Goal: Task Accomplishment & Management: Manage account settings

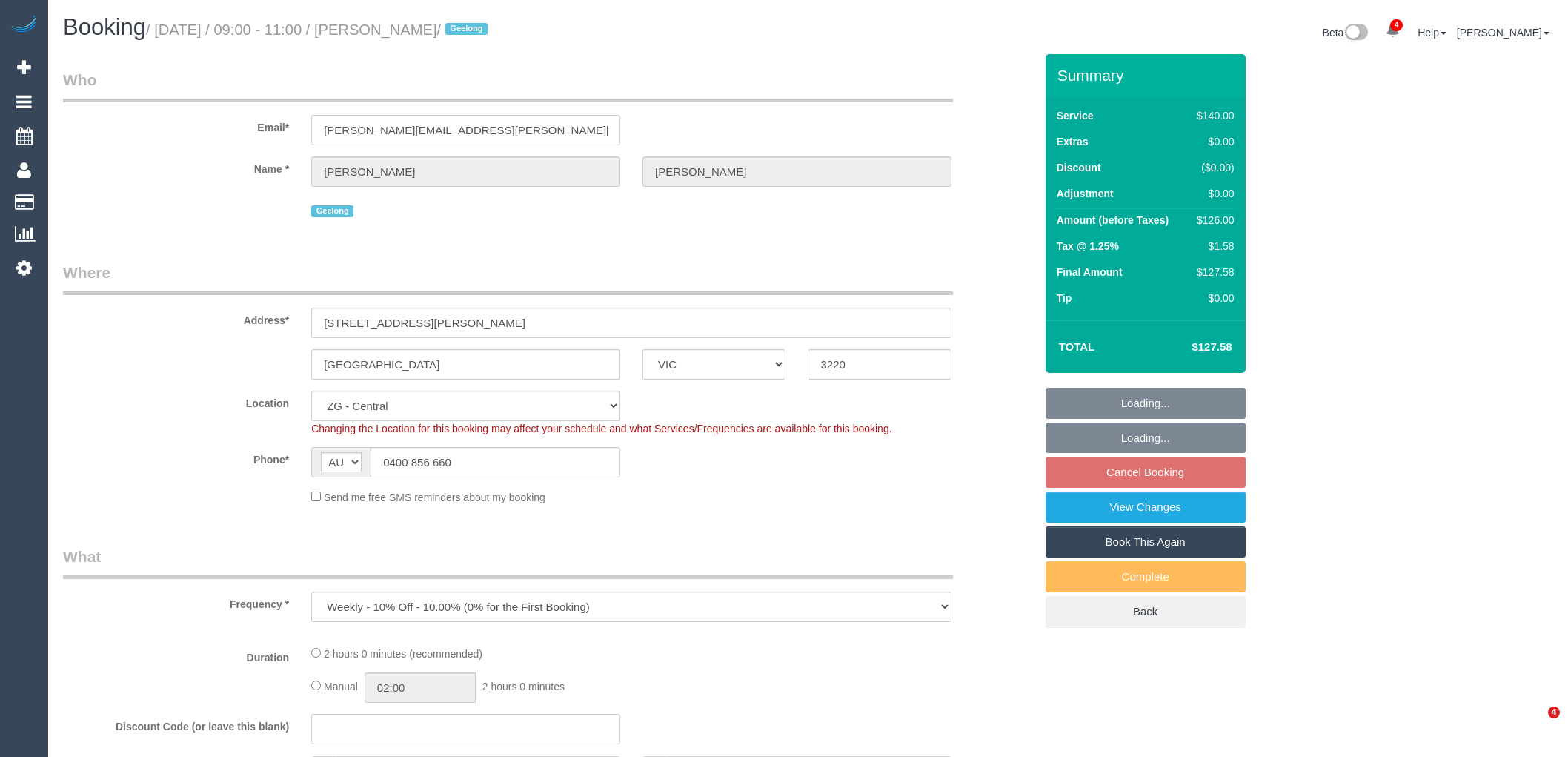
select select "VIC"
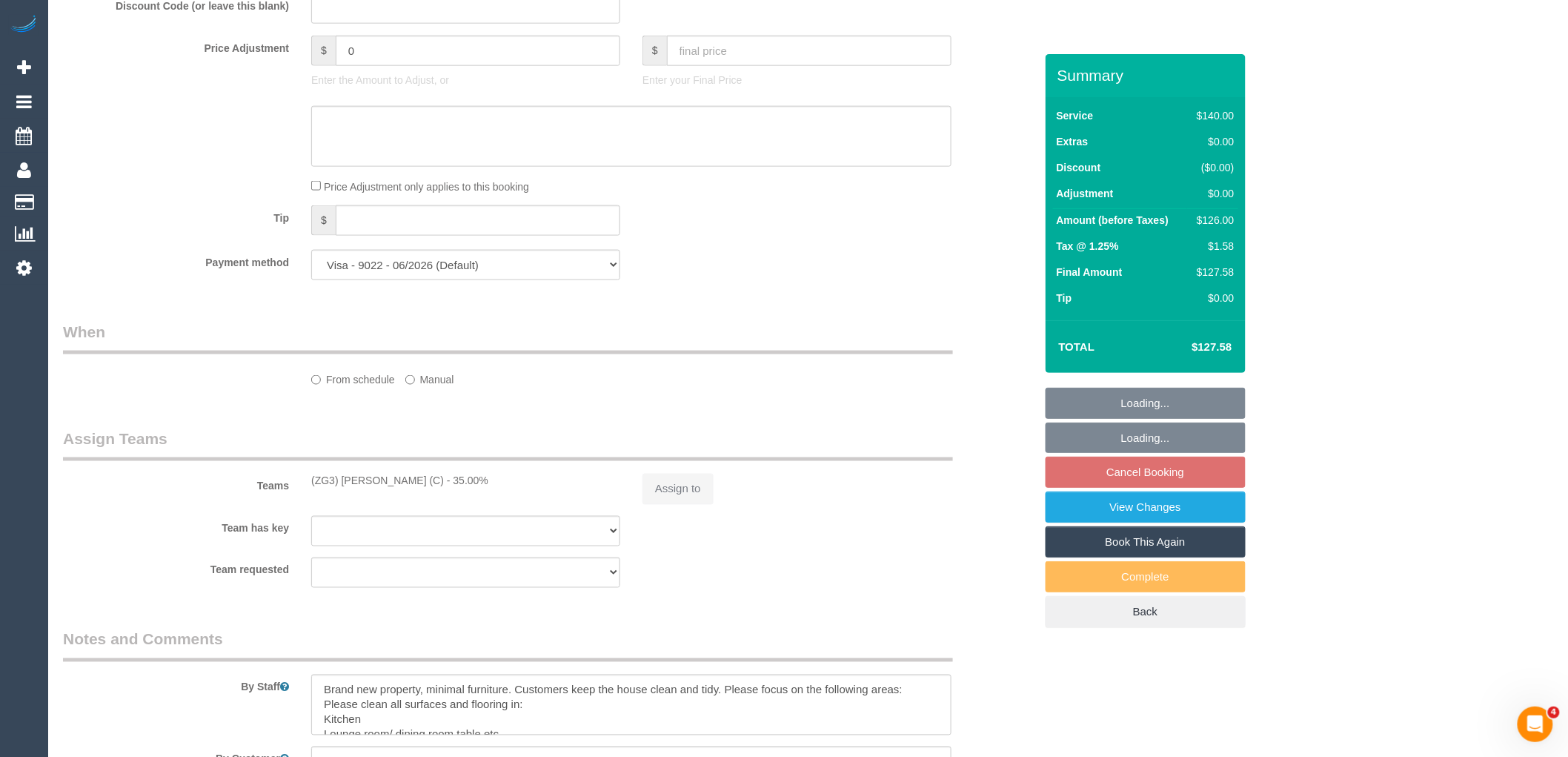
select select "object:580"
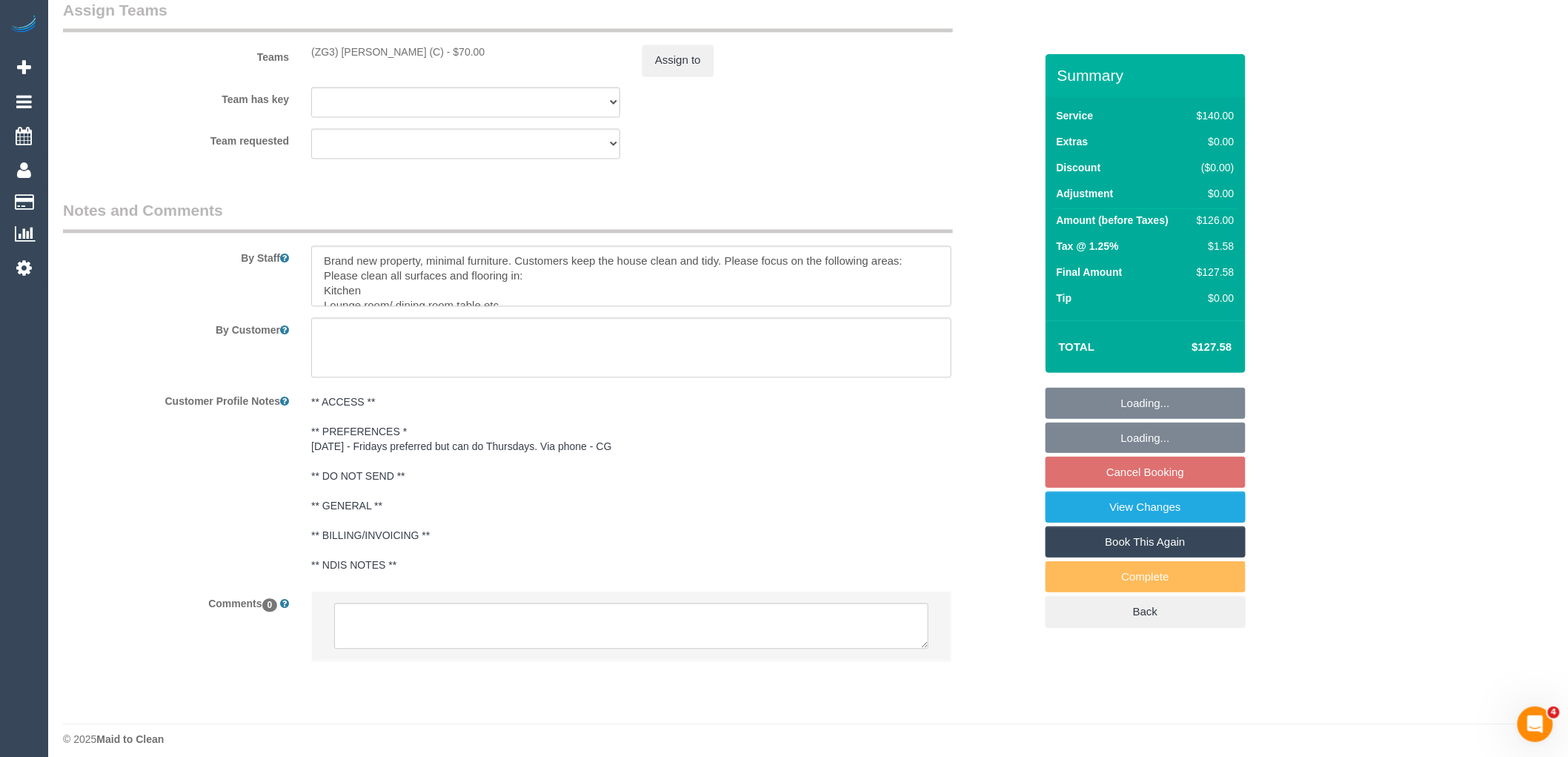
scroll to position [2221, 0]
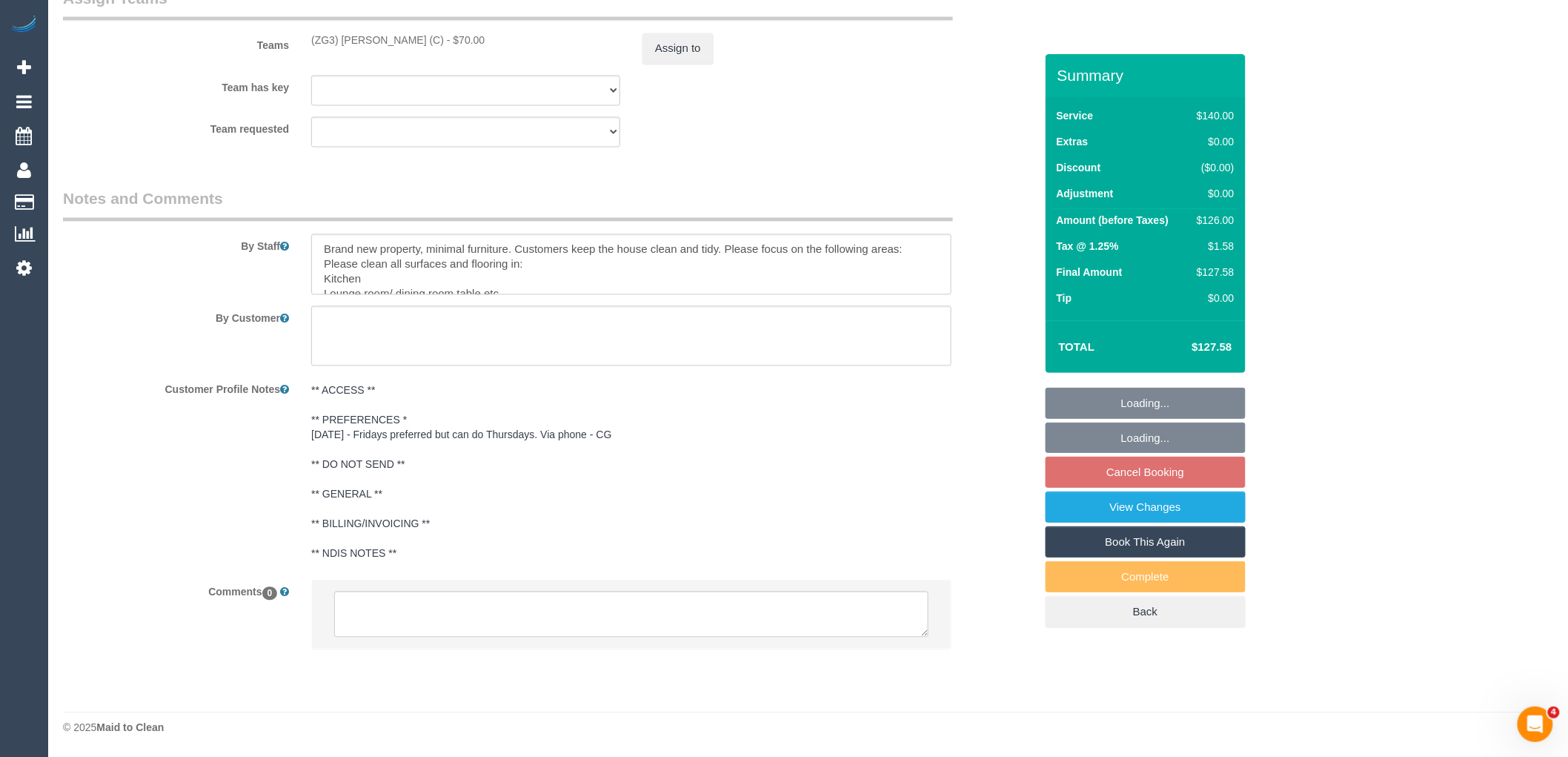
select select "spot1"
select select "number:28"
select select "number:14"
select select "number:19"
select select "number:36"
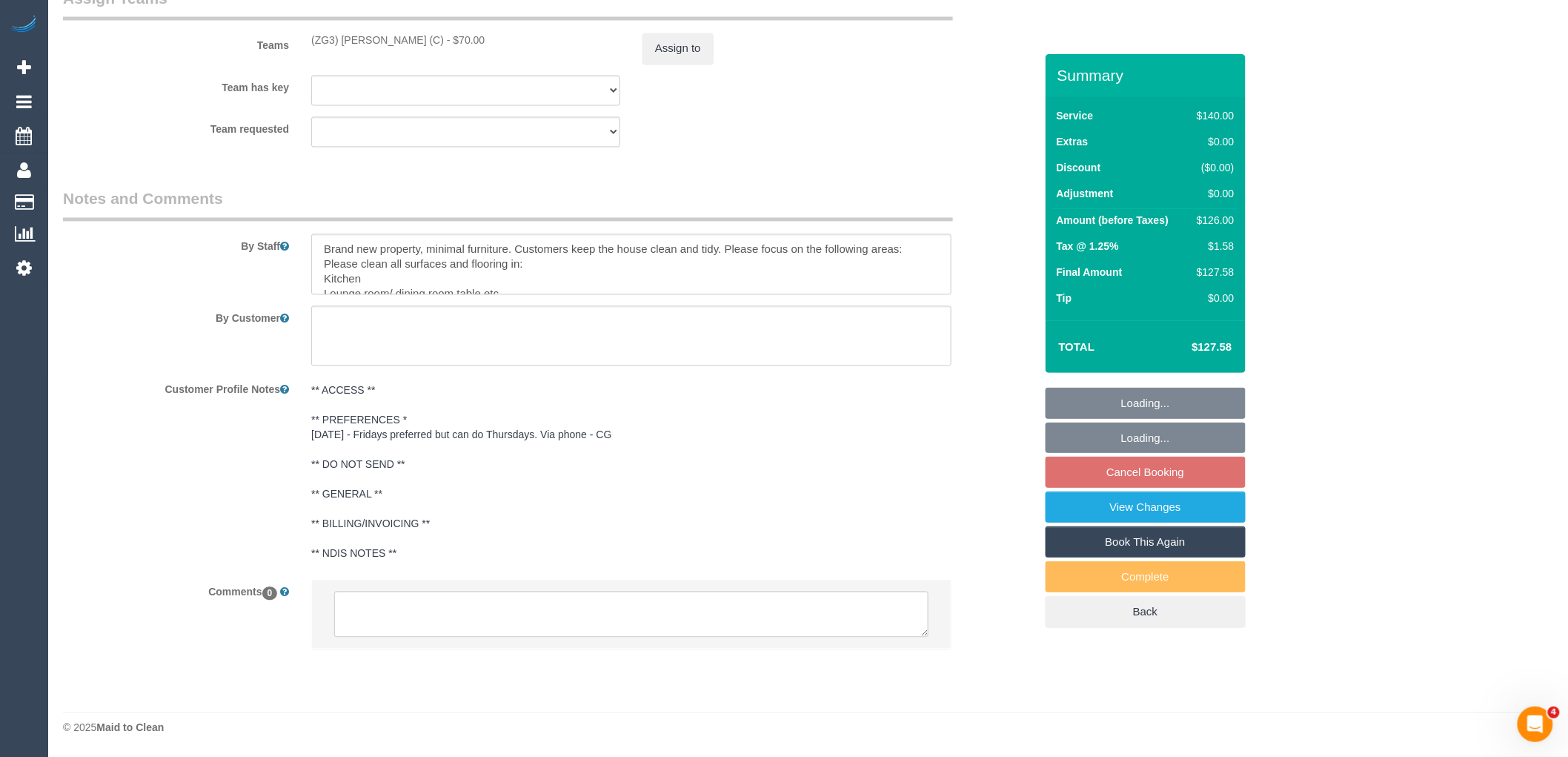
select select "number:34"
drag, startPoint x: 424, startPoint y: 35, endPoint x: 269, endPoint y: 37, distance: 155.0
click at [269, 37] on div "Teams (ZG3) Ashan Adithya (C) - $70.00 Assign to" at bounding box center [549, 26] width 993 height 77
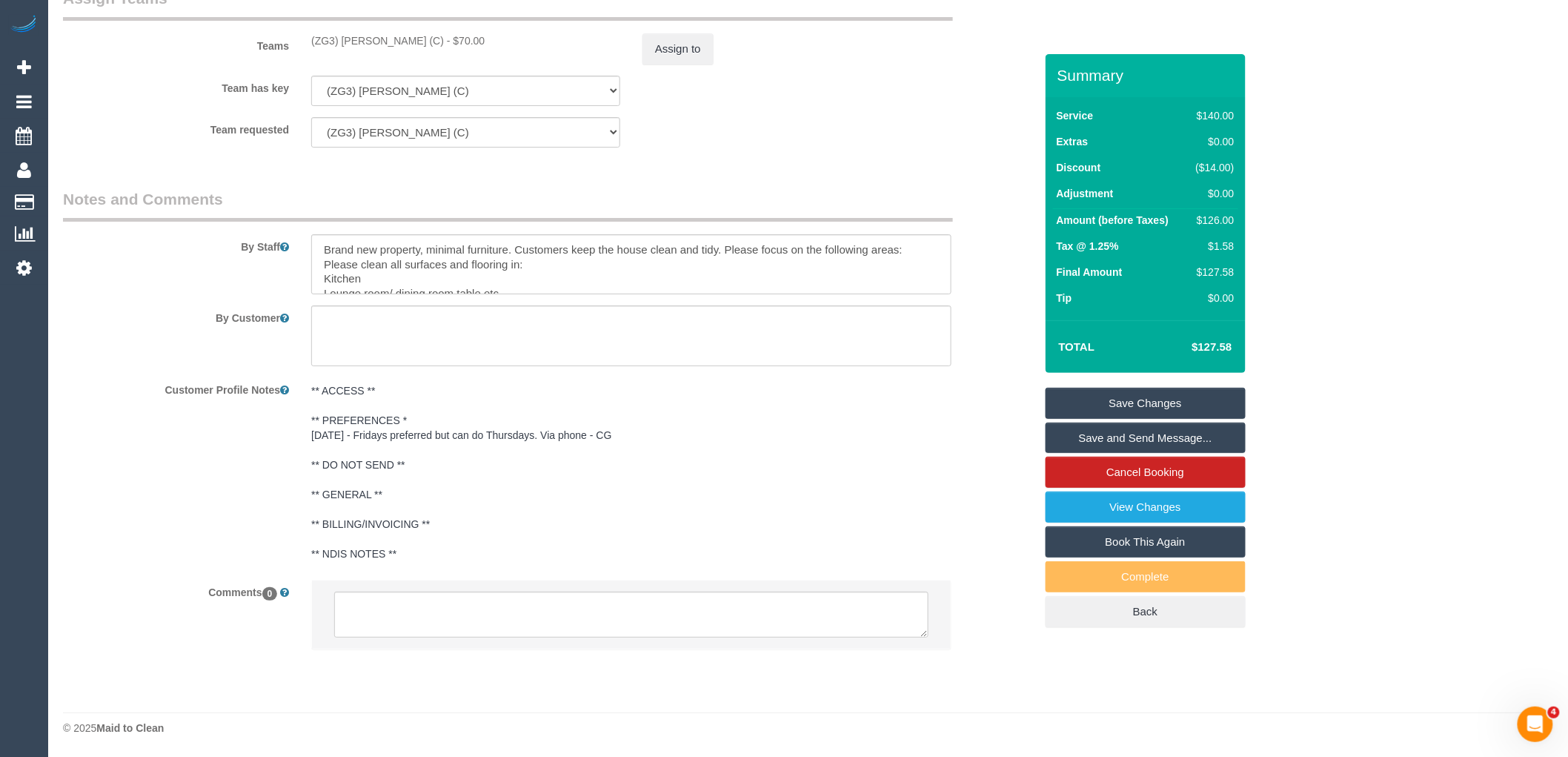
click at [446, 12] on legend "Assign Teams" at bounding box center [508, 4] width 890 height 33
drag, startPoint x: 426, startPoint y: 35, endPoint x: 303, endPoint y: 38, distance: 123.0
click at [303, 38] on div "(ZG3) Ashan Adithya (C) - $70.00" at bounding box center [466, 40] width 331 height 15
copy div "(ZG3) [PERSON_NAME] (C)"
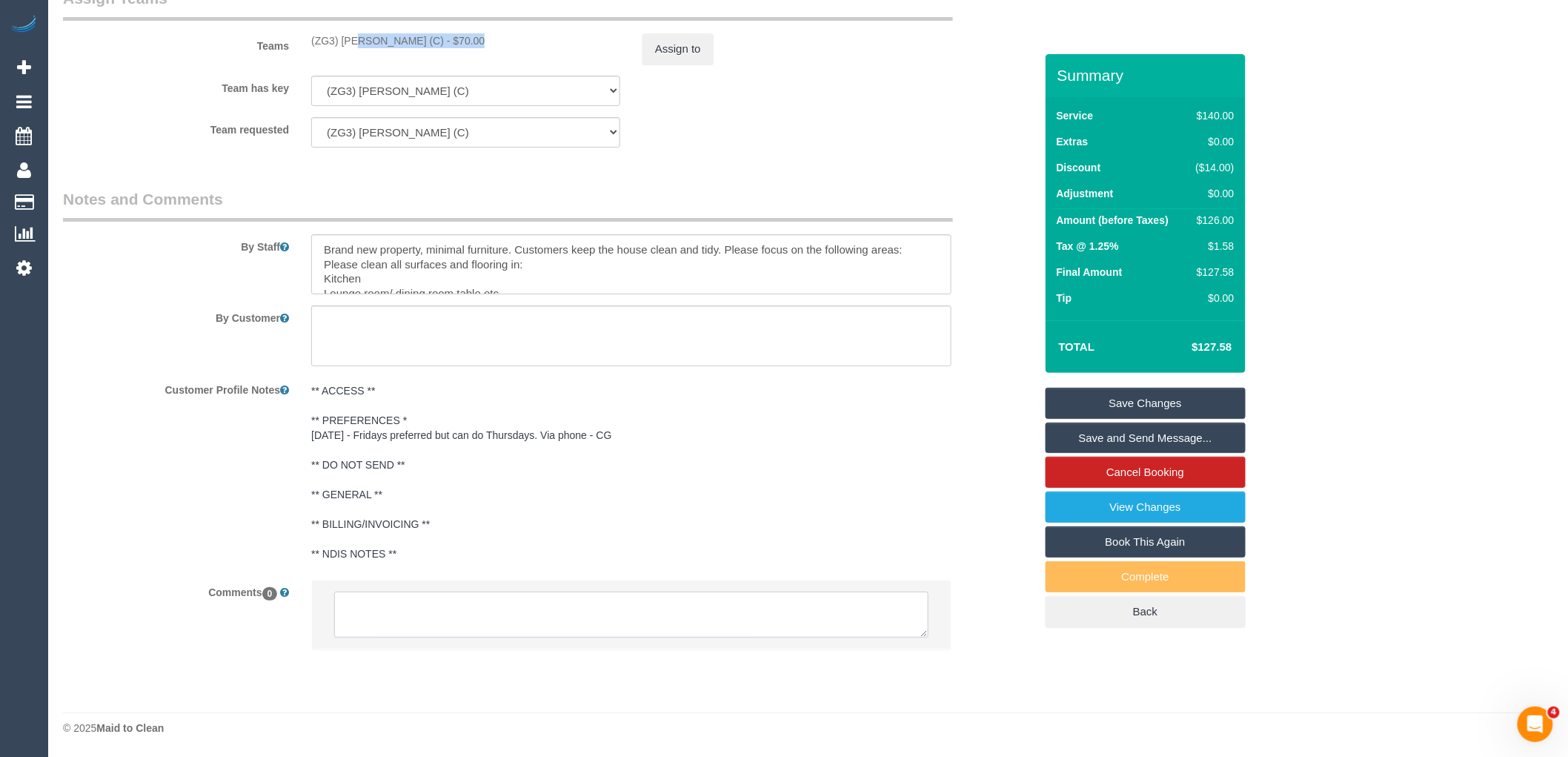
click at [508, 619] on textarea at bounding box center [632, 615] width 595 height 46
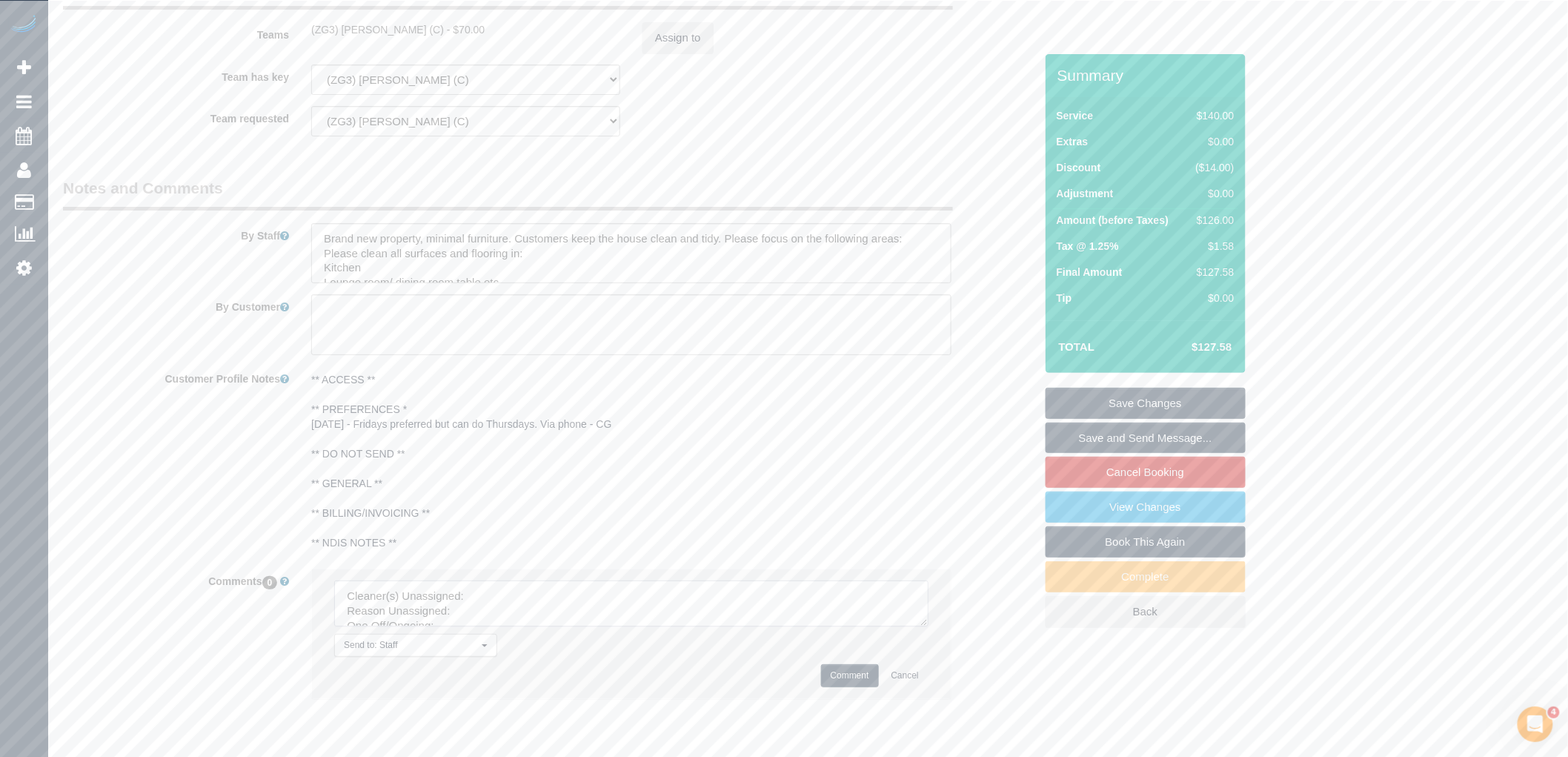
drag, startPoint x: 917, startPoint y: 629, endPoint x: 1003, endPoint y: 785, distance: 178.1
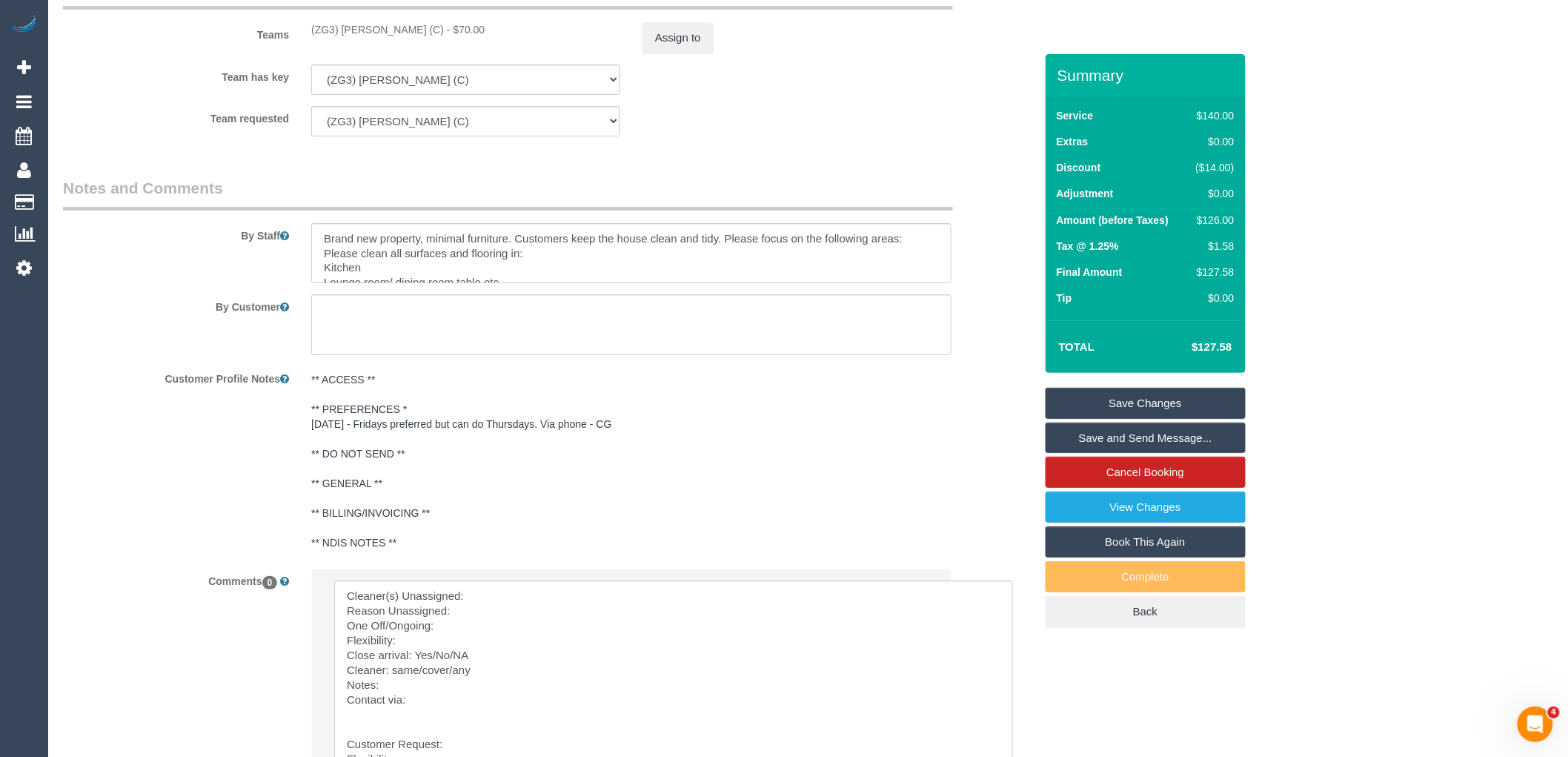
click at [575, 573] on sui-booking-comments "By Staff By Customer Customer Profile Notes ** ACCESS ** ** PREFERENCES * 01/08…" at bounding box center [549, 524] width 972 height 693
click at [567, 603] on textarea at bounding box center [674, 681] width 679 height 201
paste textarea "(ZG3) Ashan Adithya (C)"
click at [479, 617] on textarea at bounding box center [674, 681] width 679 height 201
drag, startPoint x: 437, startPoint y: 648, endPoint x: 460, endPoint y: 639, distance: 24.7
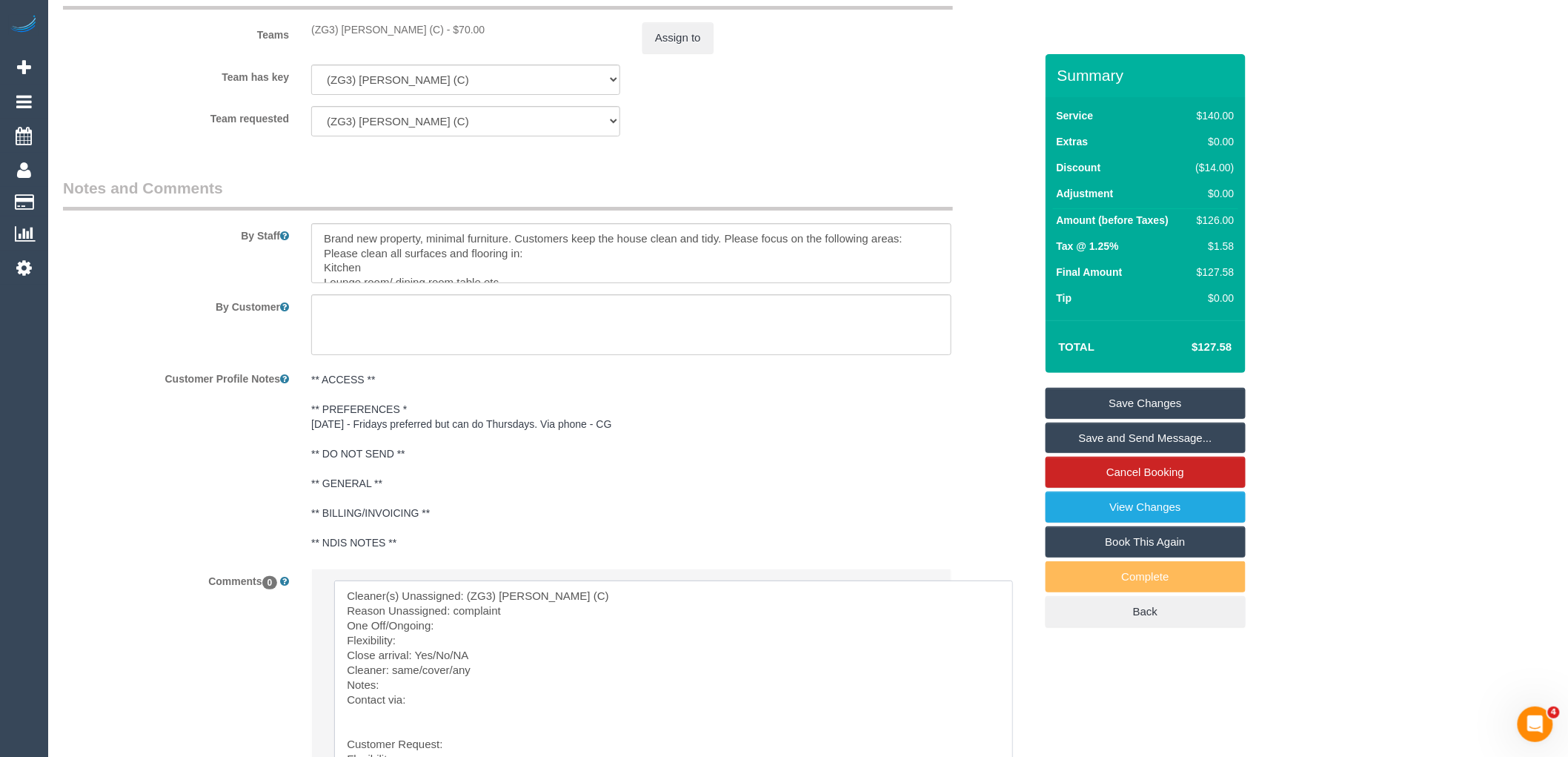
click at [448, 643] on textarea at bounding box center [674, 681] width 679 height 201
click at [462, 638] on textarea at bounding box center [674, 681] width 679 height 201
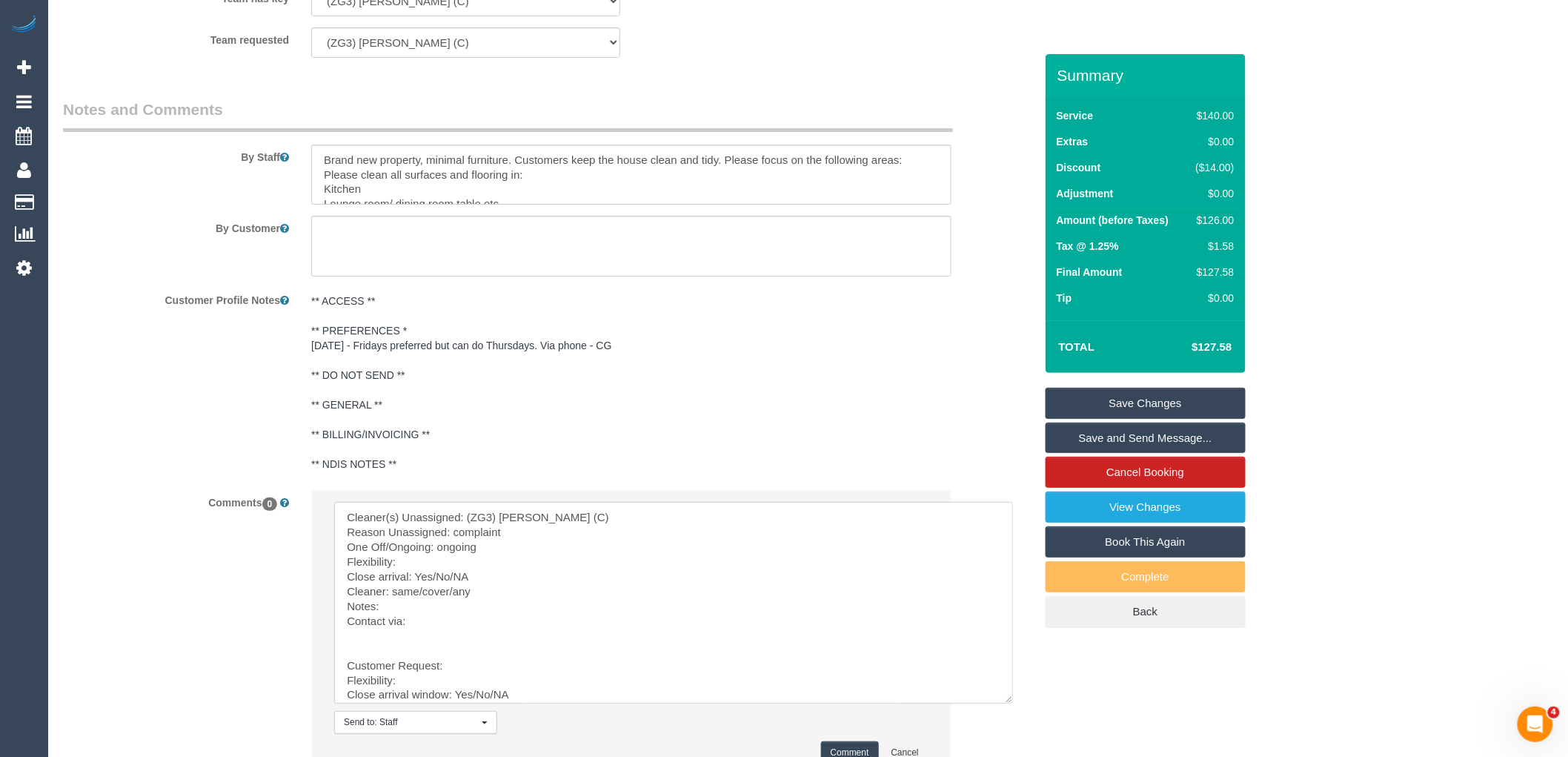
scroll to position [2304, 0]
click at [421, 567] on textarea at bounding box center [674, 599] width 679 height 201
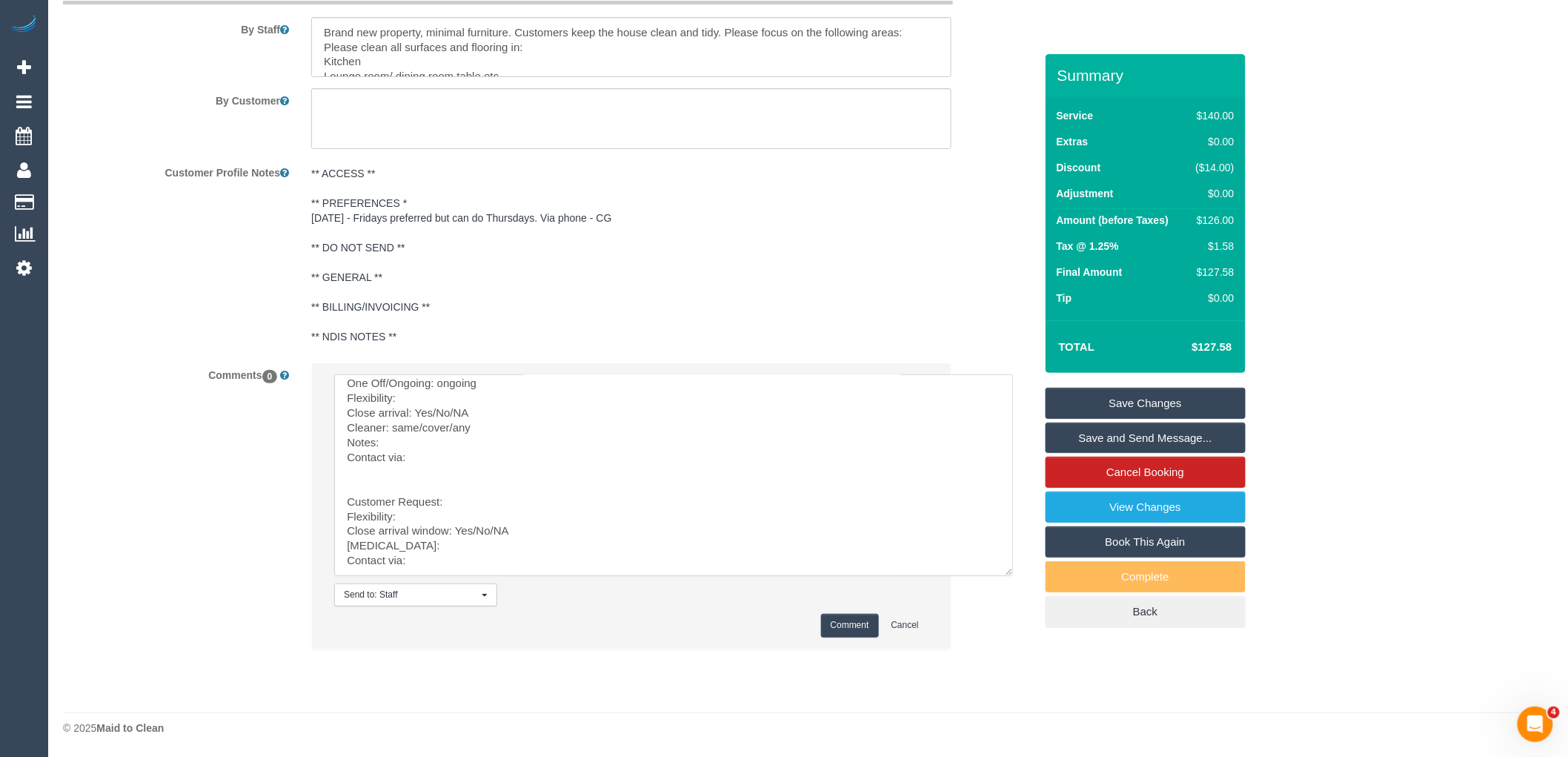
drag, startPoint x: 389, startPoint y: 641, endPoint x: 531, endPoint y: 789, distance: 205.1
click at [432, 441] on textarea at bounding box center [674, 475] width 679 height 201
drag, startPoint x: 410, startPoint y: 435, endPoint x: 425, endPoint y: 435, distance: 15.0
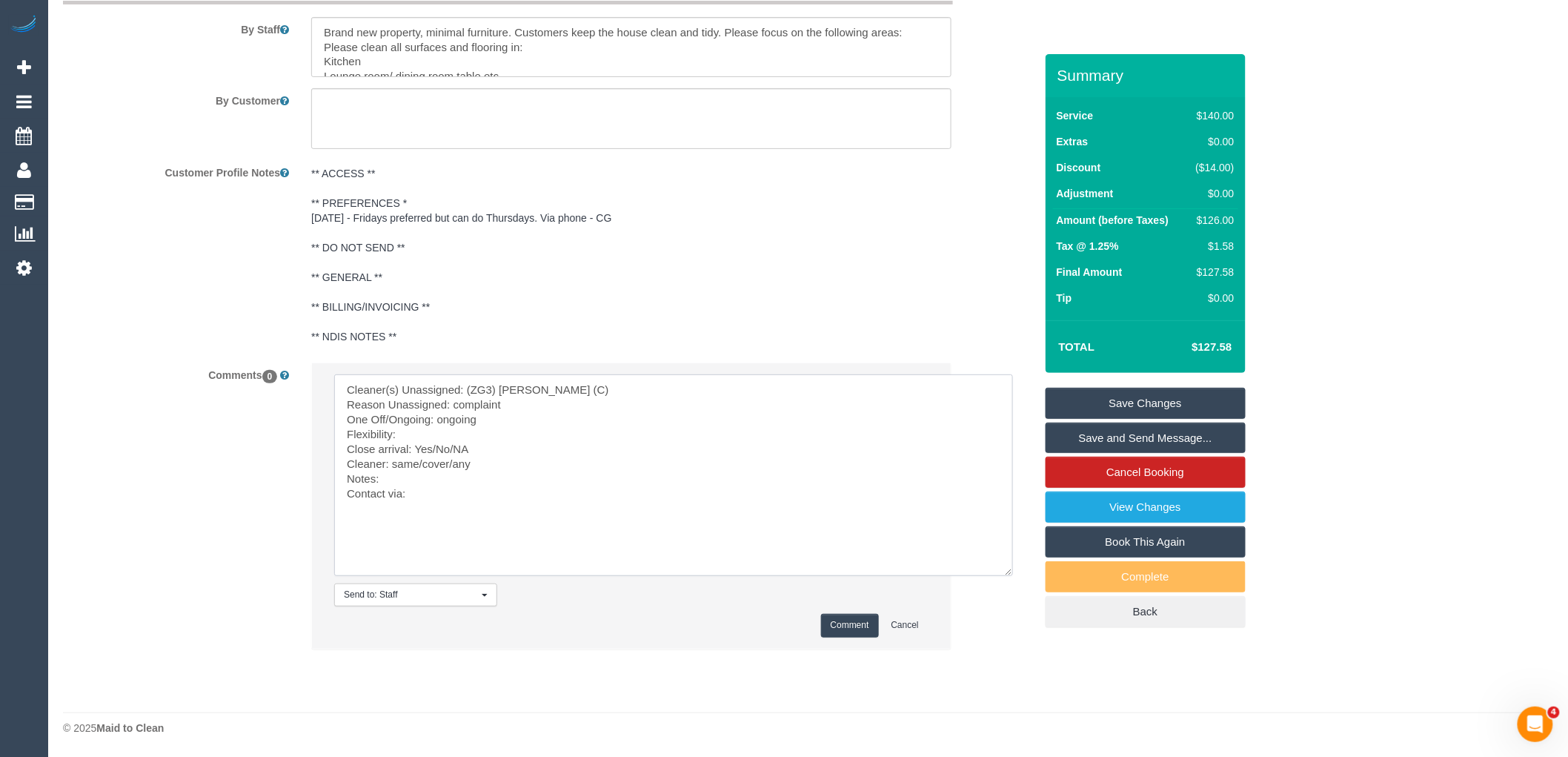
click at [410, 435] on textarea at bounding box center [674, 475] width 679 height 201
paste textarea "Team can attend Mondays 10 - 12 AW."
click at [495, 435] on textarea at bounding box center [674, 475] width 679 height 201
paste textarea "Suneeth + Niya"
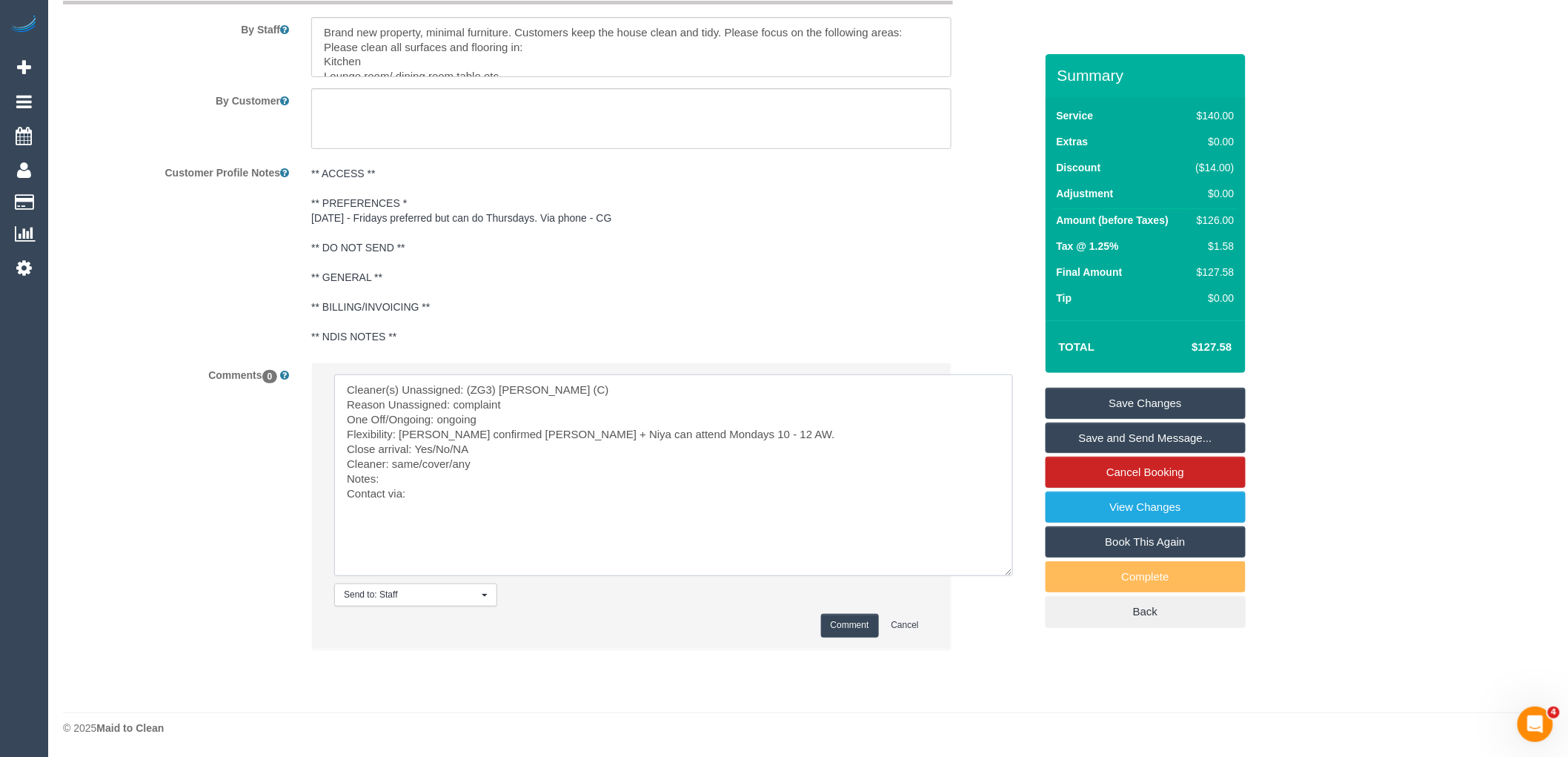
drag, startPoint x: 491, startPoint y: 450, endPoint x: 432, endPoint y: 447, distance: 59.1
click at [432, 447] on textarea at bounding box center [674, 475] width 679 height 201
drag, startPoint x: 495, startPoint y: 463, endPoint x: 393, endPoint y: 462, distance: 102.0
click at [393, 462] on textarea at bounding box center [674, 475] width 679 height 201
click at [430, 495] on textarea at bounding box center [674, 475] width 679 height 201
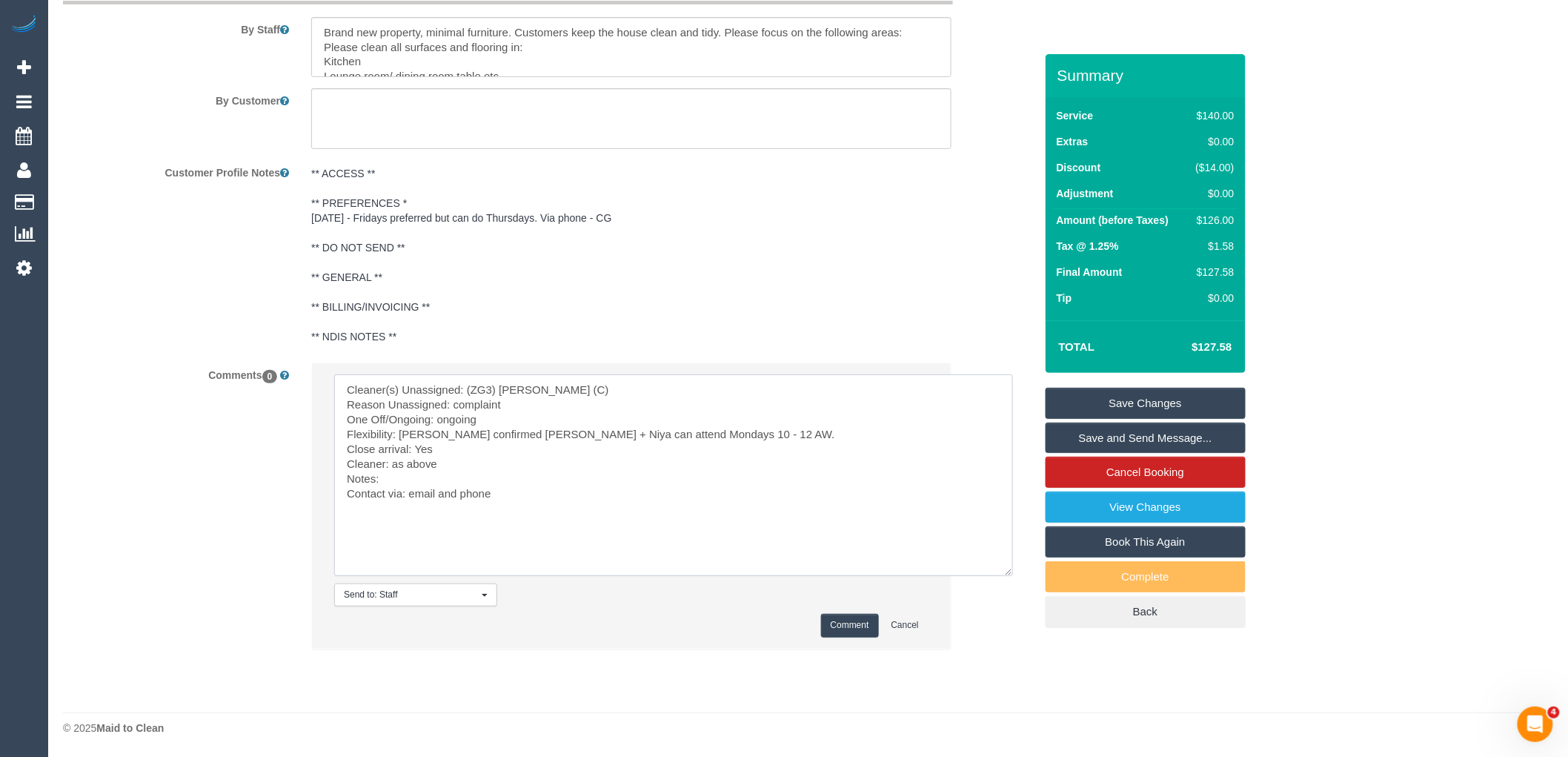
type textarea "Cleaner(s) Unassigned: (ZG3) Ashan Adithya (C) Reason Unassigned: complaint One…"
click at [833, 626] on button "Comment" at bounding box center [850, 626] width 58 height 23
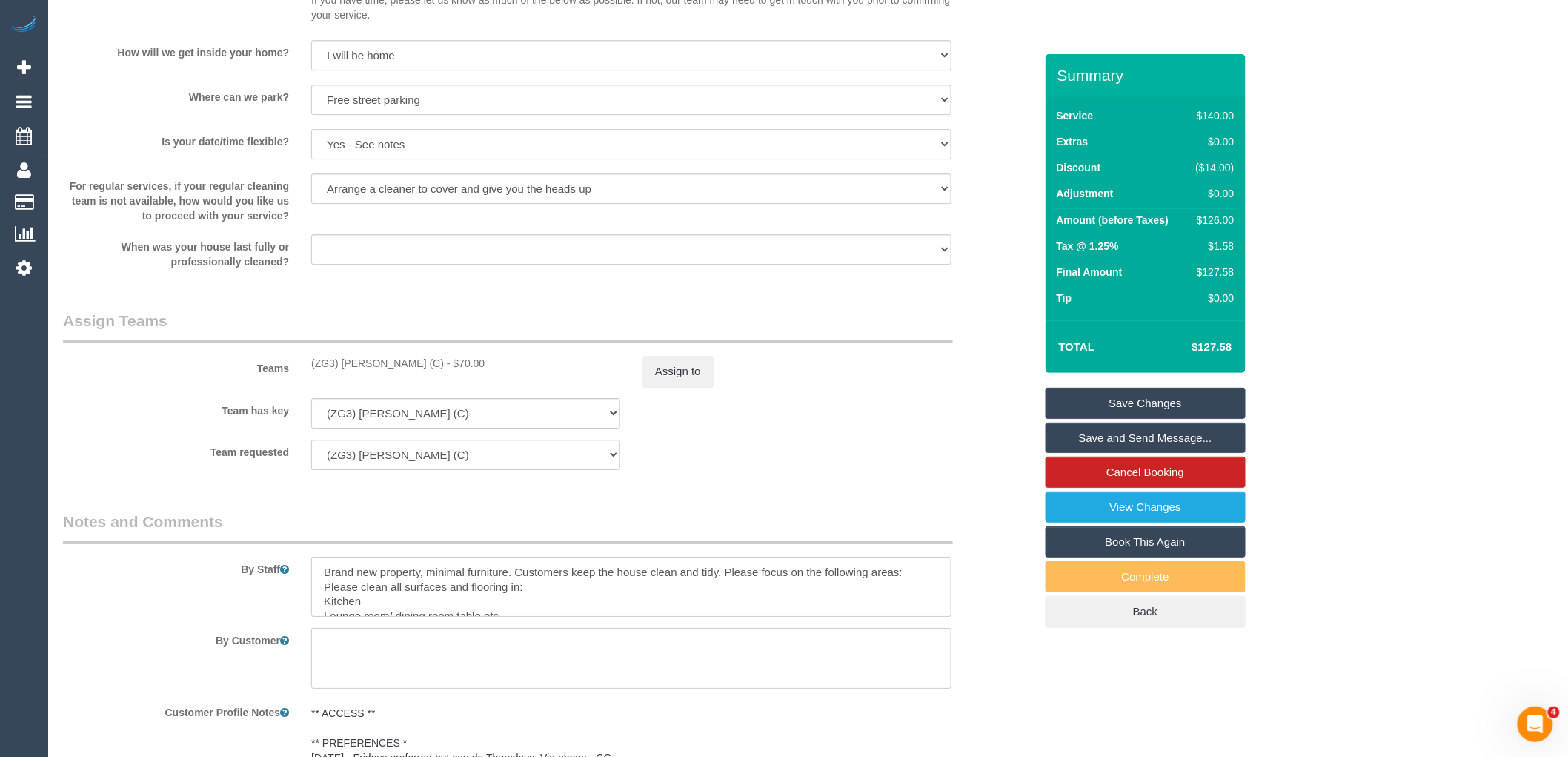
scroll to position [1862, 0]
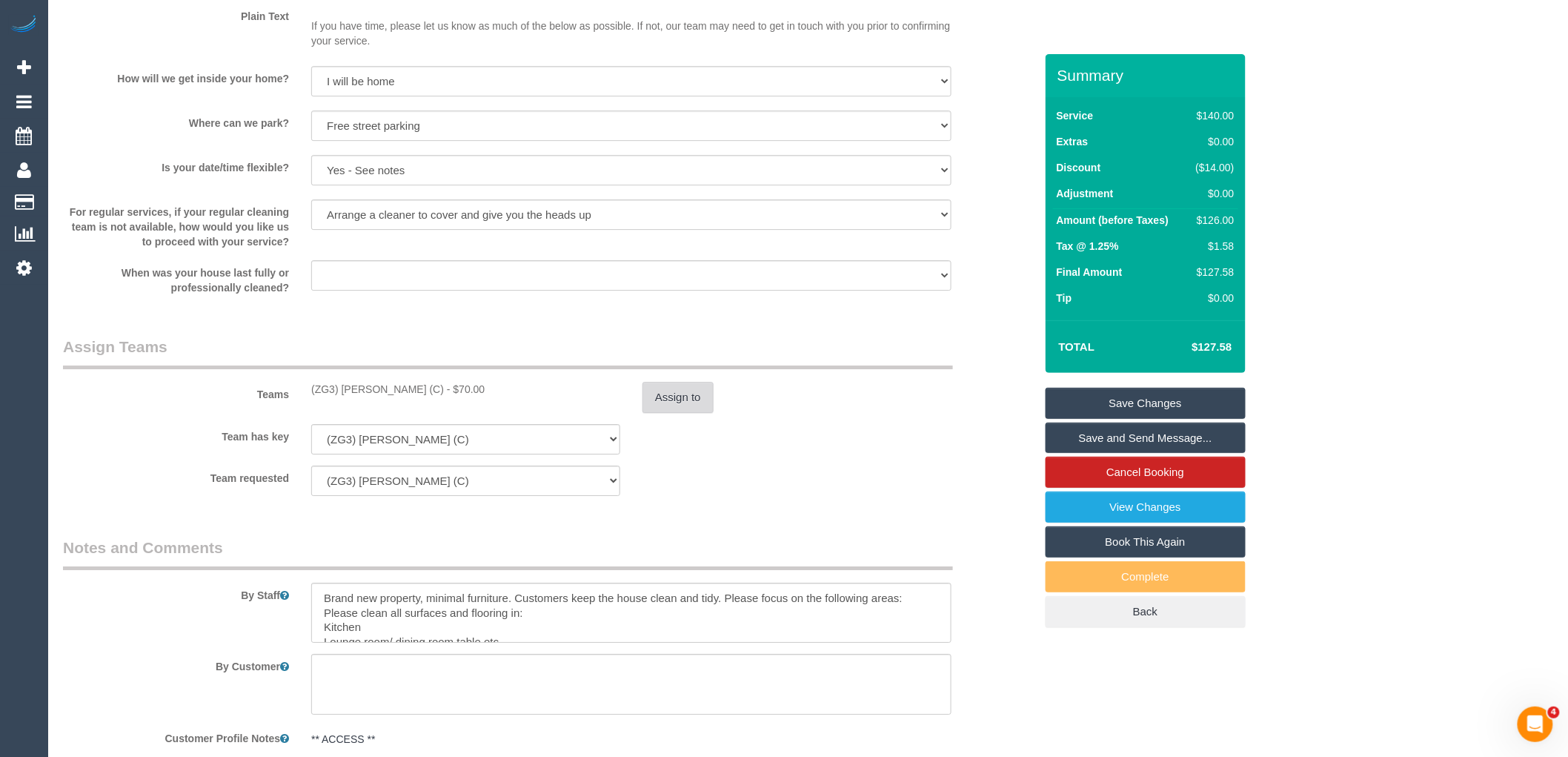
click at [658, 398] on button "Assign to" at bounding box center [678, 397] width 71 height 32
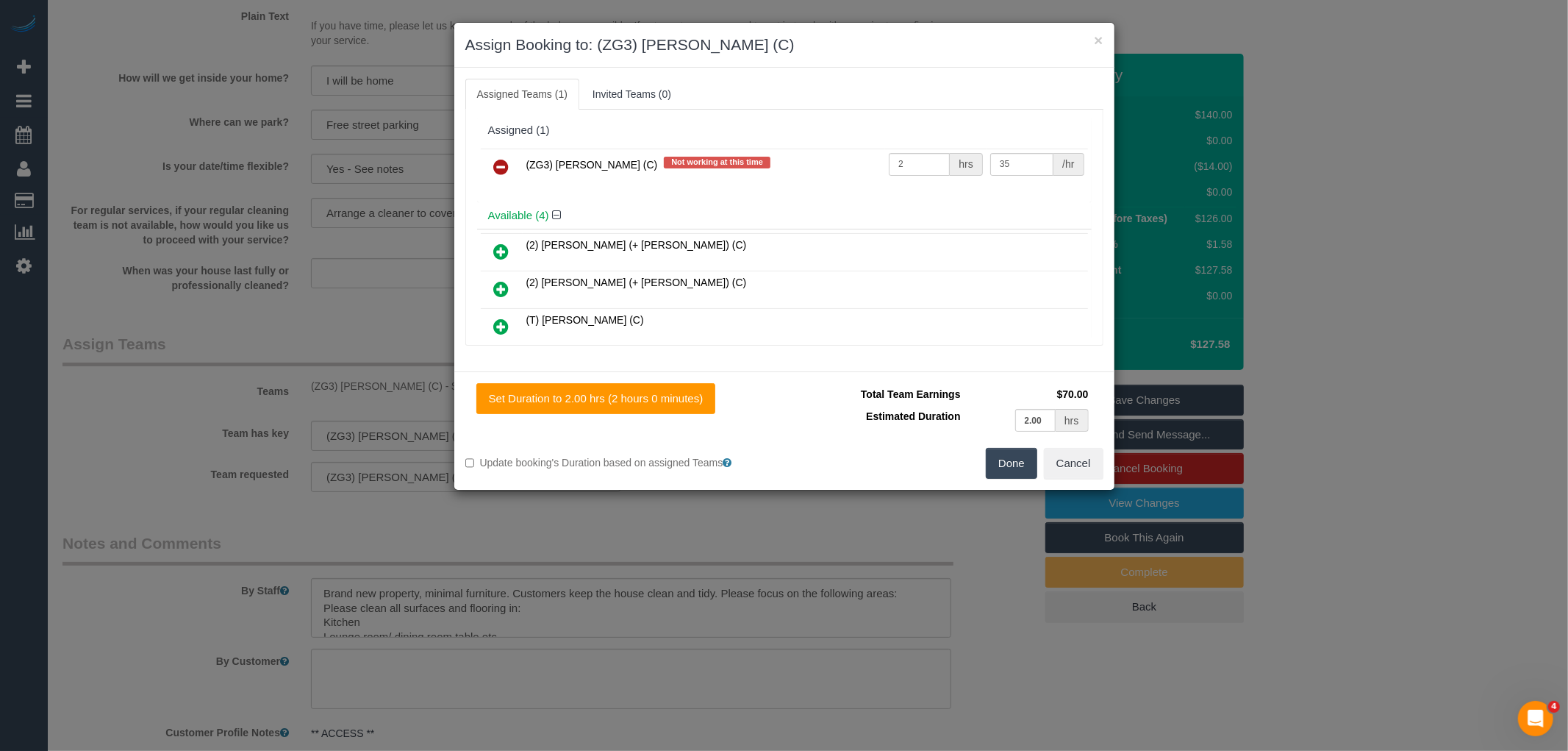
click at [505, 163] on icon at bounding box center [502, 166] width 15 height 18
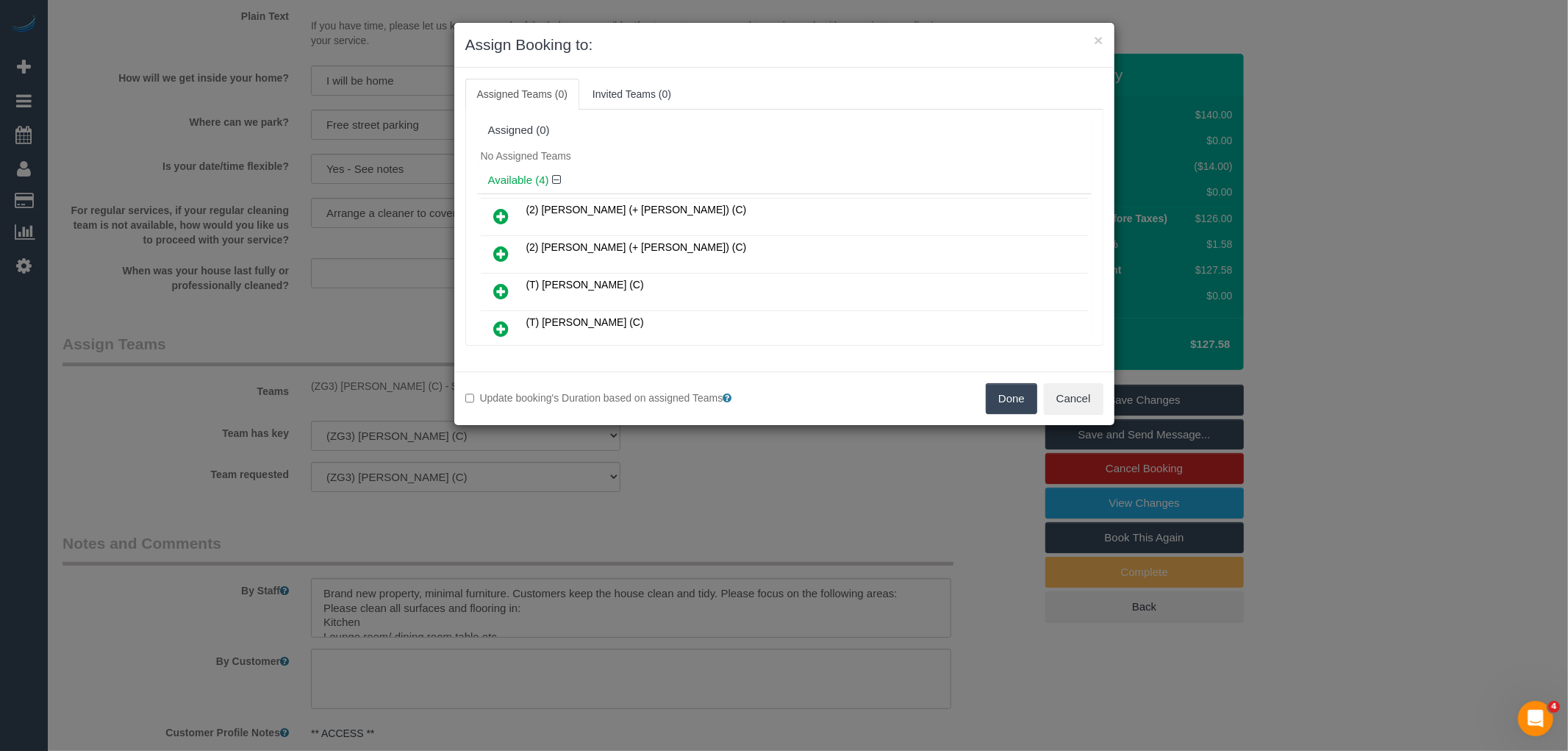
click at [1012, 400] on button "Done" at bounding box center [1012, 399] width 52 height 31
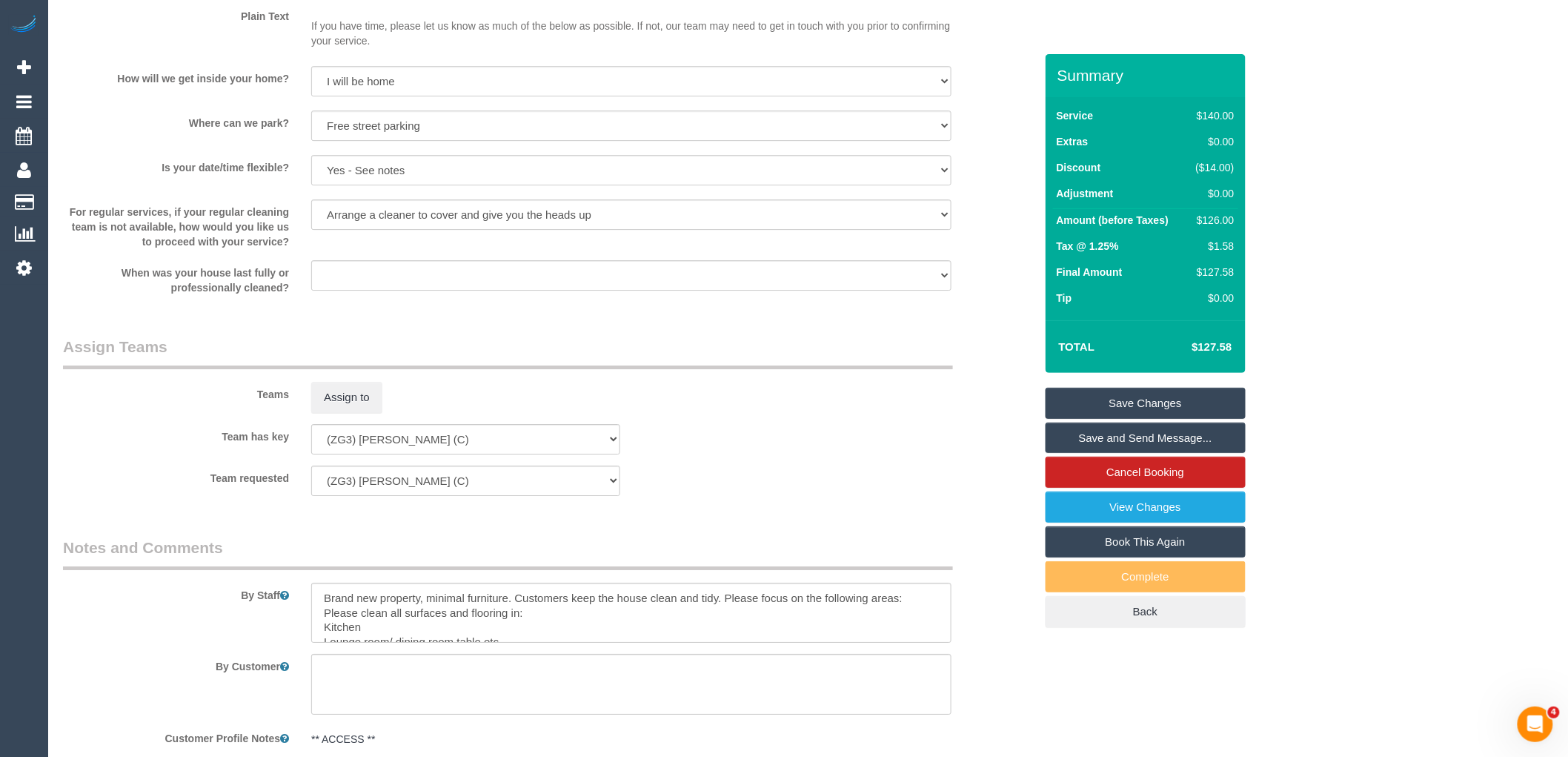
click at [1164, 408] on link "Save Changes" at bounding box center [1145, 403] width 200 height 32
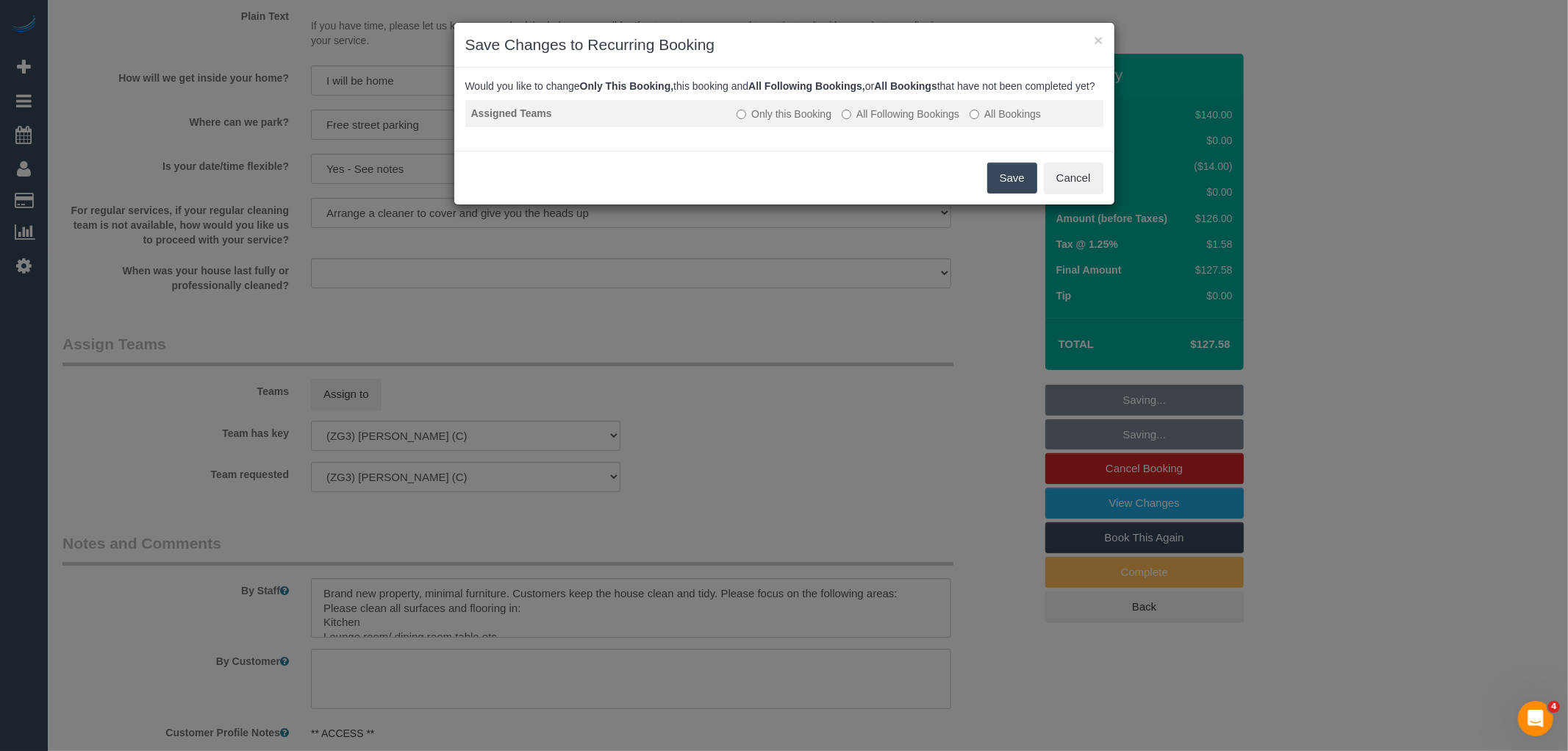
click at [888, 121] on label "All Following Bookings" at bounding box center [900, 114] width 117 height 14
click at [1008, 194] on button "Save" at bounding box center [1012, 178] width 50 height 31
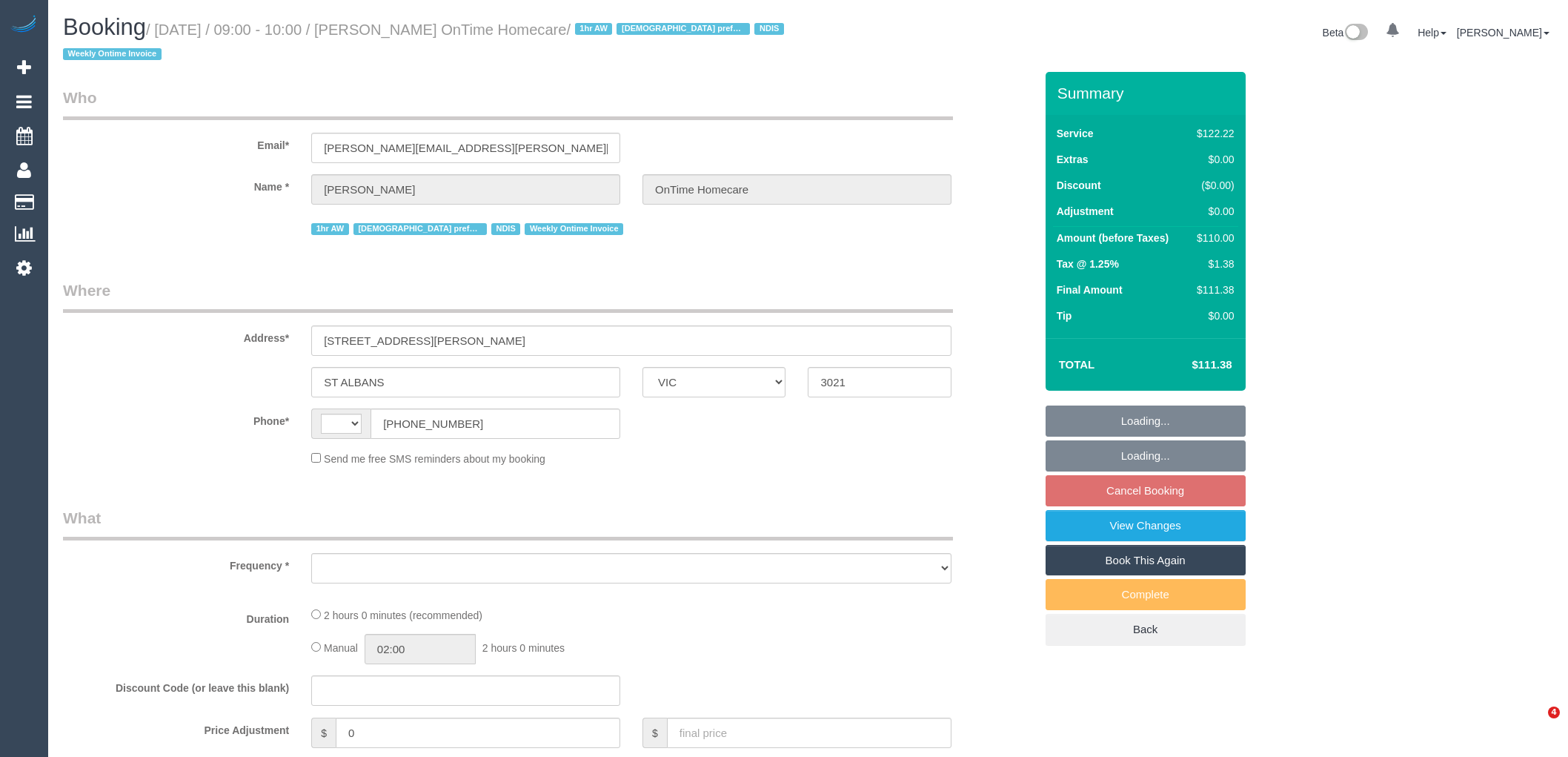
select select "VIC"
select select "string:AU"
select select "object:569"
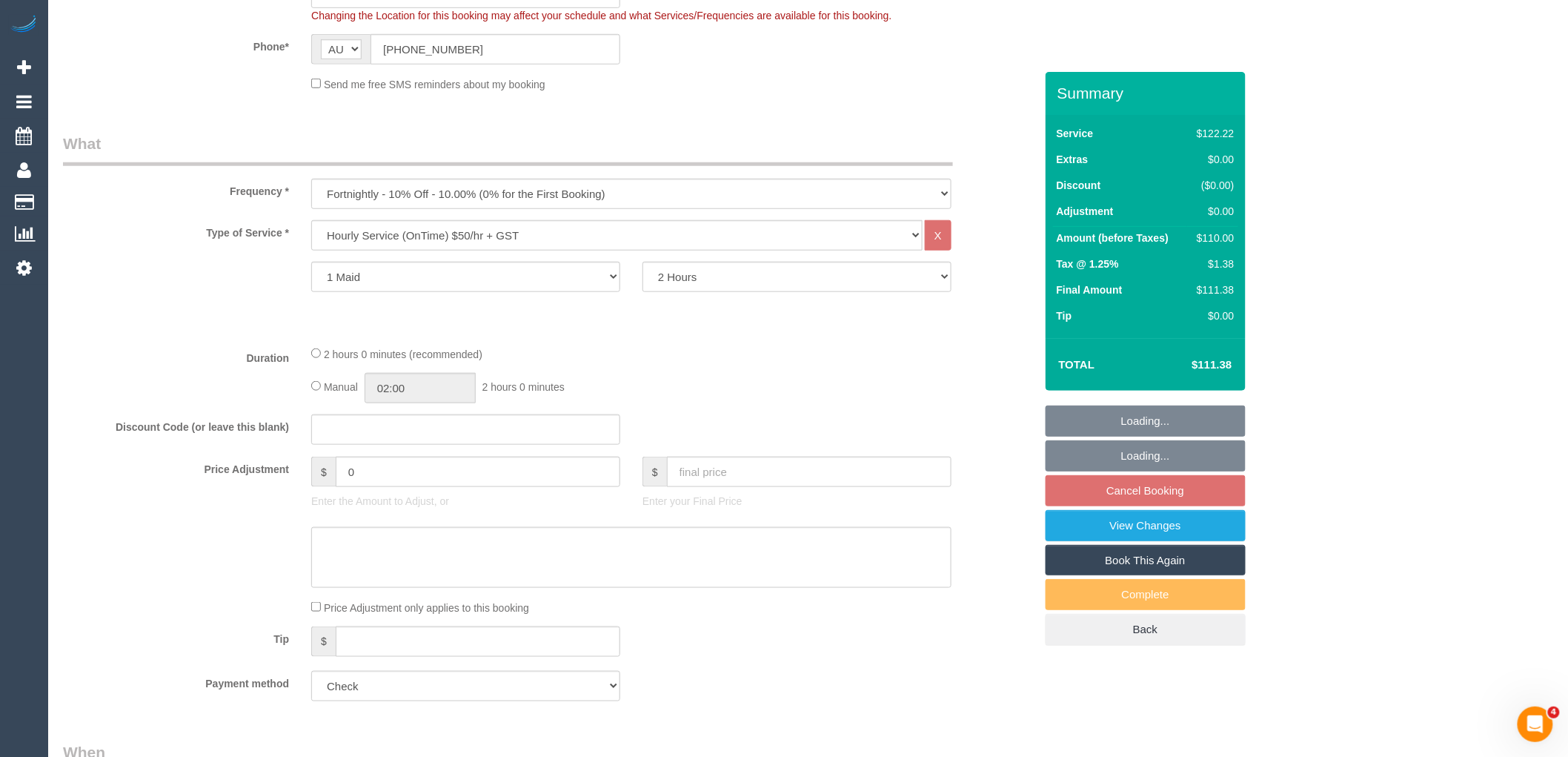
select select "number:27"
select select "number:14"
select select "number:19"
select select "number:22"
select select "number:35"
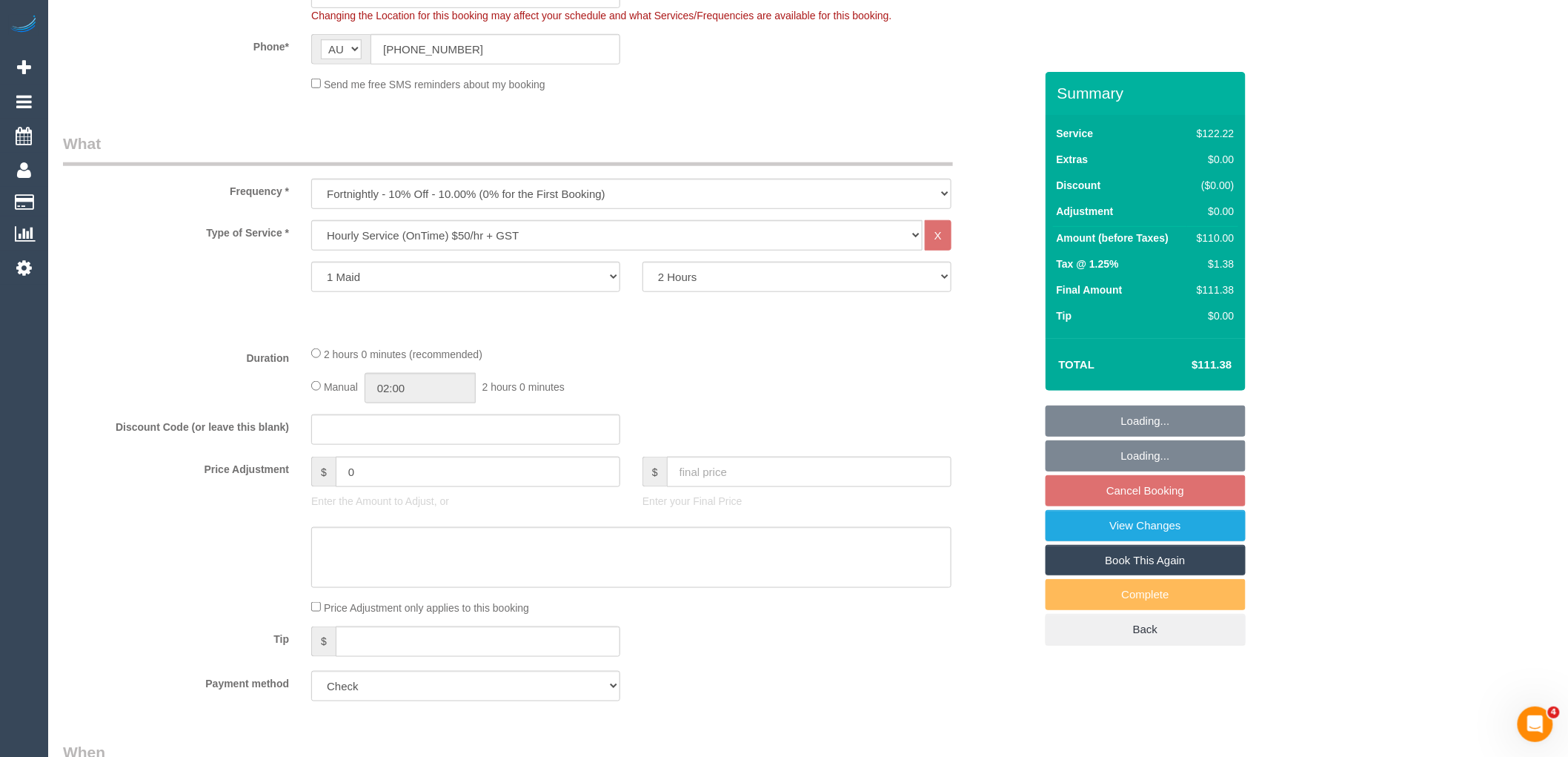
select select "object:1359"
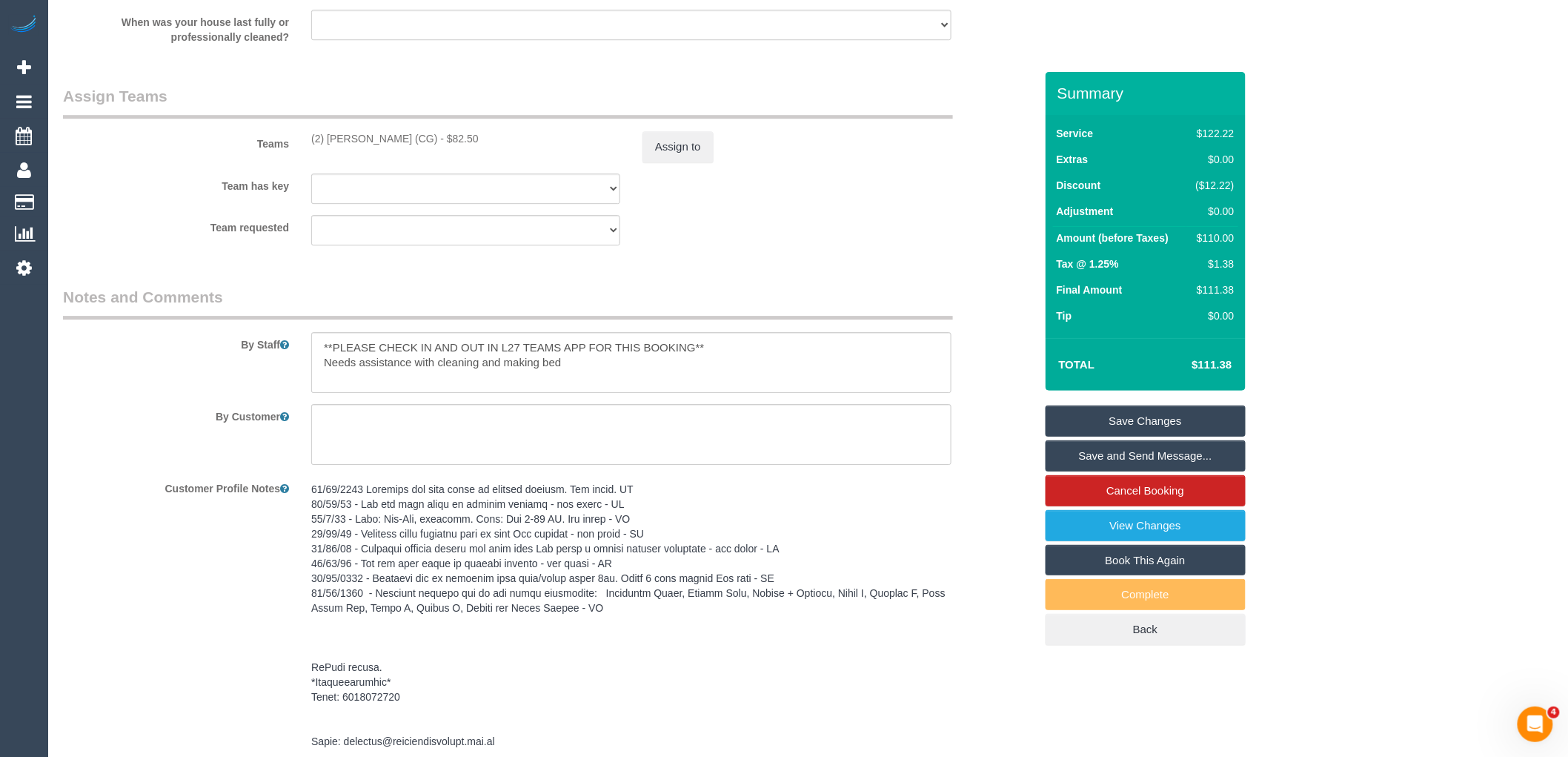
scroll to position [1772, 0]
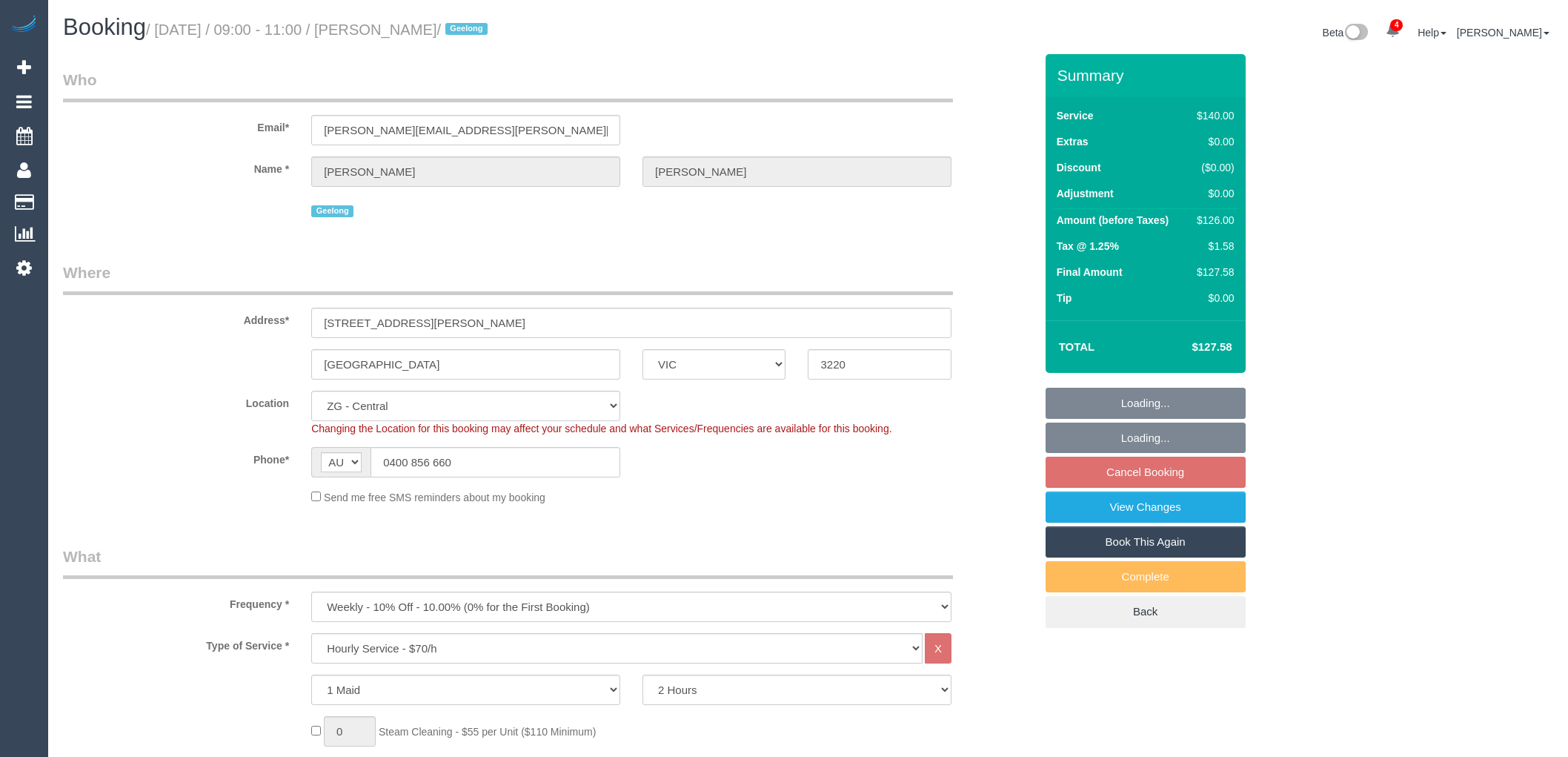
select select "VIC"
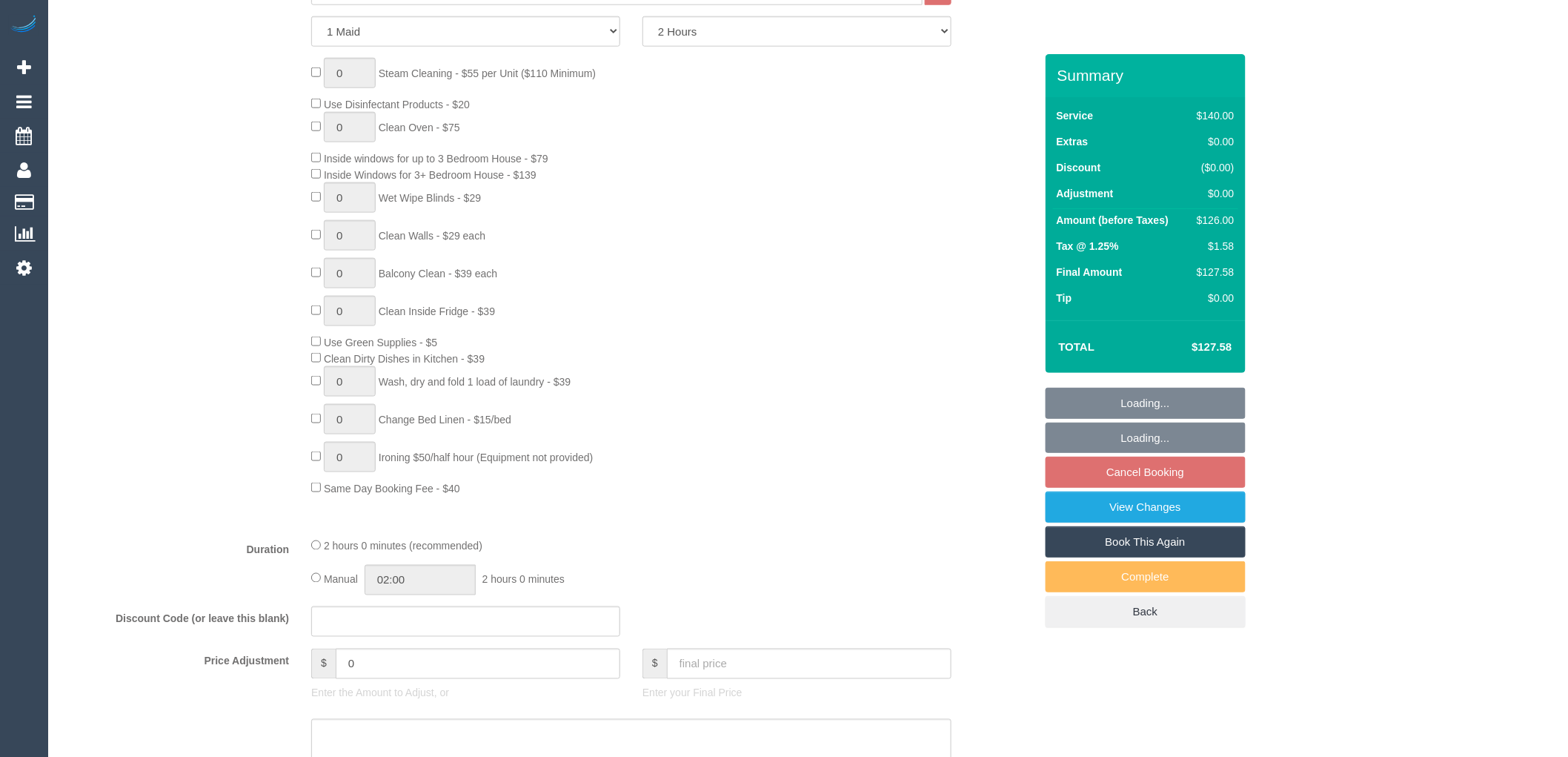
select select "number:28"
select select "number:14"
select select "number:19"
select select "number:36"
select select "number:34"
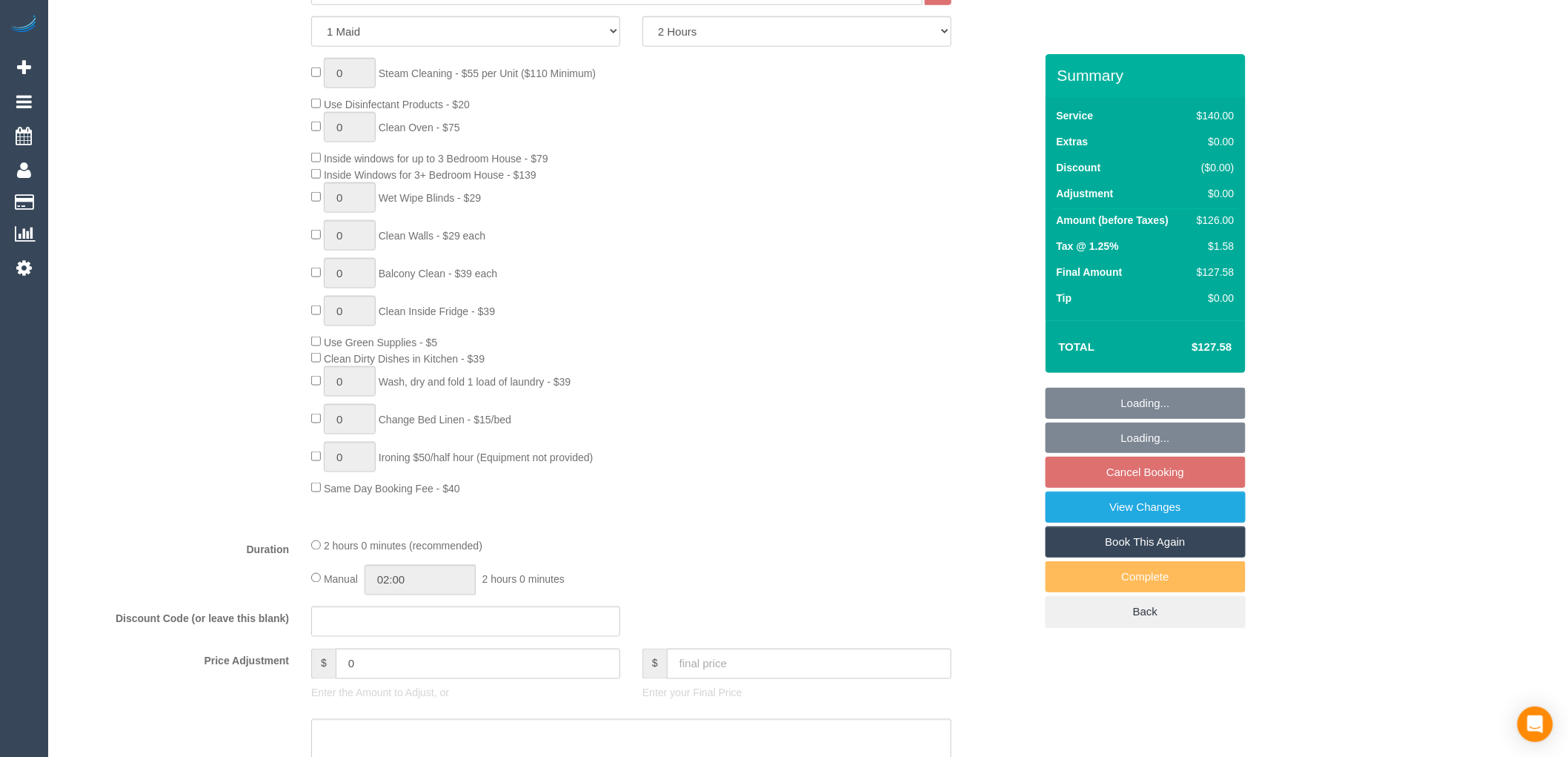
select select "object:905"
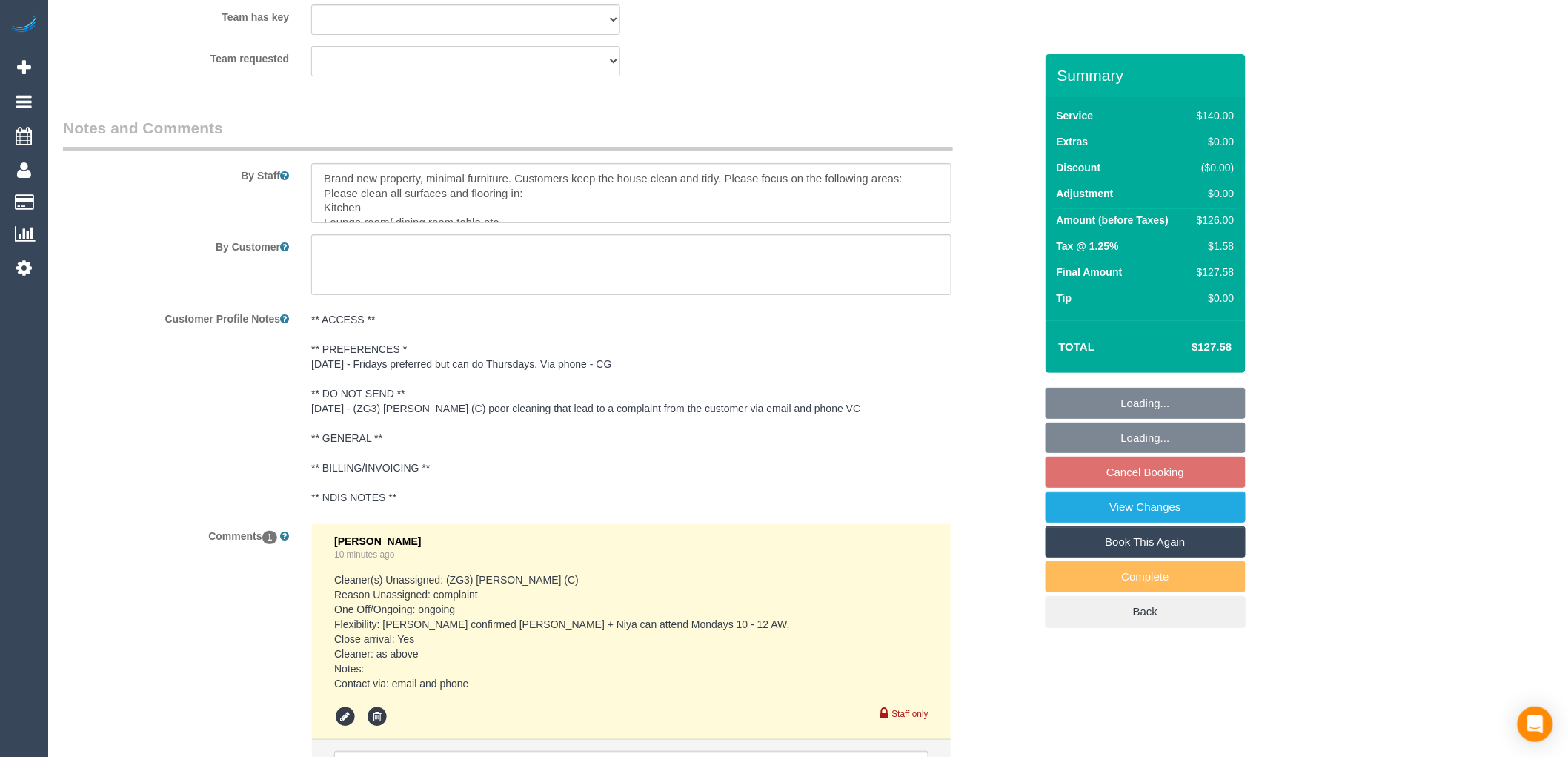
select select "spot1"
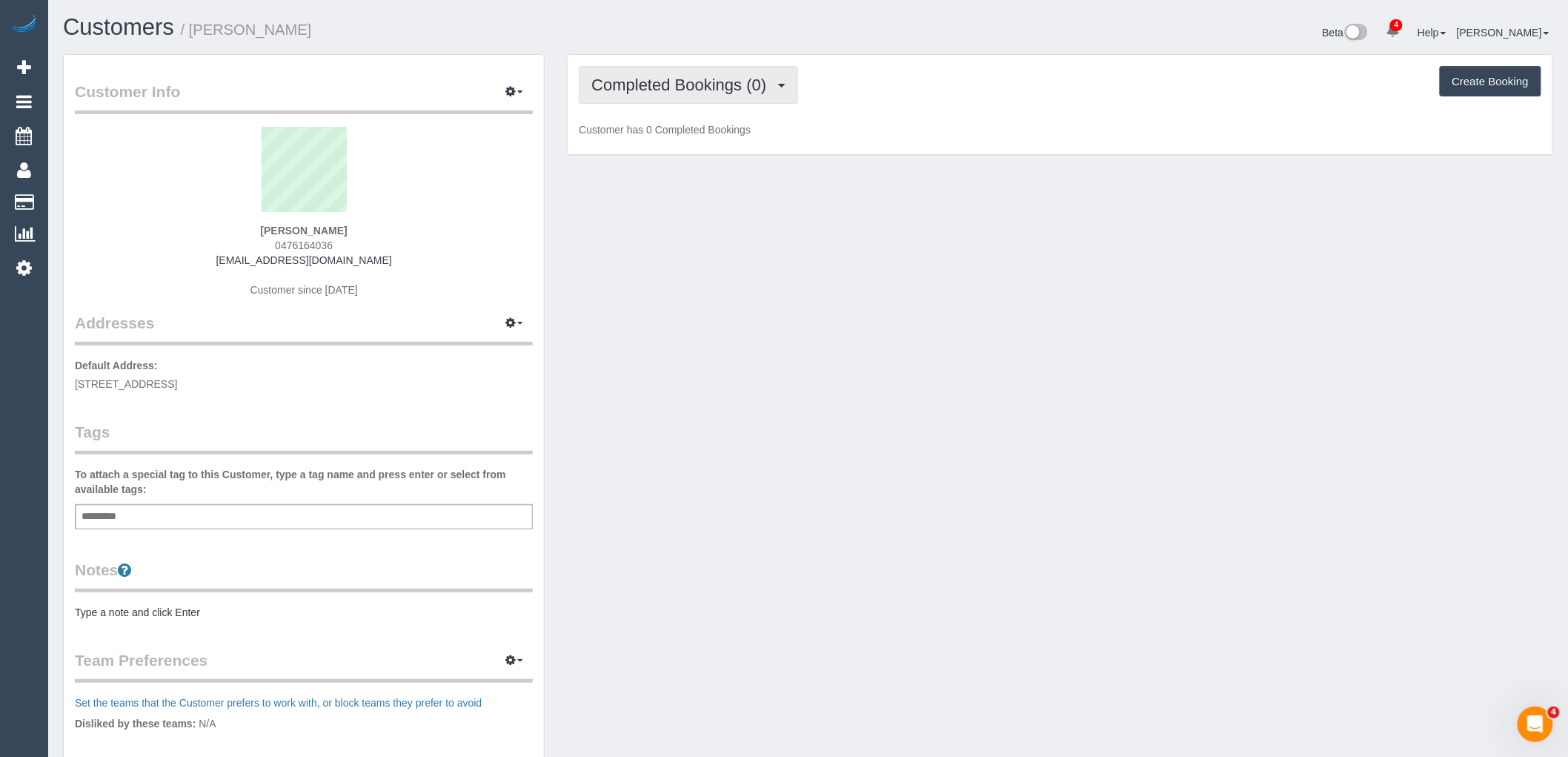
click at [747, 78] on span "Completed Bookings (0)" at bounding box center [682, 85] width 182 height 18
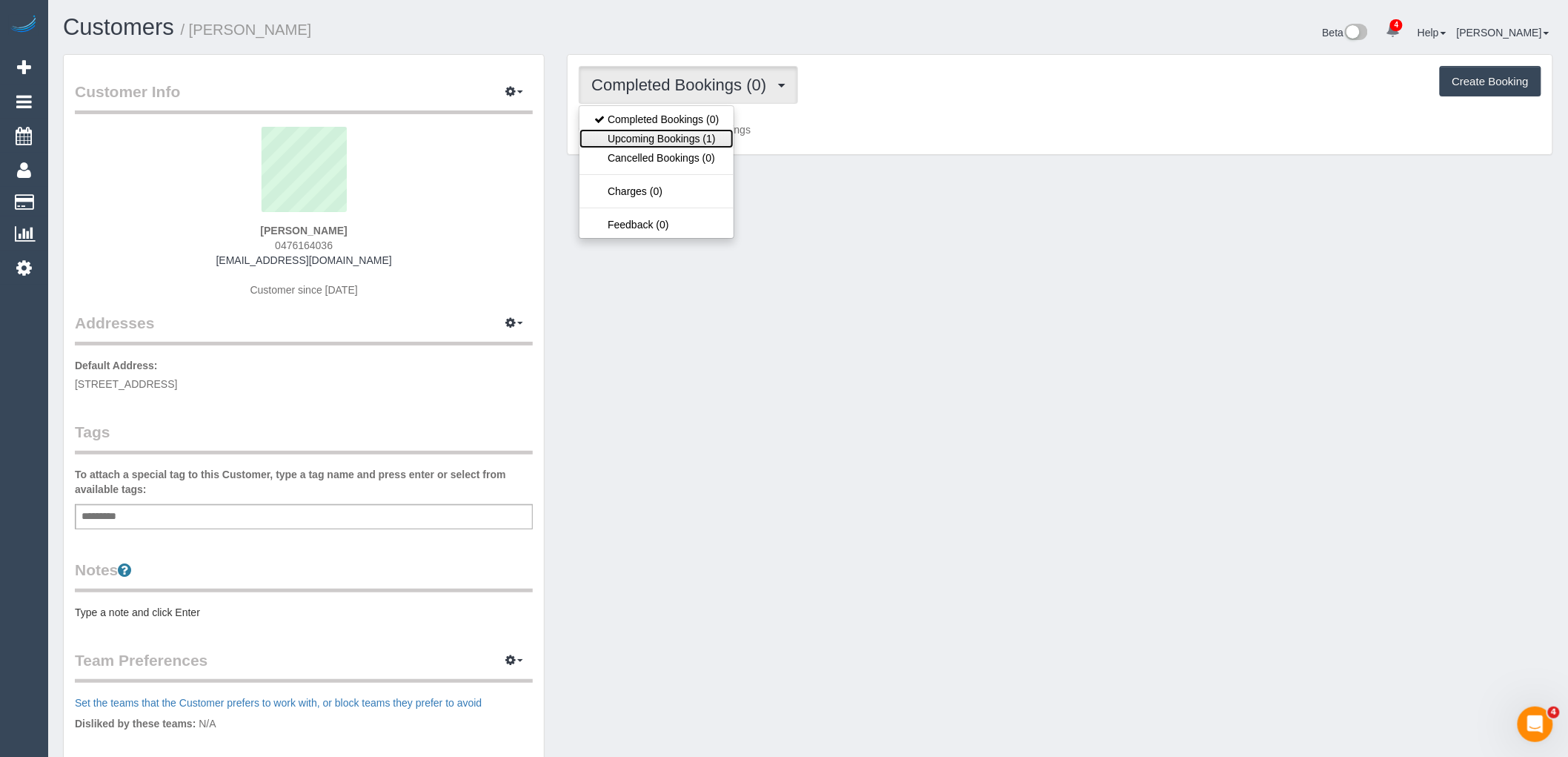
click at [722, 141] on link "Upcoming Bookings (1)" at bounding box center [656, 138] width 154 height 19
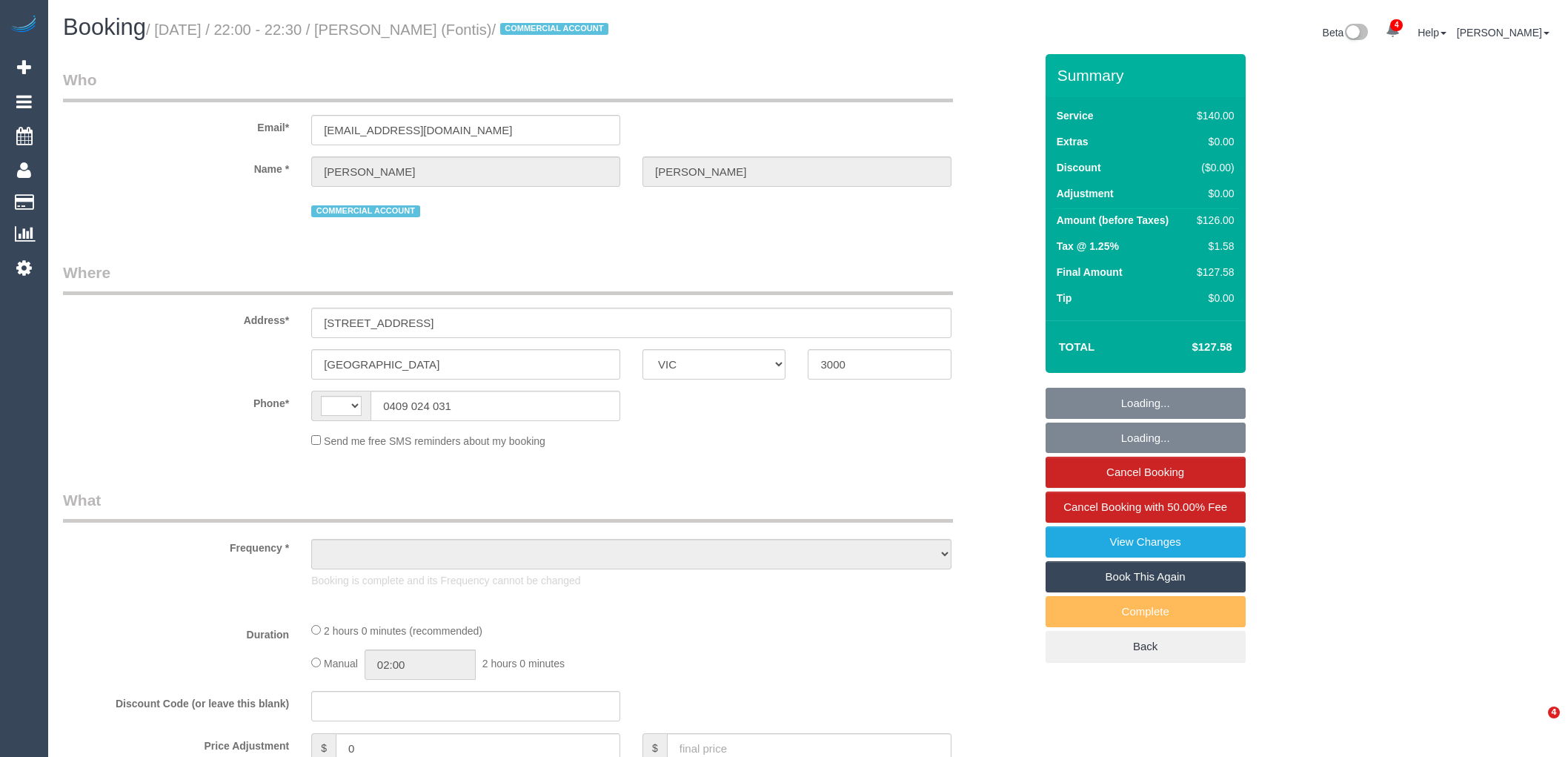
select select "VIC"
select select "string:stripe-pm_1Rm1s52GScqysDRVmFzxL4mL"
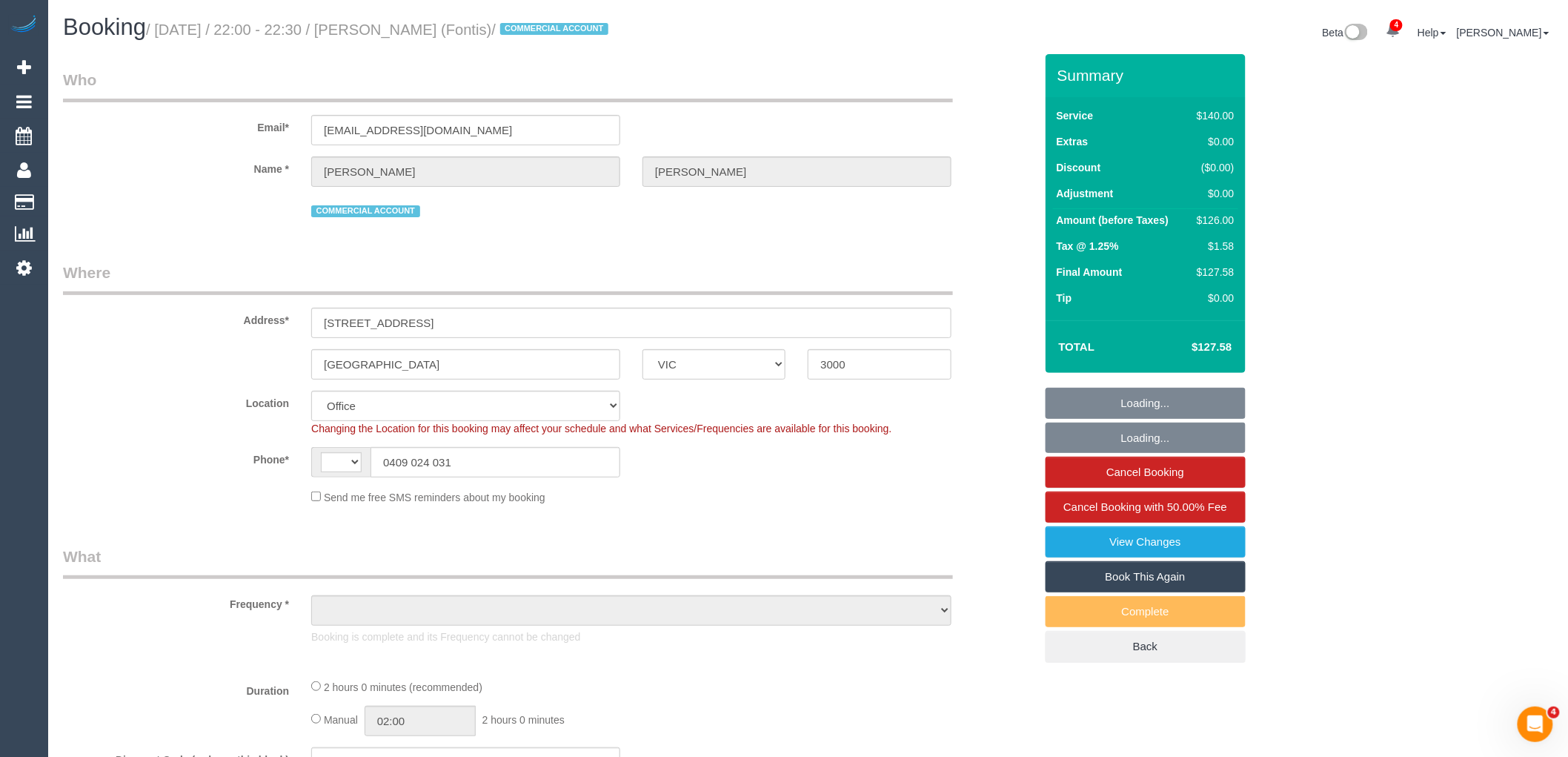
select select "string:AU"
select select "object:1881"
select select "7248"
select select "number:28"
select select "number:14"
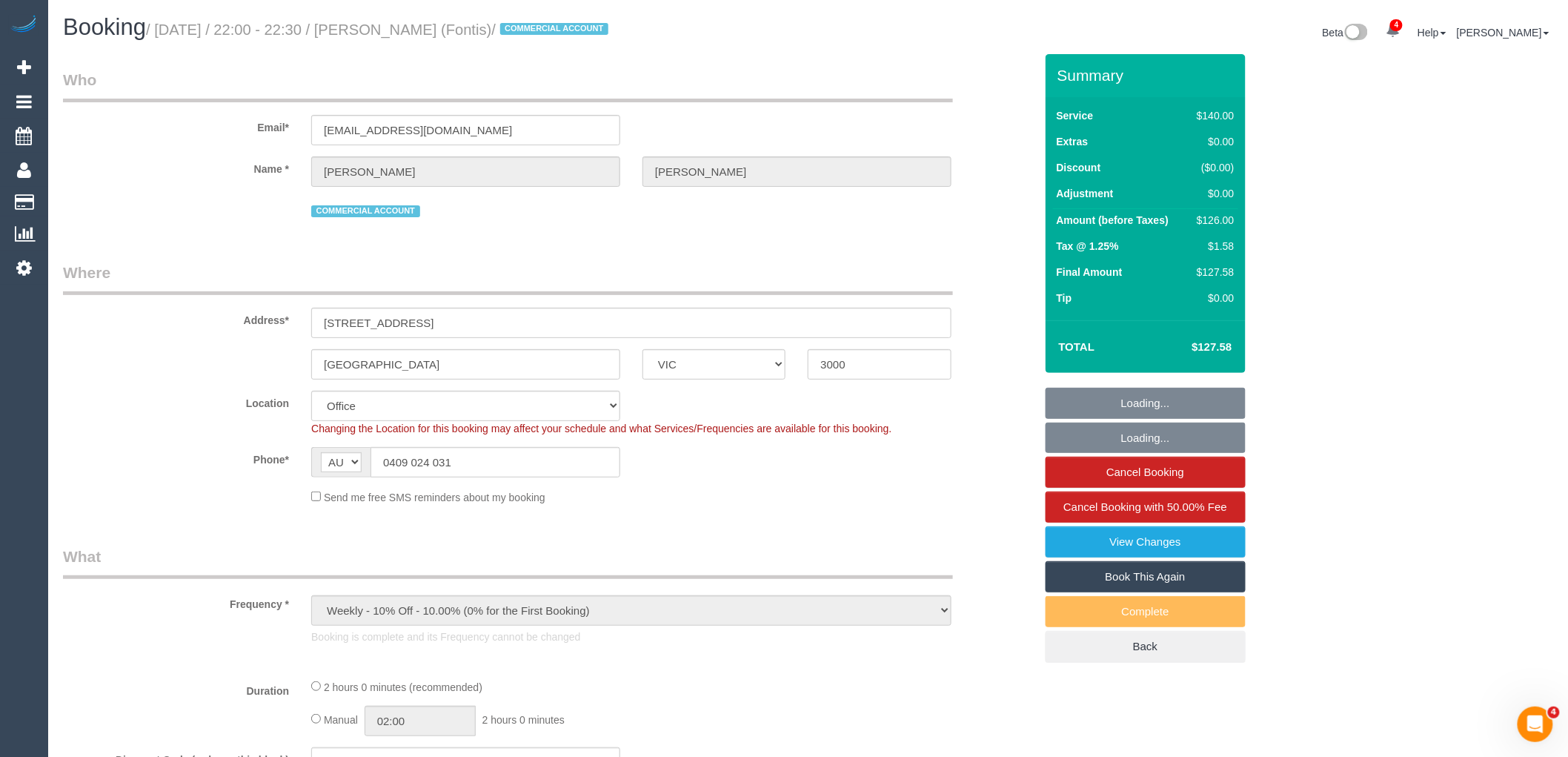
select select "number:20"
select select "number:25"
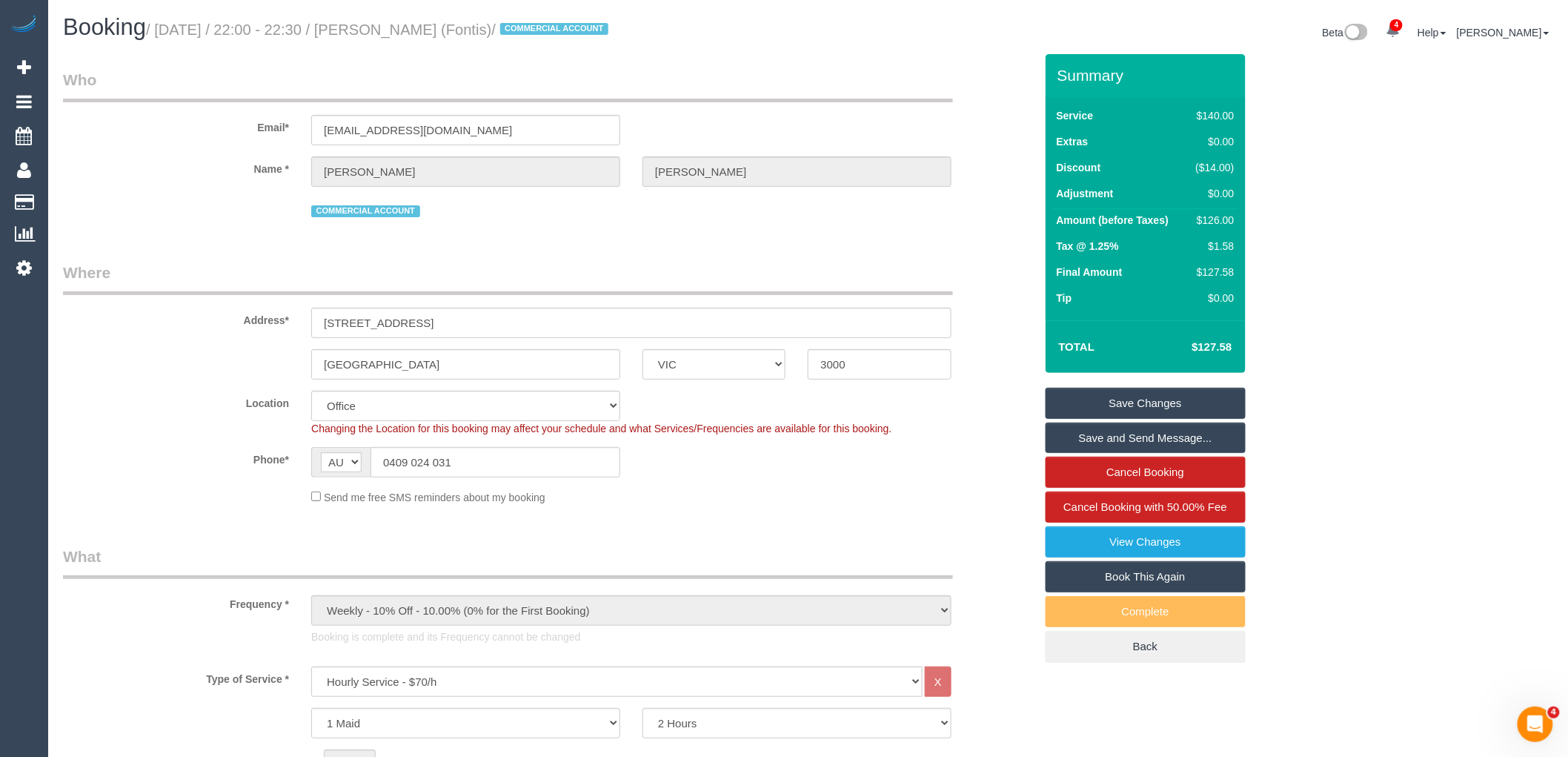
click at [522, 28] on small "/ [DATE] / 22:00 - 22:30 / [PERSON_NAME] (Fontis) / COMMERCIAL ACCOUNT" at bounding box center [380, 29] width 467 height 16
drag, startPoint x: 381, startPoint y: 30, endPoint x: 529, endPoint y: 32, distance: 148.0
click at [529, 32] on small "/ [DATE] / 22:00 - 22:30 / [PERSON_NAME] (Fontis) / COMMERCIAL ACCOUNT" at bounding box center [380, 29] width 467 height 16
copy small "[PERSON_NAME] (Fontis) /"
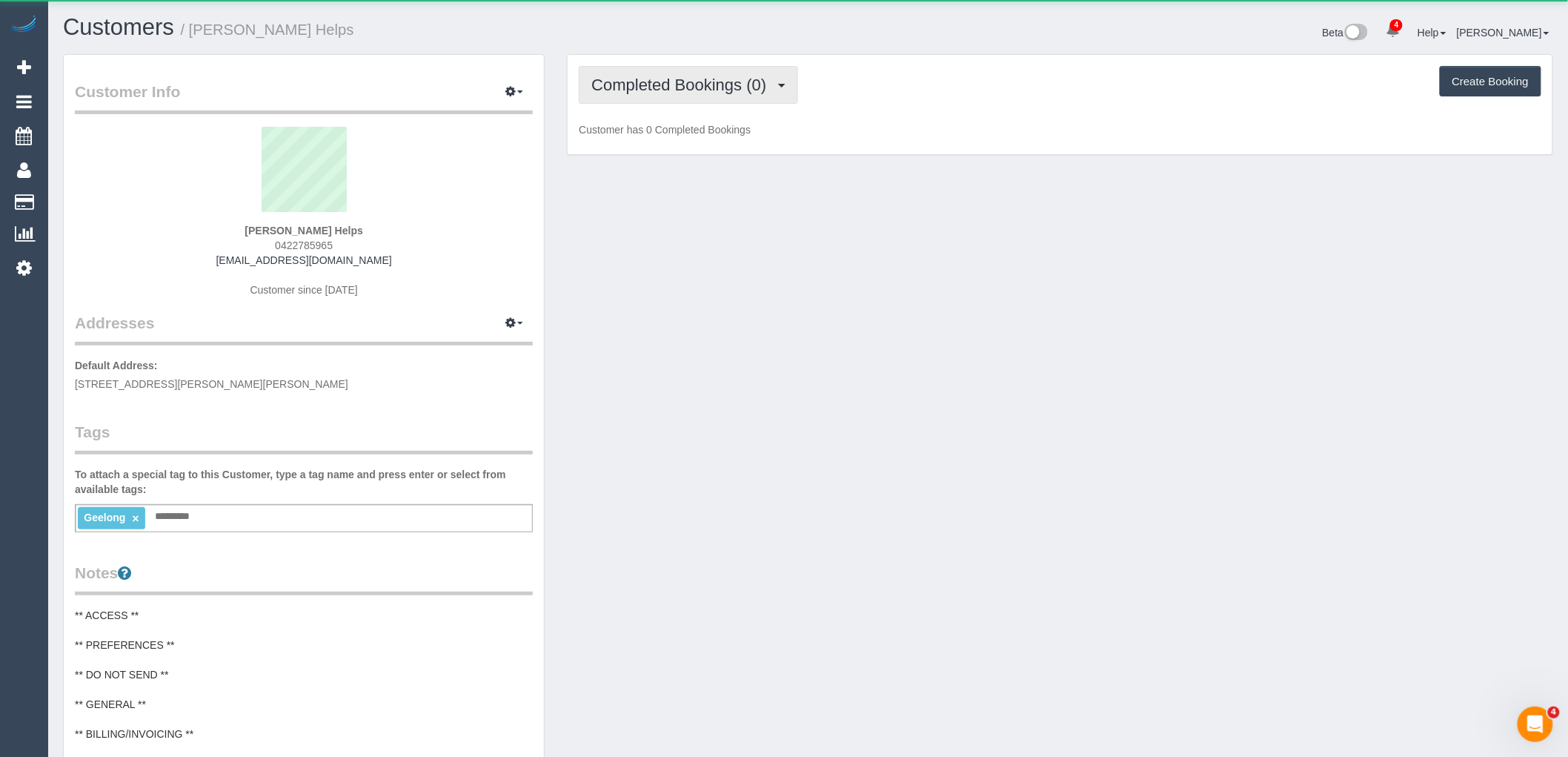
click at [721, 85] on span "Completed Bookings (0)" at bounding box center [682, 85] width 182 height 18
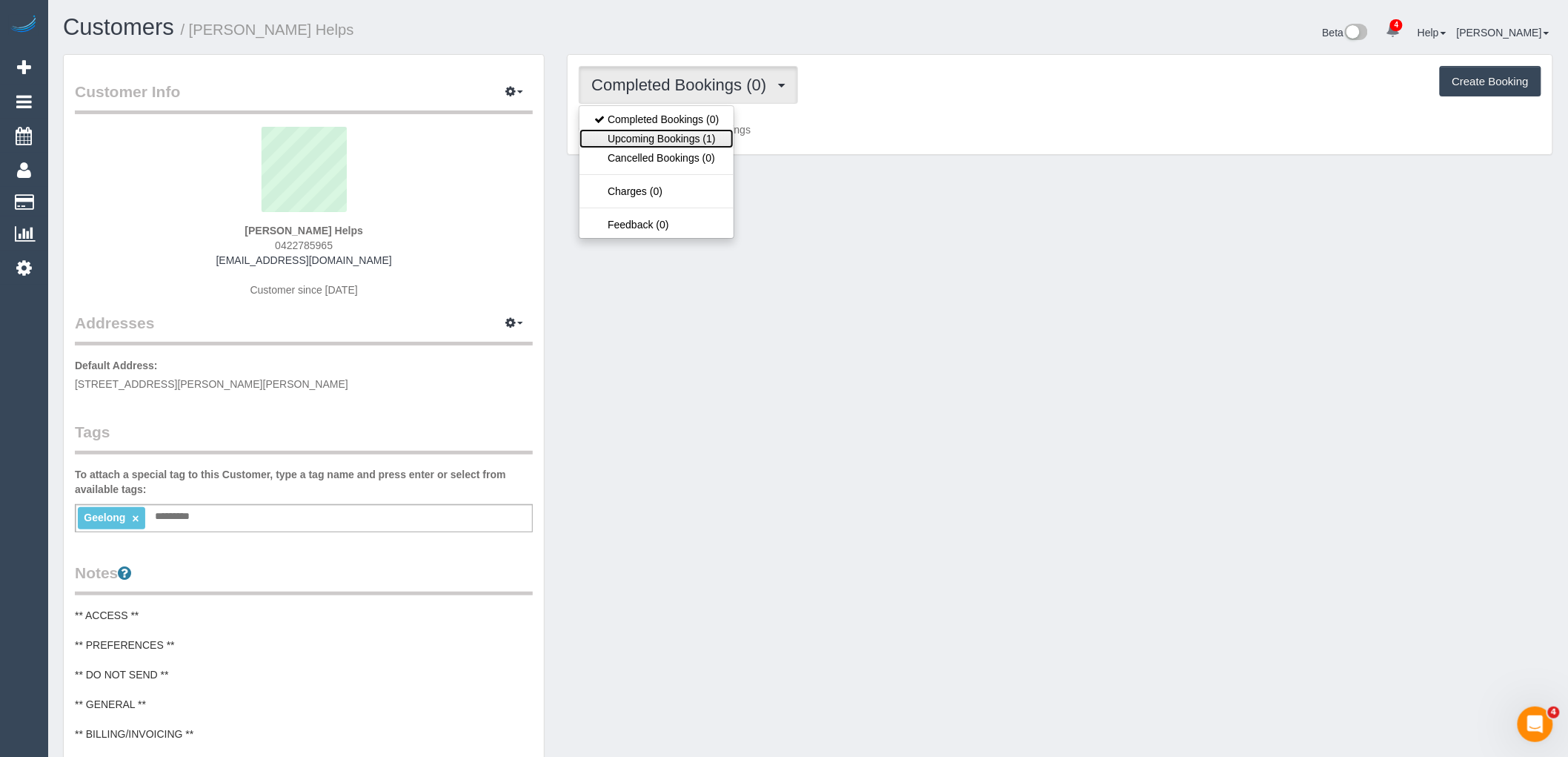
click at [711, 139] on link "Upcoming Bookings (1)" at bounding box center [656, 138] width 154 height 19
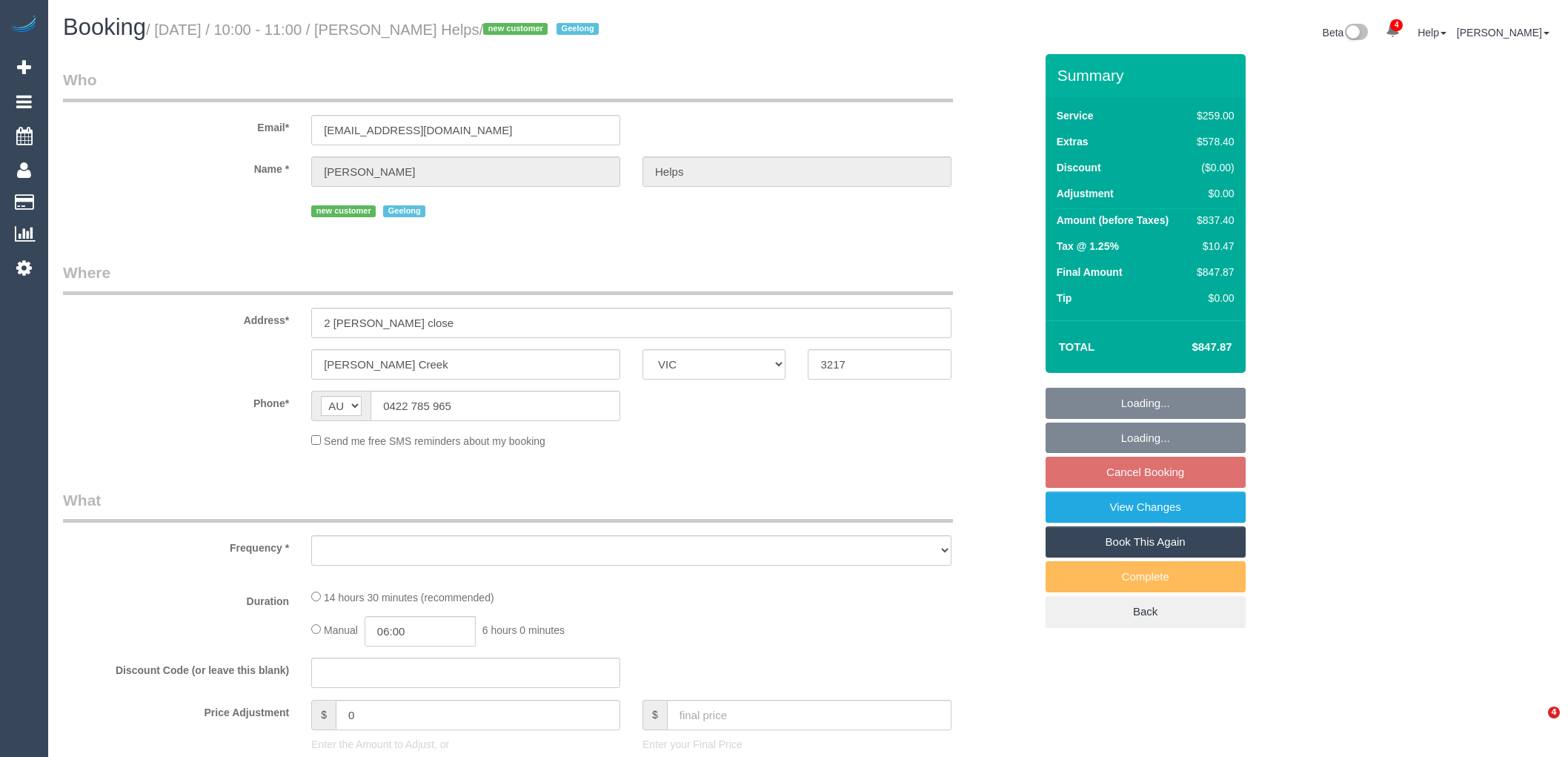
select select "VIC"
select select "string:stripe-pm_1RuRpc2GScqysDRVkztFHtLl"
select select "number:28"
select select "number:14"
select select "number:18"
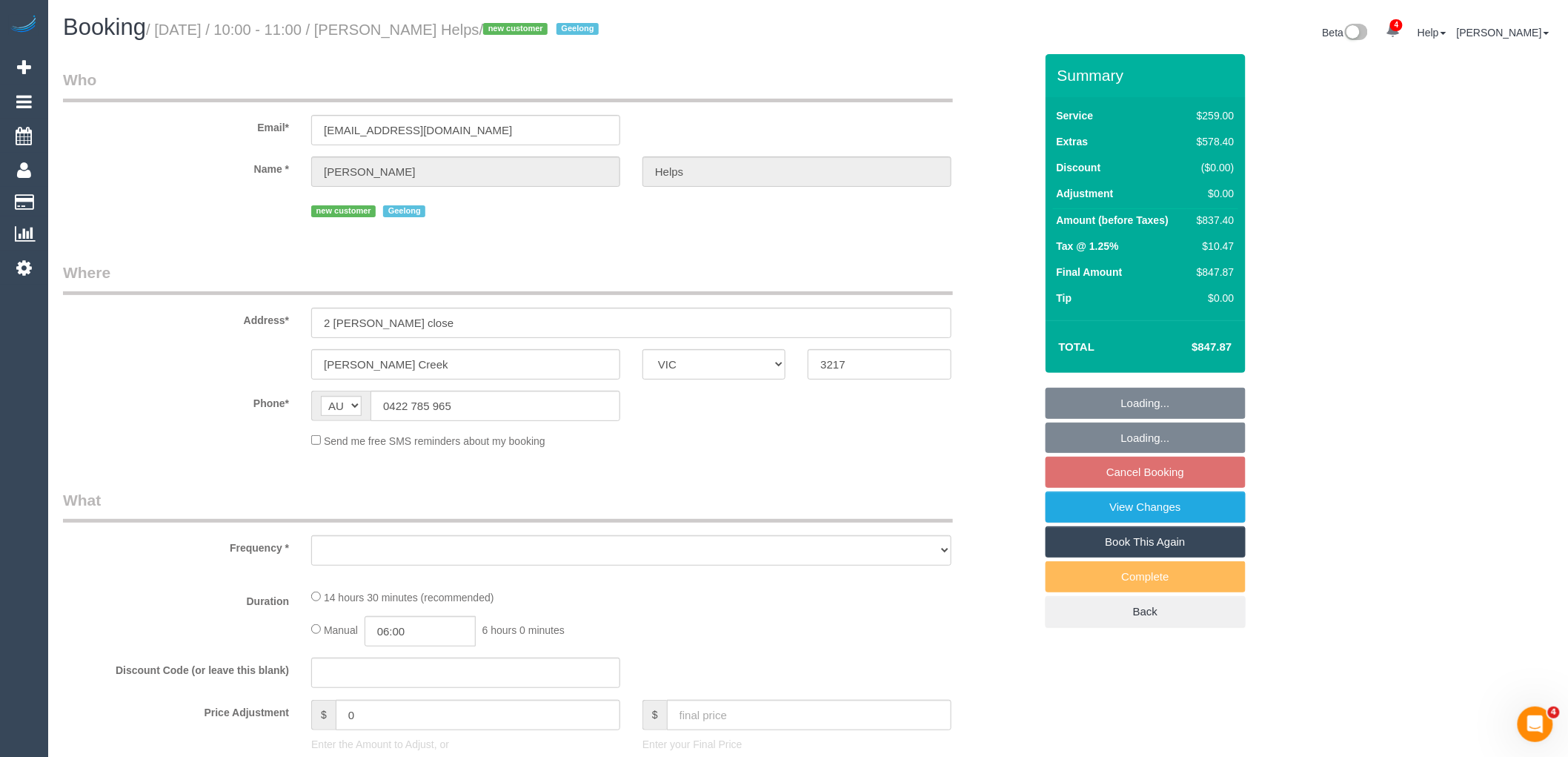
select select "number:24"
select select "number:26"
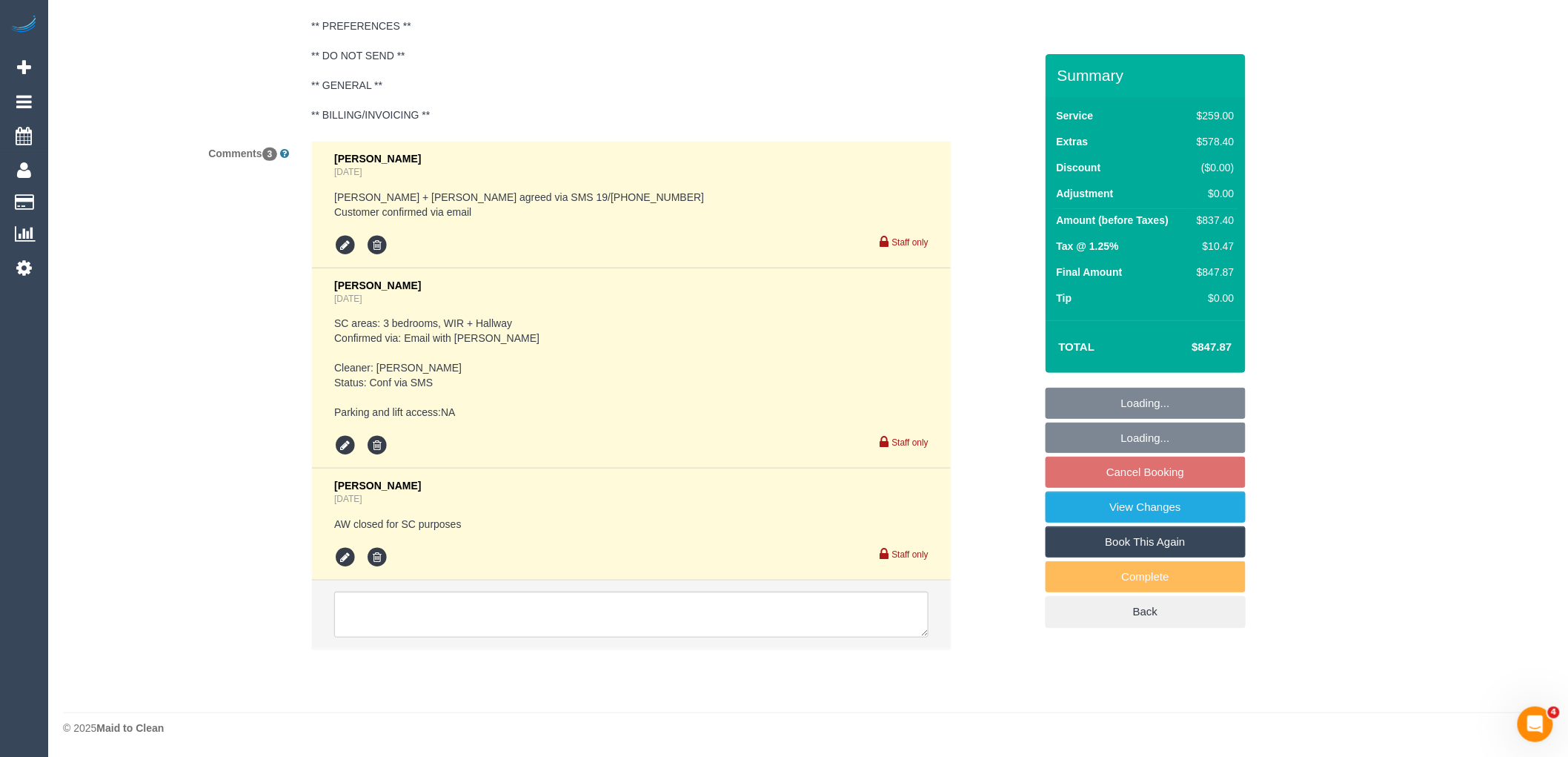
select select "object:887"
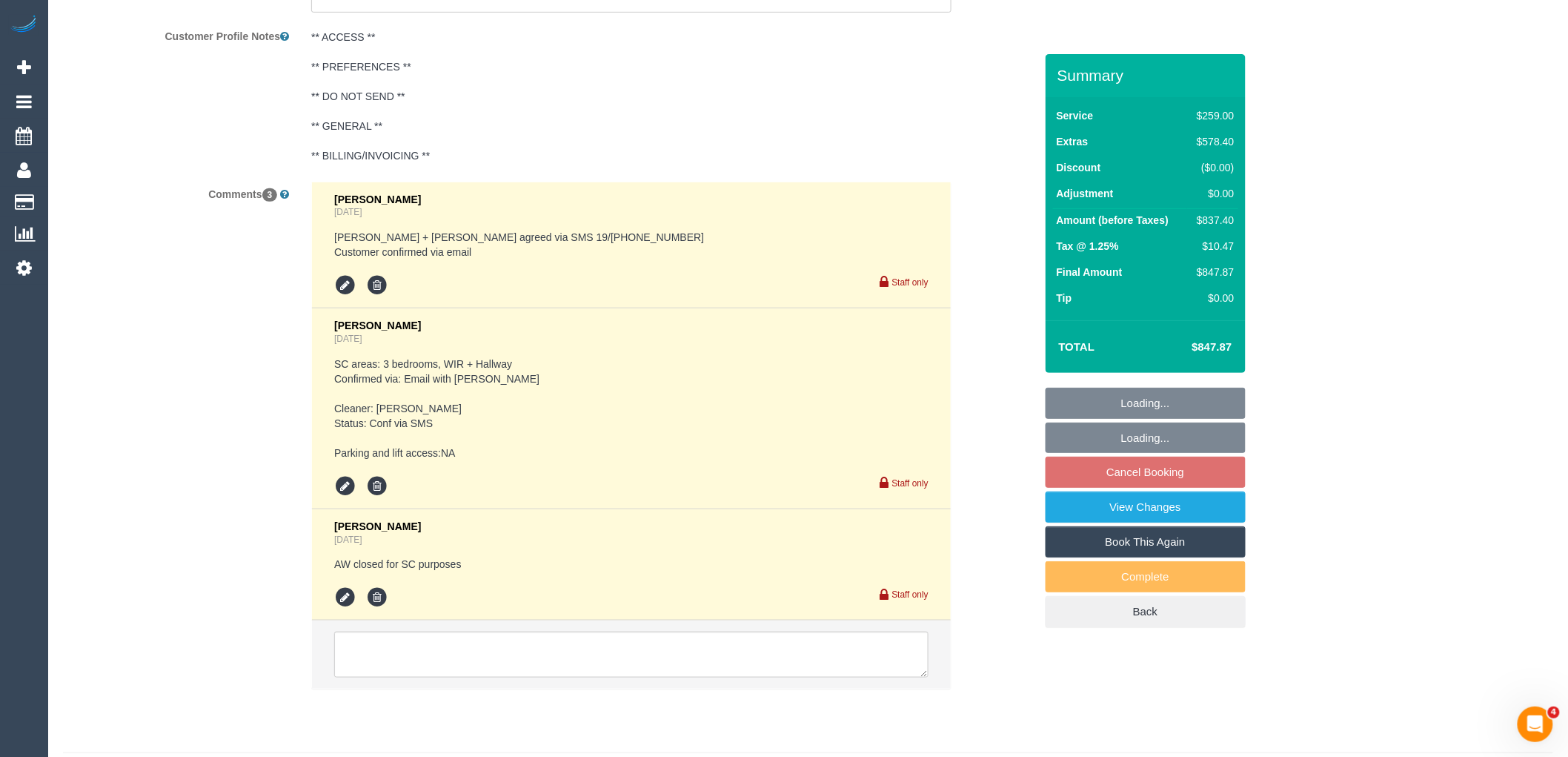
scroll to position [2658, 0]
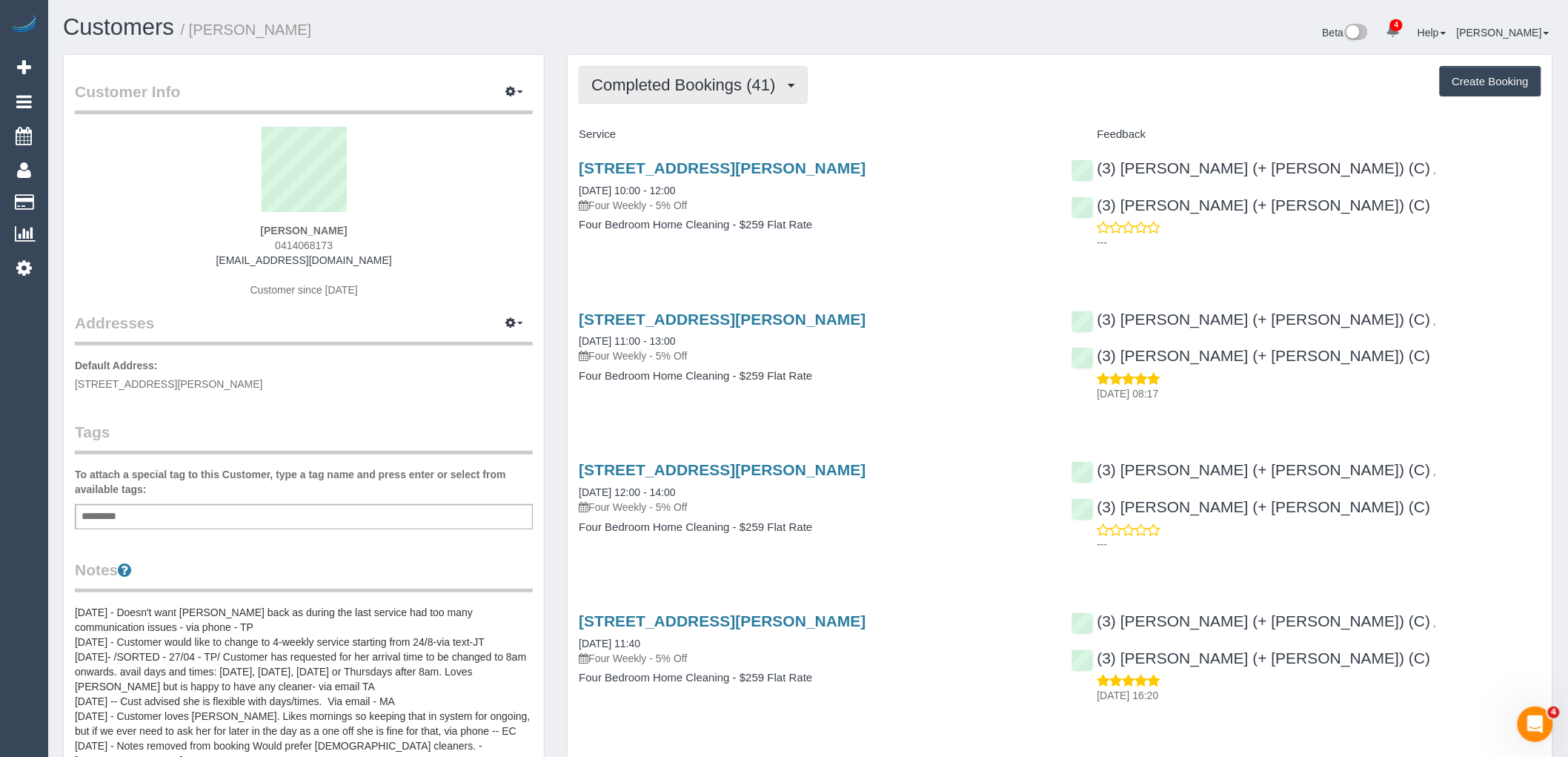
click at [754, 75] on button "Completed Bookings (41)" at bounding box center [692, 85] width 228 height 38
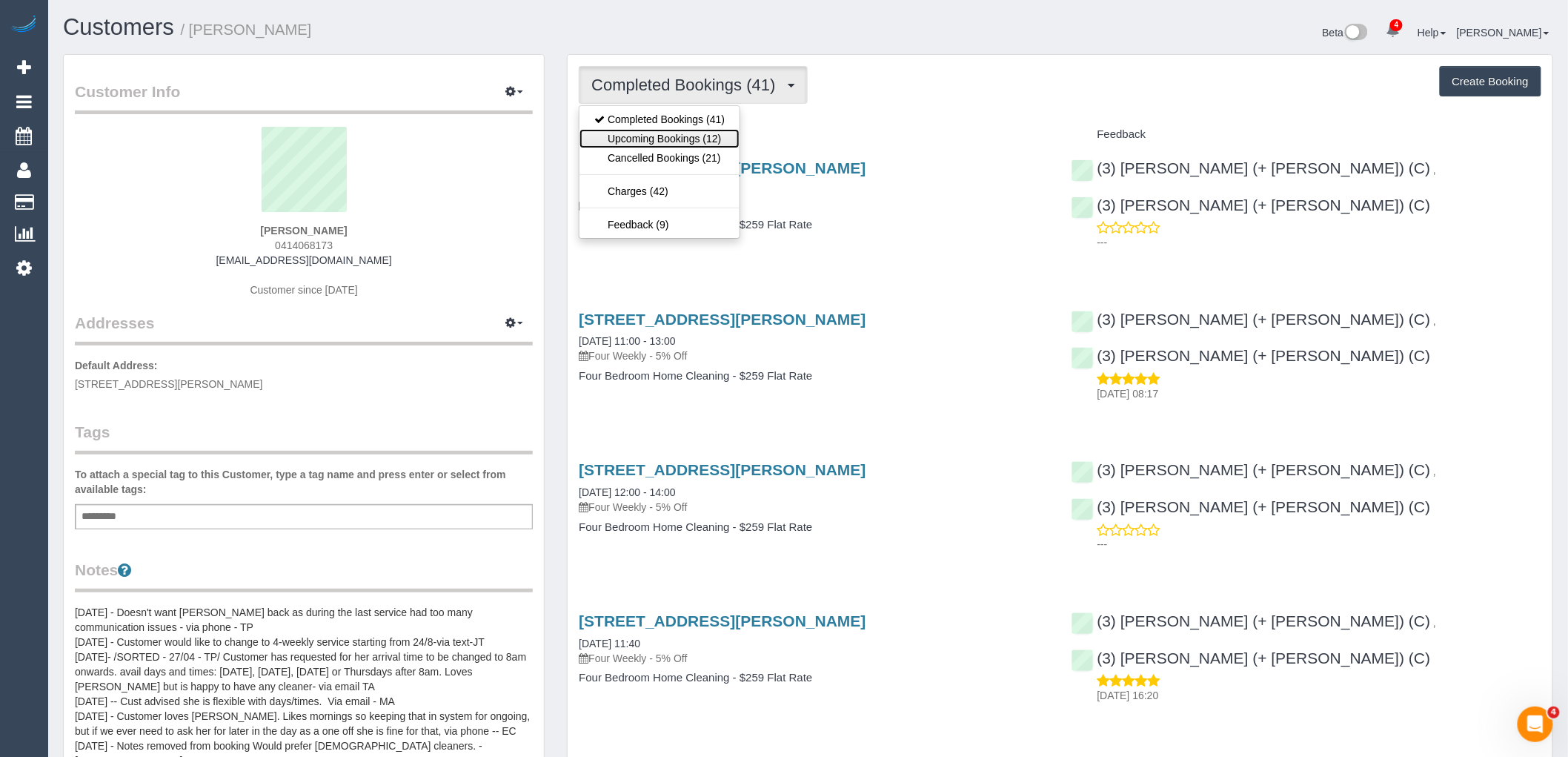
click at [707, 136] on link "Upcoming Bookings (12)" at bounding box center [659, 138] width 160 height 19
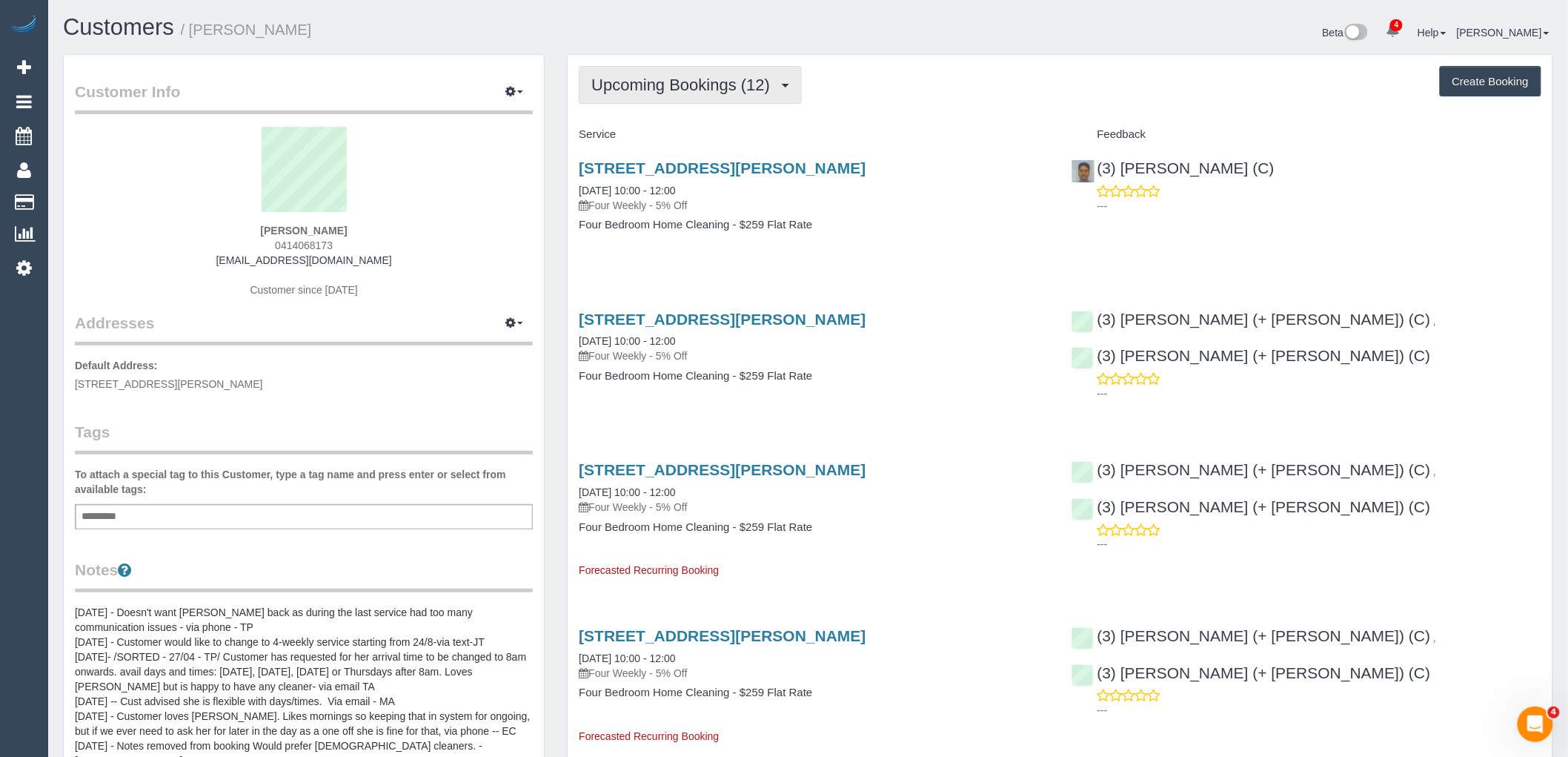
click at [711, 71] on button "Upcoming Bookings (12)" at bounding box center [690, 85] width 223 height 38
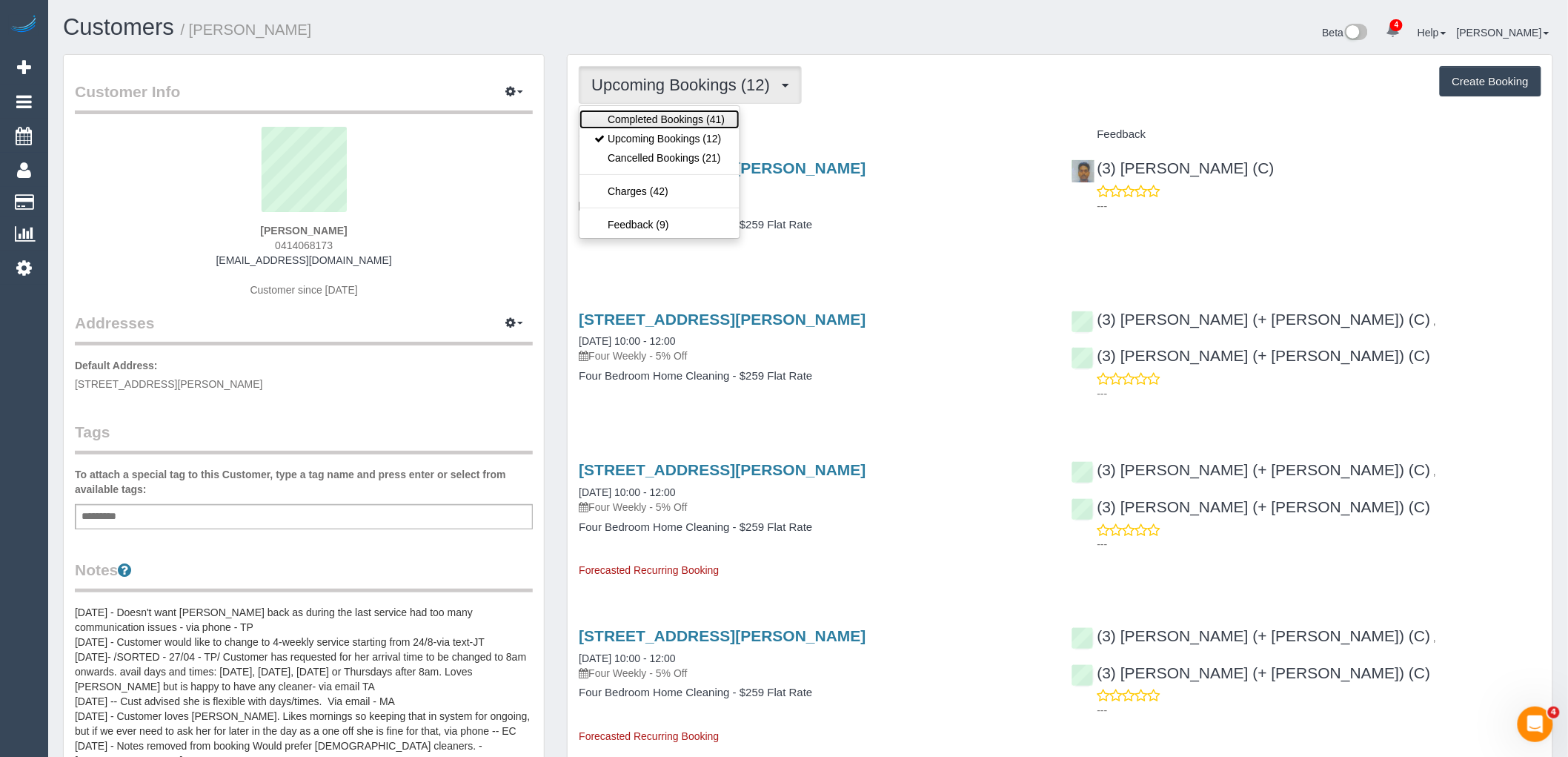
click at [710, 117] on link "Completed Bookings (41)" at bounding box center [659, 119] width 160 height 19
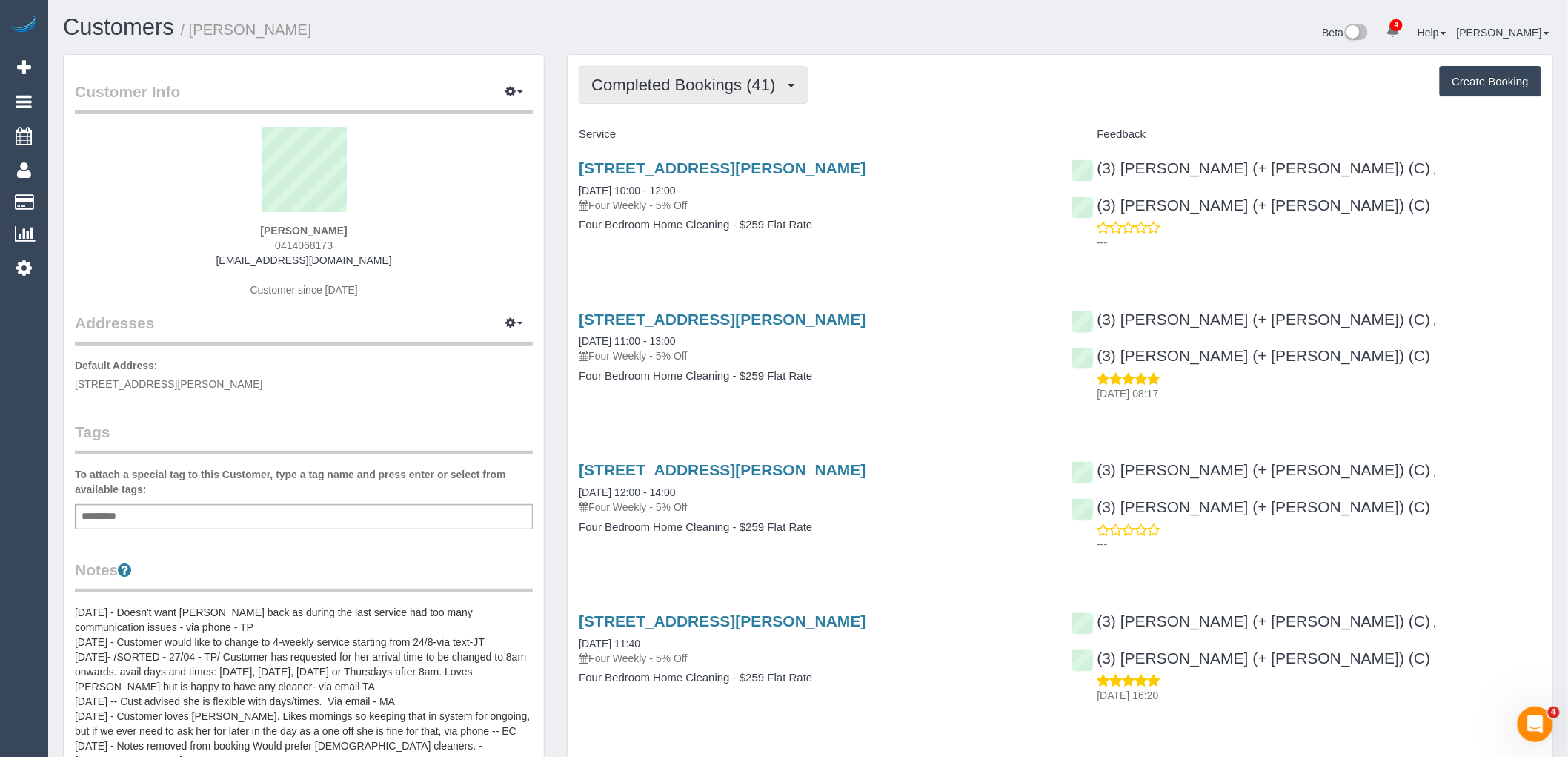
click at [708, 101] on button "Completed Bookings (41)" at bounding box center [692, 85] width 228 height 38
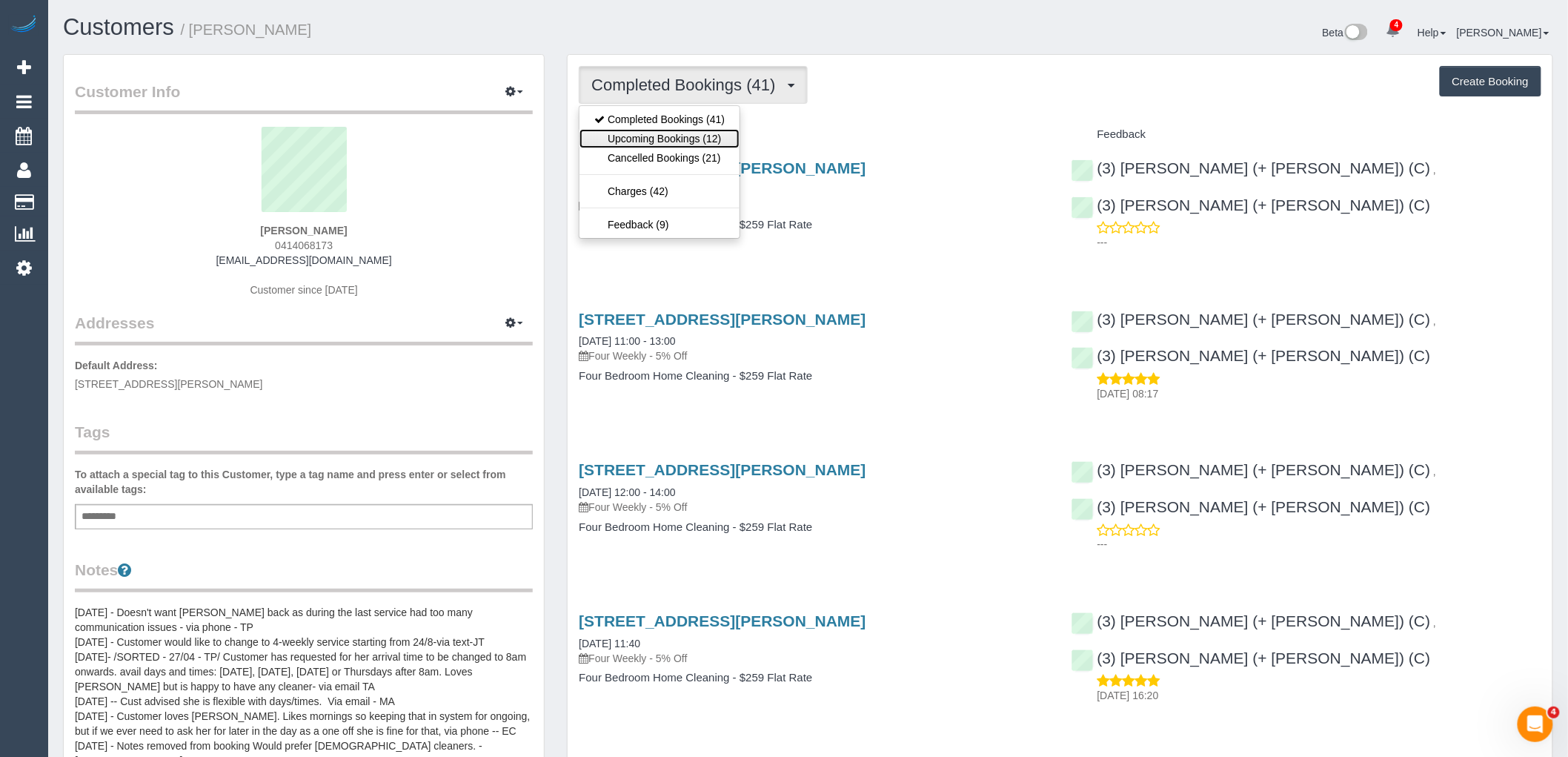
click at [708, 132] on link "Upcoming Bookings (12)" at bounding box center [659, 138] width 160 height 19
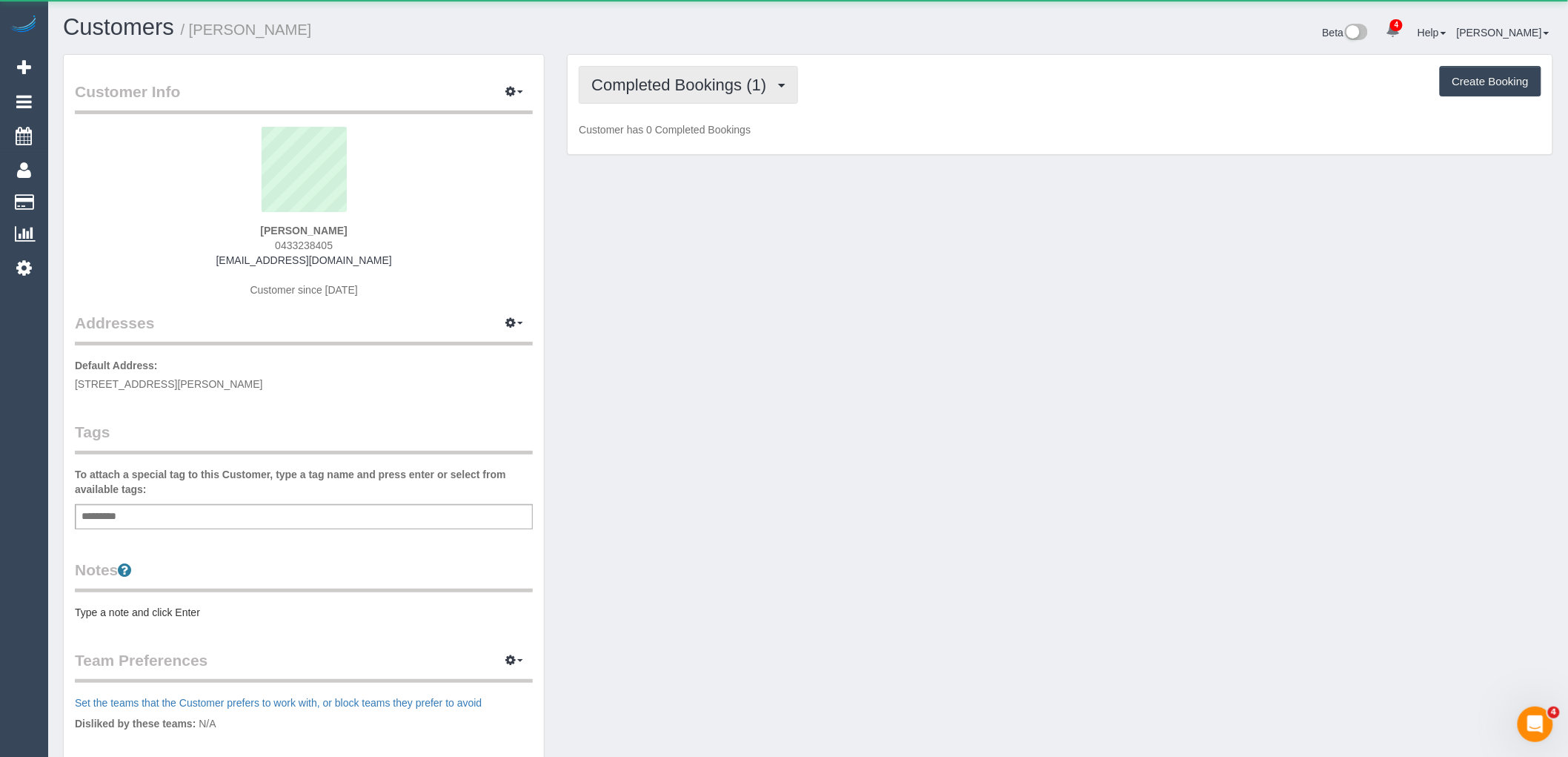
click at [676, 75] on button "Completed Bookings (1)" at bounding box center [688, 85] width 220 height 38
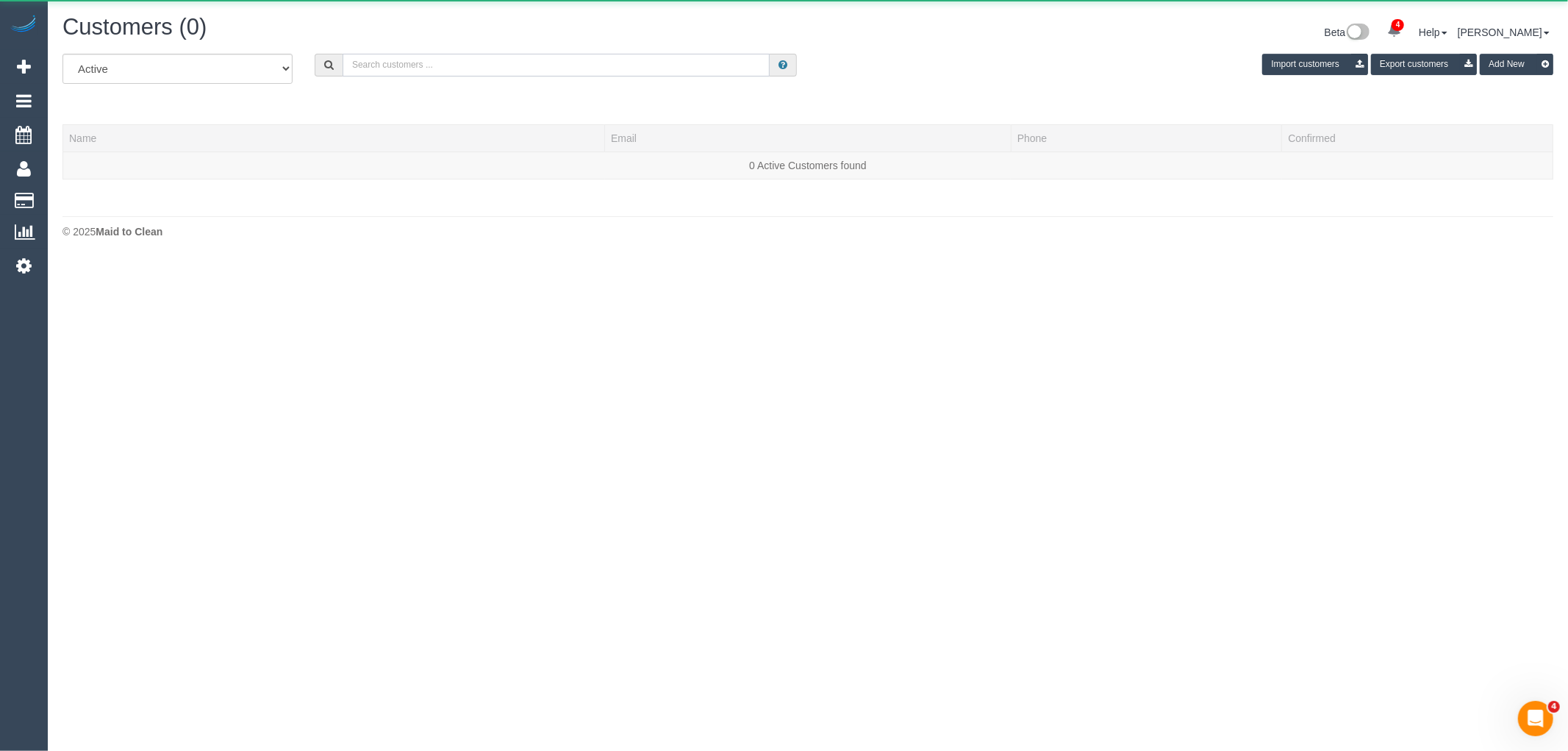
click at [468, 72] on input "text" at bounding box center [556, 65] width 427 height 23
paste input "David Burgess"
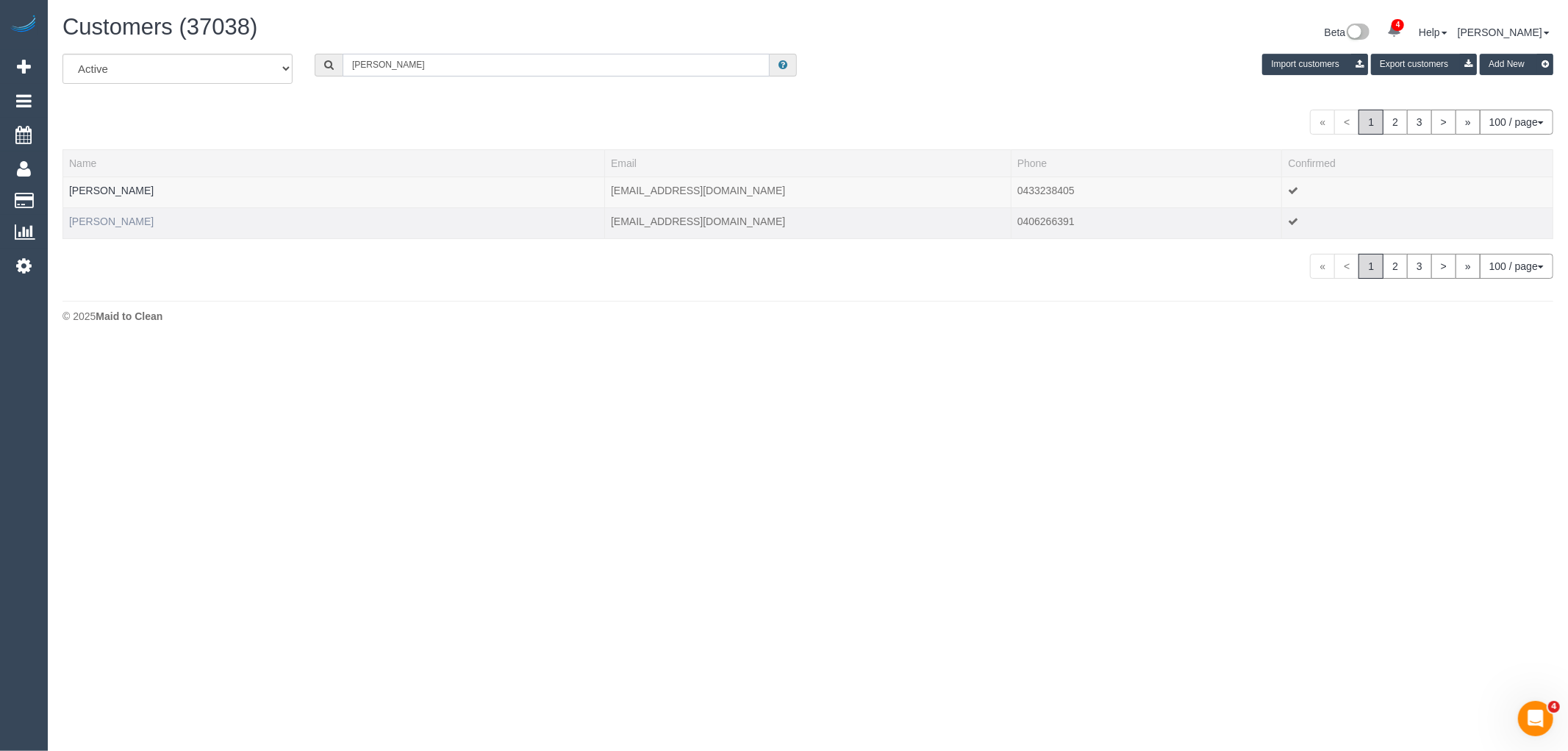
type input "David Burgess"
click at [109, 223] on link "David Burgess" at bounding box center [111, 221] width 85 height 11
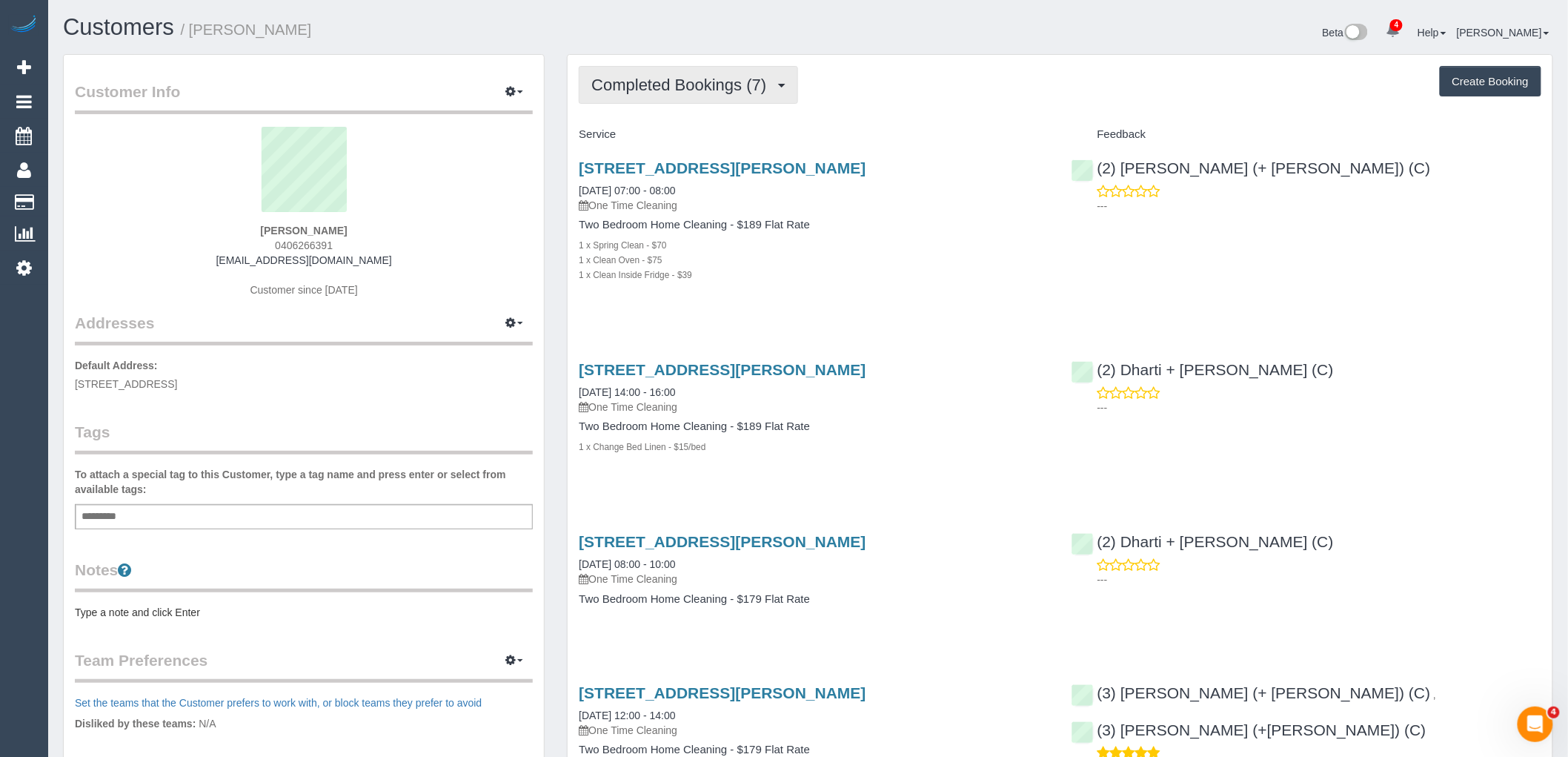
click at [660, 70] on button "Completed Bookings (7)" at bounding box center [688, 85] width 220 height 38
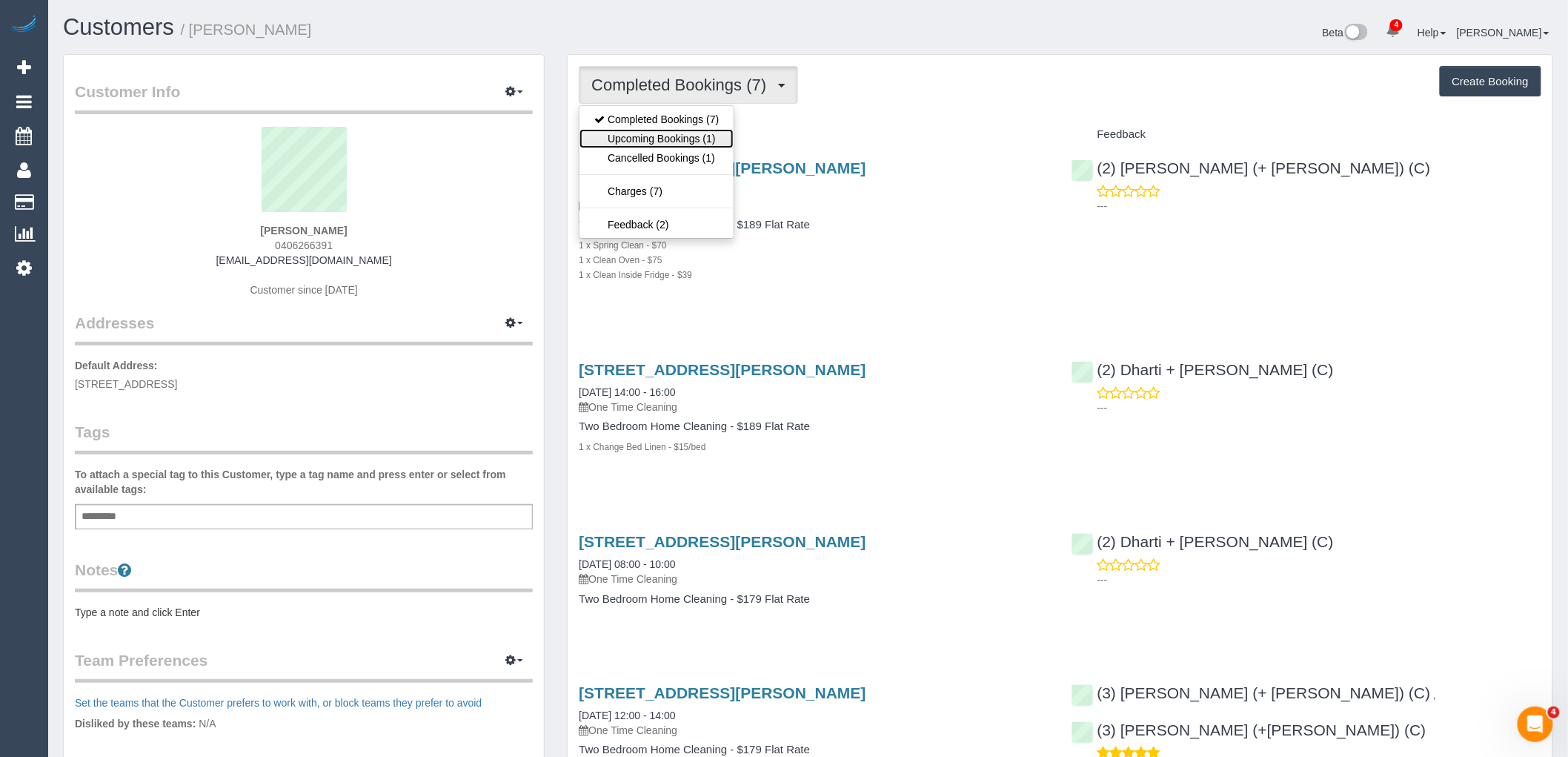
click at [678, 144] on link "Upcoming Bookings (1)" at bounding box center [656, 138] width 154 height 19
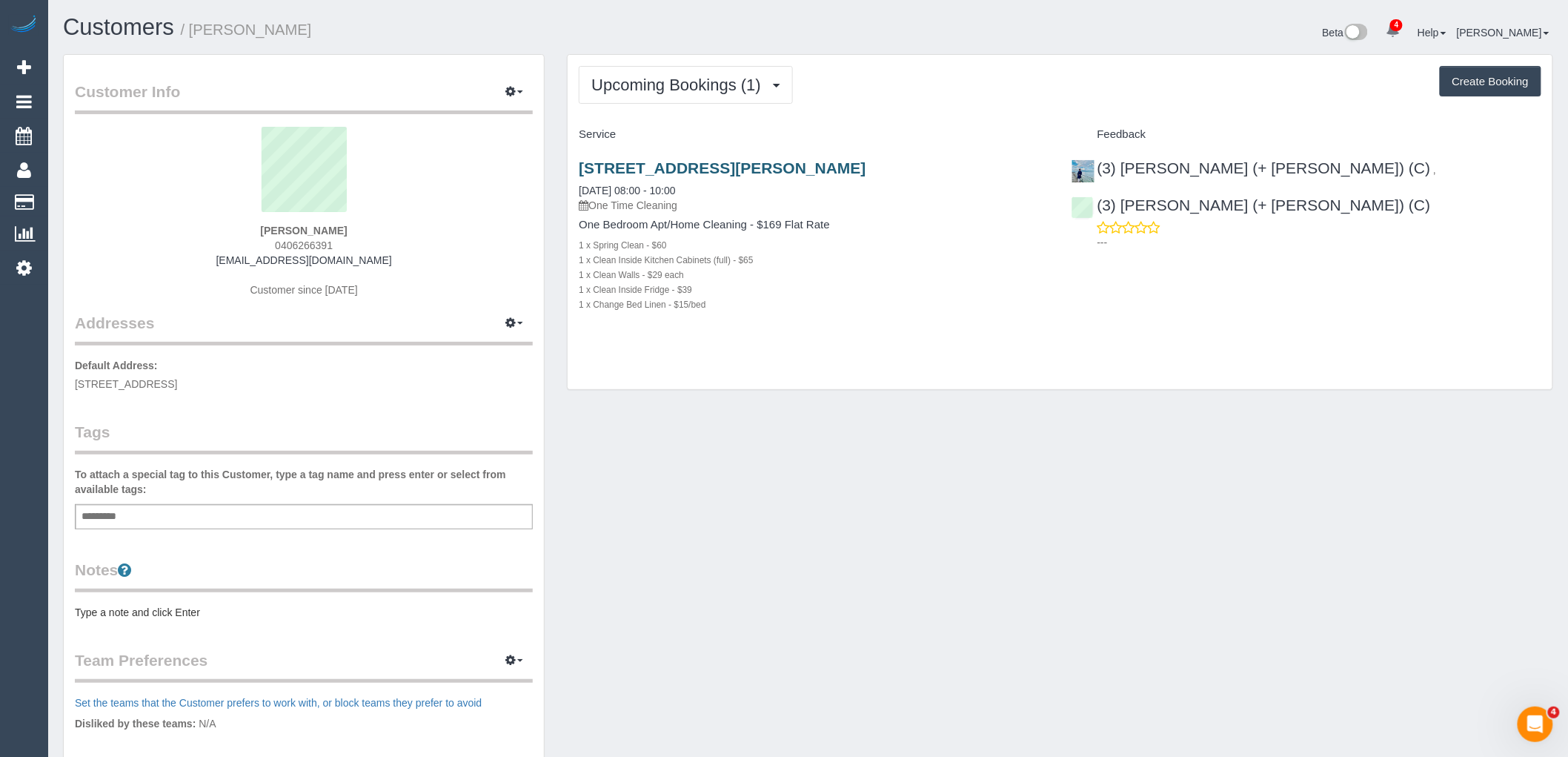
drag, startPoint x: 950, startPoint y: 160, endPoint x: 582, endPoint y: 164, distance: 368.0
click at [582, 164] on h3 "13/247 Mckean Street, Fitzroy North, VIC 3068" at bounding box center [814, 168] width 470 height 17
copy link "13/247 Mckean Street, Fitzroy North, VIC 3068"
click at [661, 104] on button "Upcoming Bookings (1)" at bounding box center [685, 85] width 214 height 38
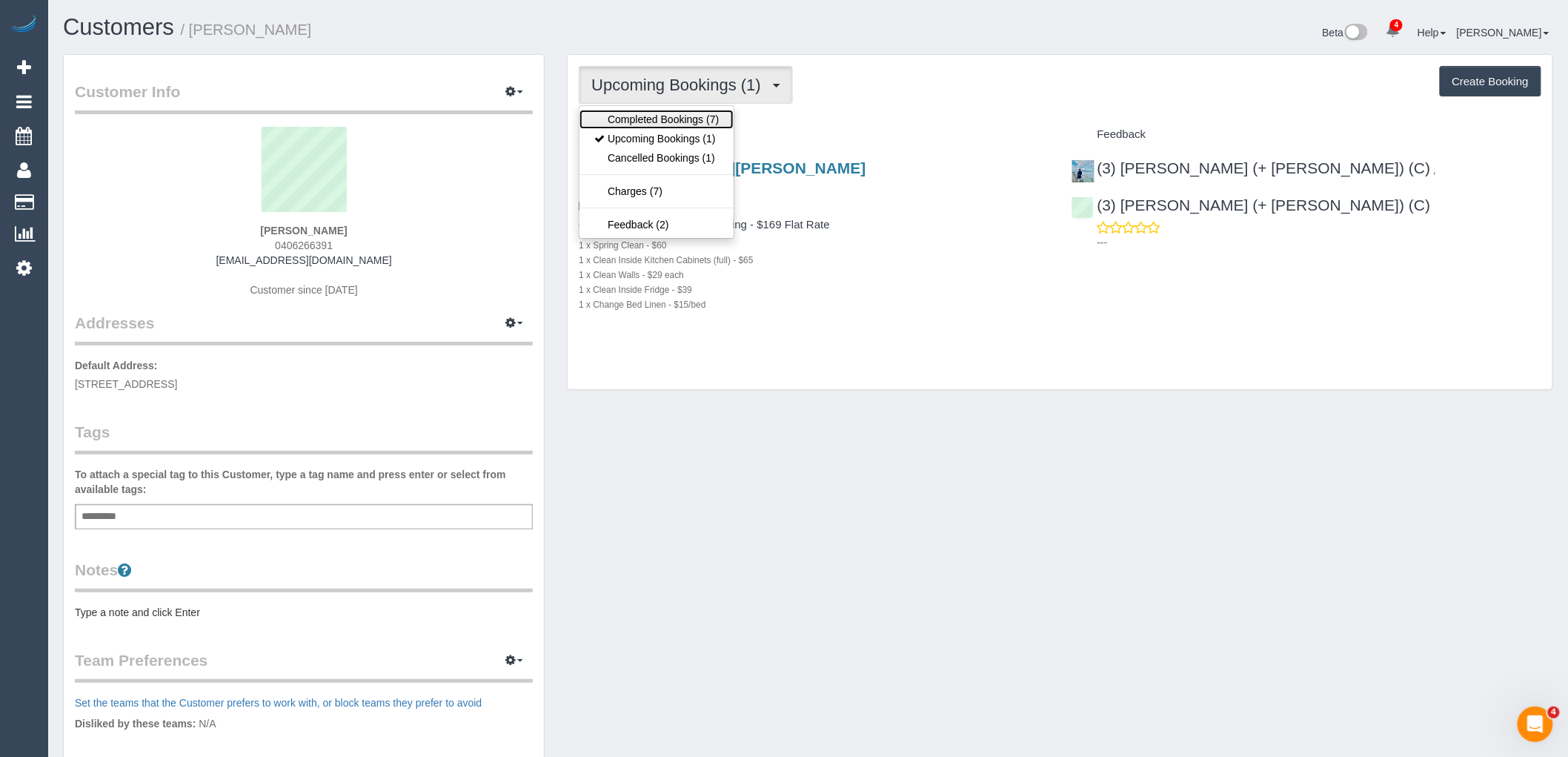
click at [663, 120] on link "Completed Bookings (7)" at bounding box center [656, 119] width 154 height 19
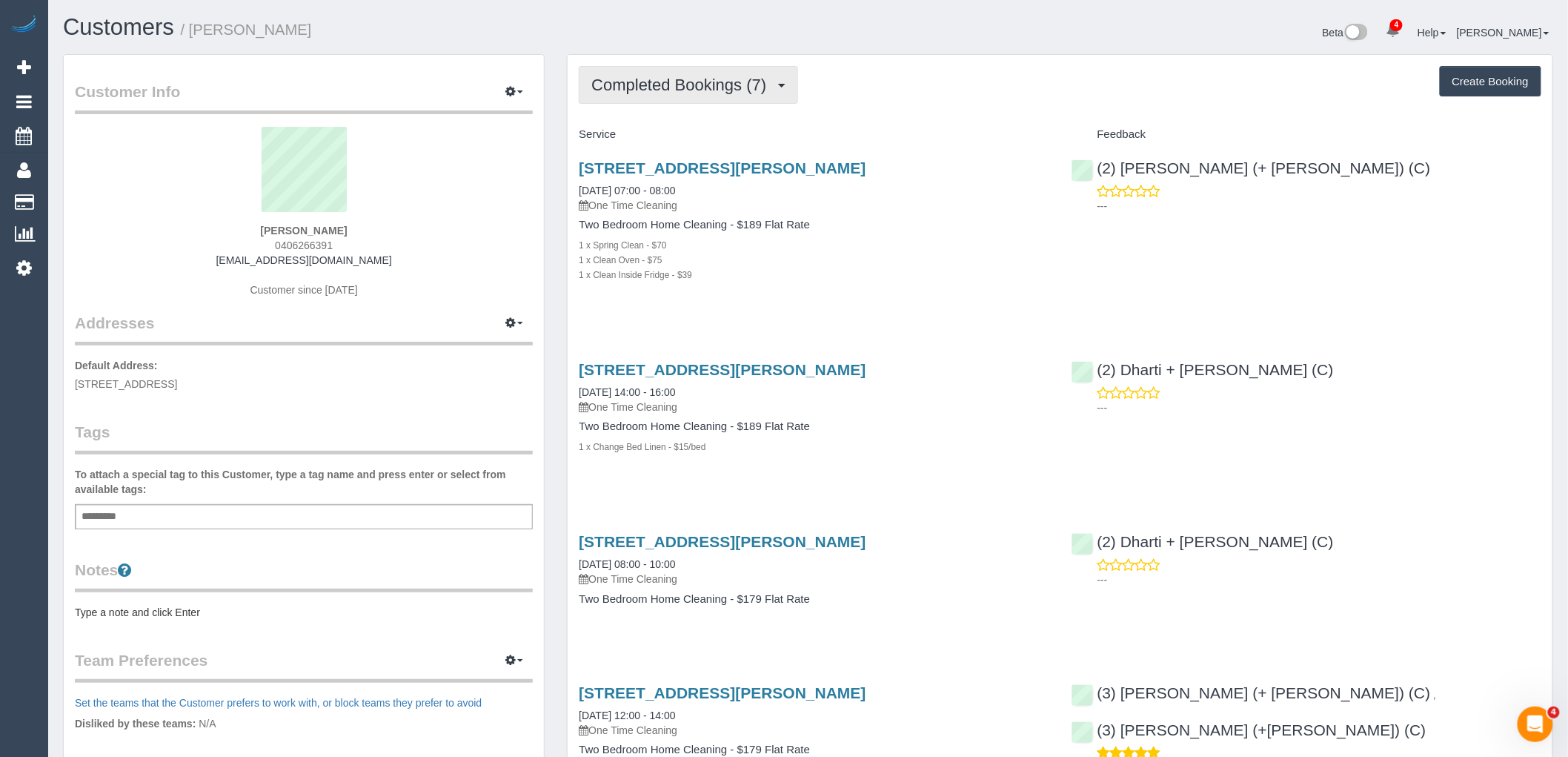
click at [721, 68] on button "Completed Bookings (7)" at bounding box center [688, 85] width 220 height 38
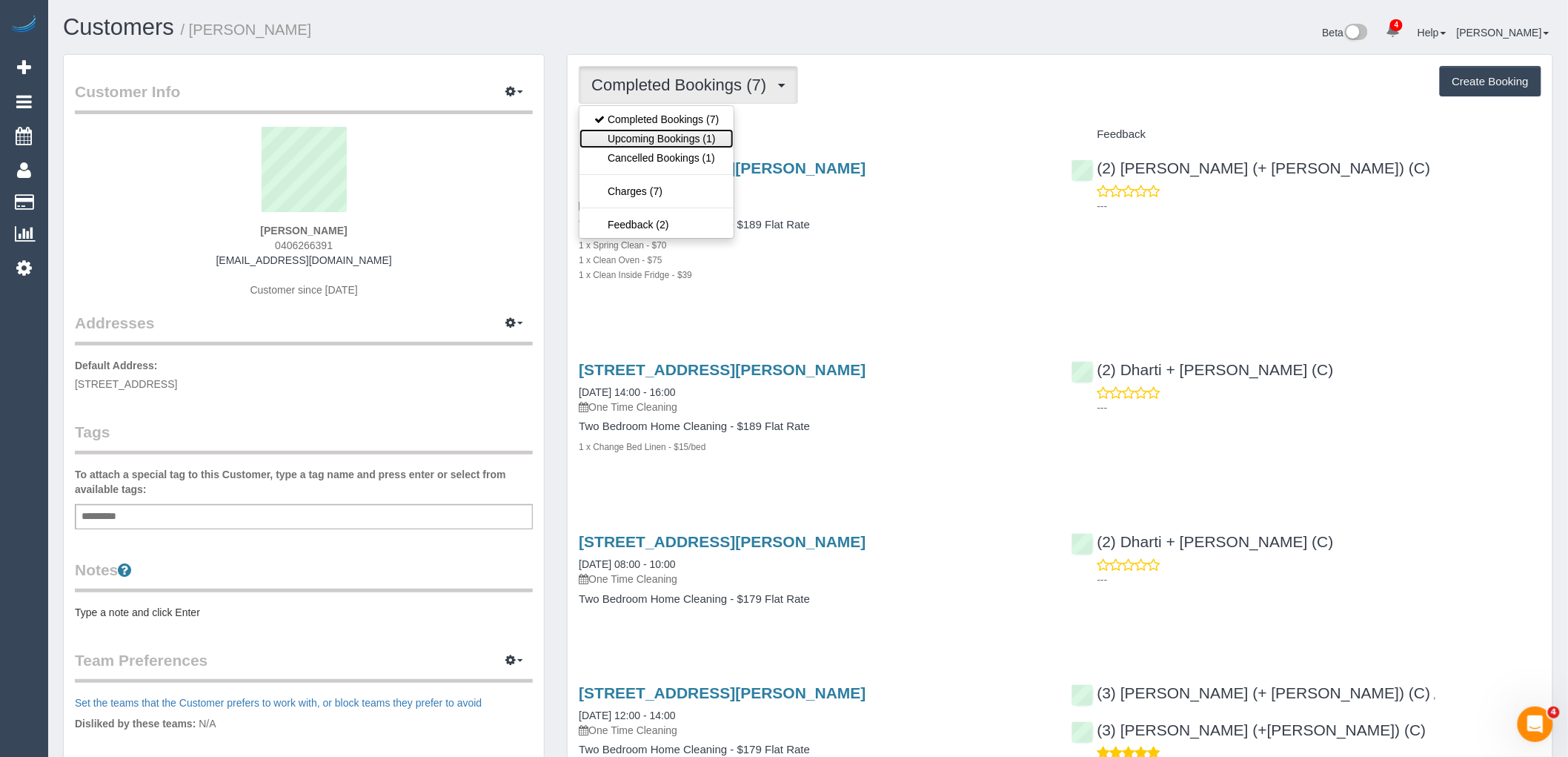
click at [705, 134] on link "Upcoming Bookings (1)" at bounding box center [656, 138] width 154 height 19
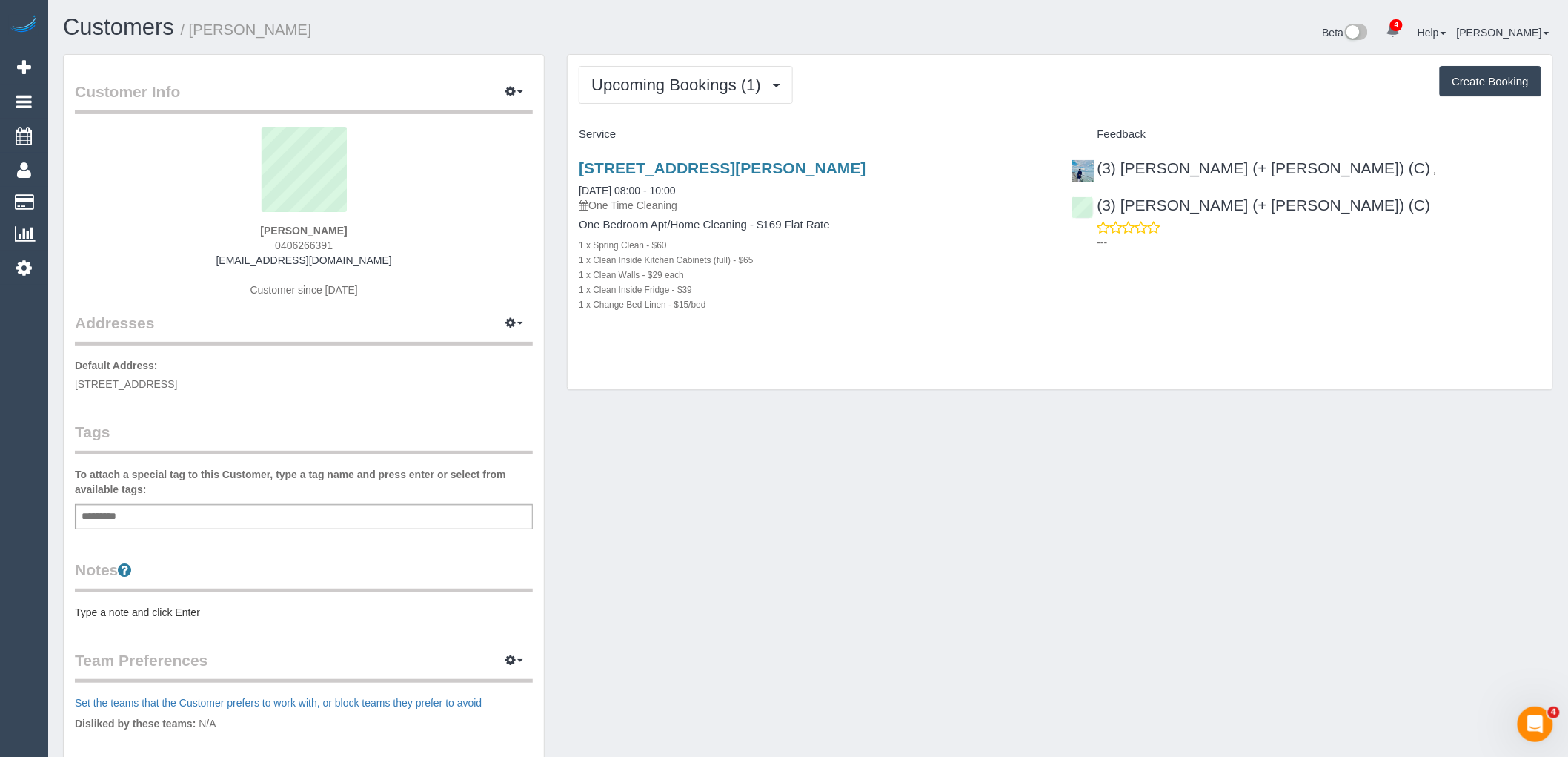
drag, startPoint x: 356, startPoint y: 241, endPoint x: 213, endPoint y: 249, distance: 143.2
click at [222, 241] on div "David Burgess 0406266391 davidburgess0@gmail.com Customer since 2024" at bounding box center [303, 219] width 458 height 185
copy span "0406266391"
click at [906, 267] on div "1 x Clean Walls - $29 each" at bounding box center [814, 274] width 470 height 15
click at [652, 84] on span "Upcoming Bookings (1)" at bounding box center [680, 85] width 177 height 18
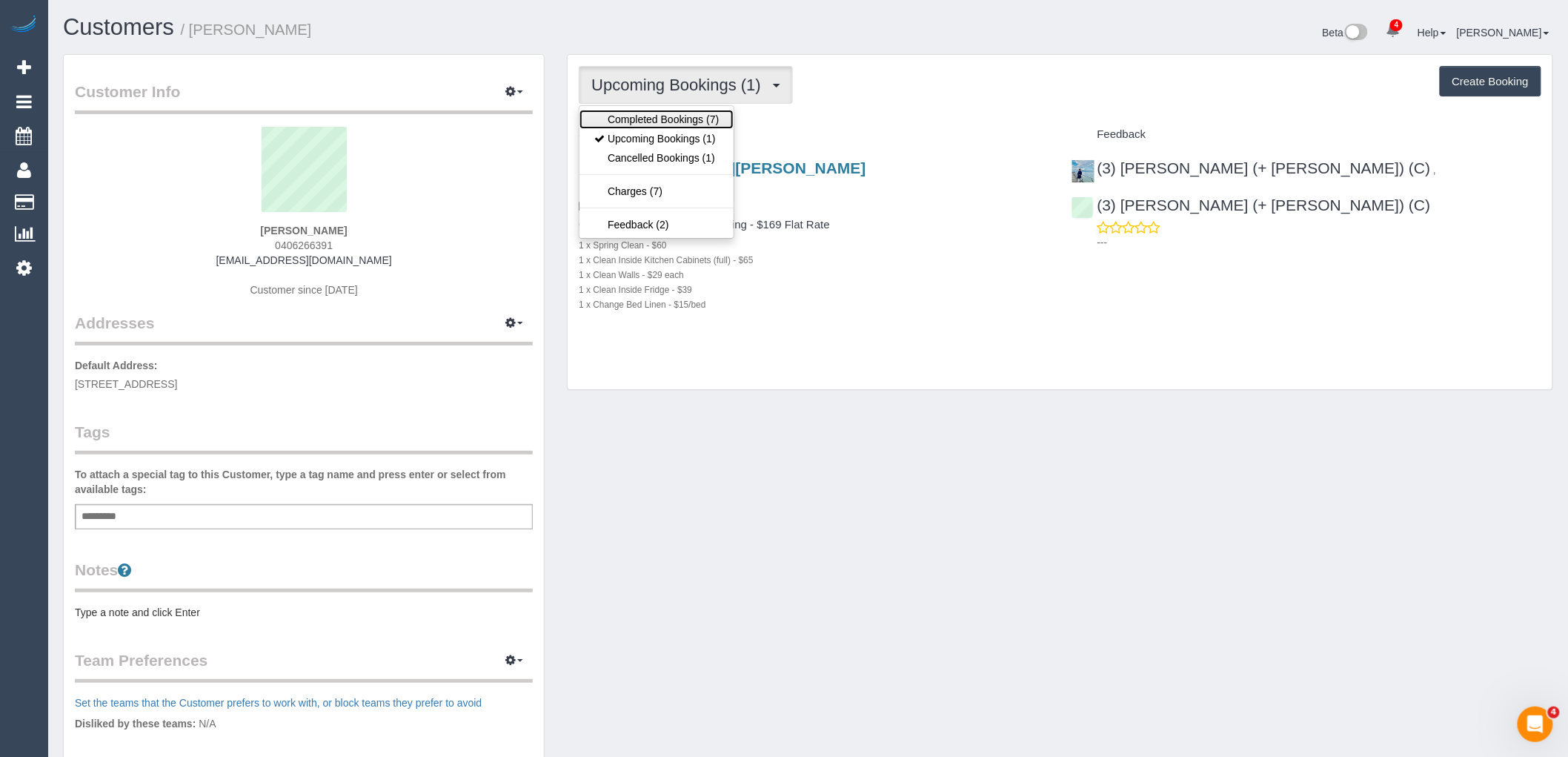
click at [652, 114] on link "Completed Bookings (7)" at bounding box center [656, 119] width 154 height 19
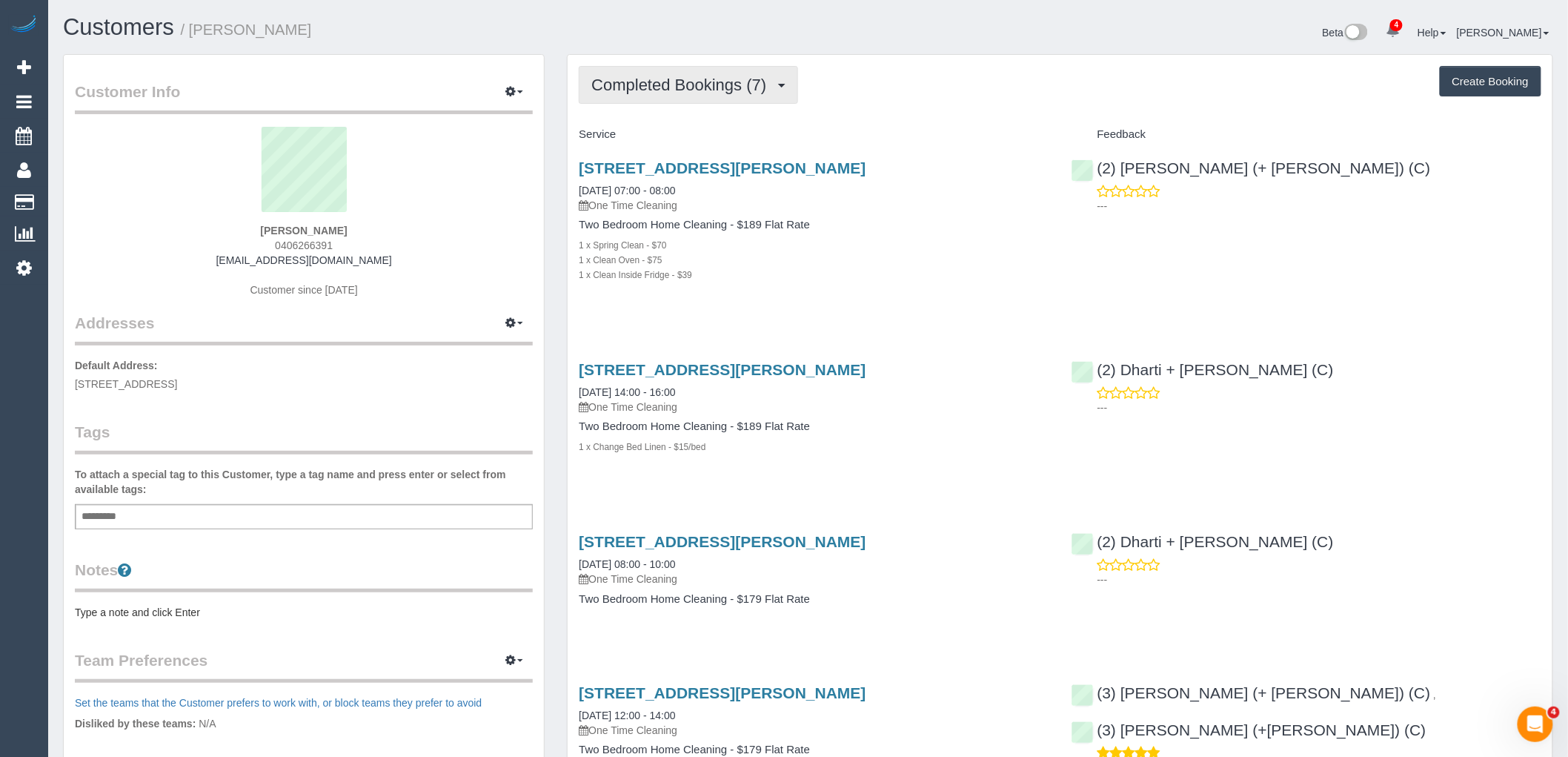
click at [705, 97] on button "Completed Bookings (7)" at bounding box center [688, 85] width 220 height 38
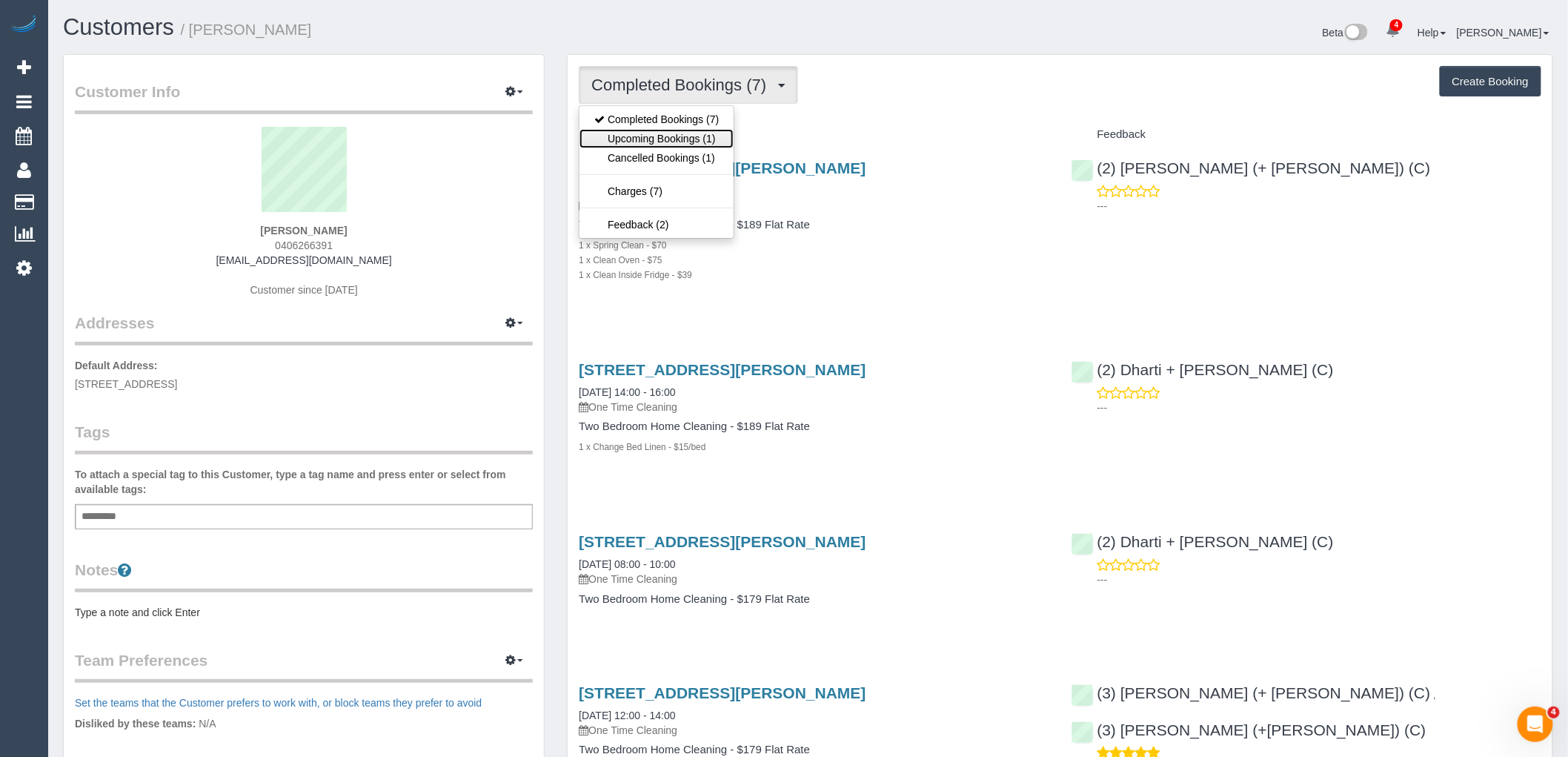
click at [724, 139] on link "Upcoming Bookings (1)" at bounding box center [656, 138] width 154 height 19
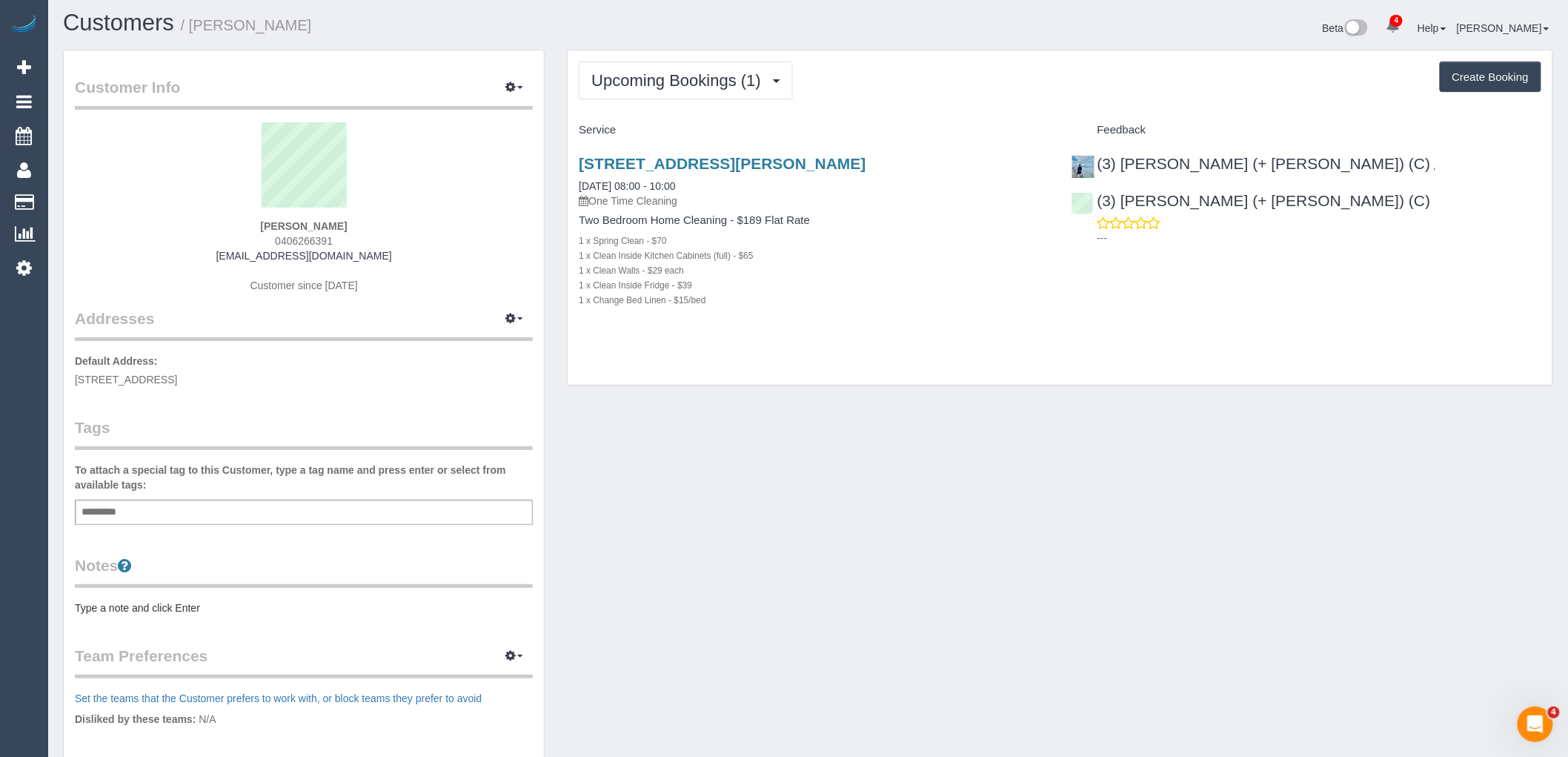
scroll to position [12, 0]
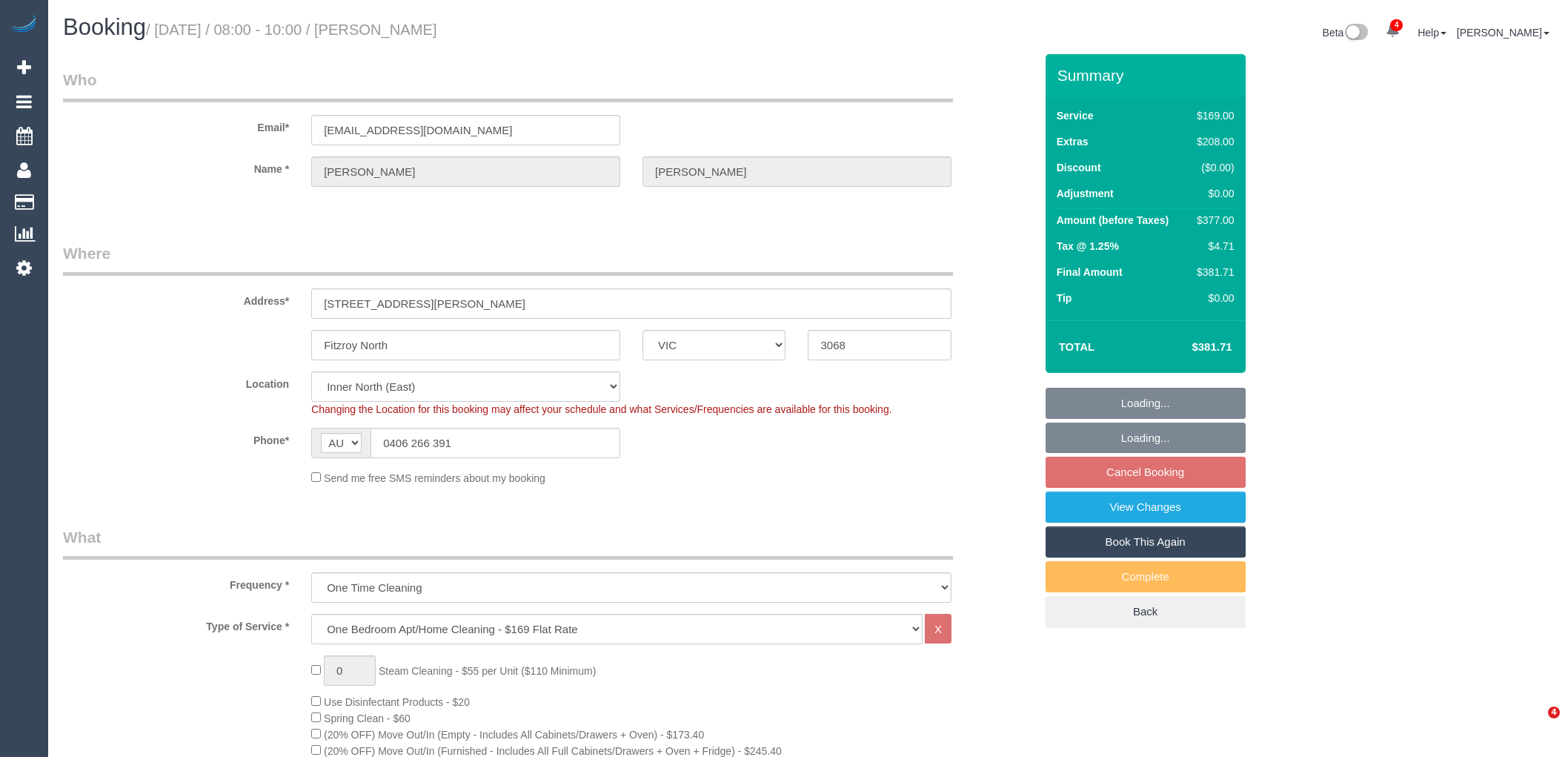
select select "VIC"
select select "string:stripe-pm_1R6lsP2GScqysDRVi0qWMJz6"
select select "object:1597"
select select "number:29"
select select "number:15"
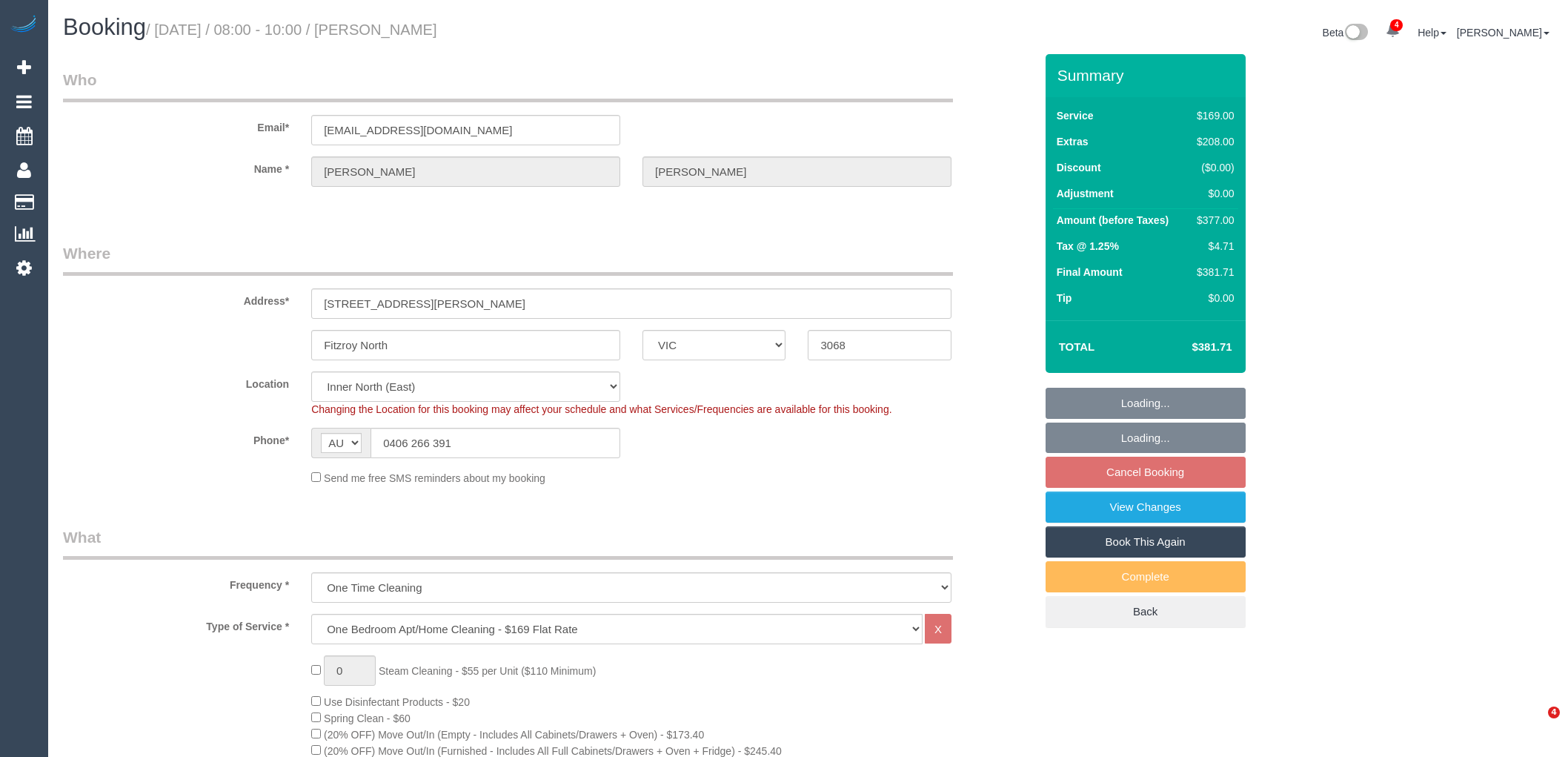
select select "number:19"
select select "number:23"
select select "number:13"
select select "spot1"
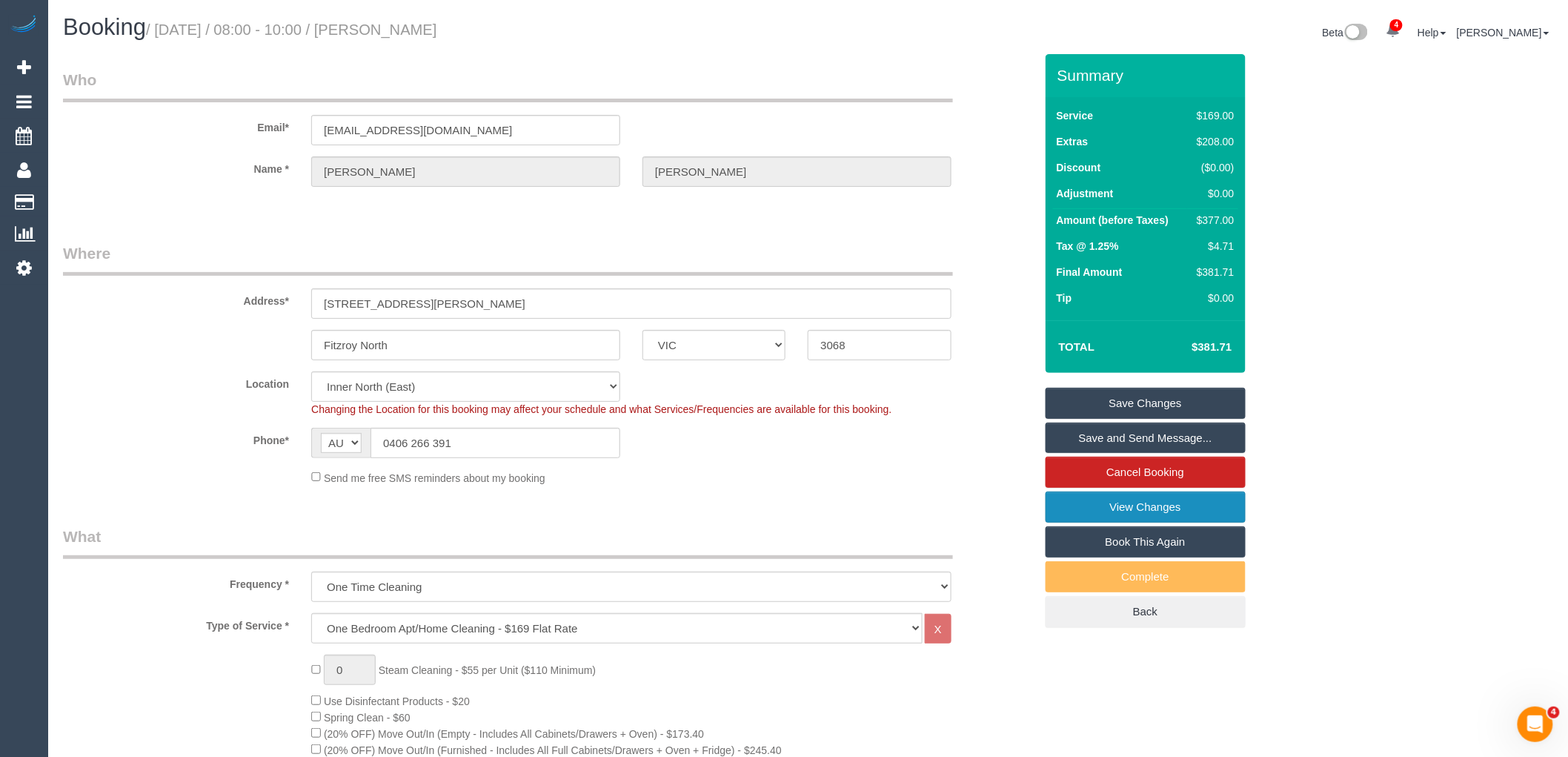
click at [1188, 508] on link "View Changes" at bounding box center [1145, 507] width 200 height 32
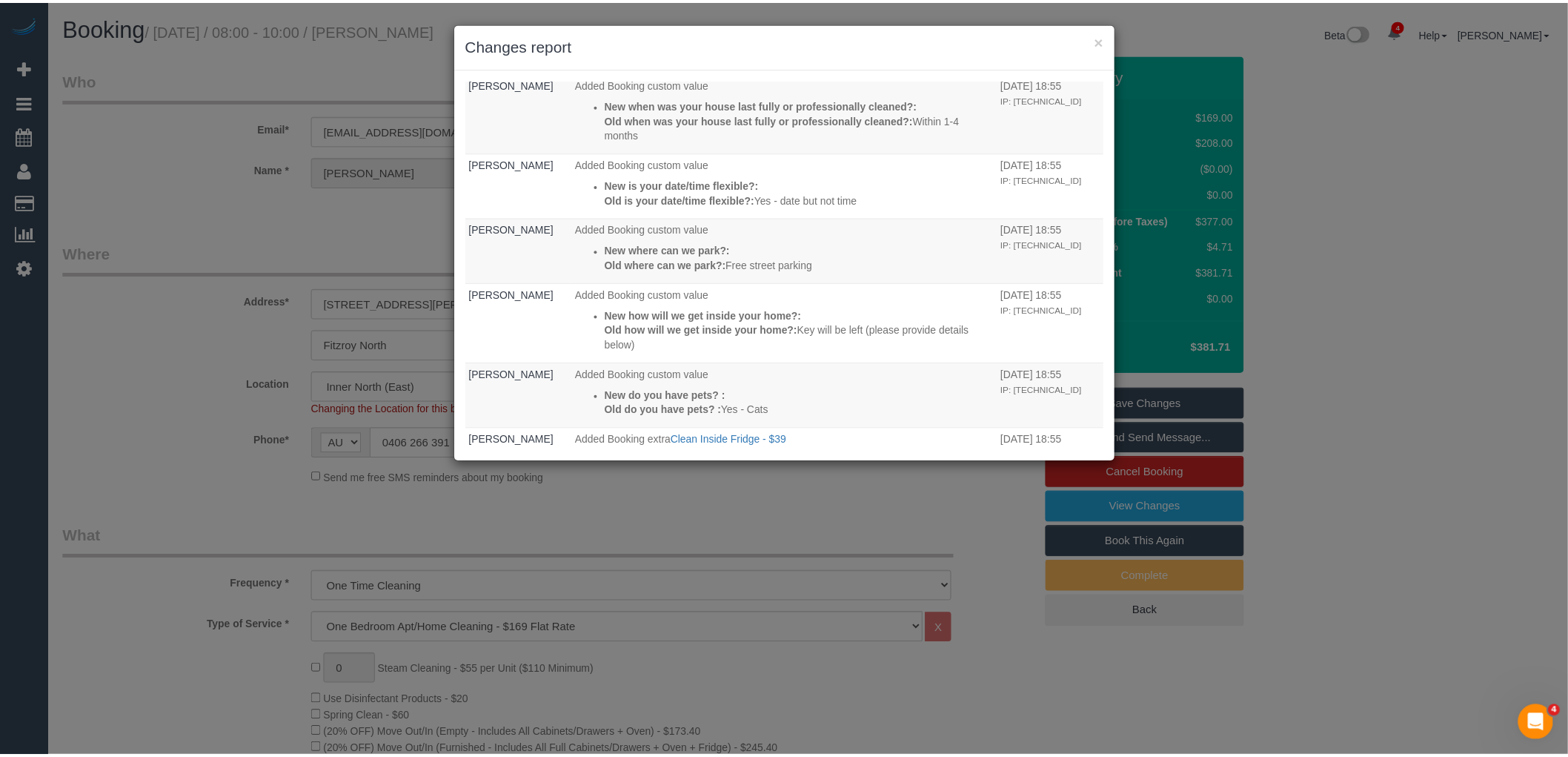
scroll to position [1010, 0]
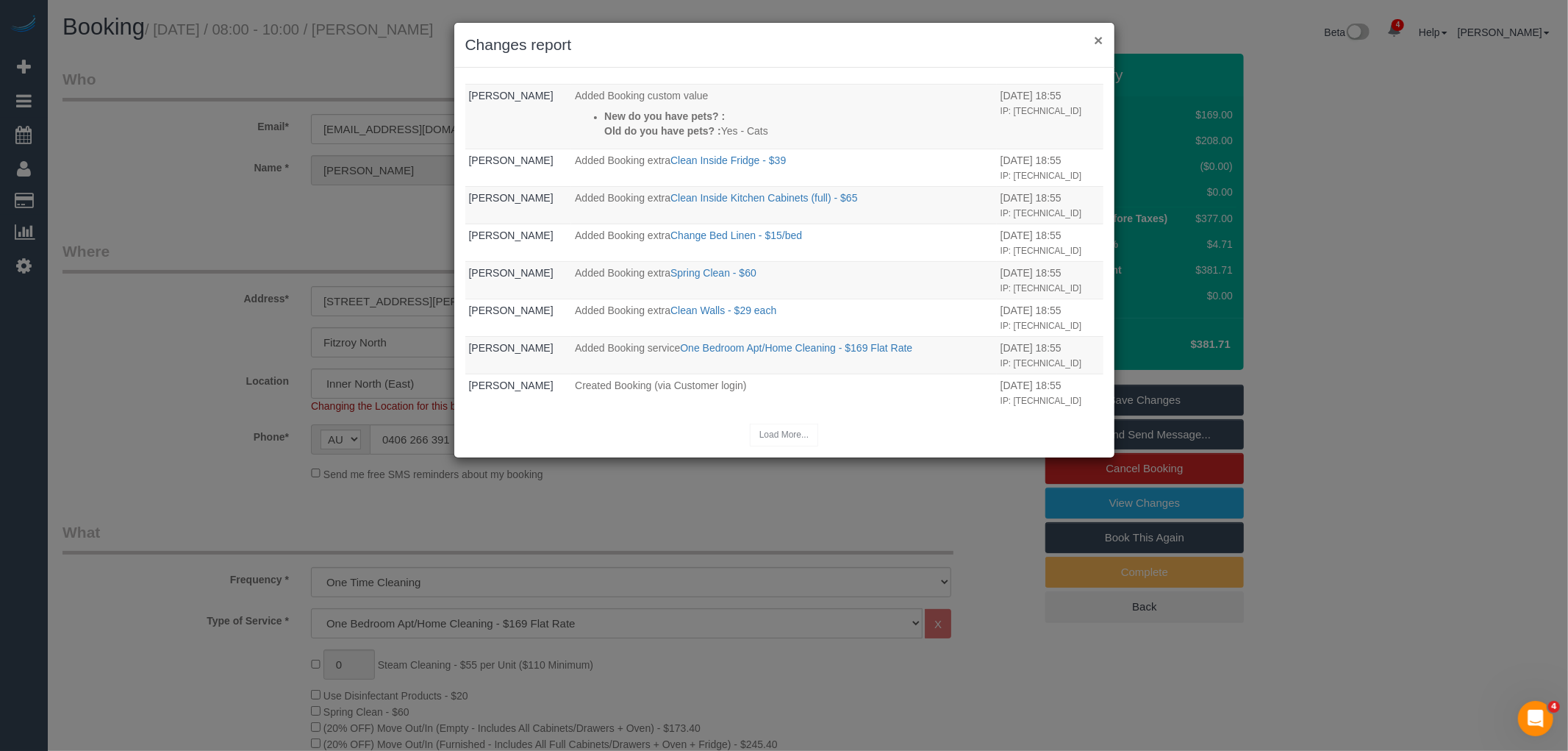
click at [1096, 41] on button "×" at bounding box center [1098, 40] width 9 height 15
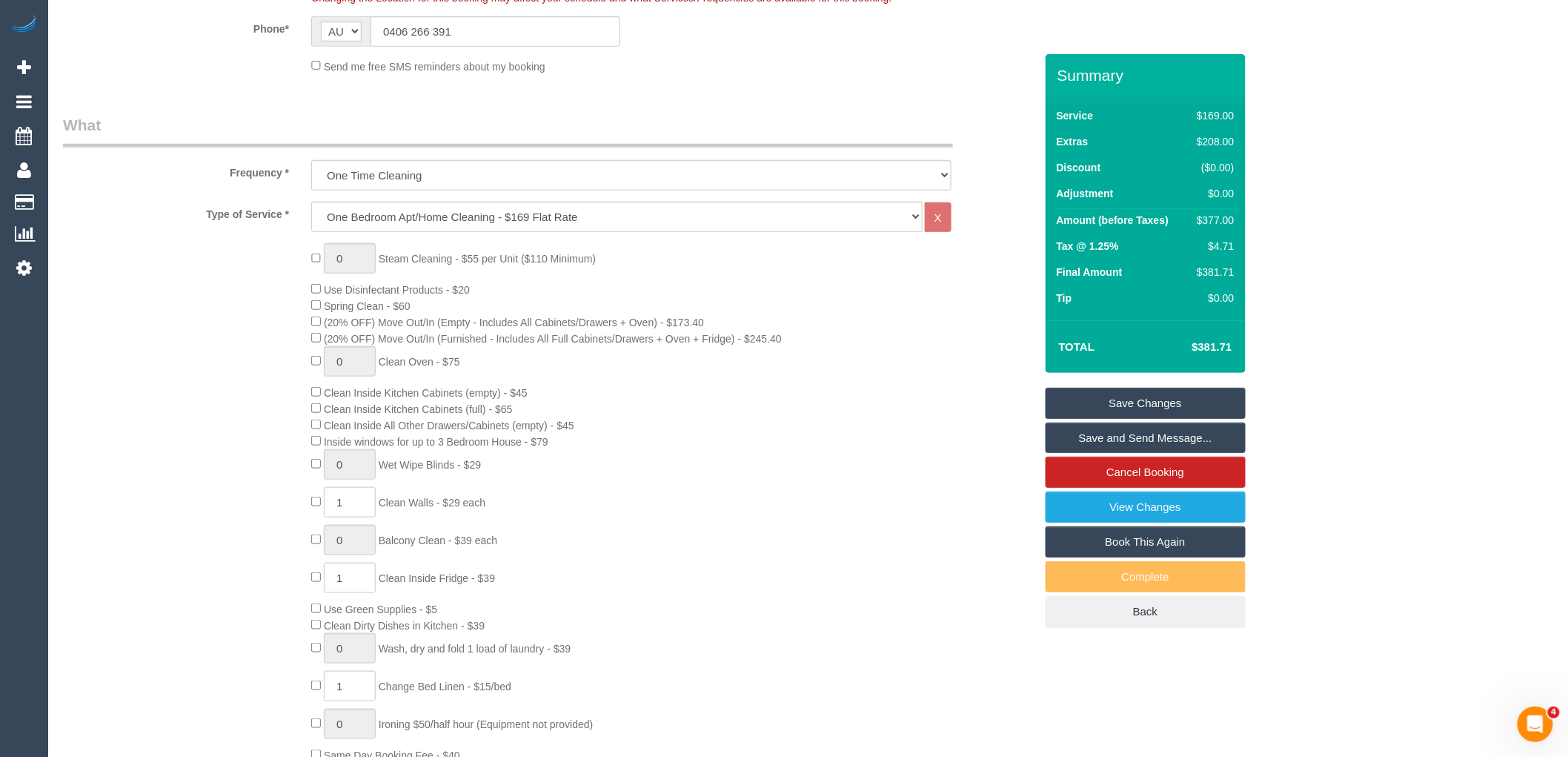
scroll to position [0, 0]
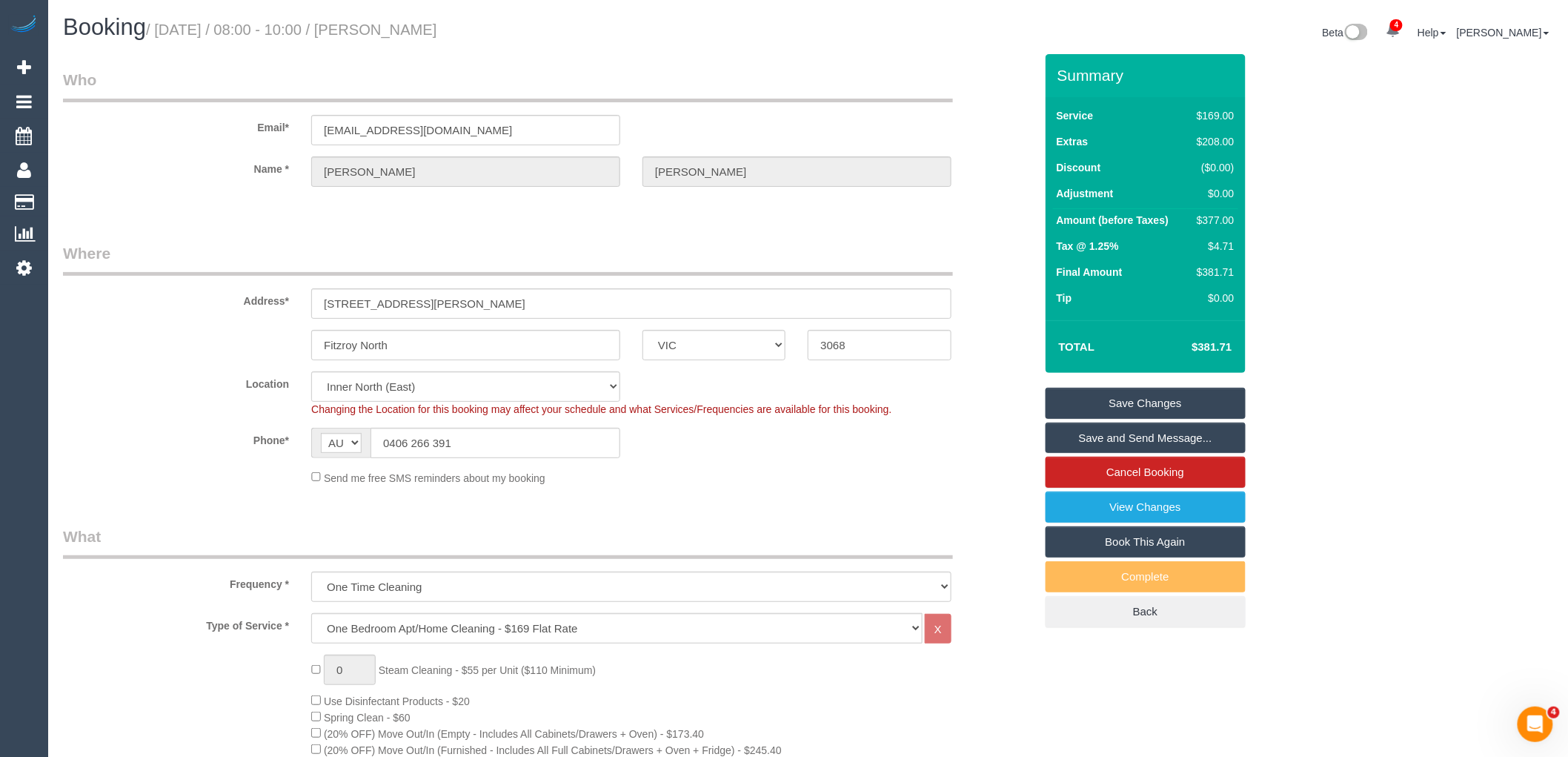
click at [721, 439] on div "Phone* AF AL DZ AD AO AI AQ AG AR AM AW AU AT AZ BS BH BD BB BY BE BZ BJ BM BT …" at bounding box center [549, 443] width 993 height 31
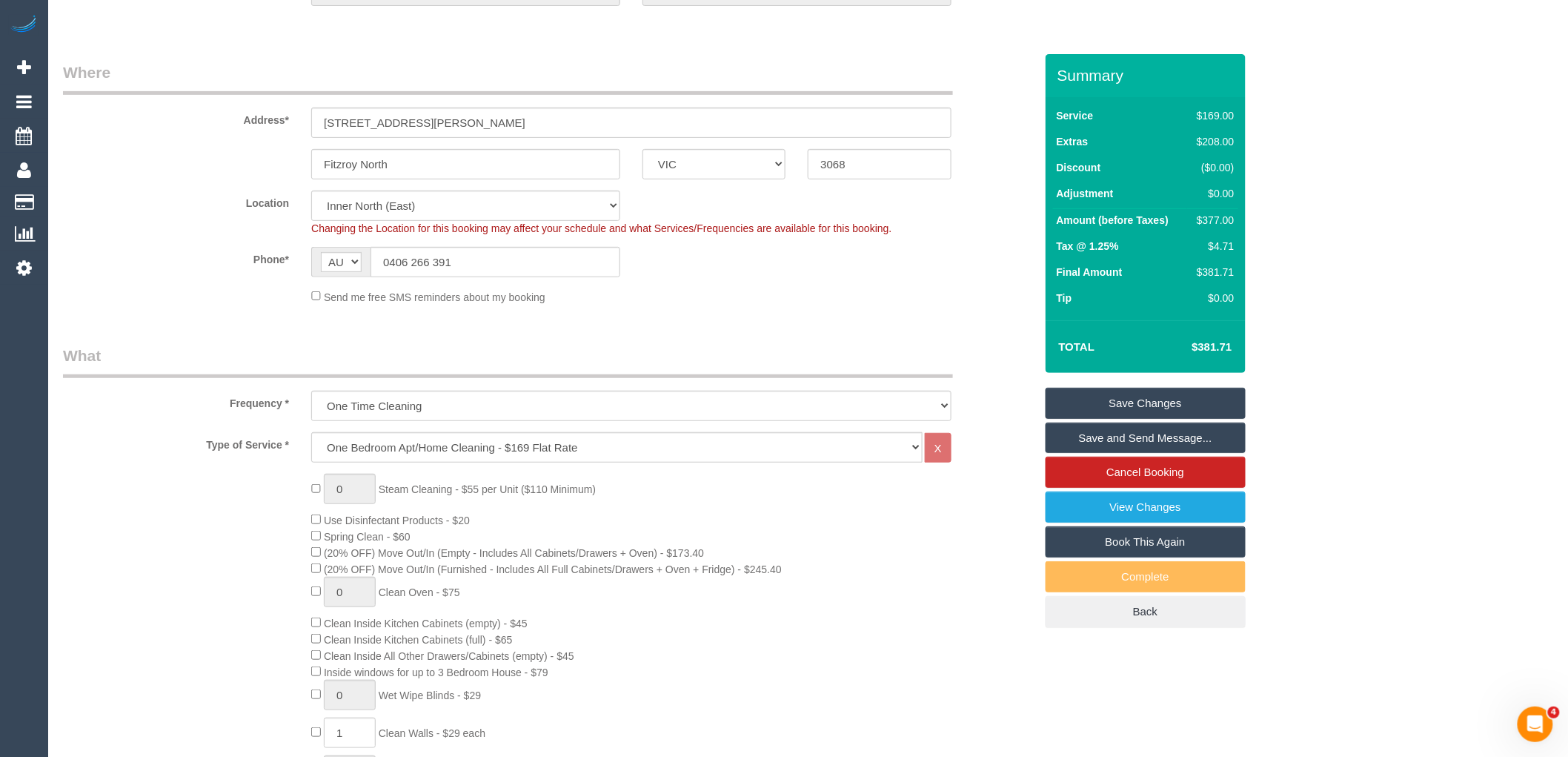
scroll to position [247, 0]
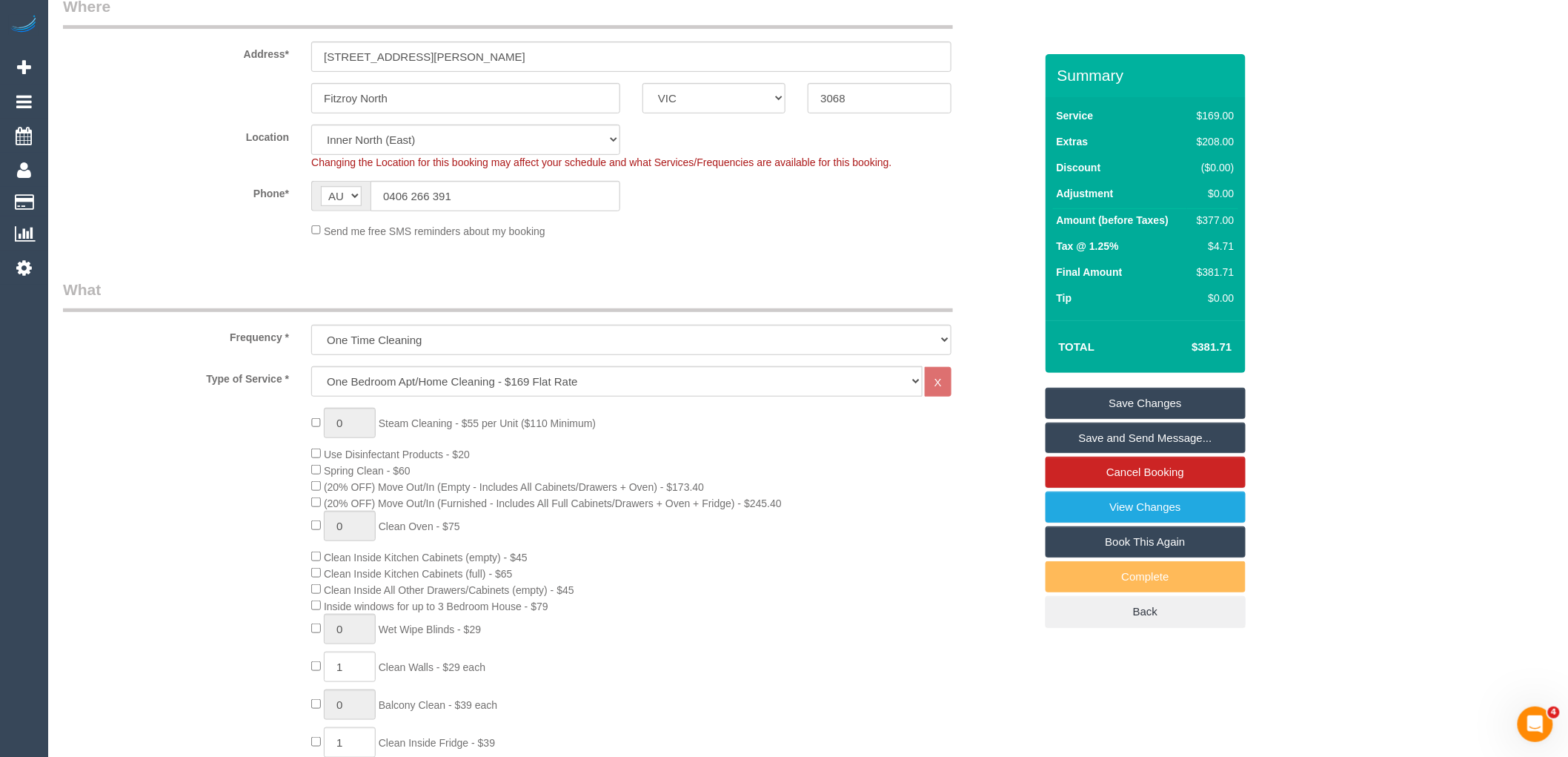
click at [708, 427] on div "0 Steam Cleaning - $55 per Unit ($110 Minimum) Use Disinfectant Products - $20 …" at bounding box center [672, 668] width 744 height 520
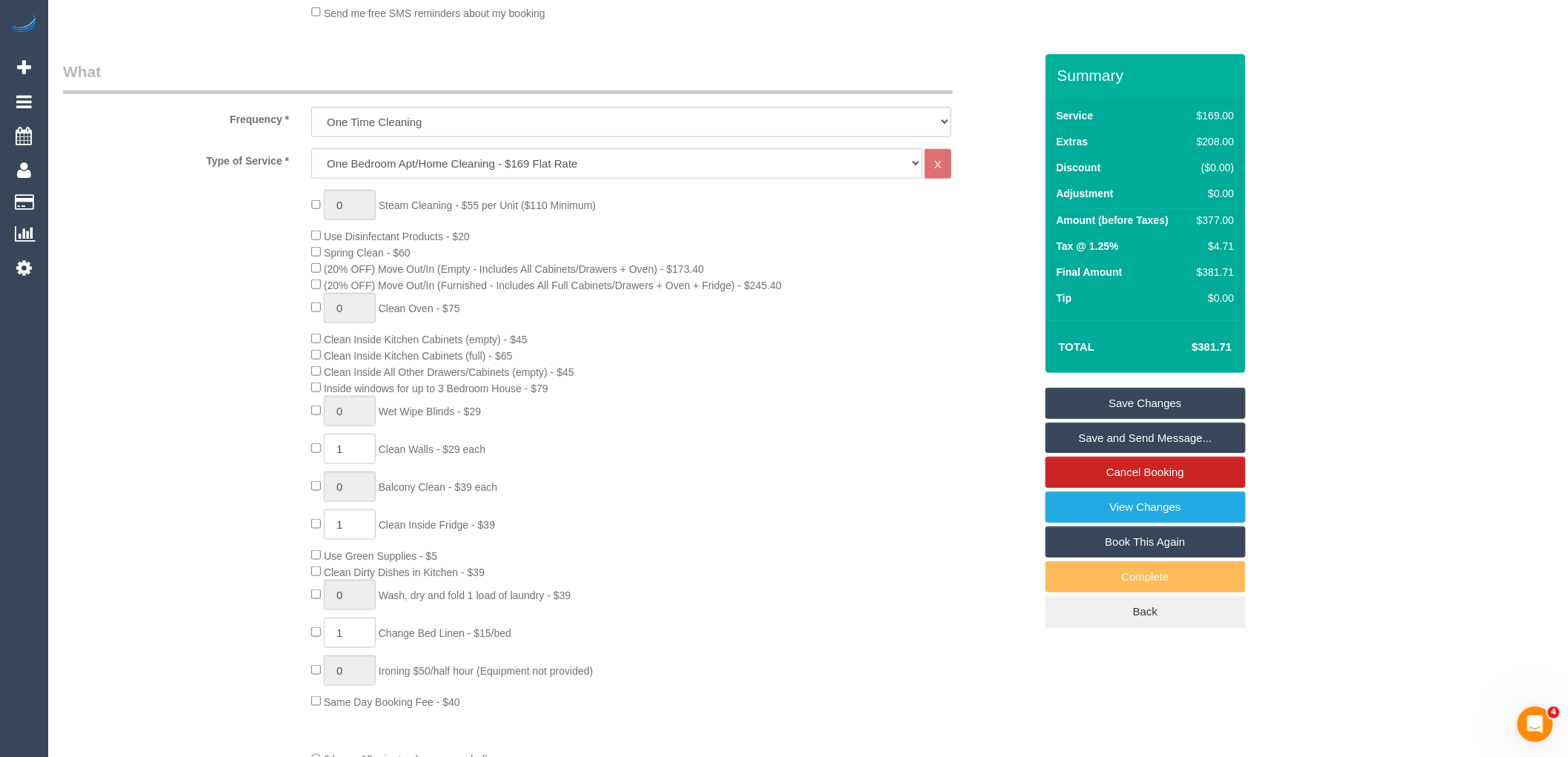
scroll to position [493, 0]
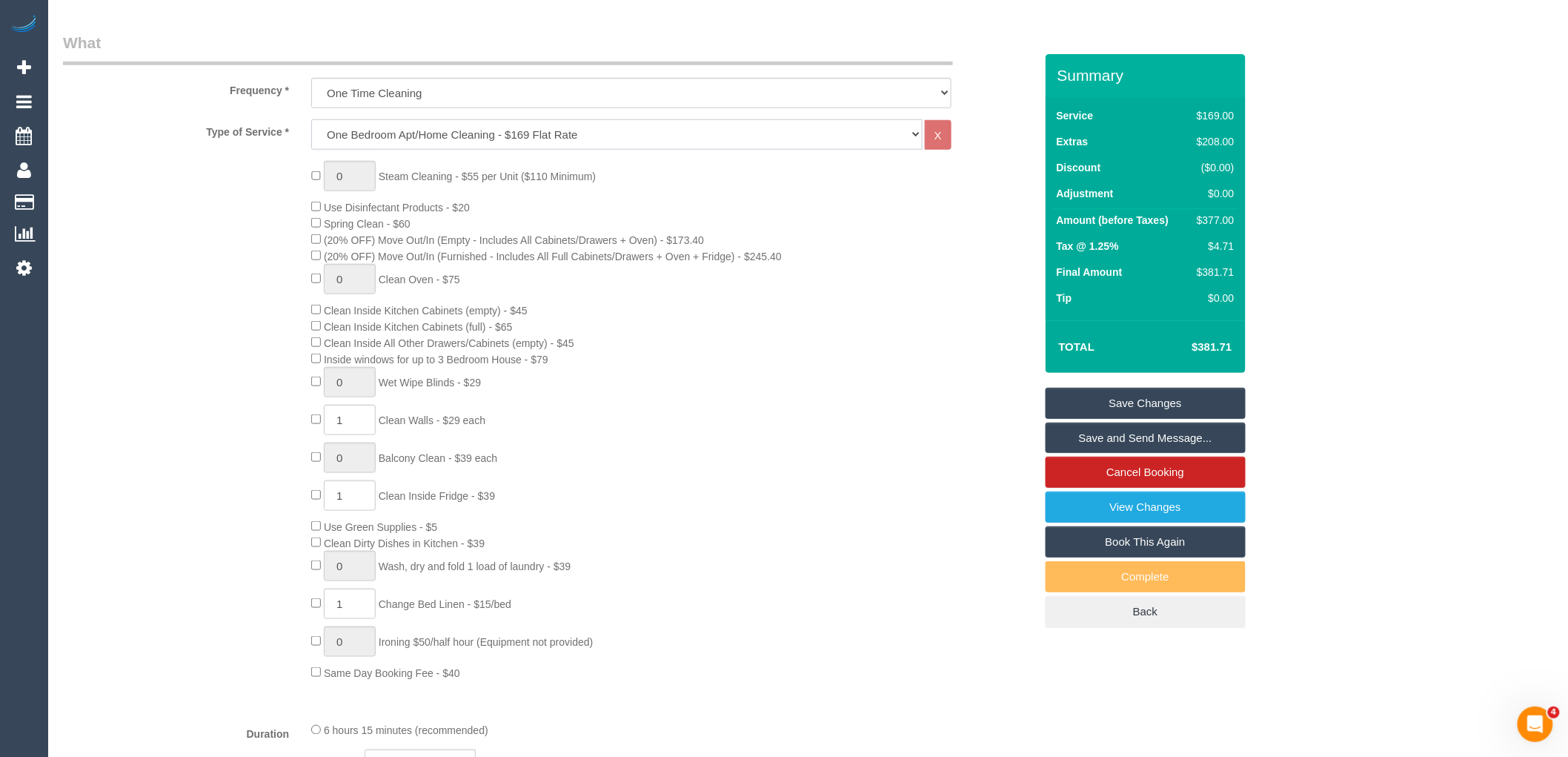
click at [694, 139] on select "Hourly Service - $70/h Hourly Service - $65/h Hourly Service - $60/h Hourly Ser…" at bounding box center [617, 134] width 612 height 31
select select "211"
click at [311, 120] on select "Hourly Service - $70/h Hourly Service - $65/h Hourly Service - $60/h Hourly Ser…" at bounding box center [617, 134] width 612 height 31
click at [310, 219] on div "0 Steam Cleaning - $55 per Unit ($110 Minimum) Use Disinfectant Products - $20 …" at bounding box center [672, 420] width 744 height 520
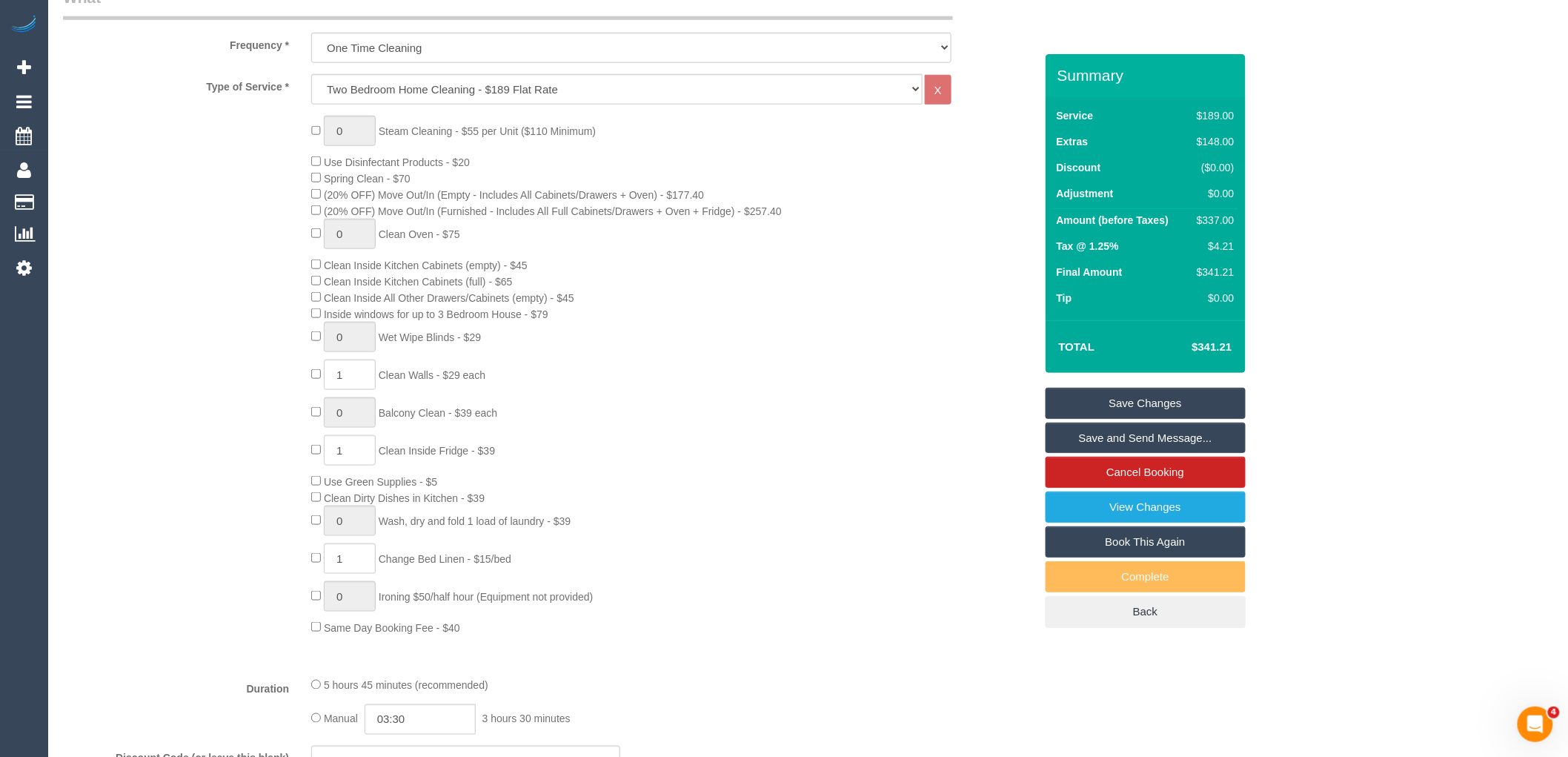
scroll to position [576, 0]
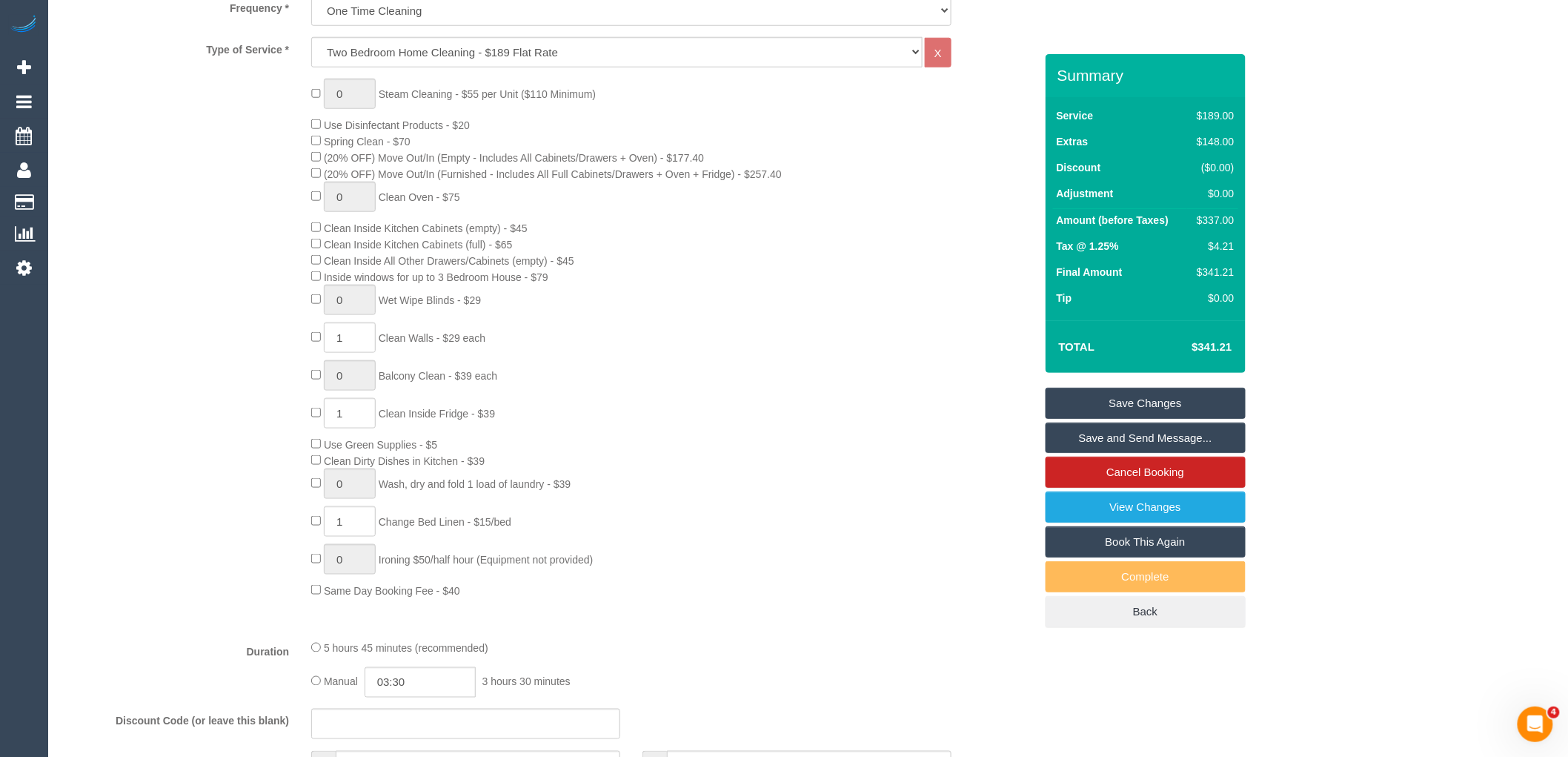
click at [708, 387] on div "0 Steam Cleaning - $55 per Unit ($110 Minimum) Use Disinfectant Products - $20 …" at bounding box center [672, 338] width 744 height 520
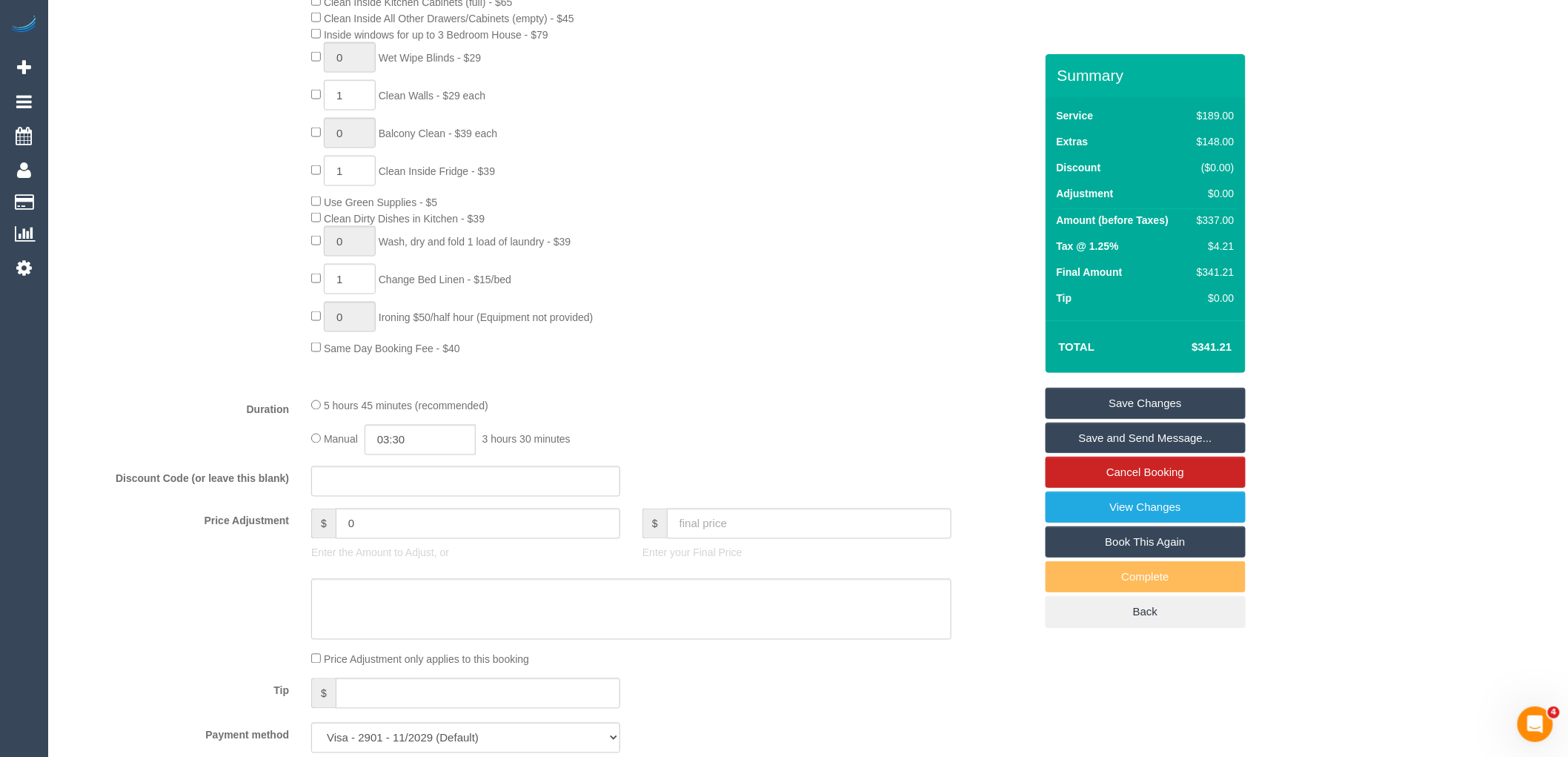
scroll to position [1071, 0]
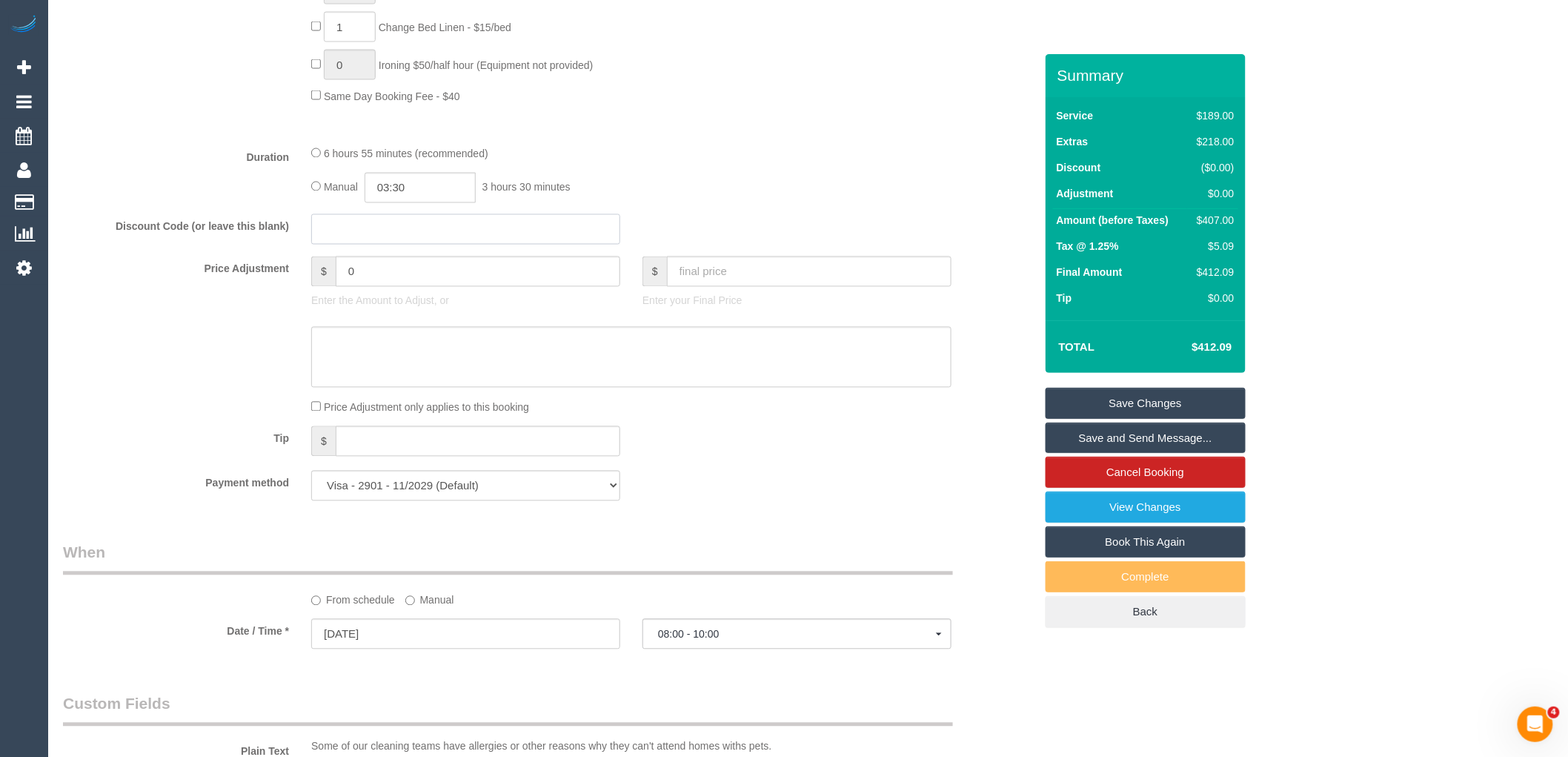
click at [390, 244] on input "text" at bounding box center [466, 230] width 309 height 31
click at [389, 285] on input "0" at bounding box center [478, 272] width 284 height 31
type input "-10"
click at [819, 533] on div "Who Email* davidburgess0@gmail.com Name * David Burgess Where Address* 13/247 M…" at bounding box center [549, 340] width 993 height 2711
click at [701, 368] on textarea at bounding box center [631, 357] width 640 height 61
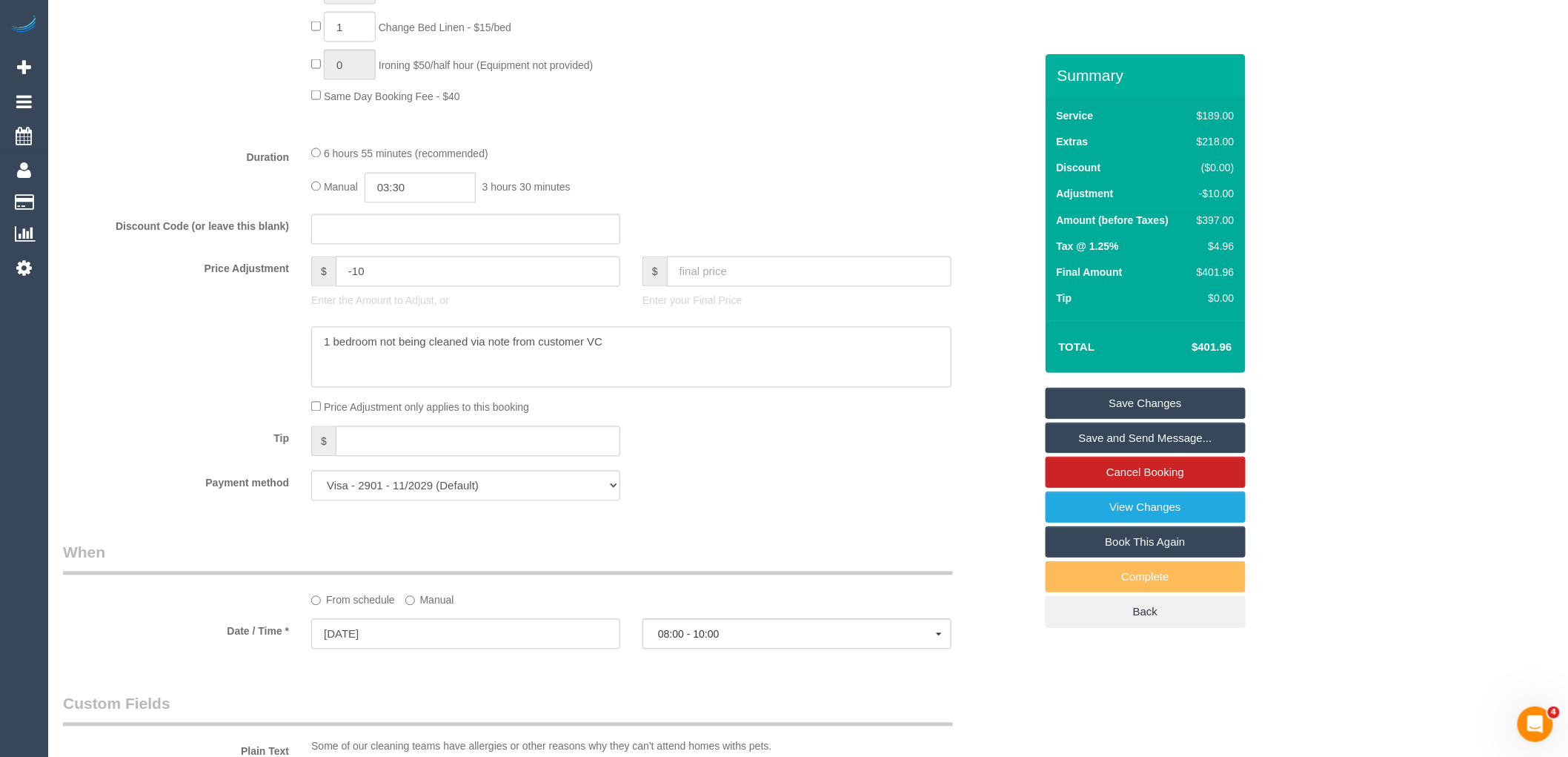
type textarea "1 bedroom not being cleaned via note from customer VC"
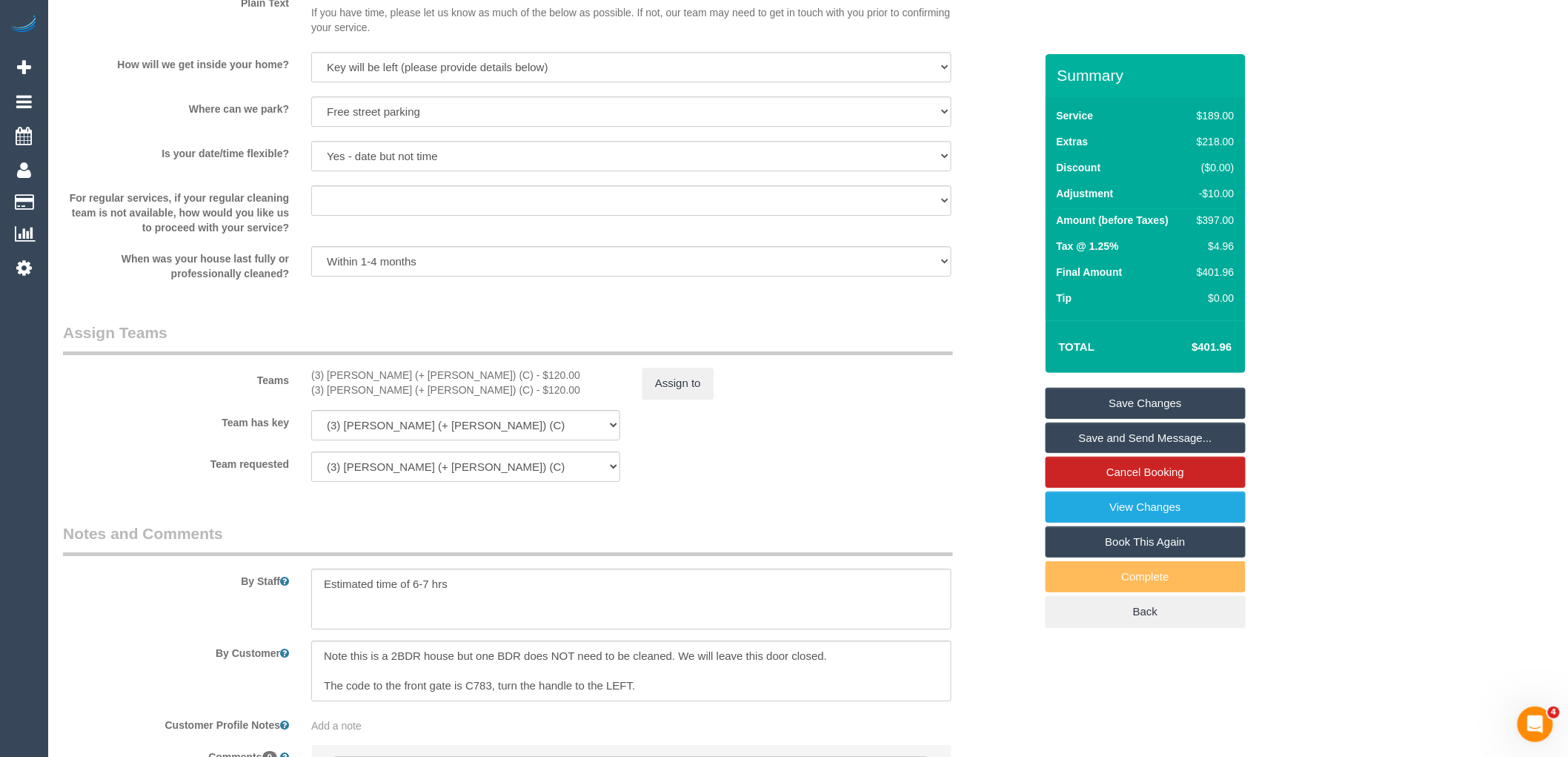
scroll to position [2077, 0]
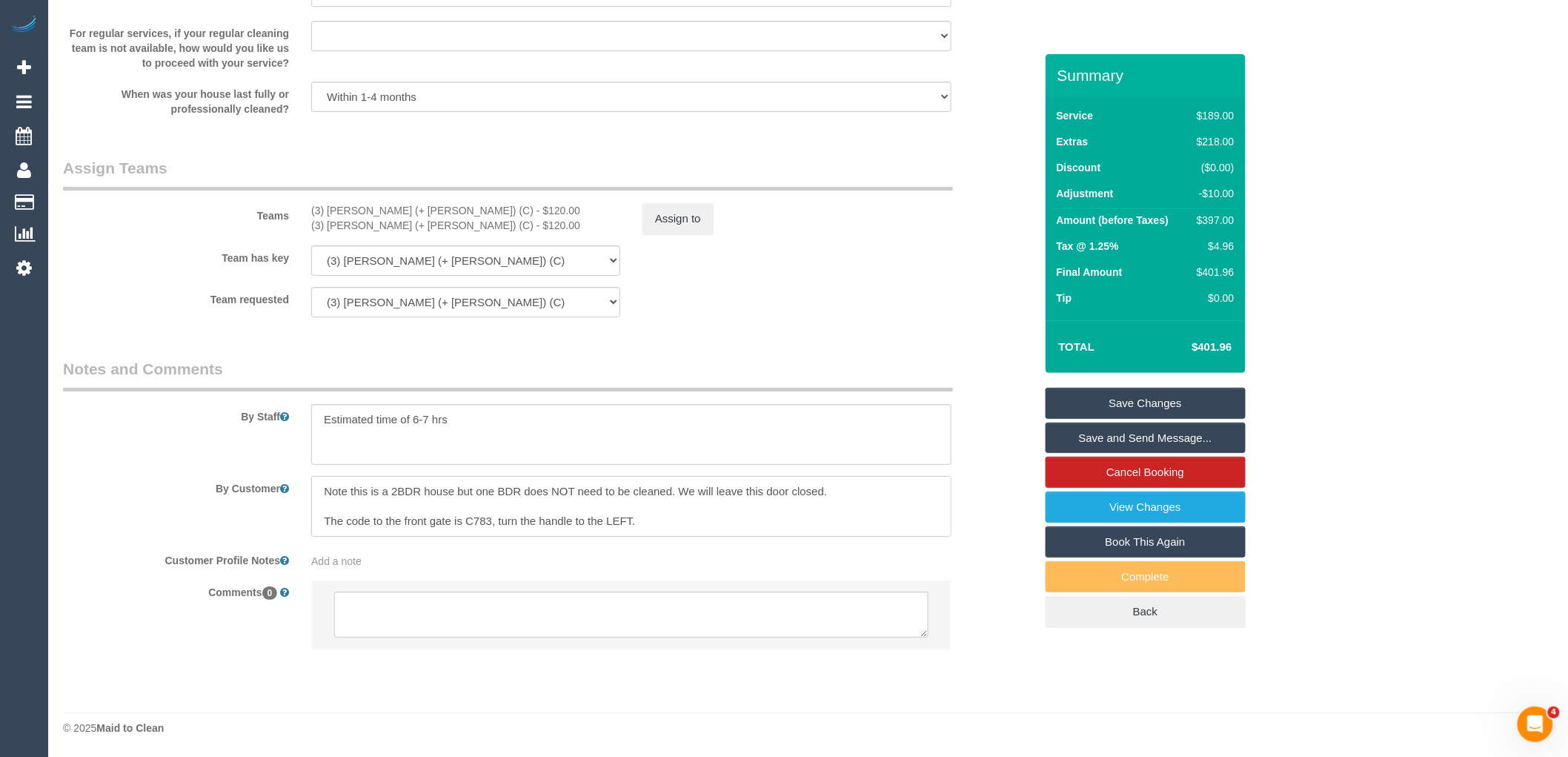
click at [371, 508] on textarea at bounding box center [631, 506] width 640 height 61
click at [474, 520] on textarea at bounding box center [631, 506] width 640 height 61
click at [366, 506] on textarea at bounding box center [631, 506] width 640 height 61
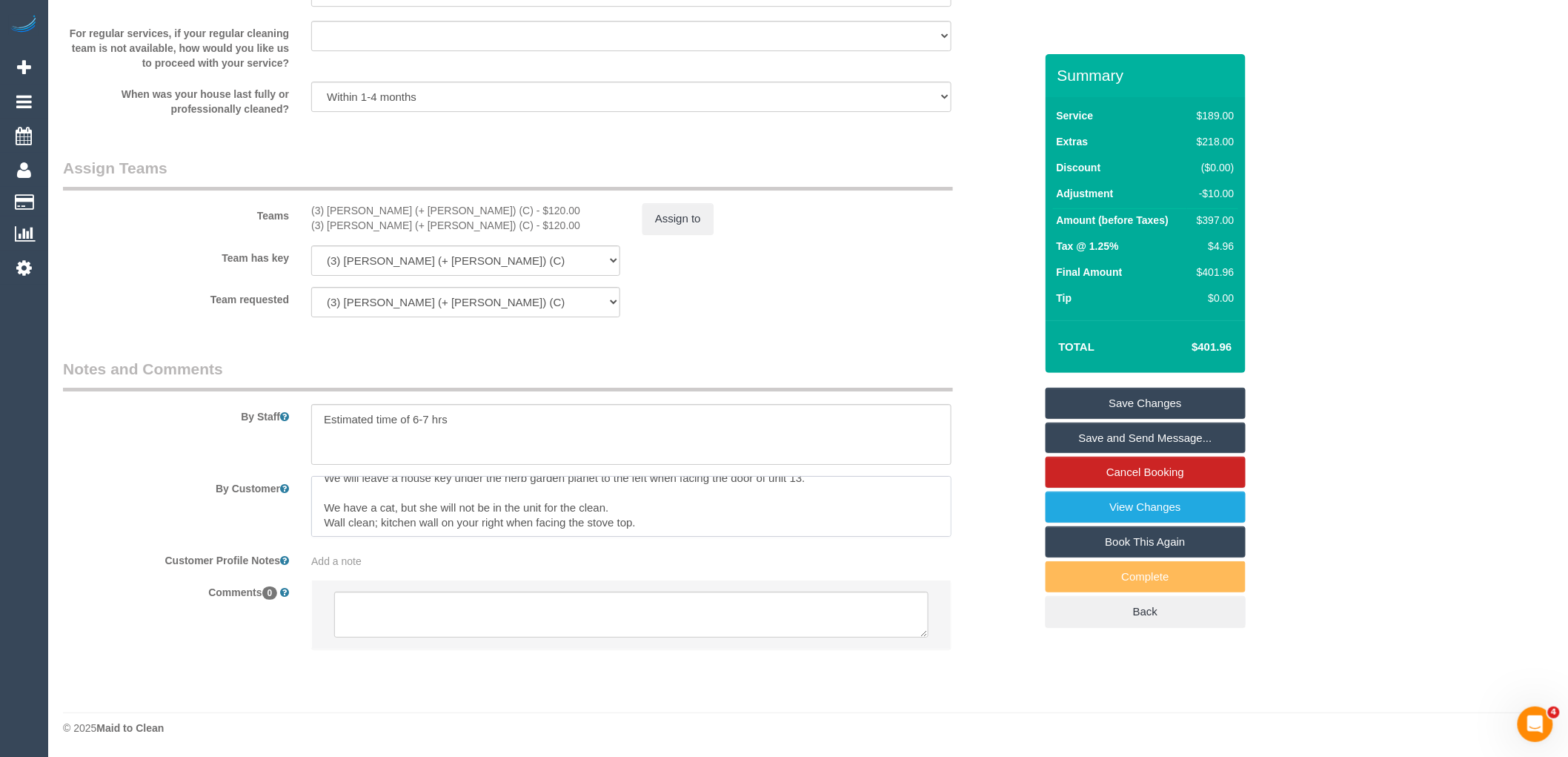
click at [384, 490] on textarea at bounding box center [631, 506] width 640 height 61
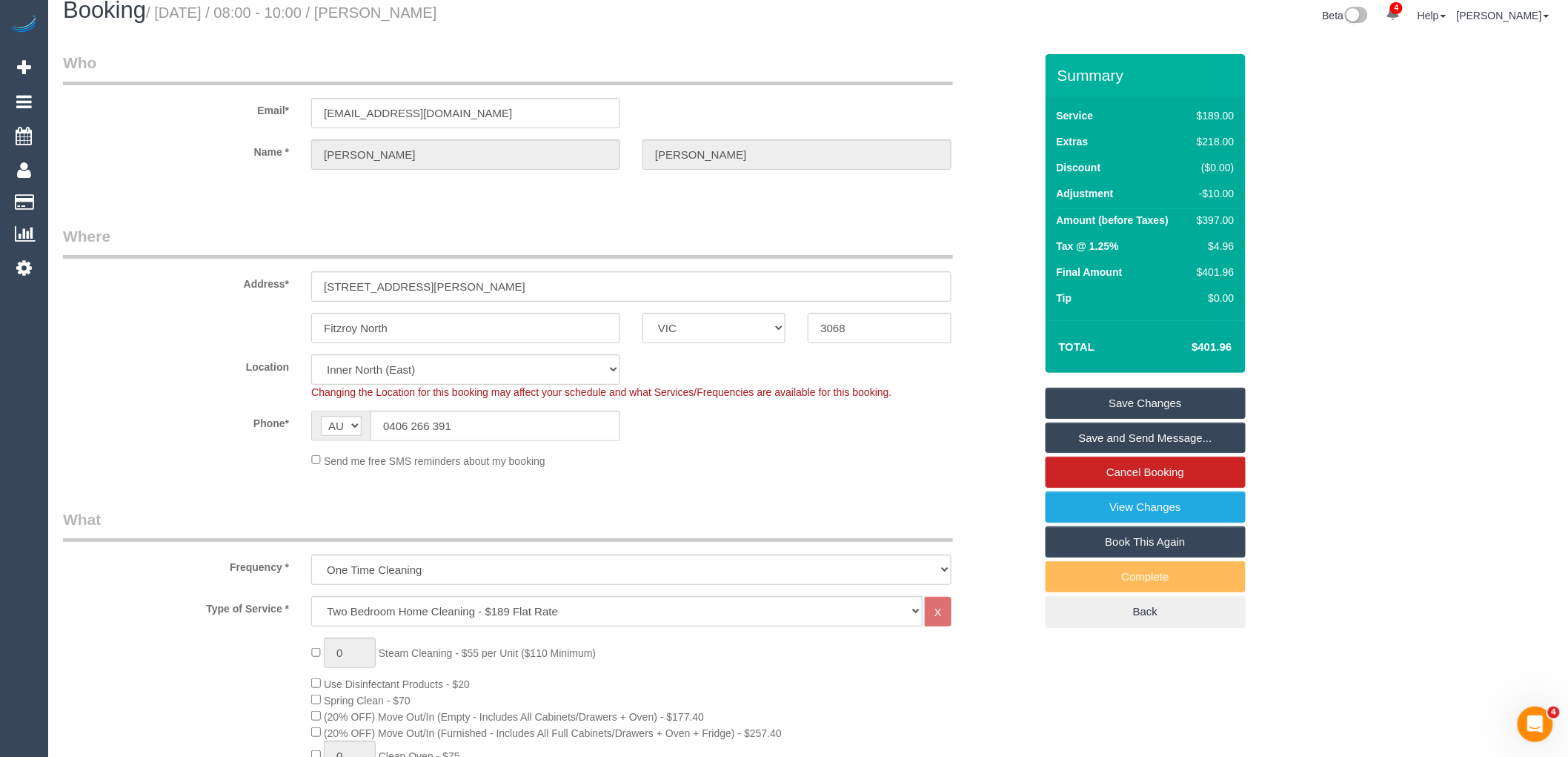
scroll to position [0, 0]
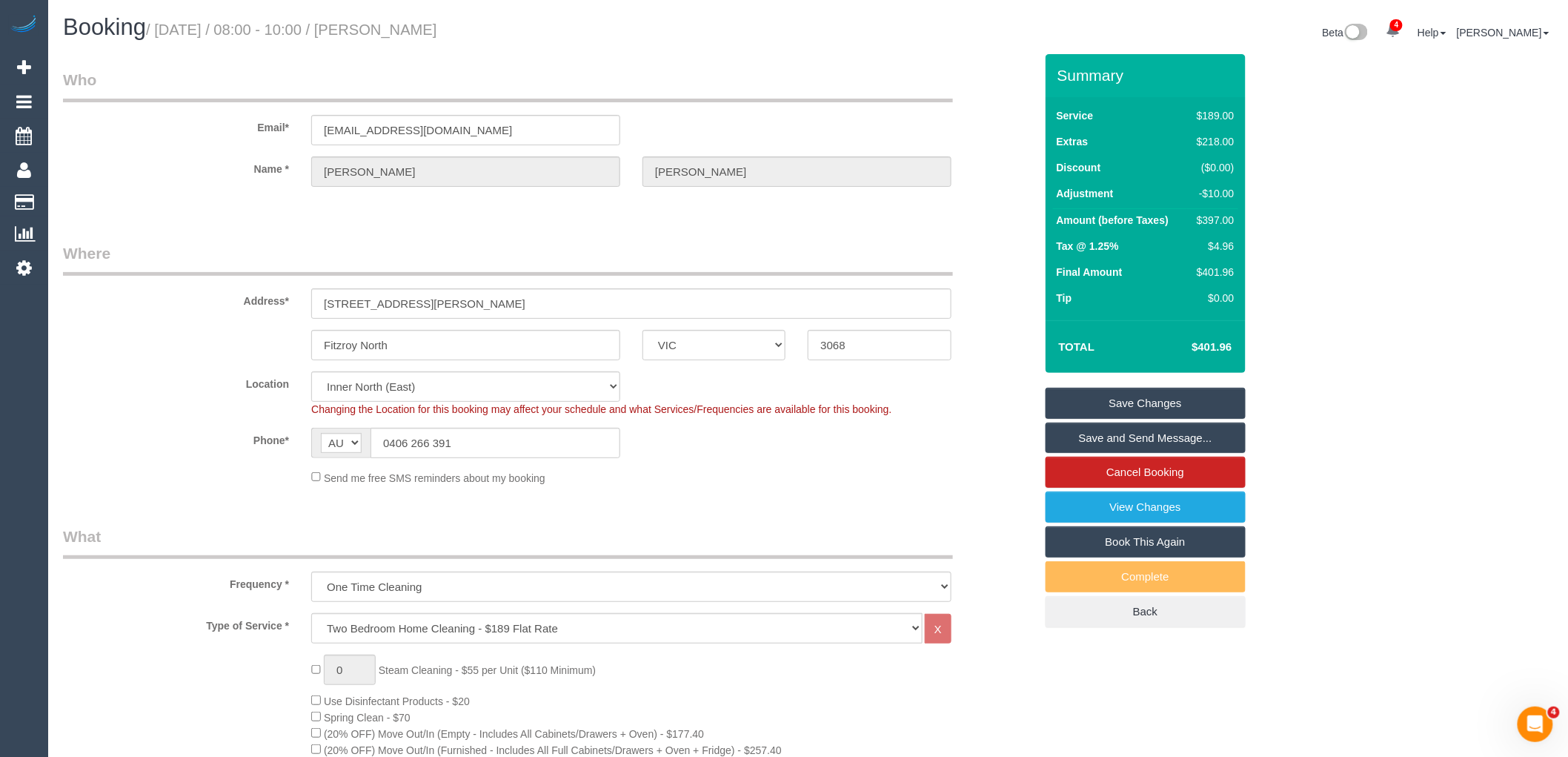
type textarea "Note this is a 2BDR house but one BDR does NOT need to be cleaned. We will leav…"
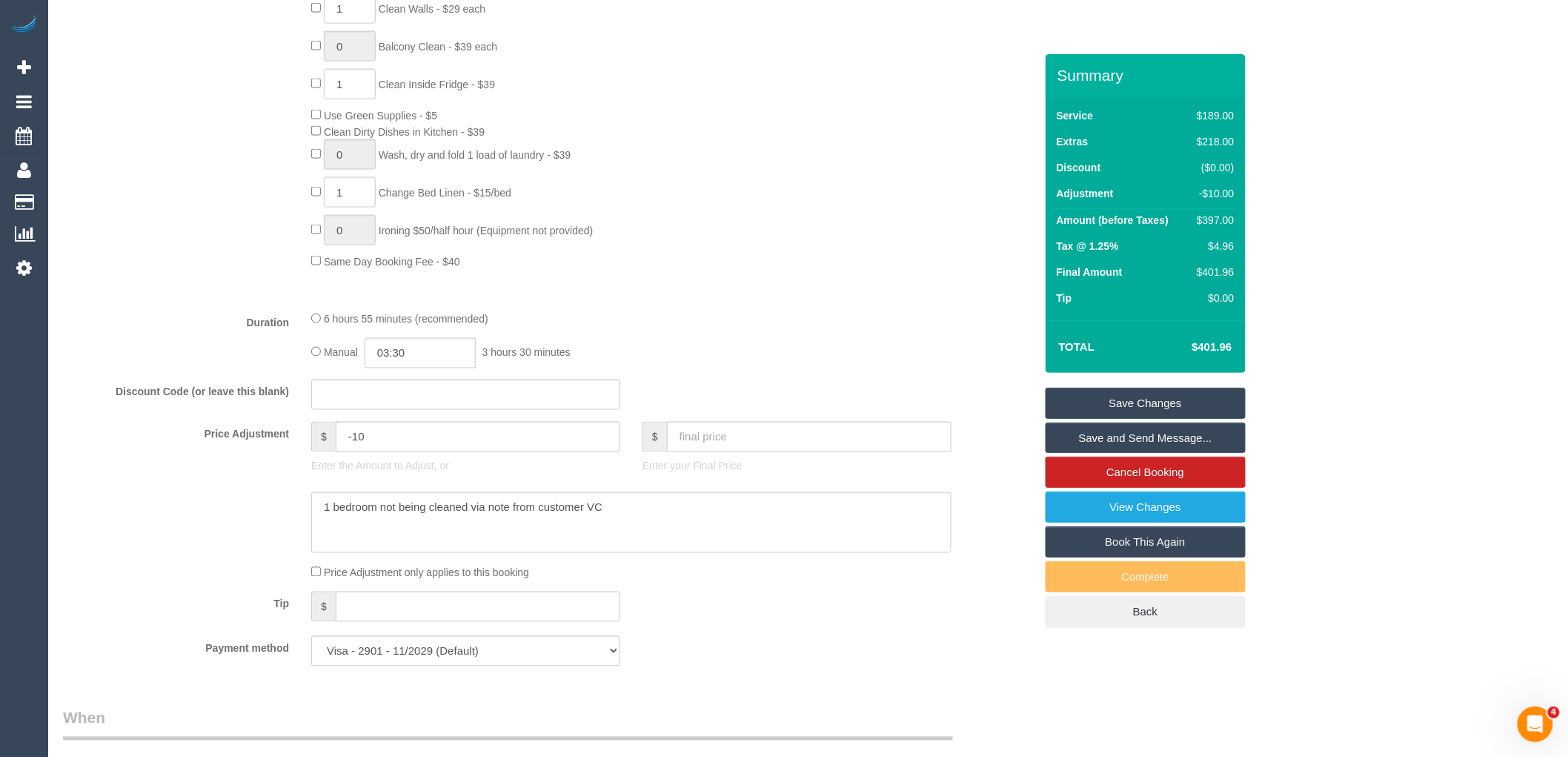
scroll to position [906, 0]
type input "06:55"
select select "spot16"
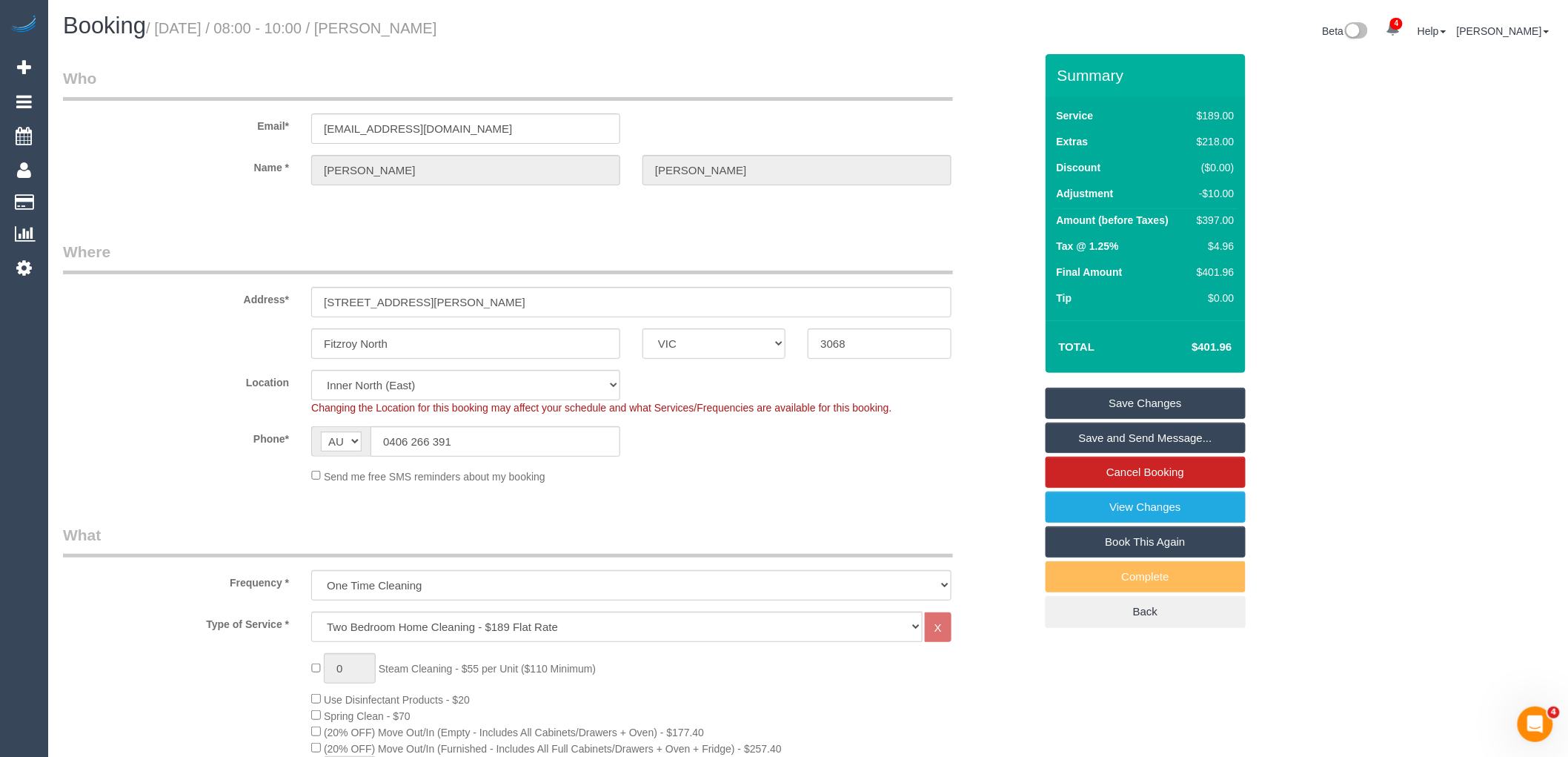
scroll to position [0, 0]
click at [971, 206] on fieldset "Who Email* davidburgess0@gmail.com Name * David Burgess" at bounding box center [549, 141] width 972 height 144
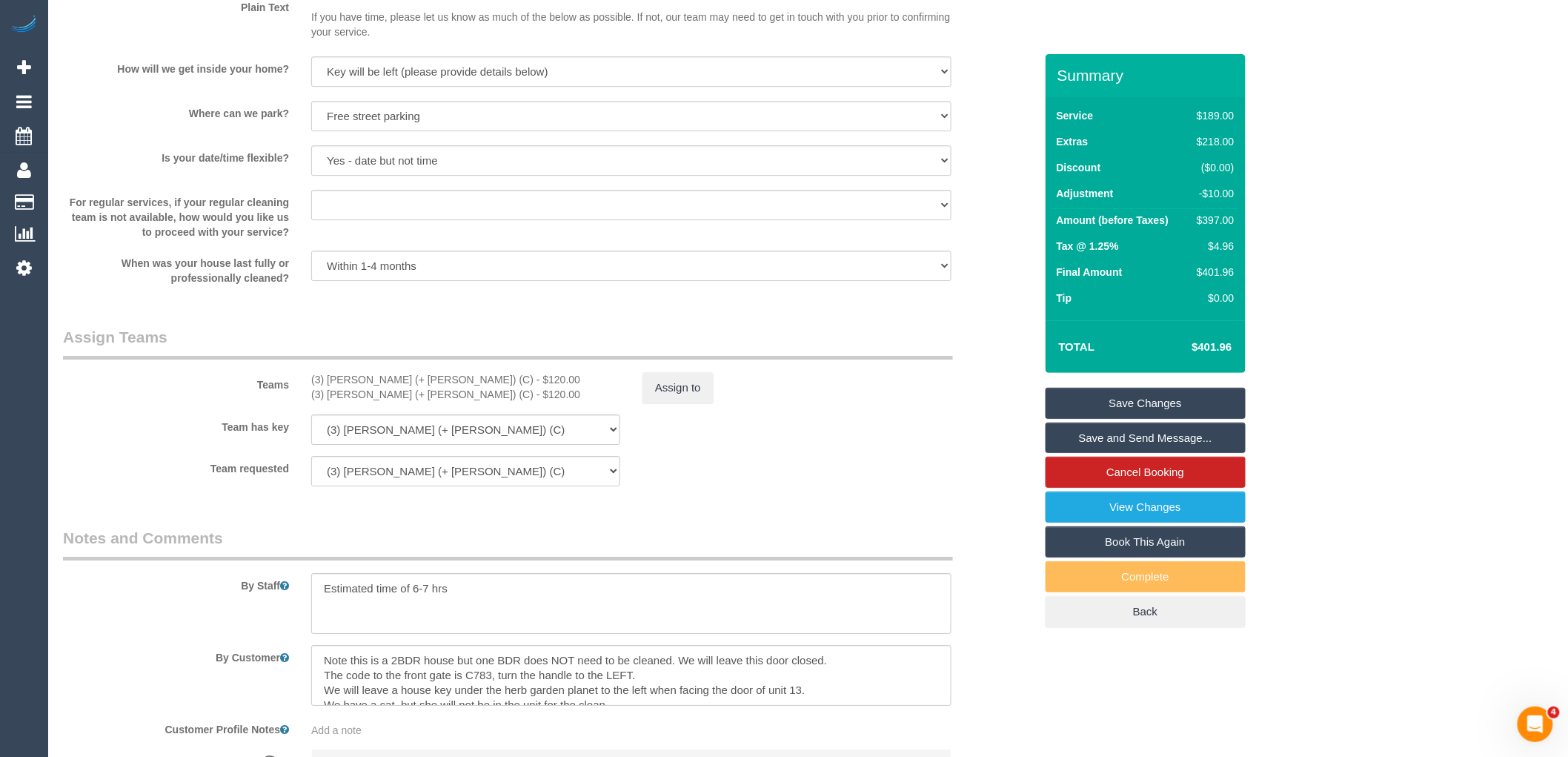
scroll to position [1894, 0]
click at [416, 605] on textarea at bounding box center [631, 601] width 640 height 61
type textarea "Estimated time of 5-7 hrs"
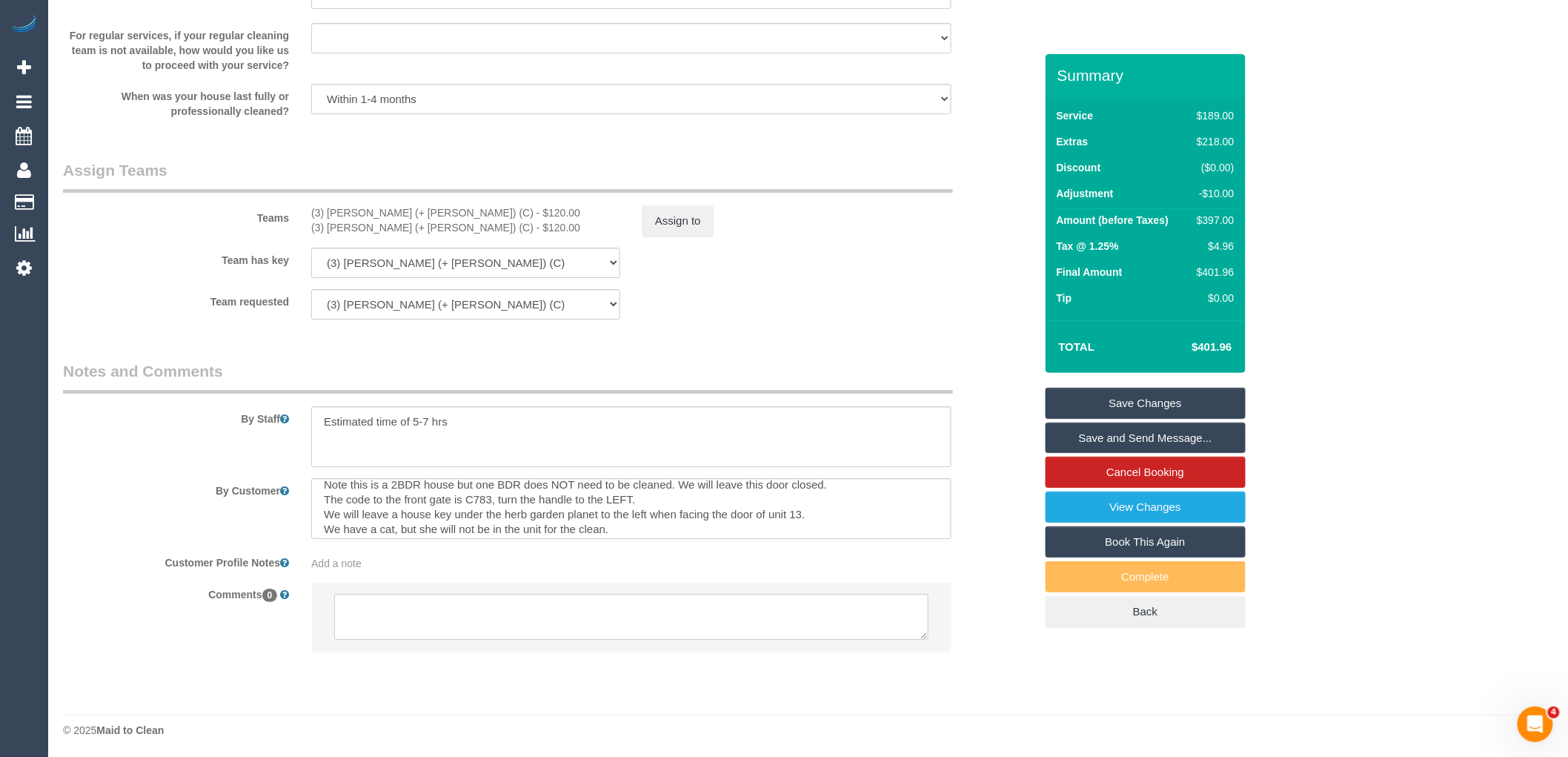
scroll to position [0, 0]
click at [701, 219] on div "Teams (3) Arifin (+ Fatema) (C) - $120.00 (3) Fatema (+ Arifin) (C) - $120.00 A…" at bounding box center [549, 198] width 993 height 77
click at [669, 237] on button "Assign to" at bounding box center [678, 221] width 71 height 32
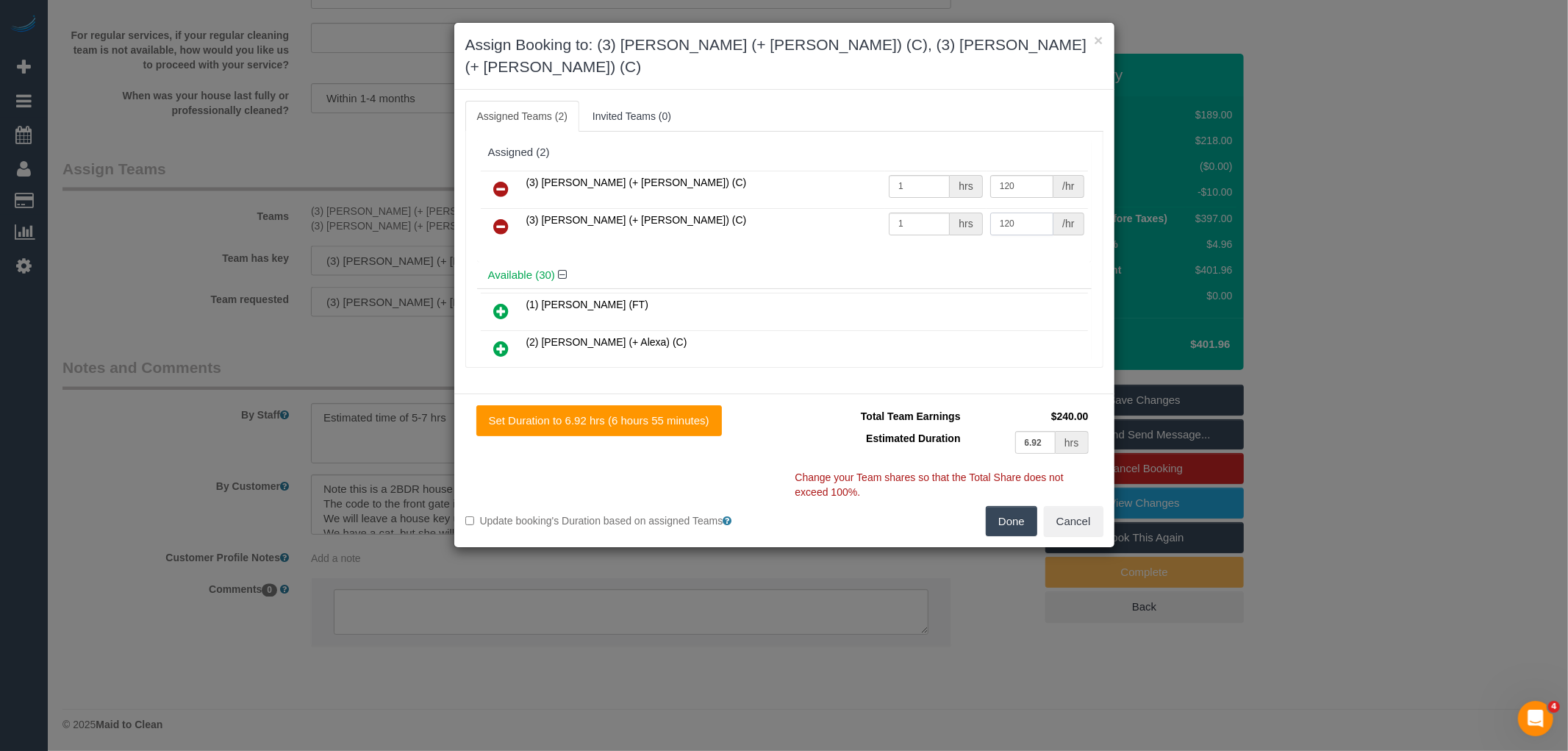
click at [1021, 213] on input "120" at bounding box center [1021, 224] width 63 height 23
type input "130"
click at [1029, 175] on input "120" at bounding box center [1021, 187] width 63 height 23
type input "130"
click at [1015, 506] on button "Done" at bounding box center [1012, 522] width 52 height 31
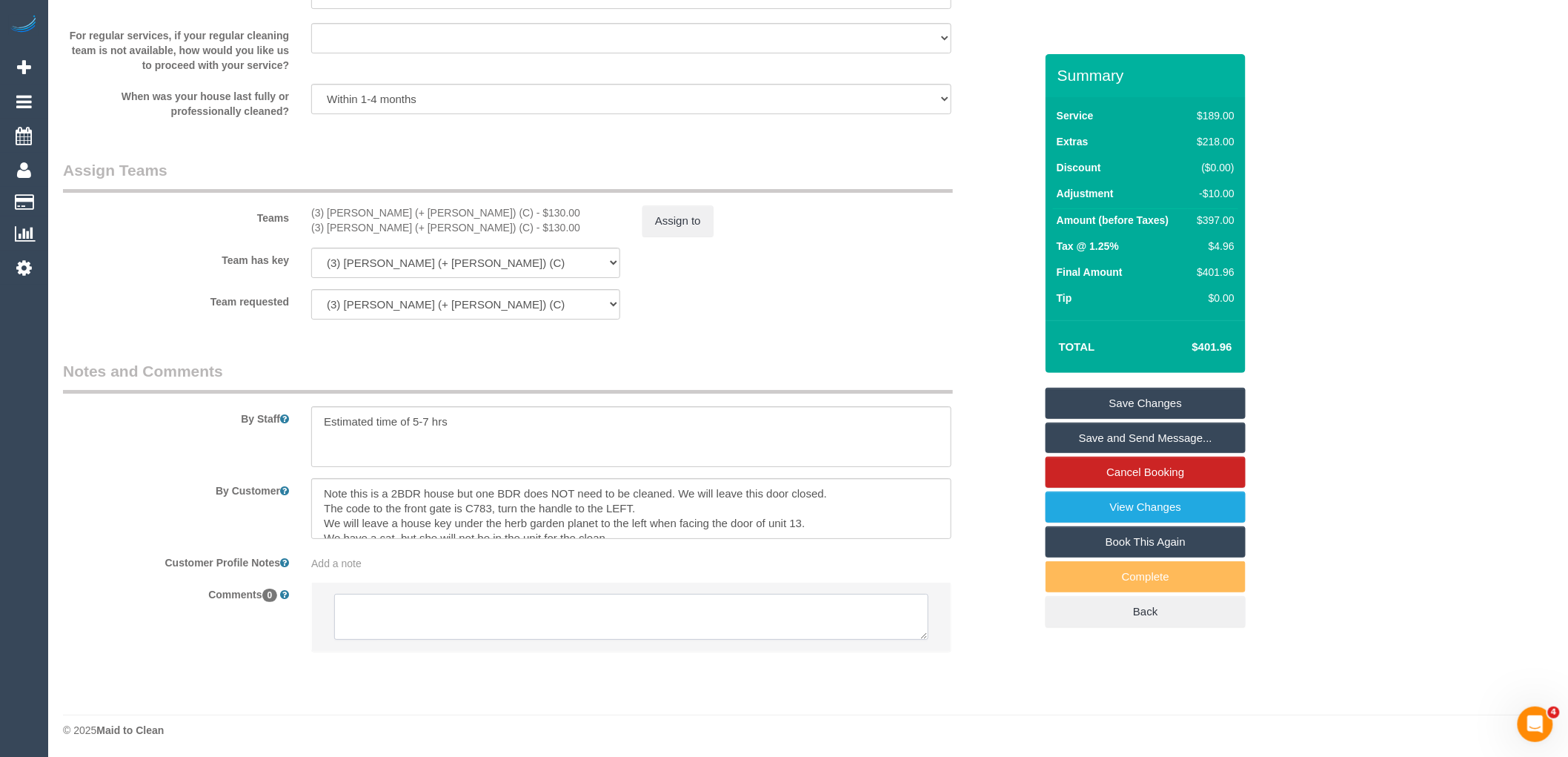
click at [610, 639] on textarea at bounding box center [632, 617] width 595 height 46
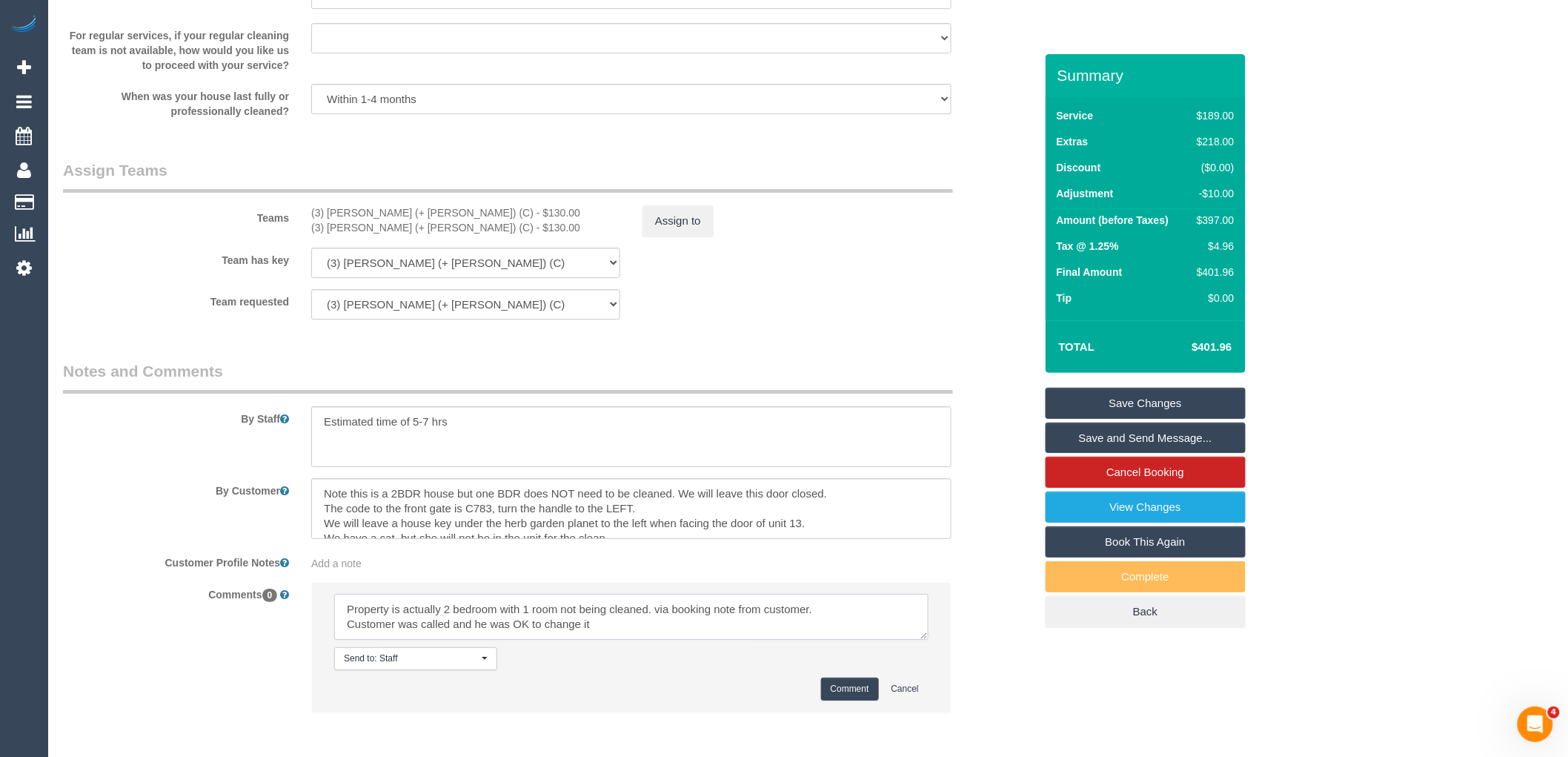
scroll to position [6, 0]
type textarea "Property is actually 2 bedroom with 1 room not being cleaned. via booking note …"
click at [854, 701] on button "Comment" at bounding box center [850, 689] width 58 height 23
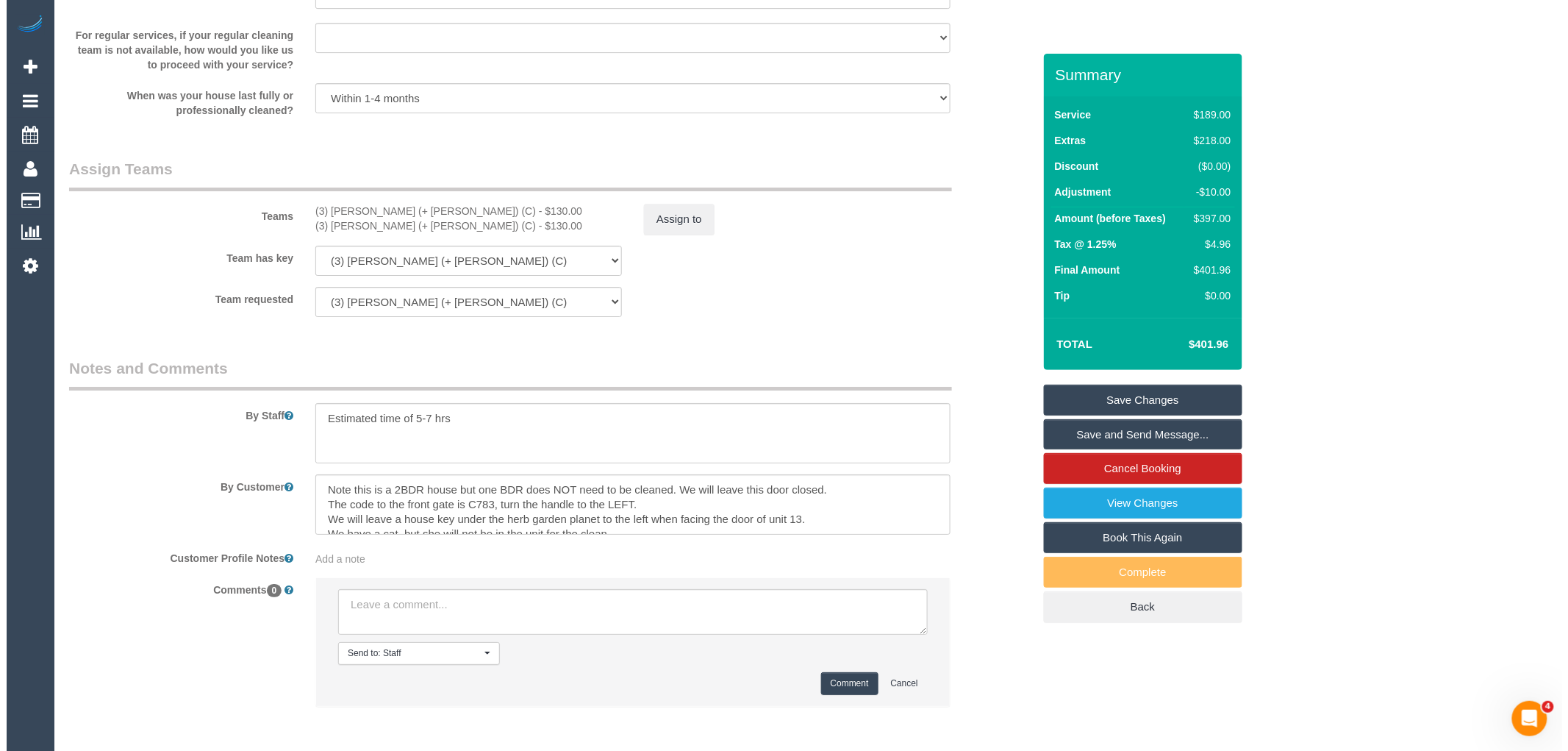
scroll to position [0, 0]
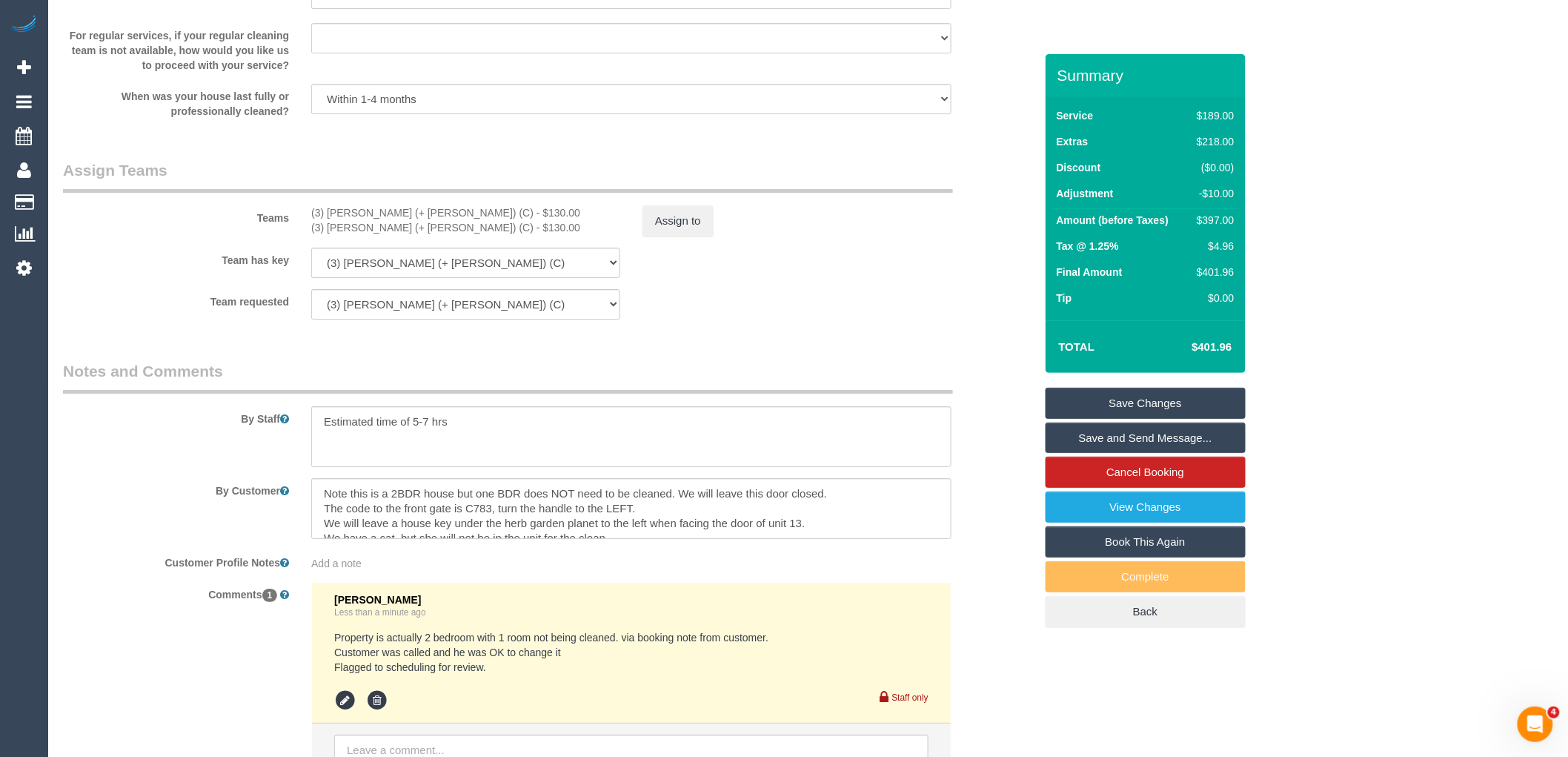
drag, startPoint x: 1114, startPoint y: 735, endPoint x: 1120, endPoint y: 749, distance: 15.2
click at [1184, 446] on link "Save and Send Message..." at bounding box center [1145, 438] width 200 height 32
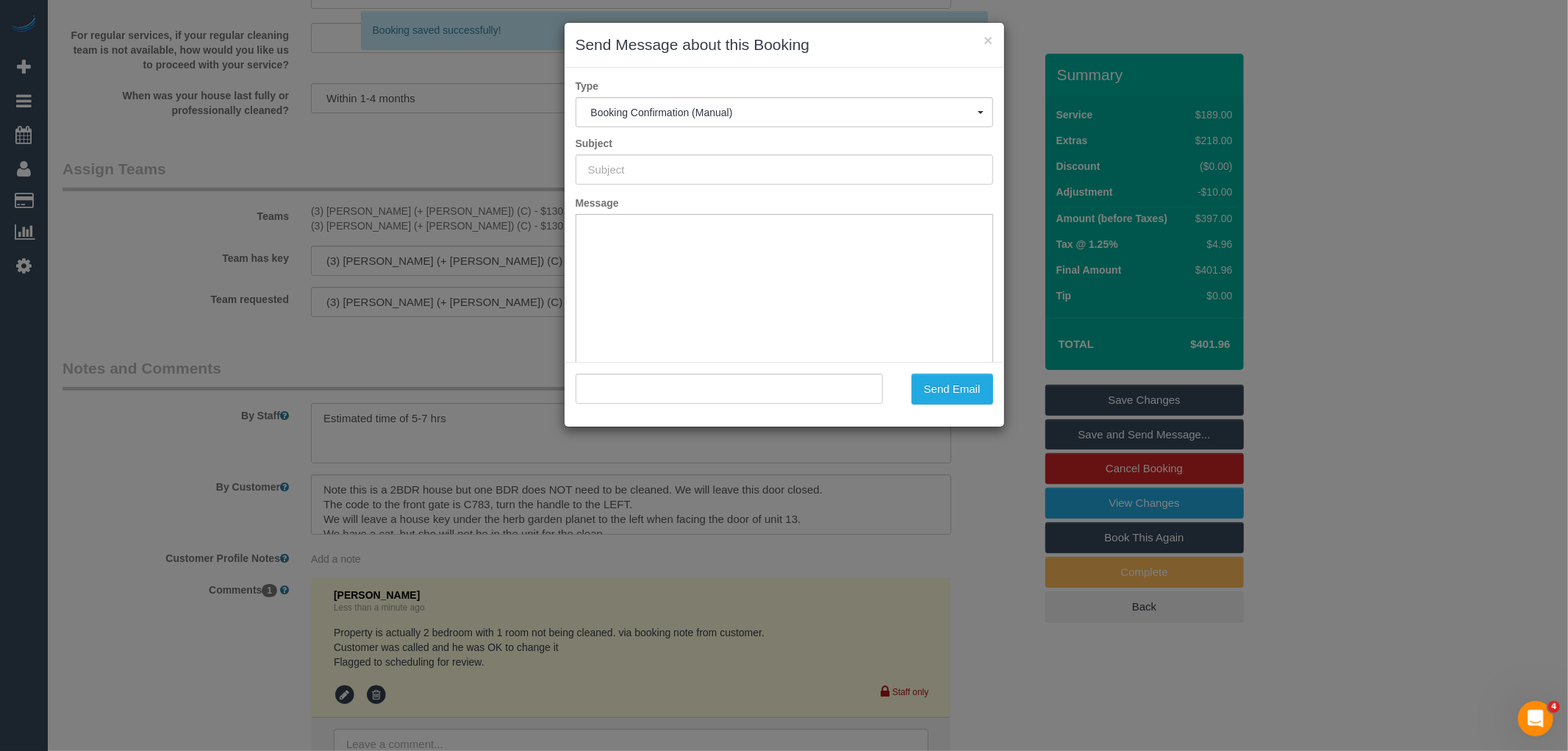
type input "Booking Confirmed"
type input ""David Burgess" <davidburgess0@gmail.com>"
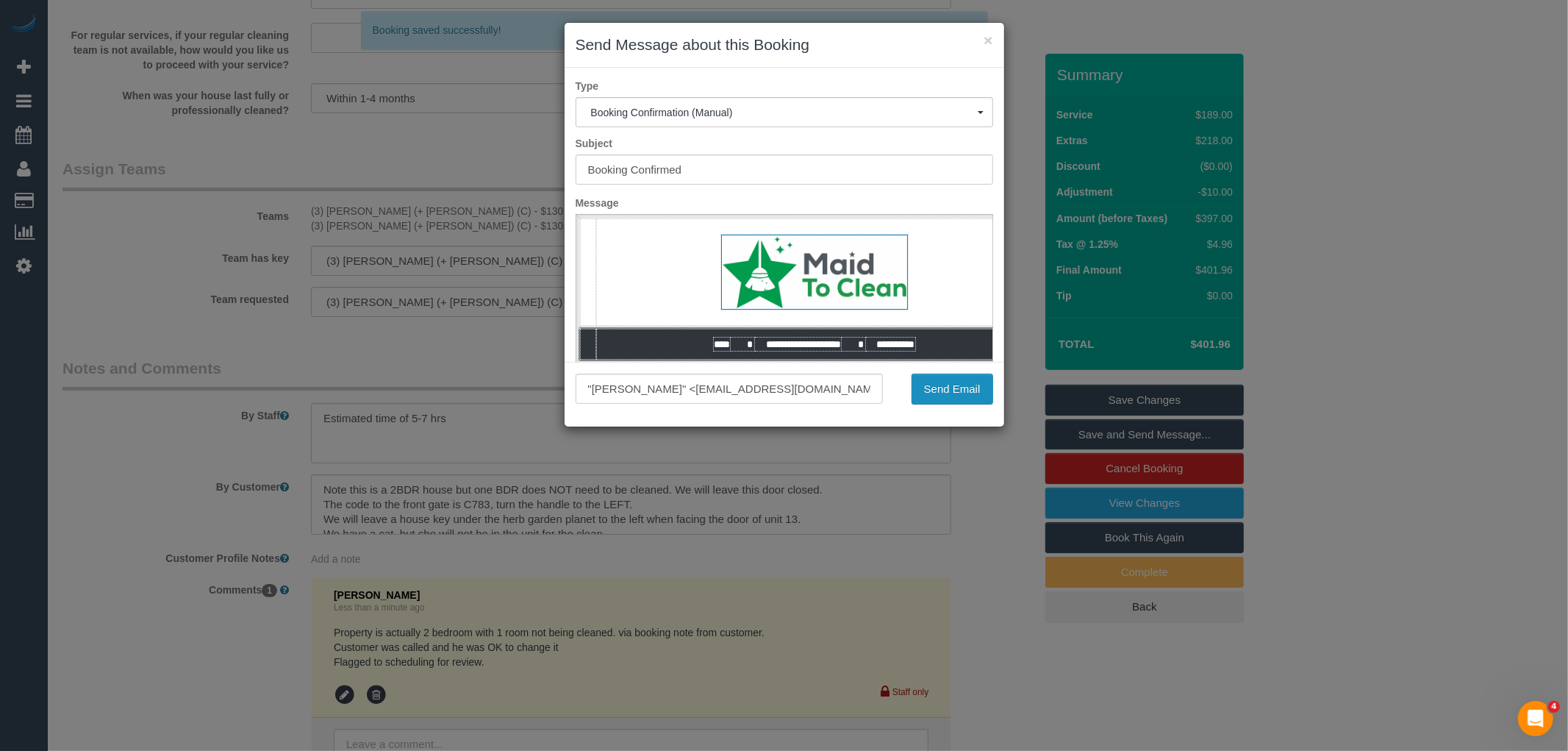
click at [957, 393] on button "Send Email" at bounding box center [952, 389] width 82 height 31
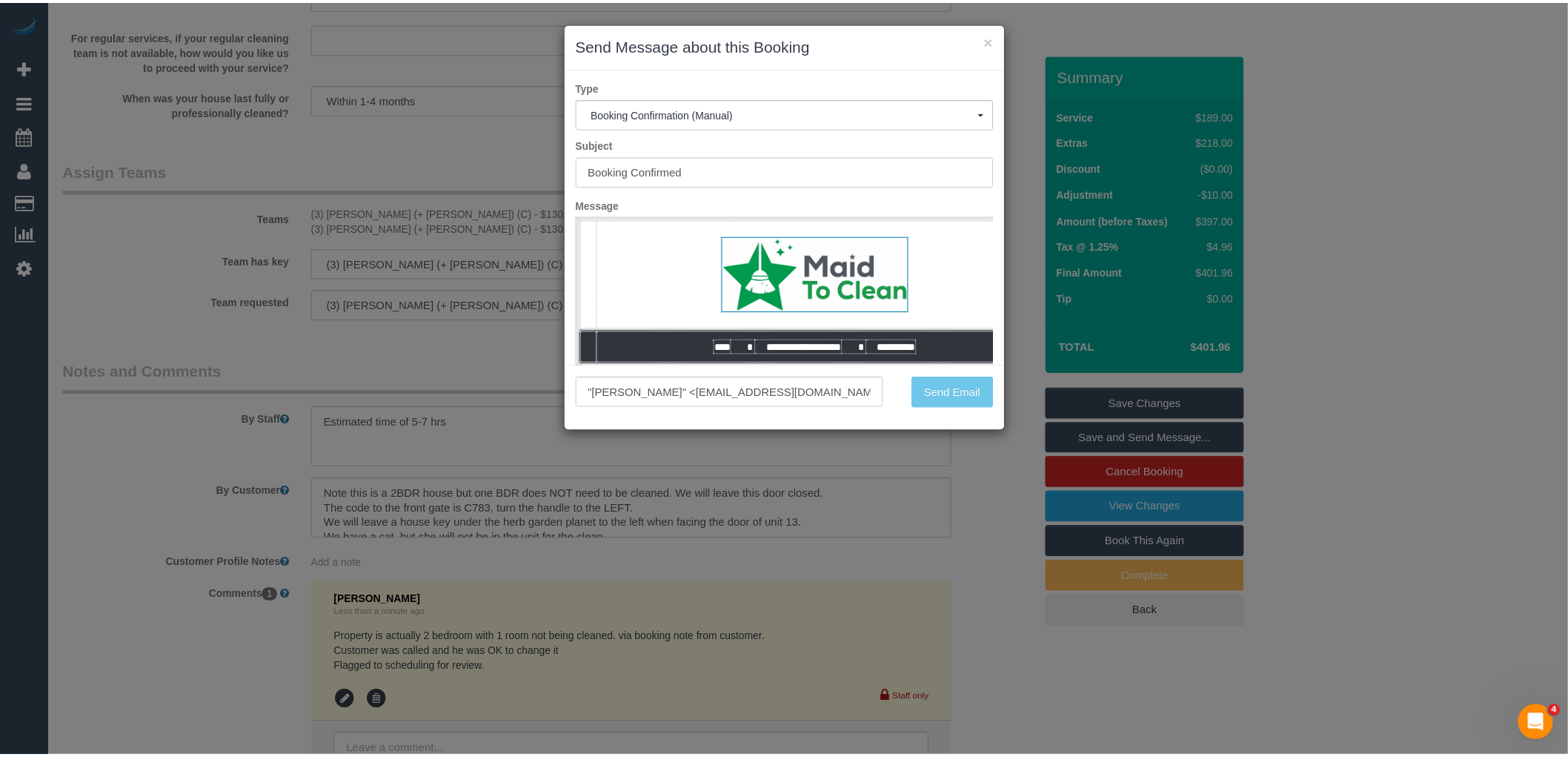
scroll to position [2113, 0]
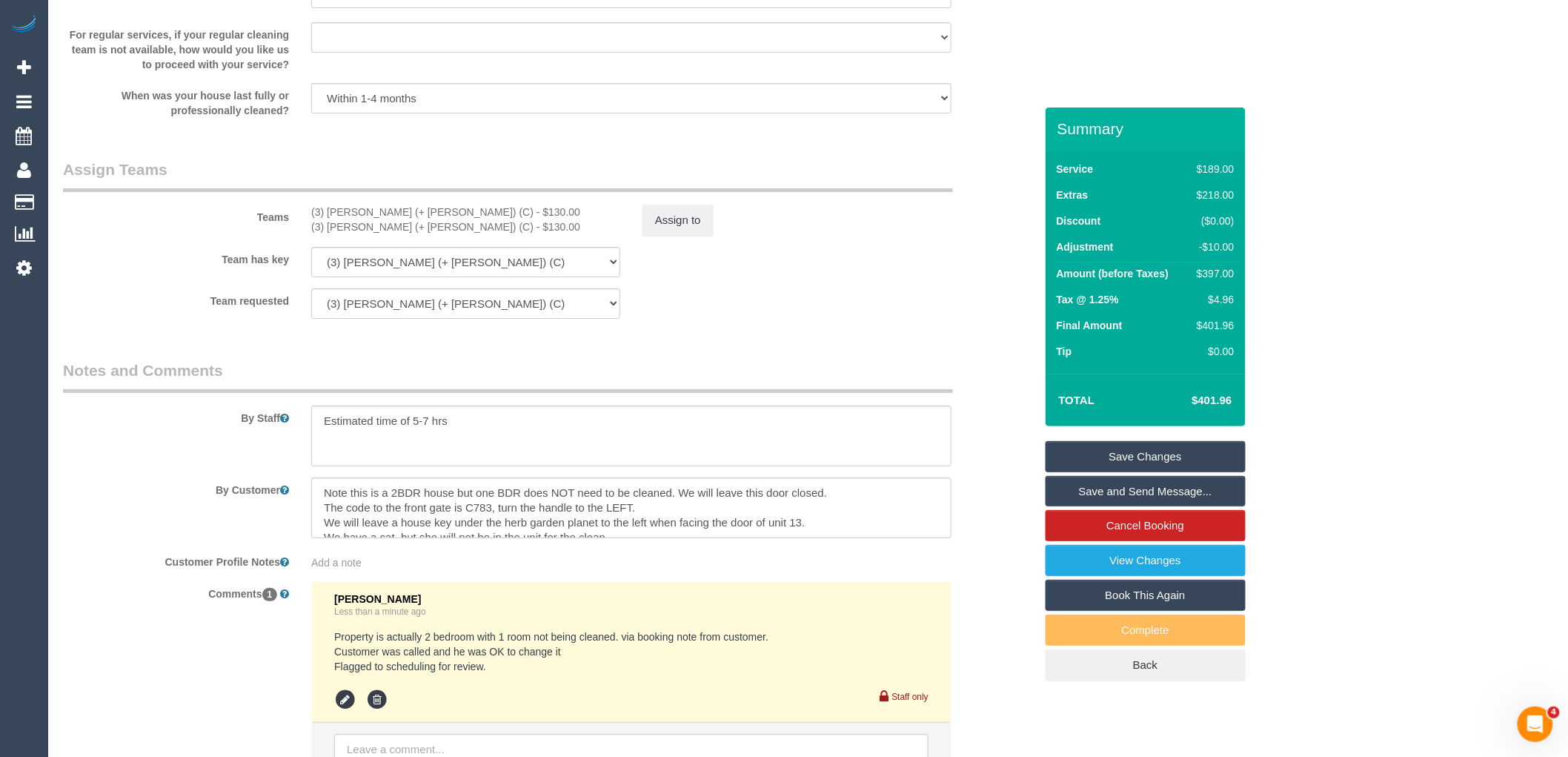
click at [1146, 463] on link "Save Changes" at bounding box center [1145, 457] width 200 height 32
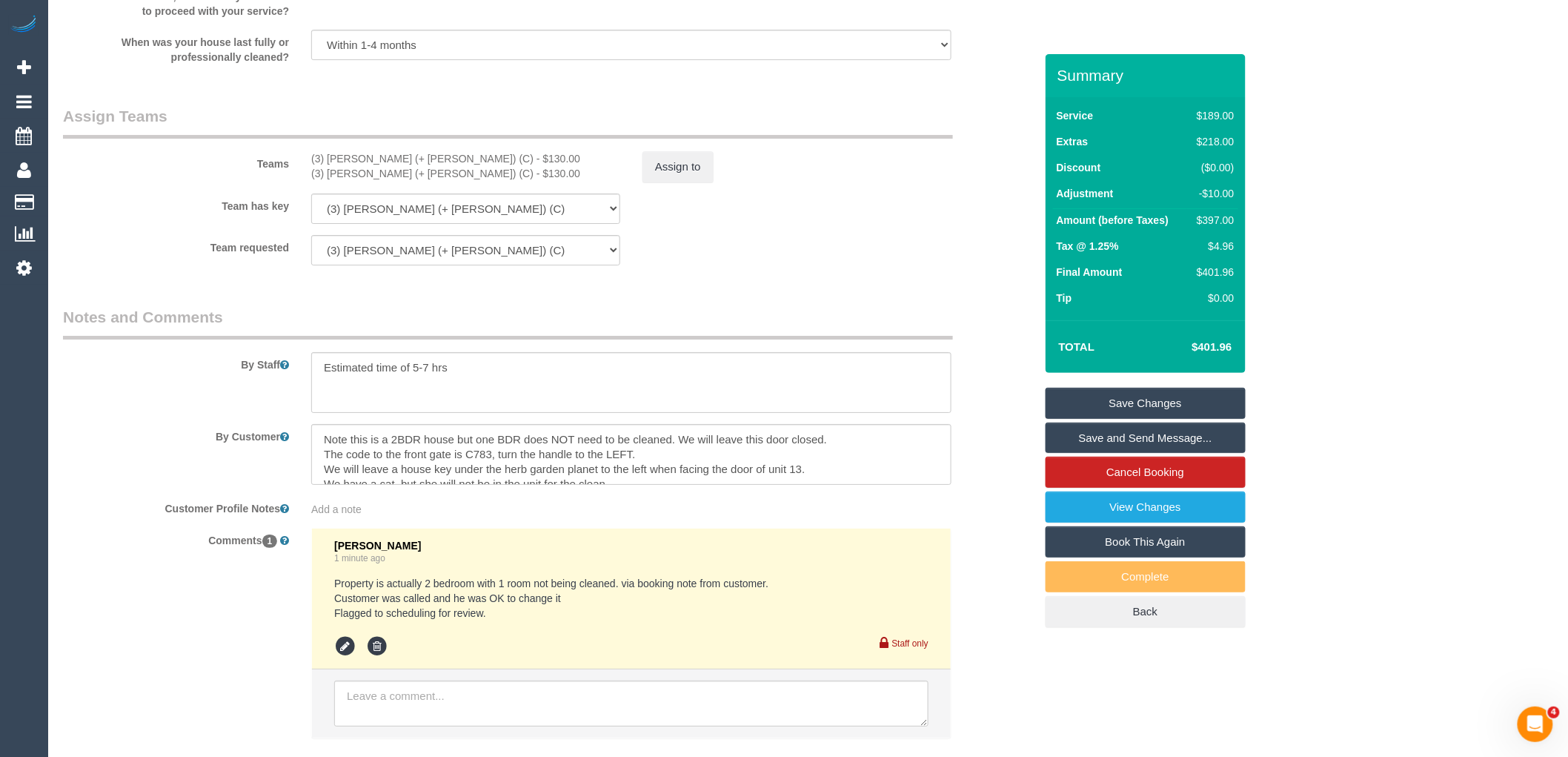
scroll to position [2059, 0]
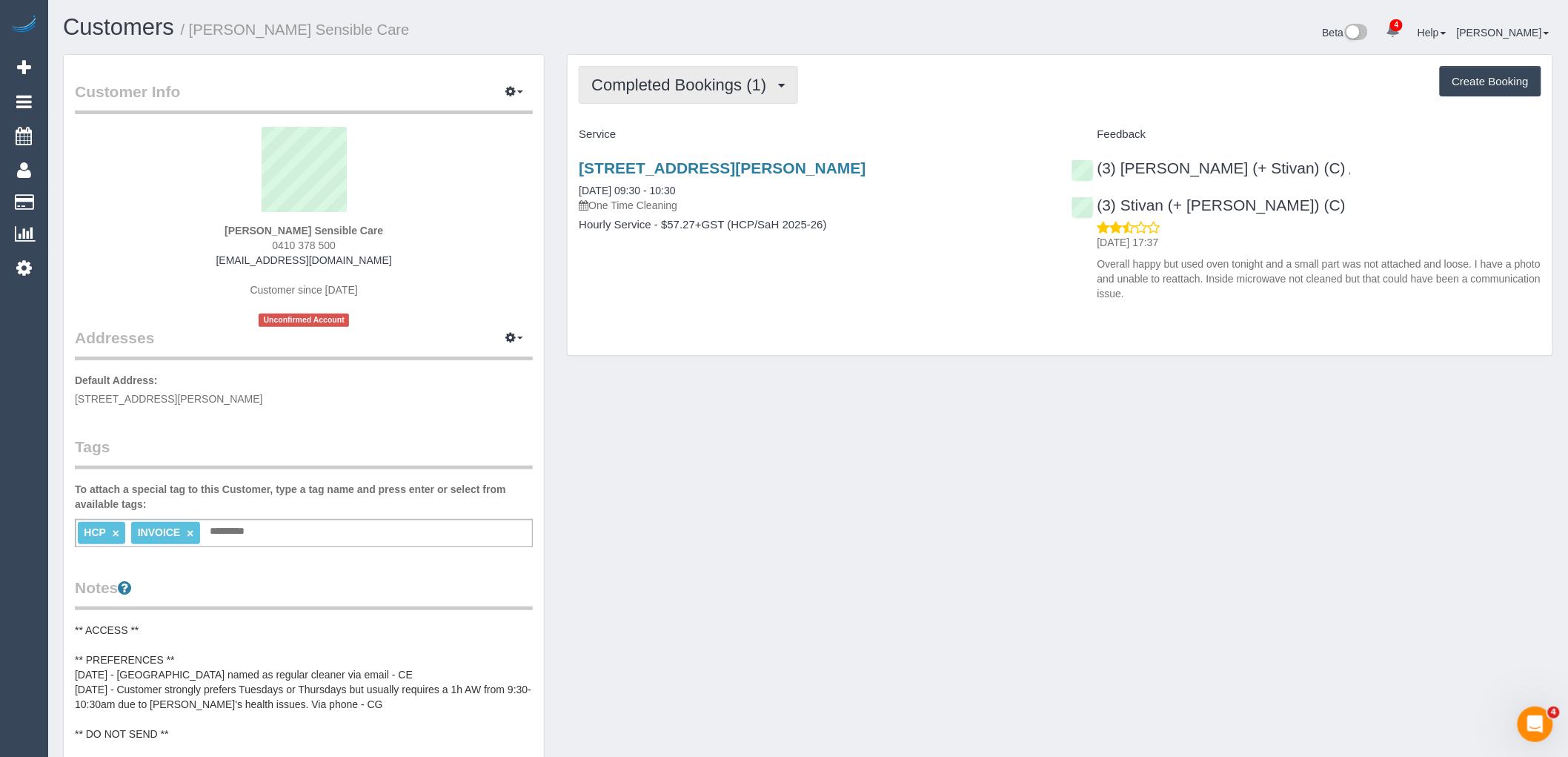
drag, startPoint x: 647, startPoint y: 75, endPoint x: 657, endPoint y: 95, distance: 22.4
click at [647, 75] on button "Completed Bookings (1)" at bounding box center [688, 85] width 220 height 38
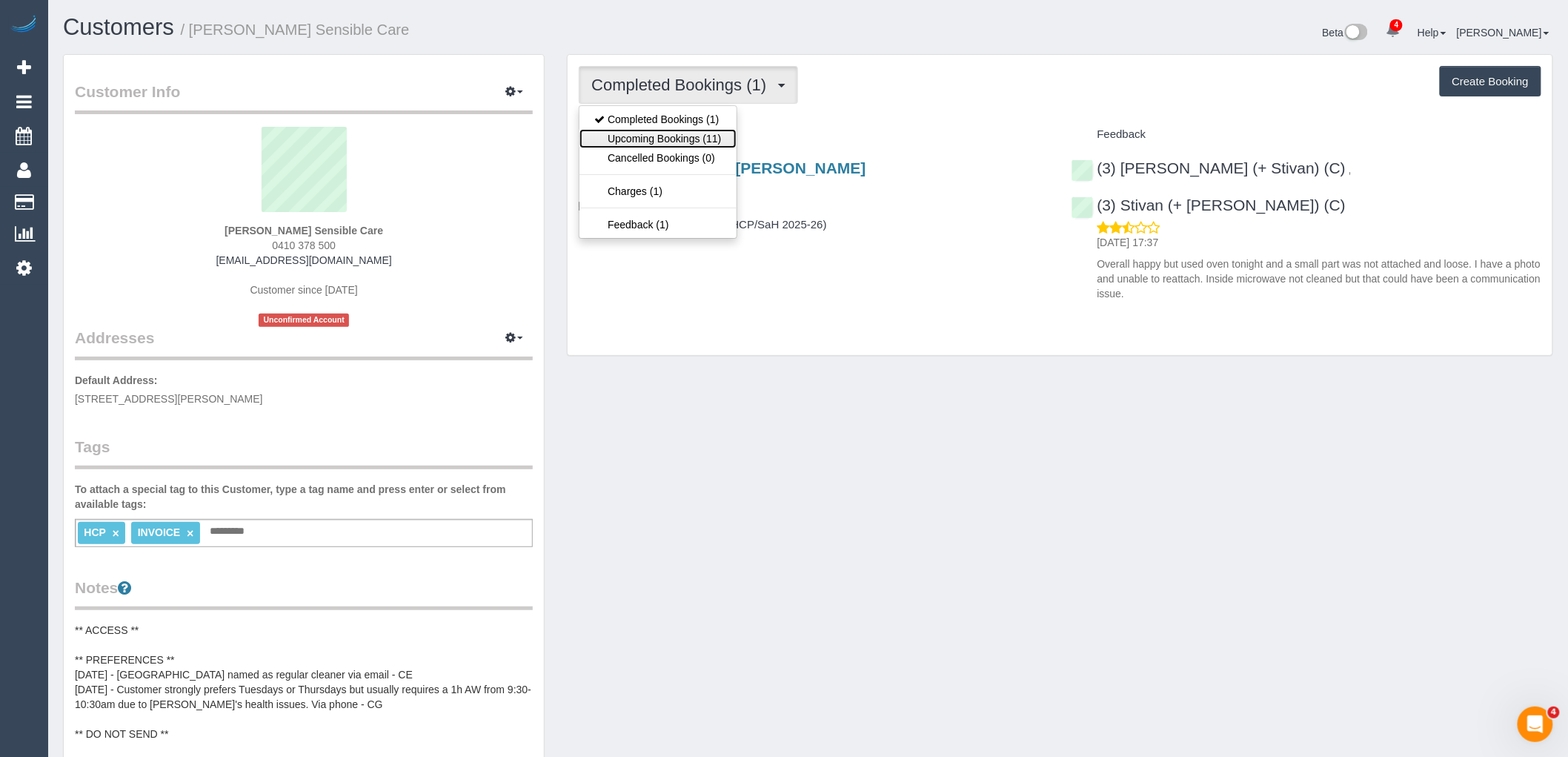
click at [658, 131] on link "Upcoming Bookings (11)" at bounding box center [658, 138] width 157 height 19
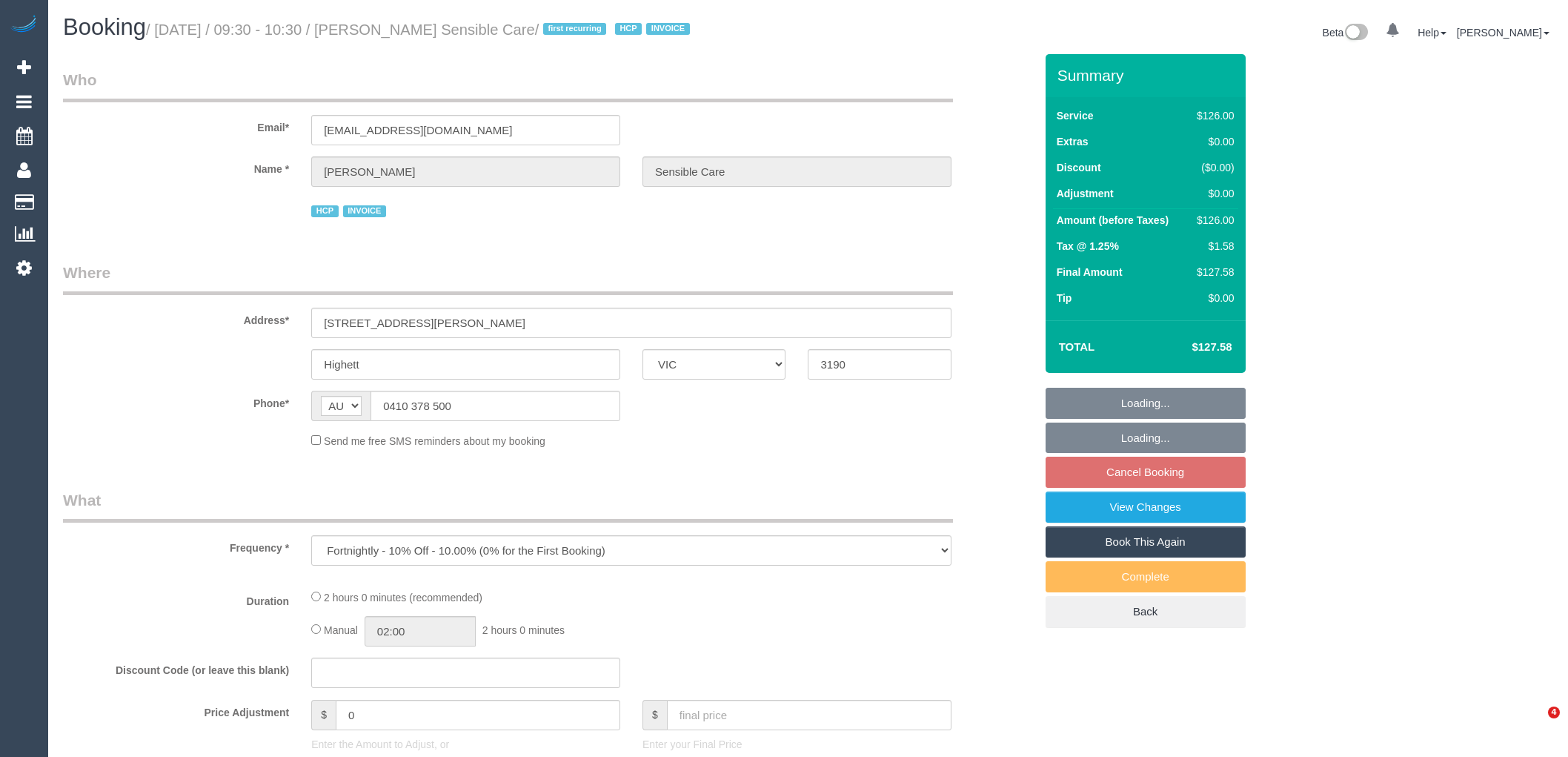
select select "VIC"
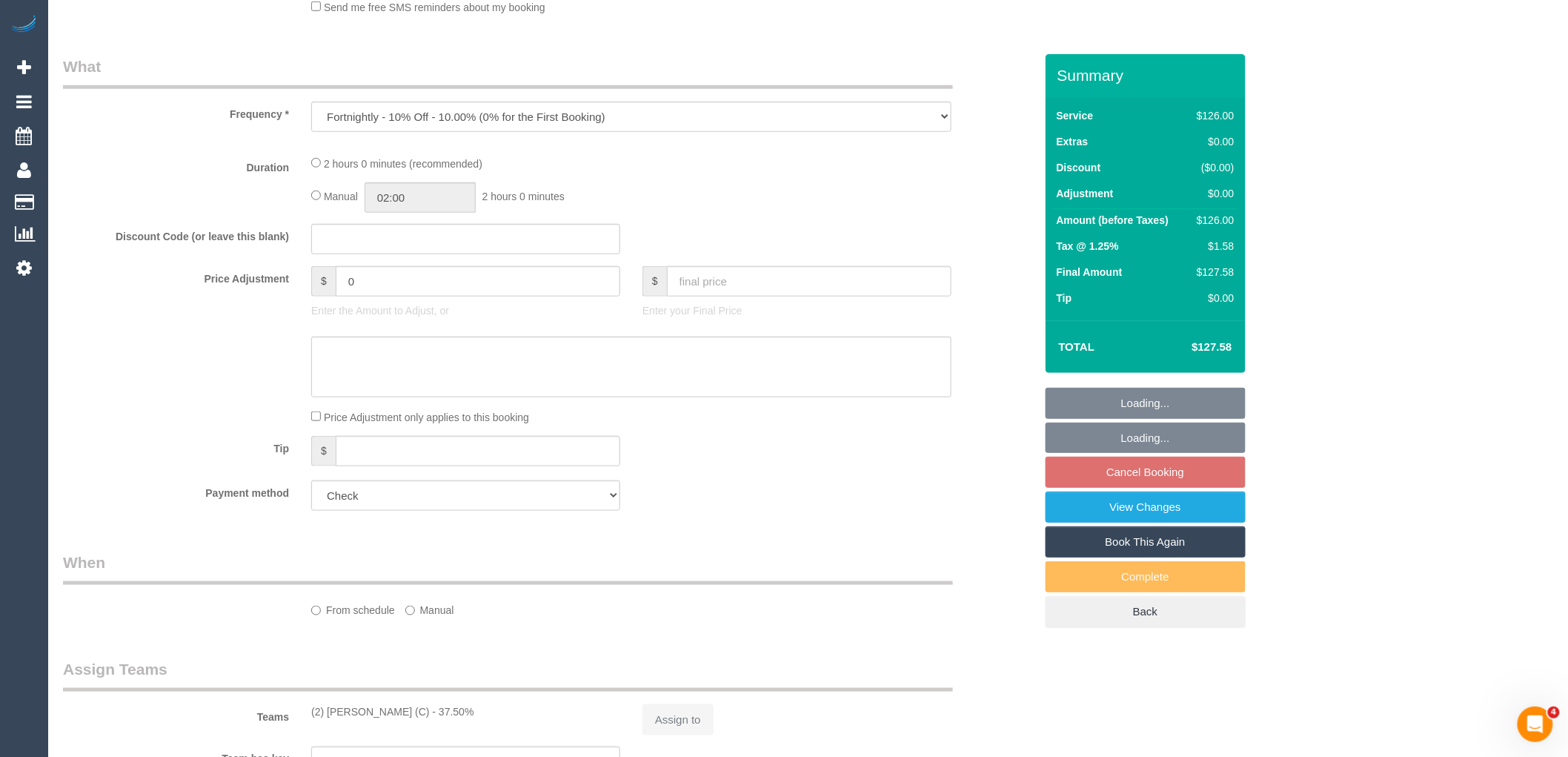
select select "120"
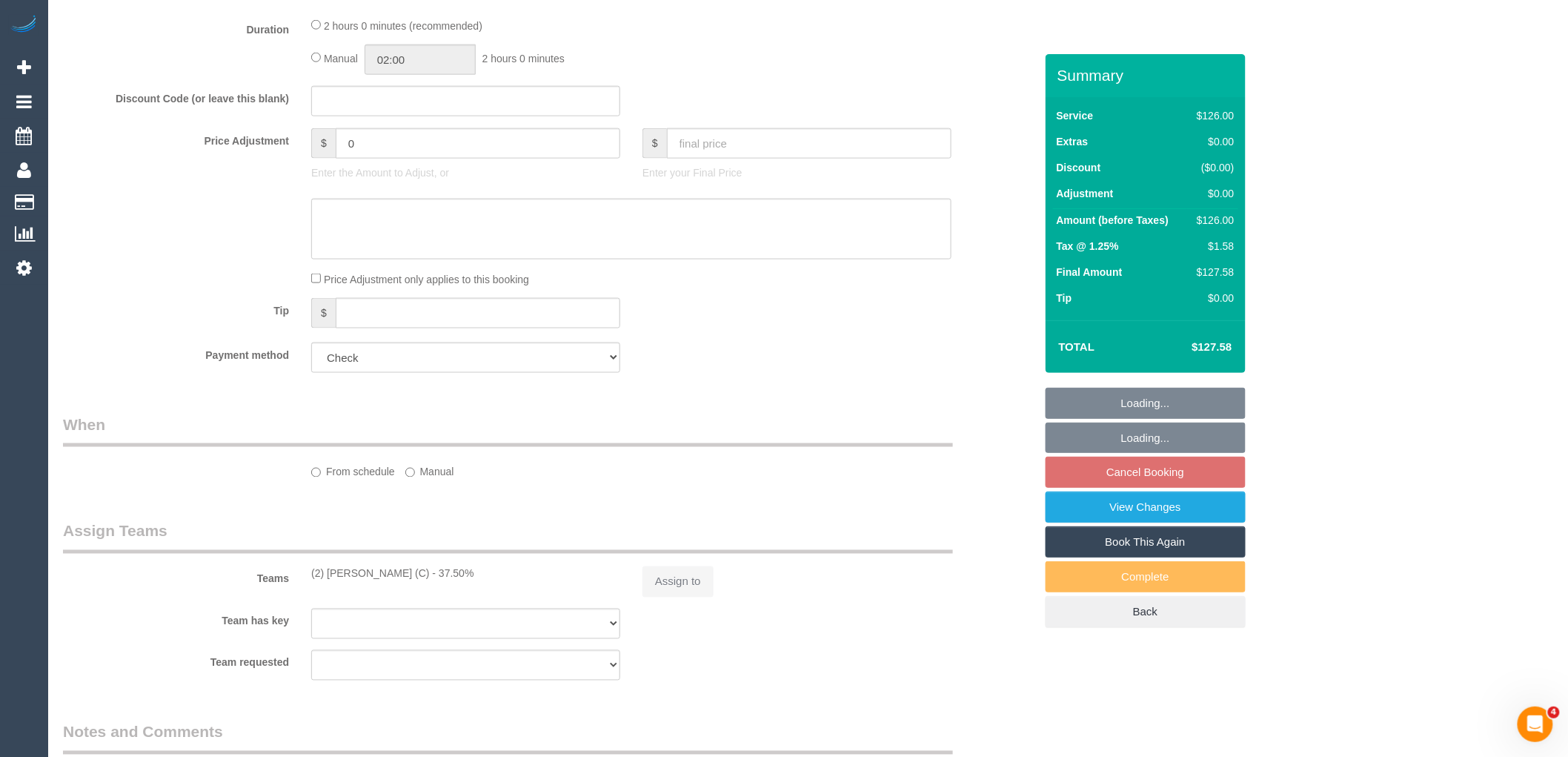
select select "object:633"
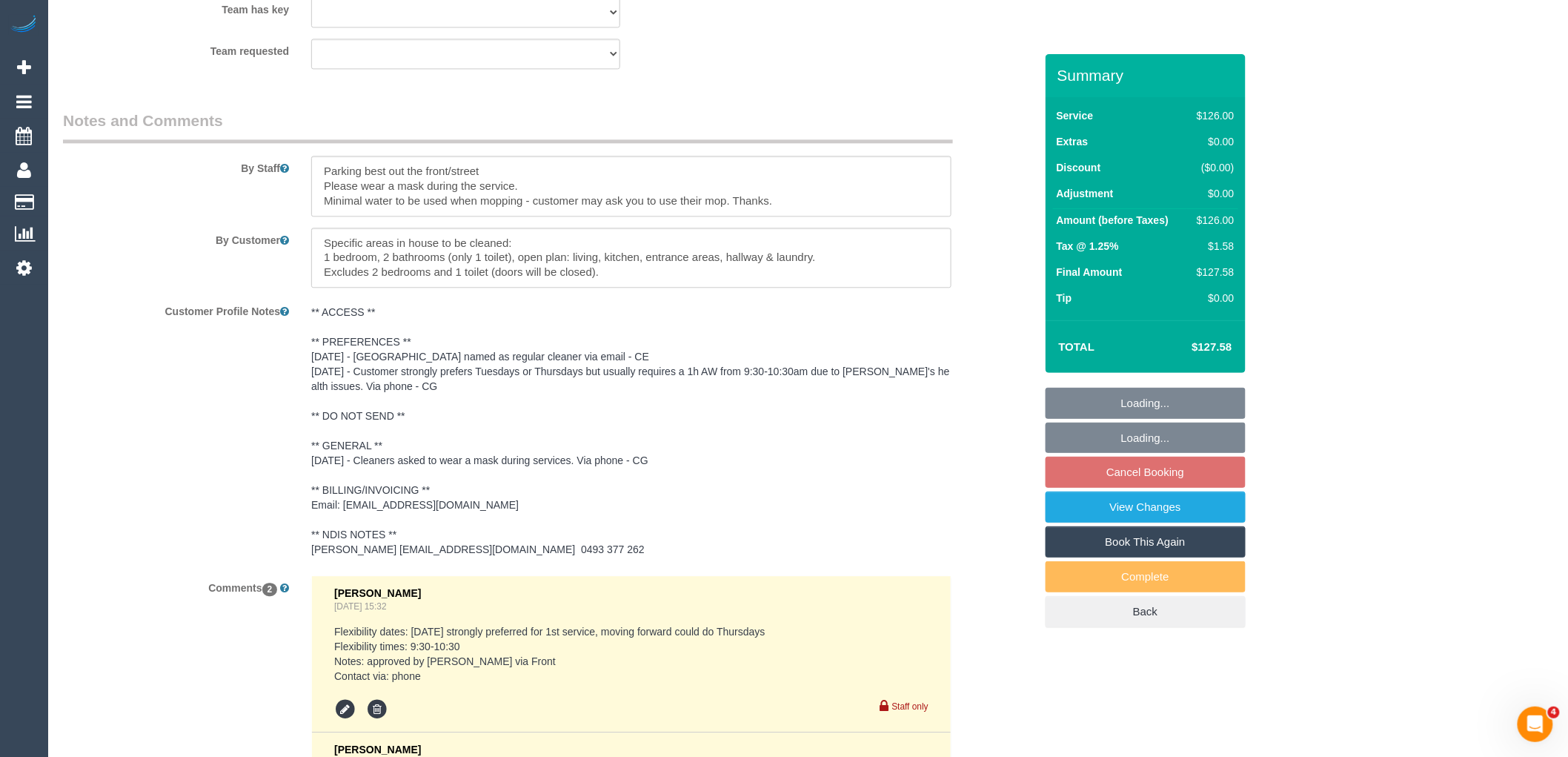
select select "number:28"
select select "number:14"
select select "number:19"
select select "number:36"
select select "number:35"
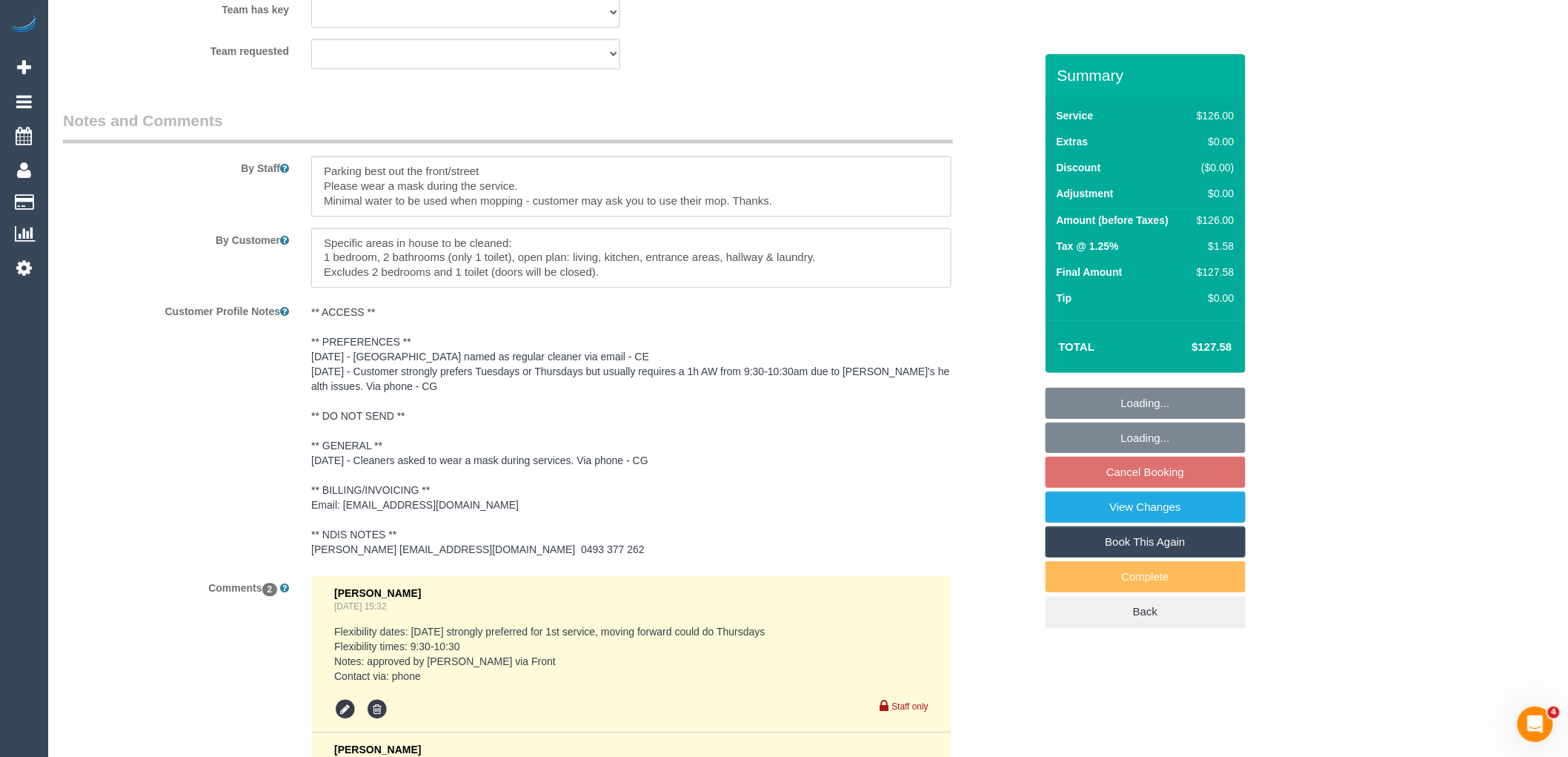
select select "number:11"
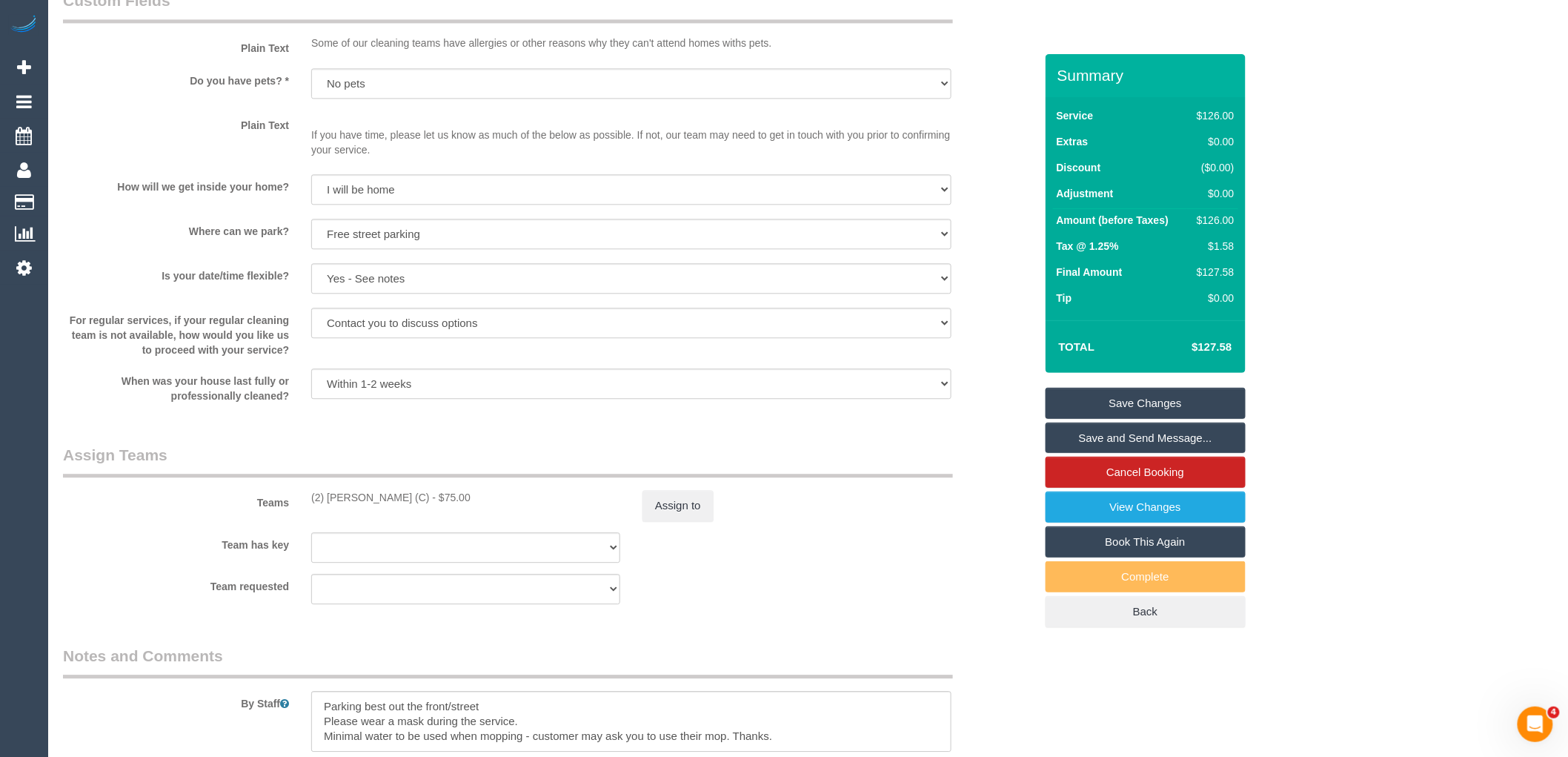
scroll to position [1317, 0]
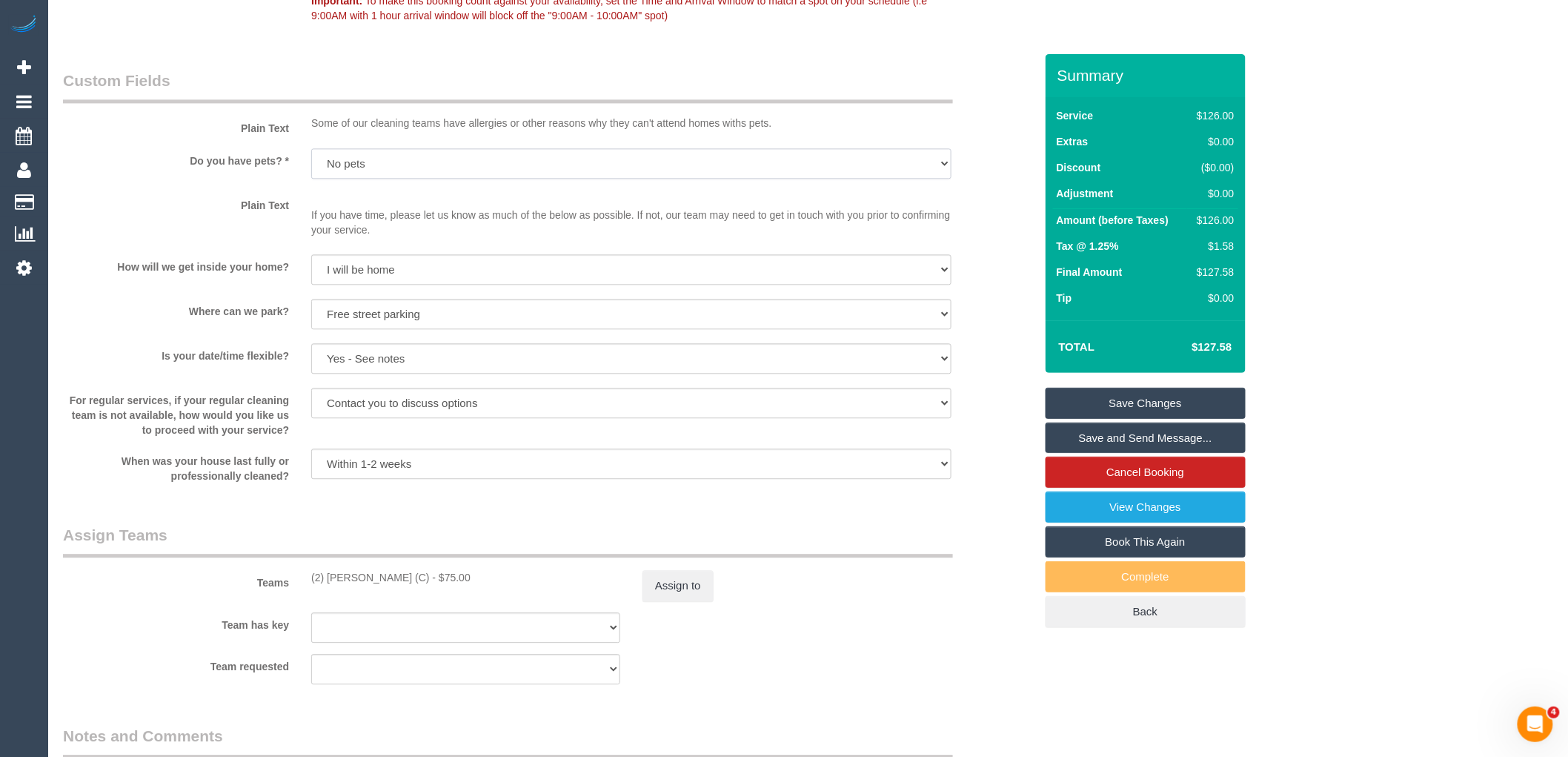
click at [419, 161] on select "Yes - Cats Yes - Dogs No pets Yes - Dogs and Cats Yes - Other" at bounding box center [631, 164] width 640 height 31
select select "number:27"
click at [311, 151] on select "Yes - Cats Yes - Dogs No pets Yes - Dogs and Cats Yes - Other" at bounding box center [631, 164] width 640 height 31
click at [1180, 400] on link "Save Changes" at bounding box center [1145, 403] width 200 height 32
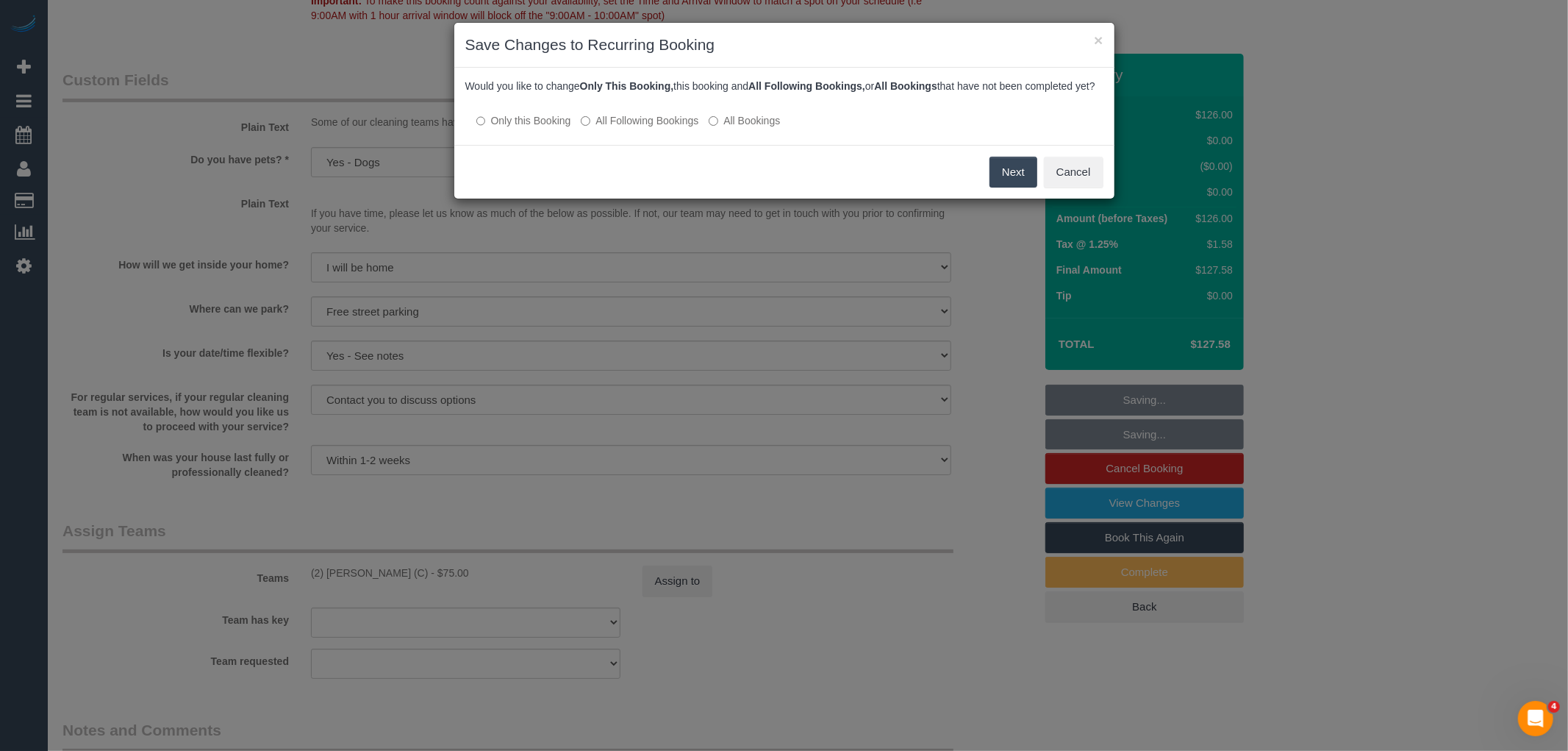
drag, startPoint x: 642, startPoint y: 137, endPoint x: 877, endPoint y: 152, distance: 235.5
click at [642, 128] on label "All Following Bookings" at bounding box center [640, 120] width 117 height 14
click at [1017, 188] on button "Save" at bounding box center [1012, 172] width 50 height 31
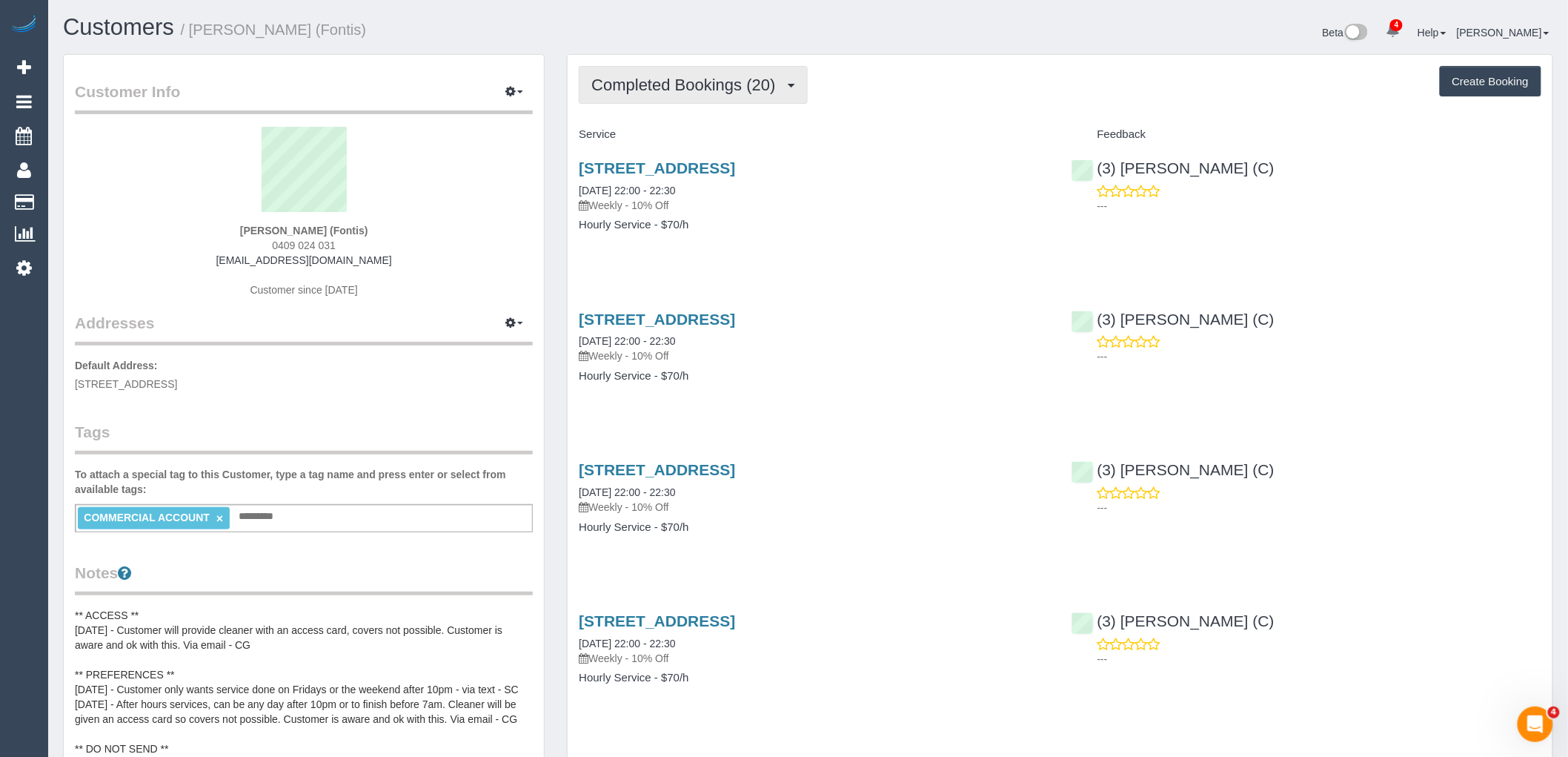
click at [726, 89] on span "Completed Bookings (20)" at bounding box center [687, 85] width 191 height 18
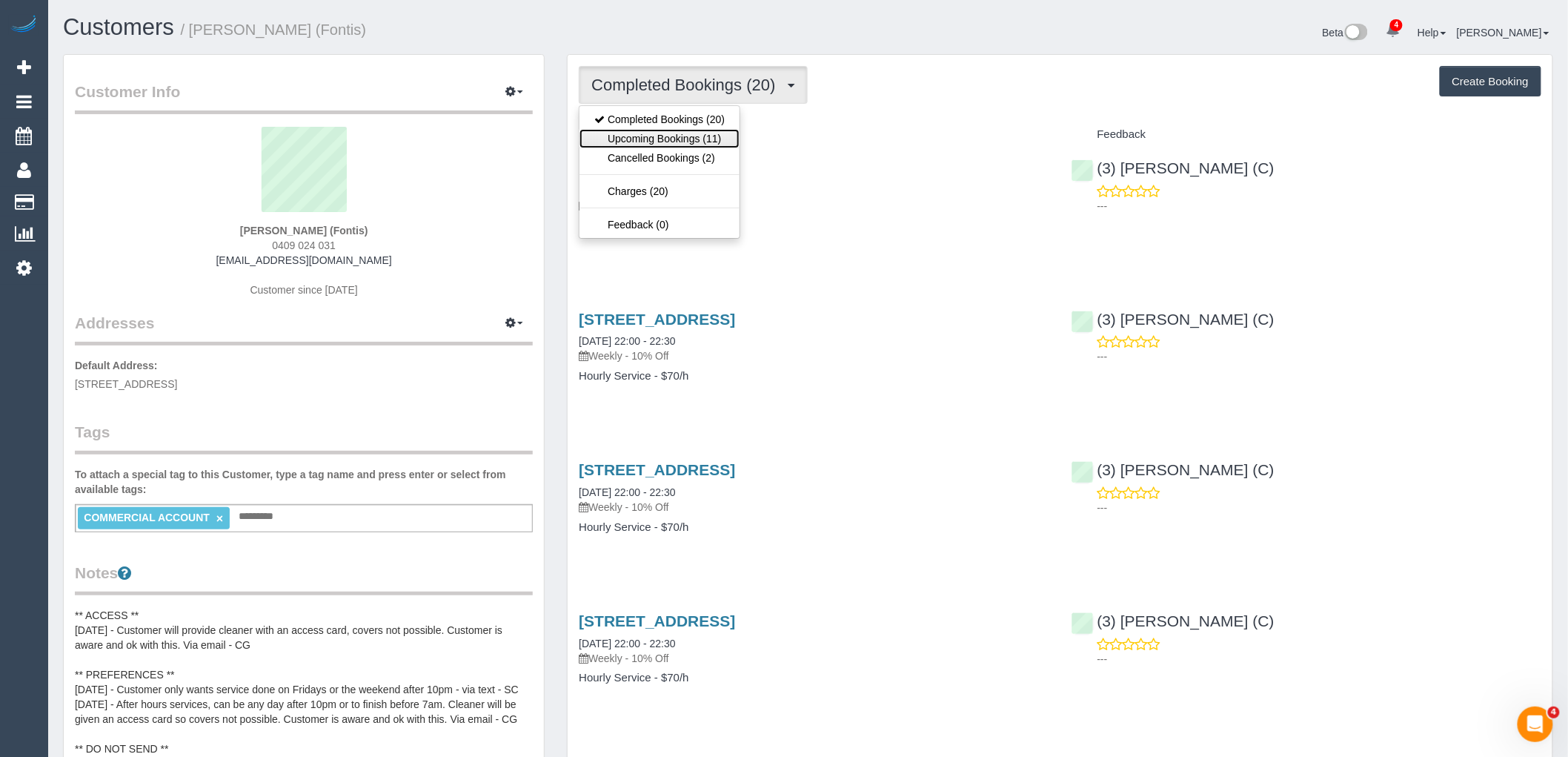
click at [722, 138] on link "Upcoming Bookings (11)" at bounding box center [659, 138] width 160 height 19
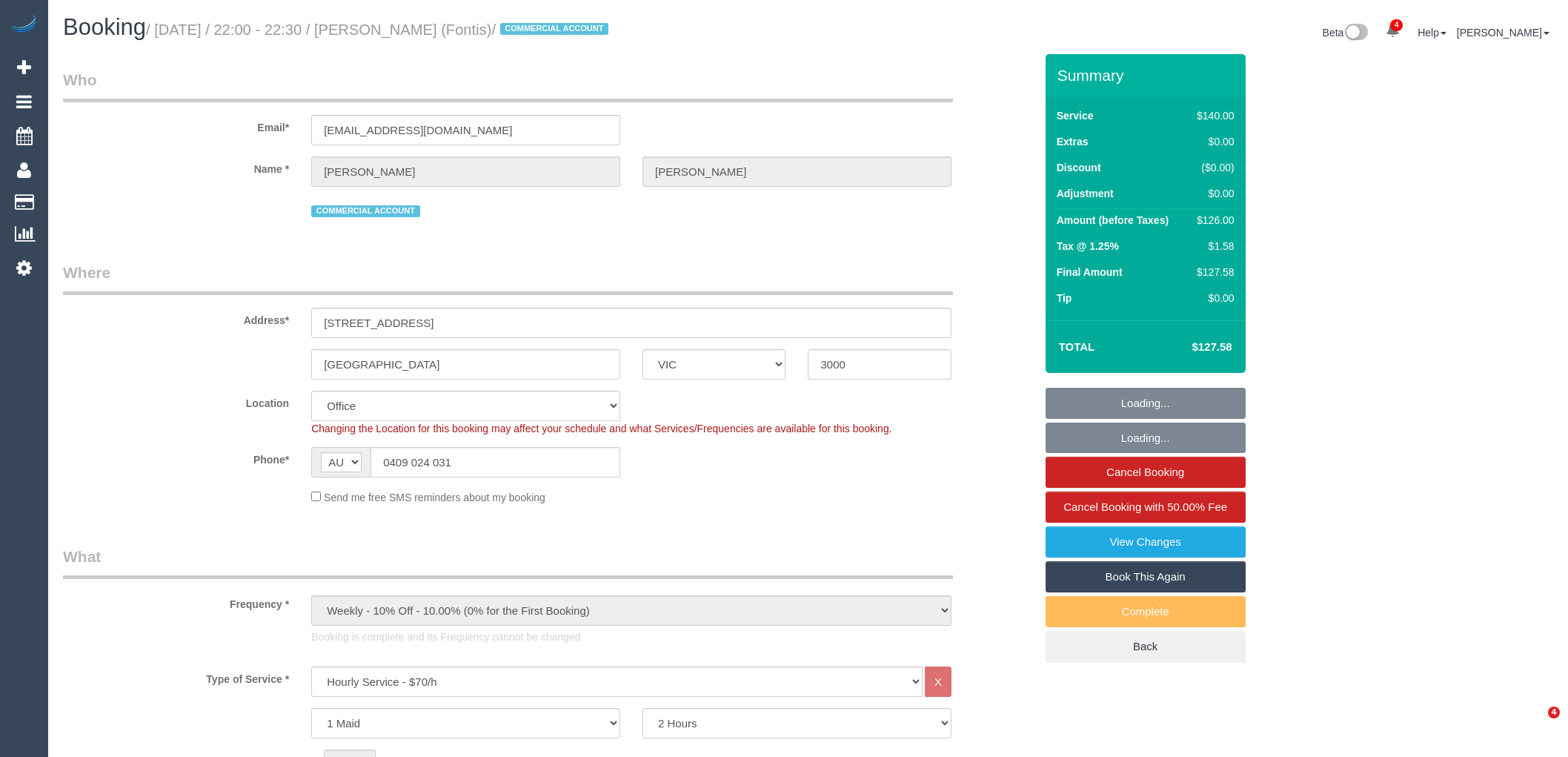
select select "VIC"
select select "number:28"
select select "number:14"
select select "number:20"
select select "number:25"
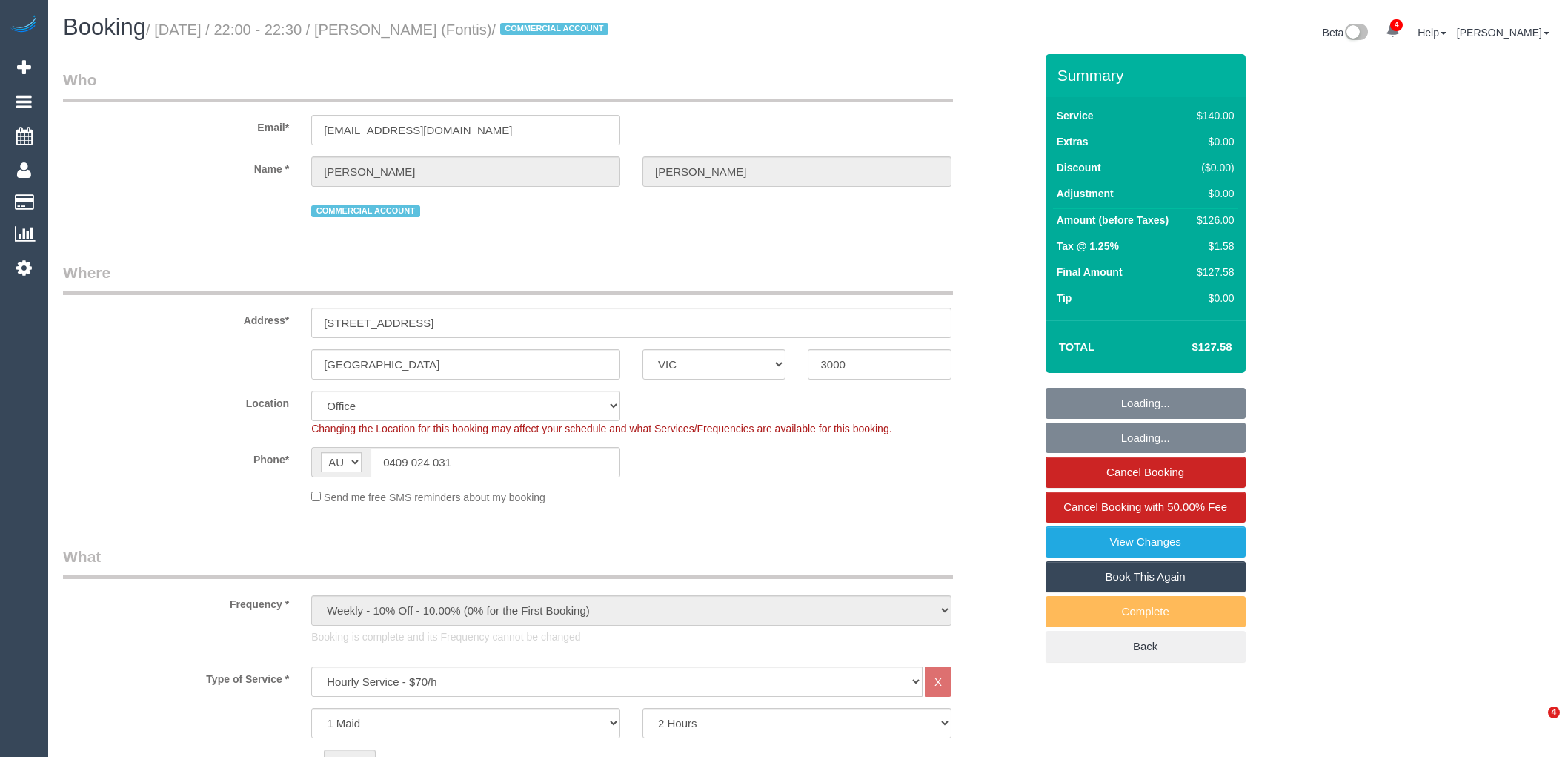
select select "7248"
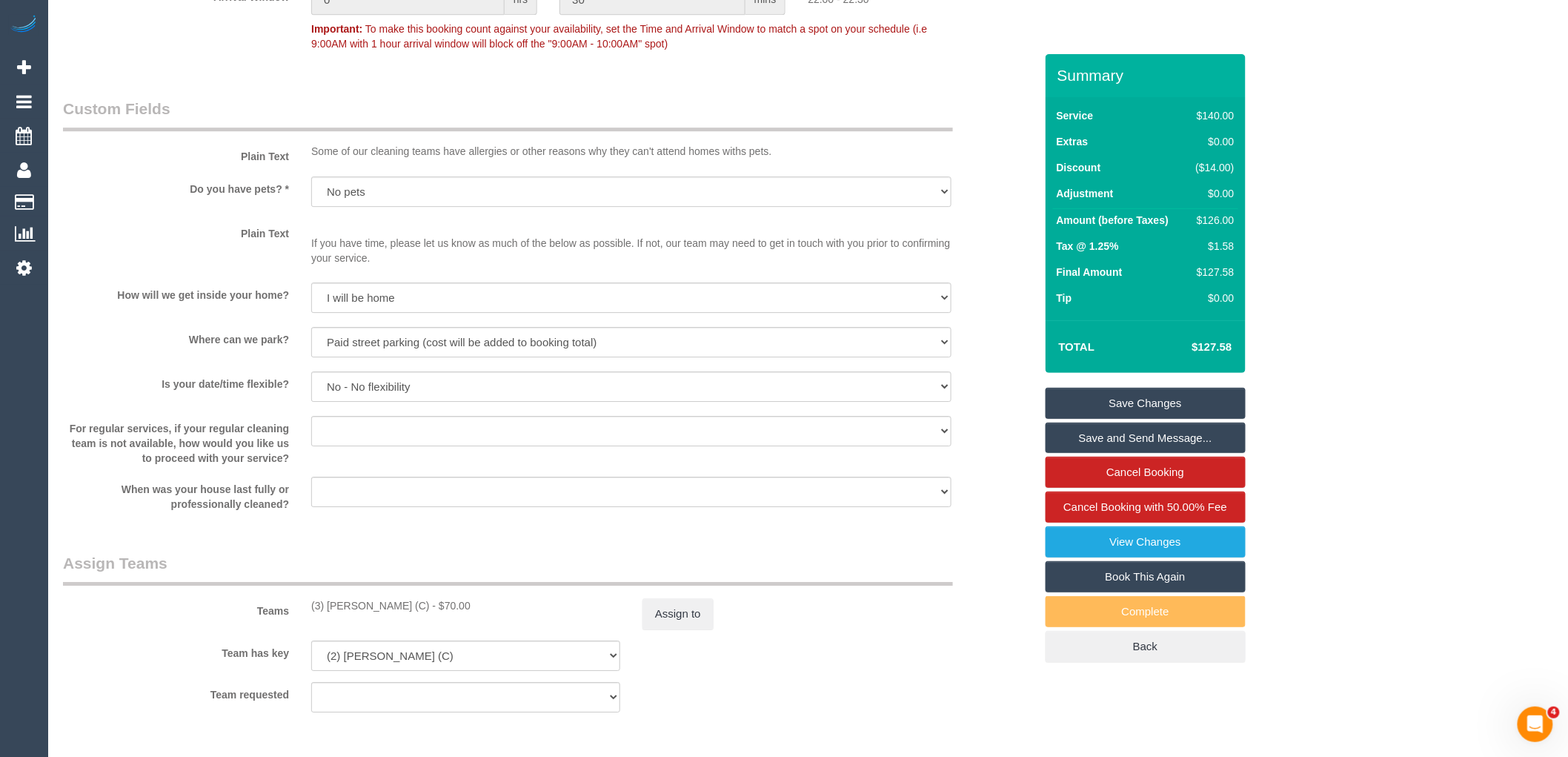
scroll to position [1874, 0]
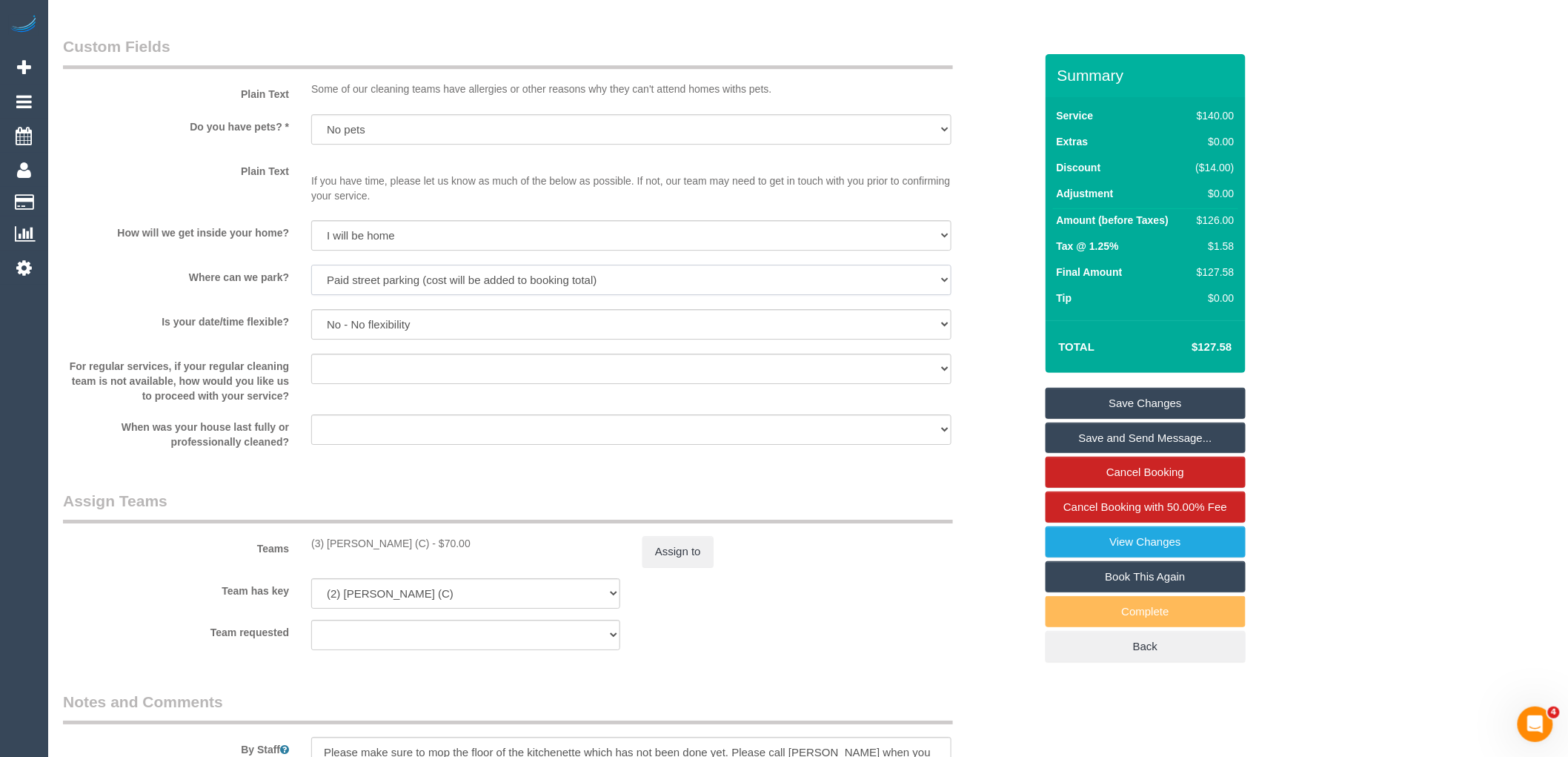
click at [687, 264] on select "I will provide parking on-site Free street parking Paid street parking (cost wi…" at bounding box center [631, 280] width 640 height 31
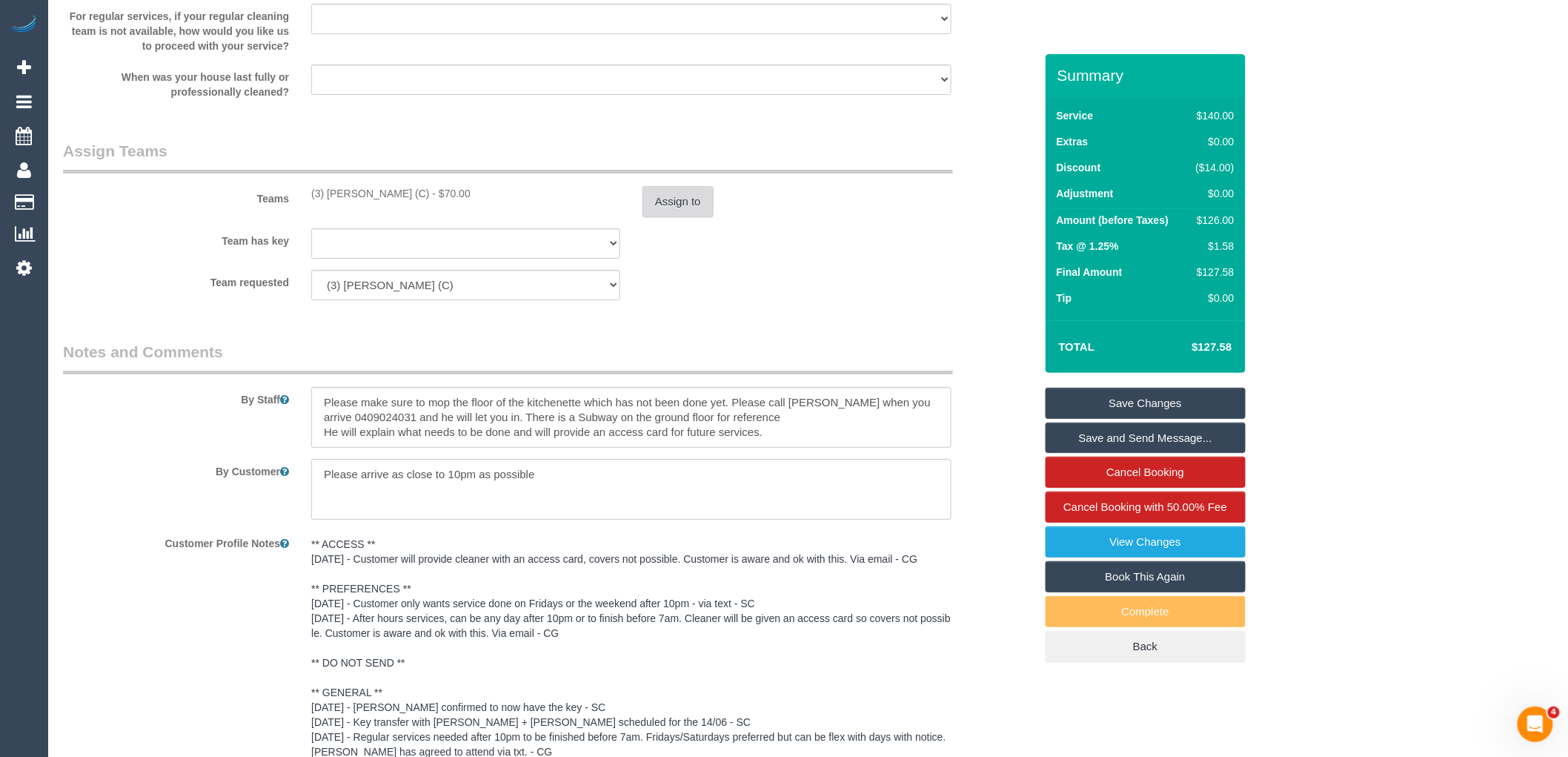
click at [680, 201] on button "Assign to" at bounding box center [678, 201] width 71 height 32
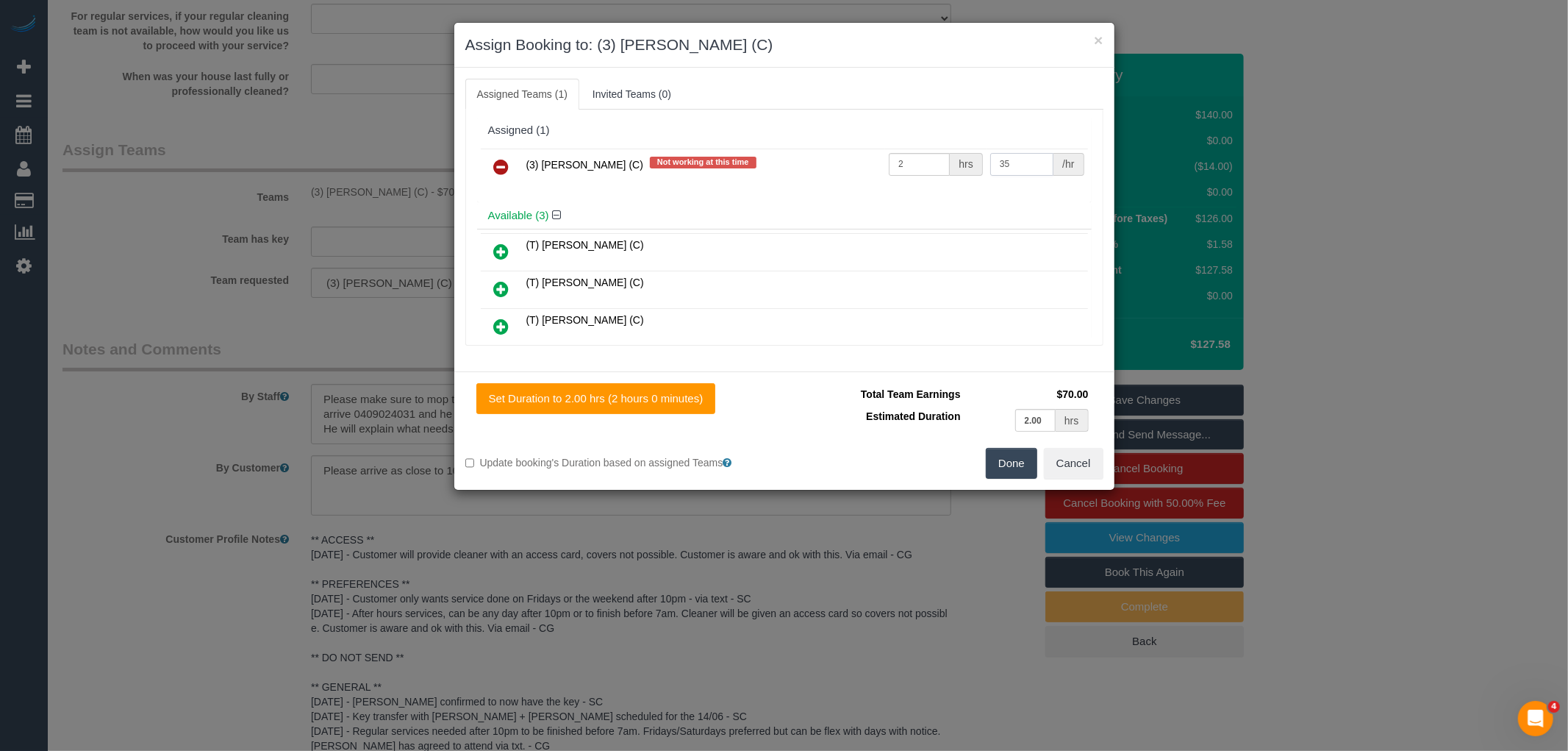
drag, startPoint x: 1017, startPoint y: 158, endPoint x: 948, endPoint y: 159, distance: 69.0
click at [948, 159] on tr "(3) [PERSON_NAME] (C) Not working at this time 2 hrs 35 /hr" at bounding box center [784, 167] width 608 height 37
type input "78.8"
click at [919, 153] on input "2" at bounding box center [919, 165] width 61 height 23
type input "1"
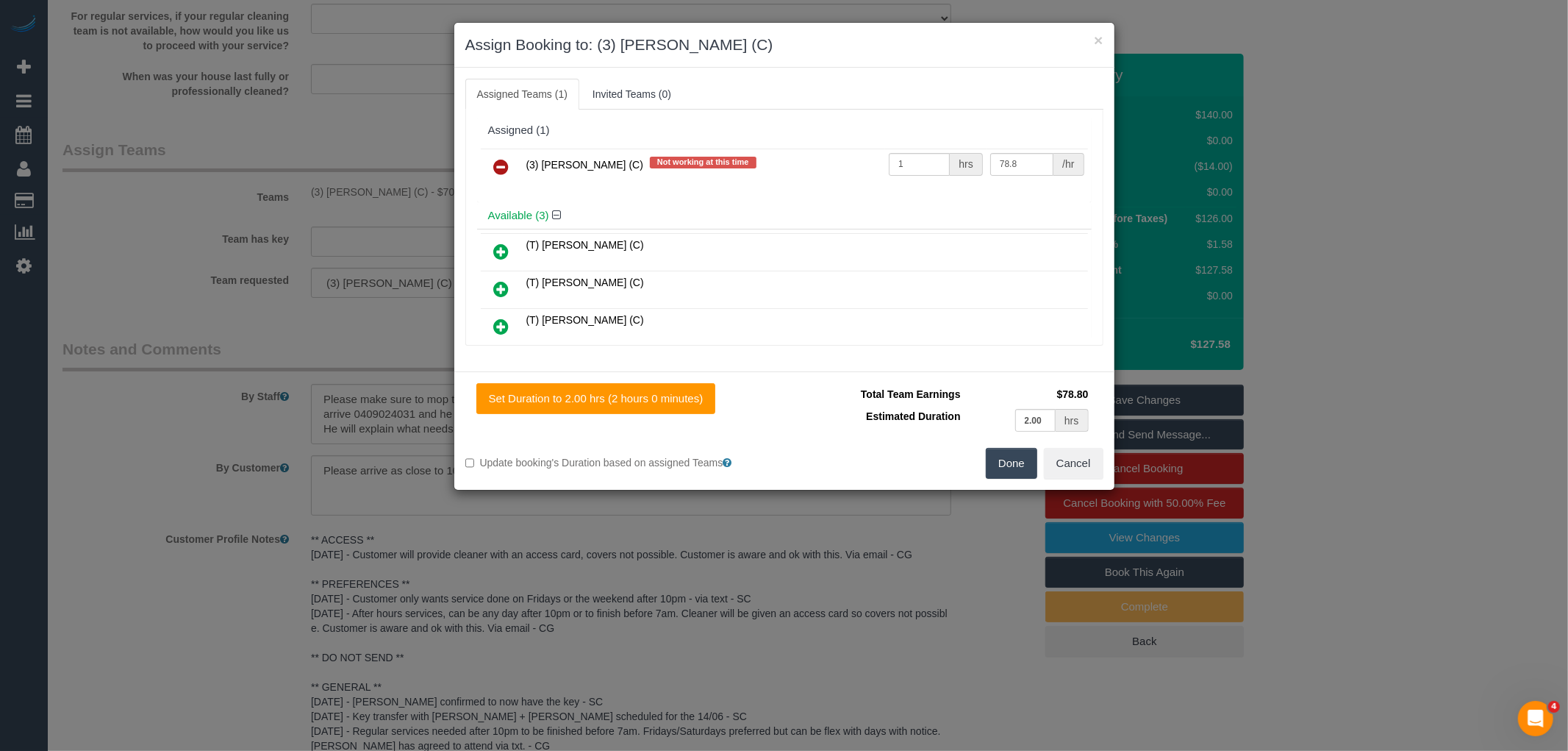
click at [1027, 461] on button "Done" at bounding box center [1012, 463] width 52 height 31
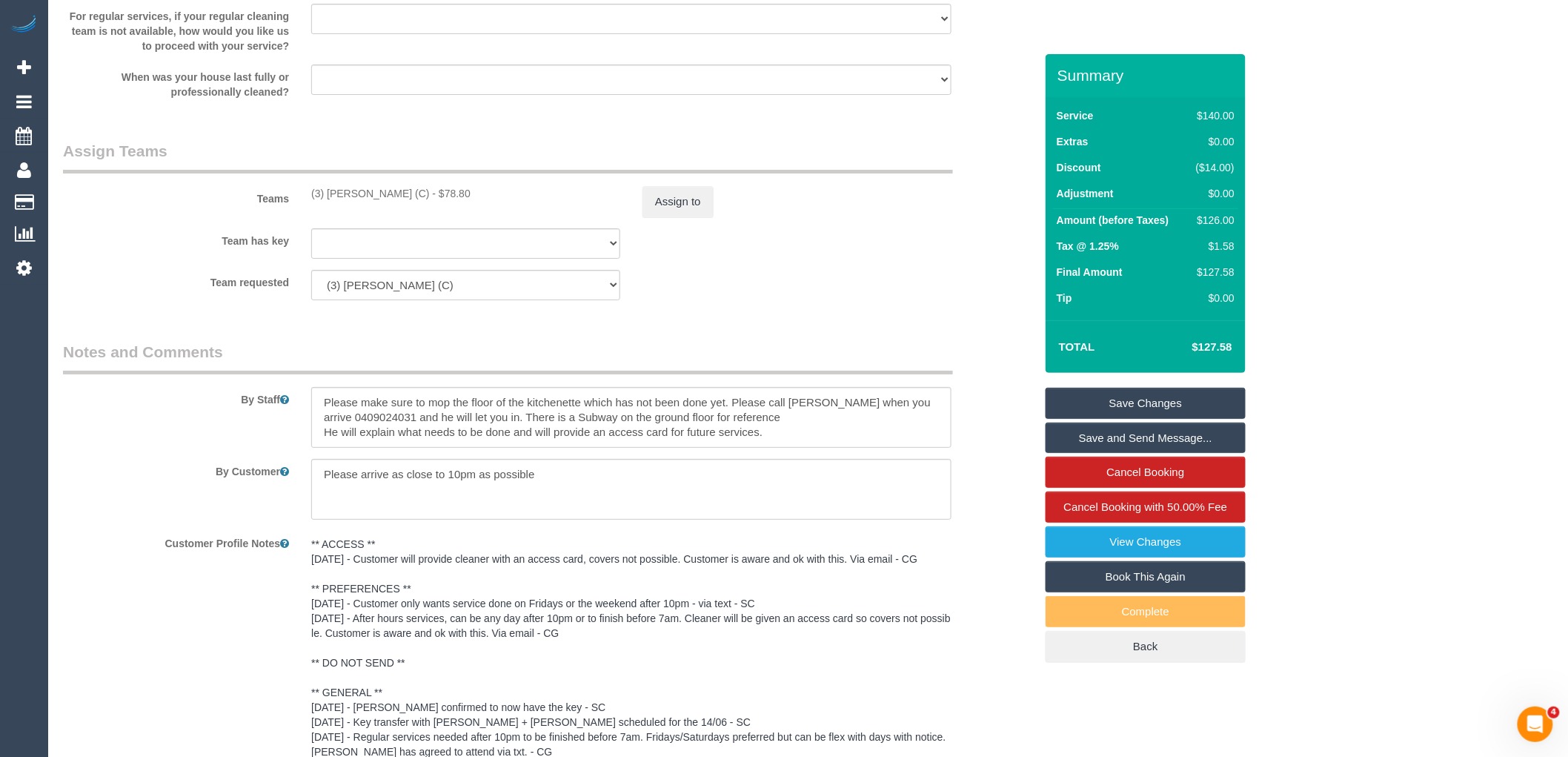
click at [1173, 401] on link "Save Changes" at bounding box center [1145, 403] width 200 height 32
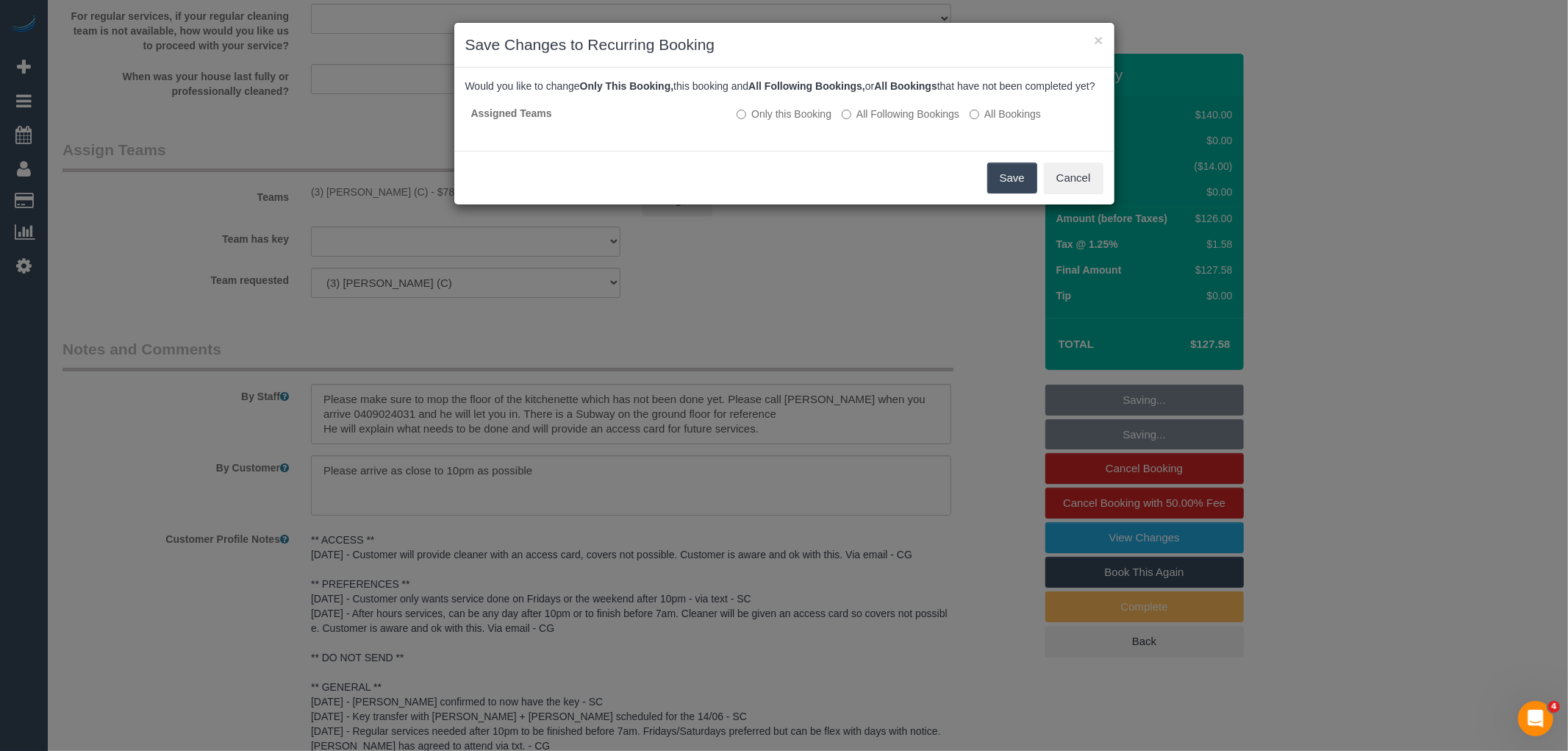
click at [1022, 189] on button "Save" at bounding box center [1012, 178] width 50 height 31
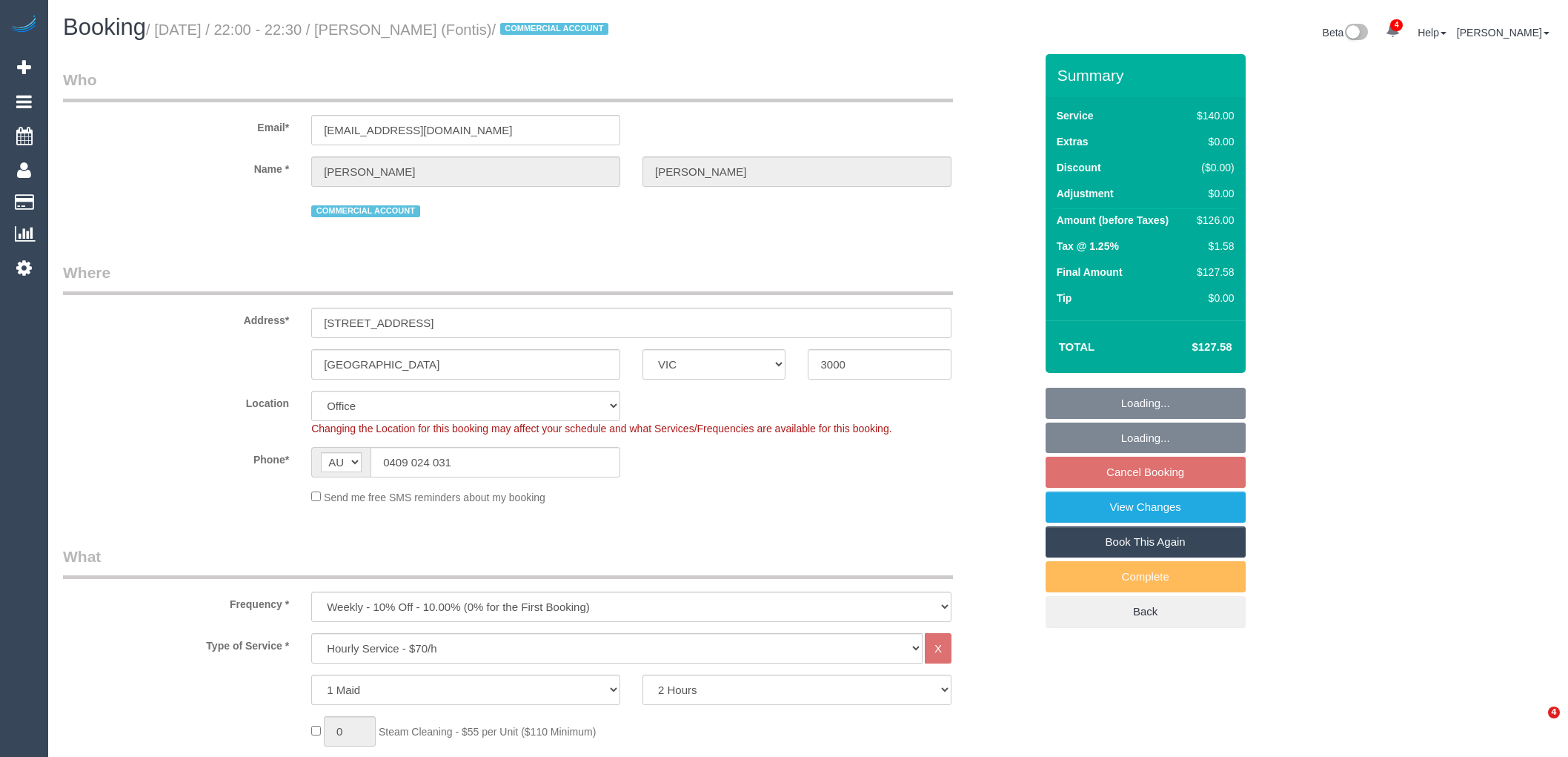
select select "VIC"
select select "number:28"
select select "number:14"
select select "number:20"
select select "number:25"
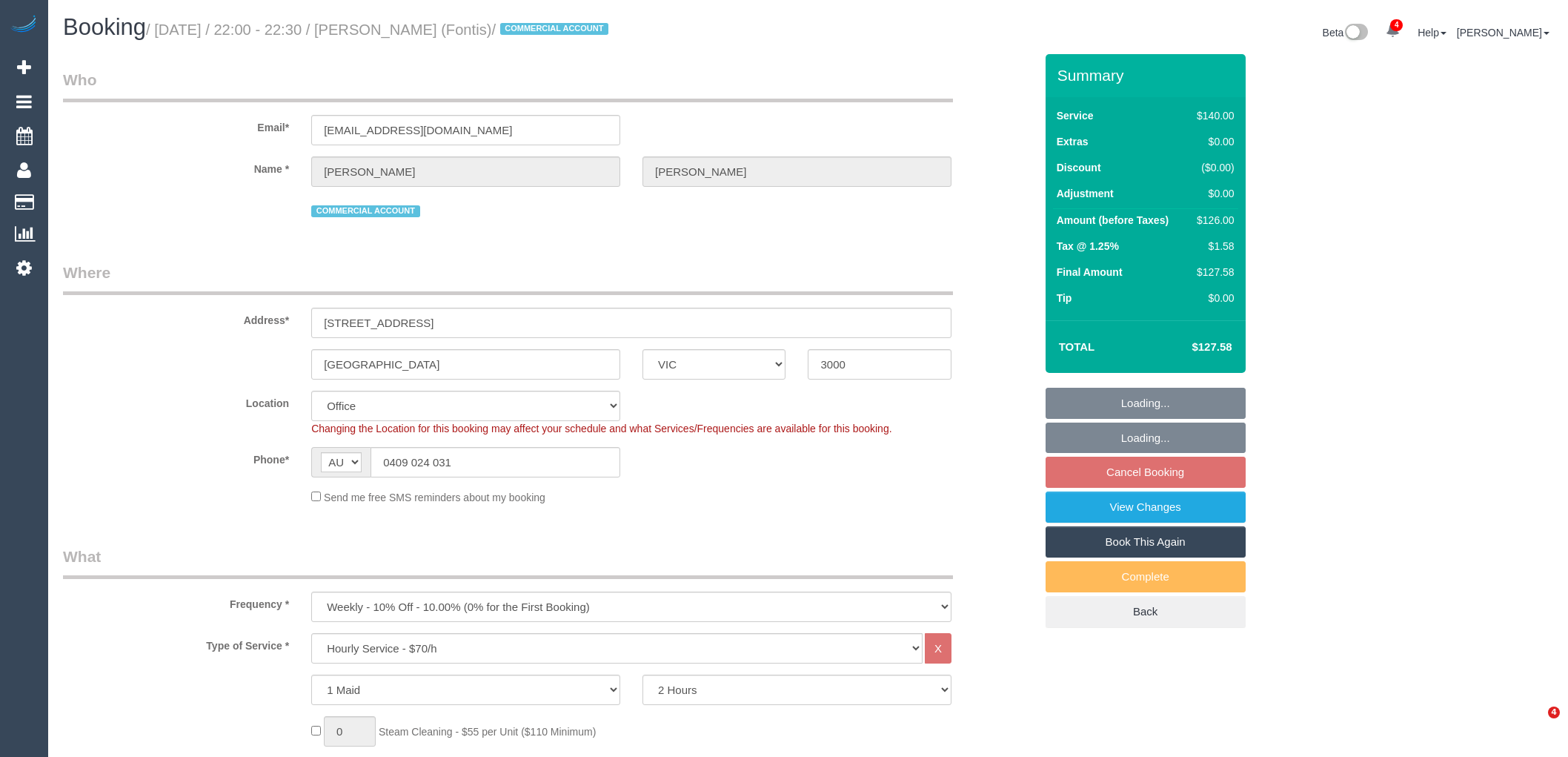
select select "7248"
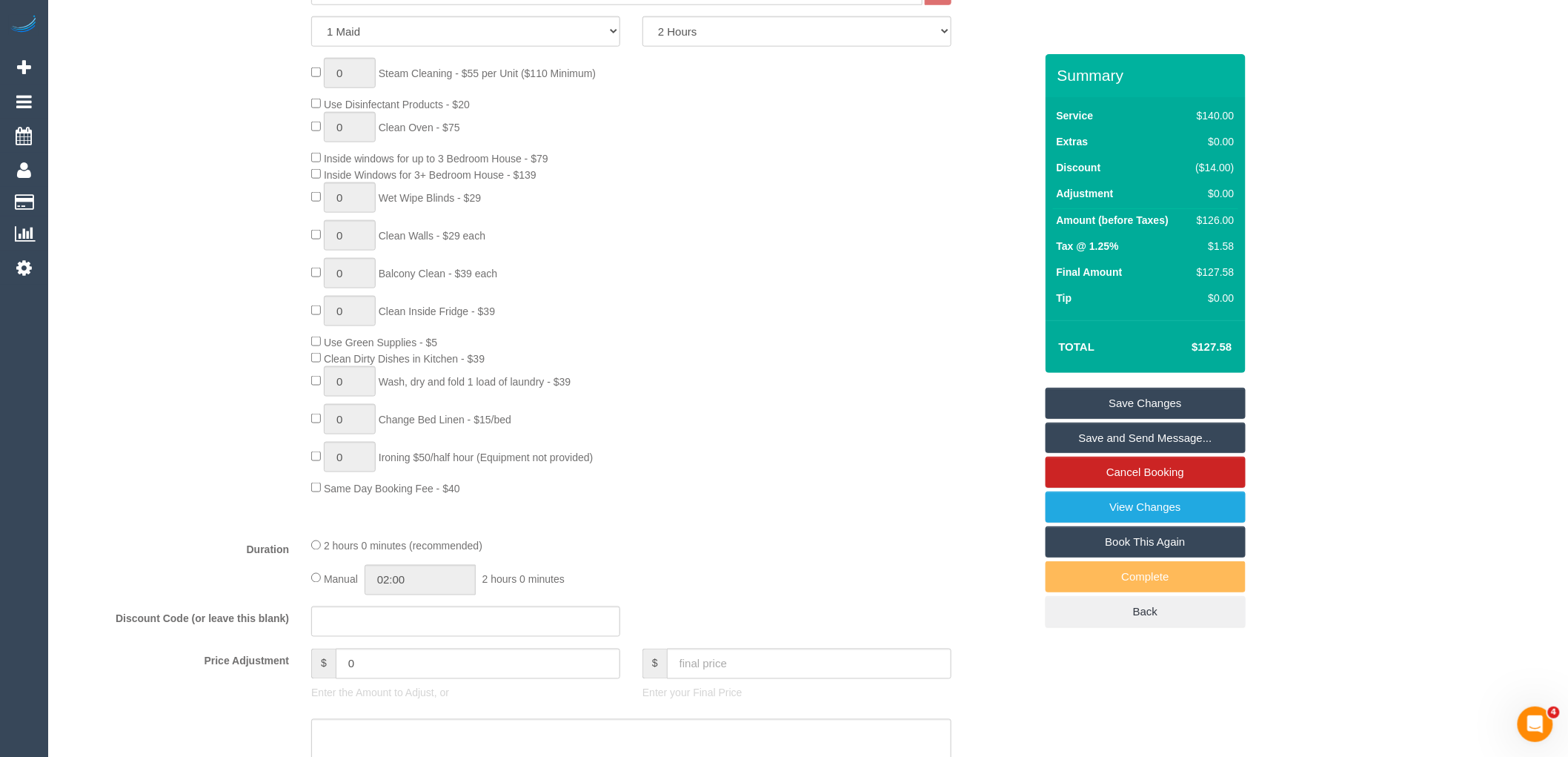
scroll to position [1153, 0]
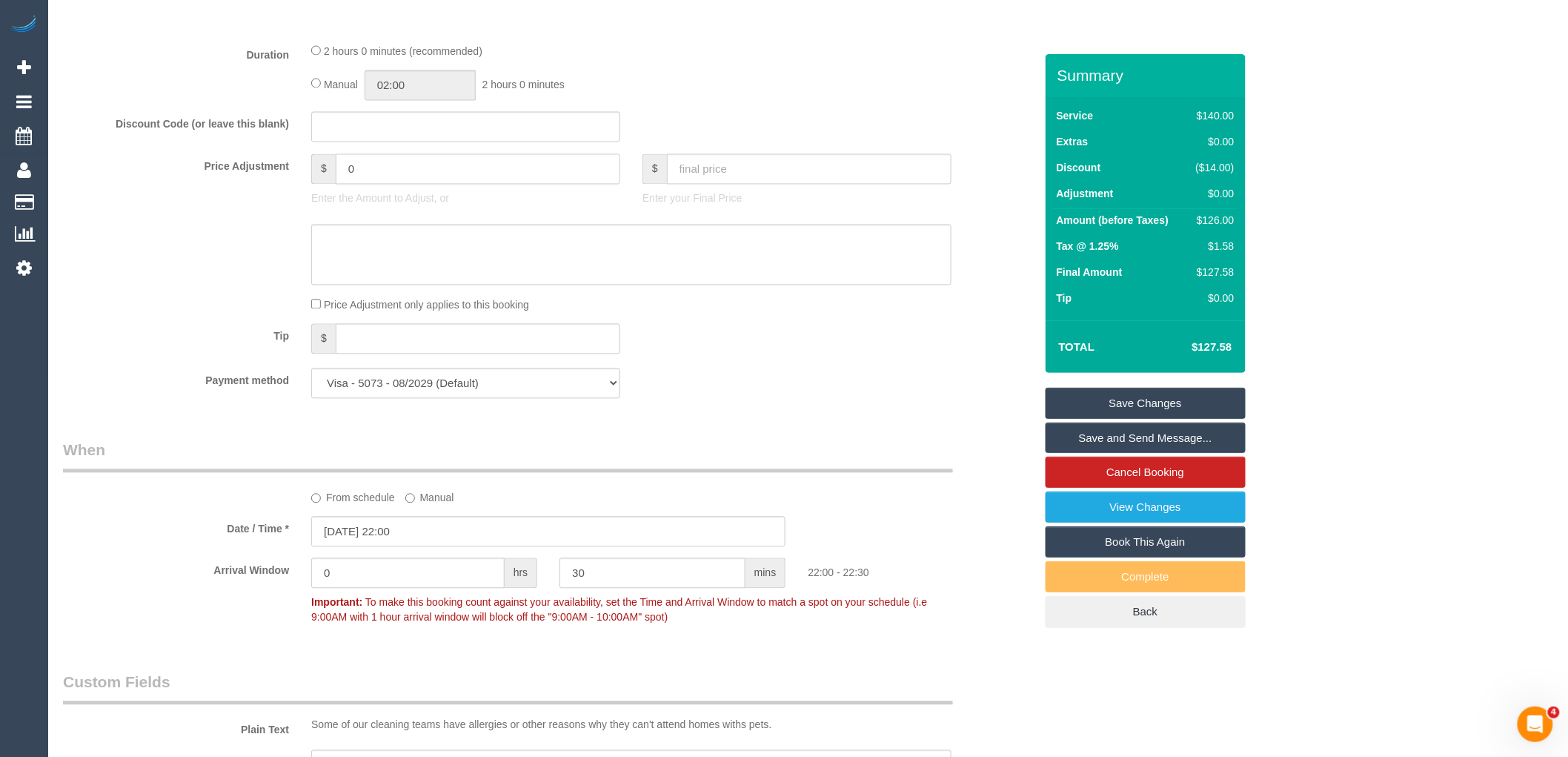
click at [406, 181] on input "0" at bounding box center [478, 170] width 284 height 31
type input "08.8"
click at [403, 273] on textarea at bounding box center [631, 254] width 640 height 61
type textarea "$"
type input "8.8"
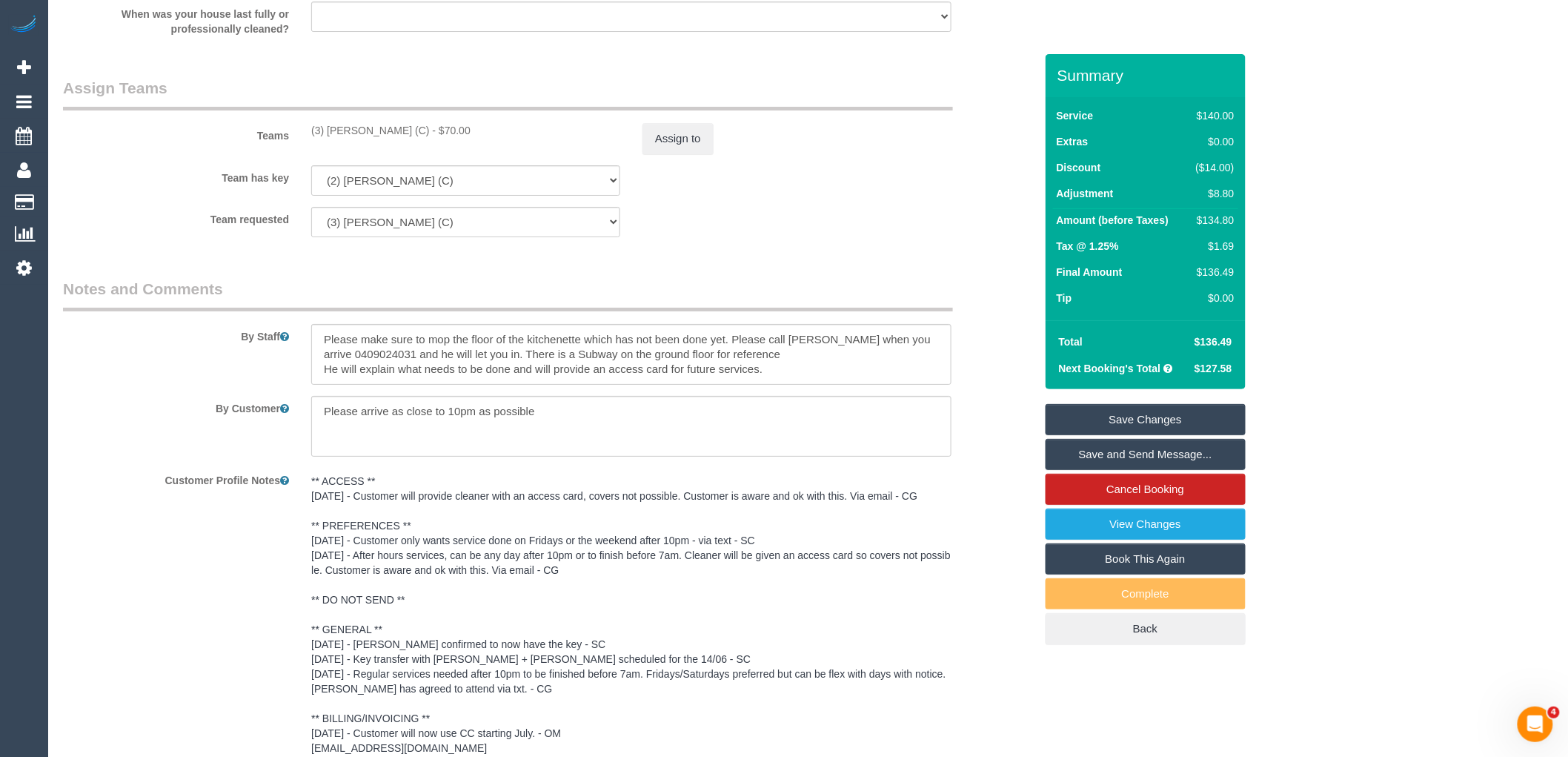
scroll to position [1977, 0]
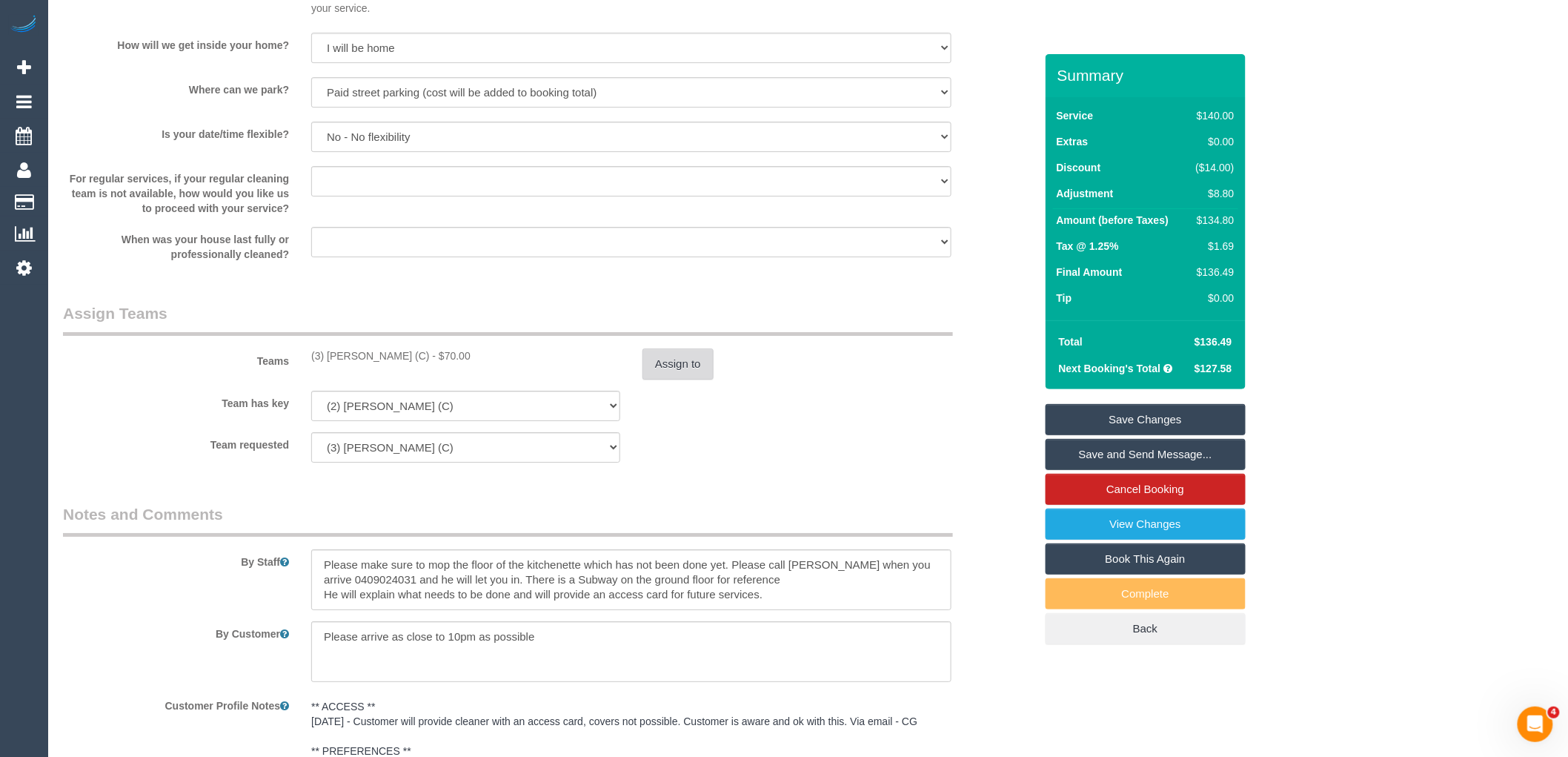
type textarea "$8.8 parking VC"
click at [691, 374] on button "Assign to" at bounding box center [678, 364] width 71 height 32
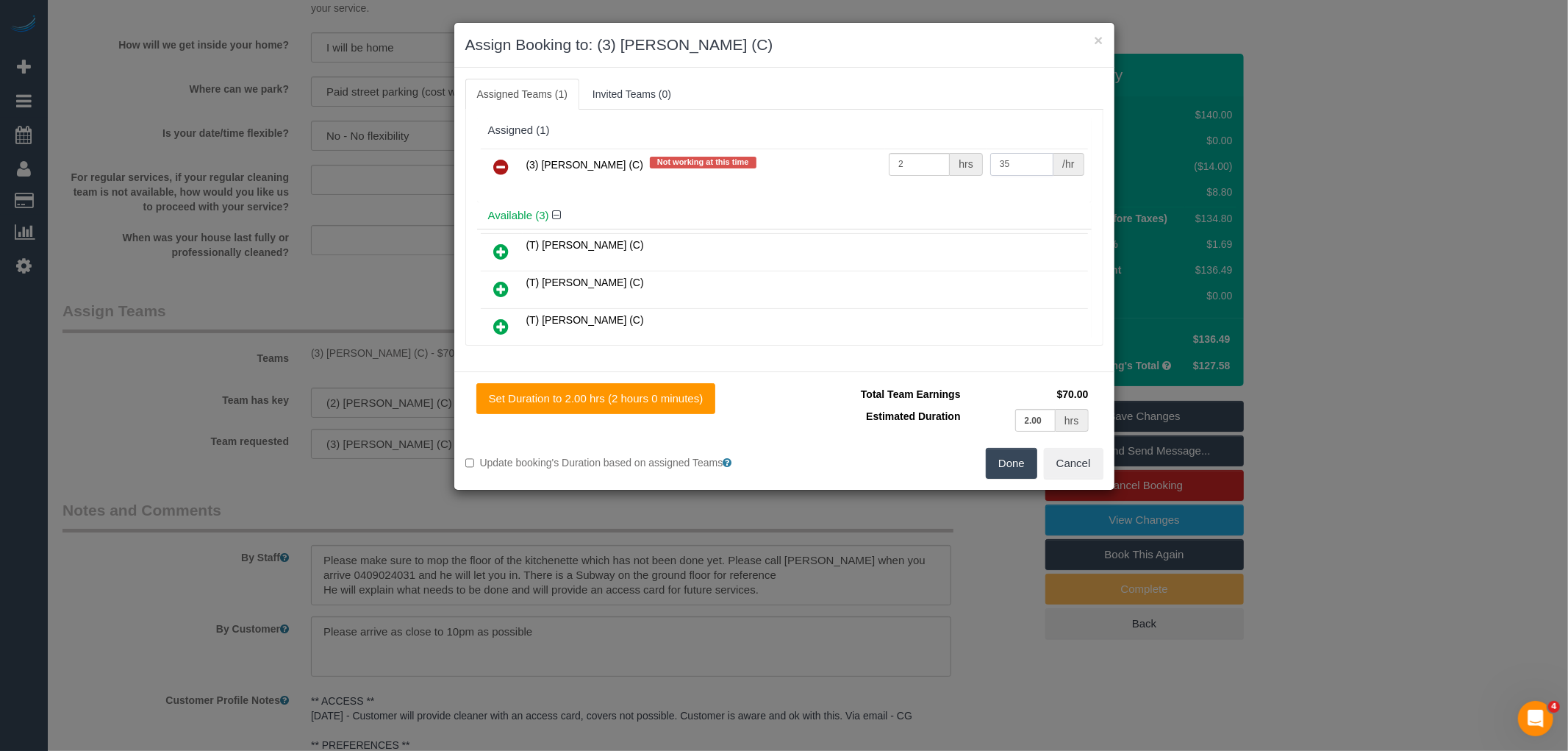
drag, startPoint x: 1016, startPoint y: 166, endPoint x: 922, endPoint y: 166, distance: 94.0
click at [922, 166] on tr "(3) Lara Mendes (C) Not working at this time 2 hrs 35 /hr" at bounding box center [784, 167] width 608 height 37
type input "78.8"
click at [922, 166] on input "2" at bounding box center [919, 165] width 61 height 23
type input "1"
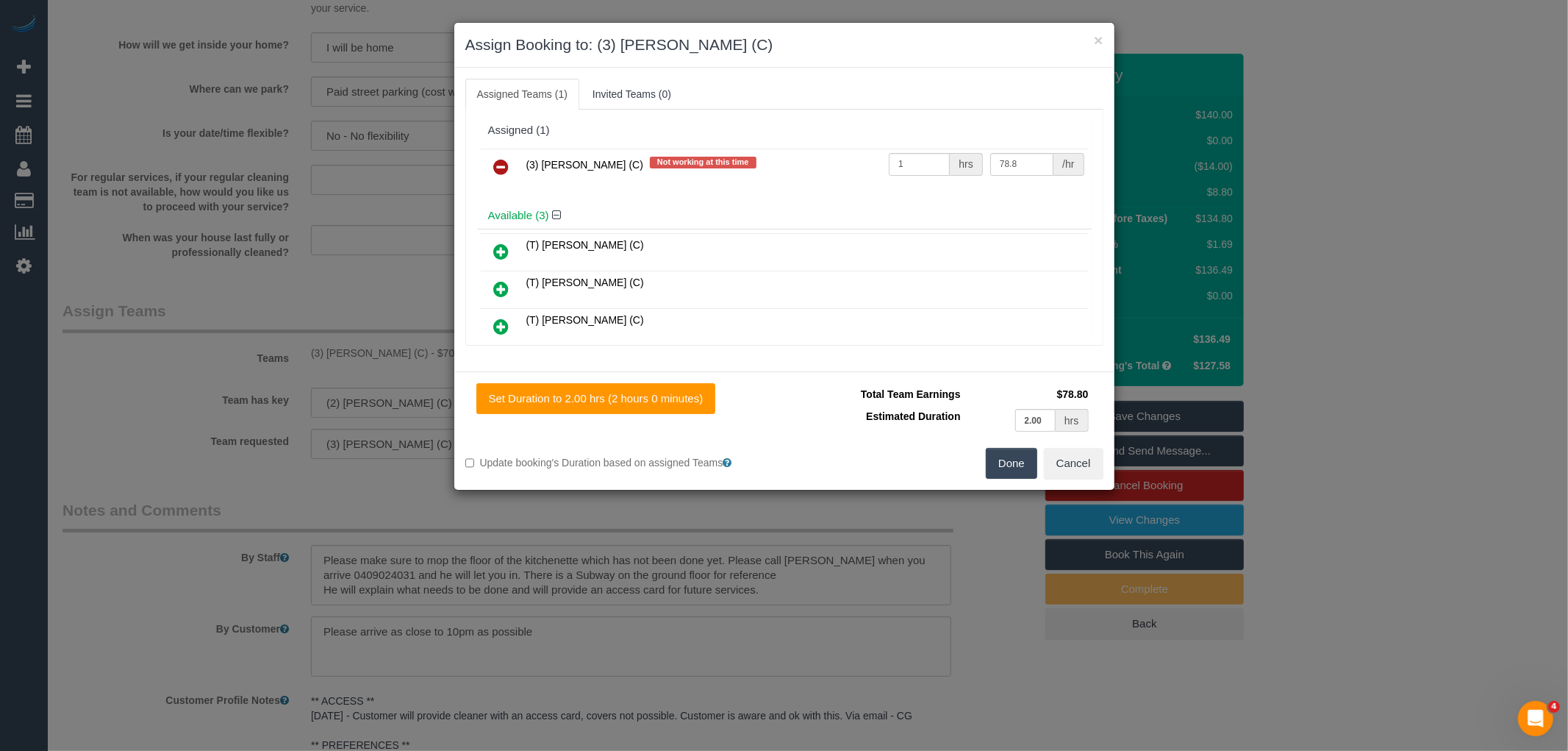
click at [1021, 452] on button "Done" at bounding box center [1012, 463] width 52 height 31
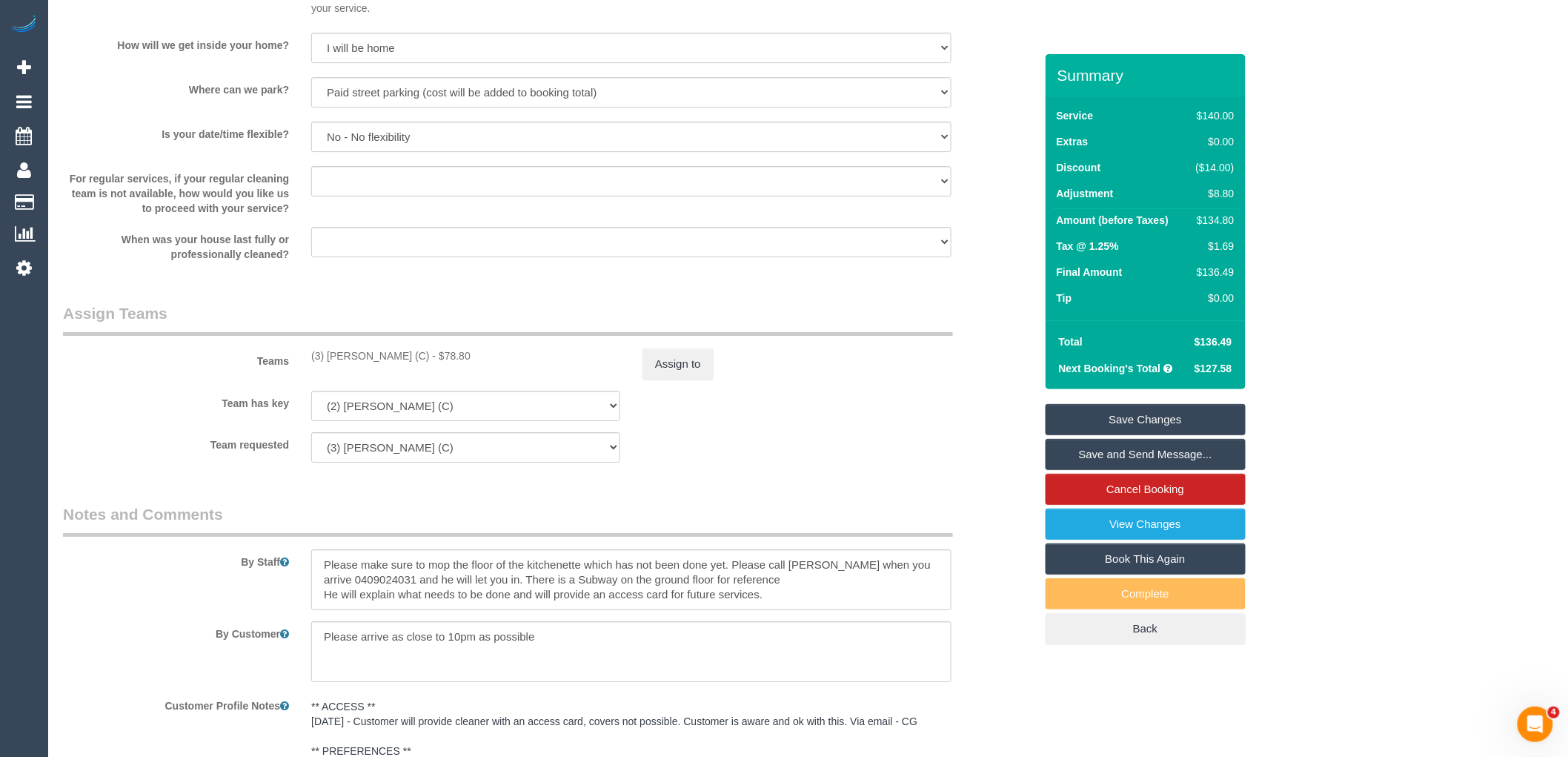
click at [1139, 410] on link "Save Changes" at bounding box center [1145, 420] width 200 height 32
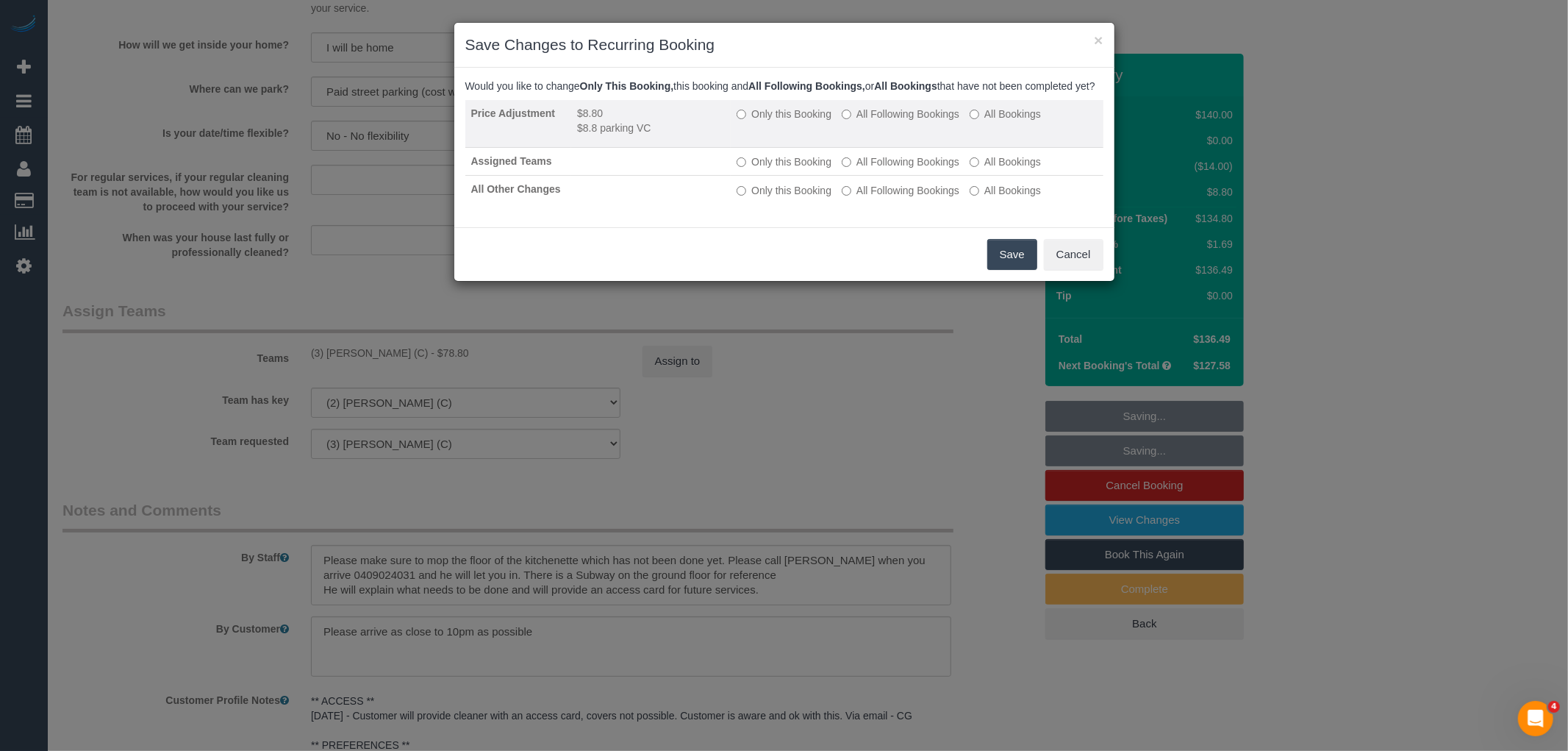
click at [925, 121] on label "All Following Bookings" at bounding box center [900, 114] width 117 height 14
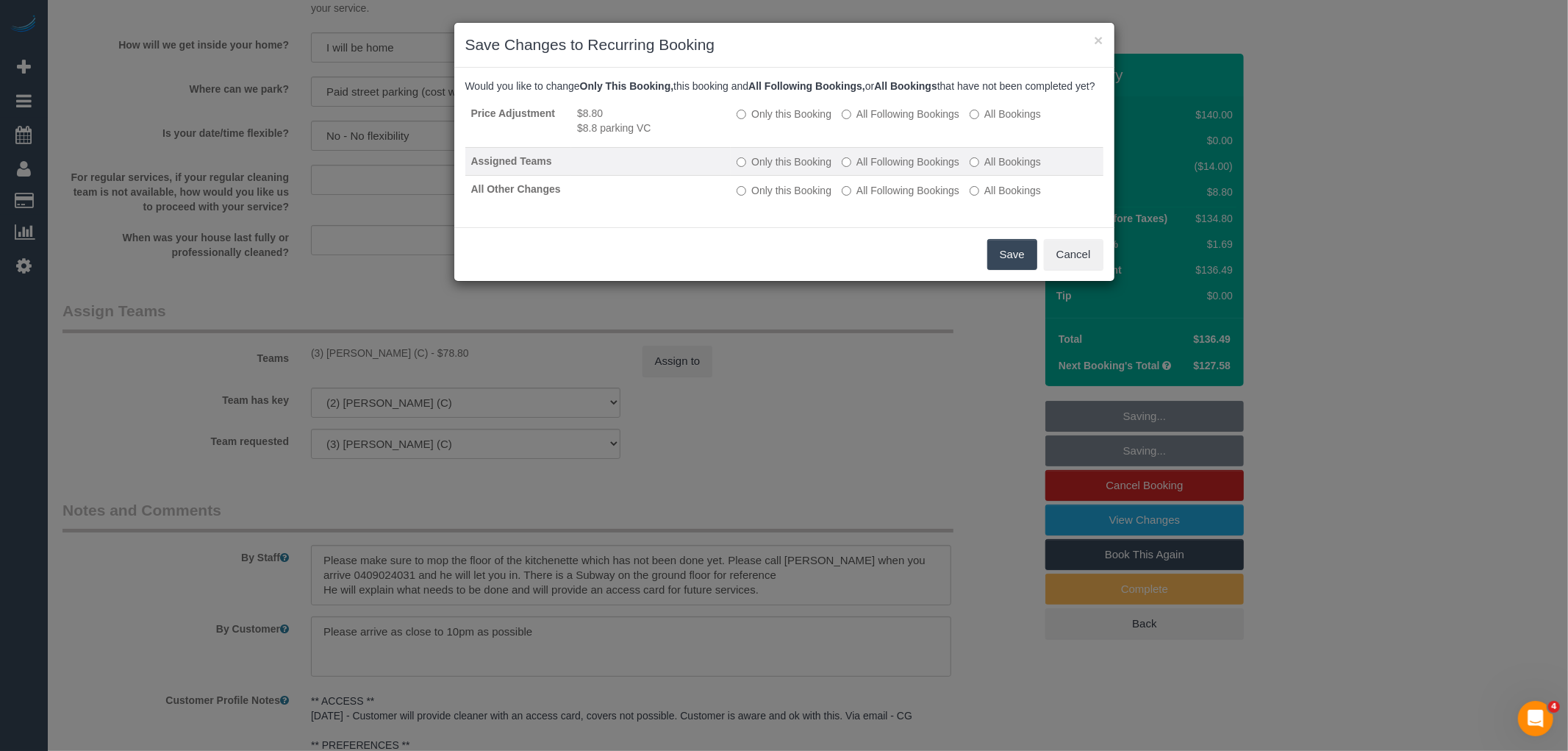
click at [923, 169] on label "All Following Bookings" at bounding box center [900, 162] width 117 height 14
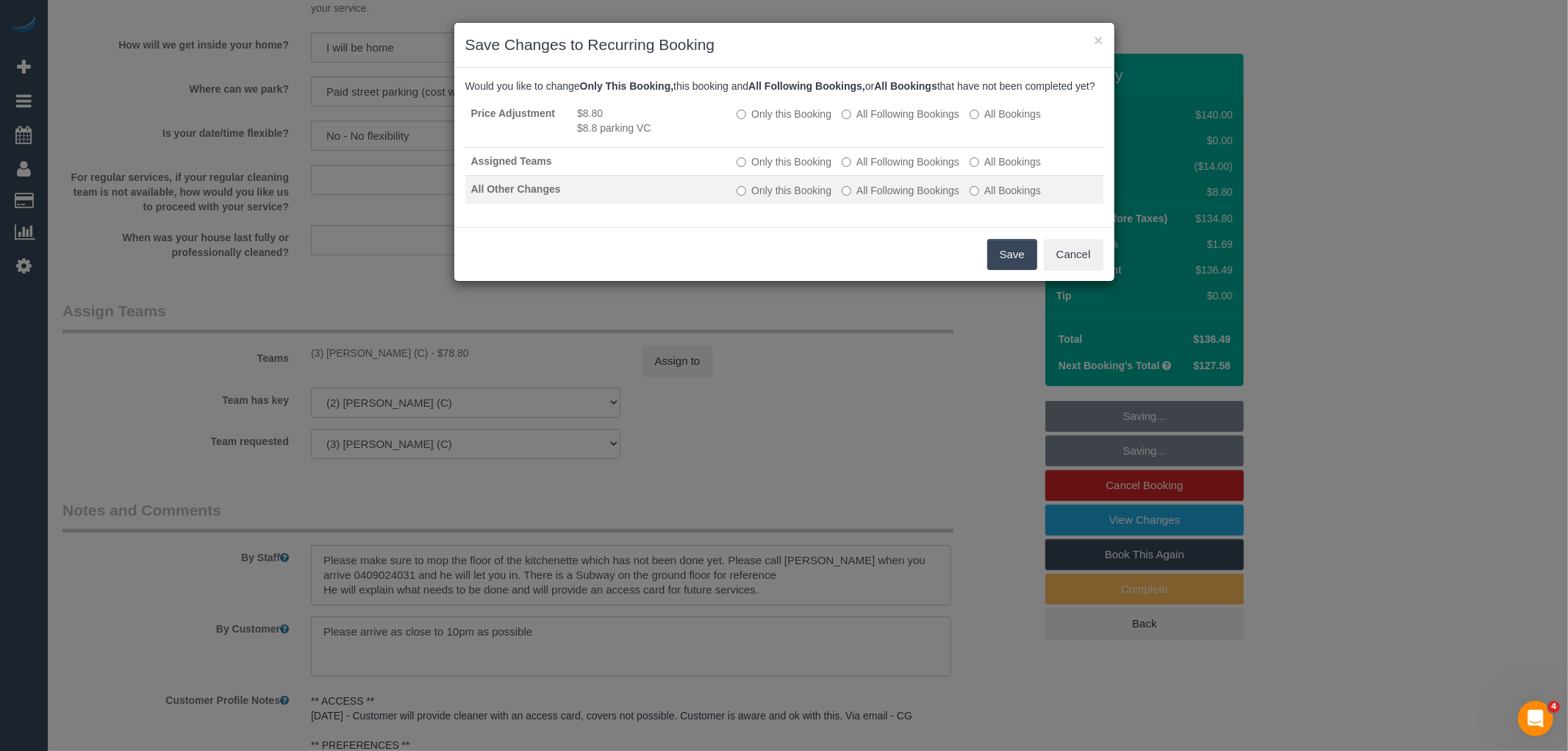
click at [923, 196] on label "All Following Bookings" at bounding box center [900, 190] width 117 height 14
click at [991, 270] on button "Save" at bounding box center [1012, 254] width 50 height 31
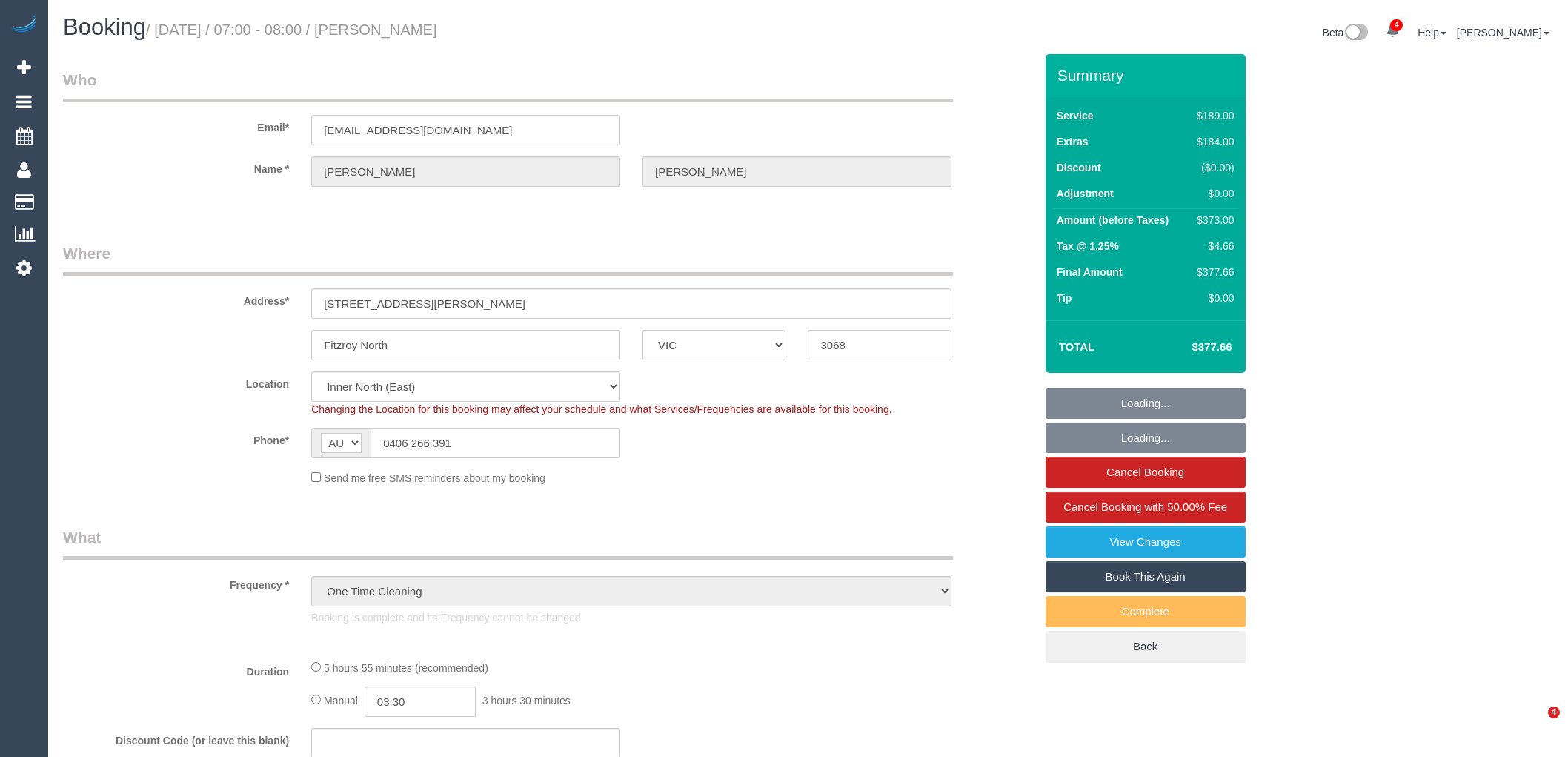
select select "VIC"
select select "string:stripe-pm_1R6lsP2GScqysDRVi0qWMJz6"
select select "object:1607"
select select "spot1"
select select "number:29"
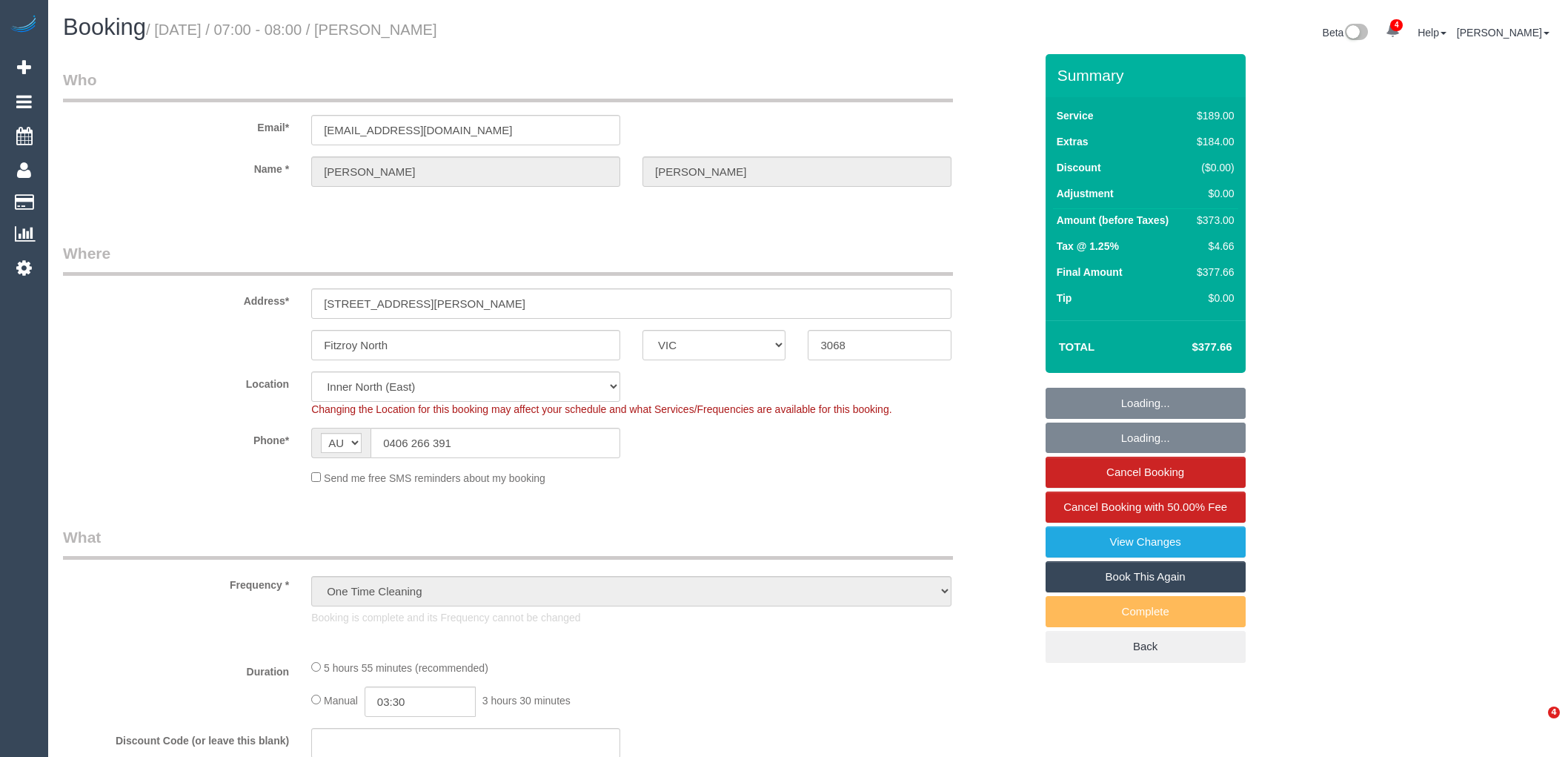
select select "number:15"
select select "number:19"
select select "number:25"
select select "number:12"
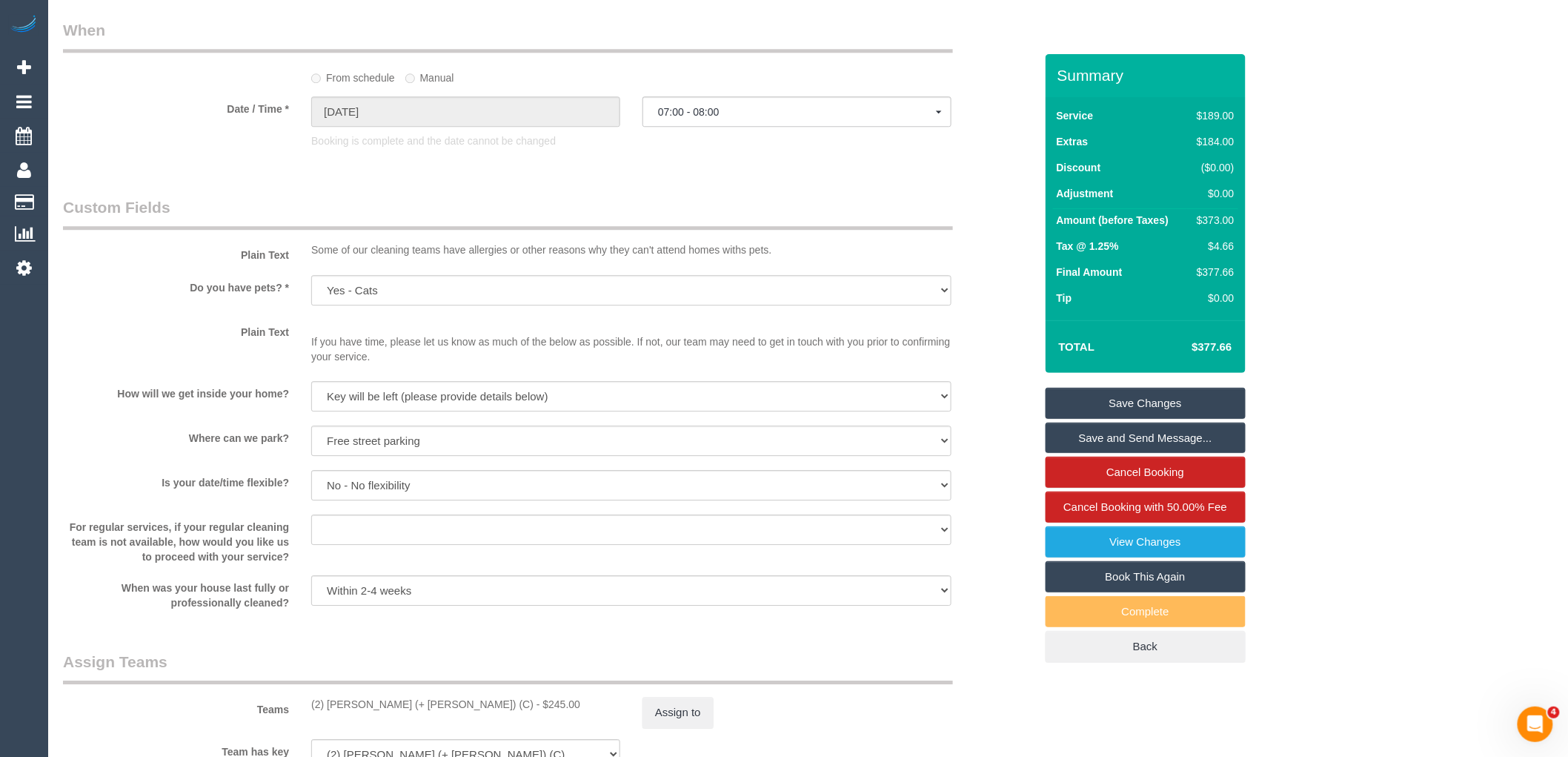
scroll to position [2059, 0]
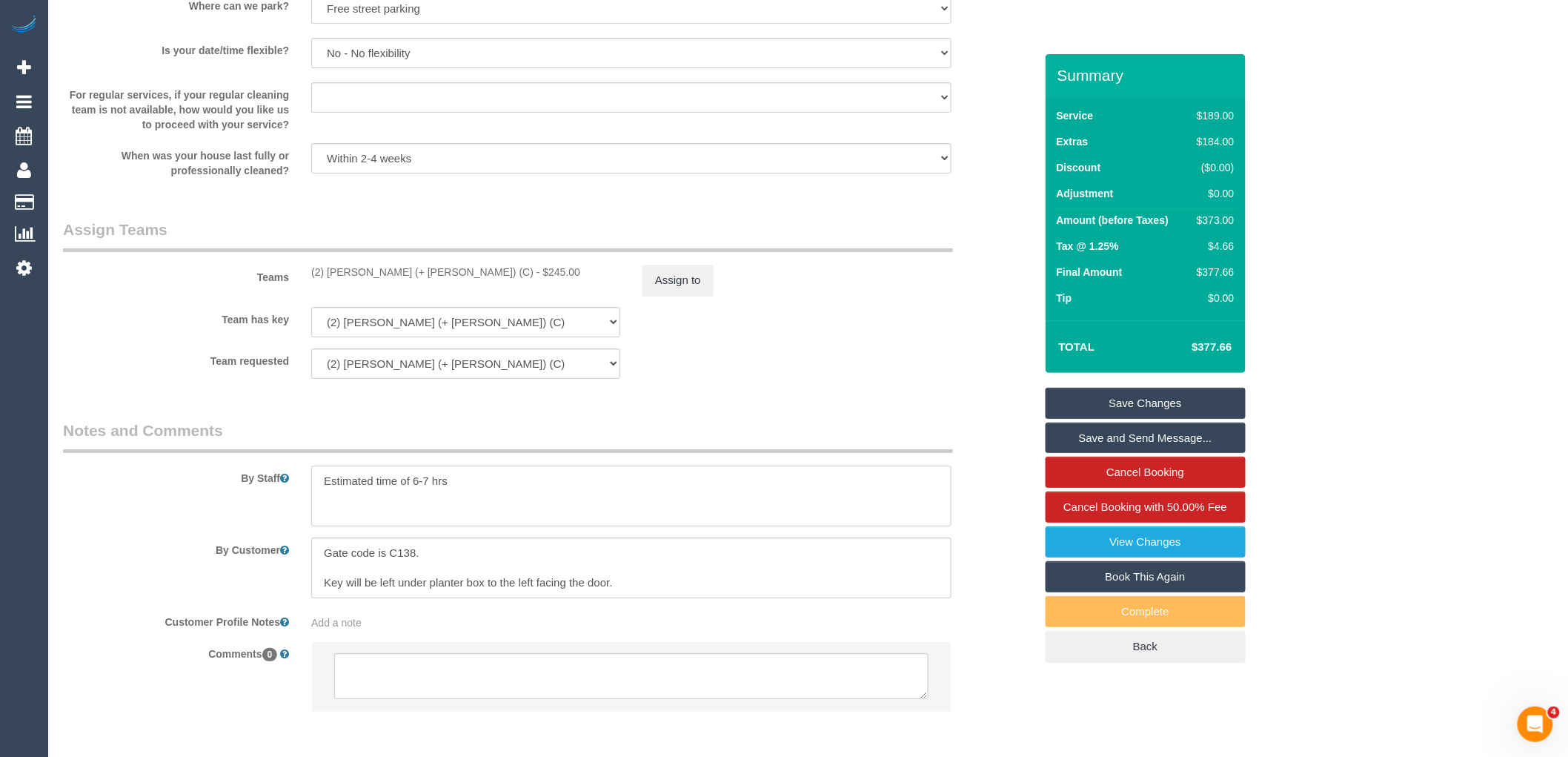
click at [418, 492] on textarea at bounding box center [631, 496] width 640 height 61
click at [418, 495] on textarea at bounding box center [631, 496] width 640 height 61
type textarea "Estimated time of 5-7 hrs"
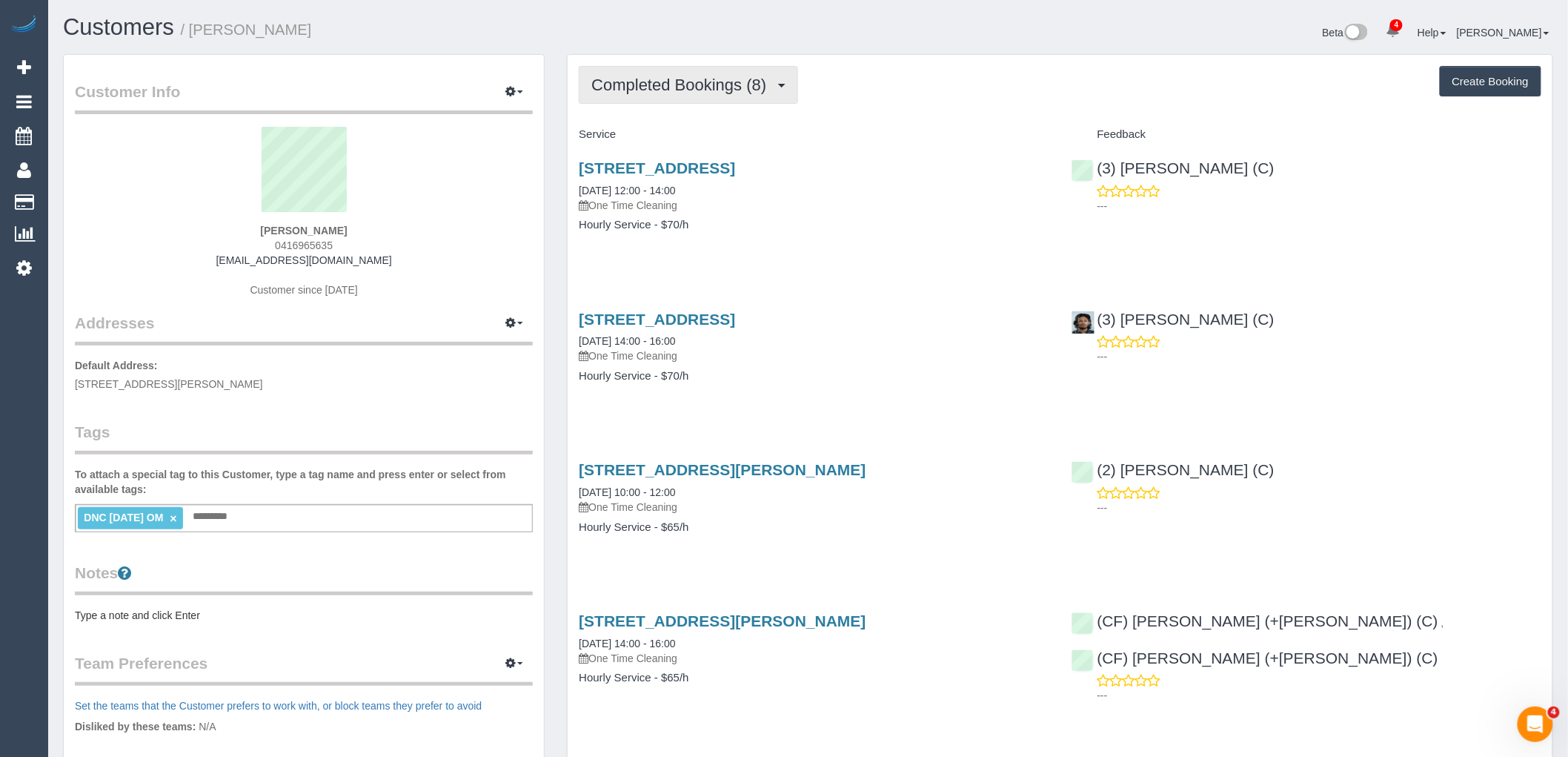
click at [645, 74] on button "Completed Bookings (8)" at bounding box center [688, 85] width 220 height 38
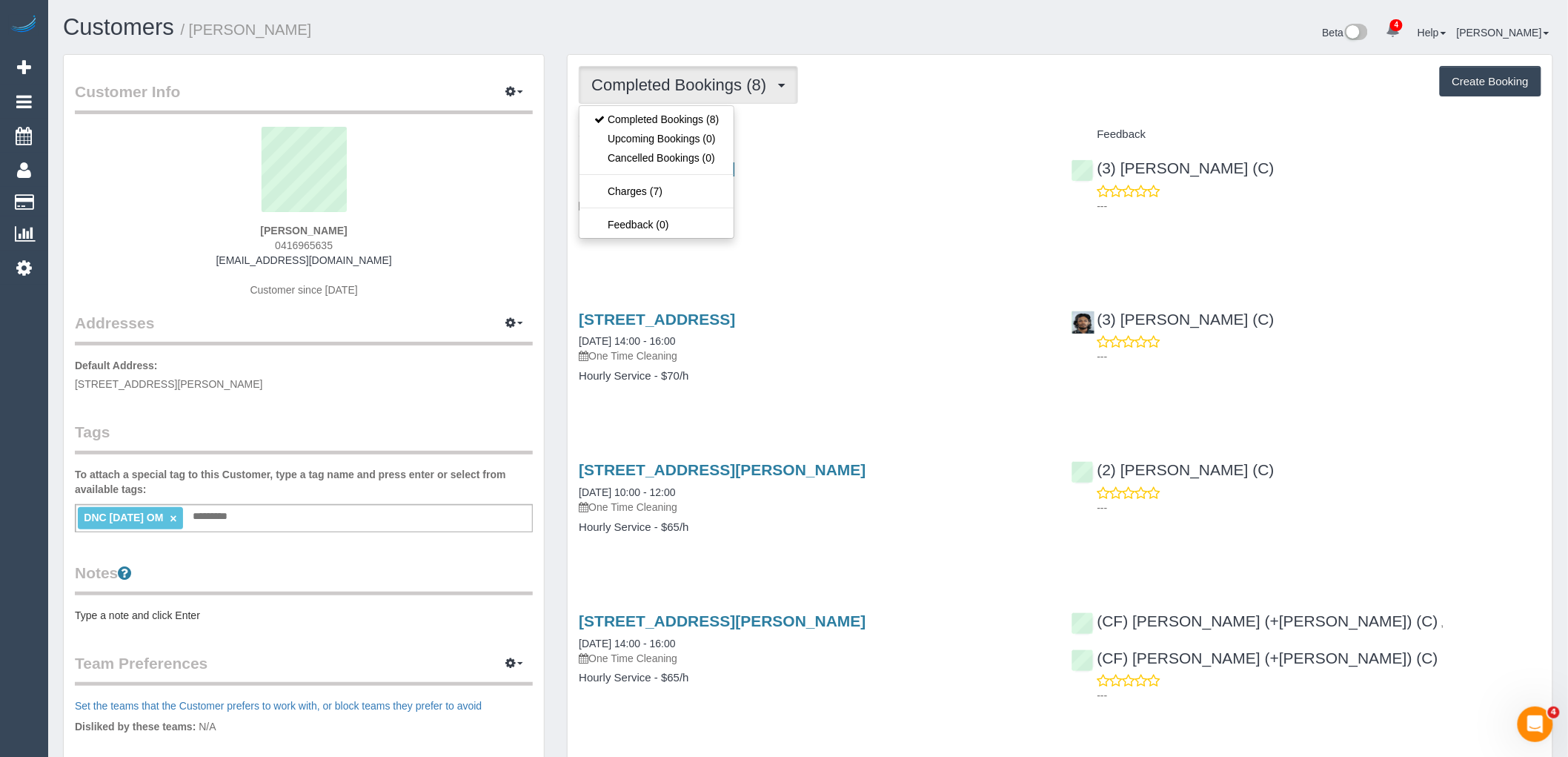
click at [883, 134] on h4 "Service" at bounding box center [814, 134] width 470 height 12
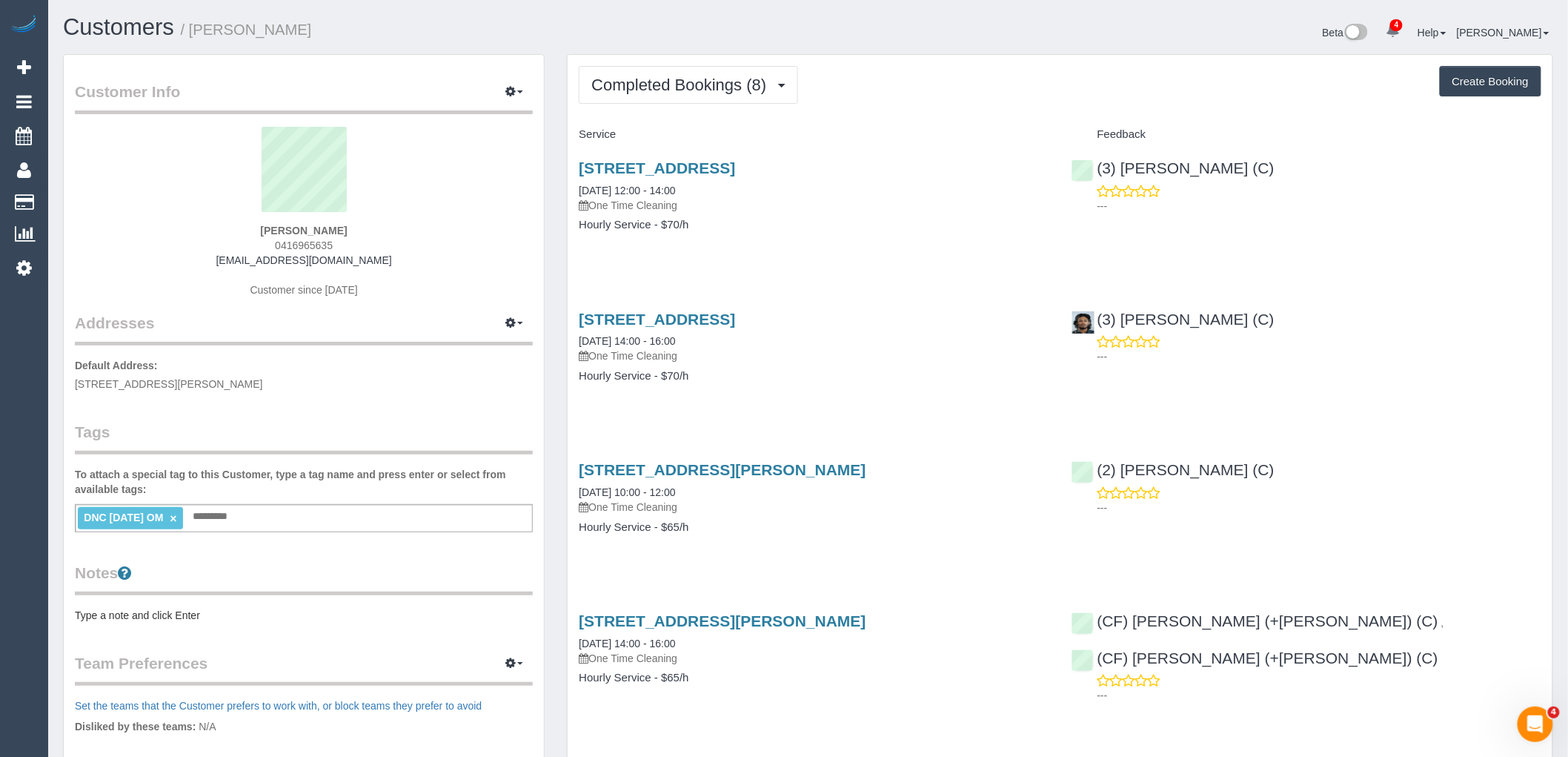
drag, startPoint x: 346, startPoint y: 241, endPoint x: 232, endPoint y: 241, distance: 114.0
click at [233, 241] on div "[PERSON_NAME] 0416965635 [EMAIL_ADDRESS][DOMAIN_NAME] Customer since [DATE]" at bounding box center [303, 219] width 458 height 185
copy span "0416965635"
drag, startPoint x: 193, startPoint y: 520, endPoint x: 208, endPoint y: 520, distance: 15.0
click at [177, 520] on link "×" at bounding box center [173, 519] width 7 height 12
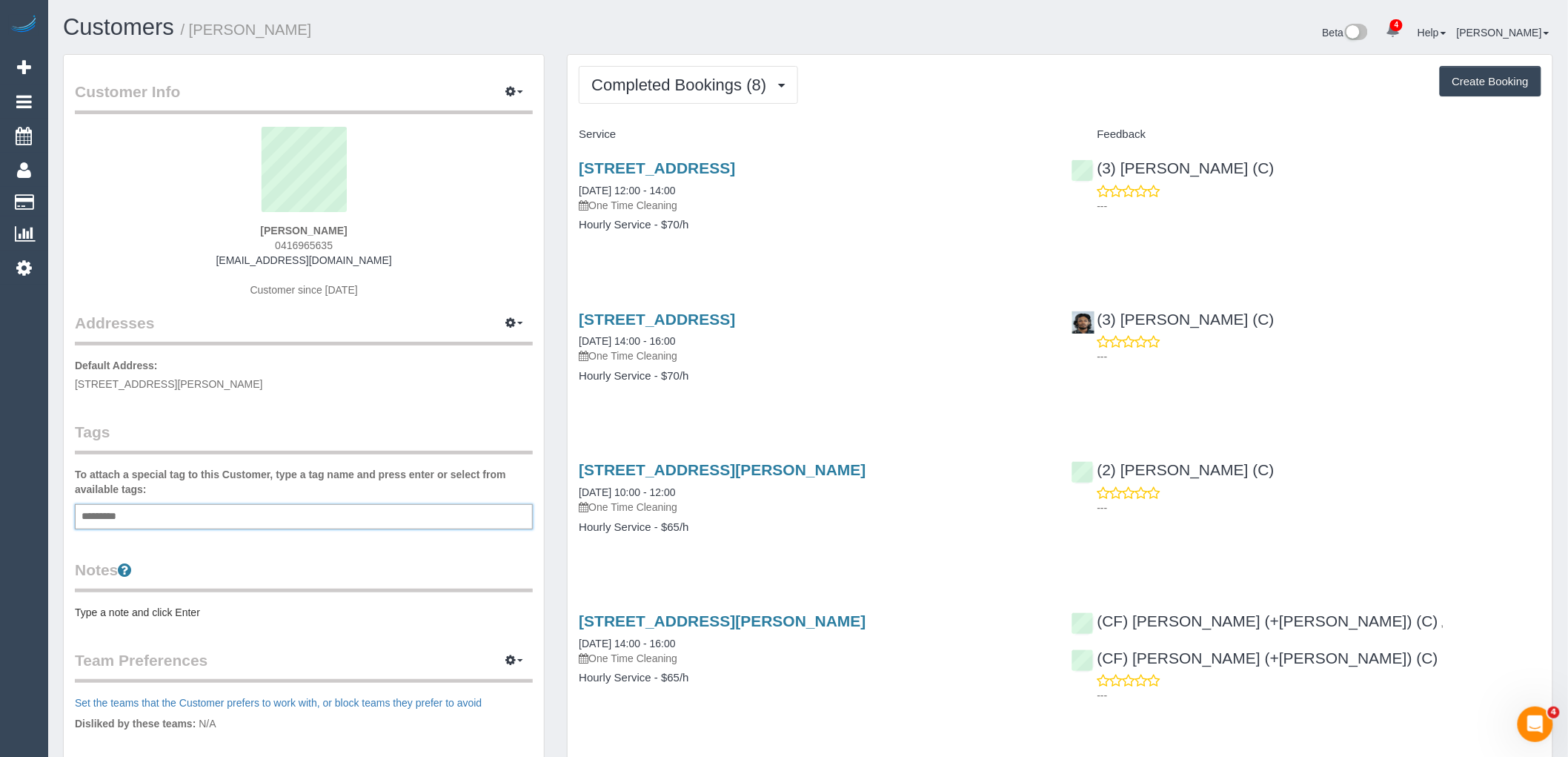
click at [211, 516] on div "Add a tag" at bounding box center [303, 516] width 458 height 25
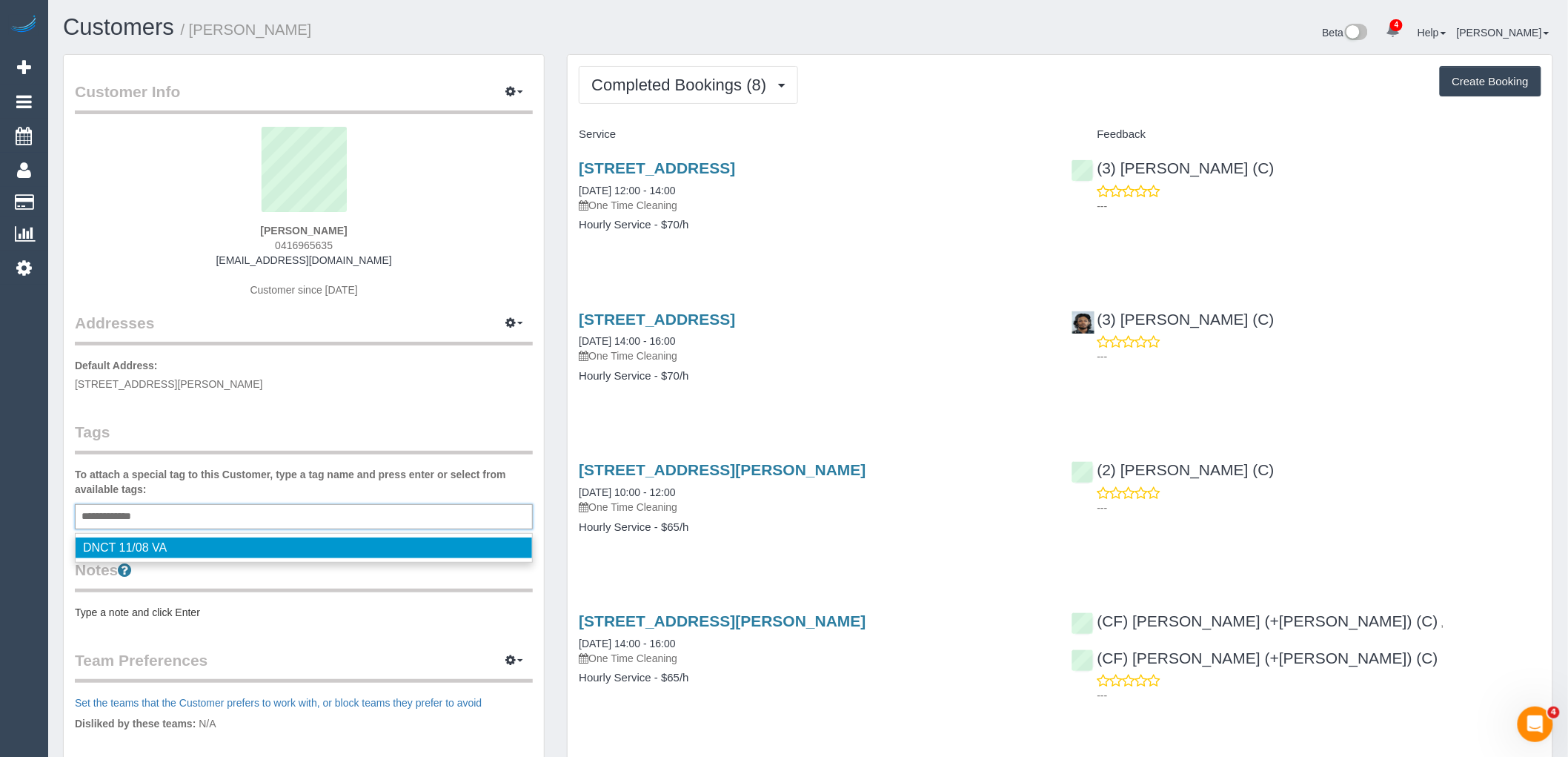
type input "**********"
click at [300, 390] on p "Default Address: Unit 3, 30 Main Road, Clayton South, VIC 3169" at bounding box center [303, 374] width 458 height 33
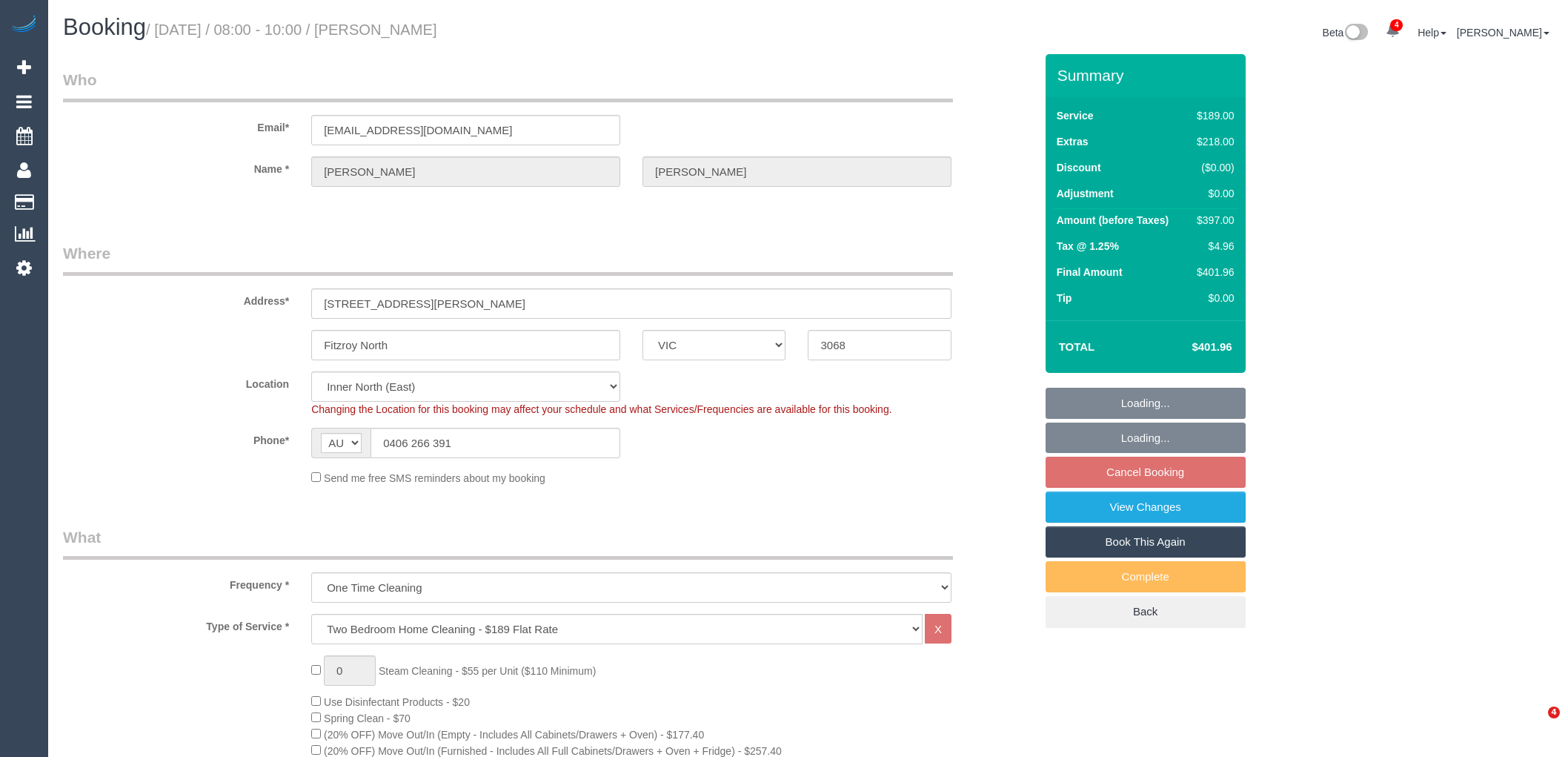
select select "VIC"
select select "string:stripe-pm_1R6lsP2GScqysDRVi0qWMJz6"
select select "spot1"
select select "number:29"
select select "number:15"
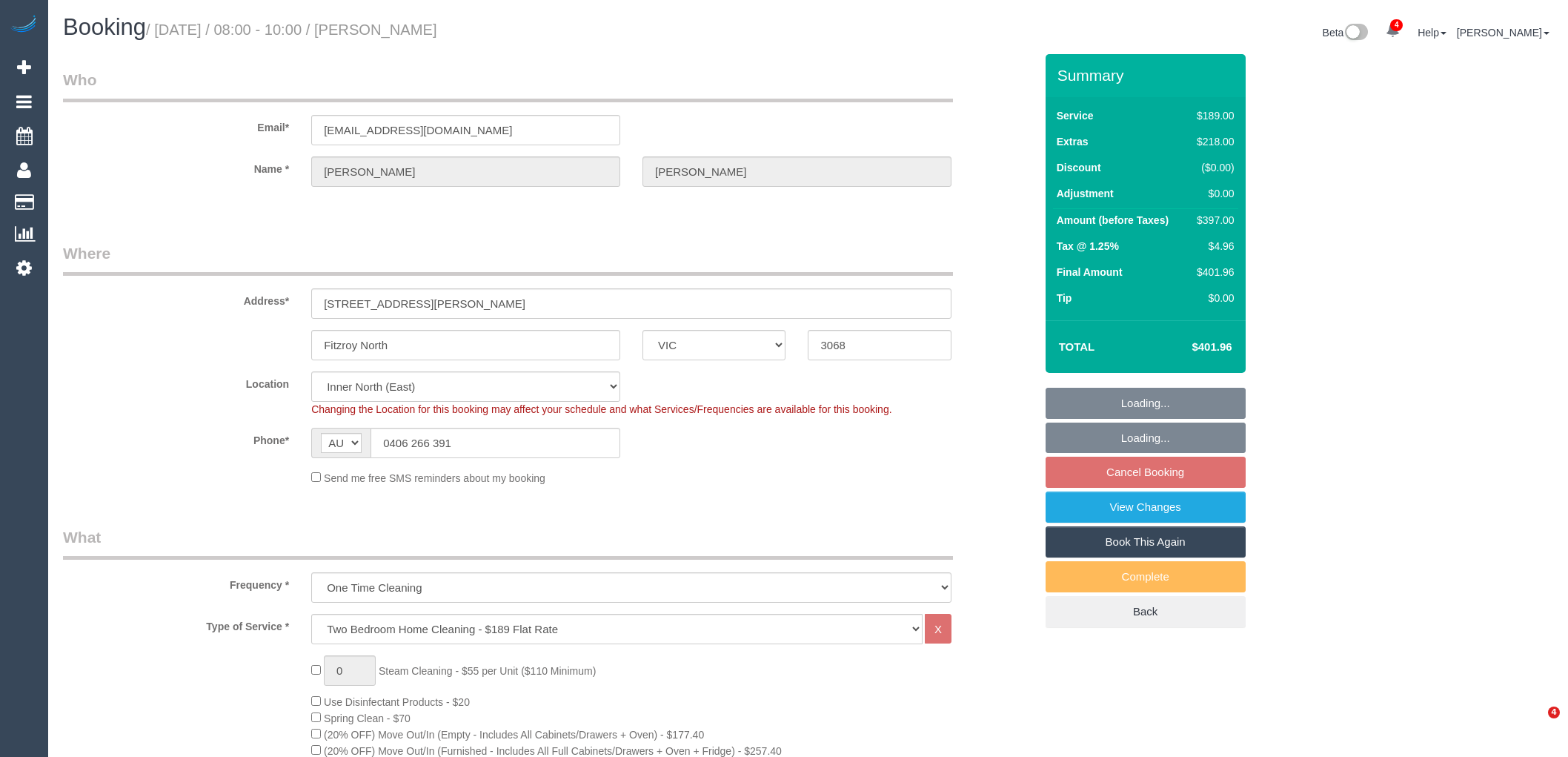
select select "number:19"
select select "number:23"
select select "number:13"
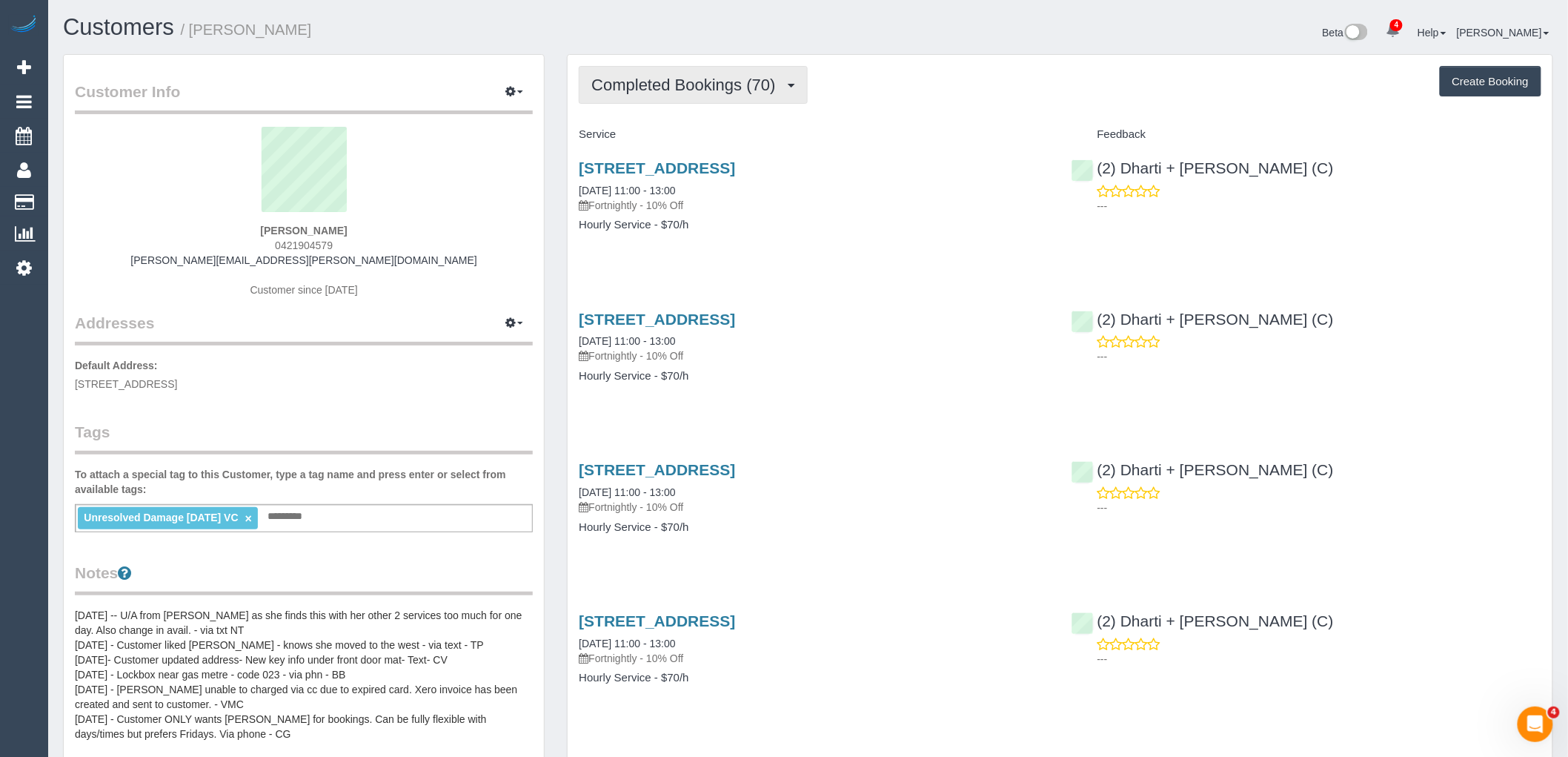
click at [692, 91] on span "Completed Bookings (70)" at bounding box center [687, 85] width 191 height 18
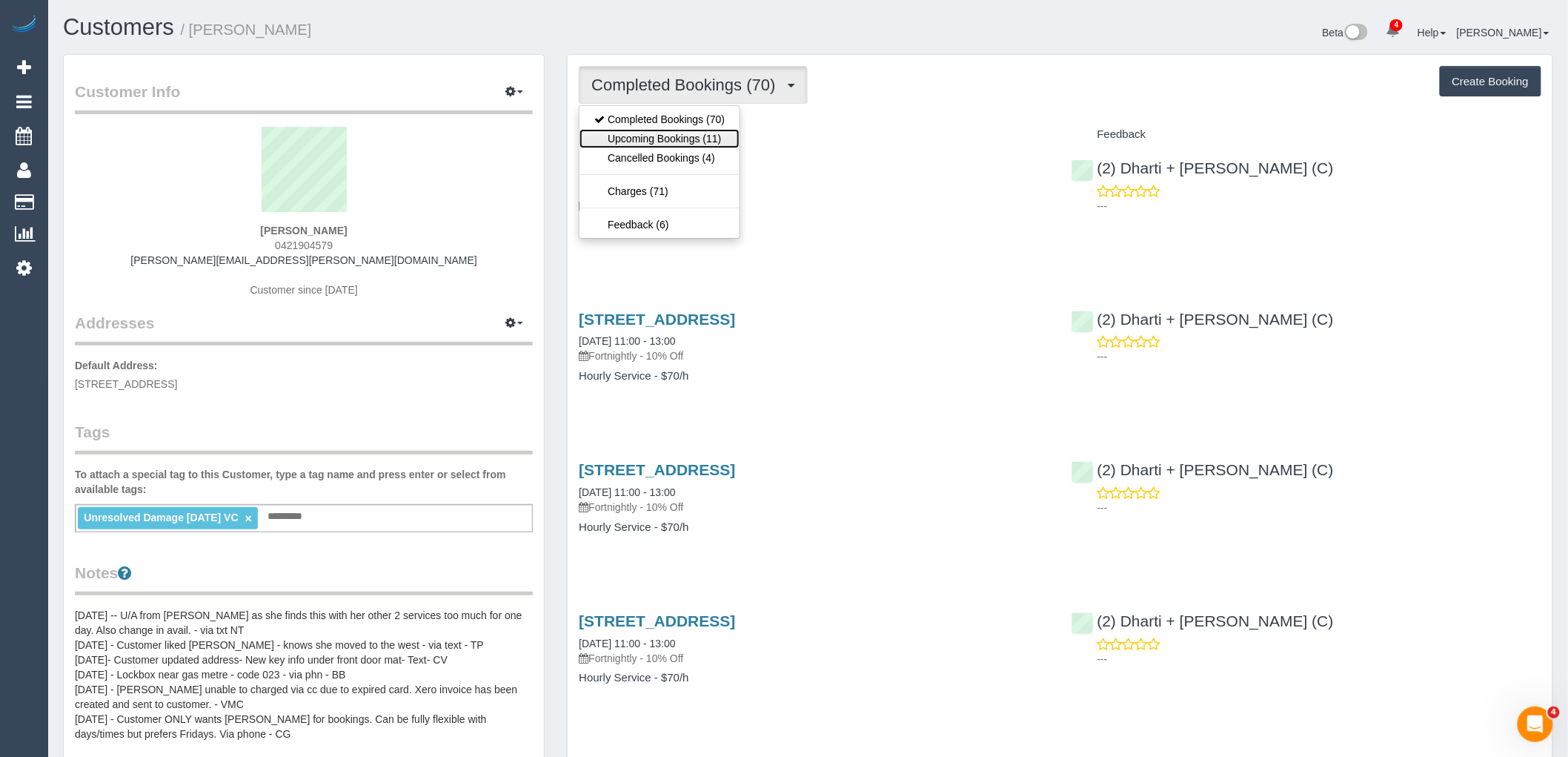
click at [705, 143] on link "Upcoming Bookings (11)" at bounding box center [659, 138] width 160 height 19
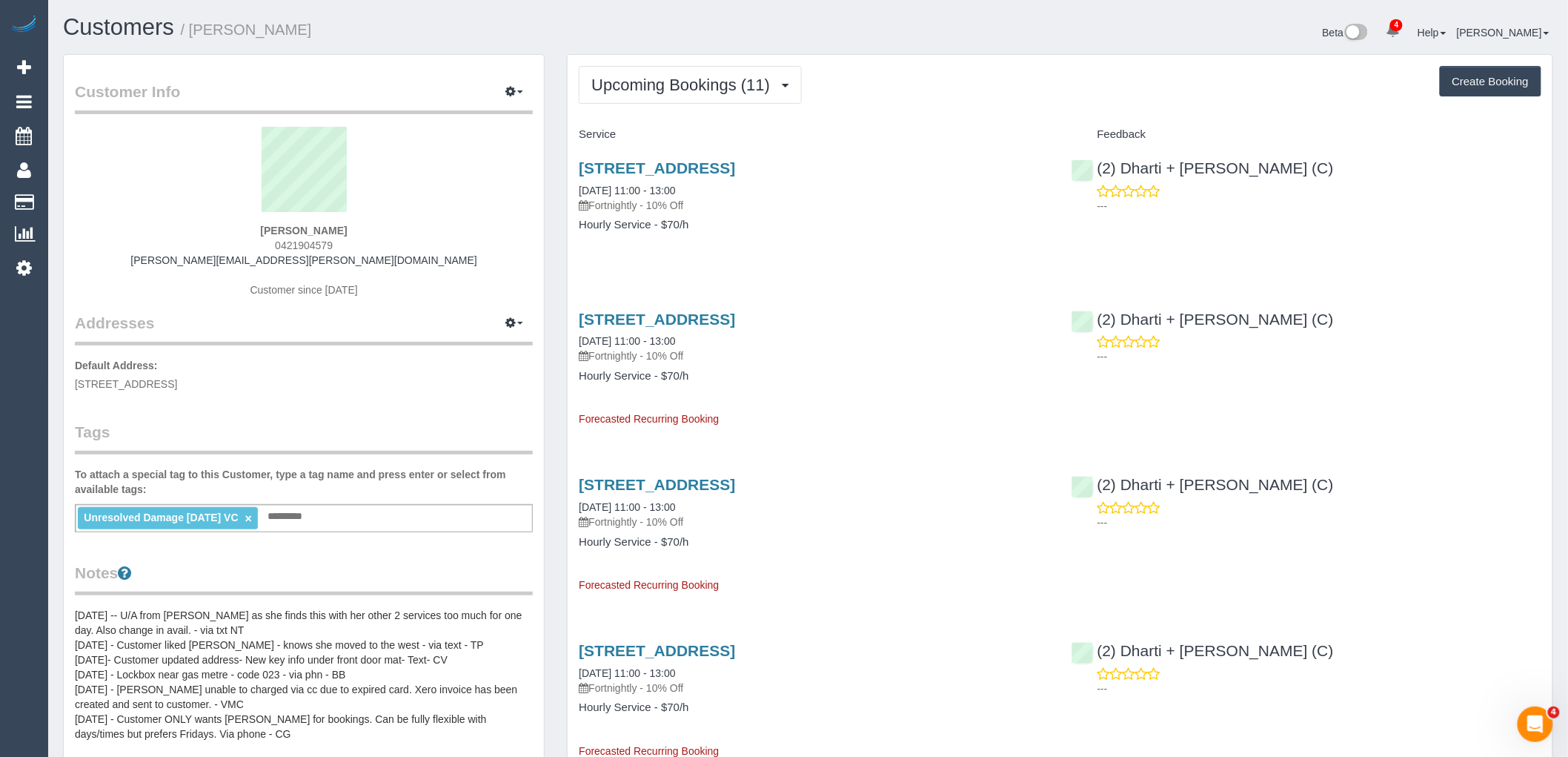
drag, startPoint x: 330, startPoint y: 230, endPoint x: 195, endPoint y: 230, distance: 135.0
click at [196, 230] on div "Jenny Cavanagh 0421904579 jenny.m.cavanagh@gmail.com Customer since 2020" at bounding box center [303, 219] width 458 height 185
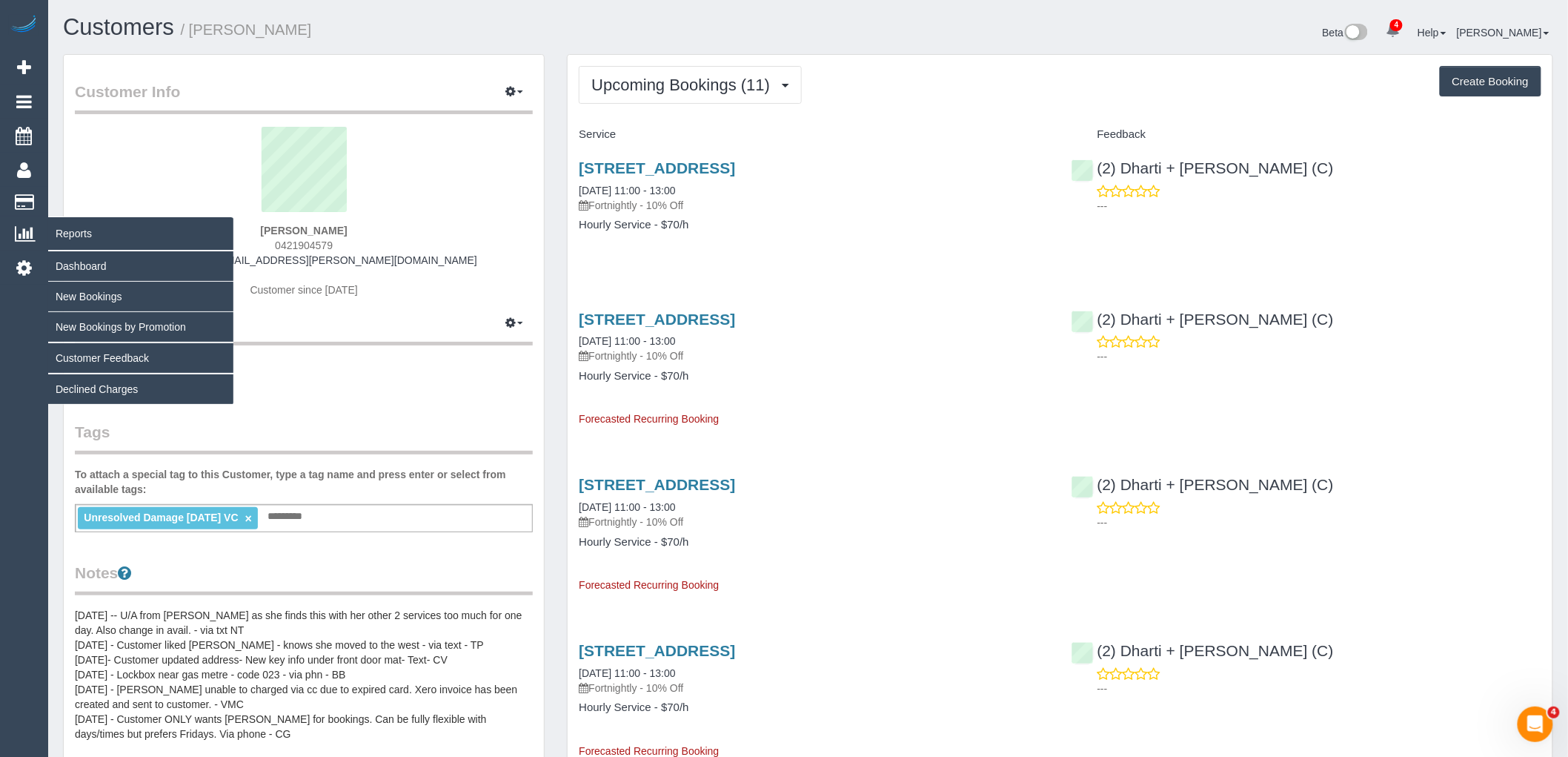
copy strong "Jenny Cavanagh"
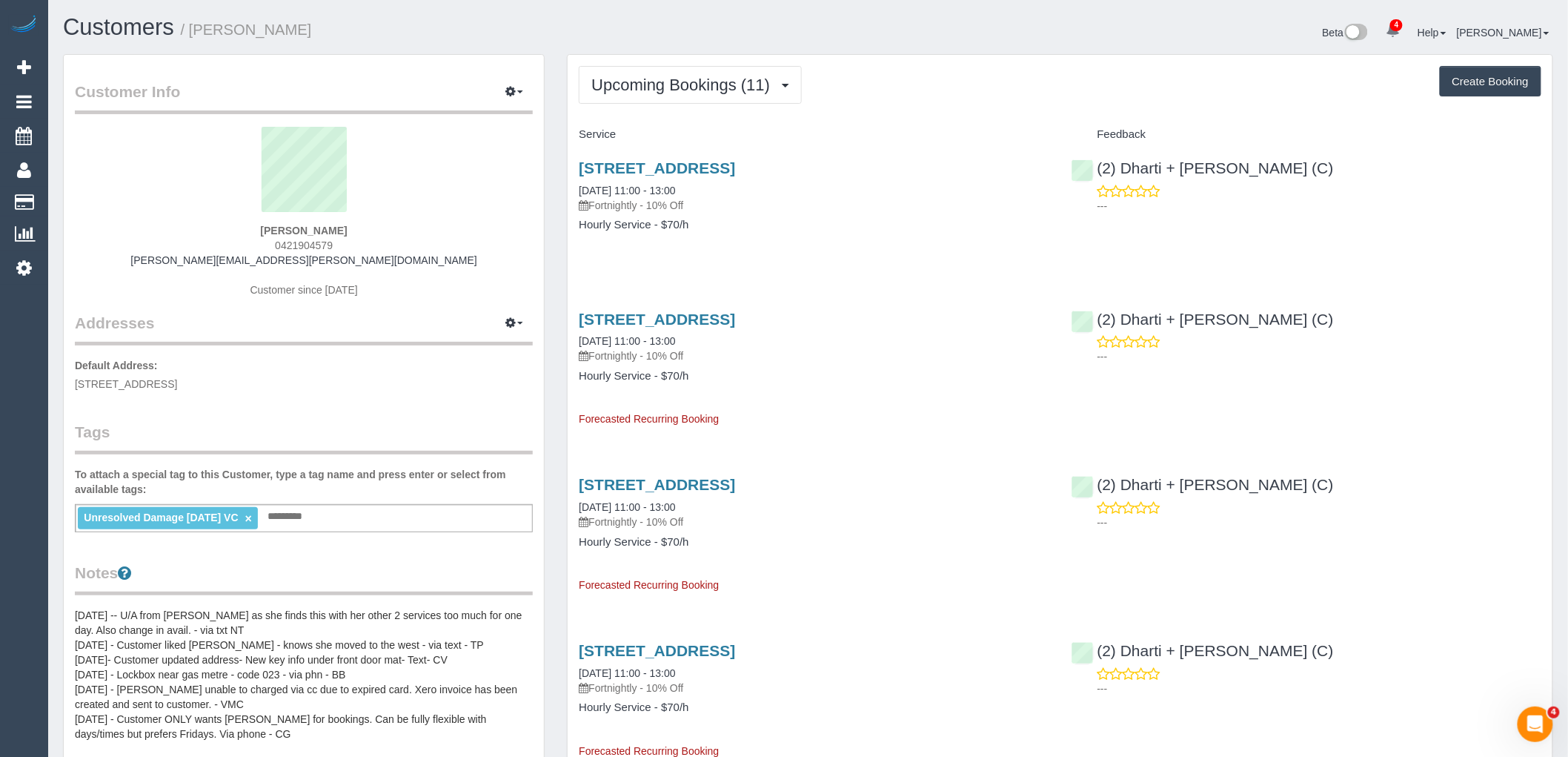
click at [403, 223] on div "Jenny Cavanagh 0421904579 jenny.m.cavanagh@gmail.com Customer since 2020" at bounding box center [303, 219] width 458 height 185
drag, startPoint x: 387, startPoint y: 224, endPoint x: 209, endPoint y: 221, distance: 178.0
click at [209, 221] on div "Jenny Cavanagh 0421904579 jenny.m.cavanagh@gmail.com Customer since 2020" at bounding box center [303, 219] width 458 height 185
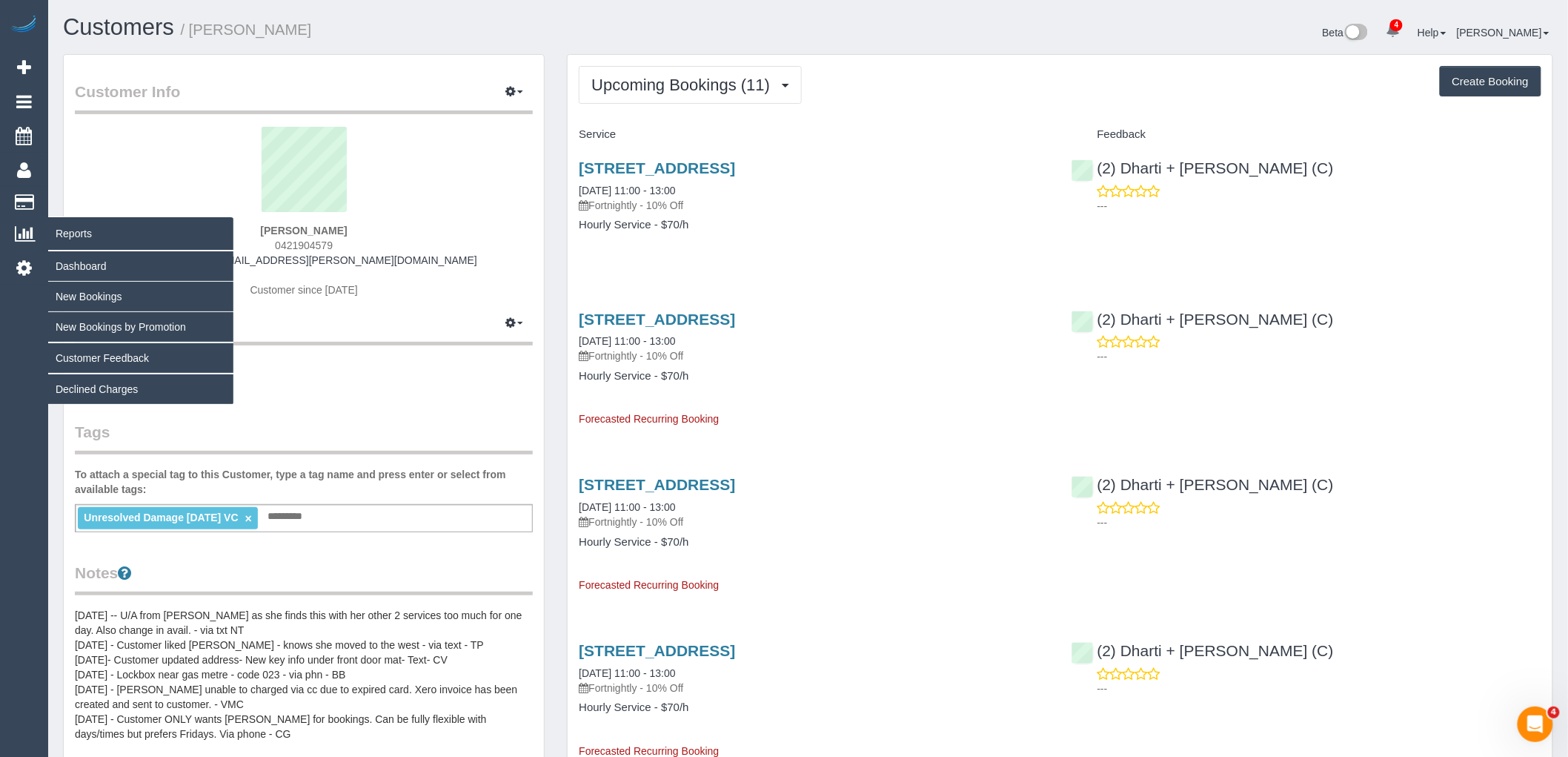
copy div "Jenny Cavanagh"
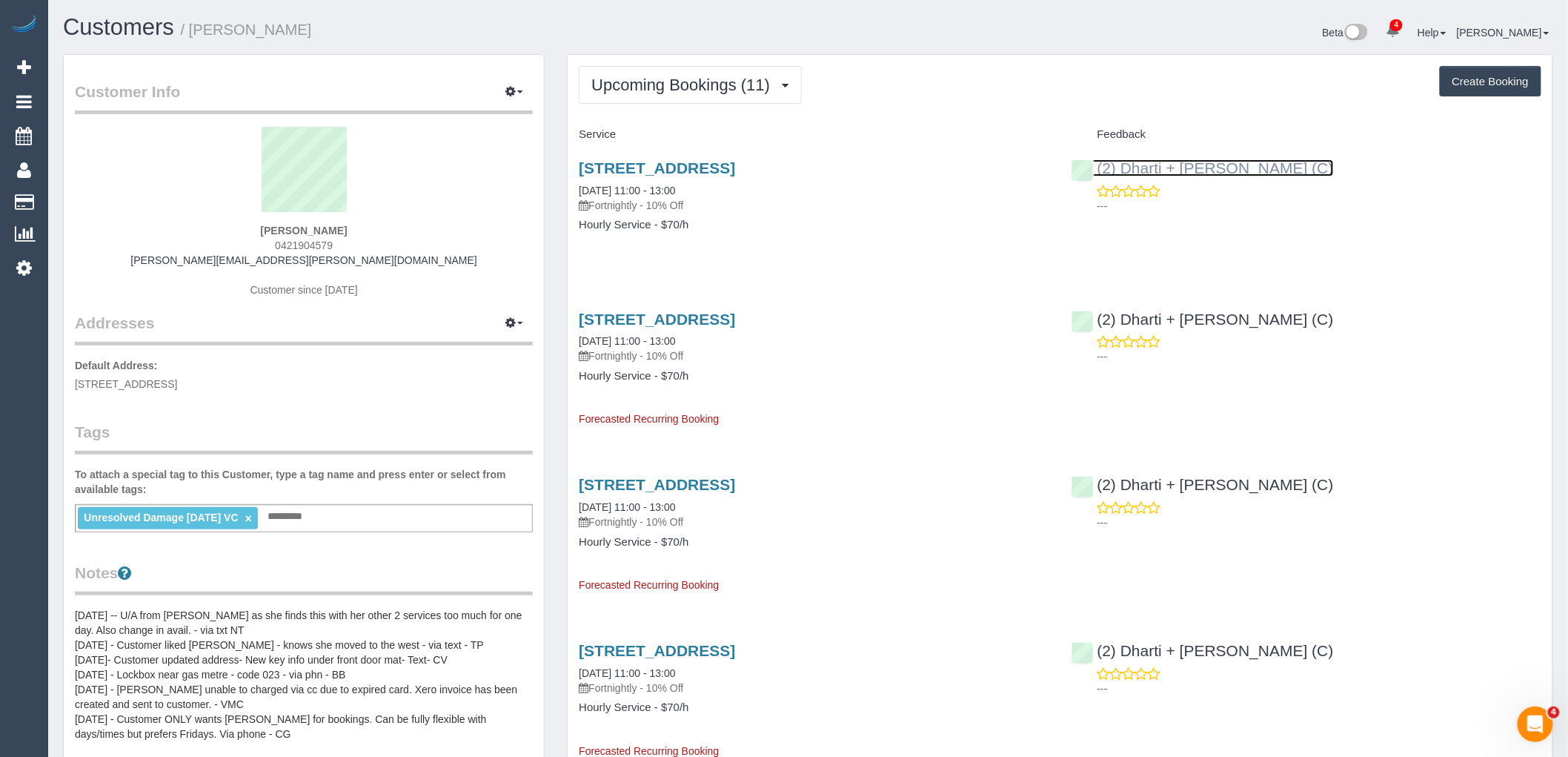
click at [1190, 176] on link "(2) Dharti + Kishan (C)" at bounding box center [1202, 168] width 262 height 17
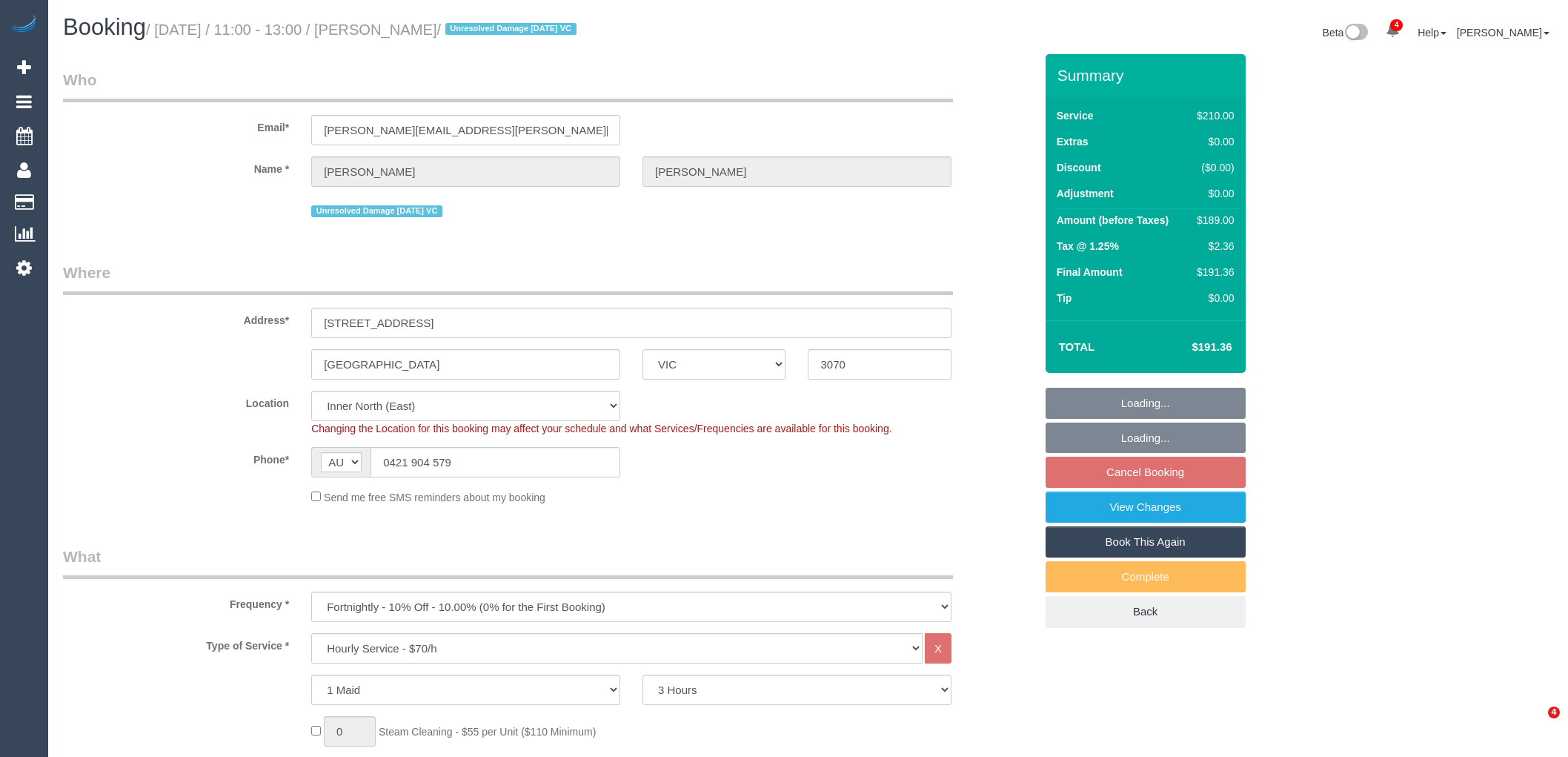
select select "VIC"
select select "180"
select select "string:stripe-pm_1MHynb2GScqysDRVxbkX4Qt1"
select select "number:28"
select select "number:14"
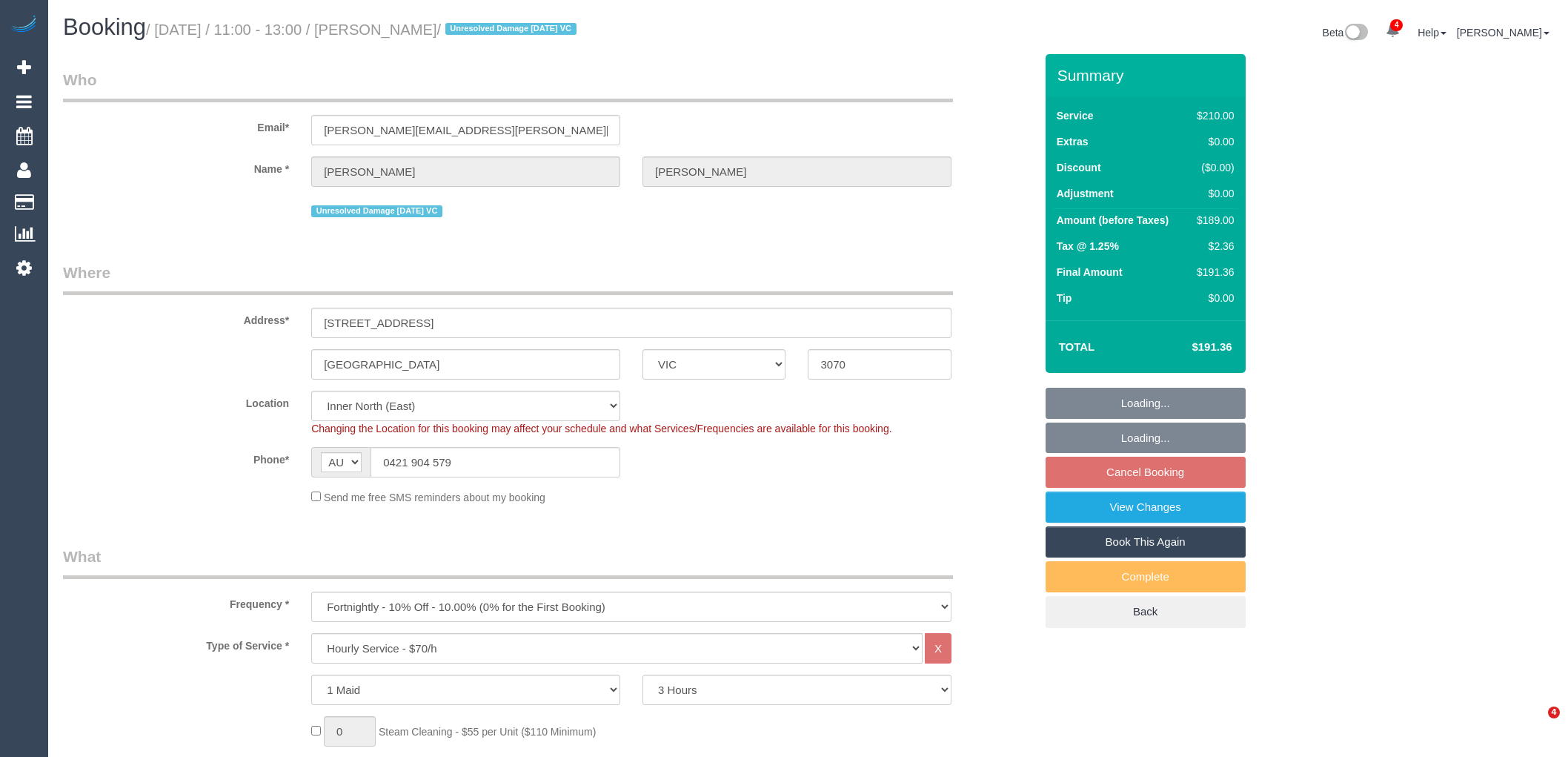
select select "number:19"
select select "number:22"
select select "number:35"
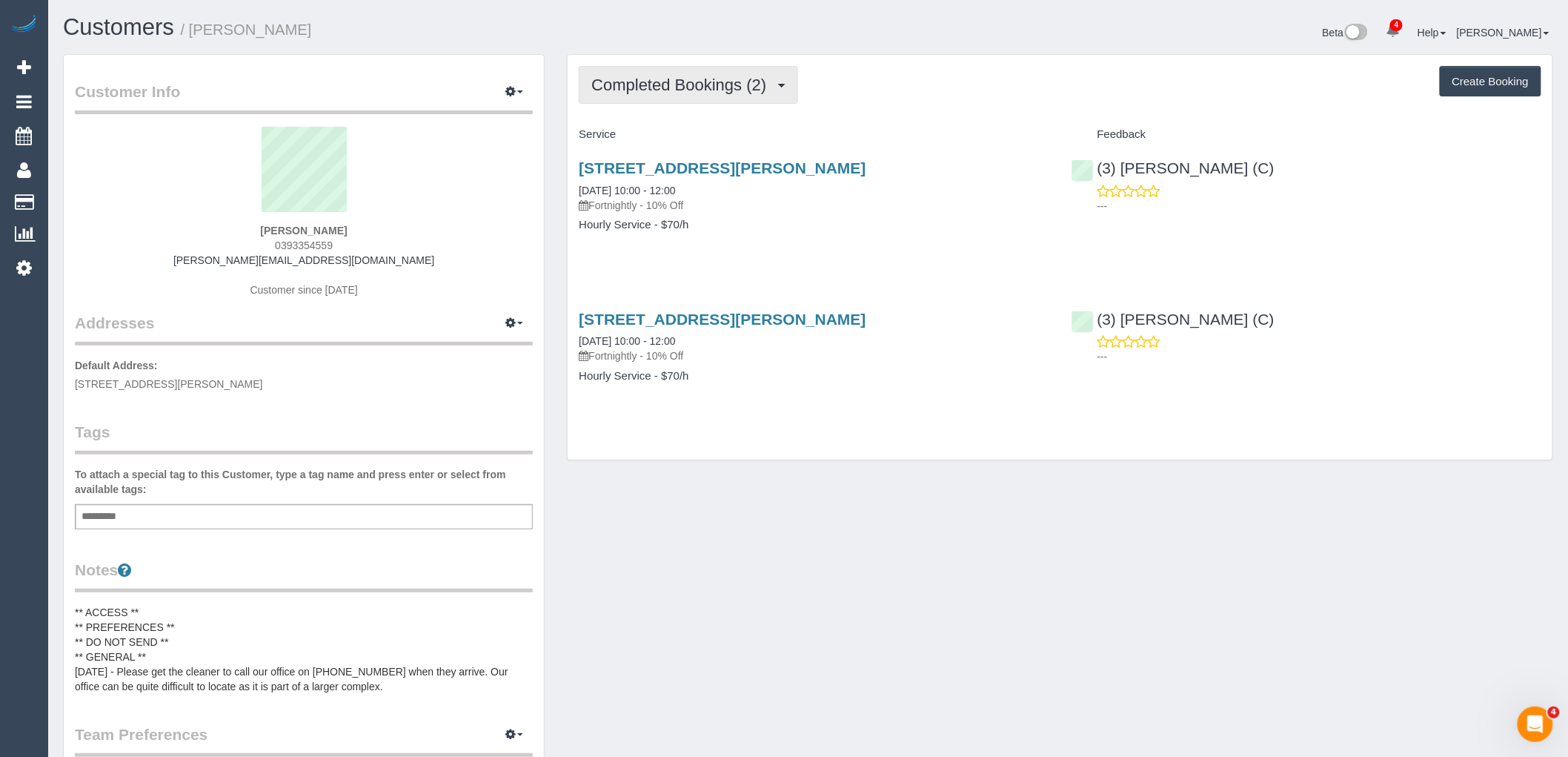
click at [724, 71] on button "Completed Bookings (2)" at bounding box center [688, 85] width 220 height 38
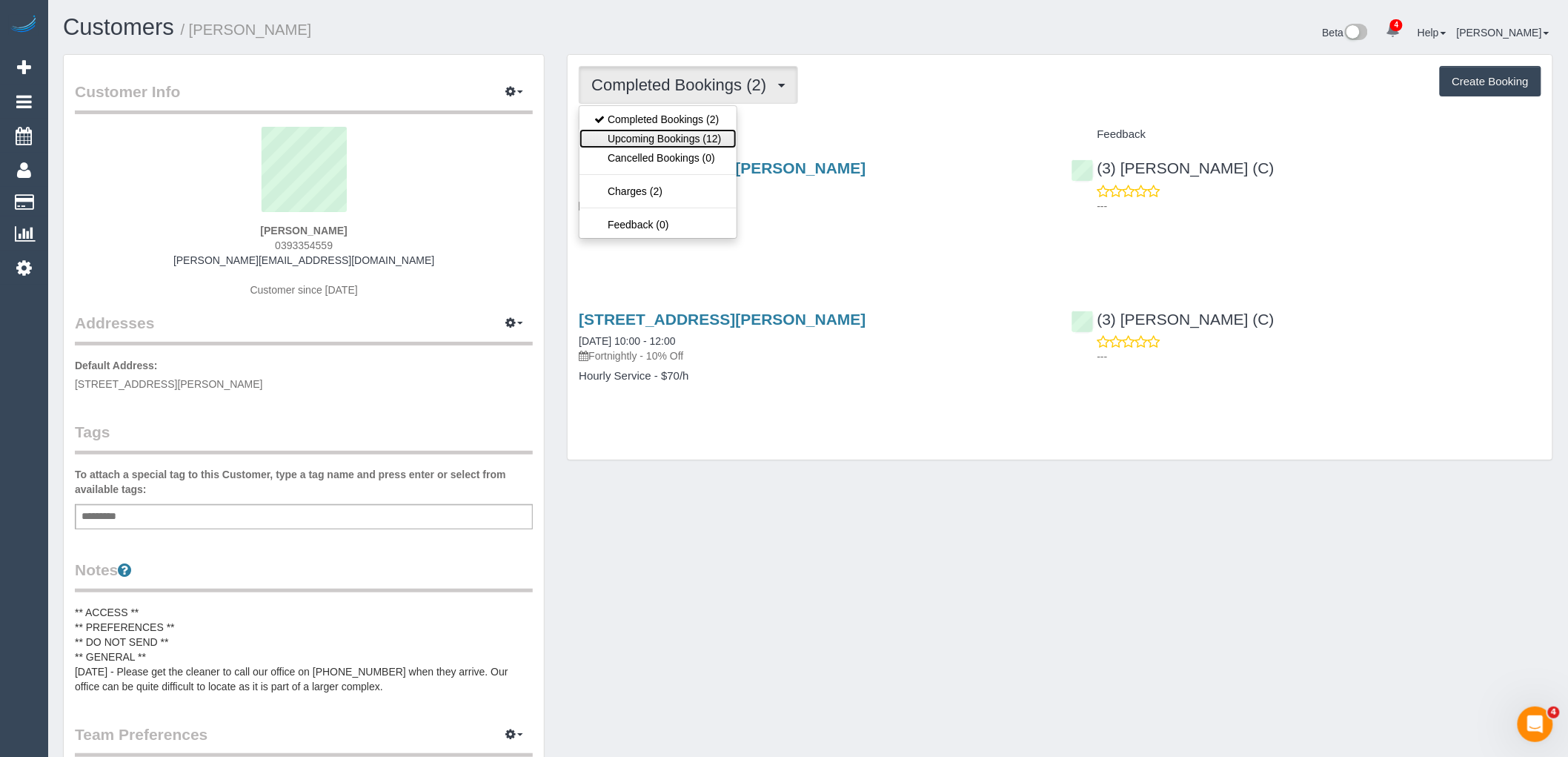
click at [718, 144] on link "Upcoming Bookings (12)" at bounding box center [658, 138] width 157 height 19
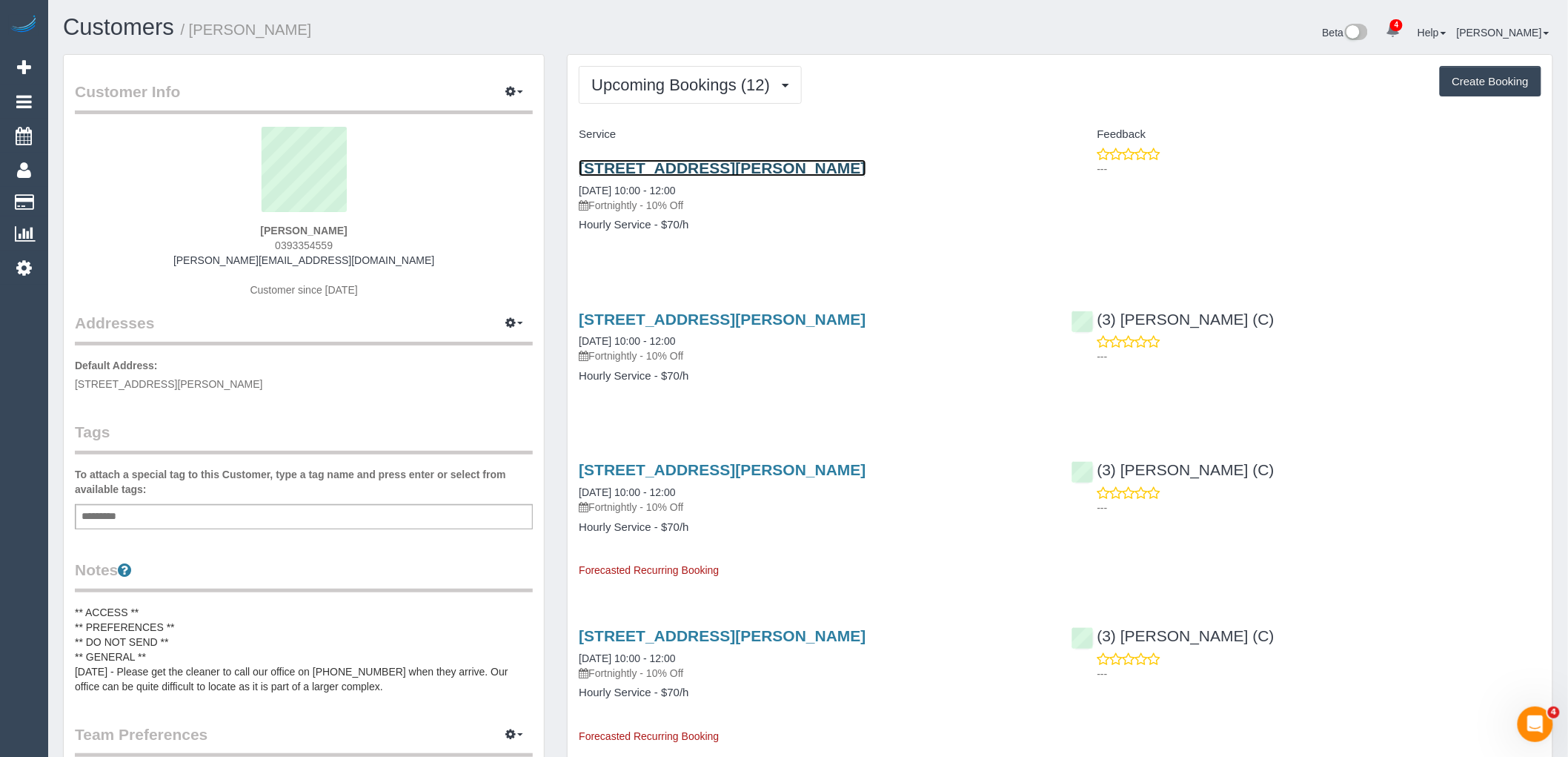
drag, startPoint x: 827, startPoint y: 171, endPoint x: 479, endPoint y: 209, distance: 350.1
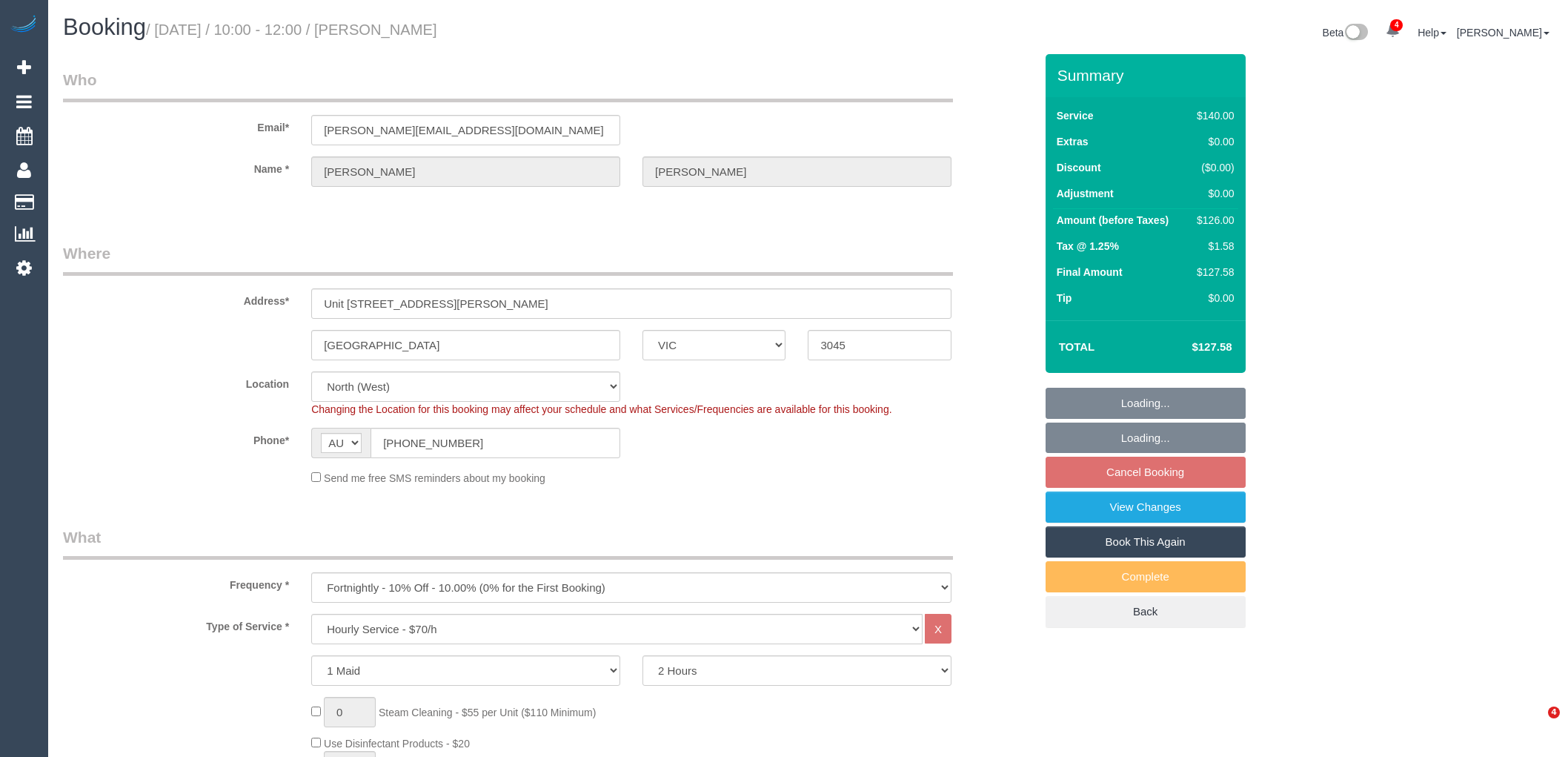
select select "VIC"
select select "number:28"
select select "number:17"
select select "number:21"
select select "number:23"
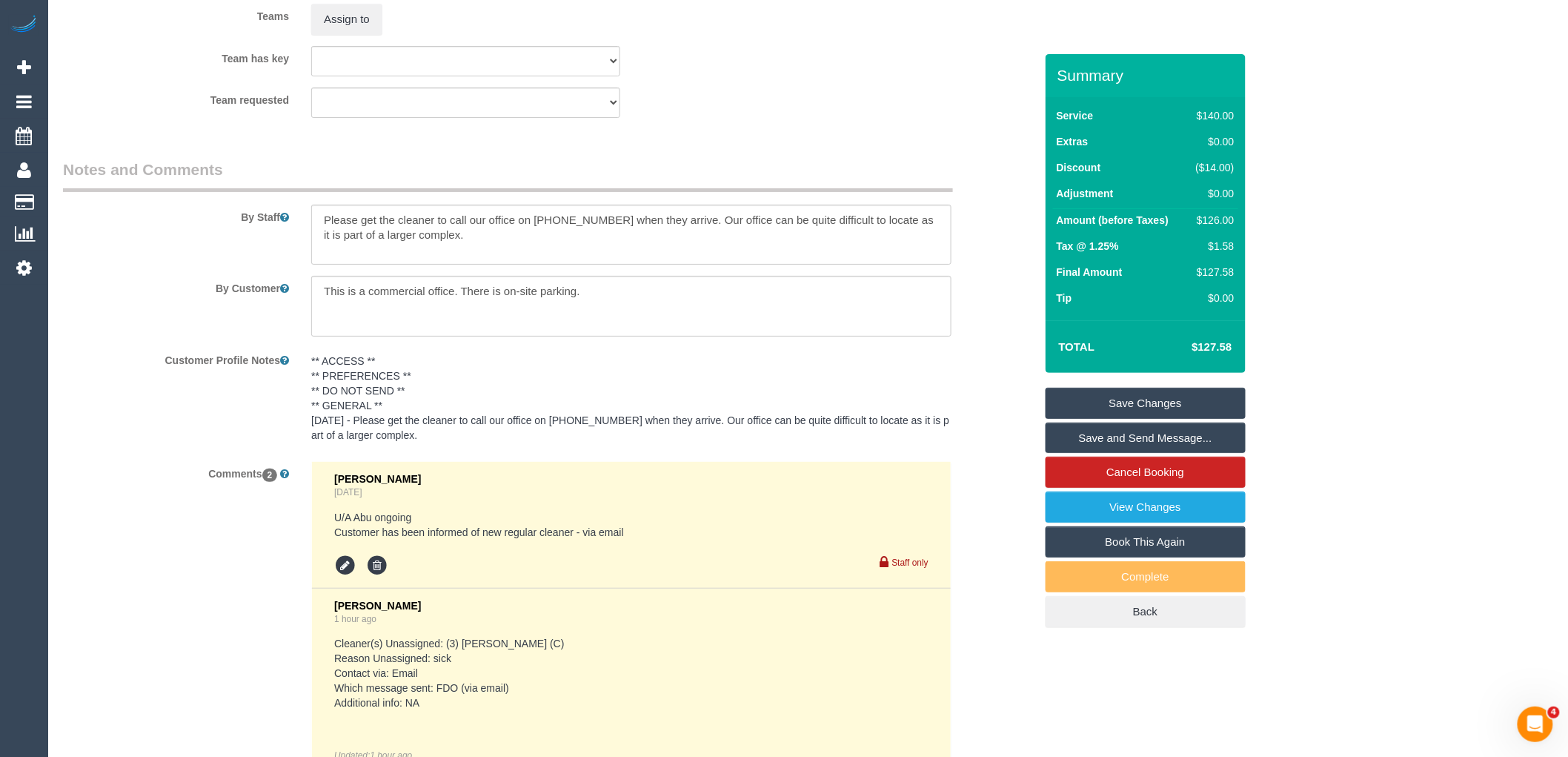
scroll to position [2566, 0]
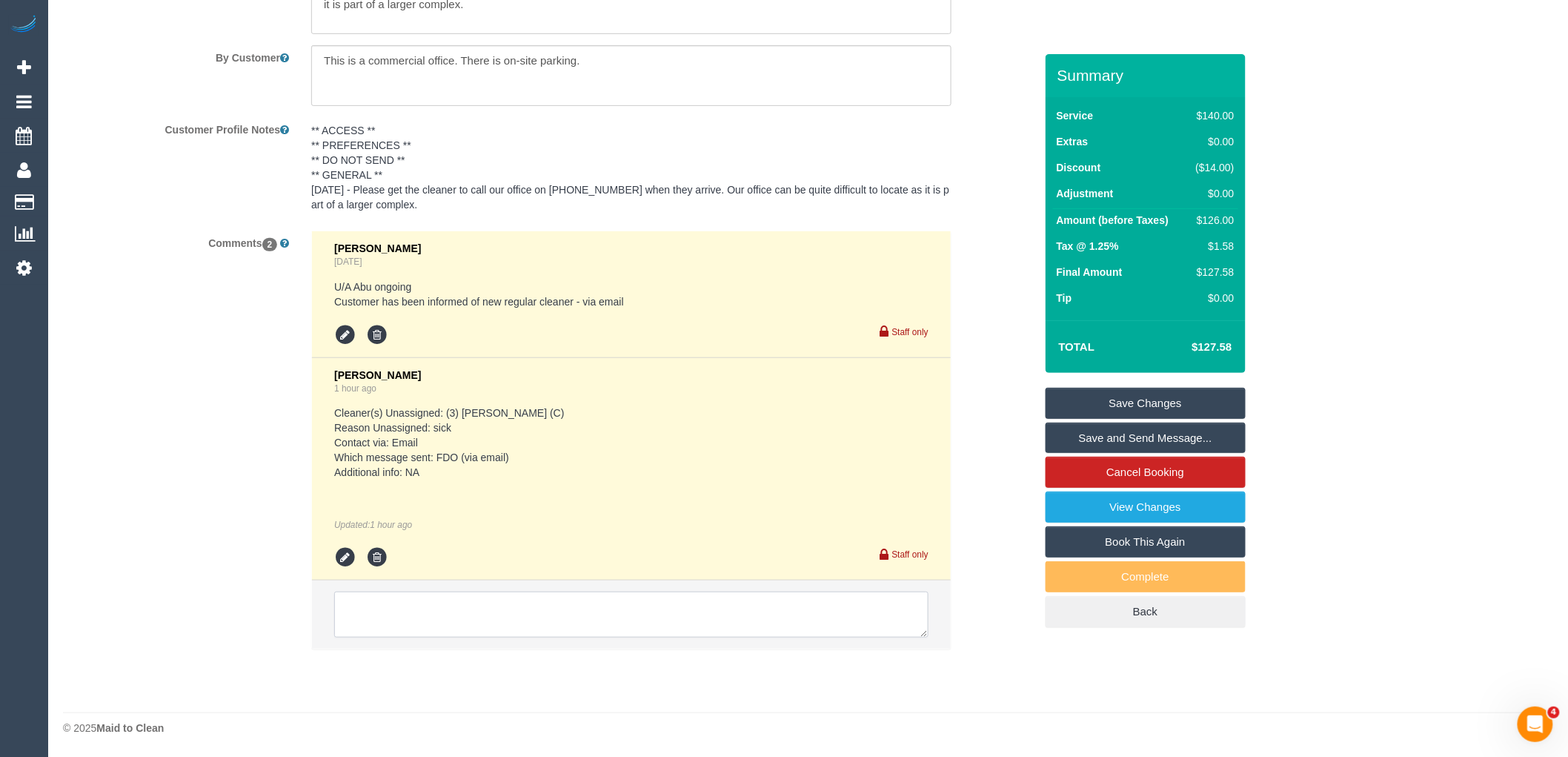
click at [469, 618] on textarea at bounding box center [632, 615] width 595 height 46
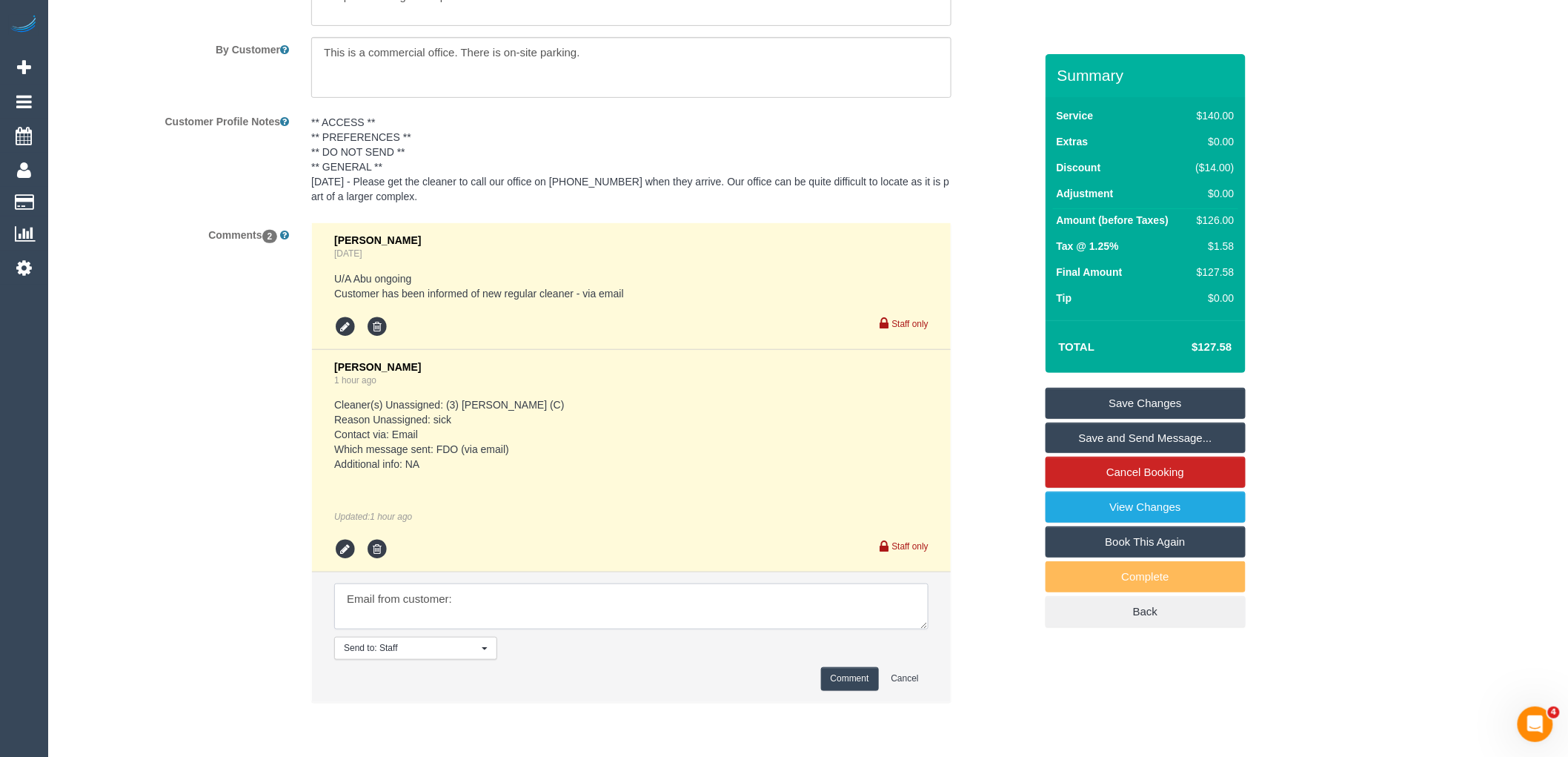
paste textarea "I’m confused – wasn’t a new cleaner suppose to arrive tomorrow? See attached. P…"
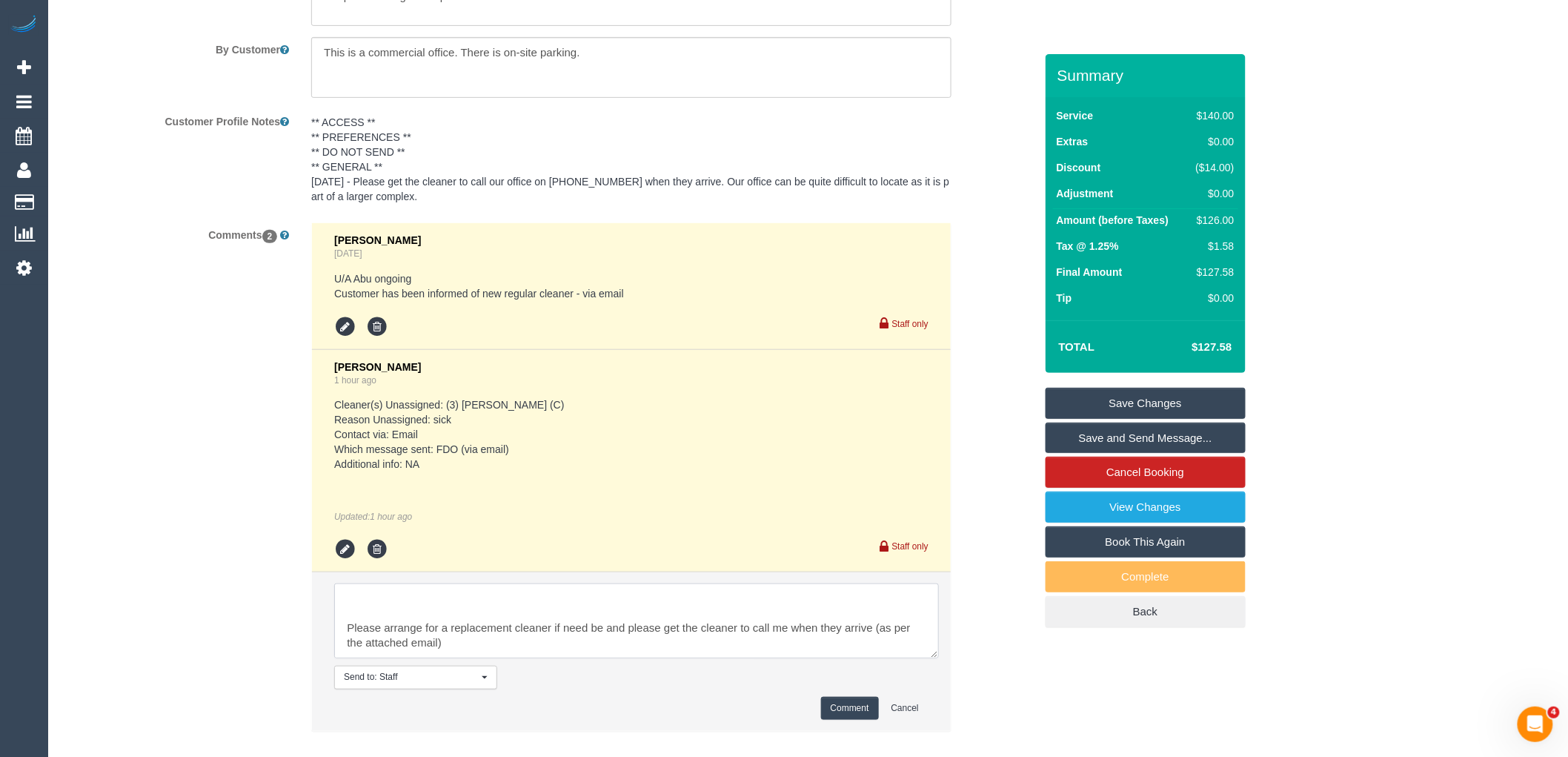
scroll to position [0, 0]
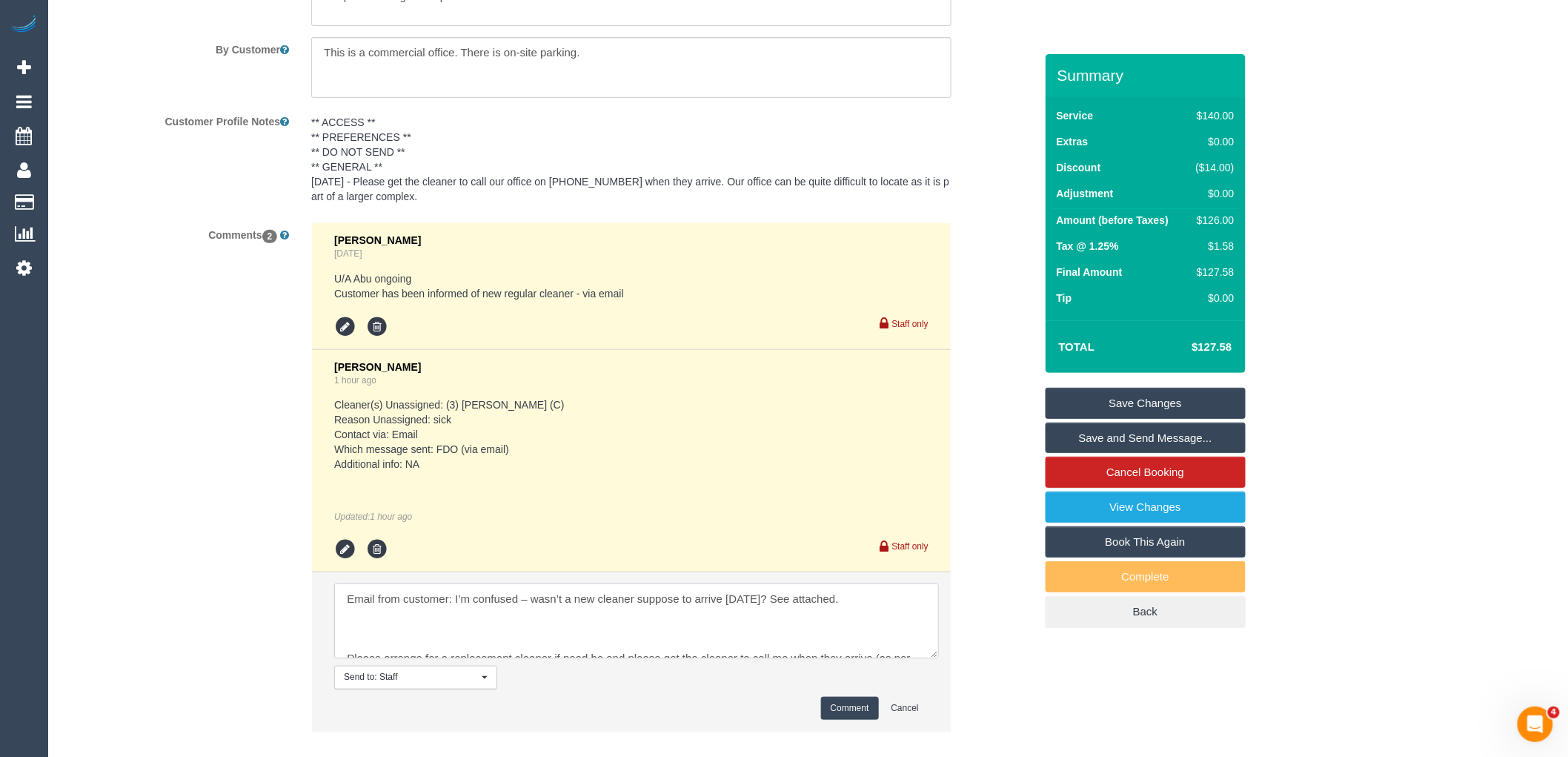
drag, startPoint x: 925, startPoint y: 631, endPoint x: 998, endPoint y: 789, distance: 174.0
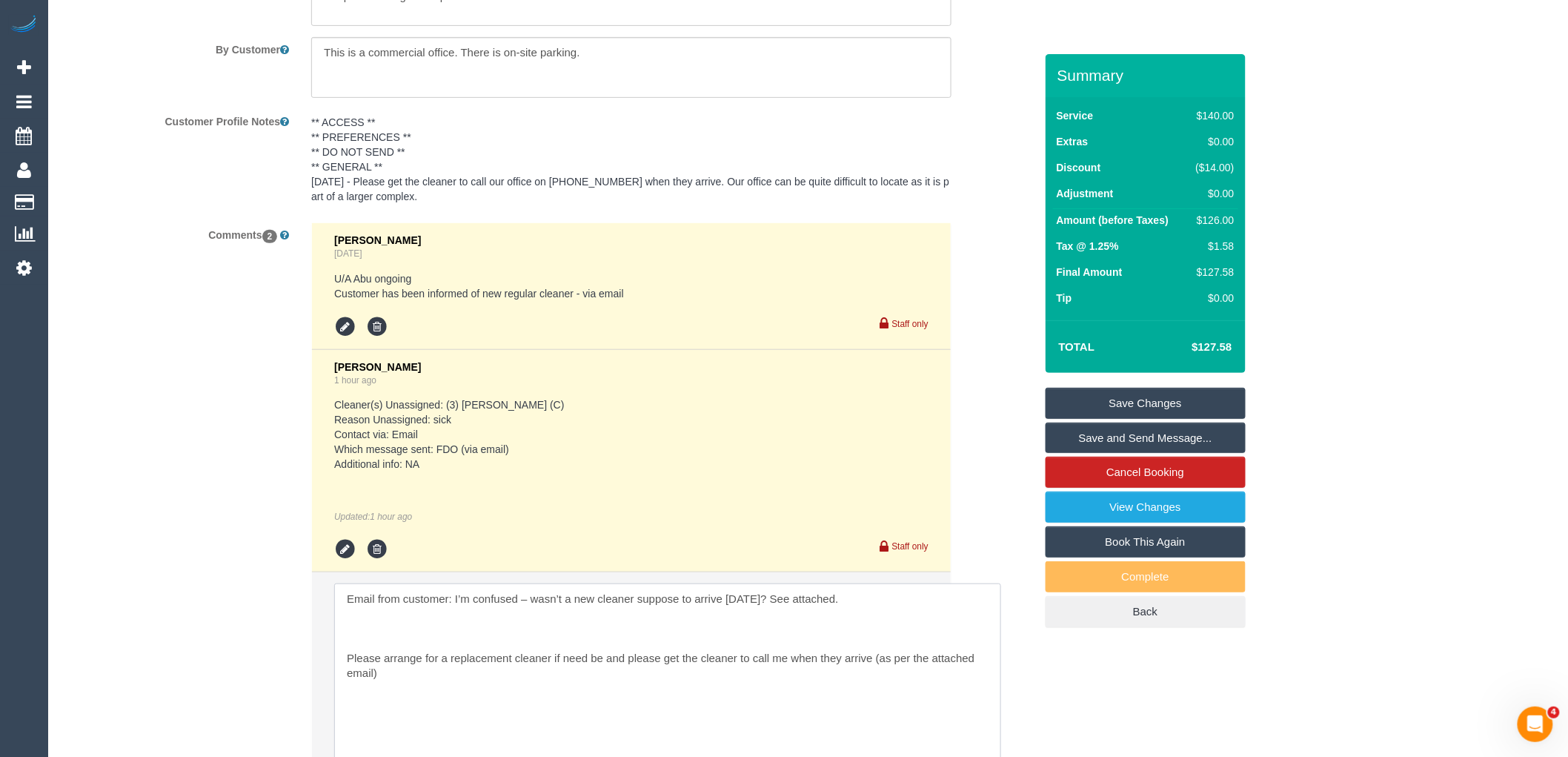
click at [336, 662] on textarea at bounding box center [668, 685] width 667 height 204
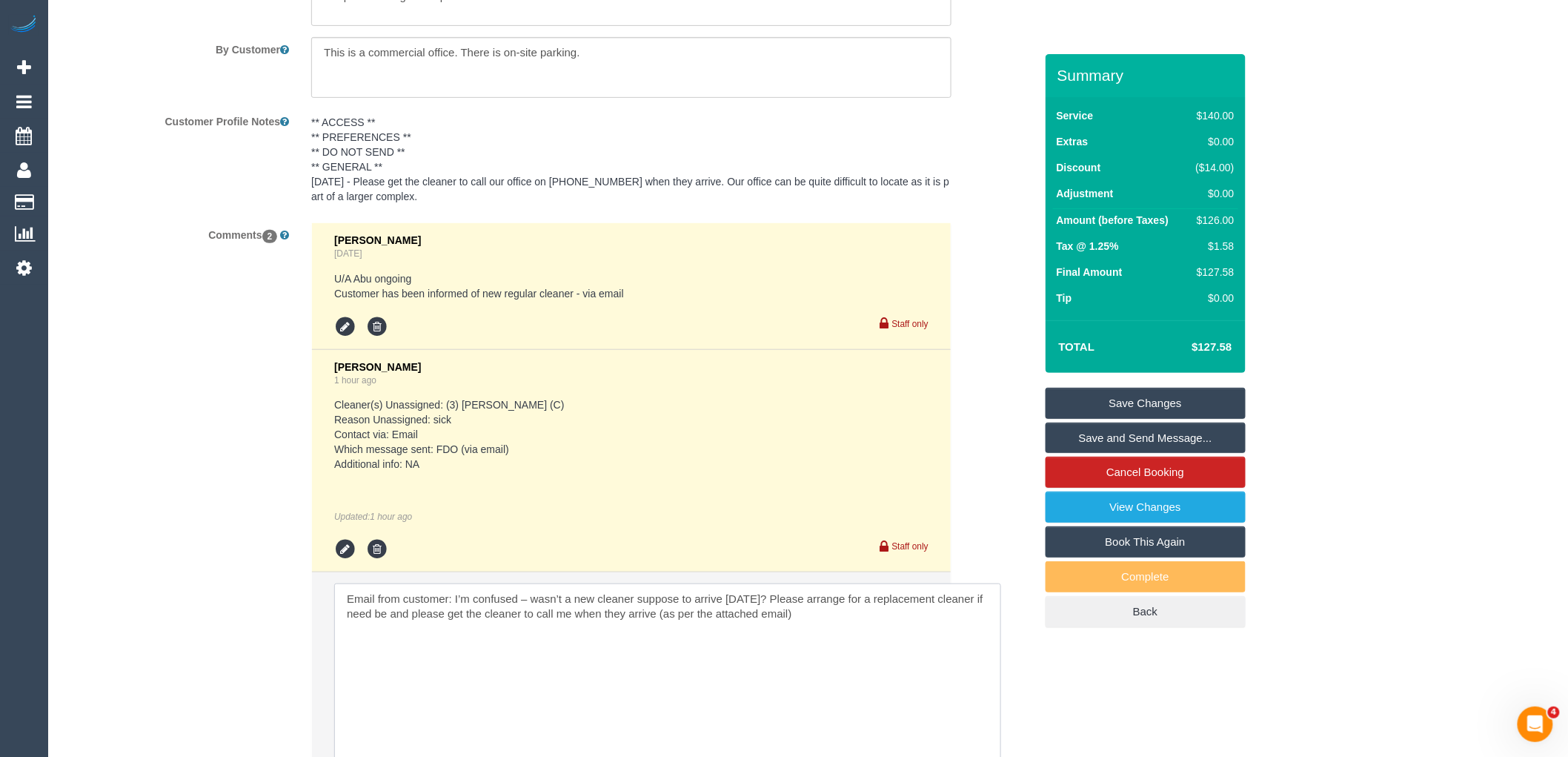
click at [832, 623] on textarea at bounding box center [668, 685] width 667 height 204
paste textarea "cnv_q6zmfpr"
type textarea "Email from customer: I’m confused – wasn’t a new cleaner suppose to arrive tomo…"
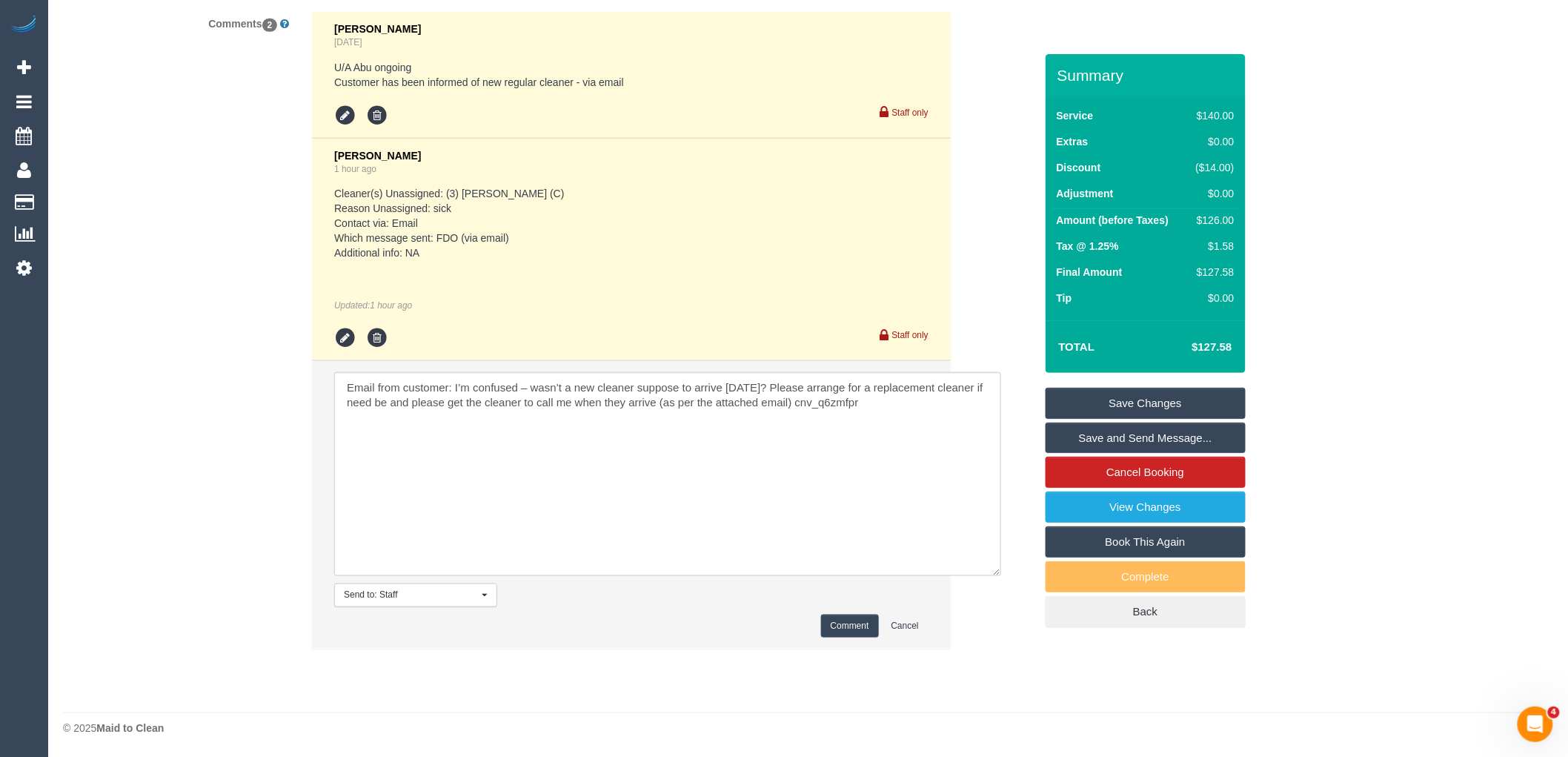
scroll to position [2785, 0]
drag, startPoint x: 847, startPoint y: 621, endPoint x: 1123, endPoint y: 463, distance: 318.0
click at [847, 621] on button "Comment" at bounding box center [850, 626] width 58 height 23
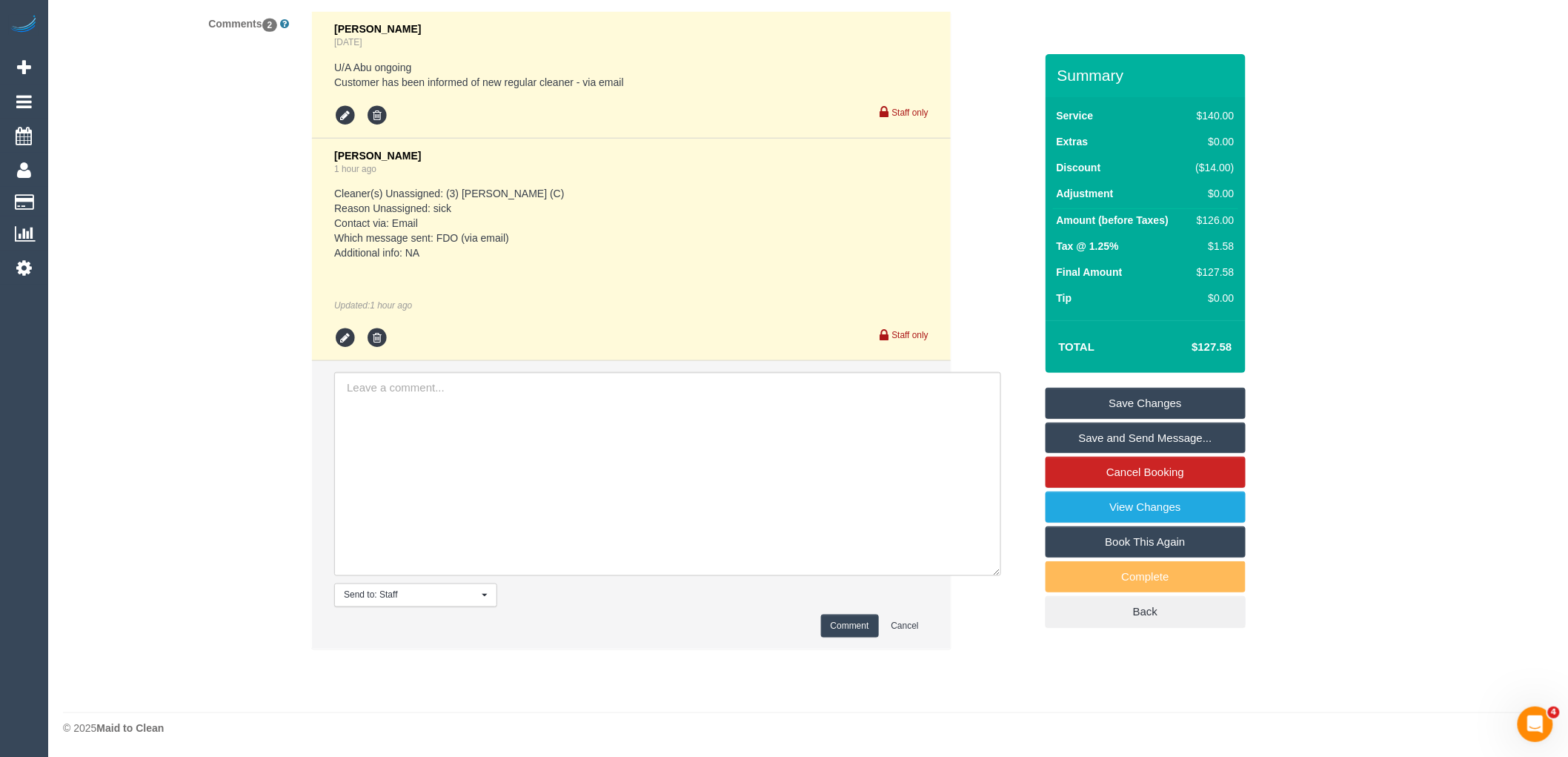
scroll to position [2724, 0]
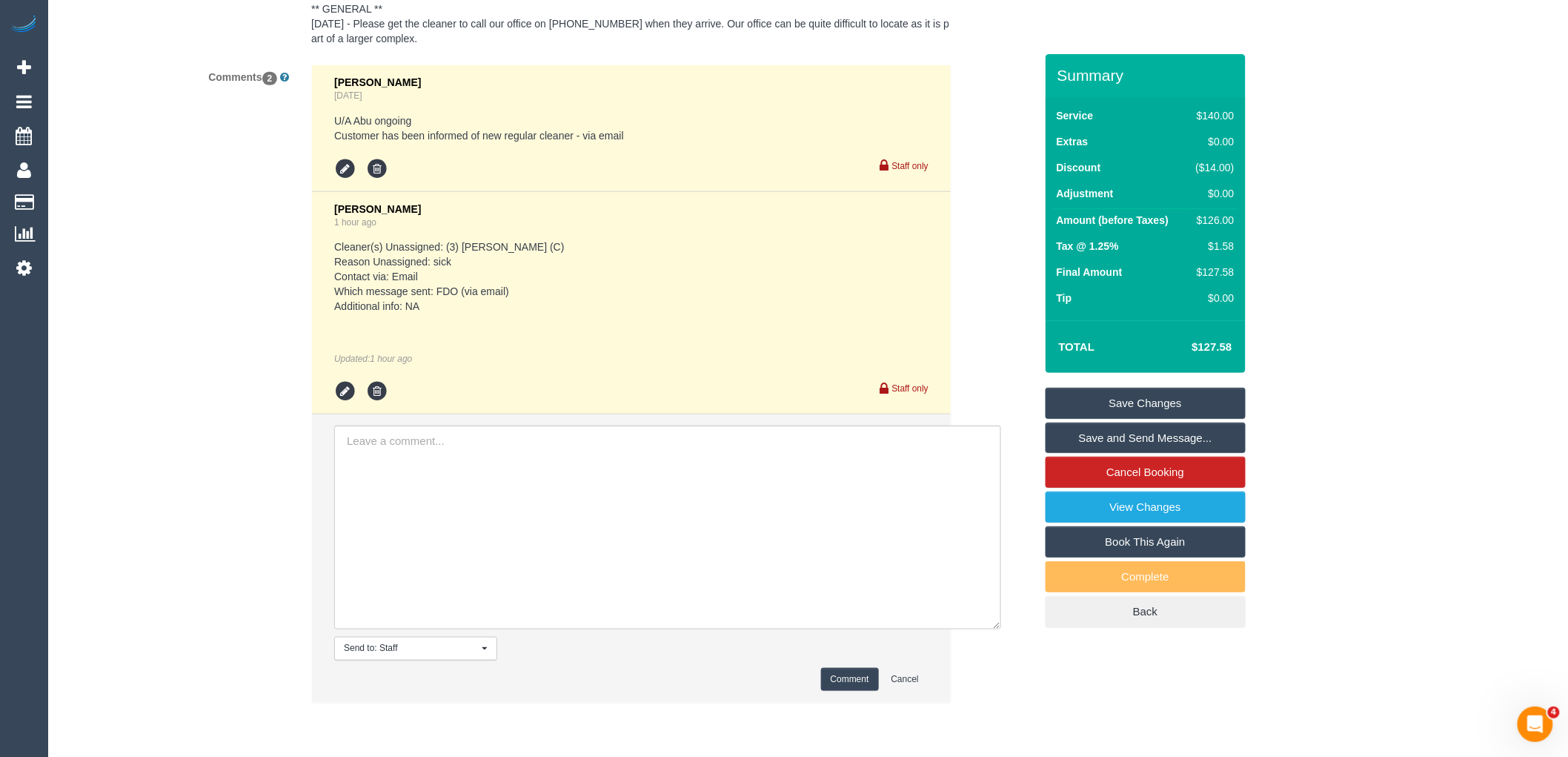
click at [1169, 404] on link "Save Changes" at bounding box center [1145, 403] width 200 height 32
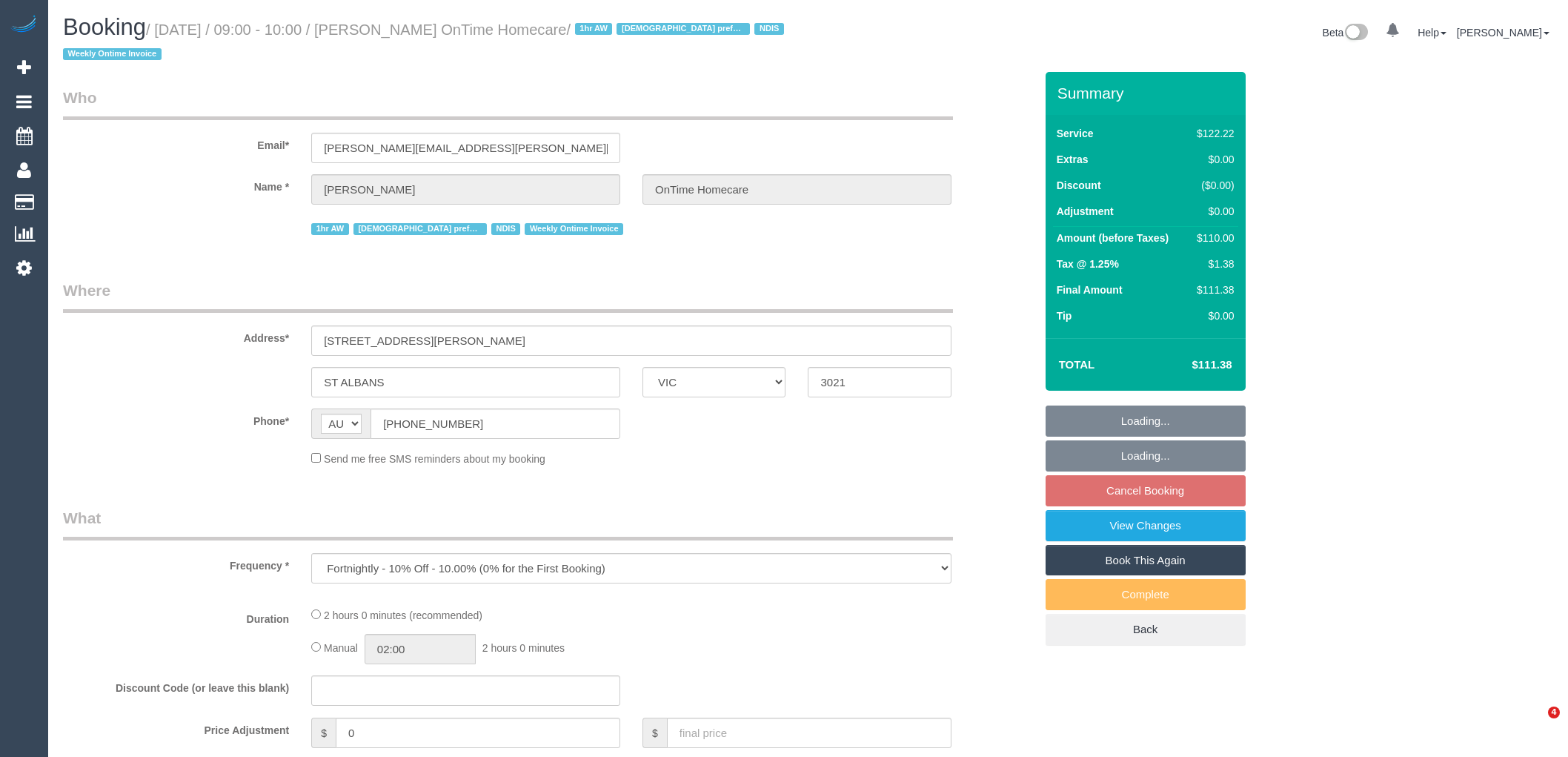
select select "VIC"
select select "number:27"
select select "number:14"
select select "number:19"
select select "number:22"
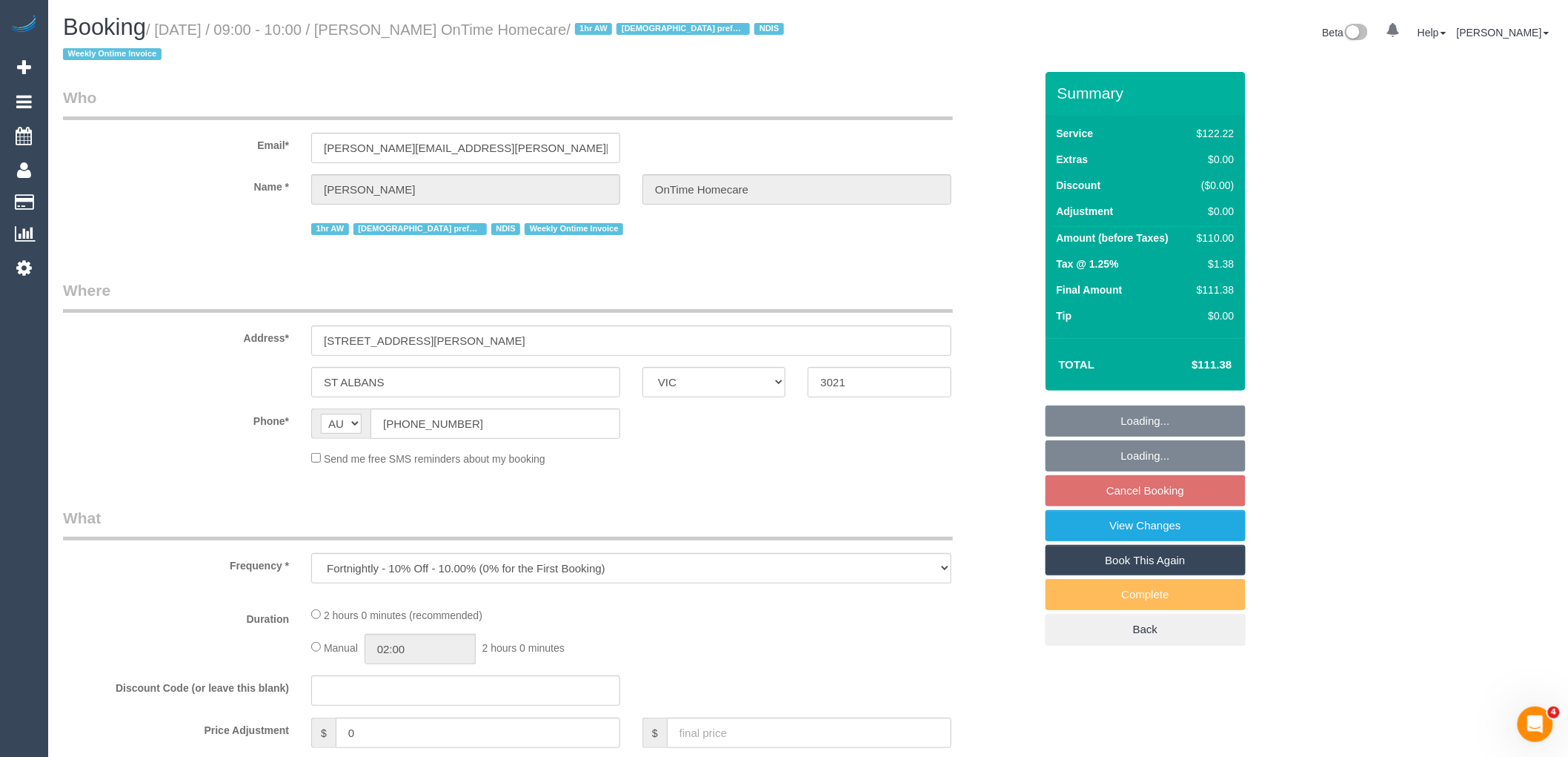
select select "number:35"
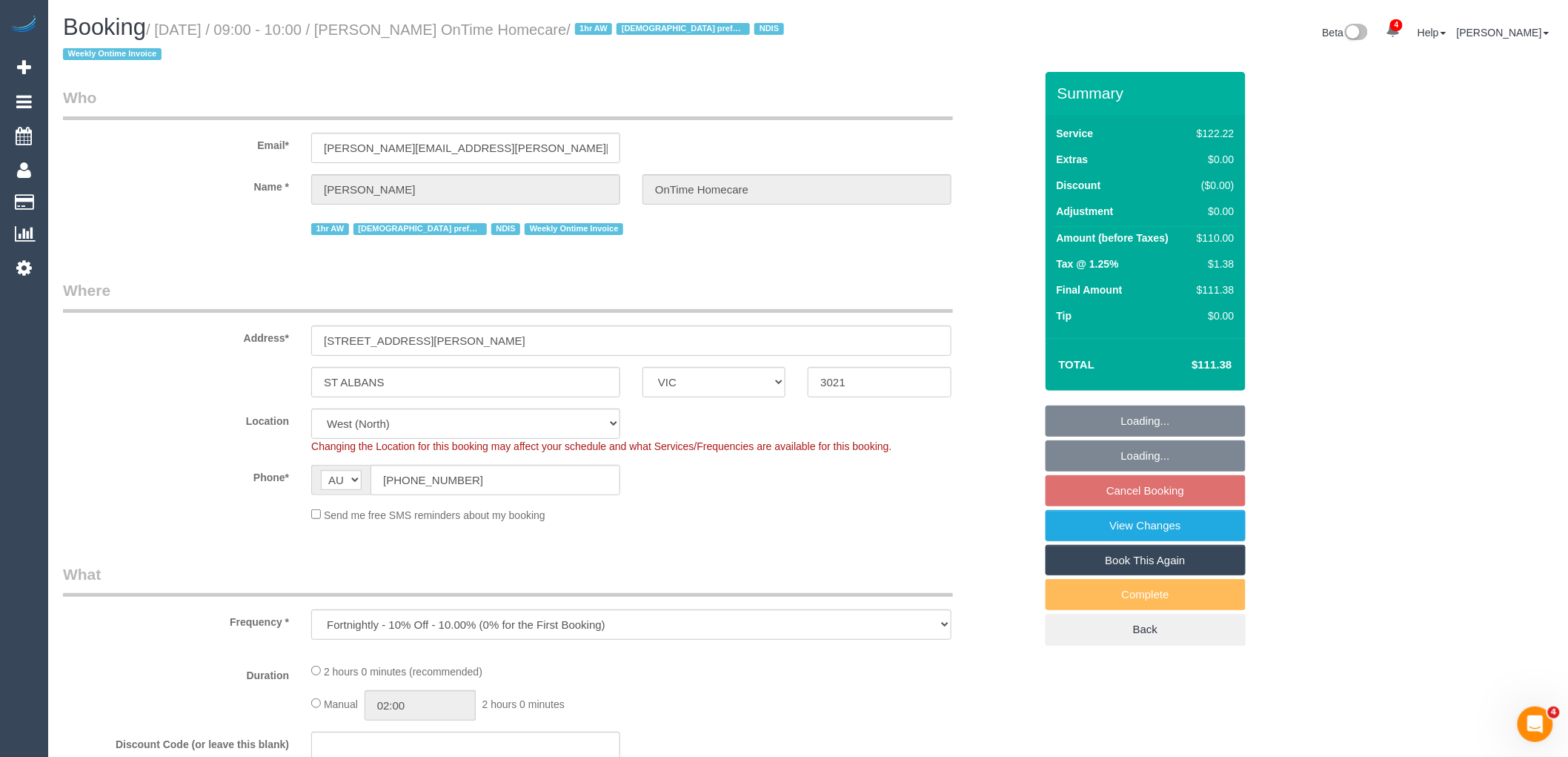
select select "object:737"
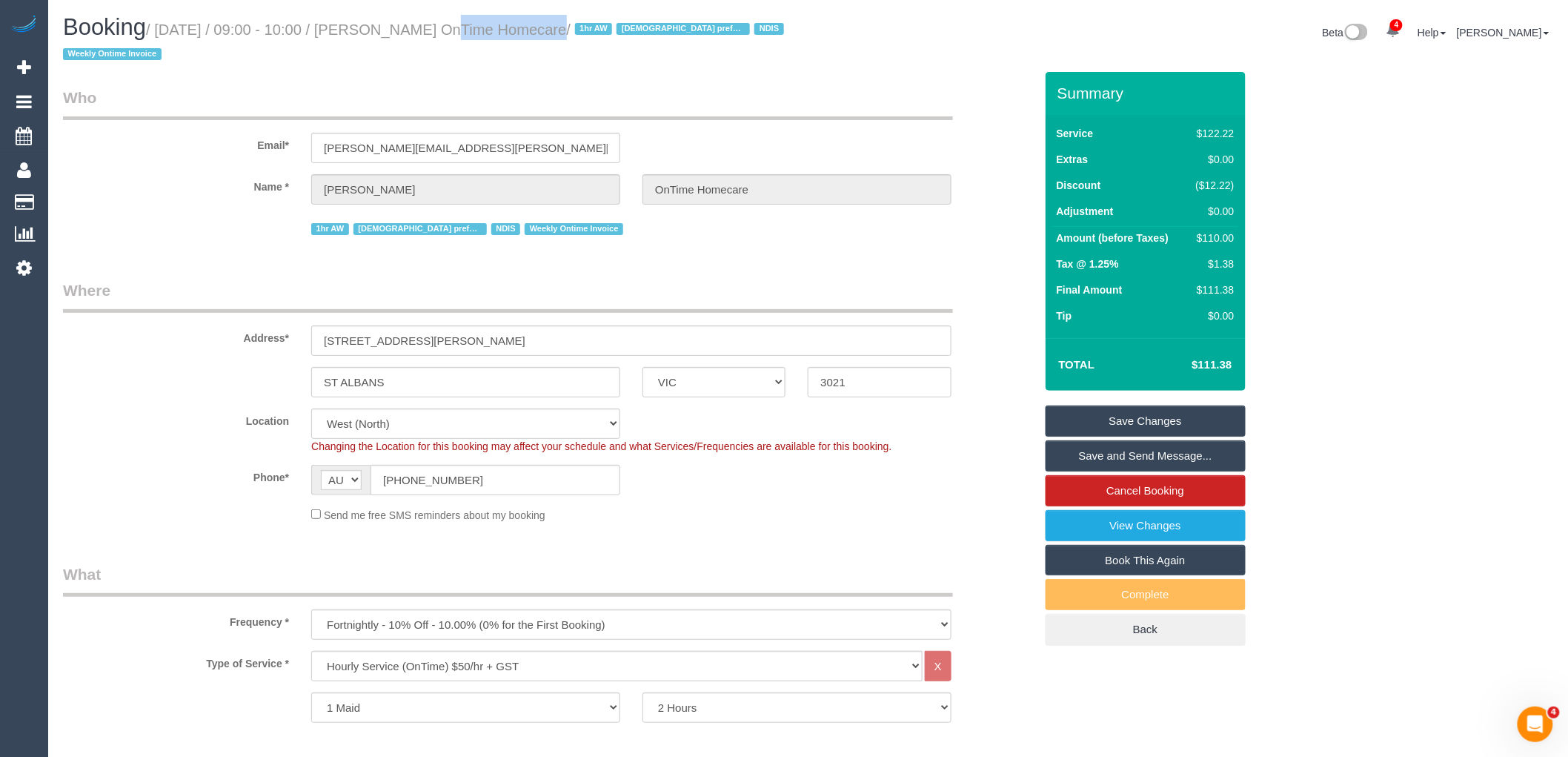
drag, startPoint x: 497, startPoint y: 28, endPoint x: 410, endPoint y: 30, distance: 87.0
click at [410, 28] on small "/ [DATE] / 09:00 - 10:00 / [PERSON_NAME] OnTime Homecare / 1hr AW [DEMOGRAPHIC_…" at bounding box center [426, 42] width 725 height 42
copy small "[PERSON_NAME]"
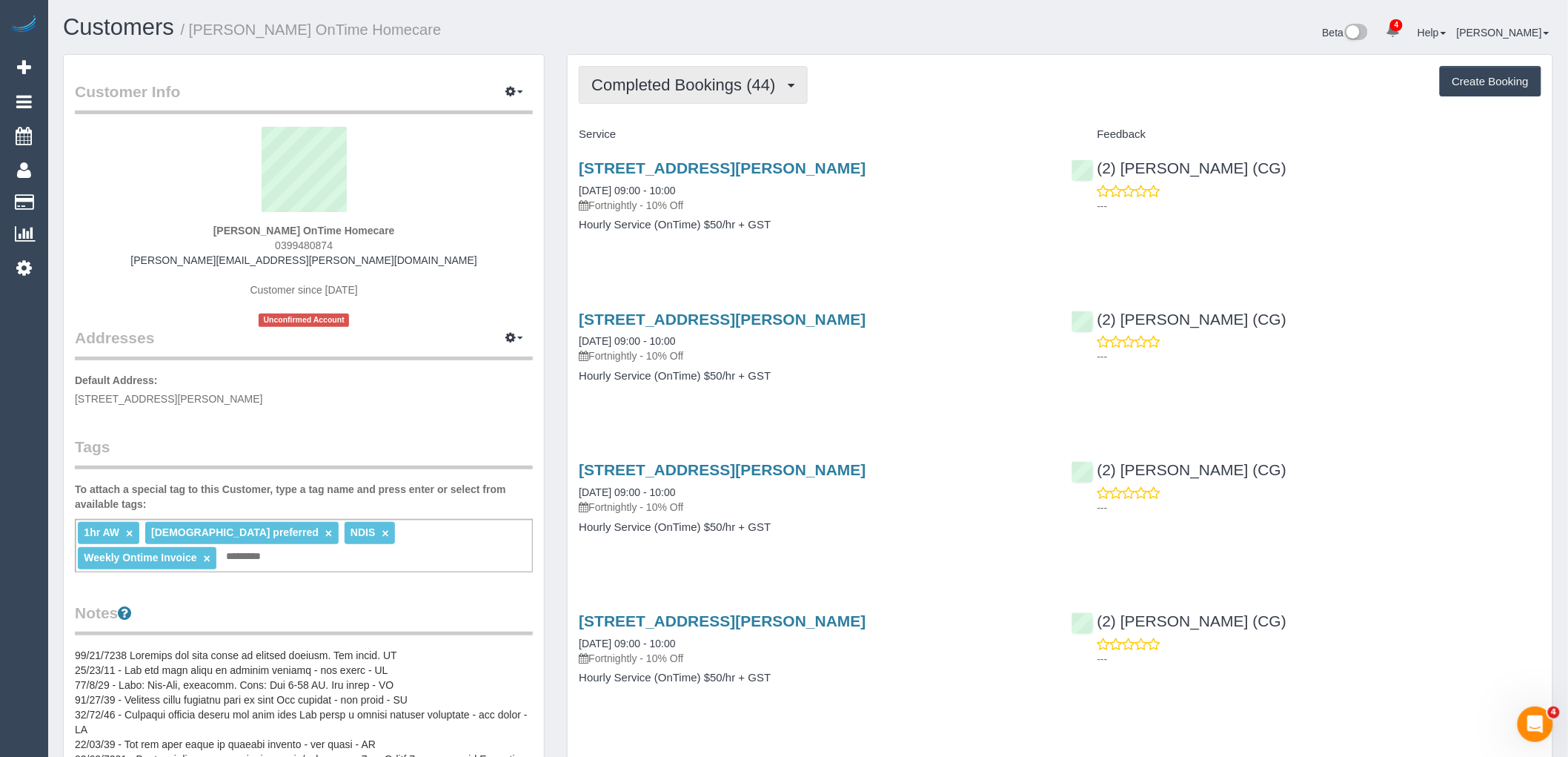
drag, startPoint x: 701, startPoint y: 80, endPoint x: 704, endPoint y: 94, distance: 14.3
click at [701, 81] on span "Completed Bookings (44)" at bounding box center [687, 85] width 191 height 18
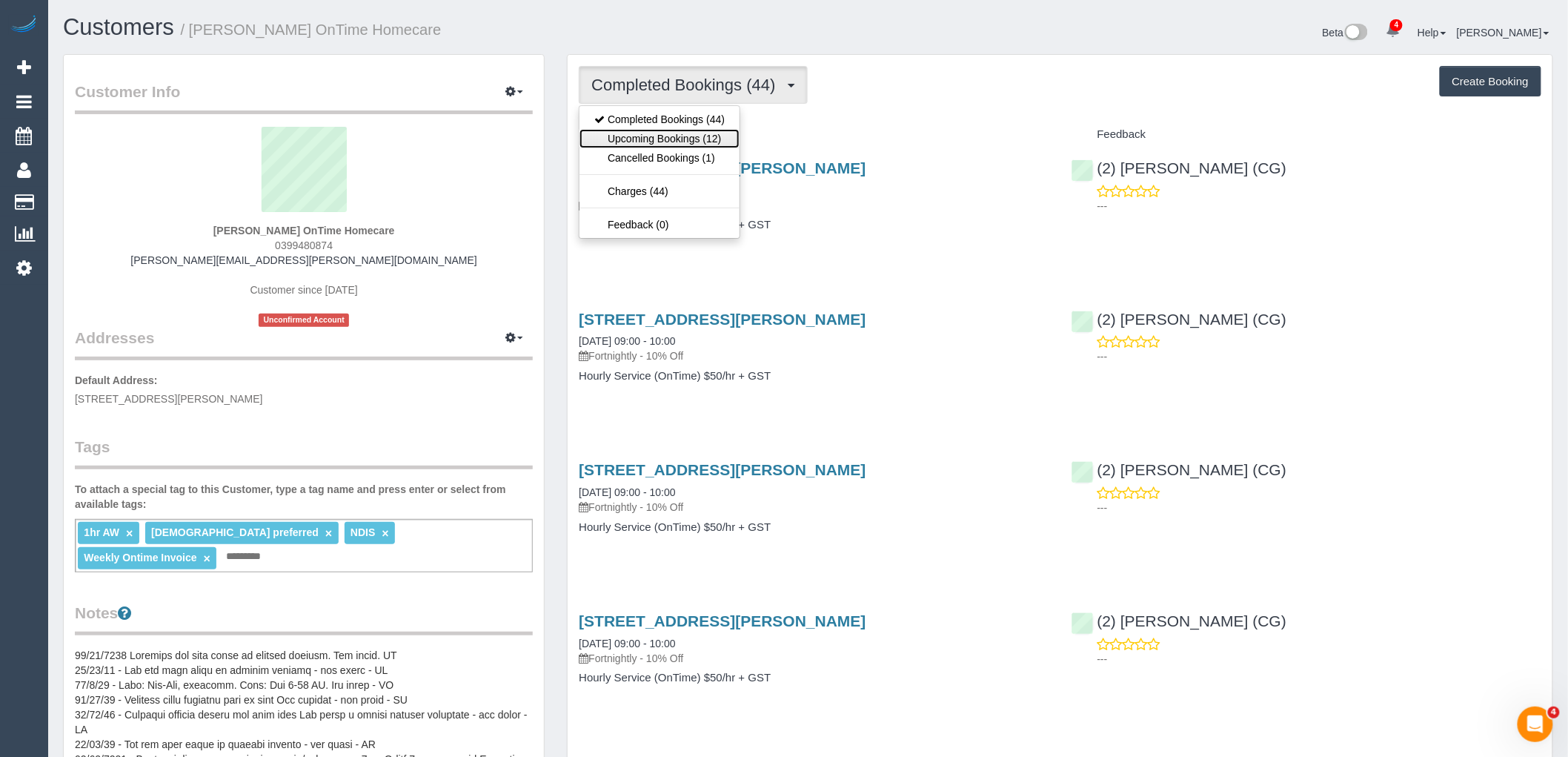
click at [698, 138] on link "Upcoming Bookings (12)" at bounding box center [659, 138] width 160 height 19
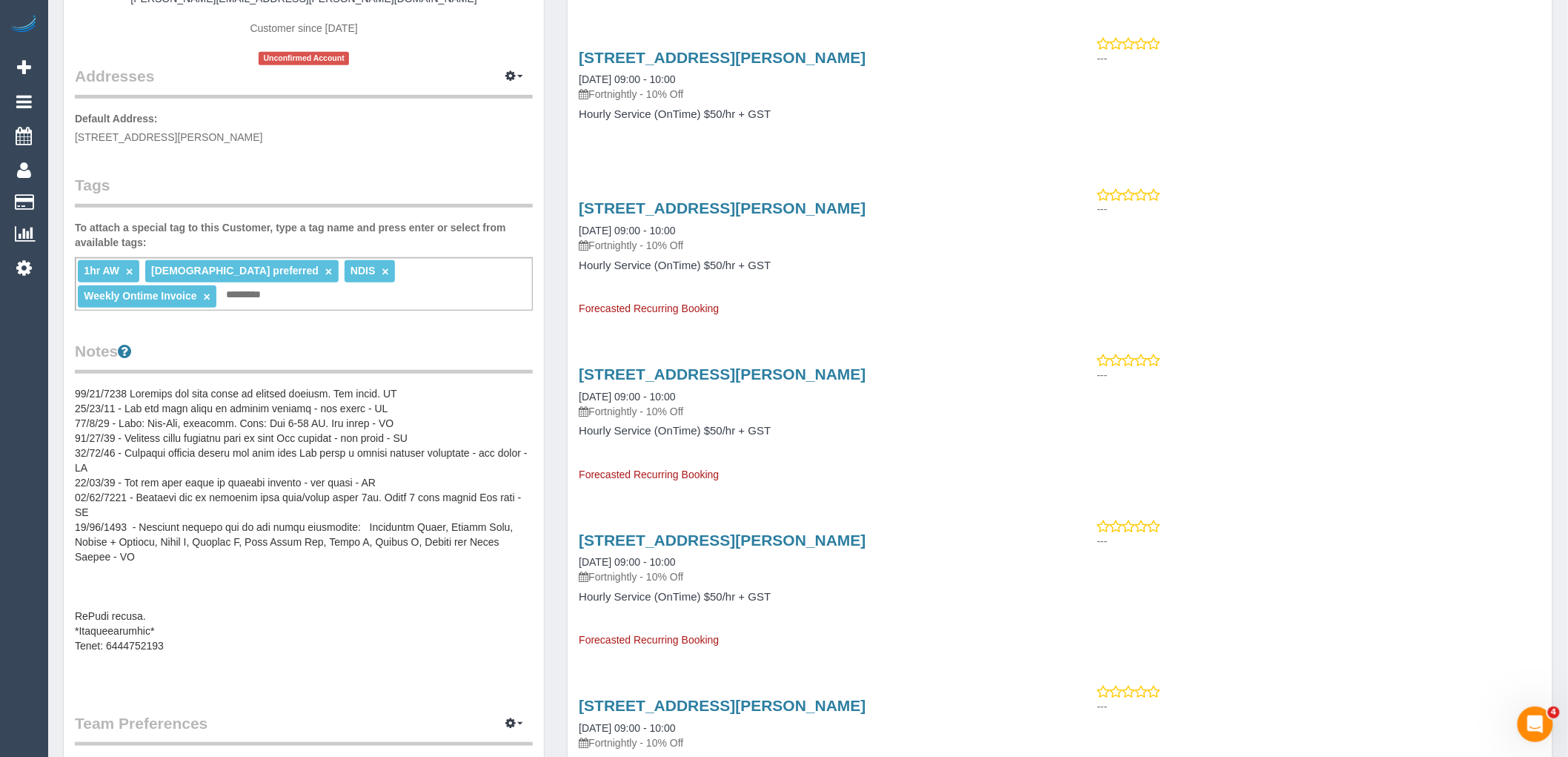
scroll to position [411, 0]
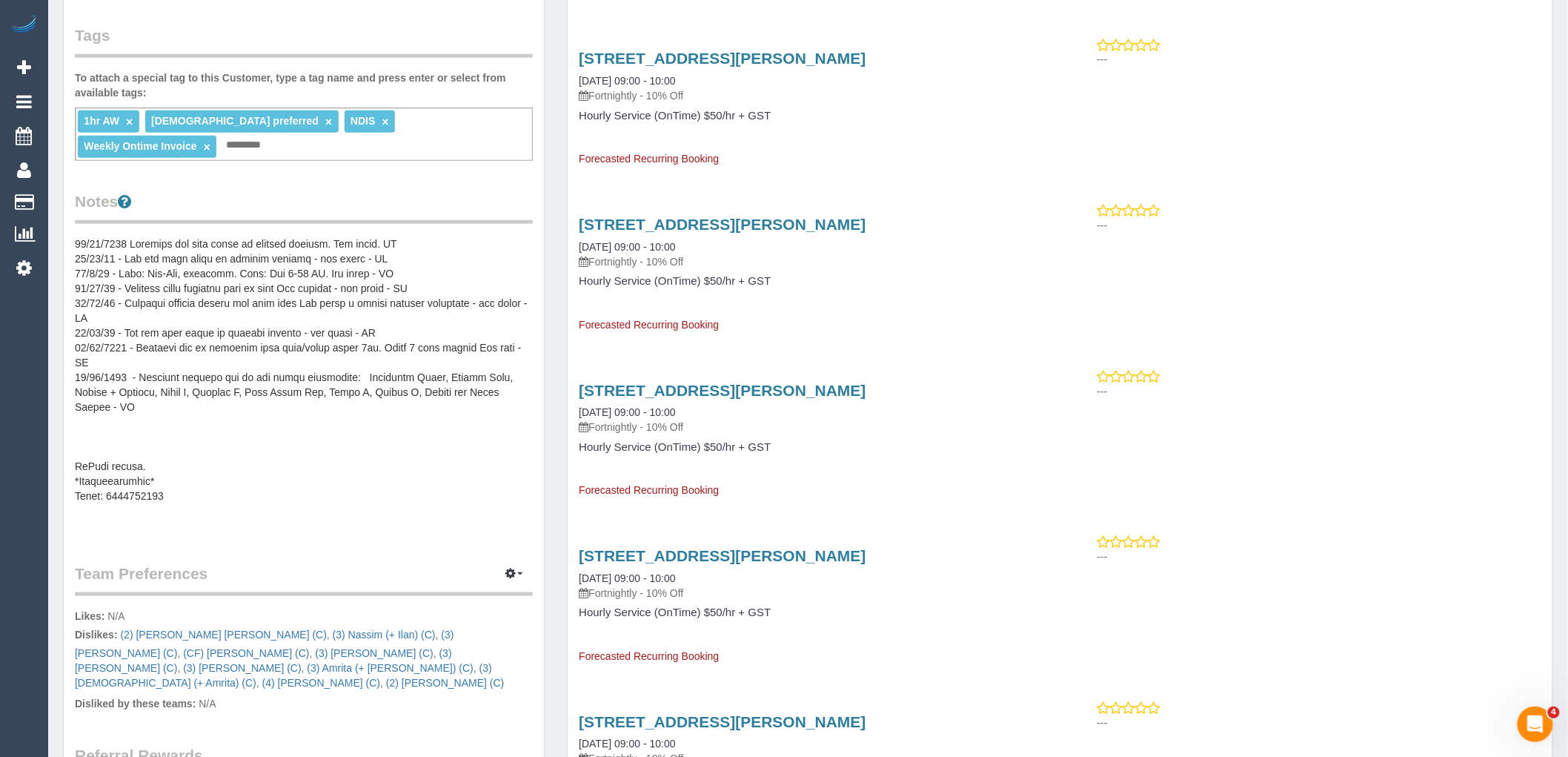
click at [273, 327] on pre at bounding box center [303, 385] width 458 height 297
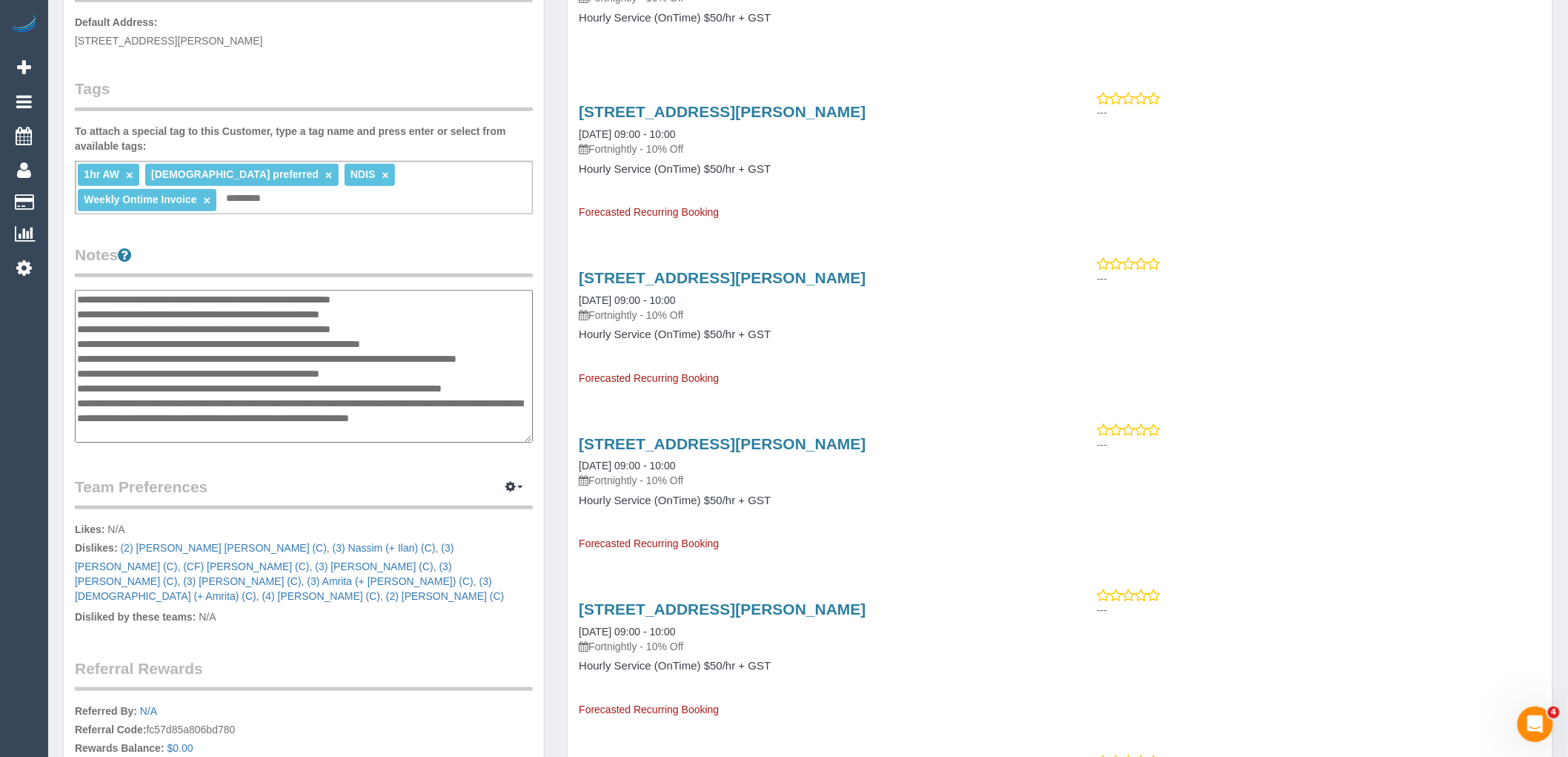
scroll to position [329, 0]
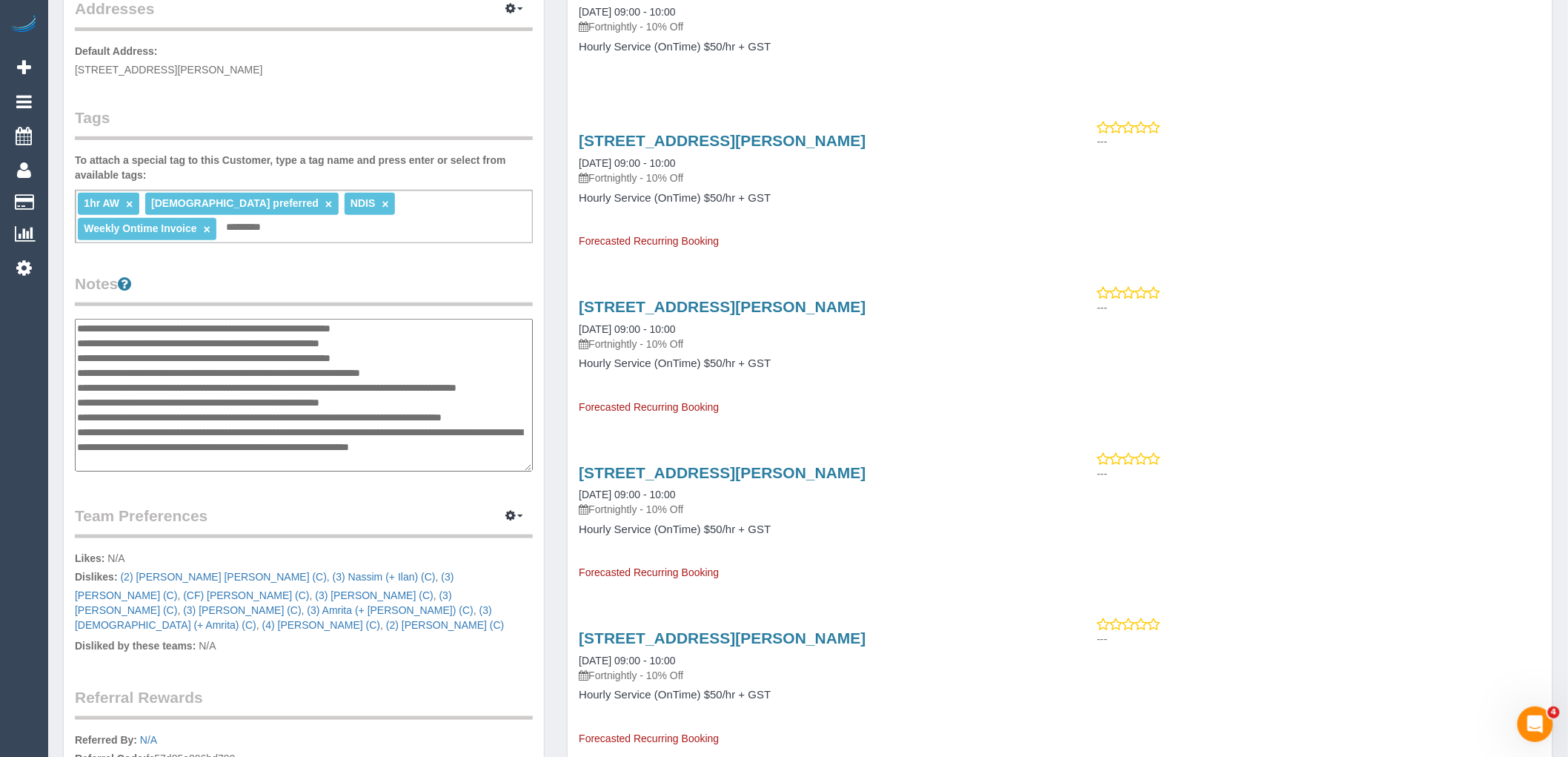
click at [78, 319] on textarea at bounding box center [303, 395] width 458 height 153
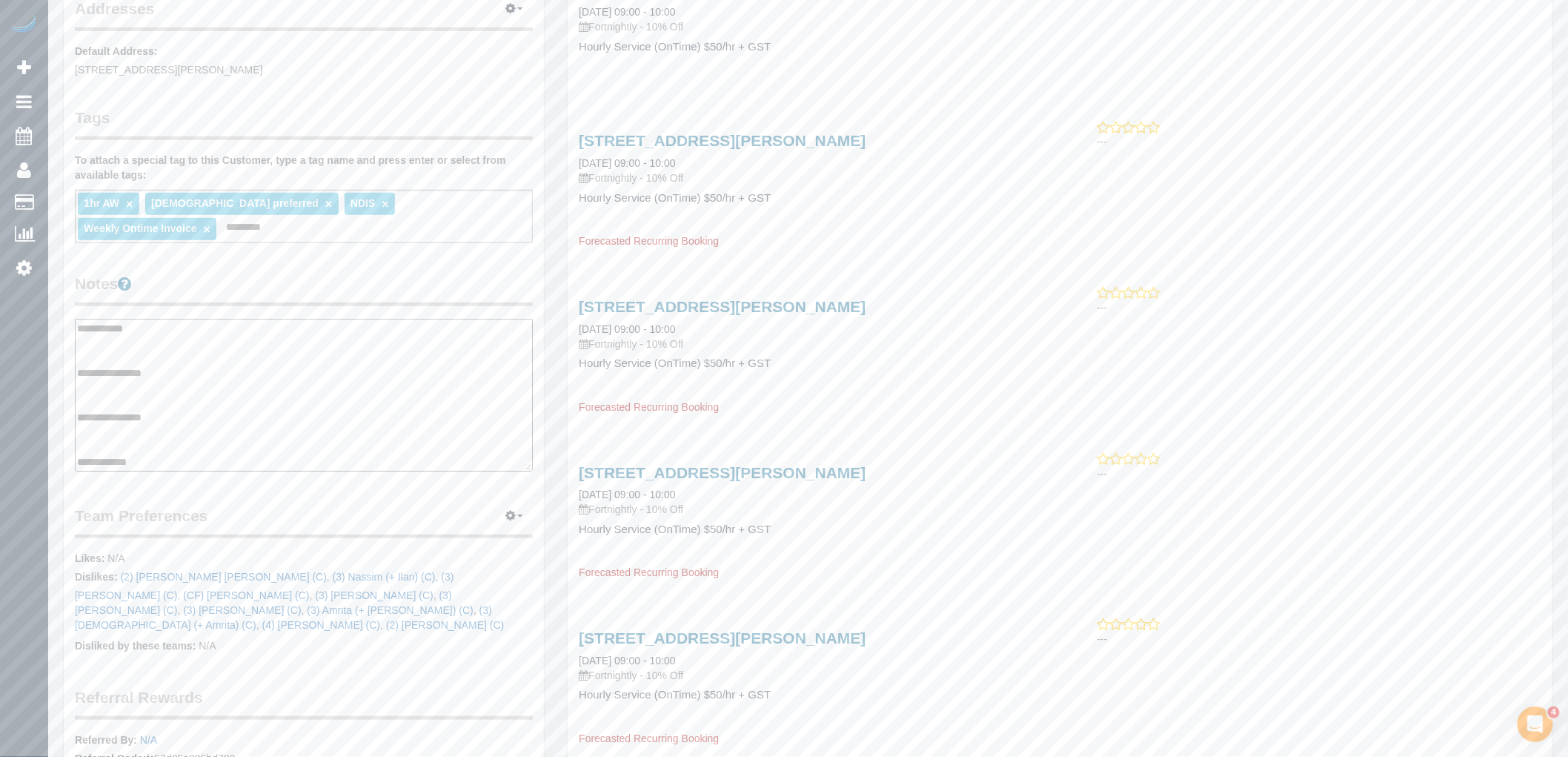
click at [114, 403] on textarea at bounding box center [303, 395] width 458 height 153
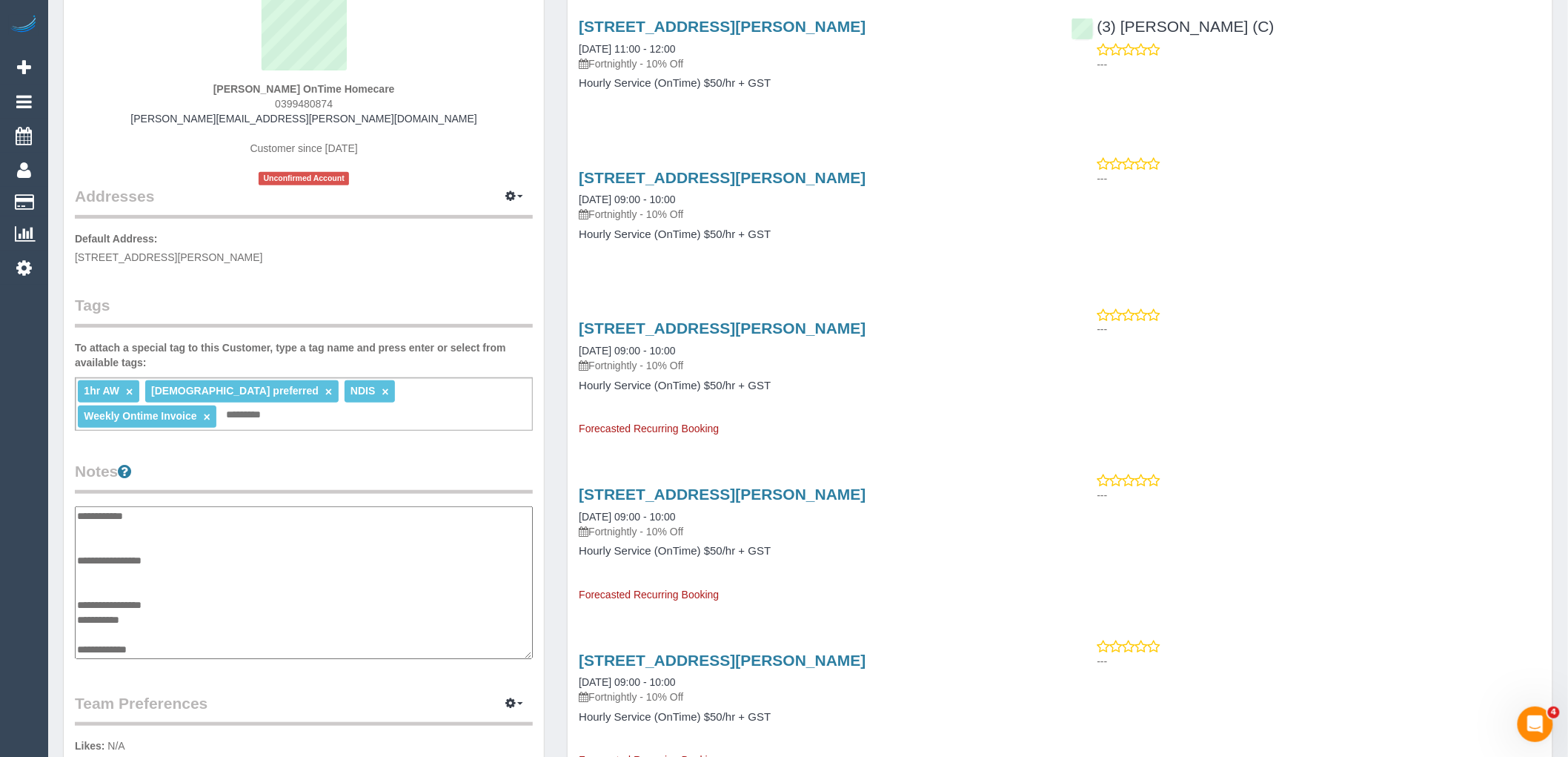
scroll to position [0, 0]
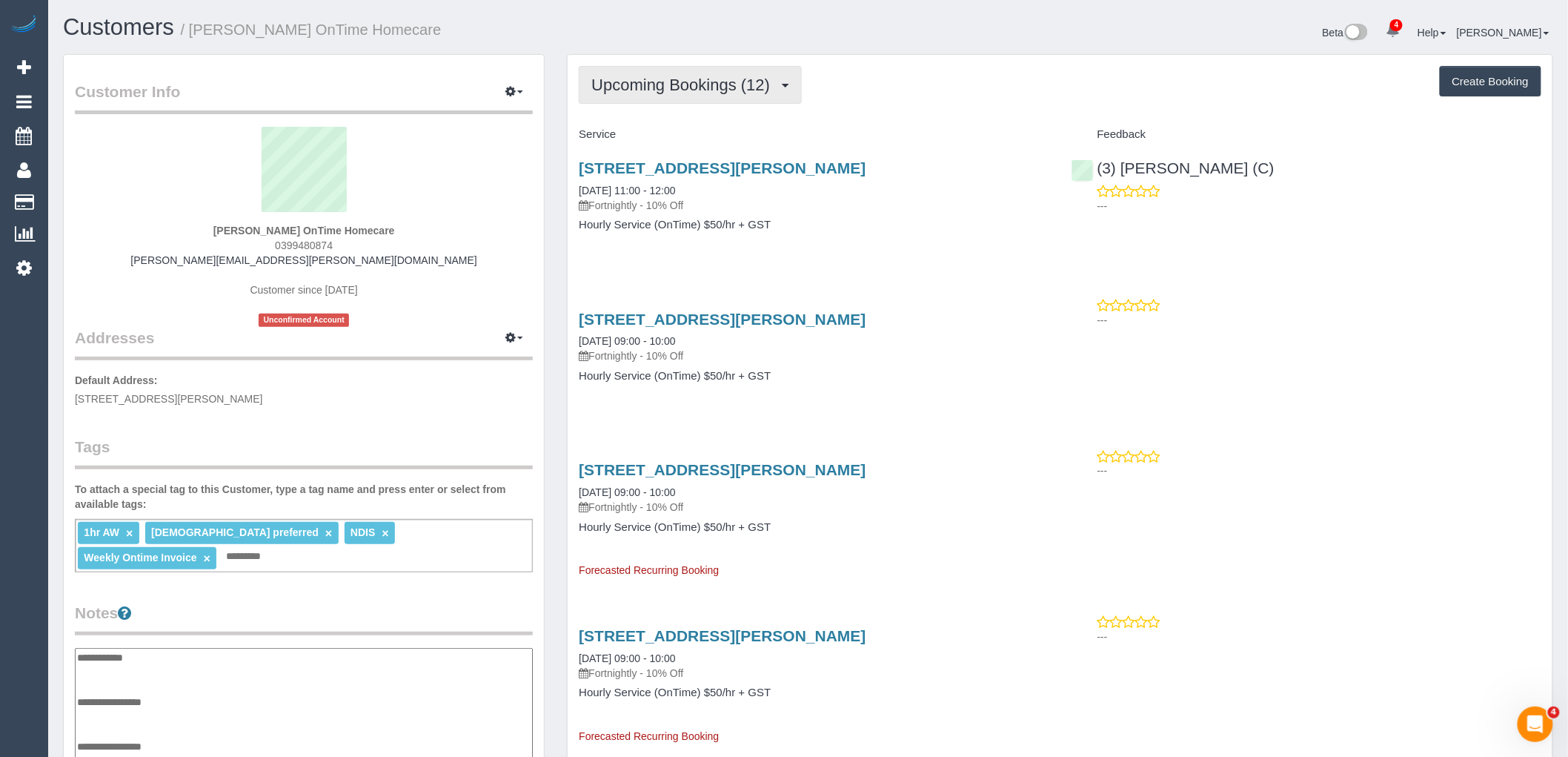
type textarea "**********"
click at [701, 78] on span "Upcoming Bookings (12)" at bounding box center [685, 85] width 186 height 18
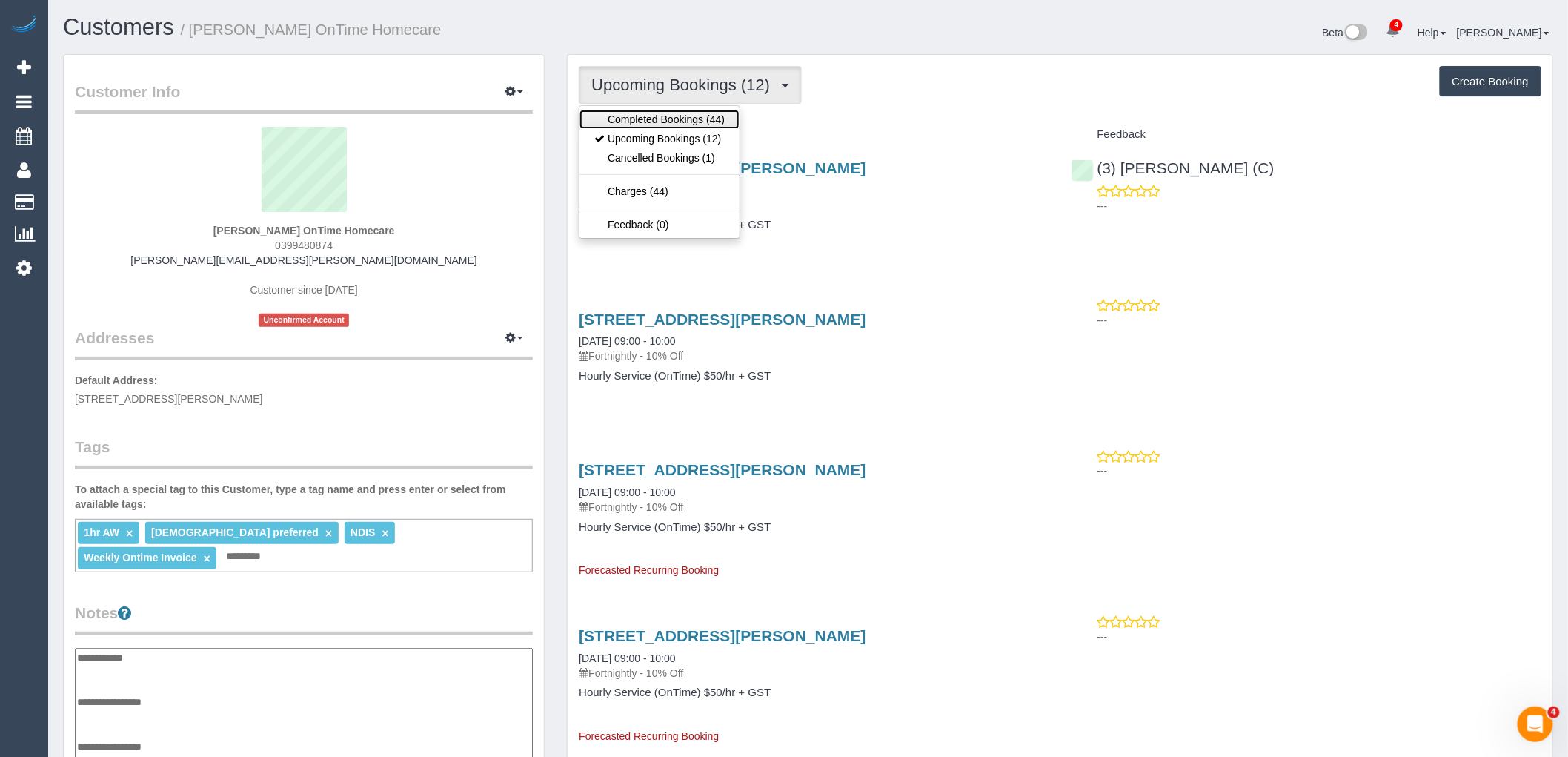
click at [704, 111] on link "Completed Bookings (44)" at bounding box center [659, 119] width 160 height 19
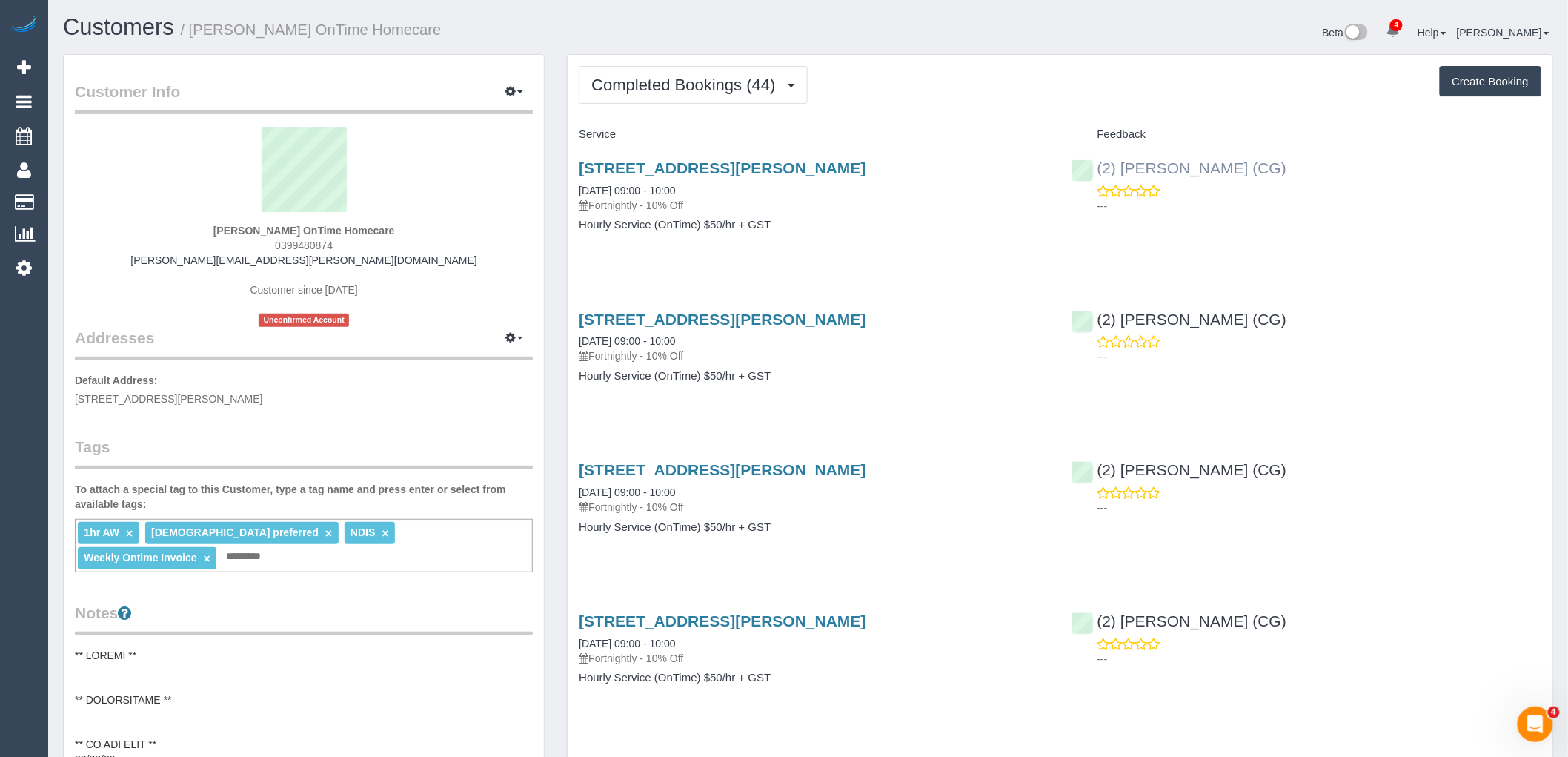
drag, startPoint x: 1284, startPoint y: 161, endPoint x: 1096, endPoint y: 164, distance: 188.0
click at [1096, 164] on div "(2) [PERSON_NAME] (CG) ---" at bounding box center [1306, 183] width 492 height 73
copy link "(2) [PERSON_NAME] (CG)"
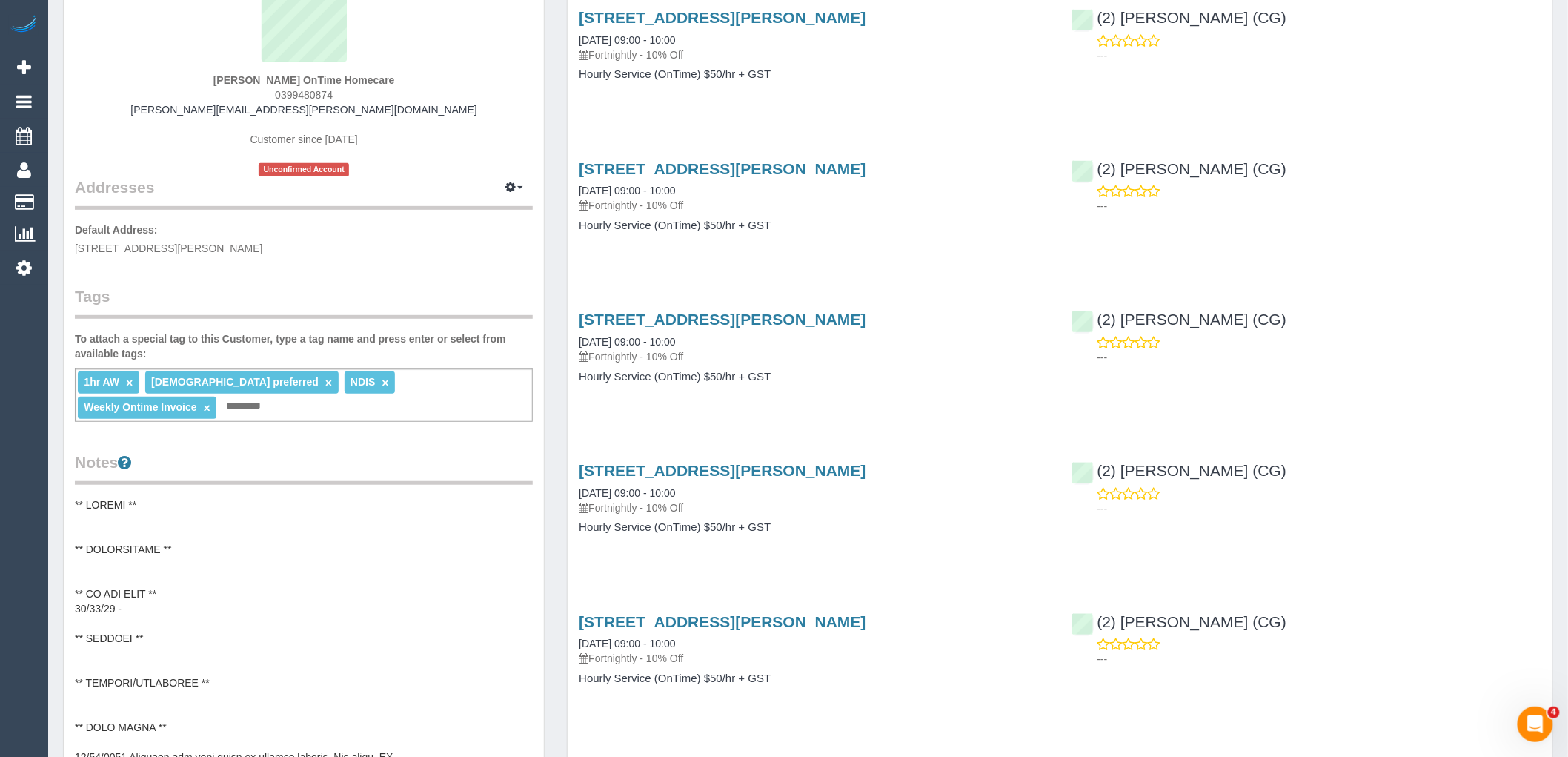
scroll to position [493, 0]
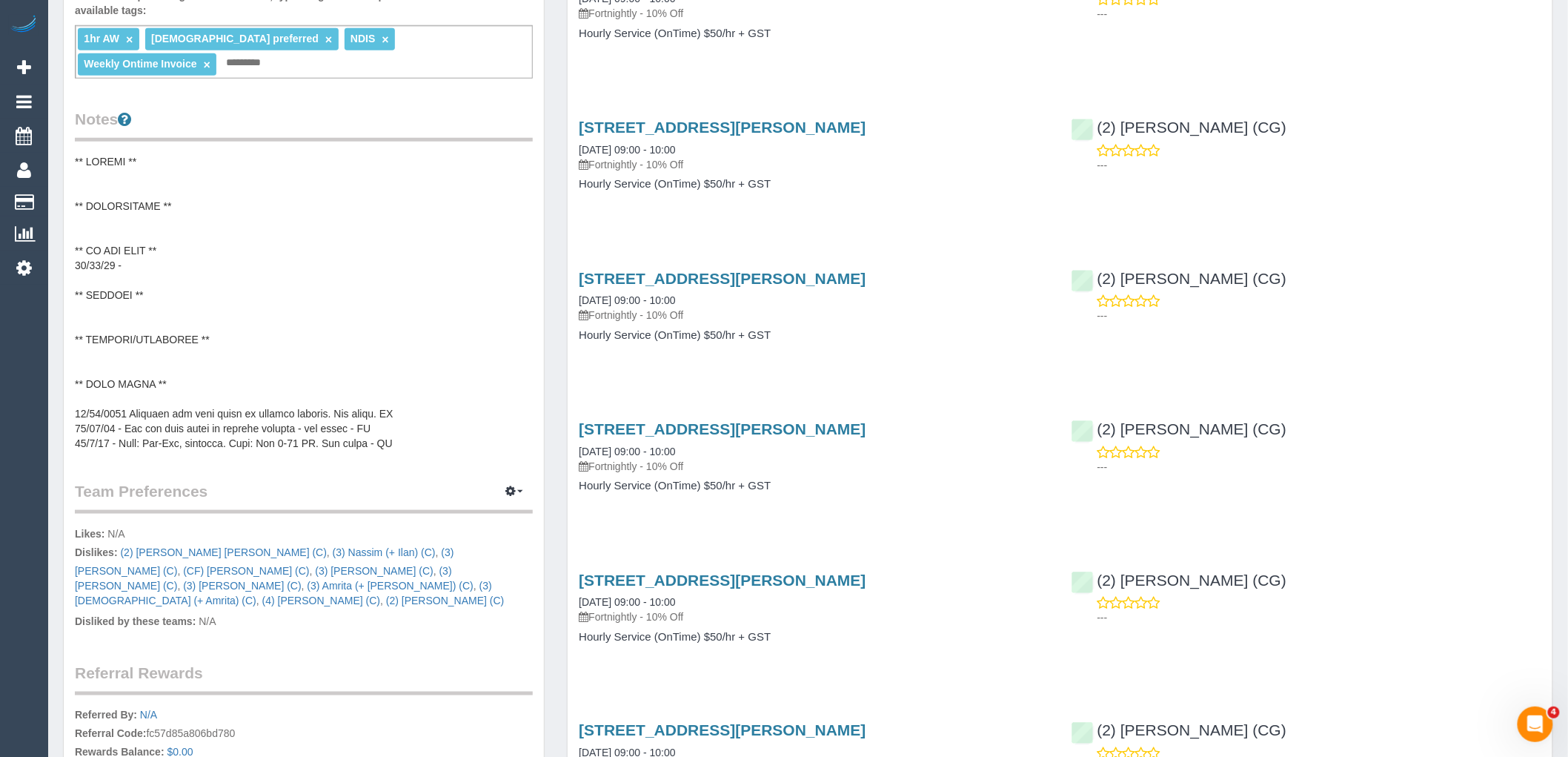
click at [270, 287] on pre at bounding box center [303, 303] width 458 height 297
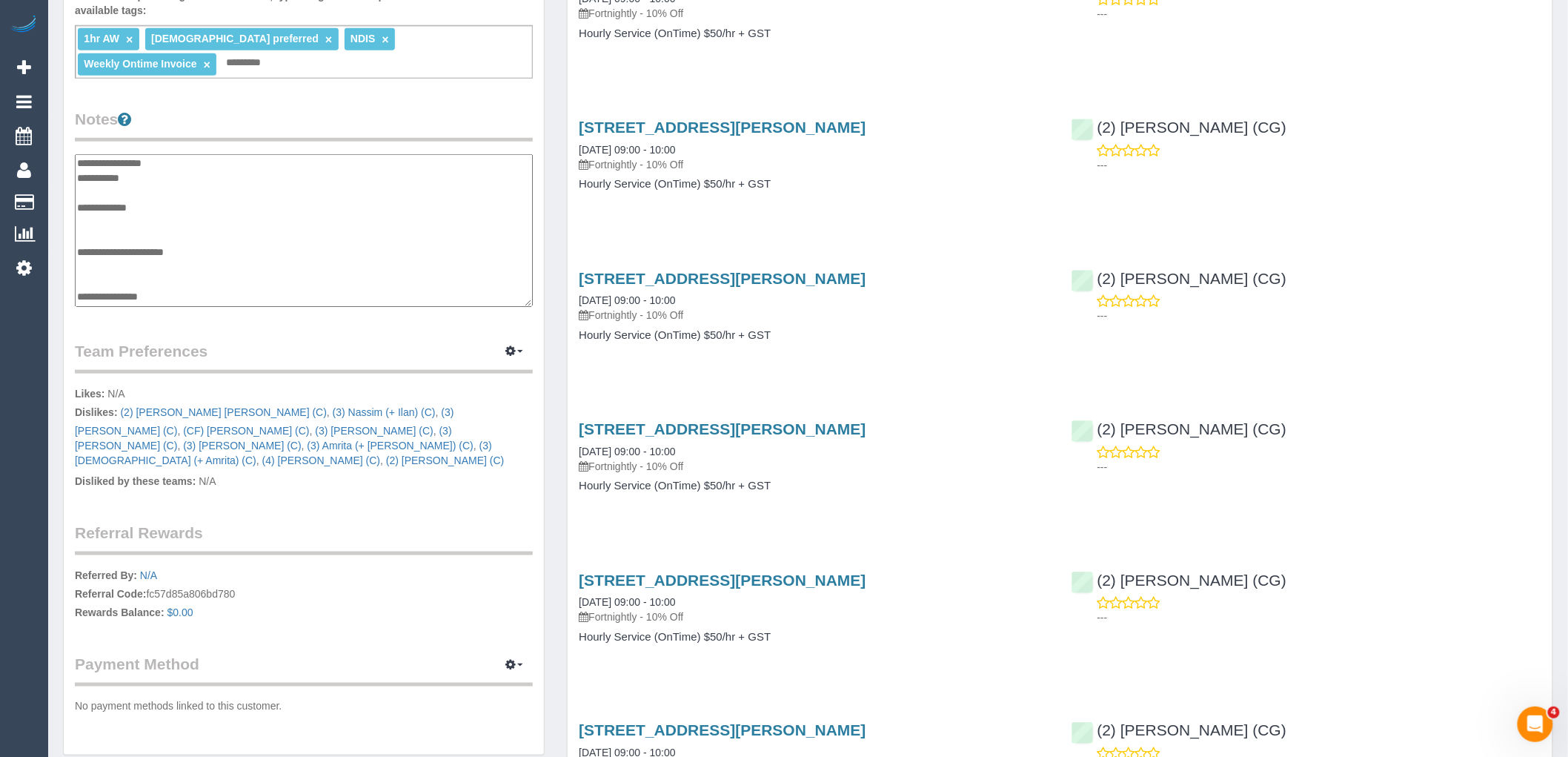
scroll to position [69, 0]
click at [146, 175] on textarea at bounding box center [303, 231] width 458 height 153
click at [379, 171] on textarea at bounding box center [303, 231] width 458 height 153
paste textarea "**********"
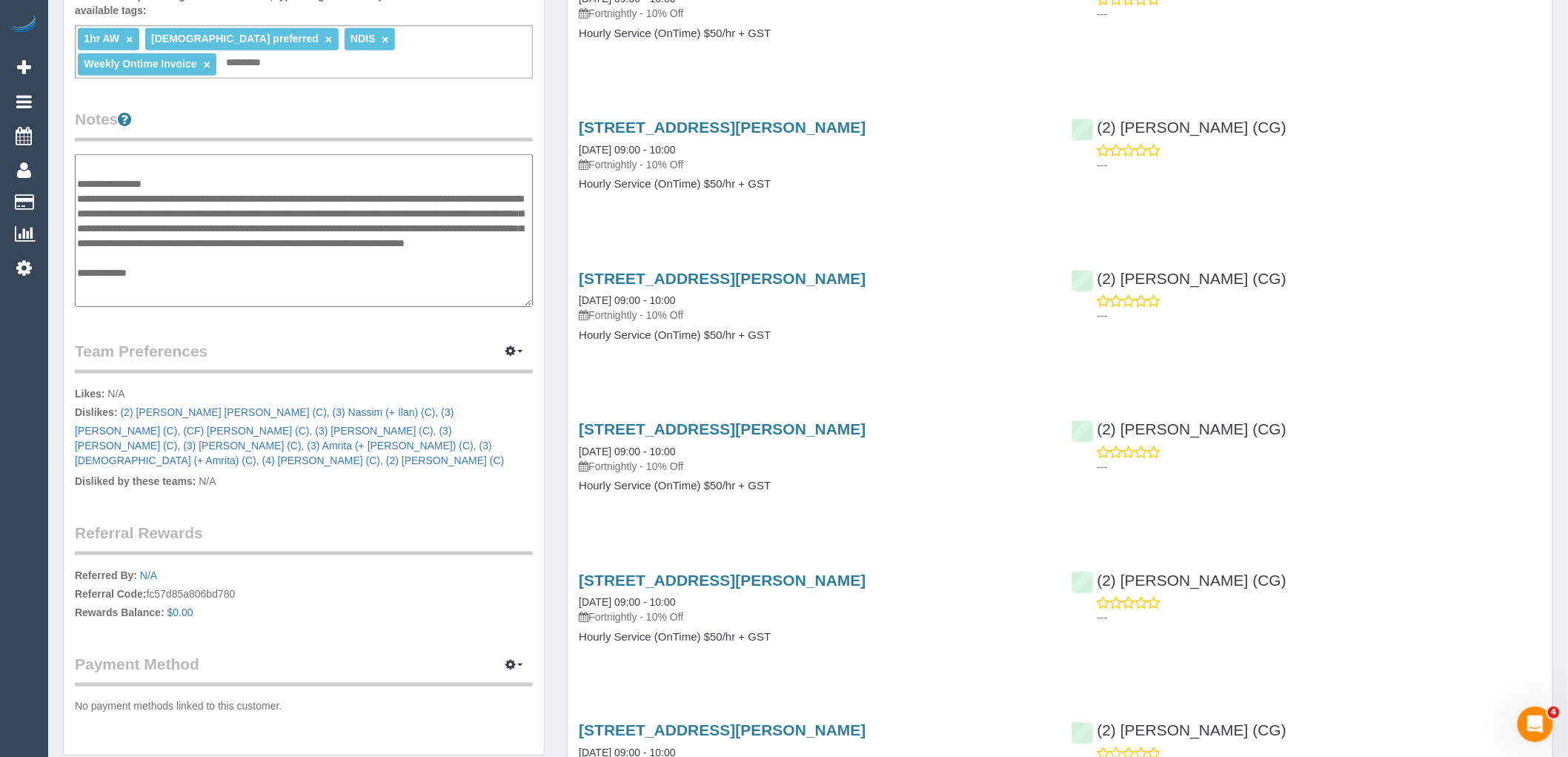
type textarea "**********"
click at [492, 226] on textarea at bounding box center [303, 231] width 458 height 153
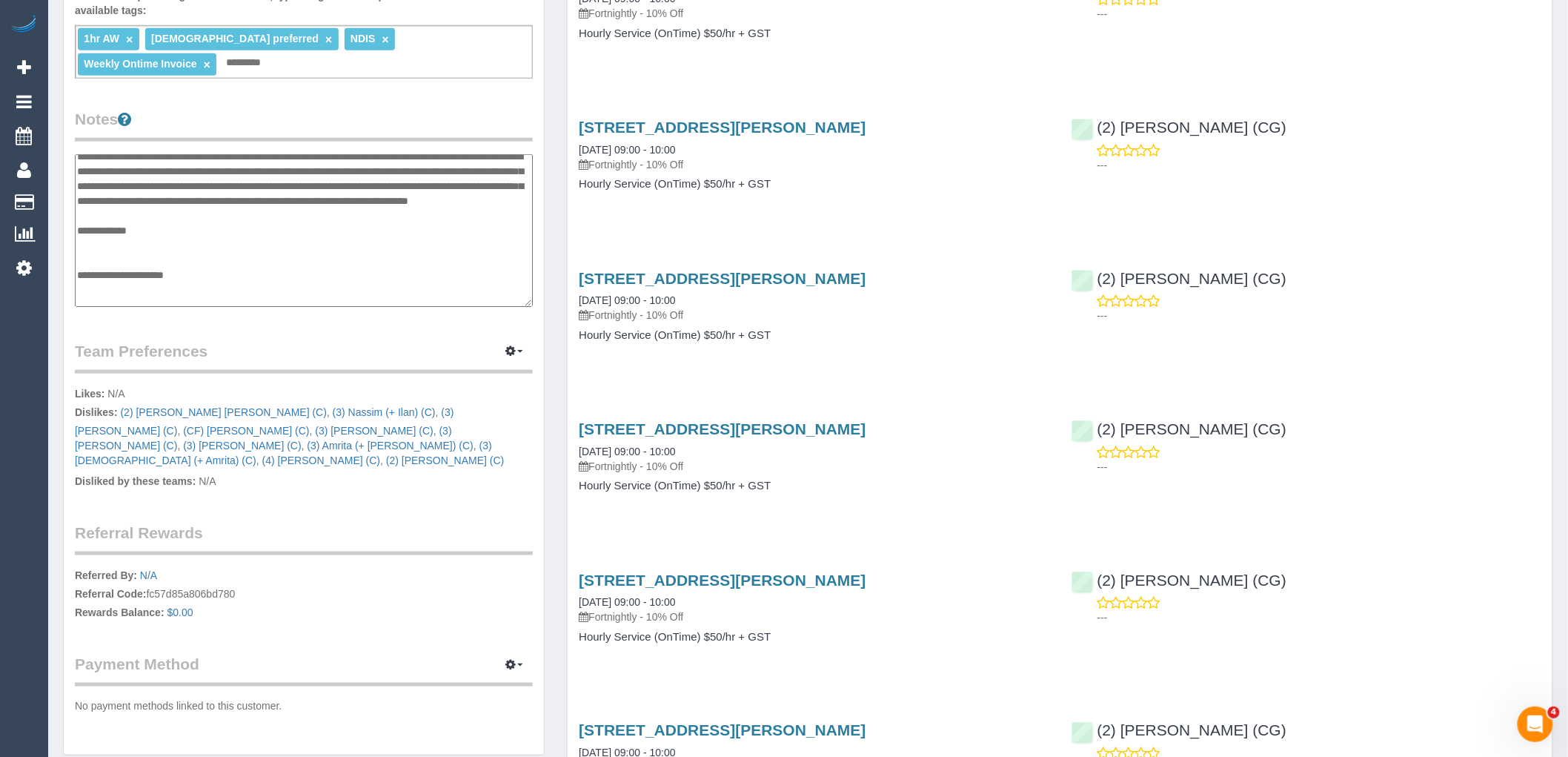
scroll to position [151, 0]
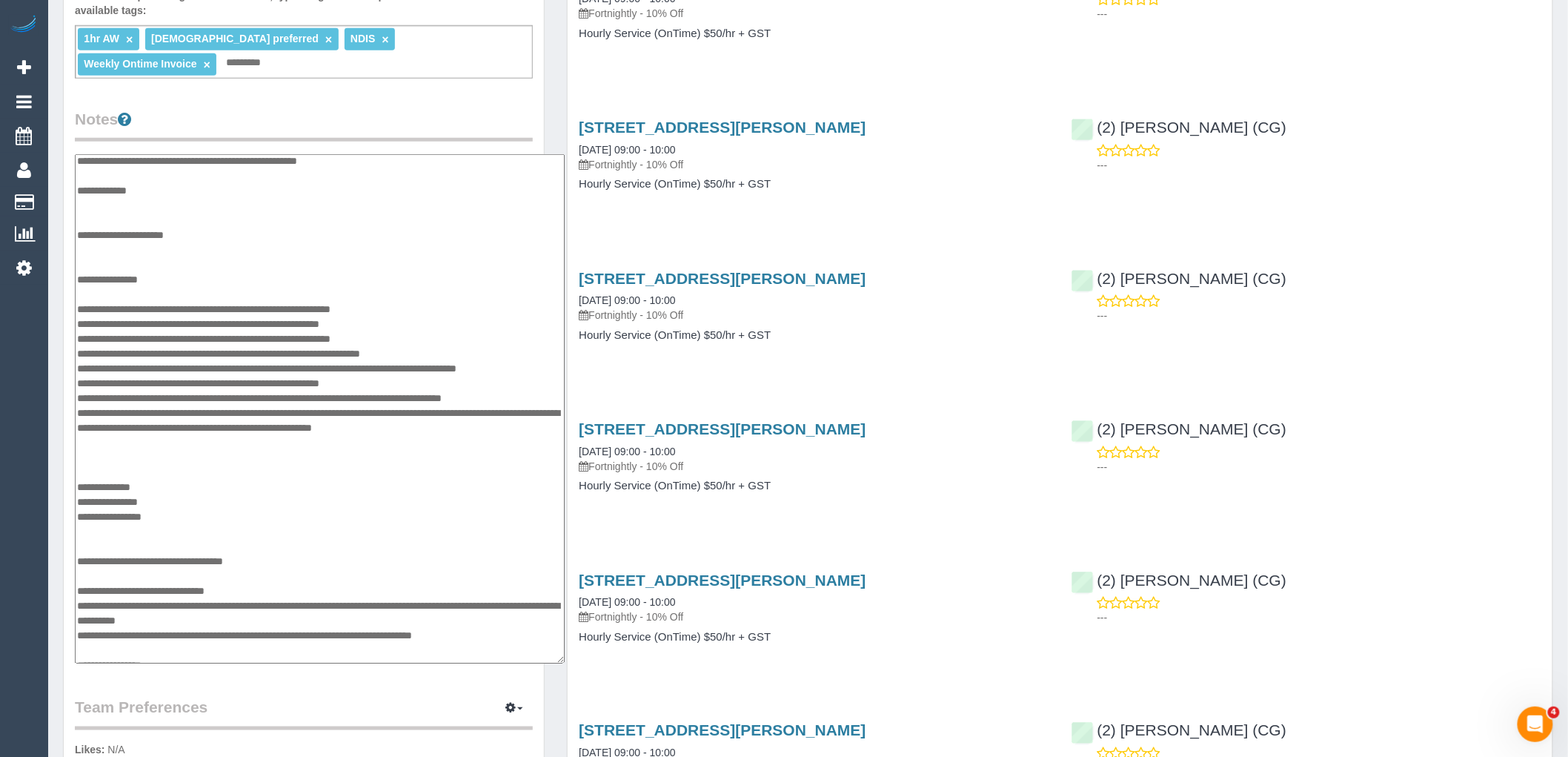
drag, startPoint x: 527, startPoint y: 275, endPoint x: 559, endPoint y: 633, distance: 359.4
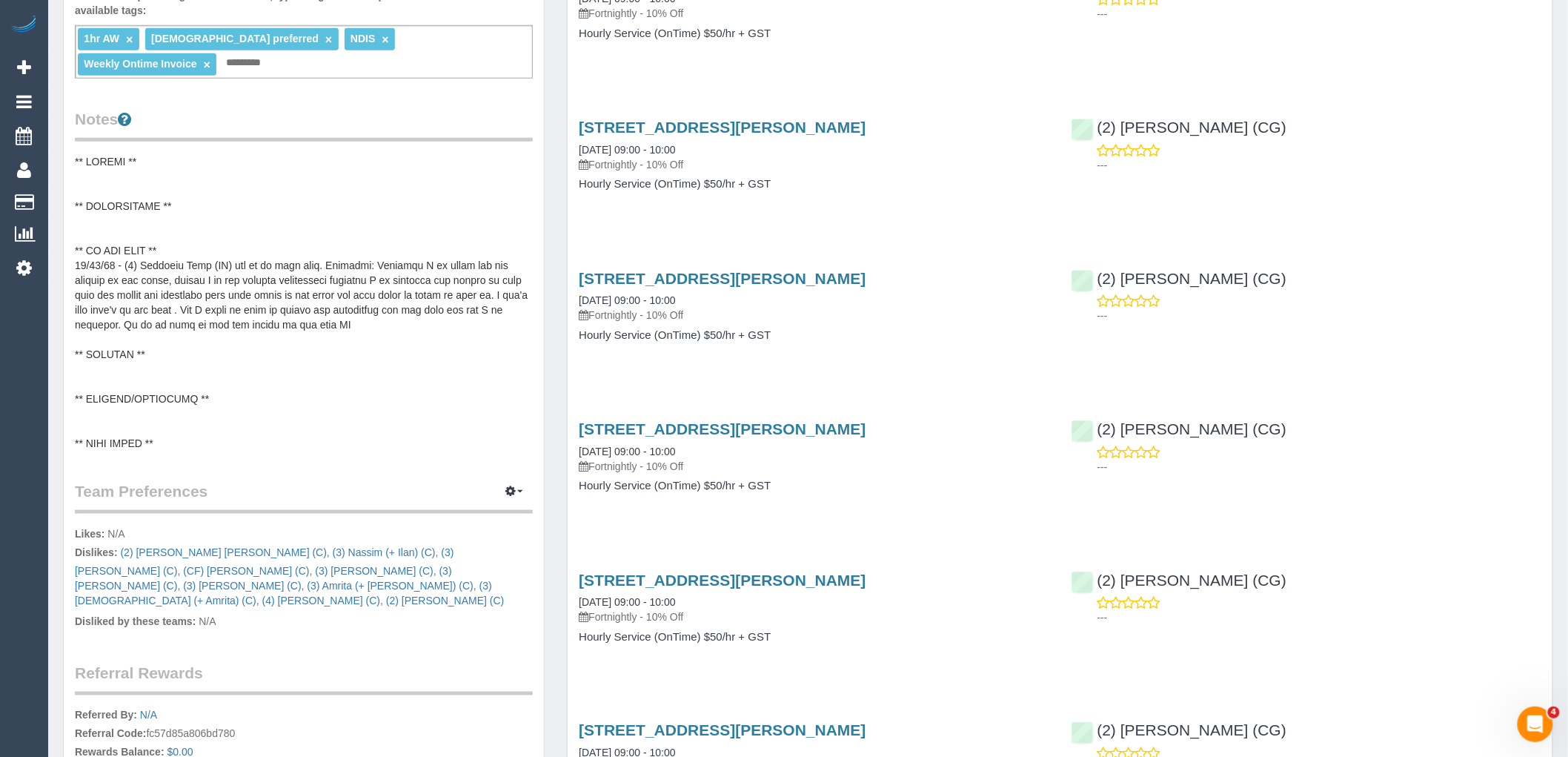
click at [265, 282] on pre at bounding box center [303, 303] width 458 height 297
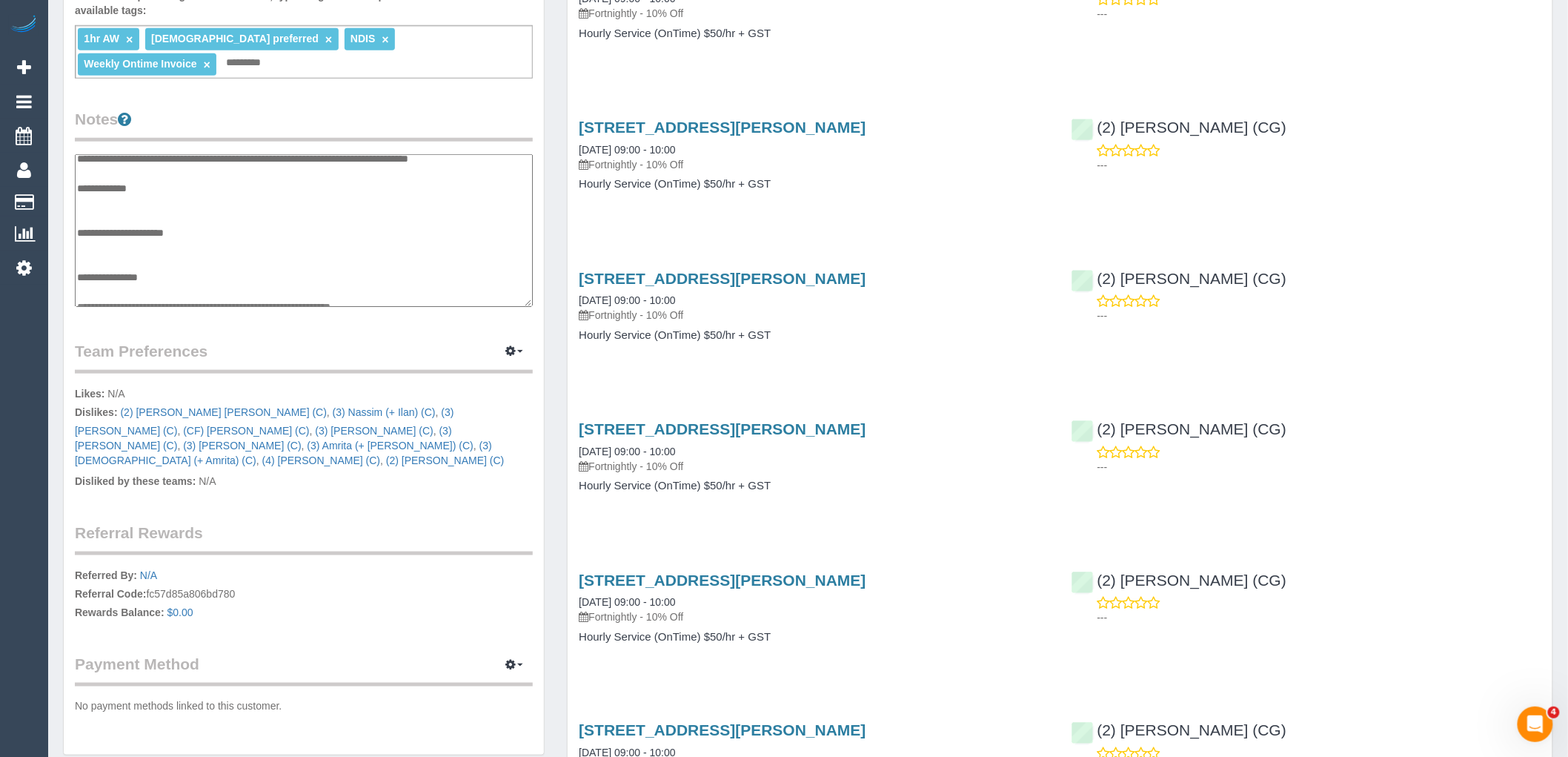
scroll to position [0, 0]
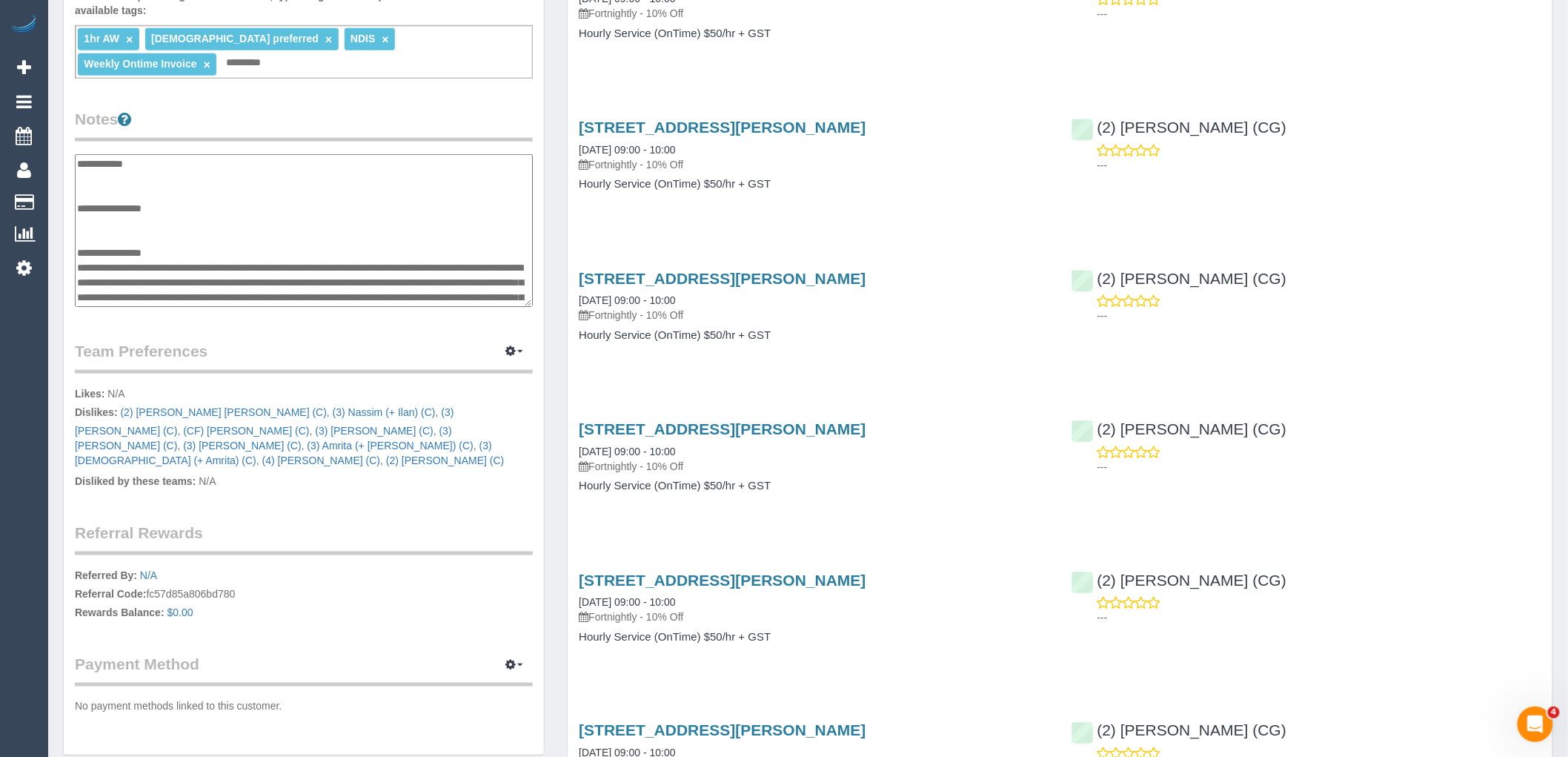
drag, startPoint x: 270, startPoint y: 270, endPoint x: 78, endPoint y: 136, distance: 234.1
click at [78, 154] on textarea at bounding box center [303, 231] width 458 height 153
click at [299, 225] on textarea at bounding box center [303, 231] width 458 height 153
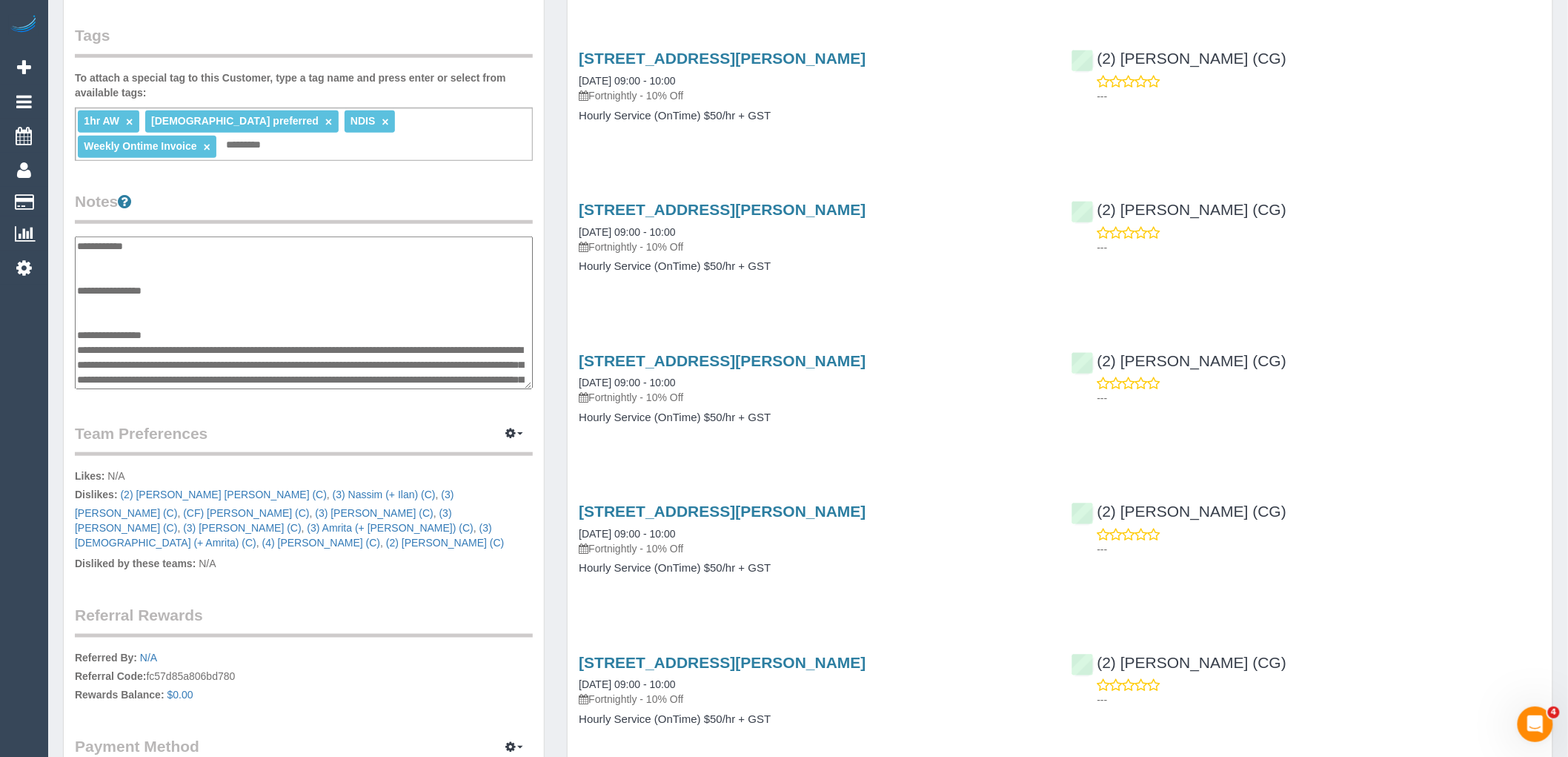
drag, startPoint x: 180, startPoint y: 326, endPoint x: 83, endPoint y: 220, distance: 143.7
click at [83, 237] on textarea at bounding box center [303, 313] width 458 height 153
type textarea "*"
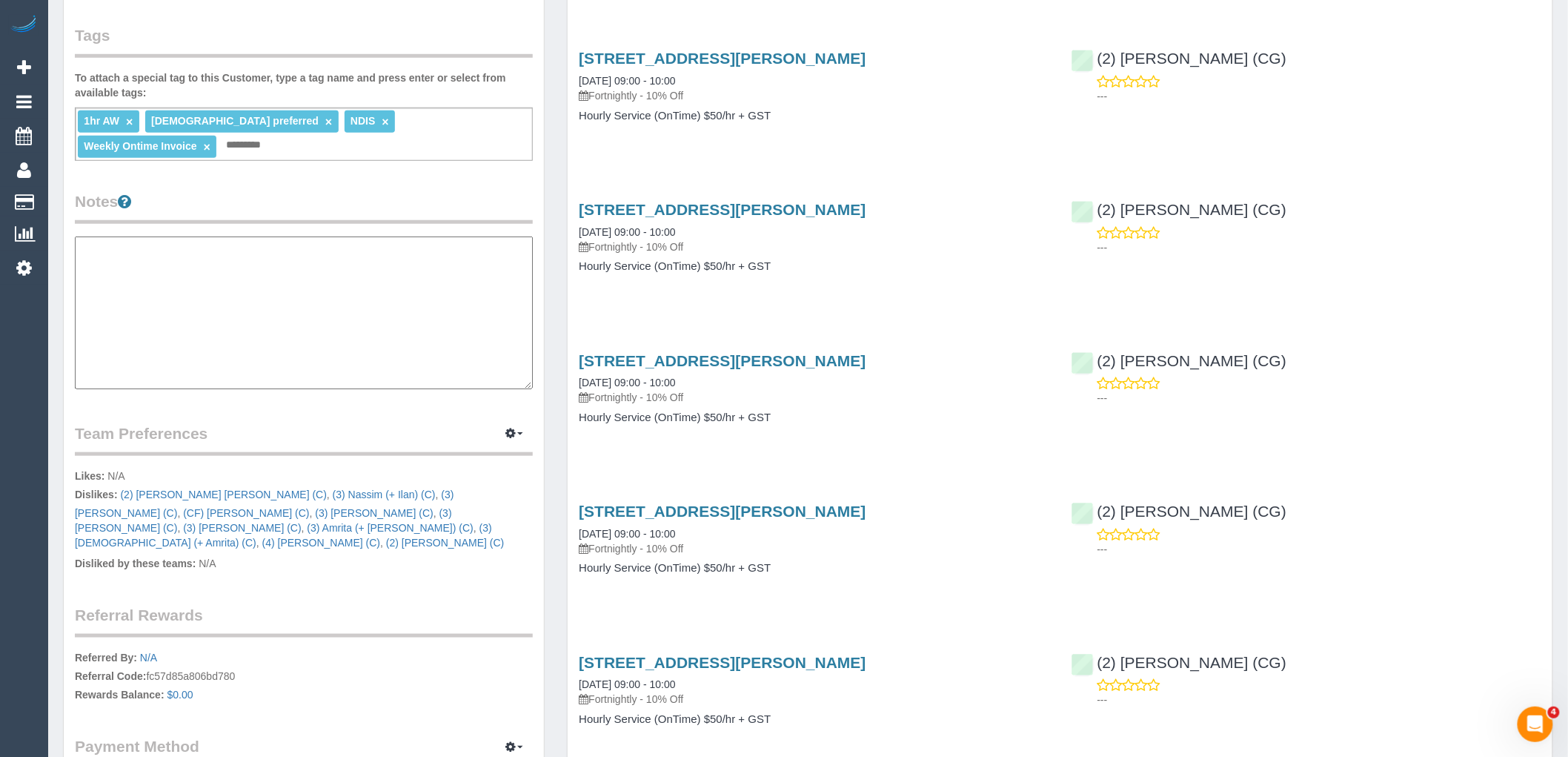
paste textarea "**********"
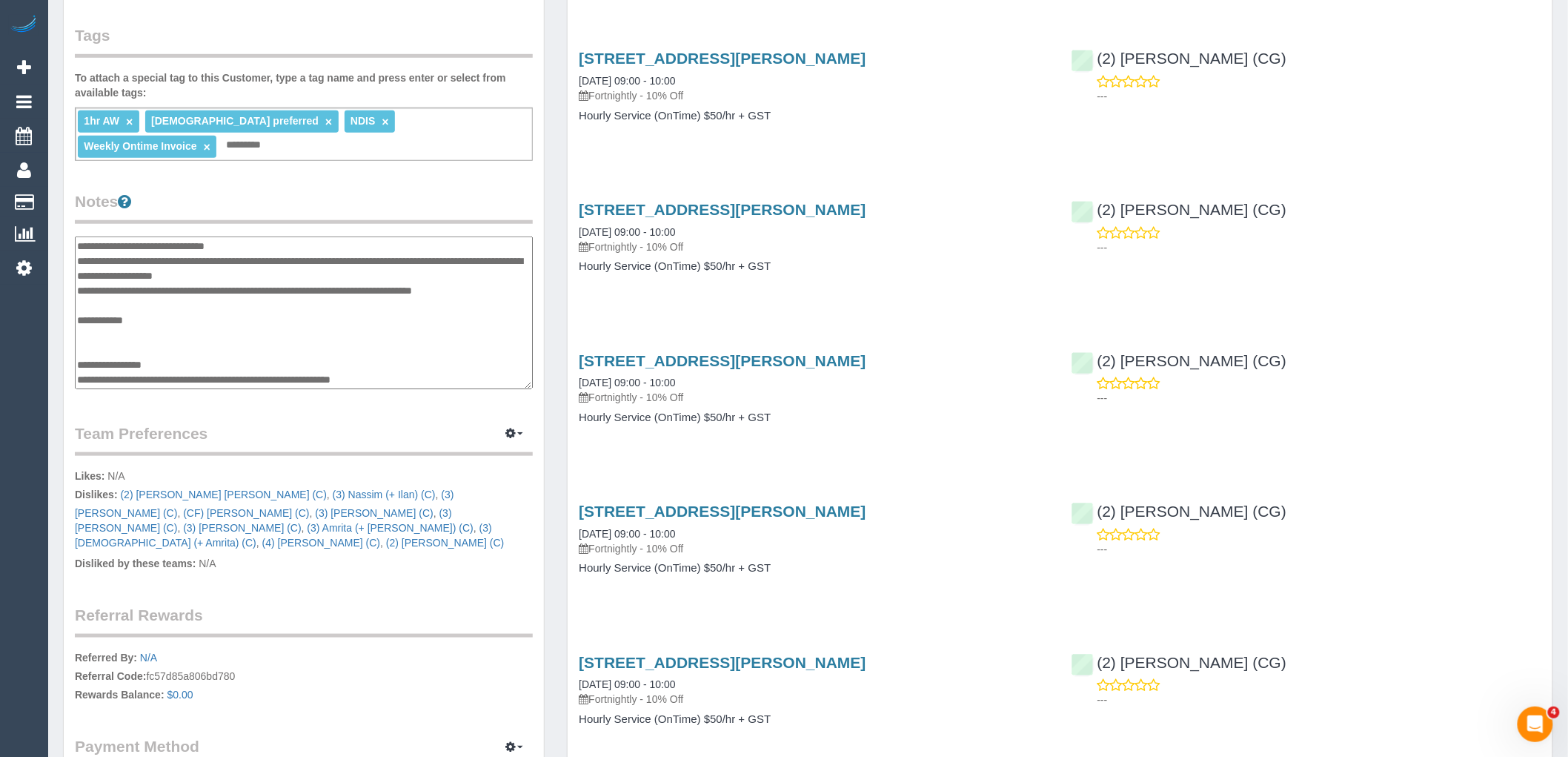
scroll to position [456, 0]
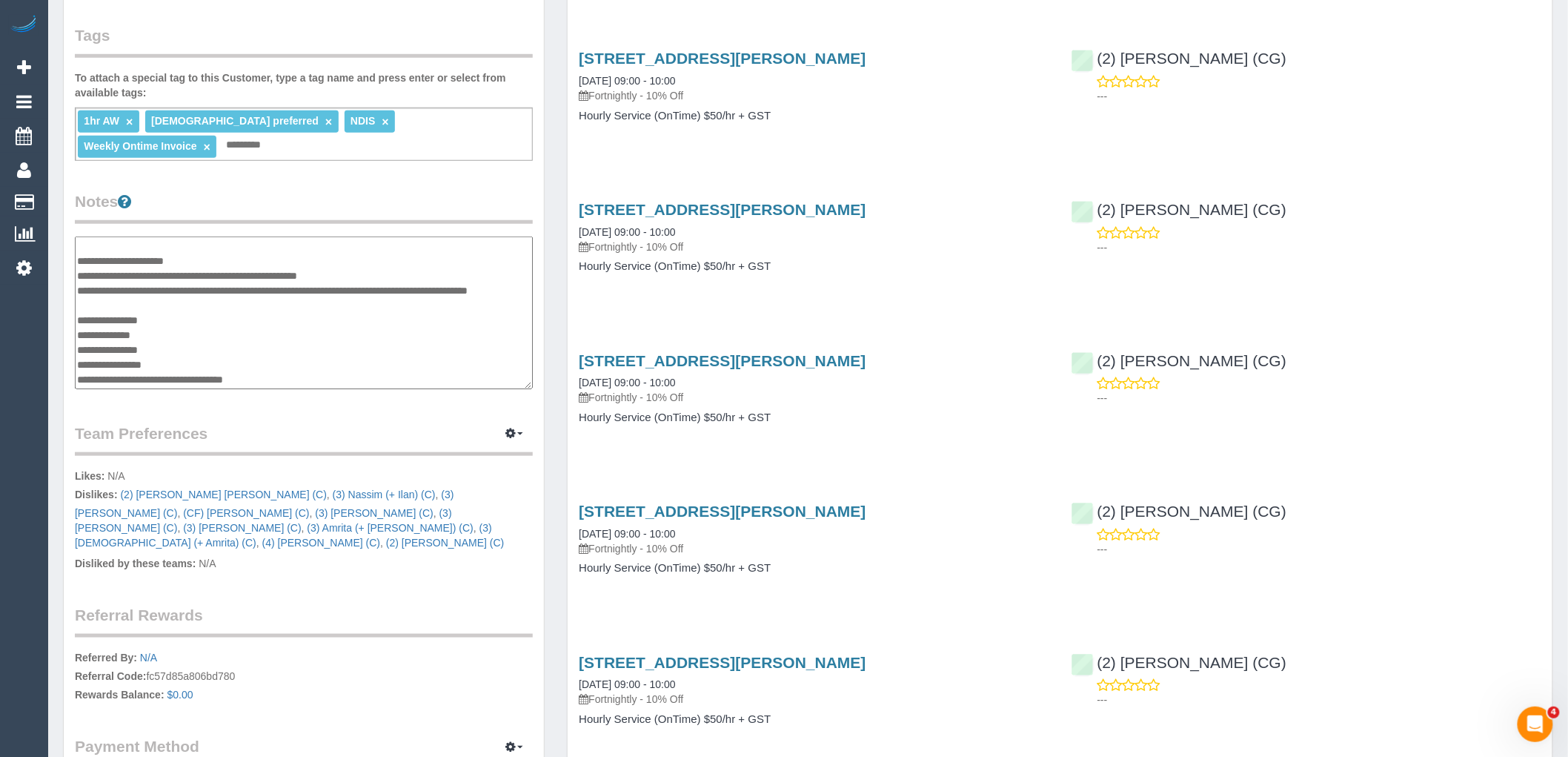
type textarea "**********"
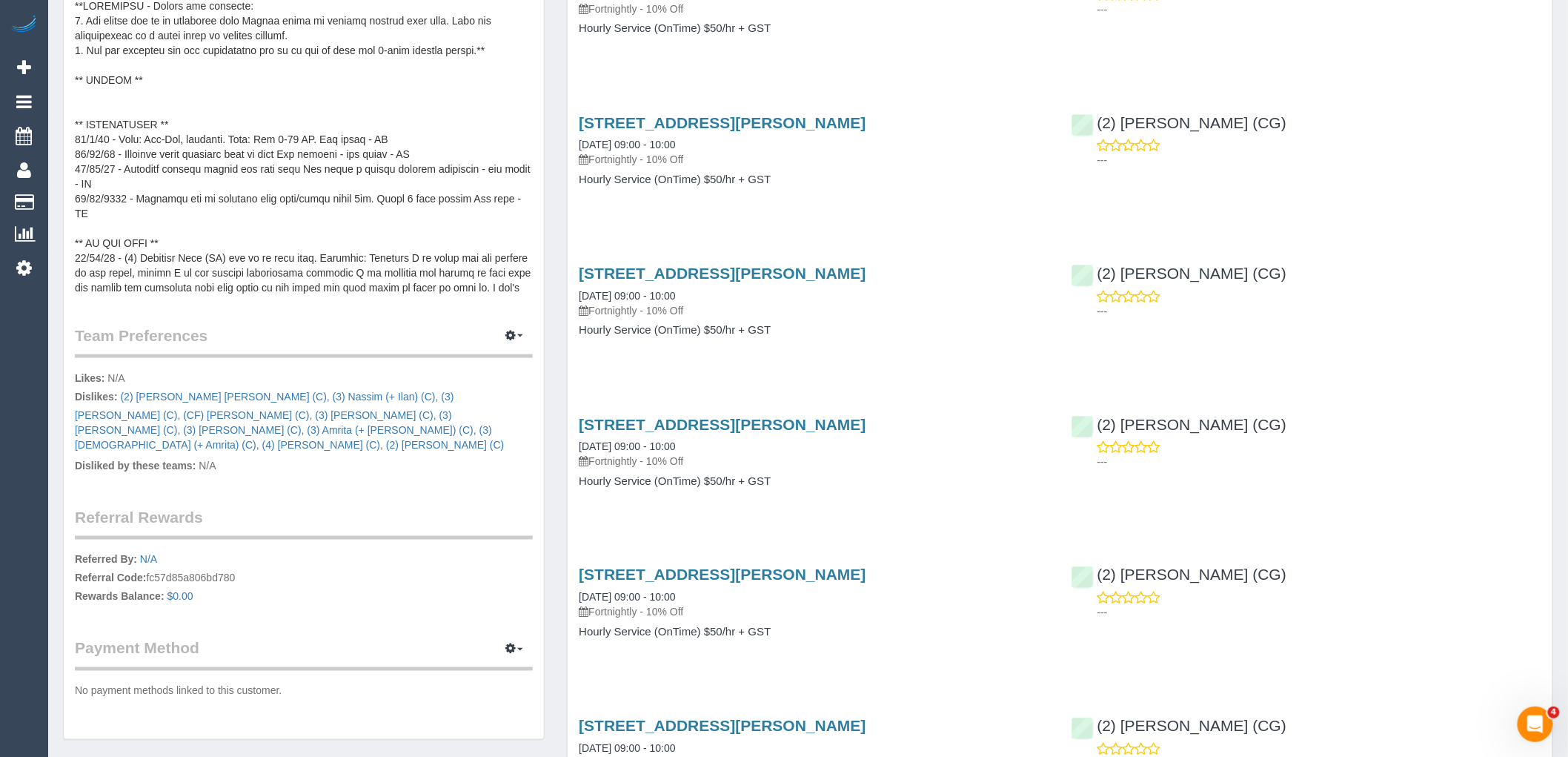
scroll to position [824, 0]
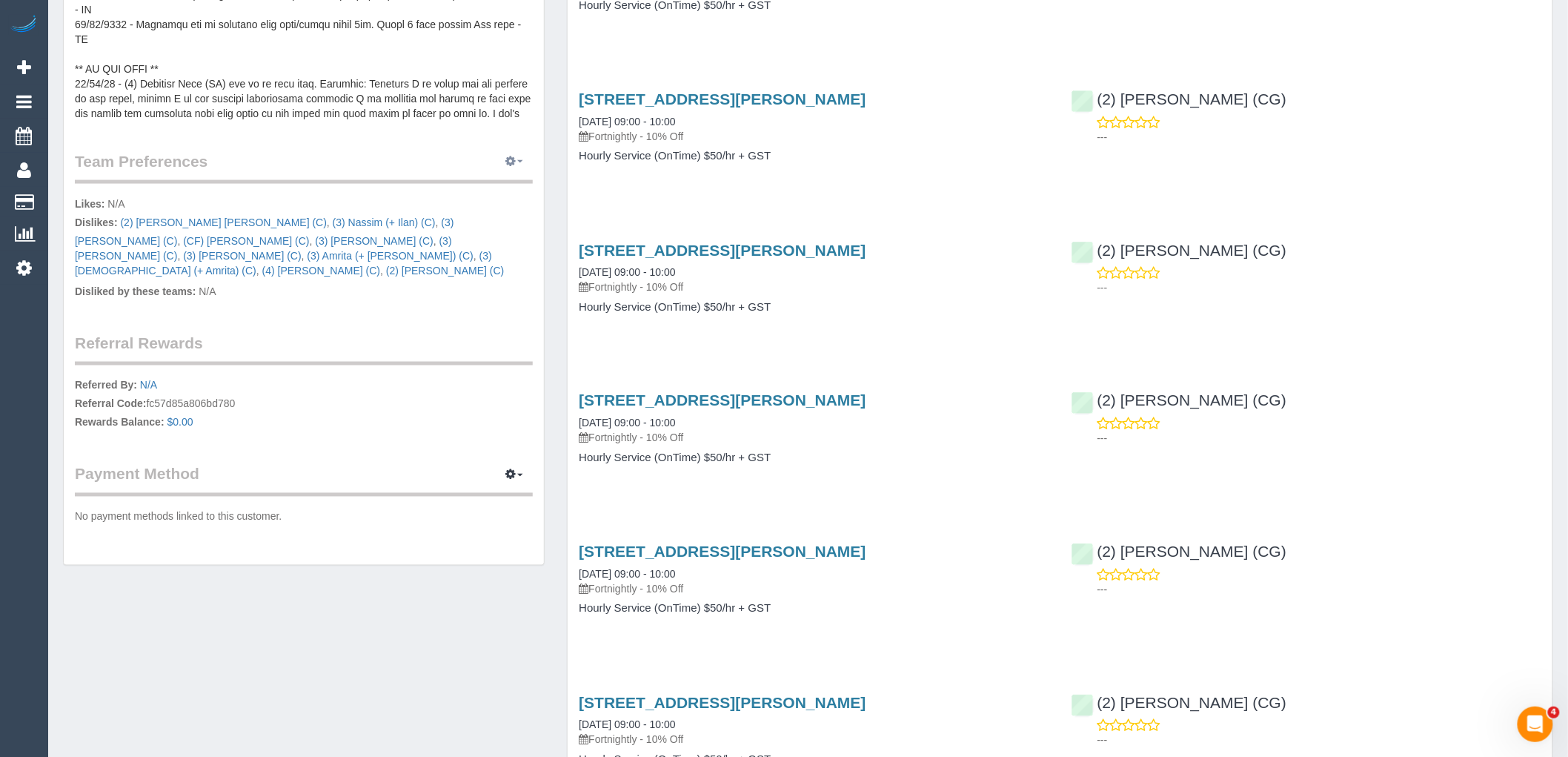
click at [515, 157] on icon "button" at bounding box center [511, 161] width 11 height 9
click at [494, 179] on link "Manage Preferences" at bounding box center [469, 188] width 126 height 19
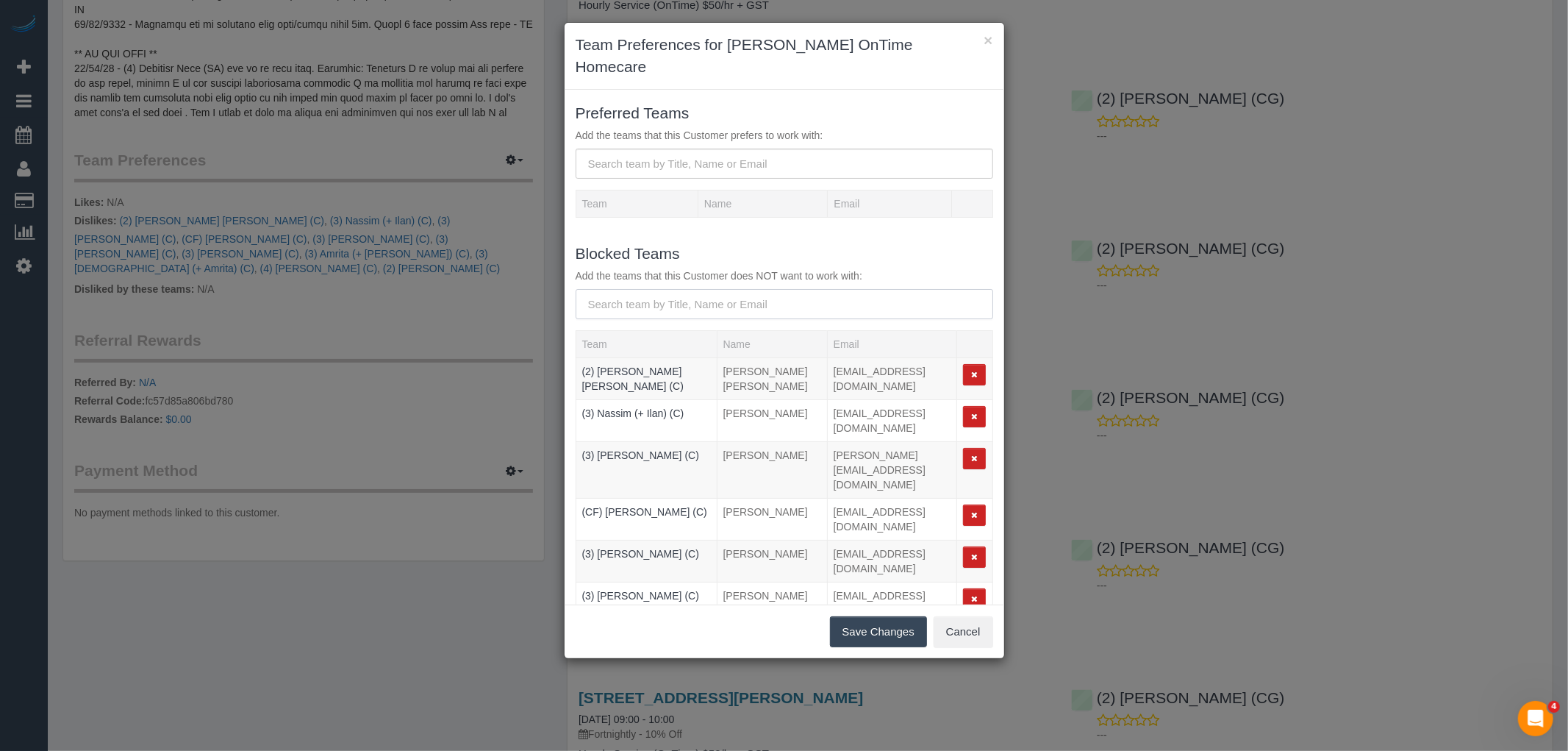
click at [714, 289] on input "text" at bounding box center [784, 304] width 418 height 30
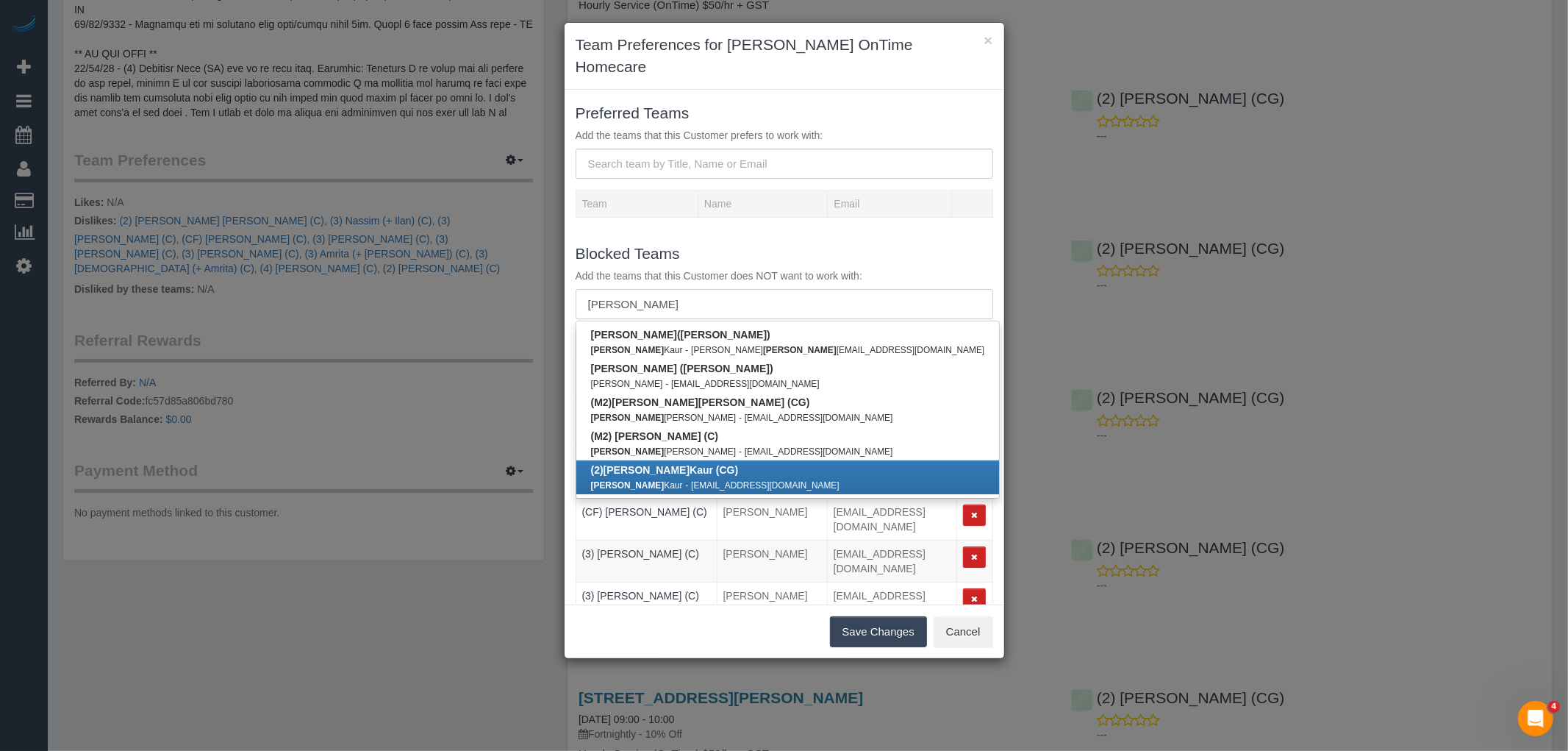
type input "[PERSON_NAME]"
click at [722, 461] on link "(2) [PERSON_NAME] (CG) [PERSON_NAME] - [EMAIL_ADDRESS][DOMAIN_NAME]" at bounding box center [788, 477] width 424 height 34
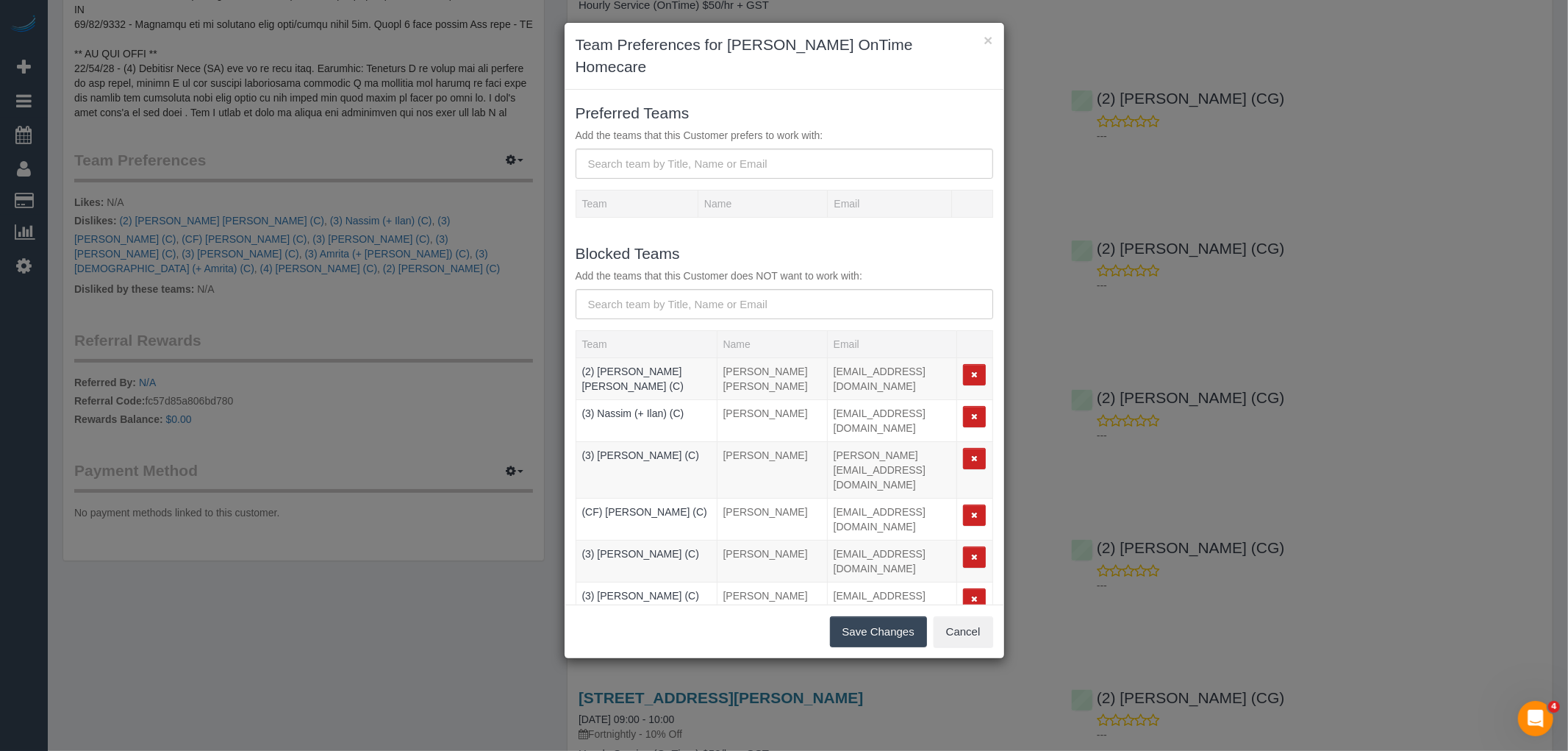
click at [895, 616] on button "Save Changes" at bounding box center [878, 631] width 97 height 31
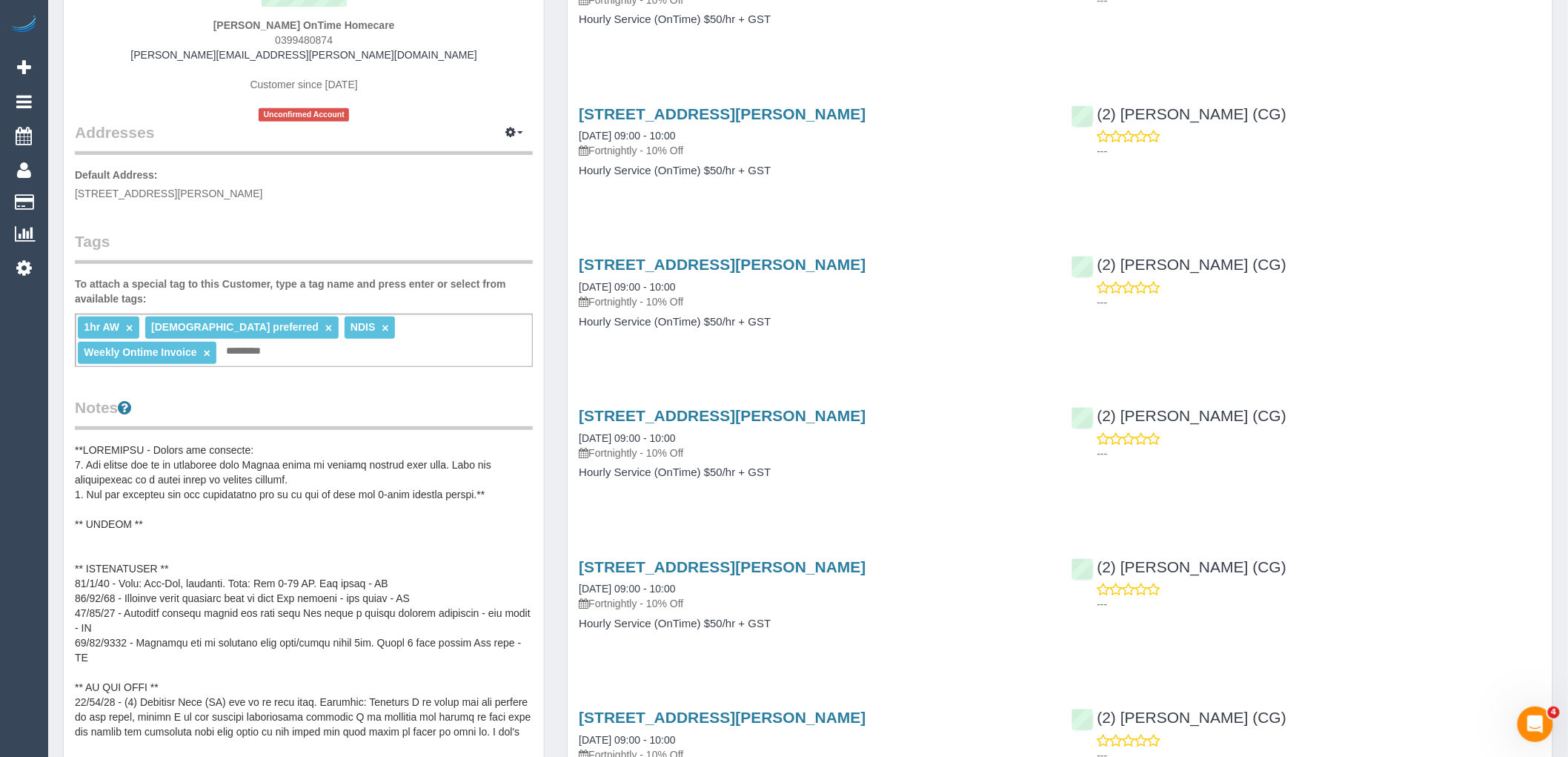
scroll to position [164, 0]
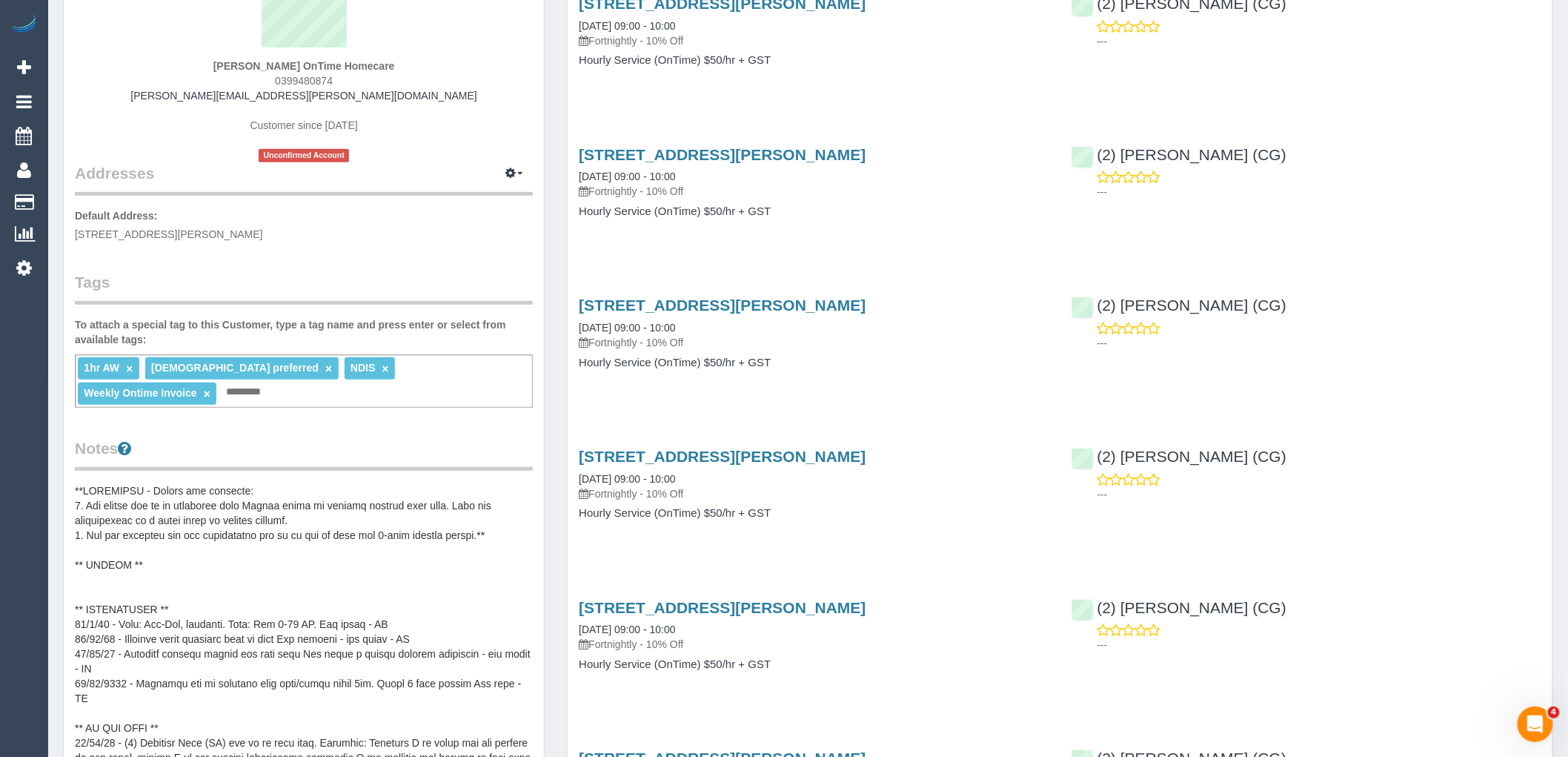
click at [115, 62] on div "[PERSON_NAME] OnTime Homecare 0399480874 [PERSON_NAME][EMAIL_ADDRESS][PERSON_NA…" at bounding box center [303, 62] width 458 height 200
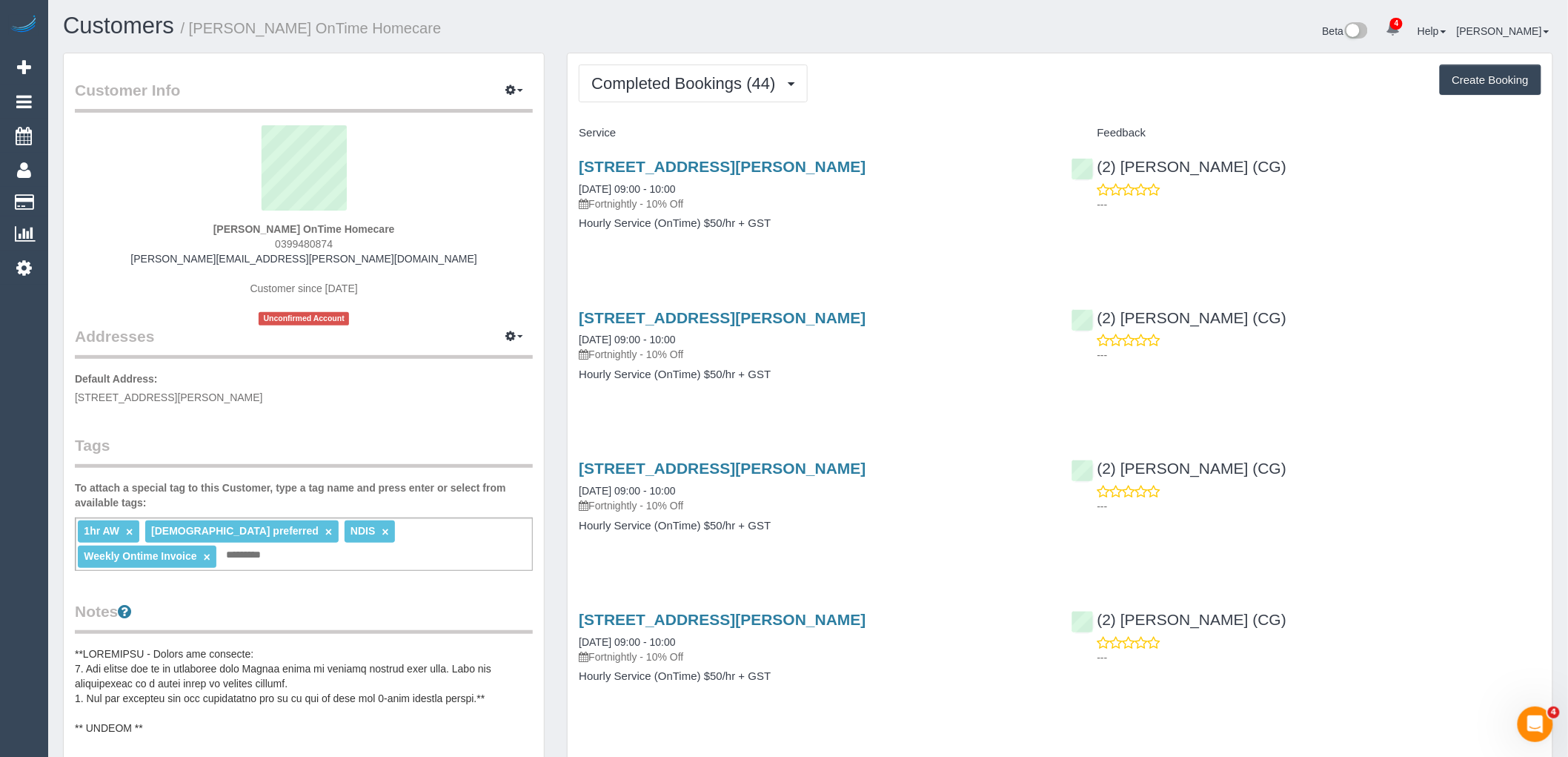
scroll to position [0, 0]
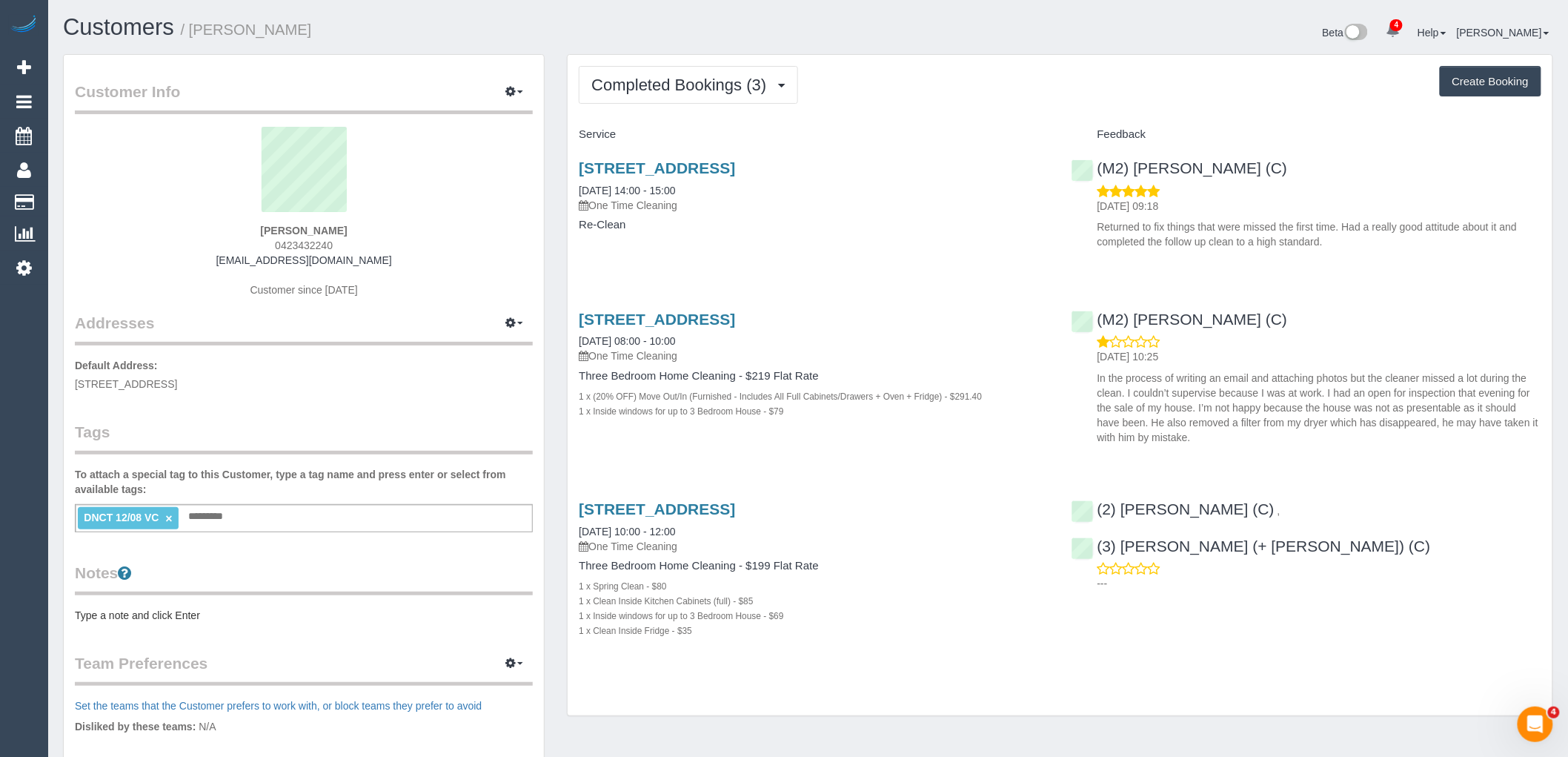
click at [360, 234] on div "Narelle Parris 0423432240 merson1864@hotmail.com Customer since 2024" at bounding box center [303, 219] width 458 height 185
drag, startPoint x: 273, startPoint y: 244, endPoint x: 216, endPoint y: 244, distance: 57.0
click at [216, 244] on div "Narelle Parris 0423432240 merson1864@hotmail.com Customer since 2024" at bounding box center [303, 219] width 458 height 185
copy span "0423432240"
click at [704, 73] on button "Completed Bookings (3)" at bounding box center [688, 85] width 220 height 38
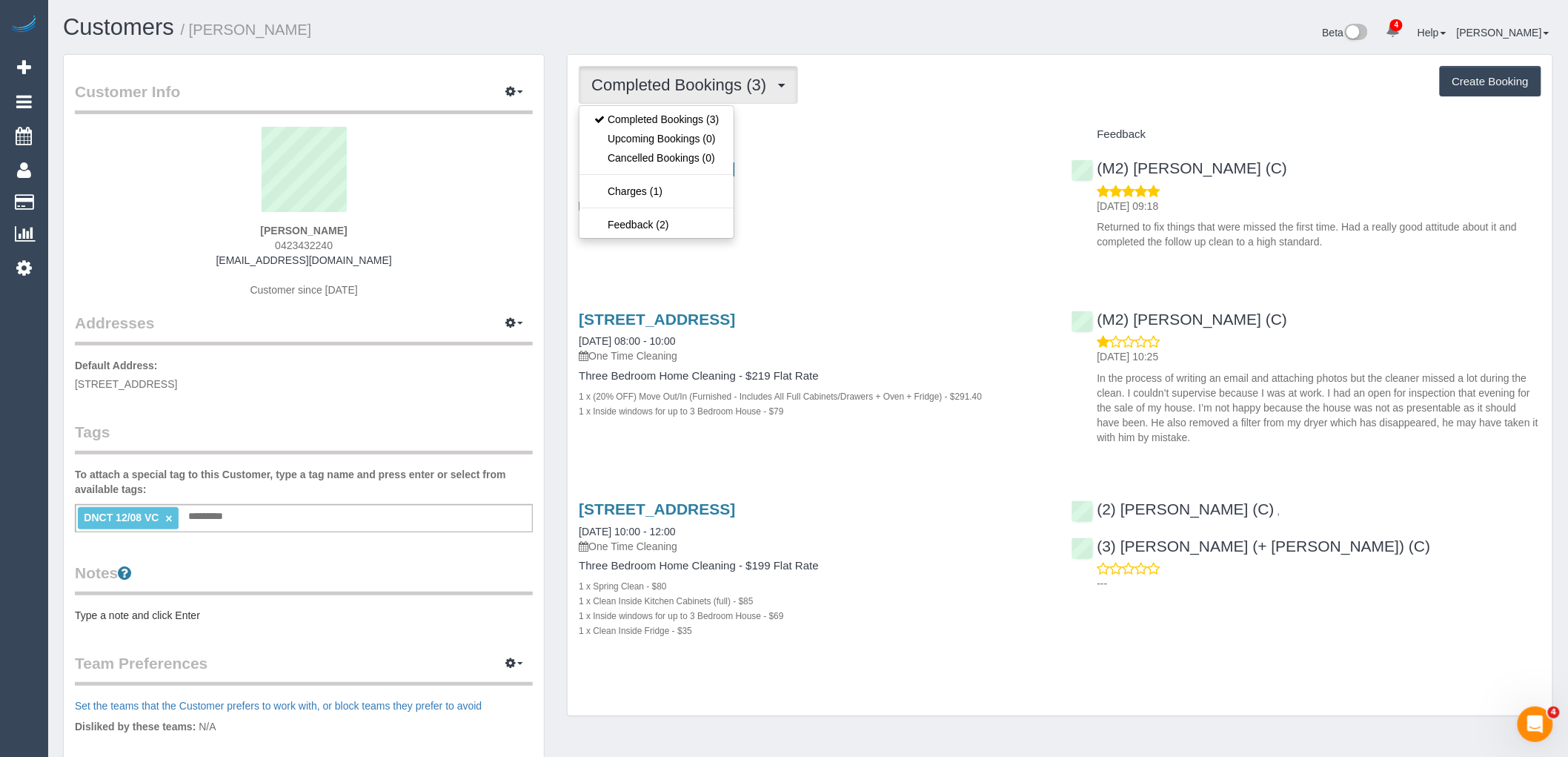
click at [941, 116] on div "Completed Bookings (3) Completed Bookings (3) Upcoming Bookings (0) Cancelled B…" at bounding box center [1060, 385] width 985 height 661
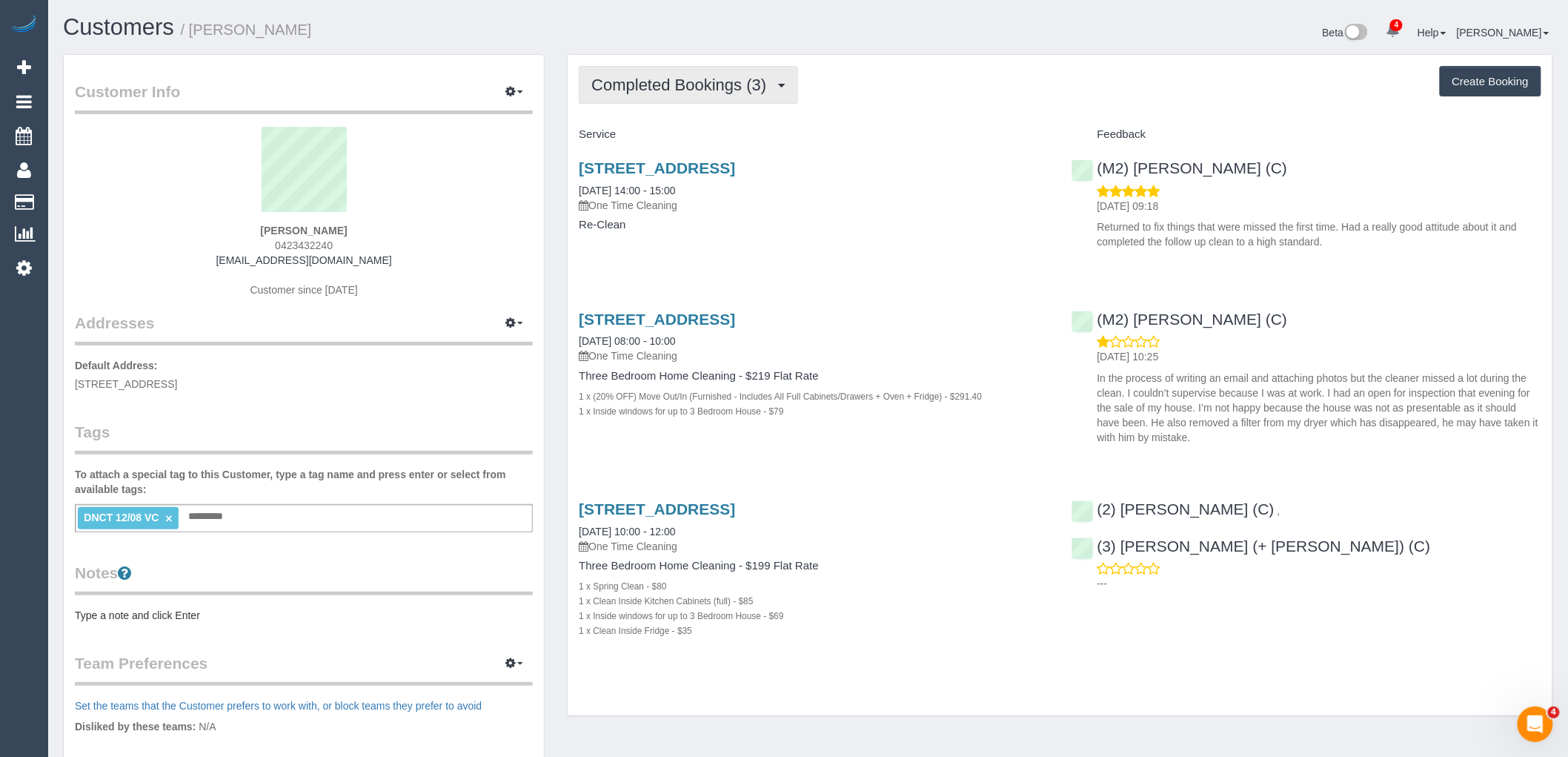
click at [711, 90] on span "Completed Bookings (3)" at bounding box center [682, 85] width 182 height 18
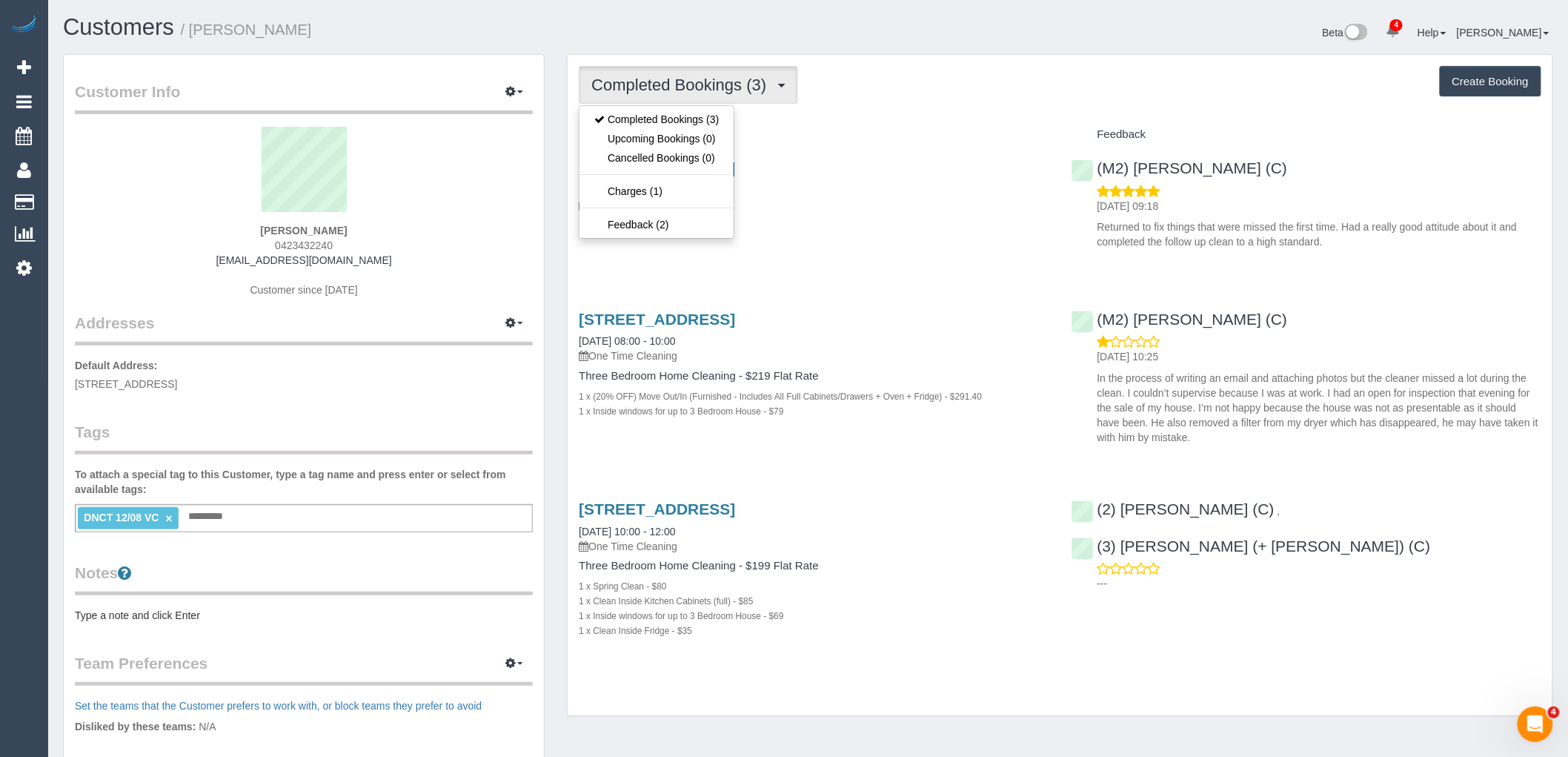
click at [911, 95] on div "Completed Bookings (3) Completed Bookings (3) Upcoming Bookings (0) Cancelled B…" at bounding box center [1059, 85] width 963 height 38
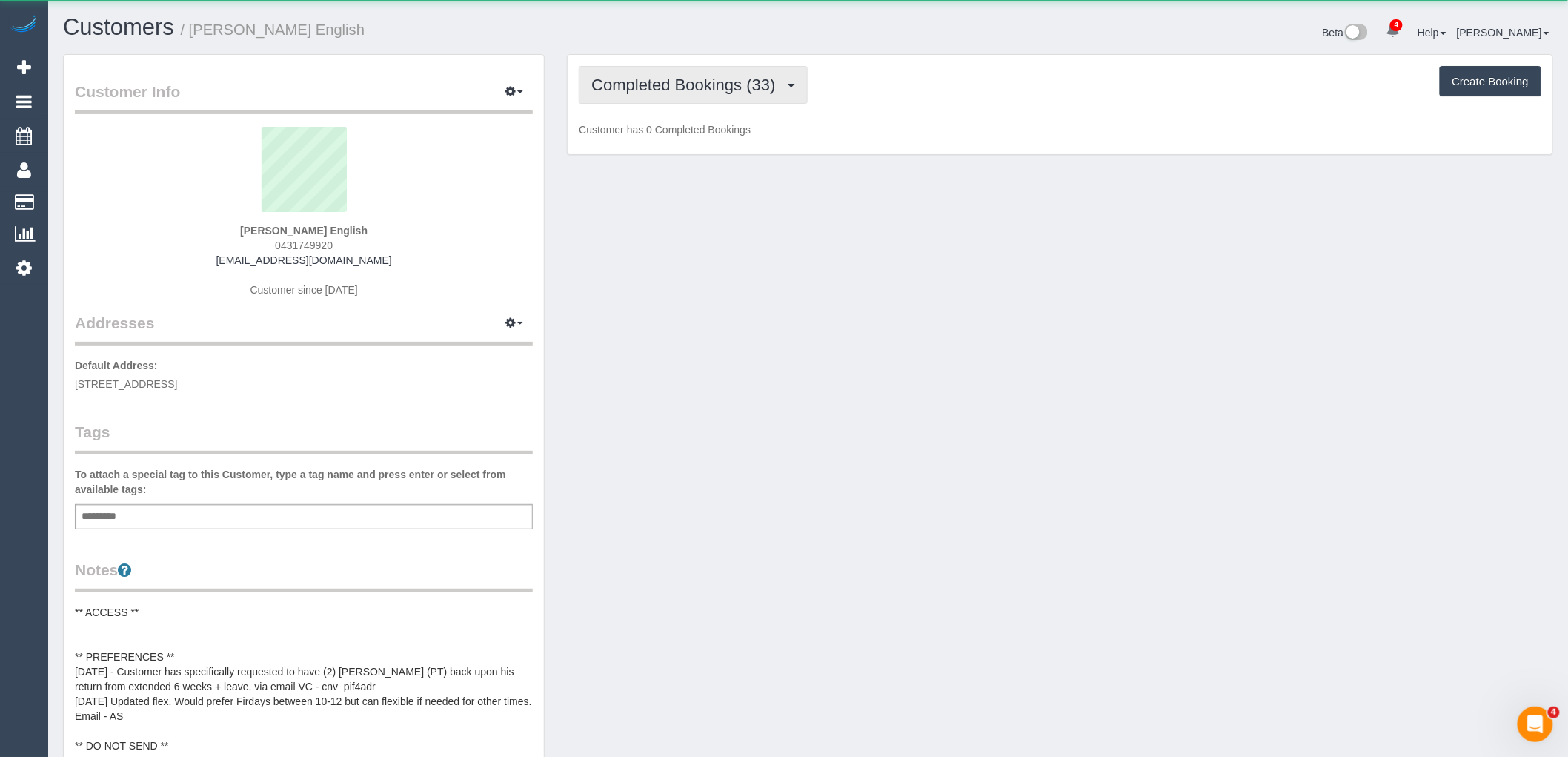
drag, startPoint x: 711, startPoint y: 85, endPoint x: 721, endPoint y: 121, distance: 37.4
click at [711, 85] on span "Completed Bookings (33)" at bounding box center [687, 85] width 191 height 18
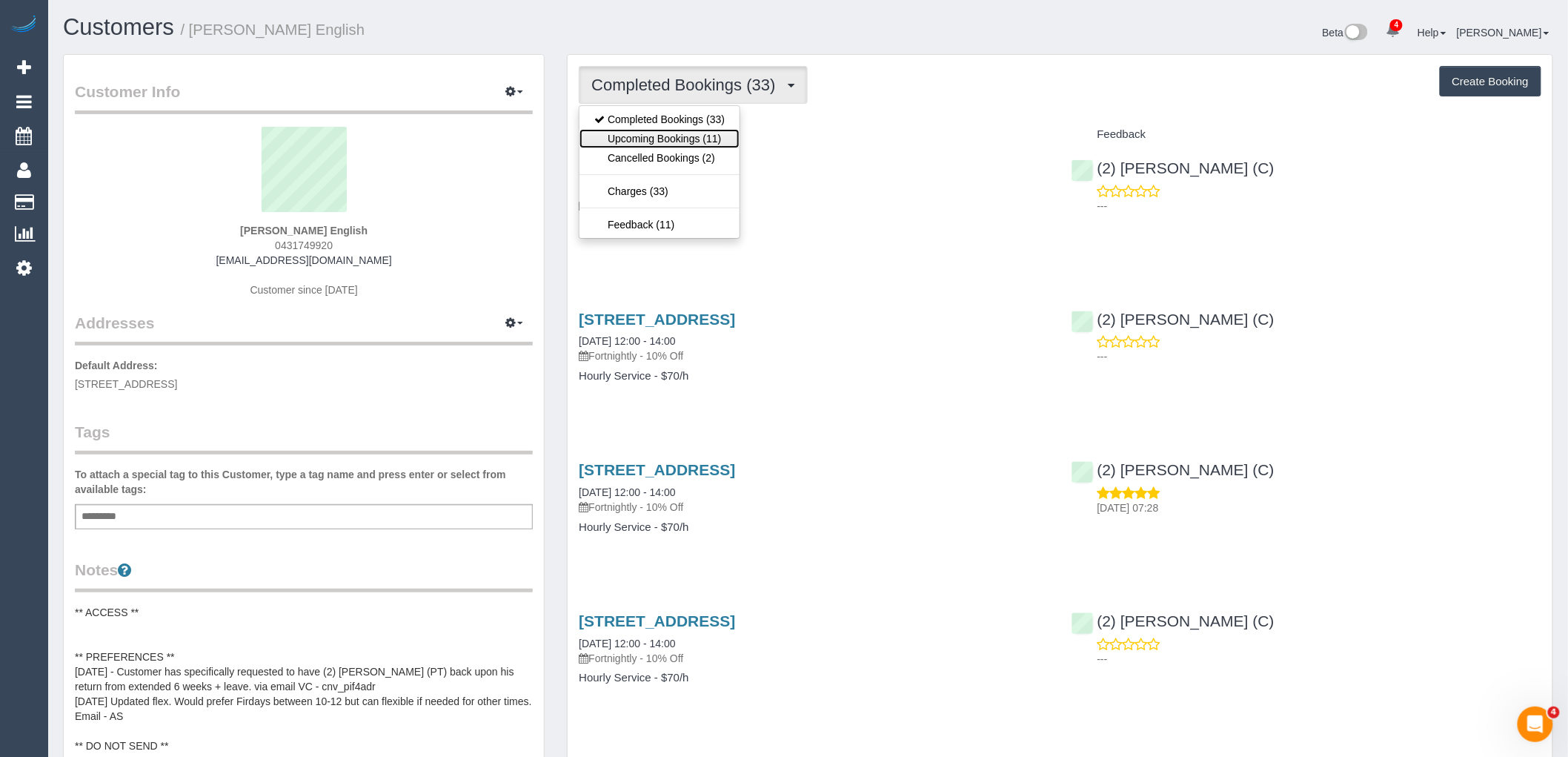
click at [714, 144] on link "Upcoming Bookings (11)" at bounding box center [659, 138] width 160 height 19
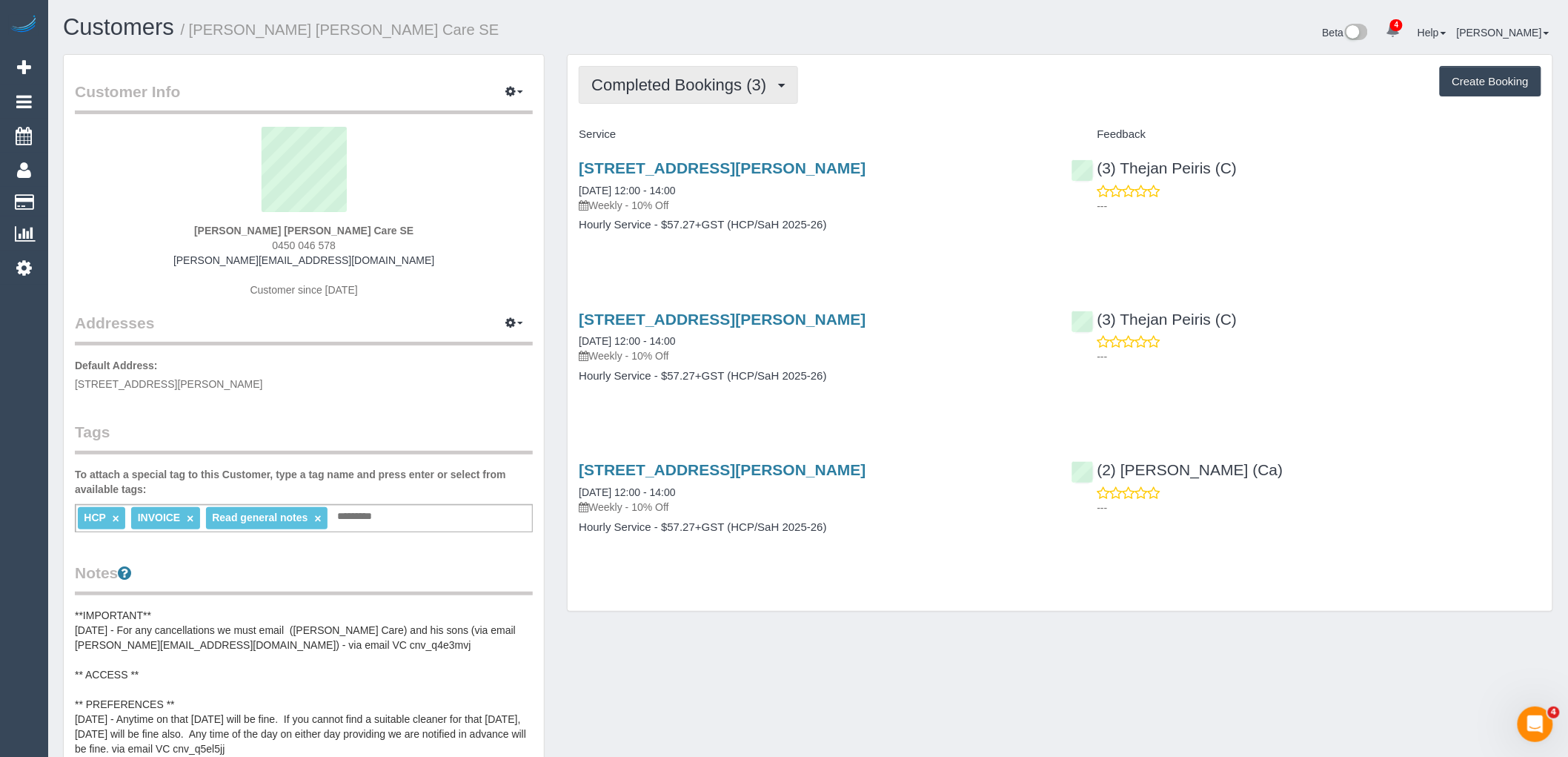
click at [651, 88] on span "Completed Bookings (3)" at bounding box center [682, 85] width 182 height 18
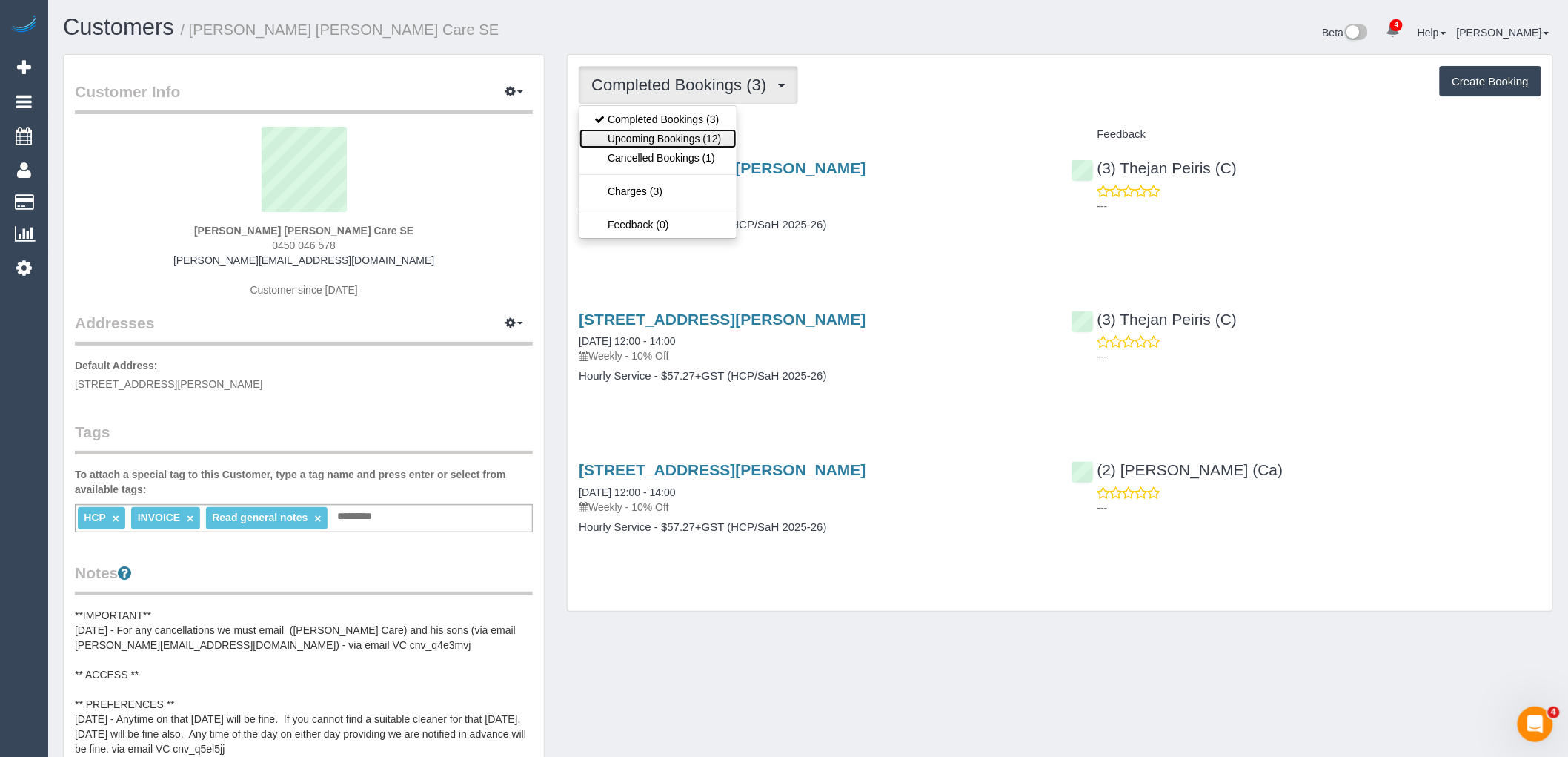
click at [668, 148] on link "Upcoming Bookings (12)" at bounding box center [658, 138] width 157 height 19
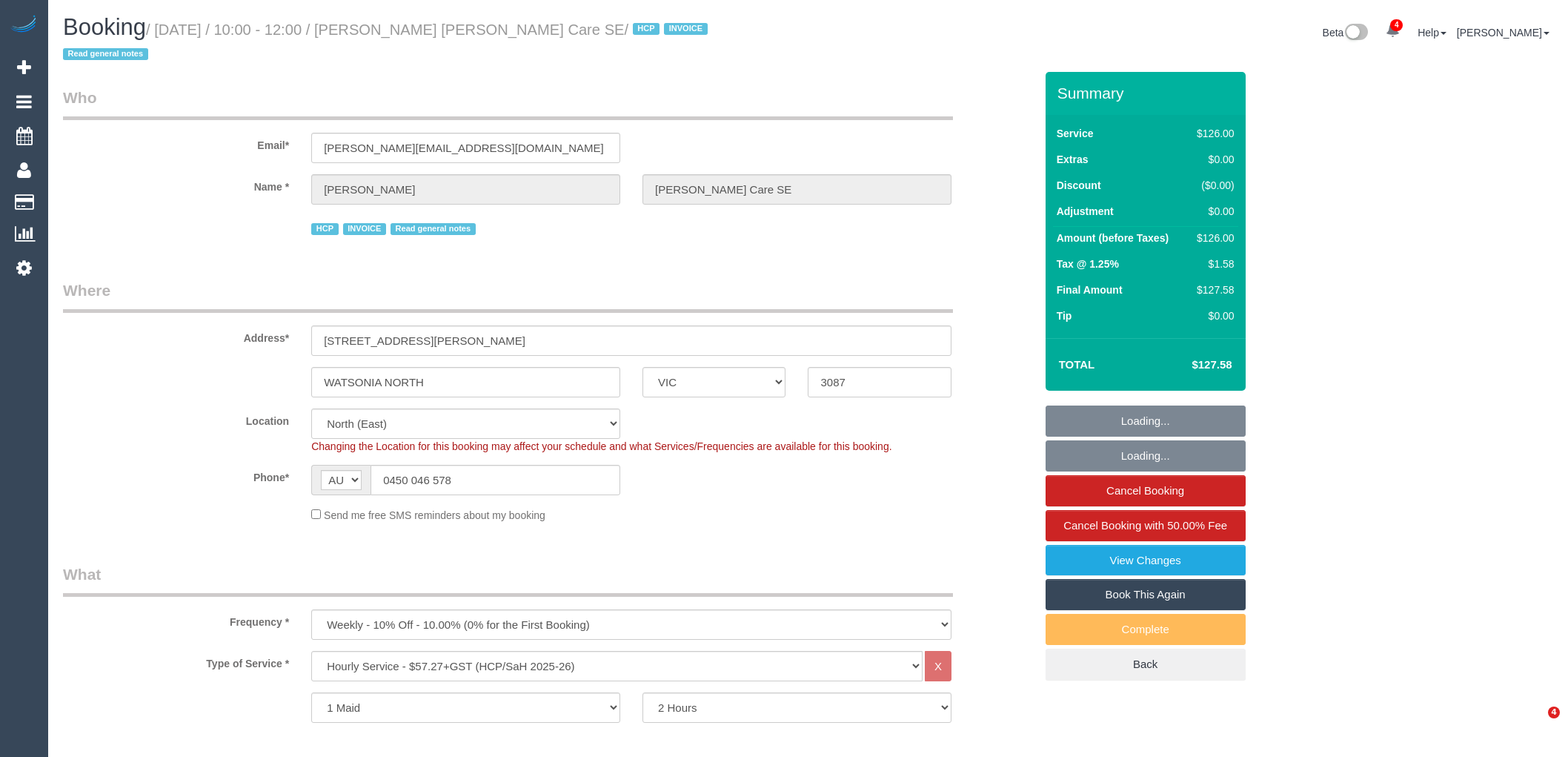
select select "VIC"
select select "120"
select select "number:28"
select select "number:14"
select select "number:19"
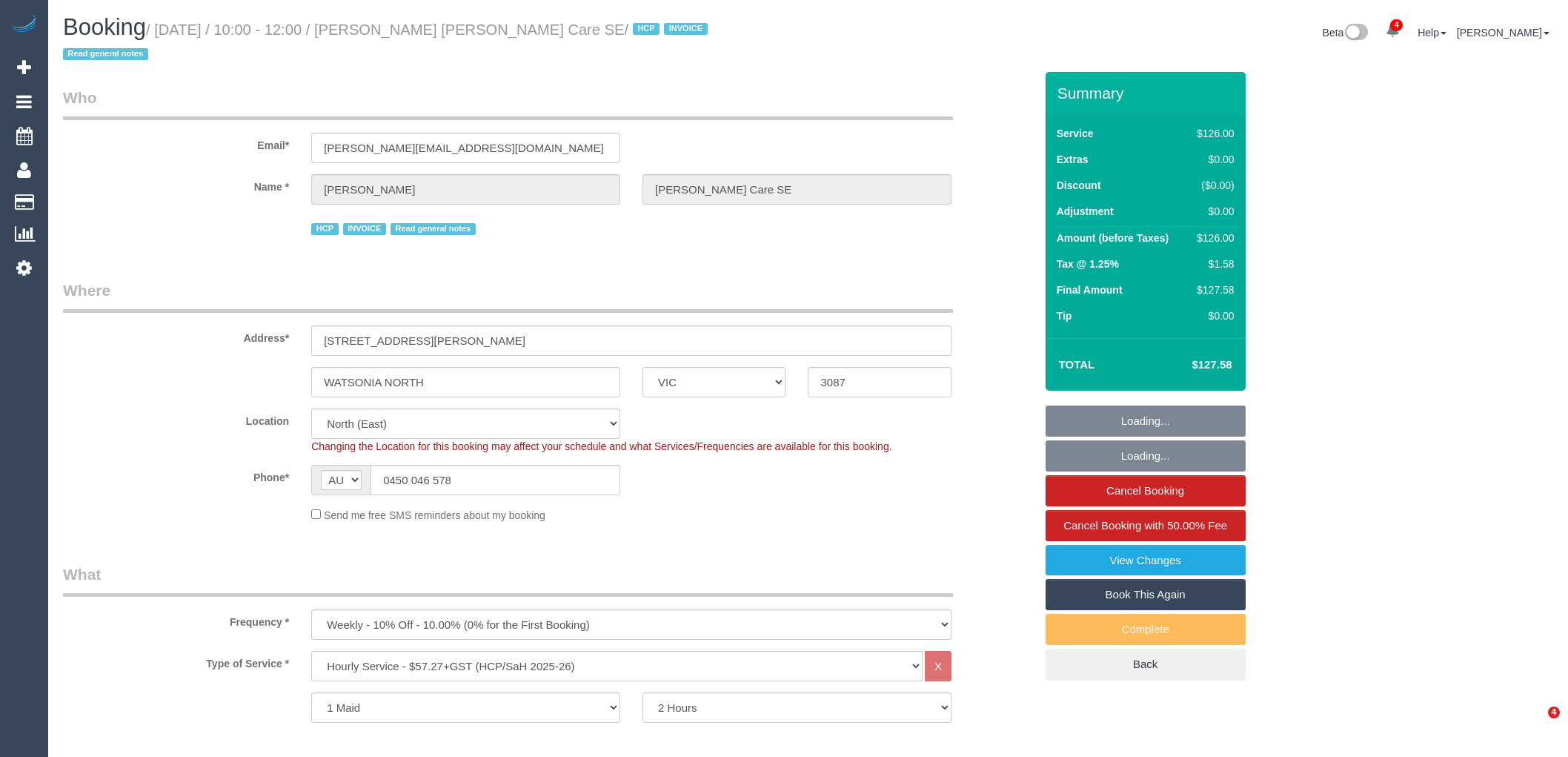
select select "number:36"
select select "number:34"
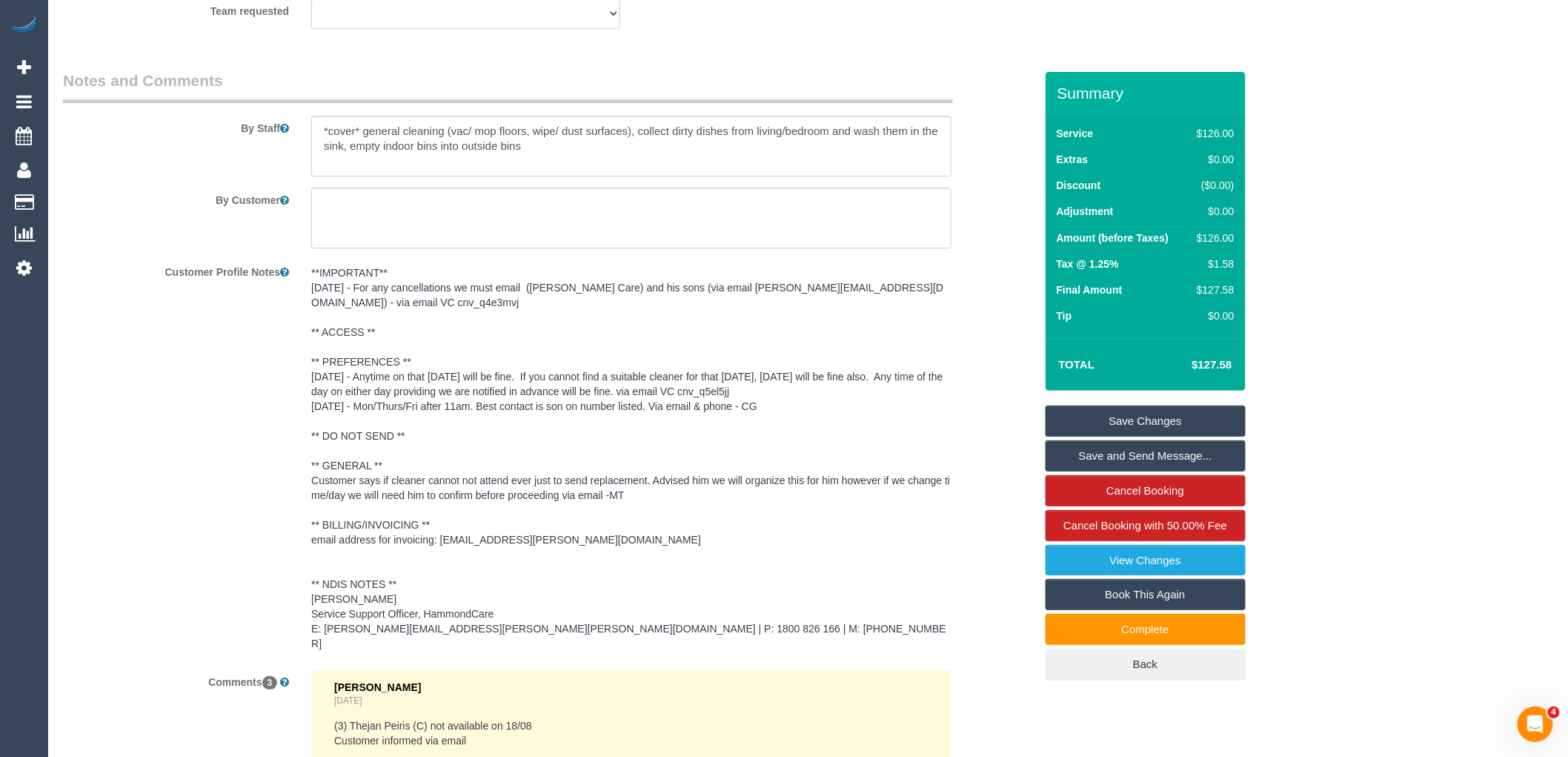
scroll to position [1729, 0]
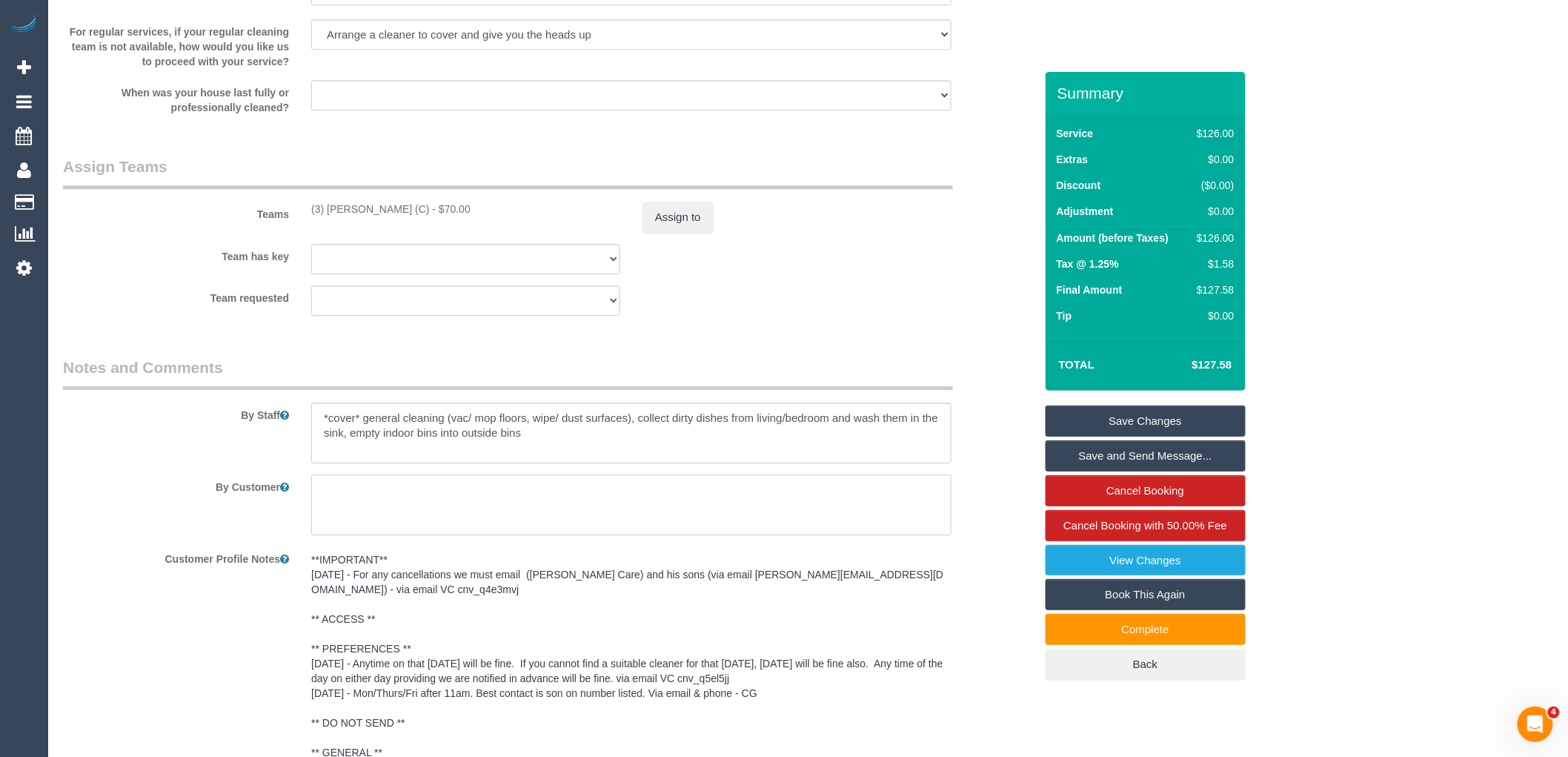
click at [396, 513] on textarea at bounding box center [631, 504] width 640 height 61
paste textarea "The box with the key in it sit atop a cupboard that can be reached at the top o…"
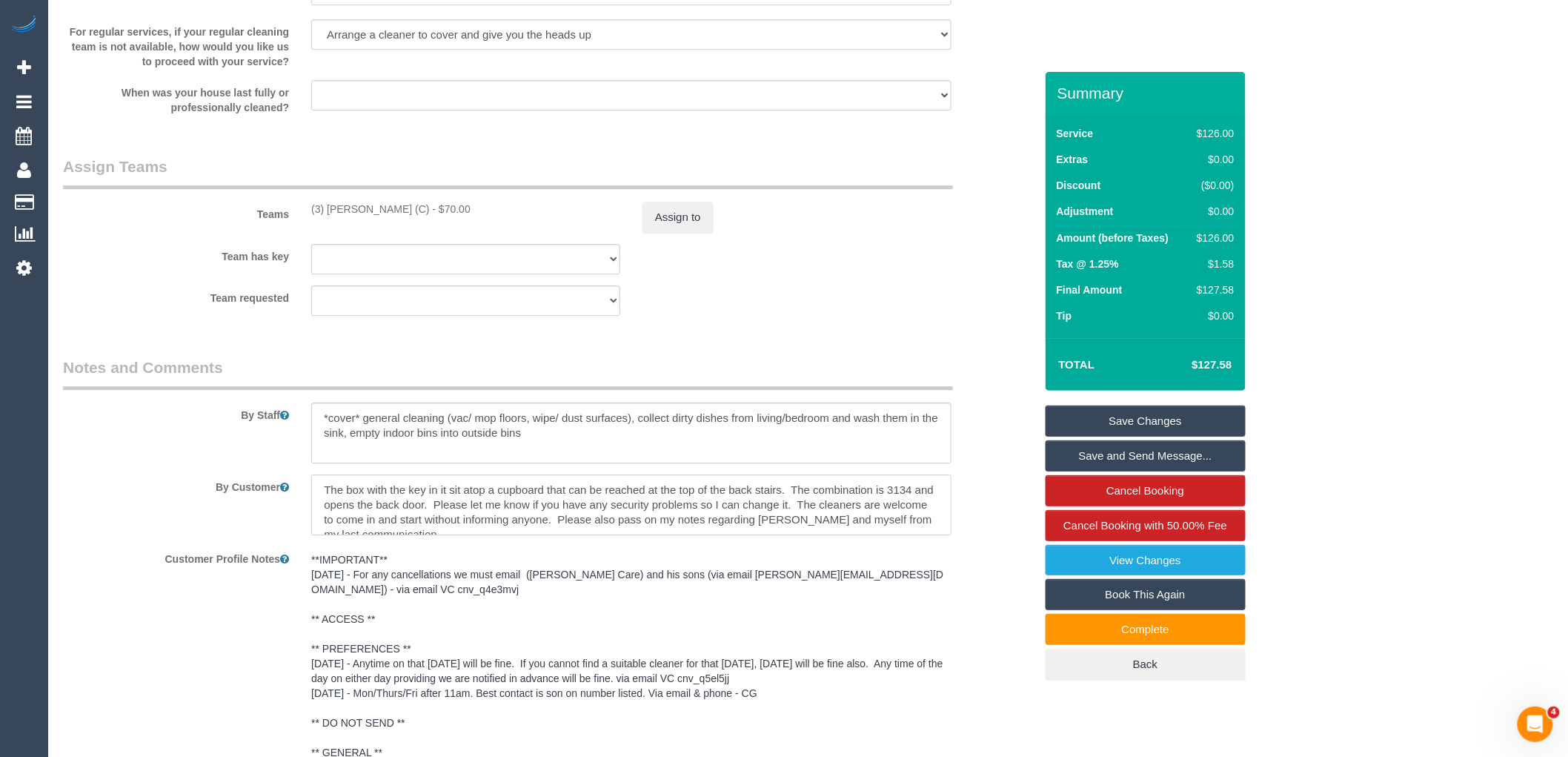
scroll to position [20, 0]
type textarea "The box with the key in it sit atop a cupboard that can be reached at the top o…"
click at [1192, 432] on link "Save Changes" at bounding box center [1145, 421] width 200 height 32
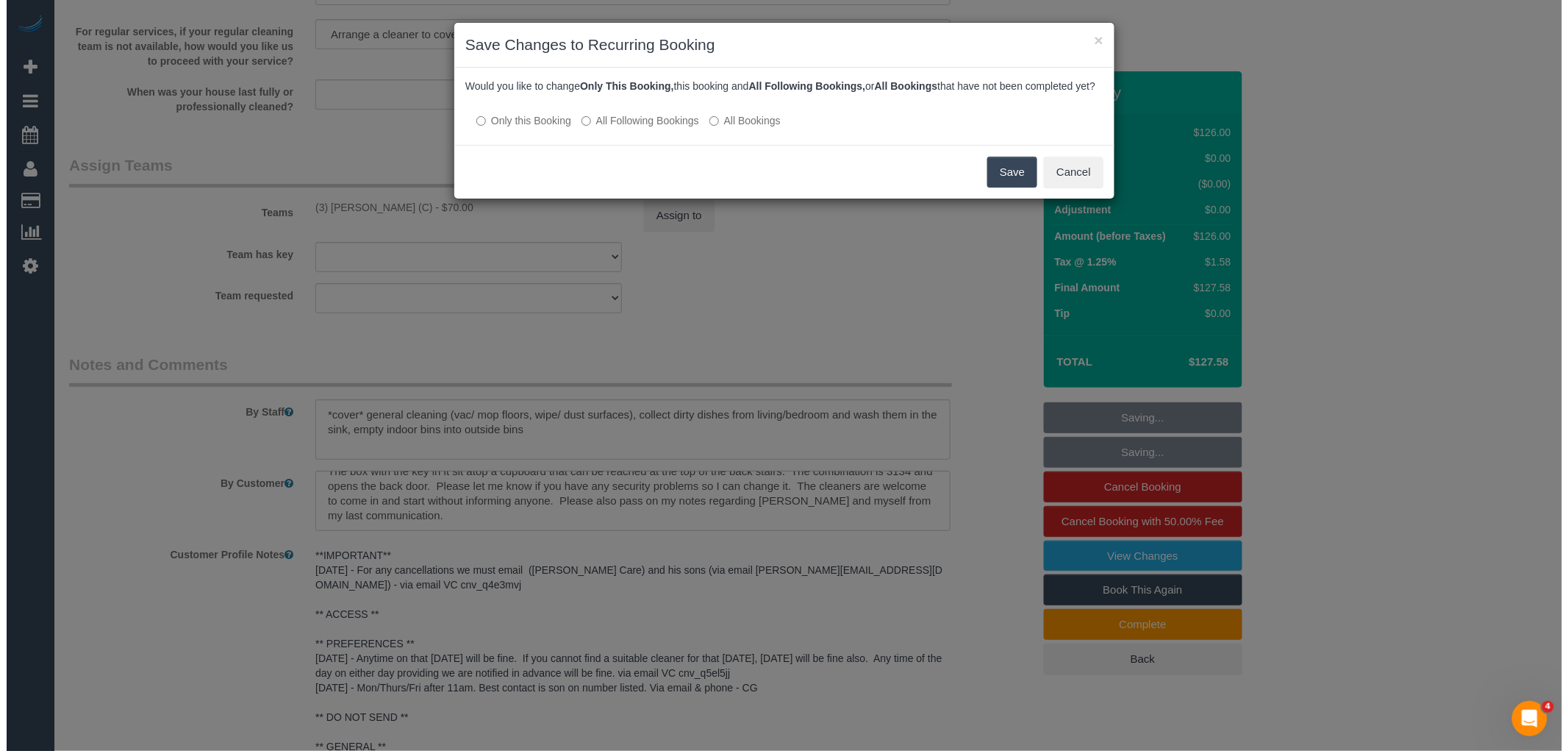
scroll to position [1699, 0]
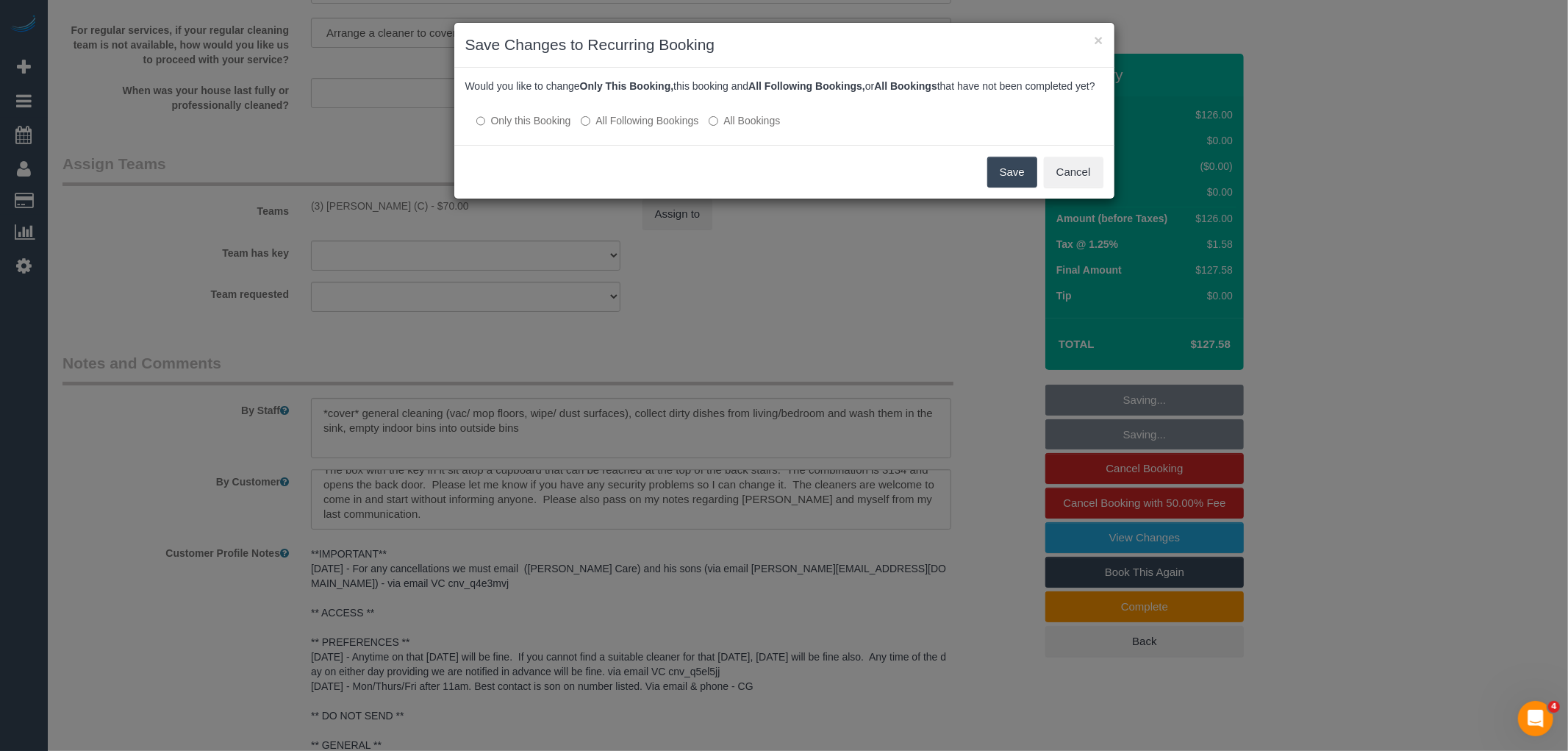
click at [670, 113] on div at bounding box center [784, 106] width 638 height 12
click at [668, 128] on label "All Following Bookings" at bounding box center [640, 120] width 117 height 14
click at [1011, 188] on button "Save" at bounding box center [1012, 172] width 50 height 31
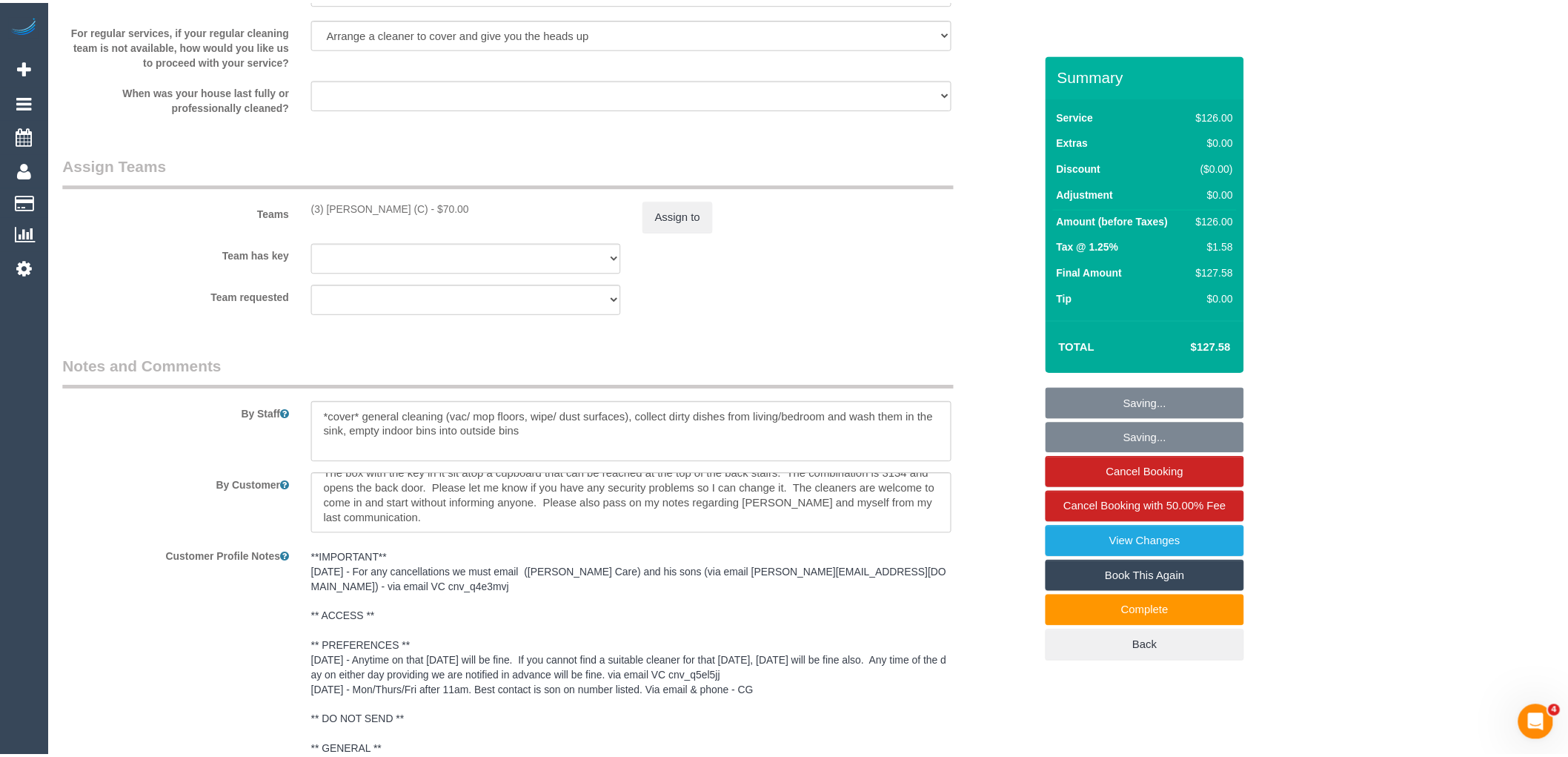
scroll to position [1729, 0]
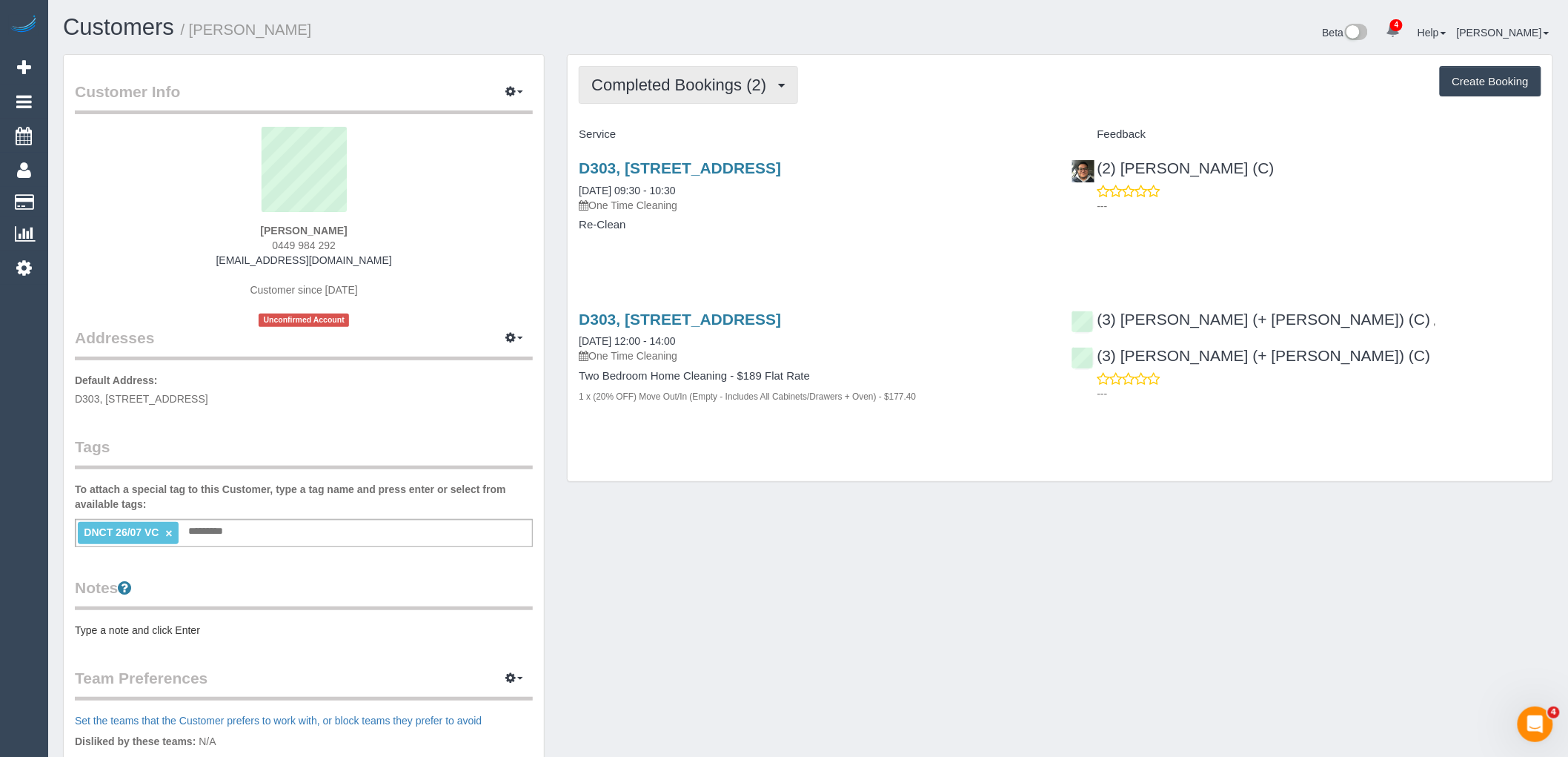
click at [680, 78] on span "Completed Bookings (2)" at bounding box center [682, 85] width 182 height 18
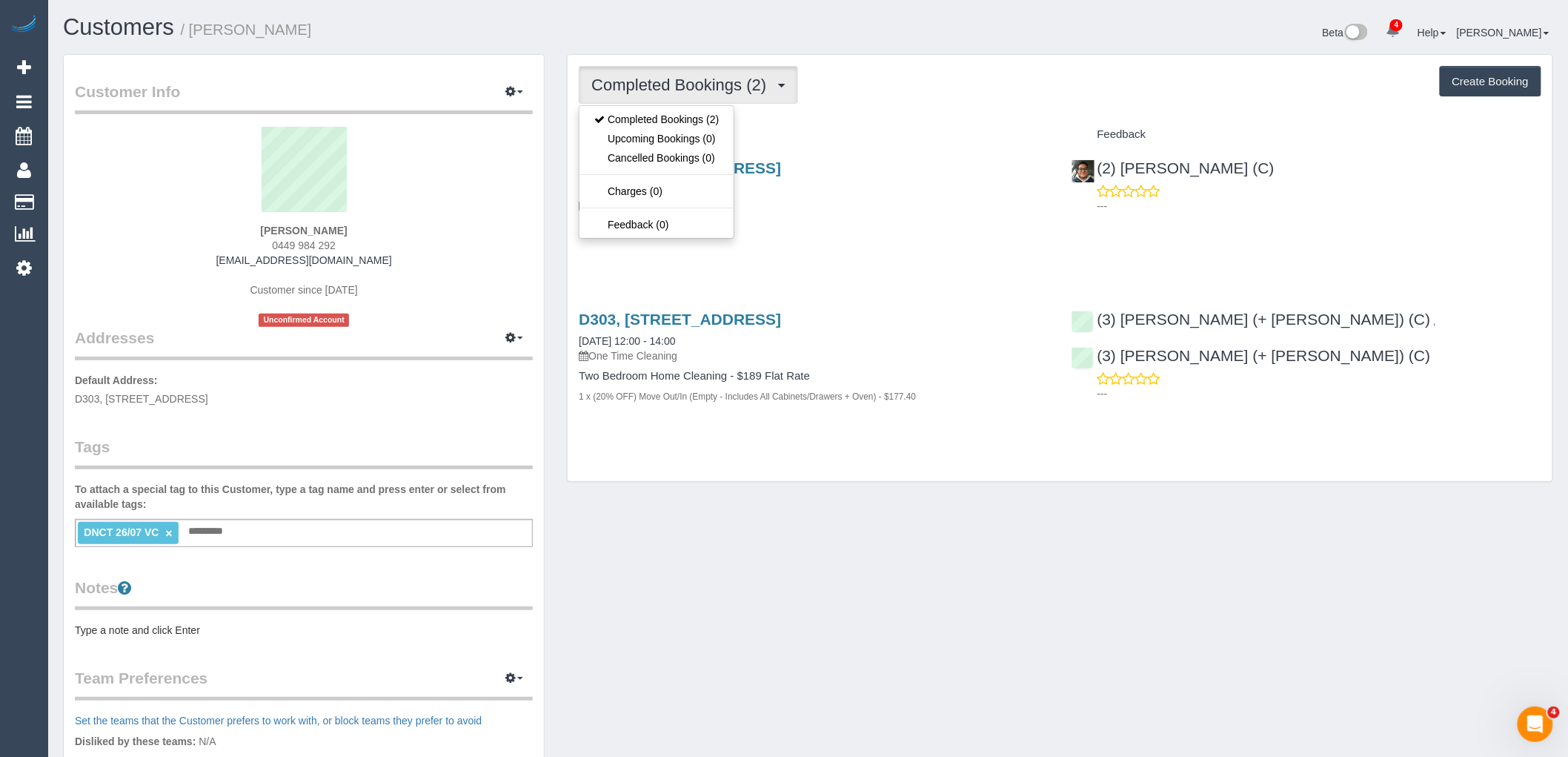
click at [929, 123] on div "Service" at bounding box center [814, 134] width 492 height 25
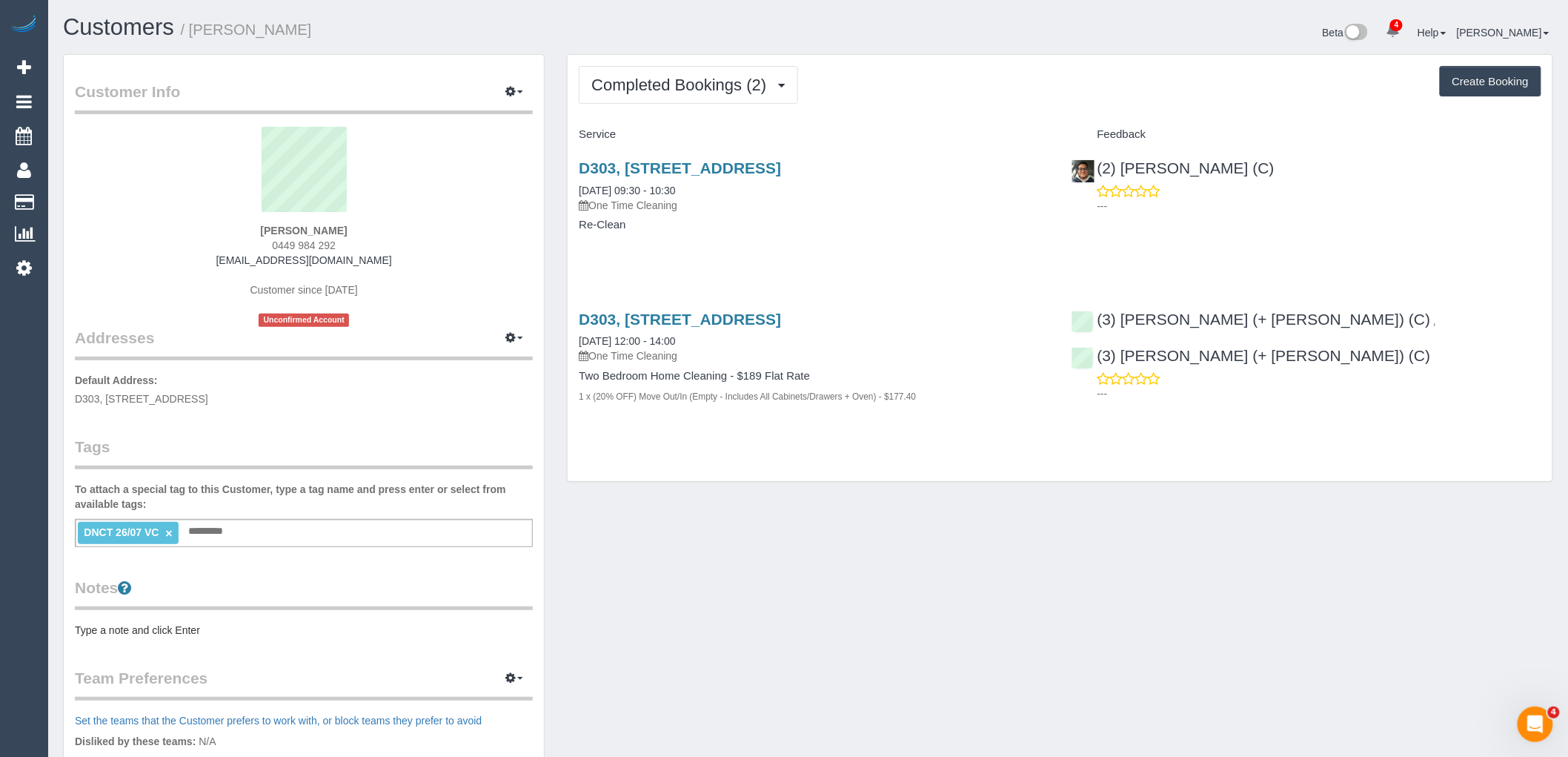
drag, startPoint x: 326, startPoint y: 227, endPoint x: 212, endPoint y: 228, distance: 114.0
click at [220, 227] on div "Imogen Leeson 0449 984 292 imogeneleeson@gmail.com Customer since 2025 Unconfir…" at bounding box center [303, 227] width 458 height 200
copy strong "Imogen Leeson"
click at [171, 536] on link "×" at bounding box center [168, 533] width 7 height 12
click at [291, 216] on sui-profile-pic at bounding box center [303, 174] width 436 height 96
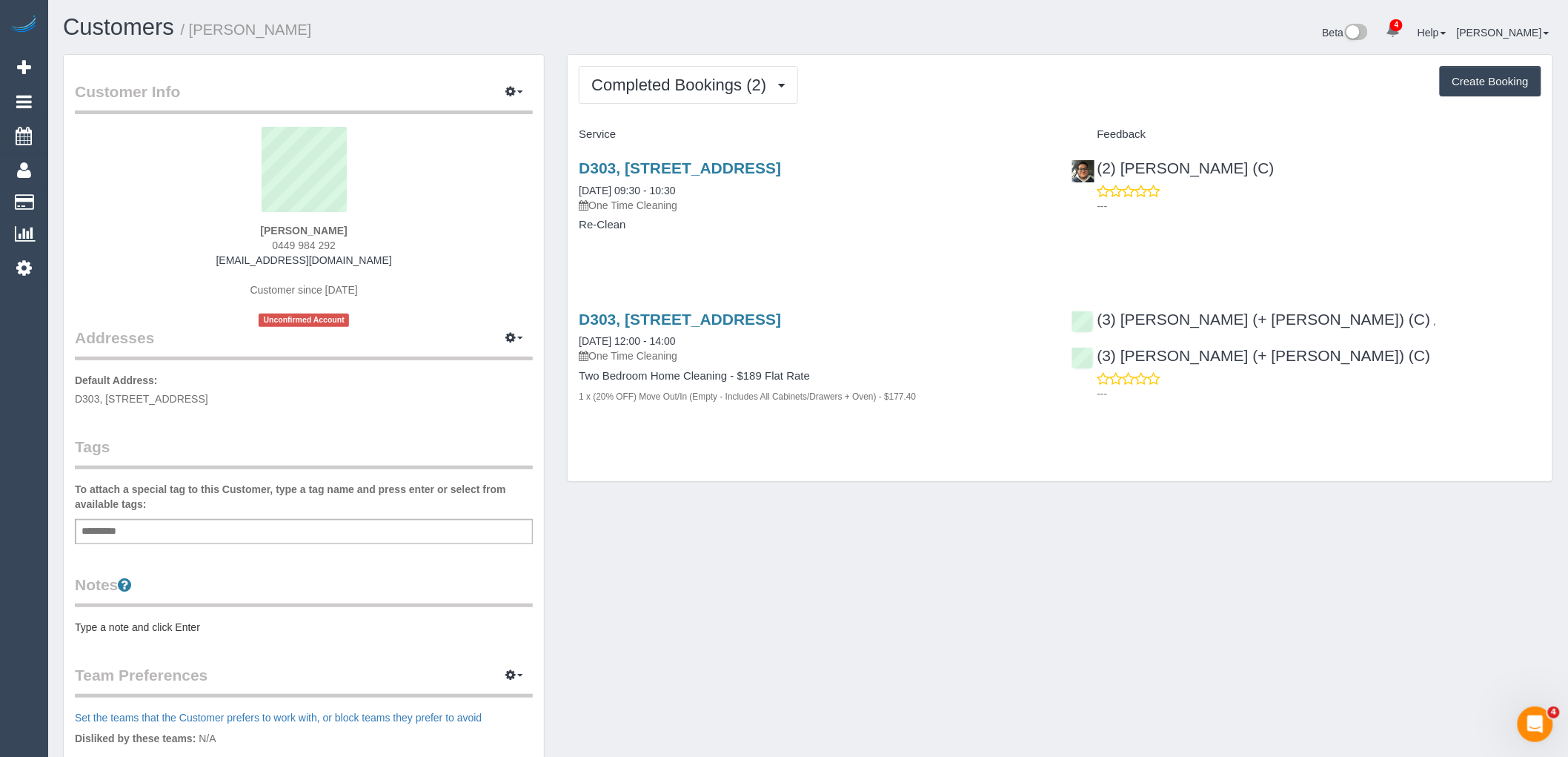
click at [376, 227] on div "Imogen Leeson 0449 984 292 imogeneleeson@gmail.com Customer since 2025 Unconfir…" at bounding box center [303, 227] width 458 height 200
drag, startPoint x: 360, startPoint y: 227, endPoint x: 174, endPoint y: 227, distance: 186.0
click at [177, 227] on div "Imogen Leeson 0449 984 292 imogeneleeson@gmail.com Customer since 2025 Unconfir…" at bounding box center [303, 227] width 458 height 200
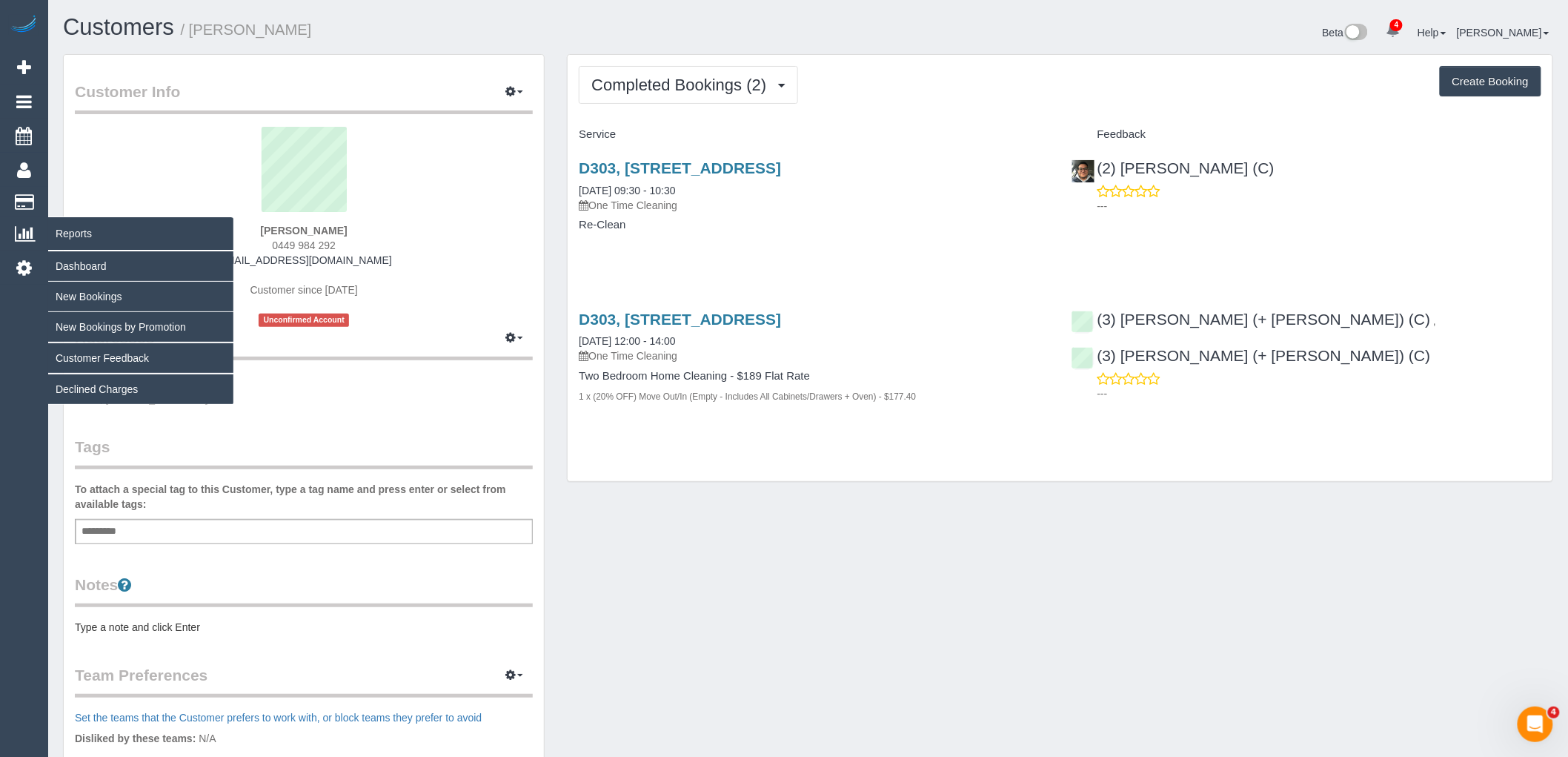
copy strong "Imogen Leeson"
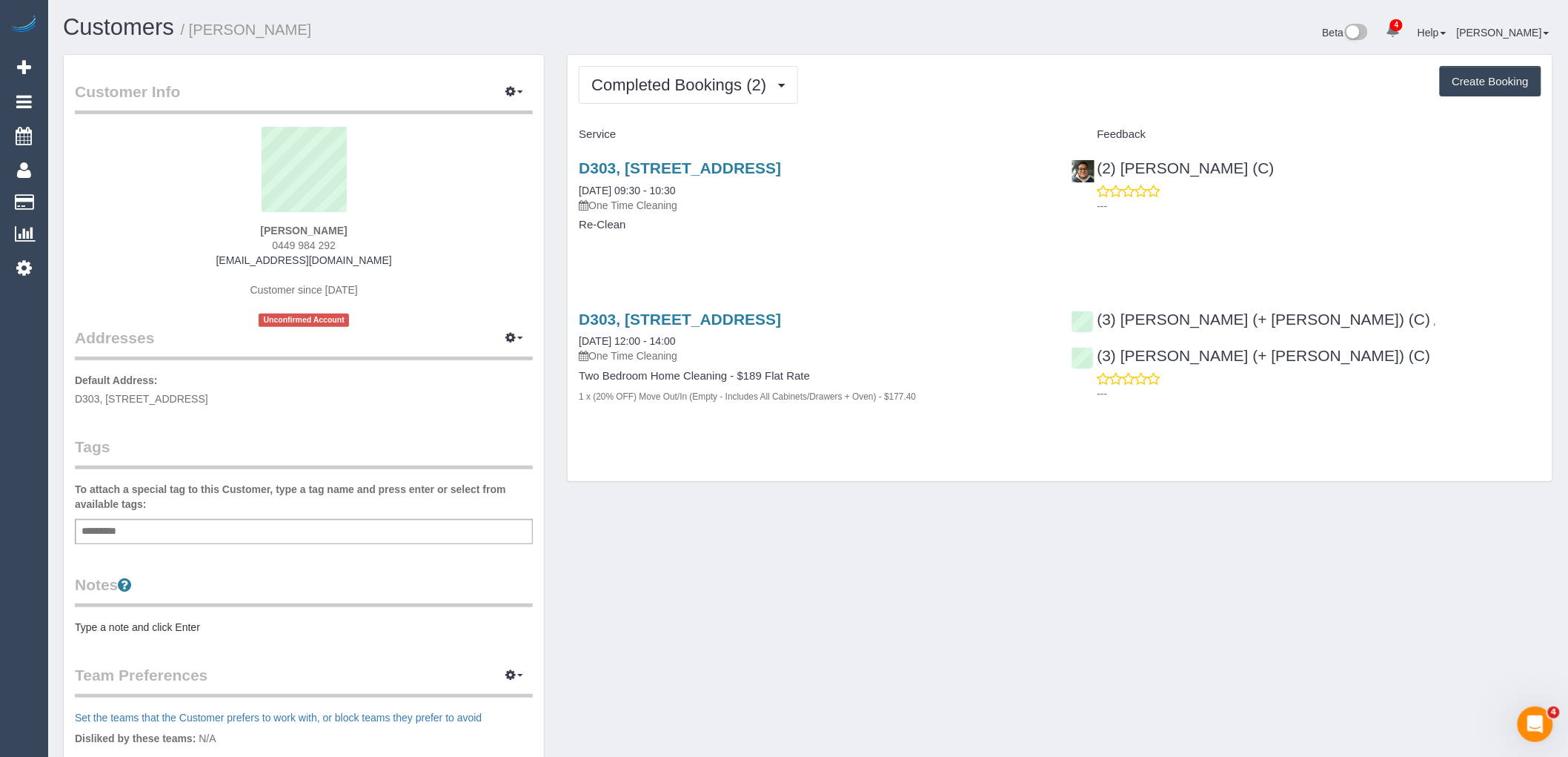
click at [482, 199] on sui-profile-pic at bounding box center [303, 174] width 436 height 96
drag, startPoint x: 1501, startPoint y: 329, endPoint x: 1307, endPoint y: 324, distance: 194.1
click at [1307, 324] on div "(3) Felipe (+ Tatiana) (C) , (3) Tatiana (+ Felipe) (C) ---" at bounding box center [1306, 353] width 492 height 110
copy link "(3) [PERSON_NAME] (+ [PERSON_NAME]) (C)"
drag, startPoint x: 225, startPoint y: 232, endPoint x: 204, endPoint y: 232, distance: 21.0
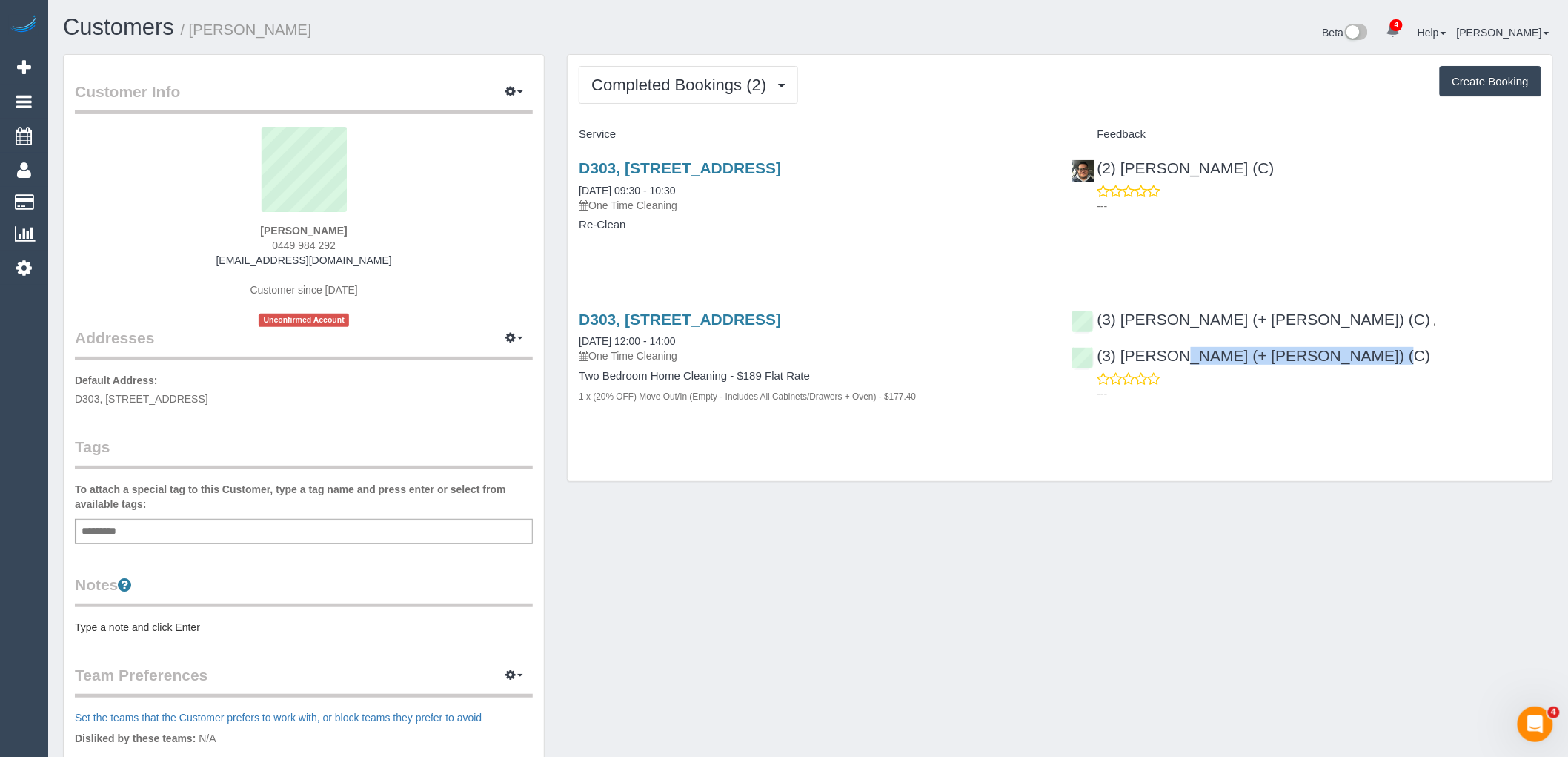
click at [207, 232] on div "Imogen Leeson 0449 984 292 imogeneleeson@gmail.com Customer since 2025 Unconfir…" at bounding box center [303, 227] width 458 height 200
copy strong "Imogen Leeson"
drag, startPoint x: 915, startPoint y: 315, endPoint x: 582, endPoint y: 311, distance: 333.0
click at [582, 311] on h3 "D303, 609 Victoria St, Abbotsford, VIC 3067" at bounding box center [814, 319] width 470 height 17
copy link "D303, 609 Victoria St, Abbotsford, VIC 3067"
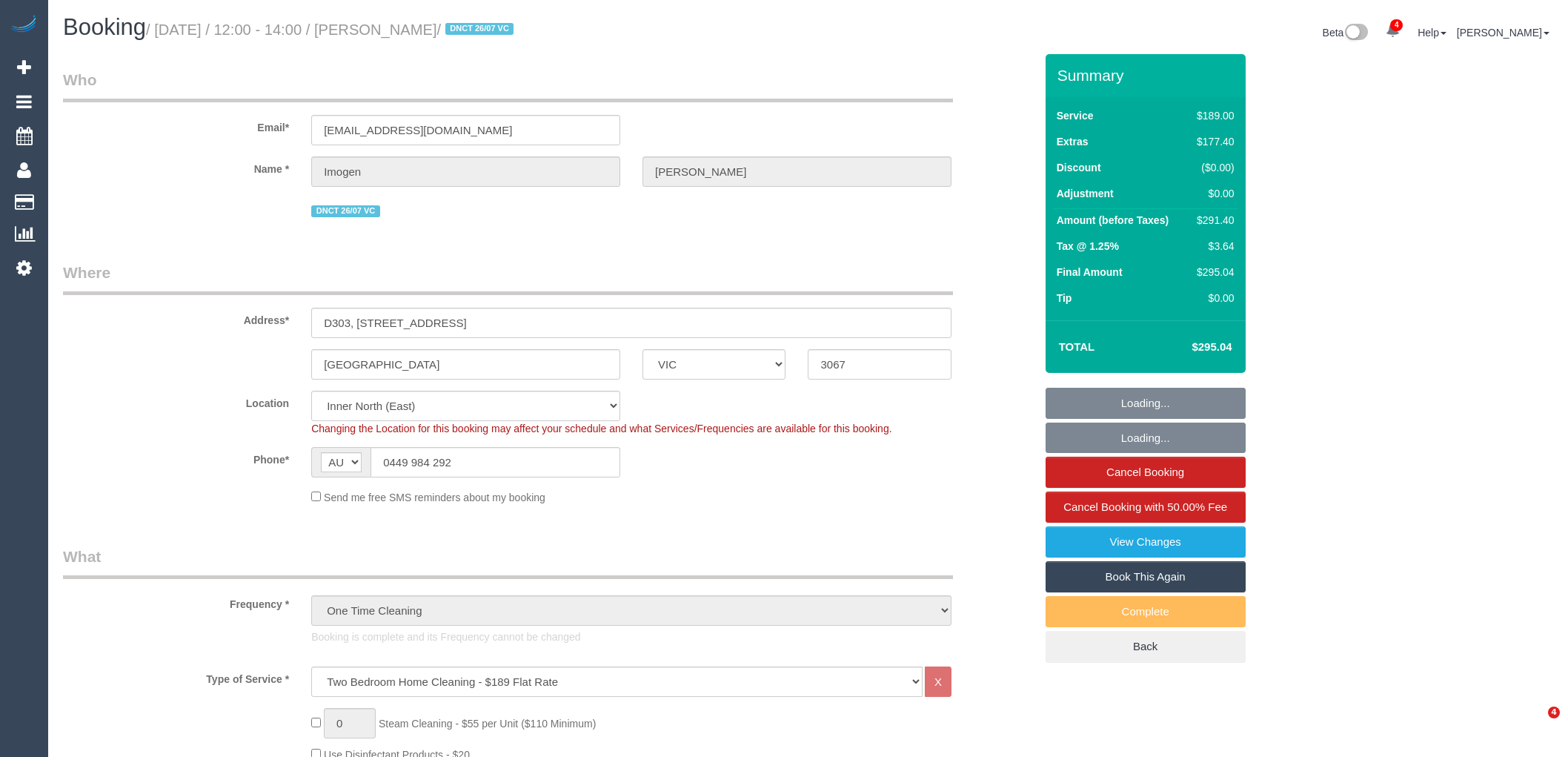
select select "VIC"
select select "spot1"
select select "number:28"
select select "number:14"
select select "number:19"
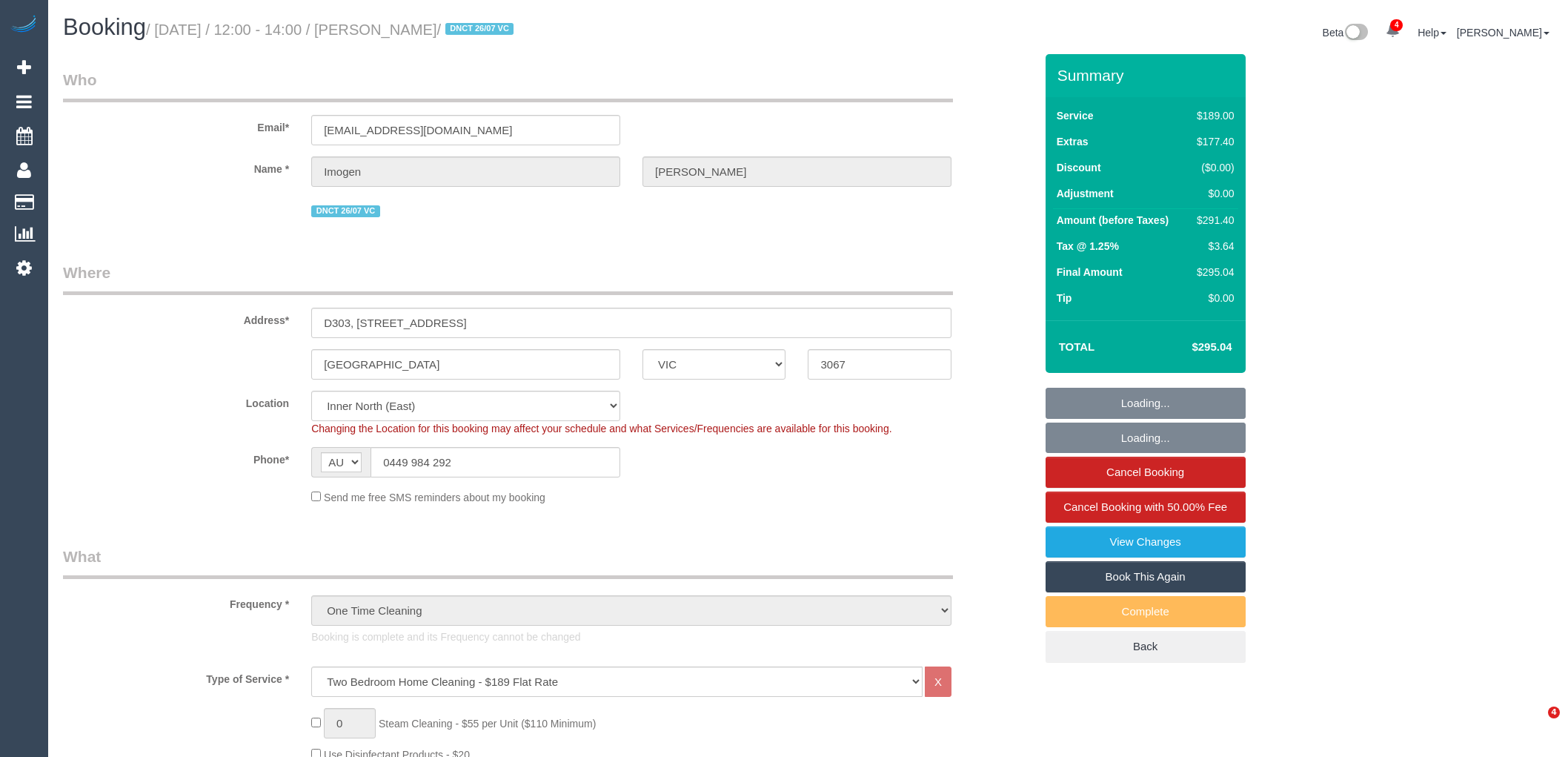
select select "number:25"
select select "number:35"
select select "number:26"
select select "VIC"
select select "number:28"
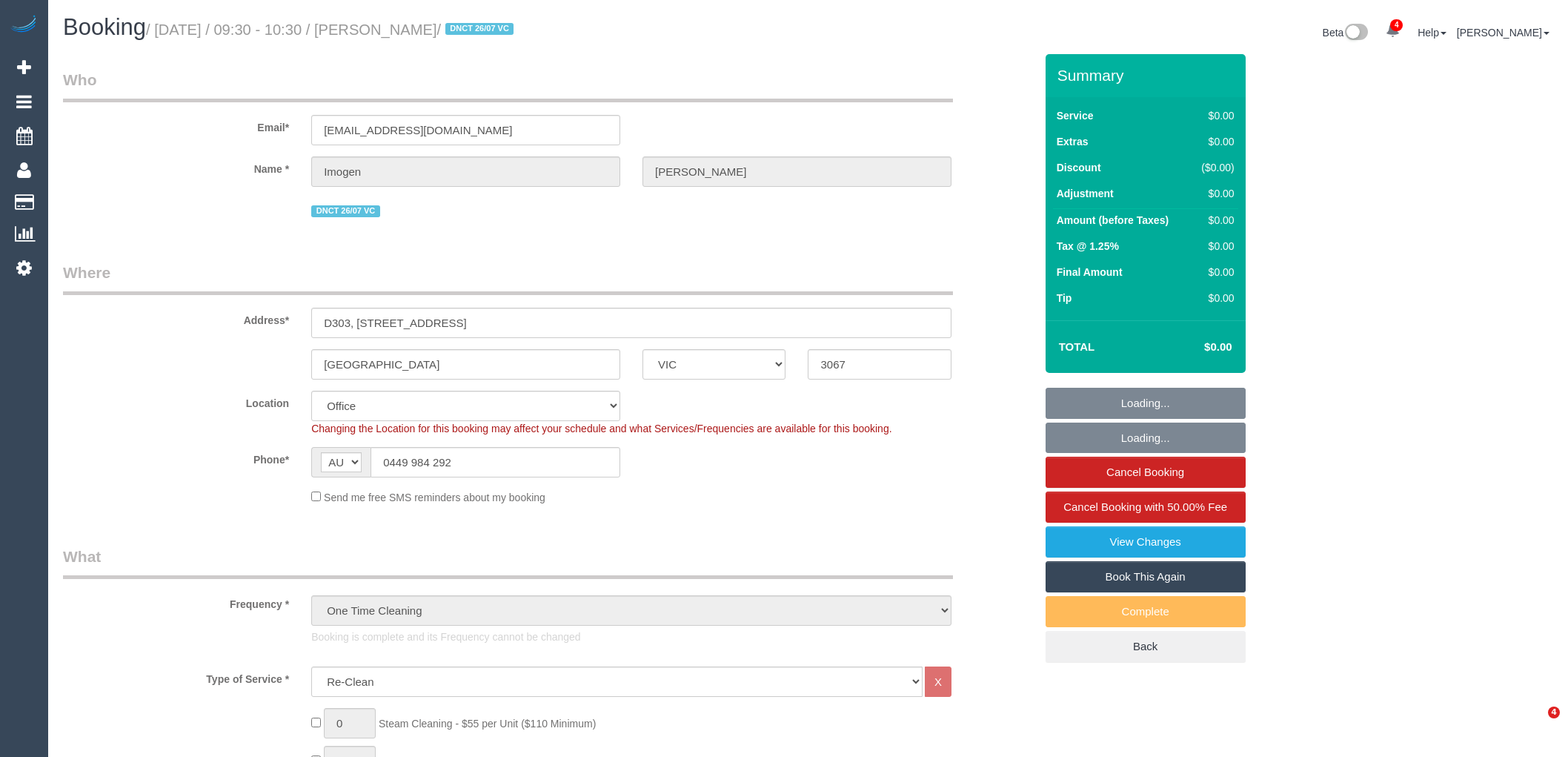
select select "number:14"
select select "number:19"
select select "number:25"
select select "number:35"
select select "number:26"
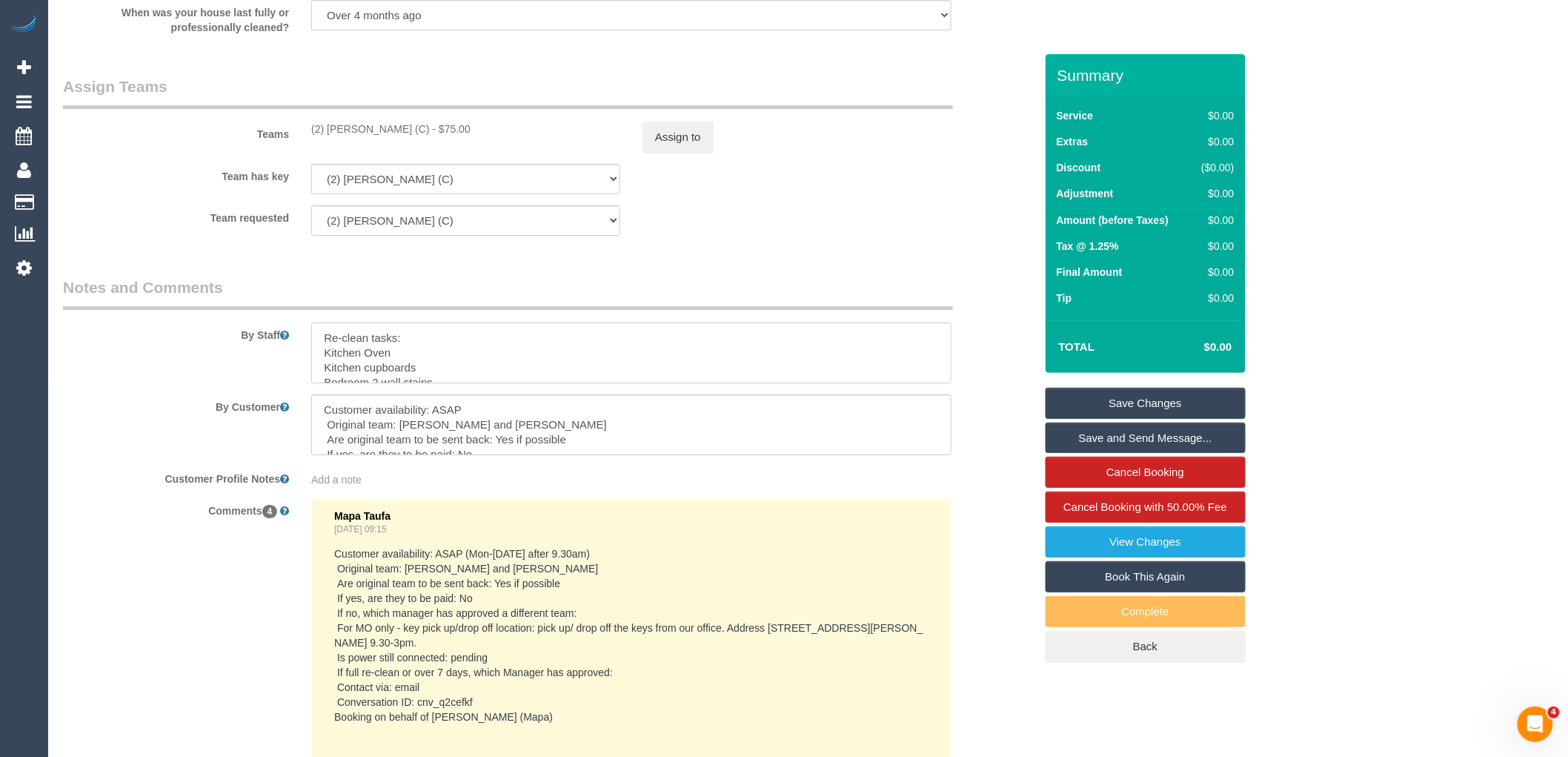
scroll to position [117, 0]
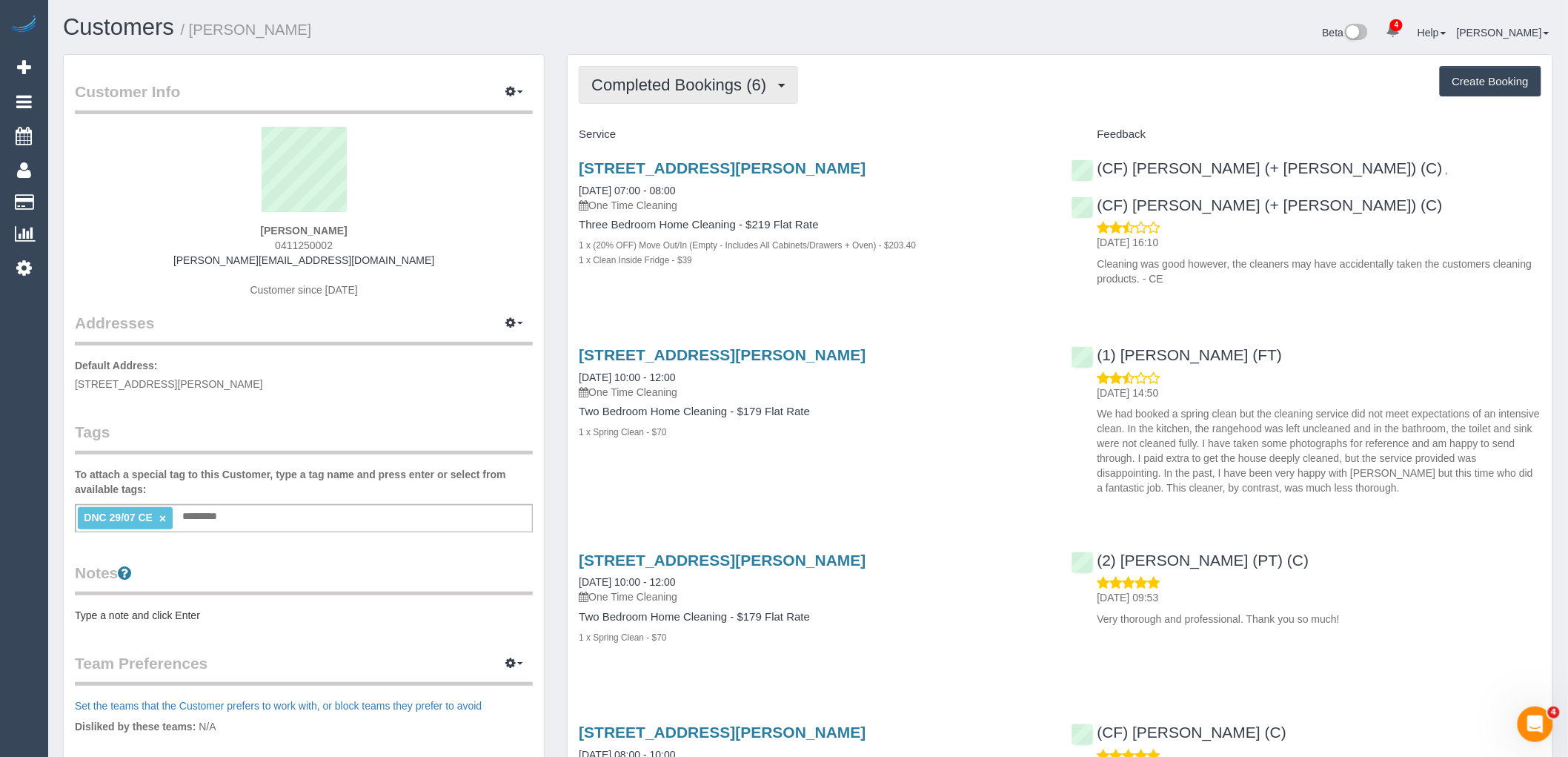
click at [683, 75] on button "Completed Bookings (6)" at bounding box center [688, 85] width 220 height 38
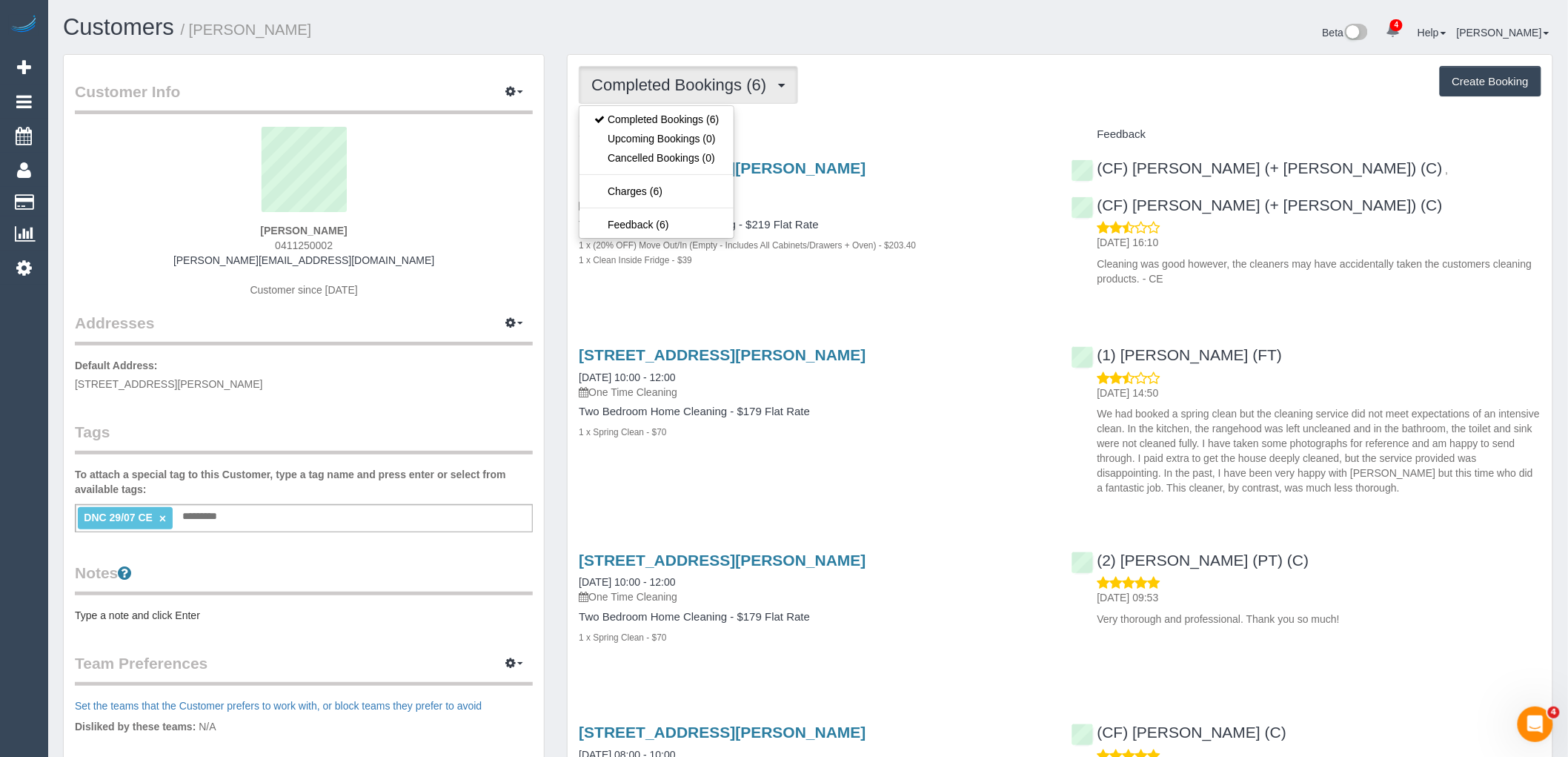
click at [856, 134] on h4 "Service" at bounding box center [814, 134] width 470 height 12
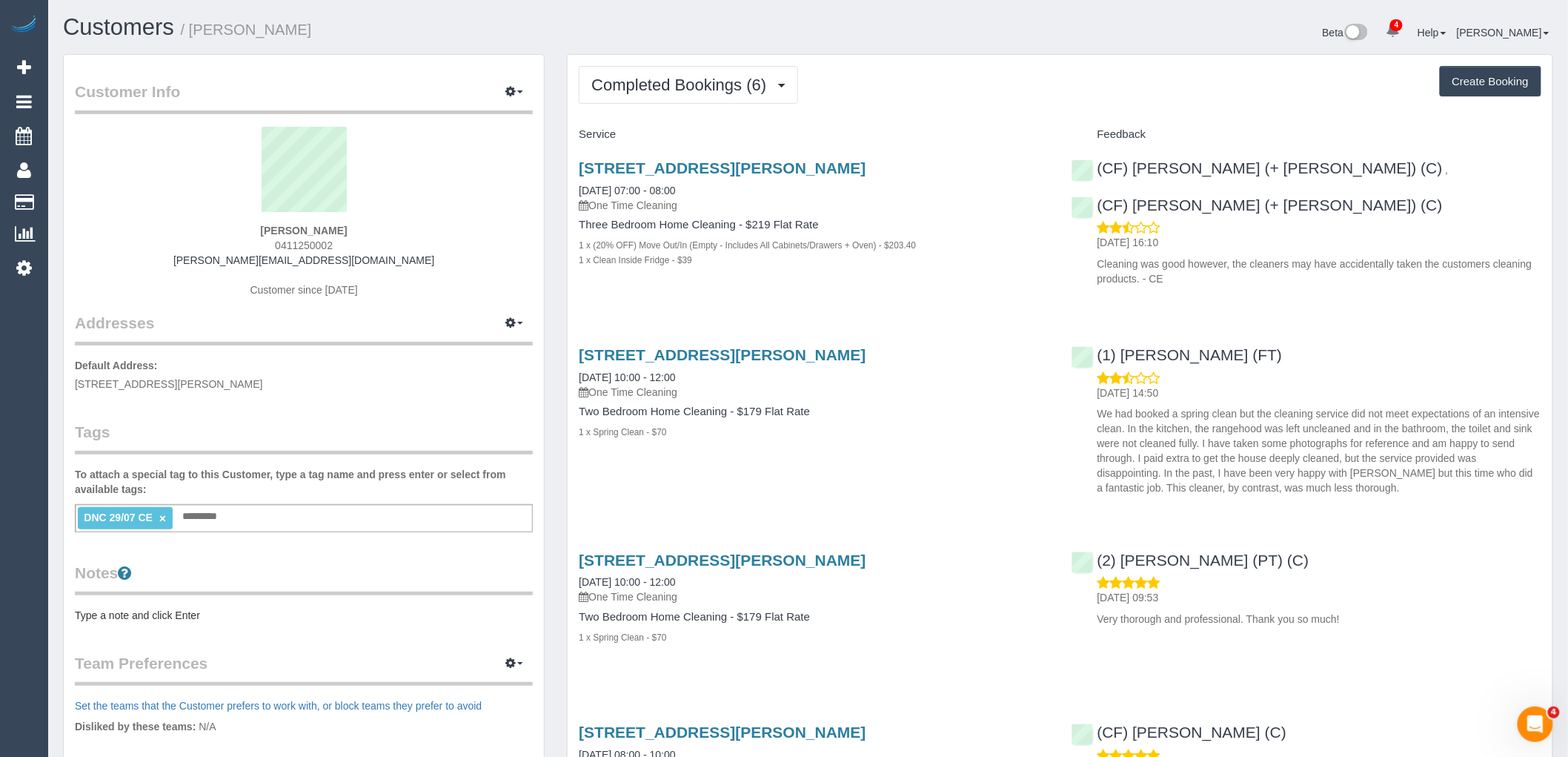
drag, startPoint x: 329, startPoint y: 241, endPoint x: 164, endPoint y: 241, distance: 165.0
click at [172, 241] on div "Rachel Bale 0411250002 rachel.bale@hotmail.com Customer since 2018" at bounding box center [303, 219] width 458 height 185
copy span "0411250002"
drag, startPoint x: 924, startPoint y: 165, endPoint x: 864, endPoint y: 157, distance: 60.5
click at [924, 165] on h3 "19 Charles St, Abbotsford, VIC 3067" at bounding box center [814, 168] width 470 height 17
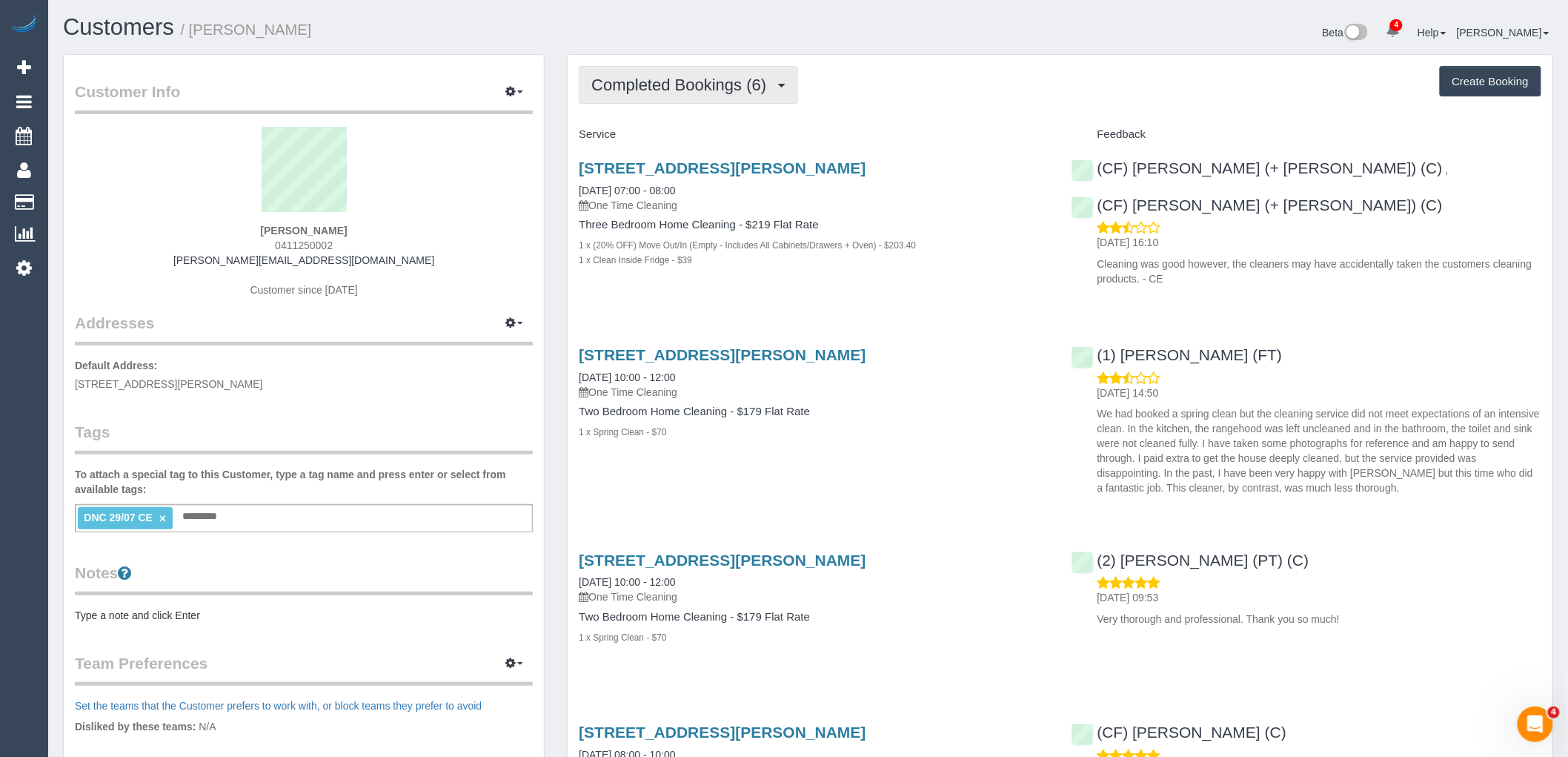
click at [721, 70] on button "Completed Bookings (6)" at bounding box center [688, 85] width 220 height 38
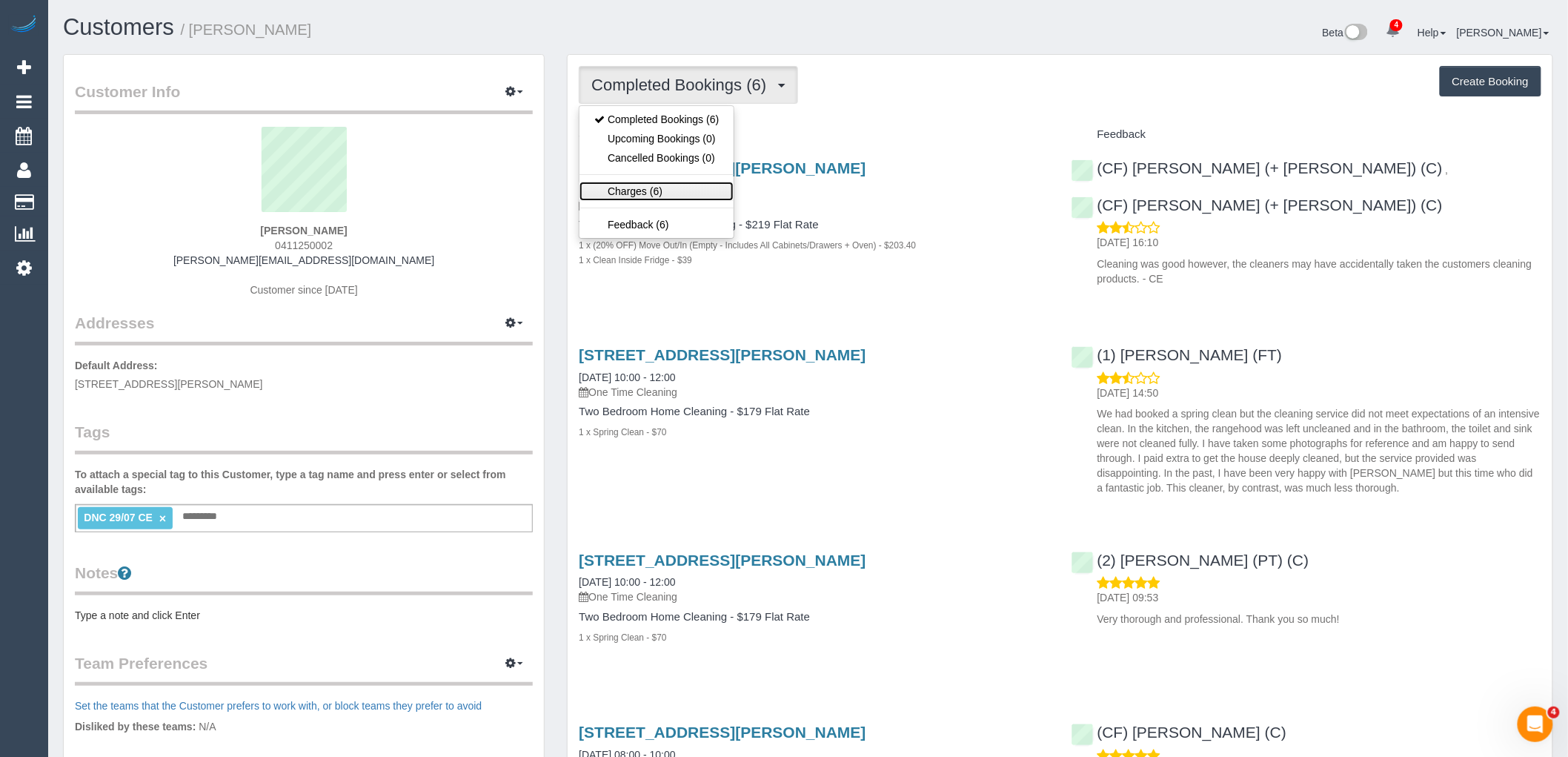
click at [686, 194] on link "Charges (6)" at bounding box center [656, 191] width 154 height 19
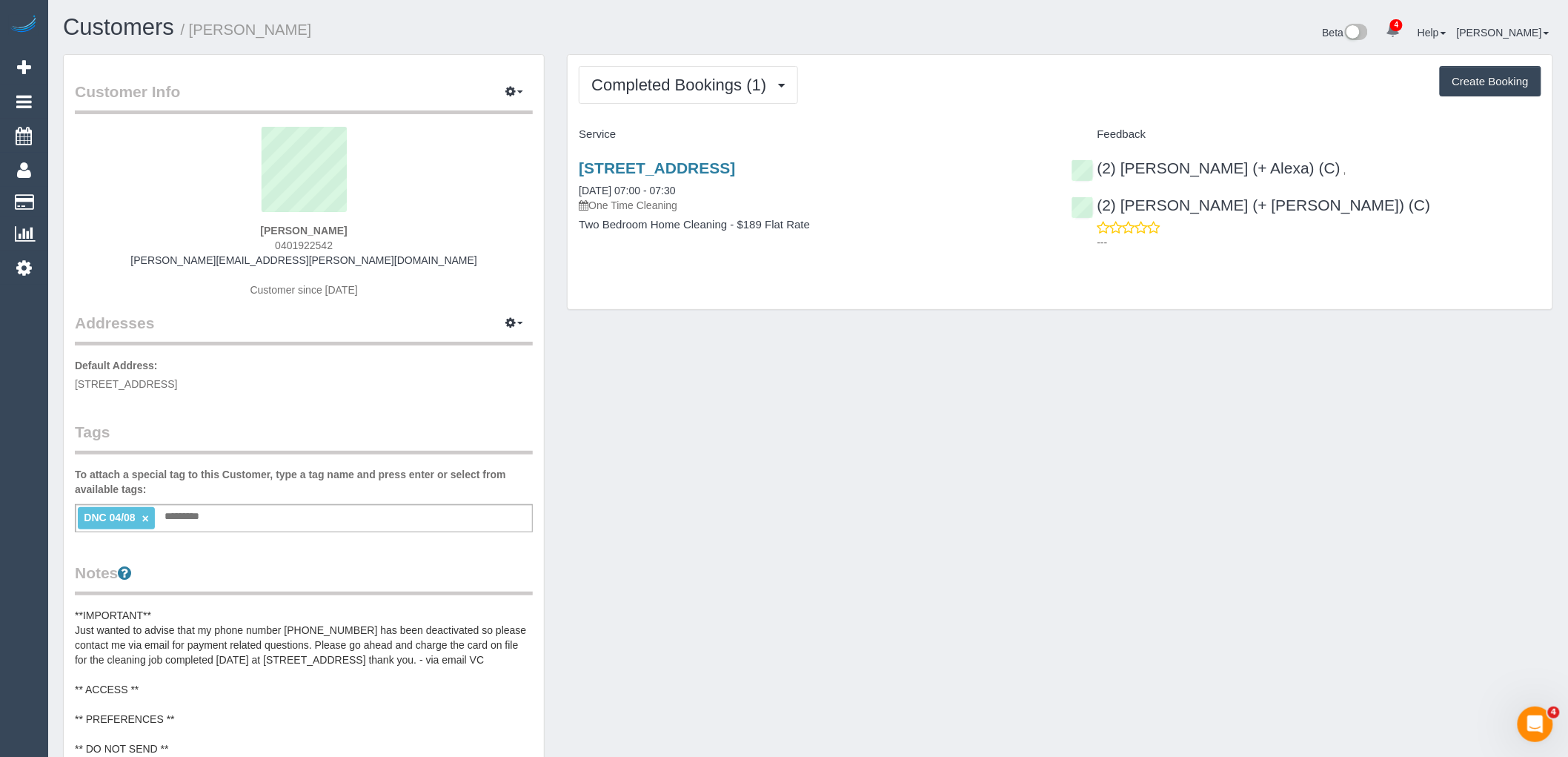
click at [704, 106] on div "Completed Bookings (1) Completed Bookings (1) Upcoming Bookings (0) Cancelled B…" at bounding box center [1060, 181] width 985 height 254
click at [759, 89] on span "Completed Bookings (1)" at bounding box center [682, 85] width 182 height 18
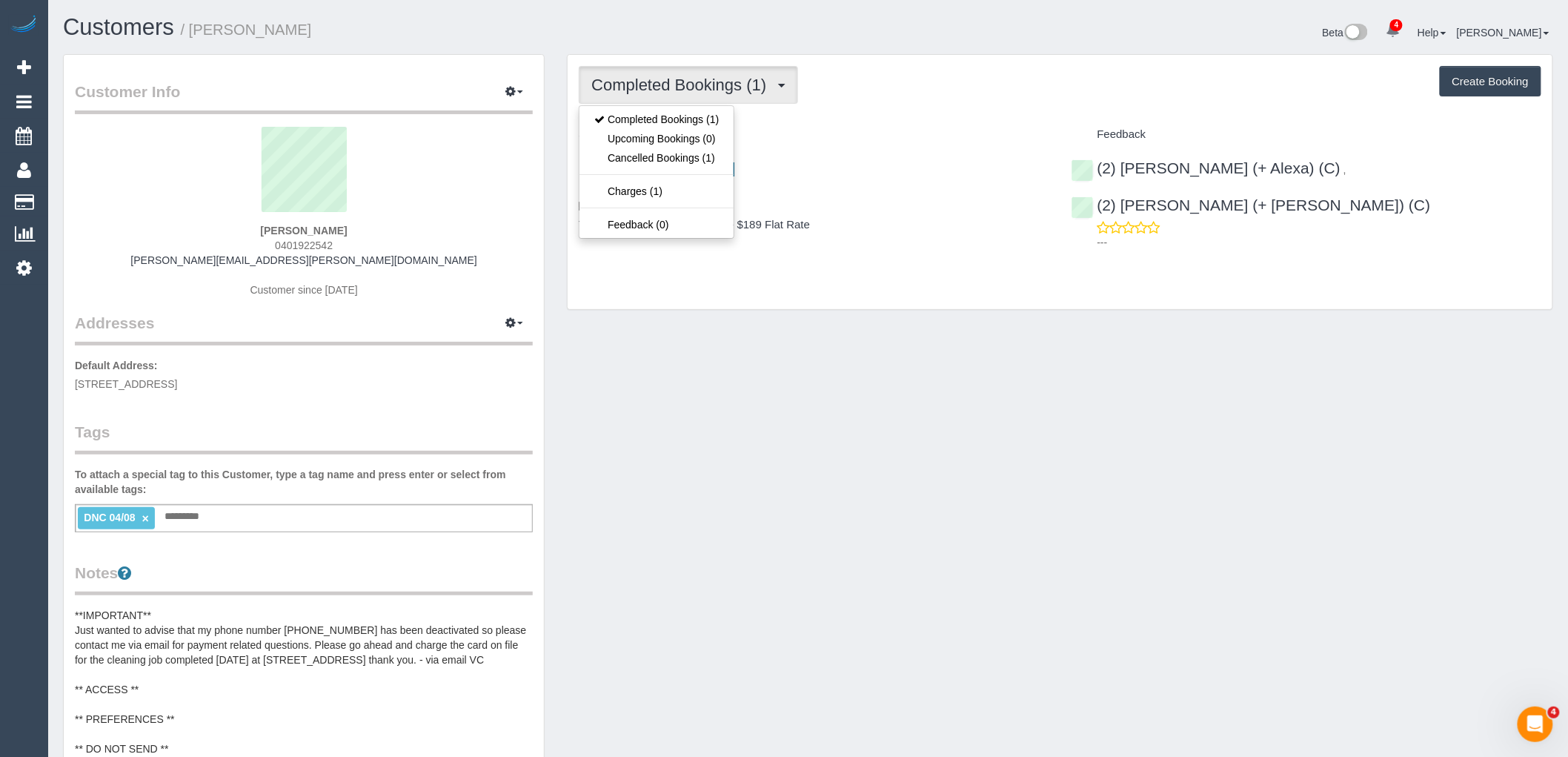
click at [886, 95] on div "Completed Bookings (1) Completed Bookings (1) Upcoming Bookings (0) Cancelled B…" at bounding box center [1059, 85] width 963 height 38
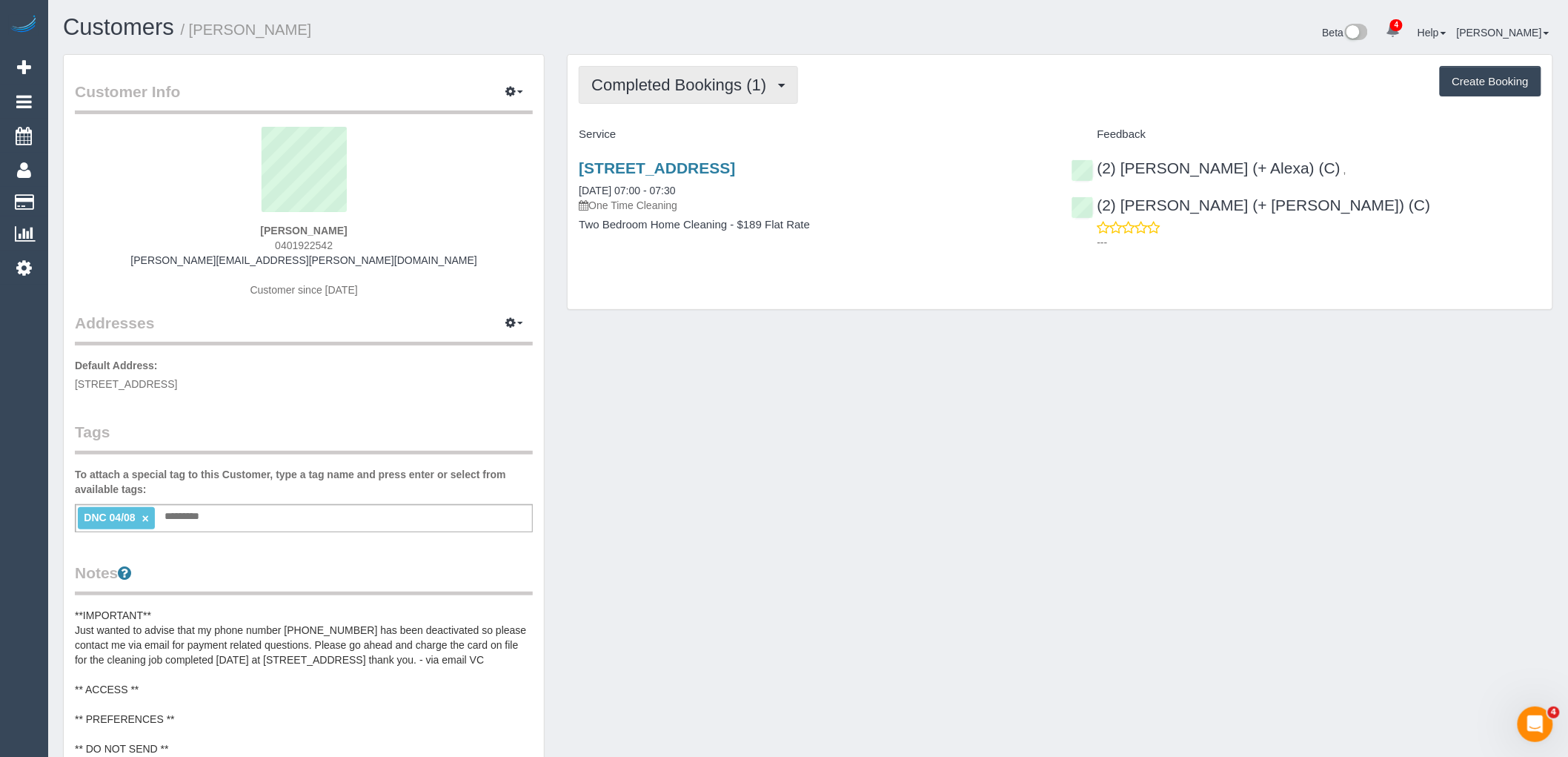
click at [662, 93] on span "Completed Bookings (1)" at bounding box center [682, 85] width 182 height 18
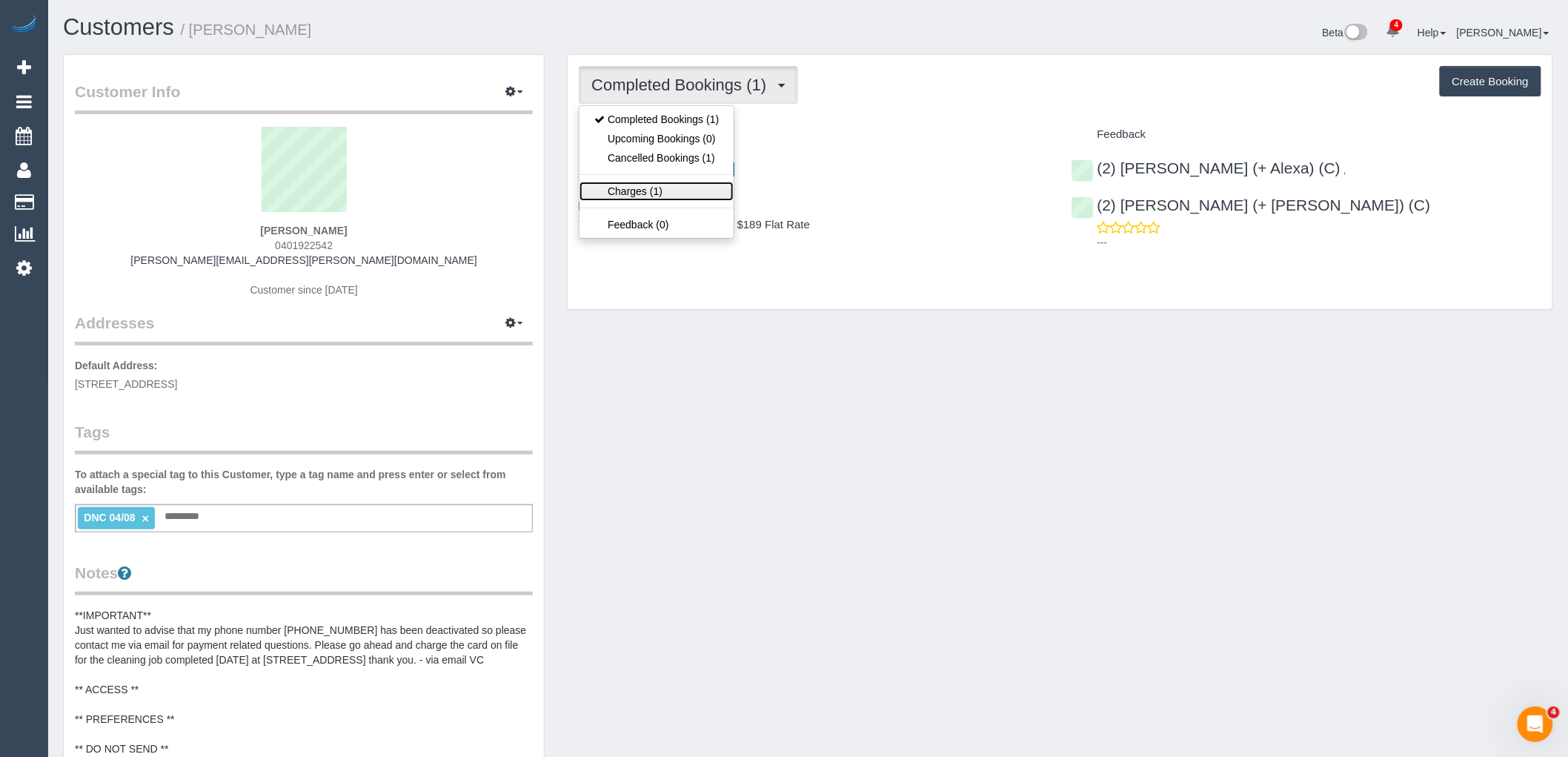
click at [668, 187] on link "Charges (1)" at bounding box center [656, 191] width 154 height 19
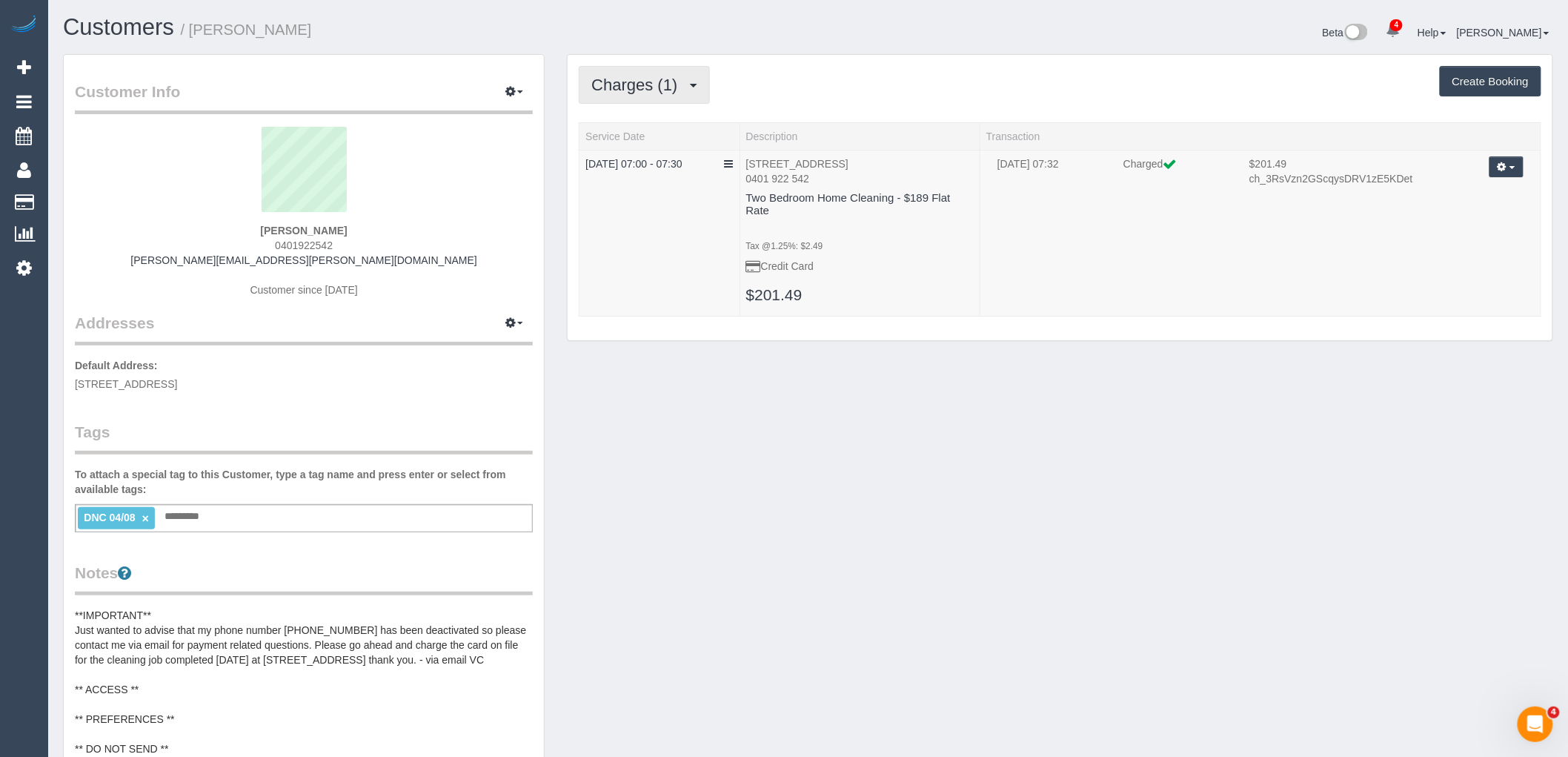
click at [621, 86] on span "Charges (1)" at bounding box center [638, 85] width 94 height 18
click at [690, 118] on link "Completed Bookings (1)" at bounding box center [656, 119] width 154 height 19
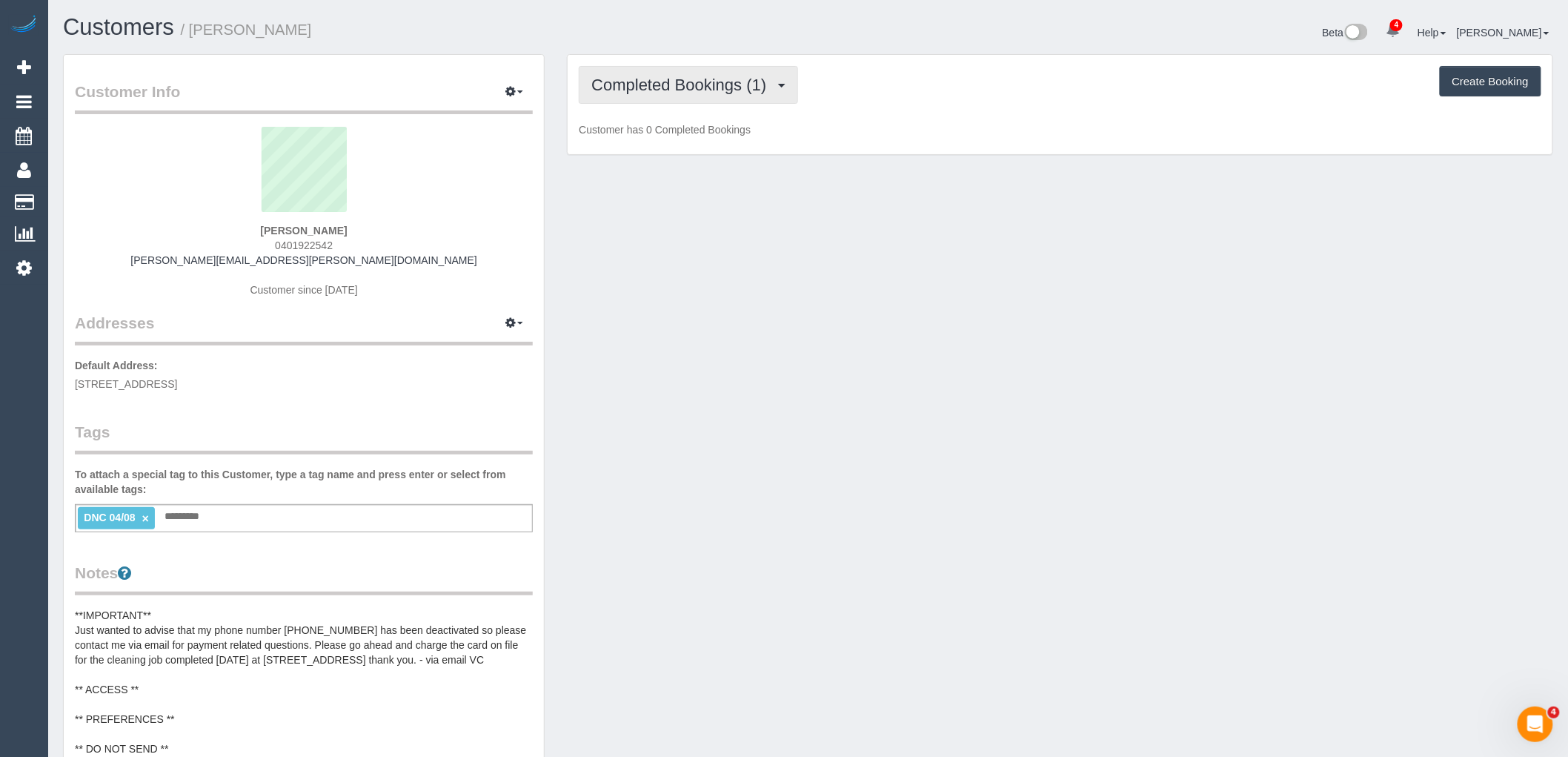
click at [797, 76] on button "Completed Bookings (1)" at bounding box center [688, 85] width 220 height 38
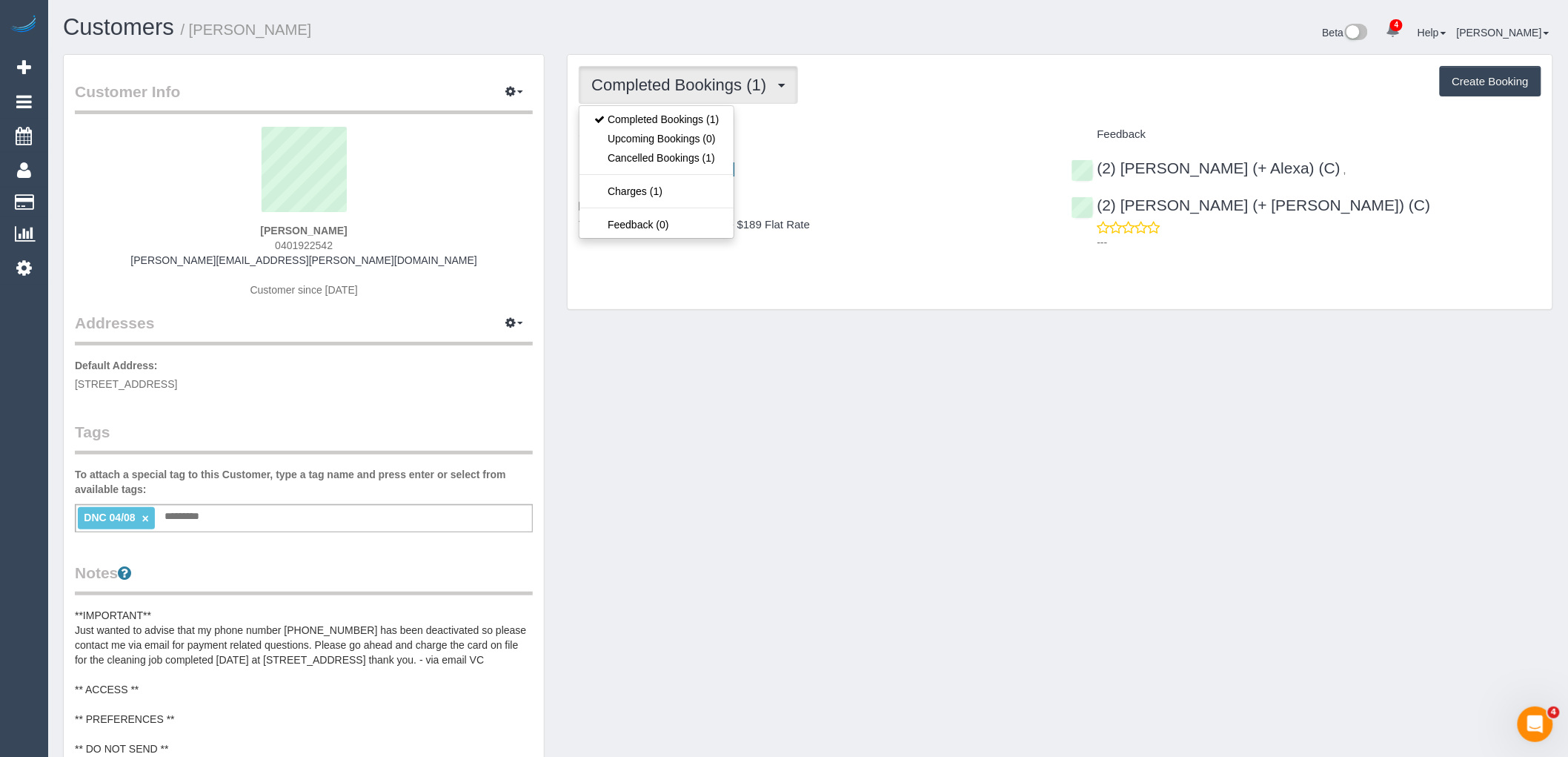
click at [946, 107] on div "Completed Bookings (1) Completed Bookings (1) Upcoming Bookings (0) Cancelled B…" at bounding box center [1060, 181] width 985 height 254
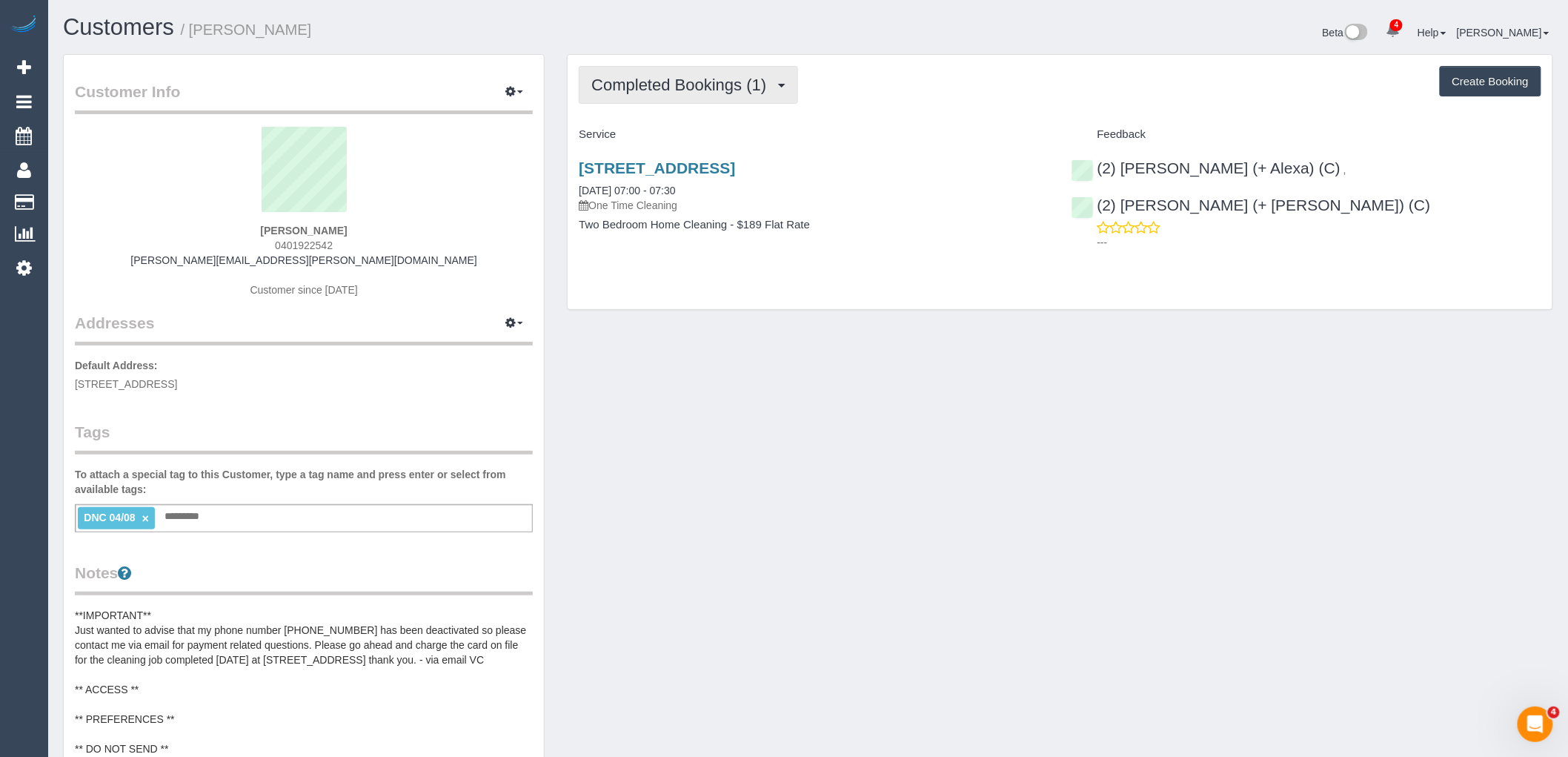
click at [692, 84] on span "Completed Bookings (1)" at bounding box center [682, 85] width 182 height 18
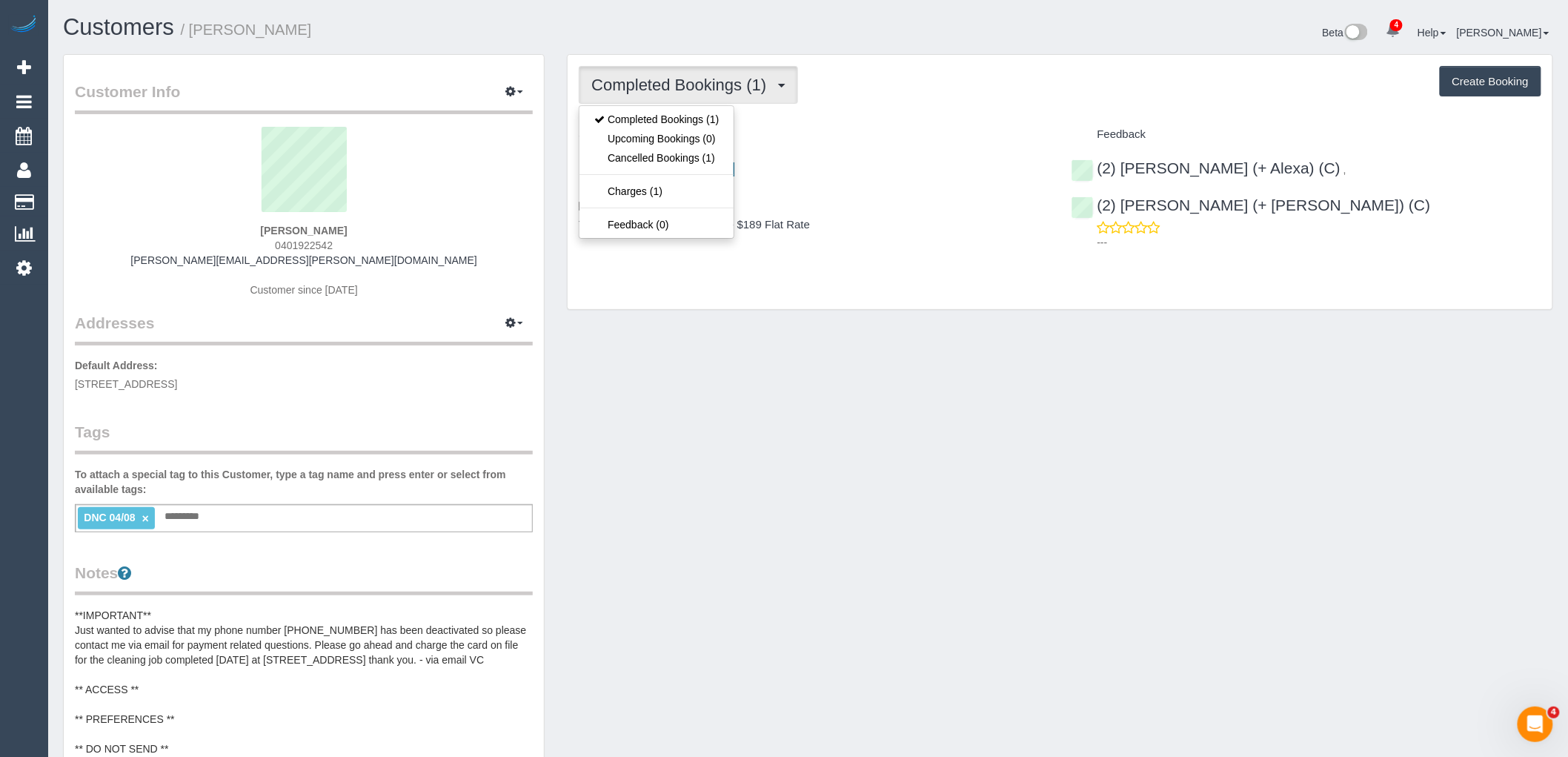
click at [825, 118] on div "Completed Bookings (1) Completed Bookings (1) Upcoming Bookings (0) Cancelled B…" at bounding box center [1060, 181] width 985 height 254
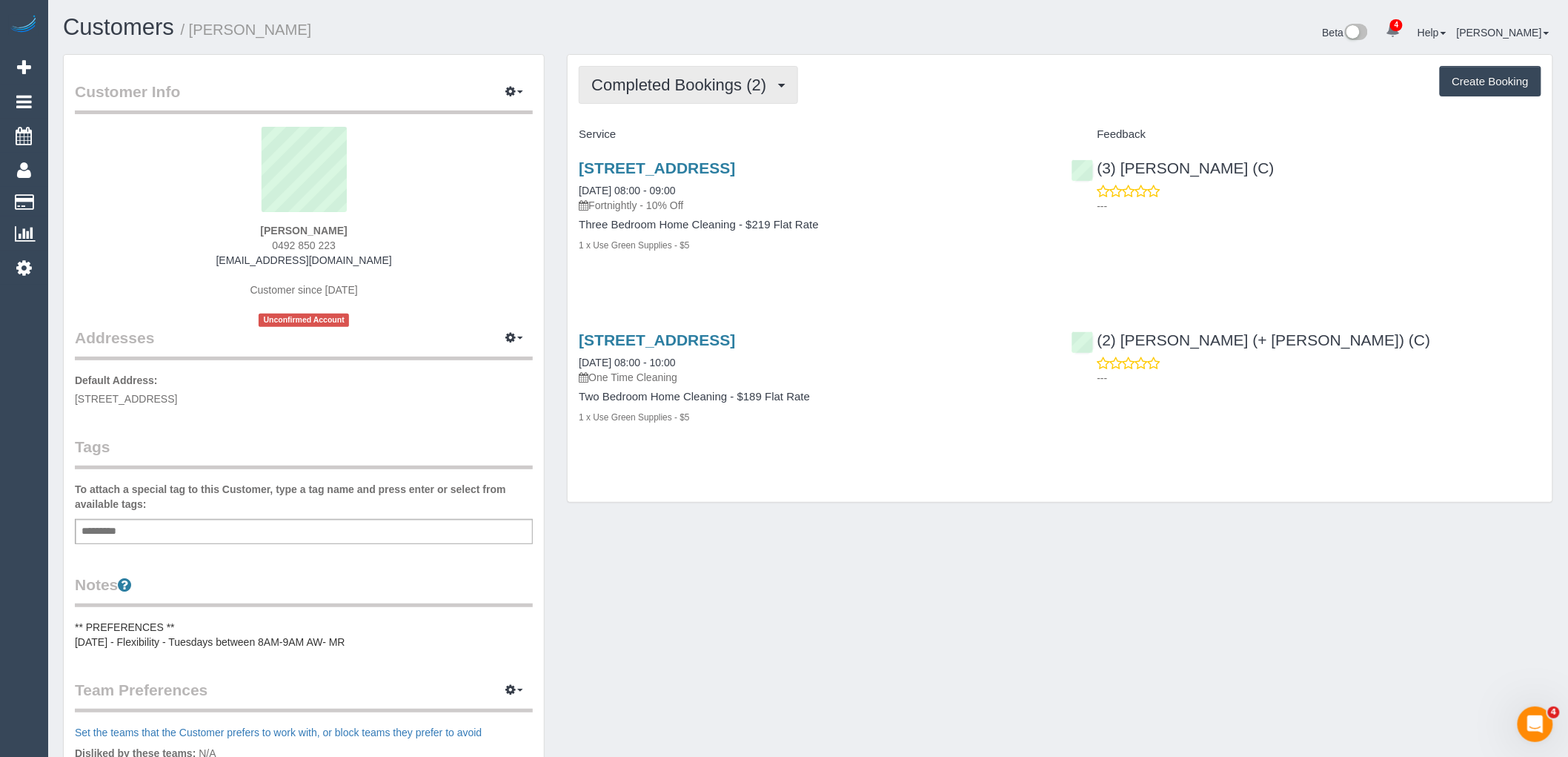
click at [732, 72] on button "Completed Bookings (2)" at bounding box center [688, 85] width 220 height 38
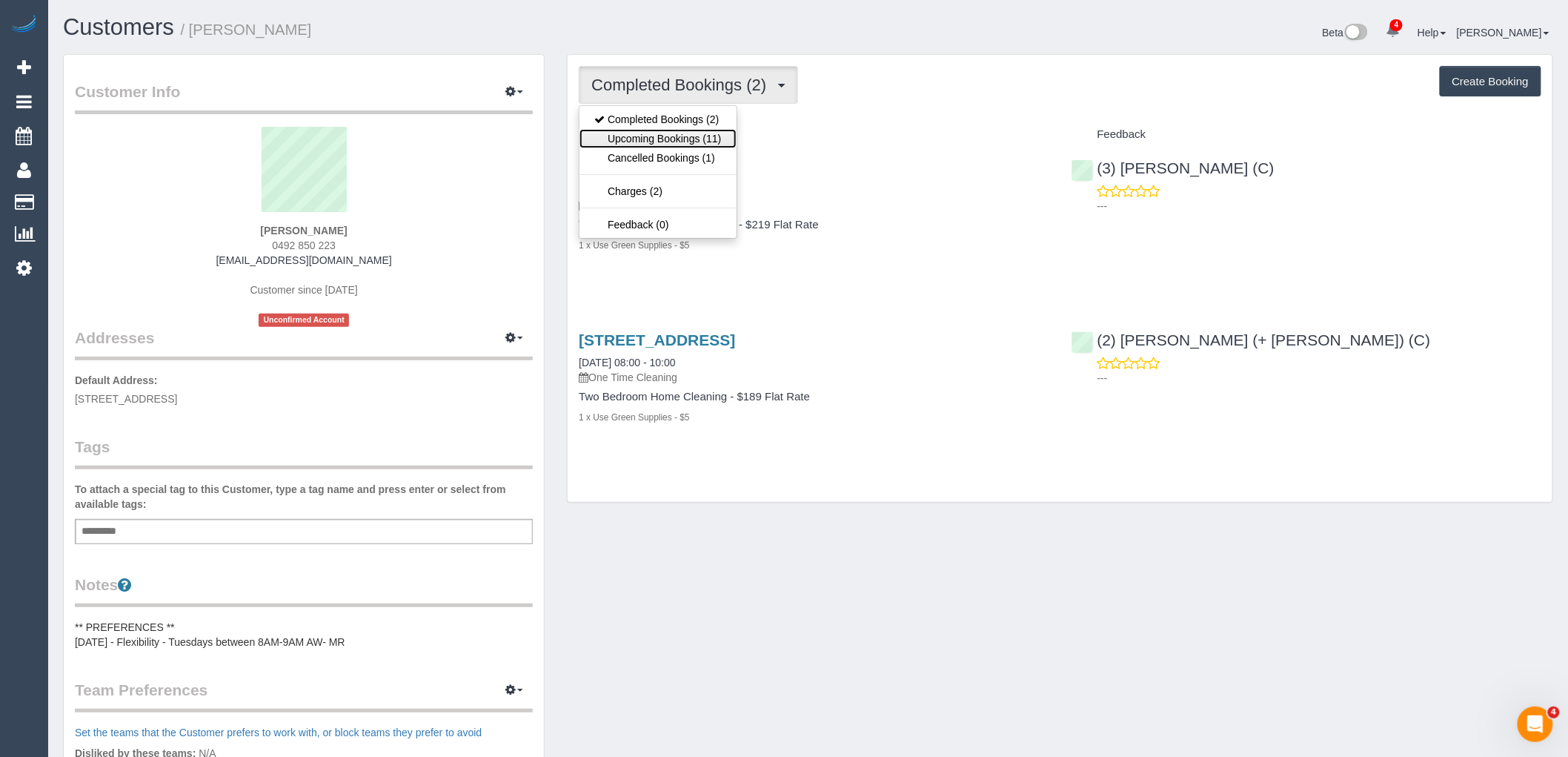
click at [721, 145] on link "Upcoming Bookings (11)" at bounding box center [658, 138] width 157 height 19
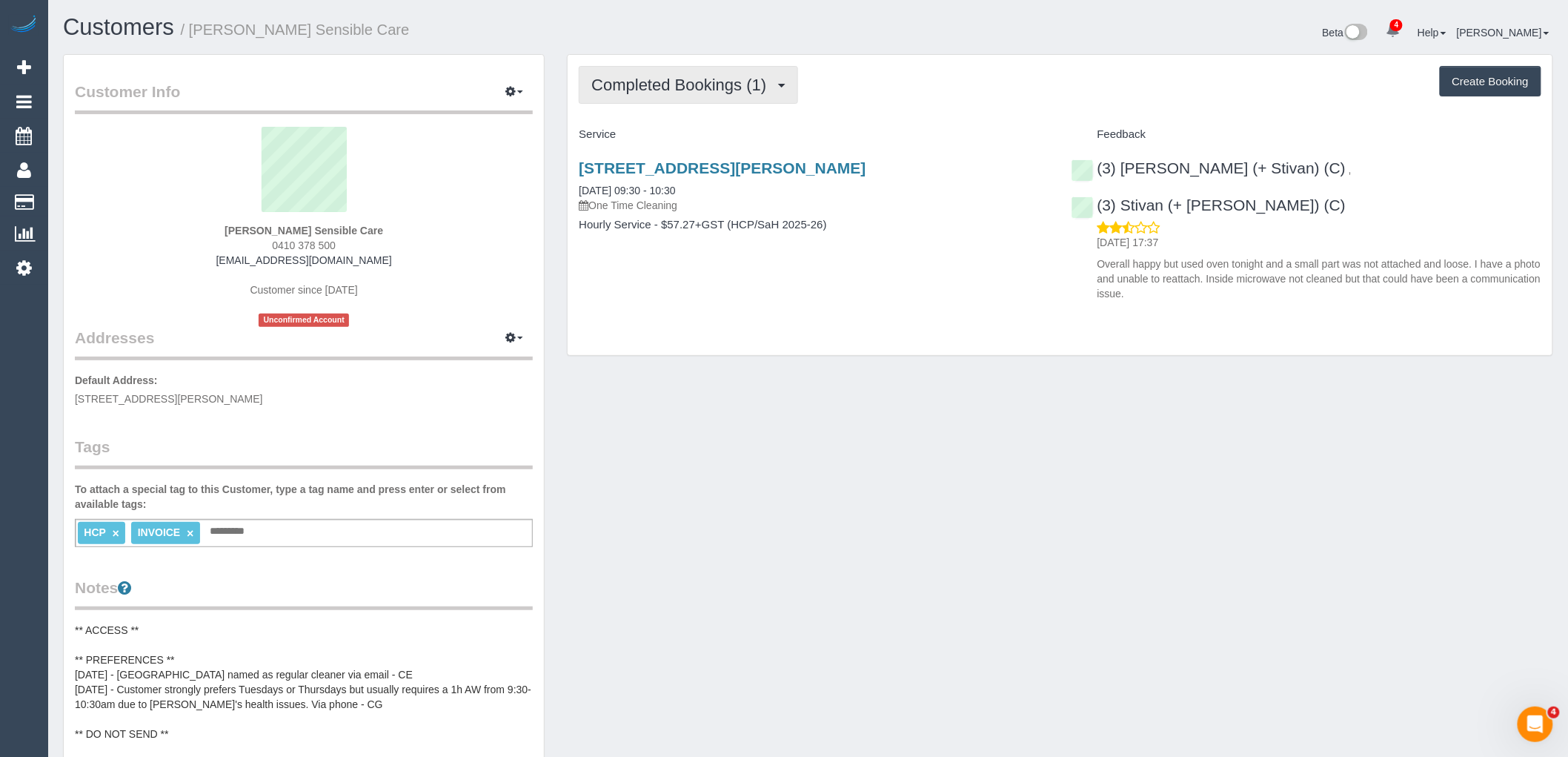
click at [691, 94] on span "Completed Bookings (1)" at bounding box center [682, 85] width 182 height 18
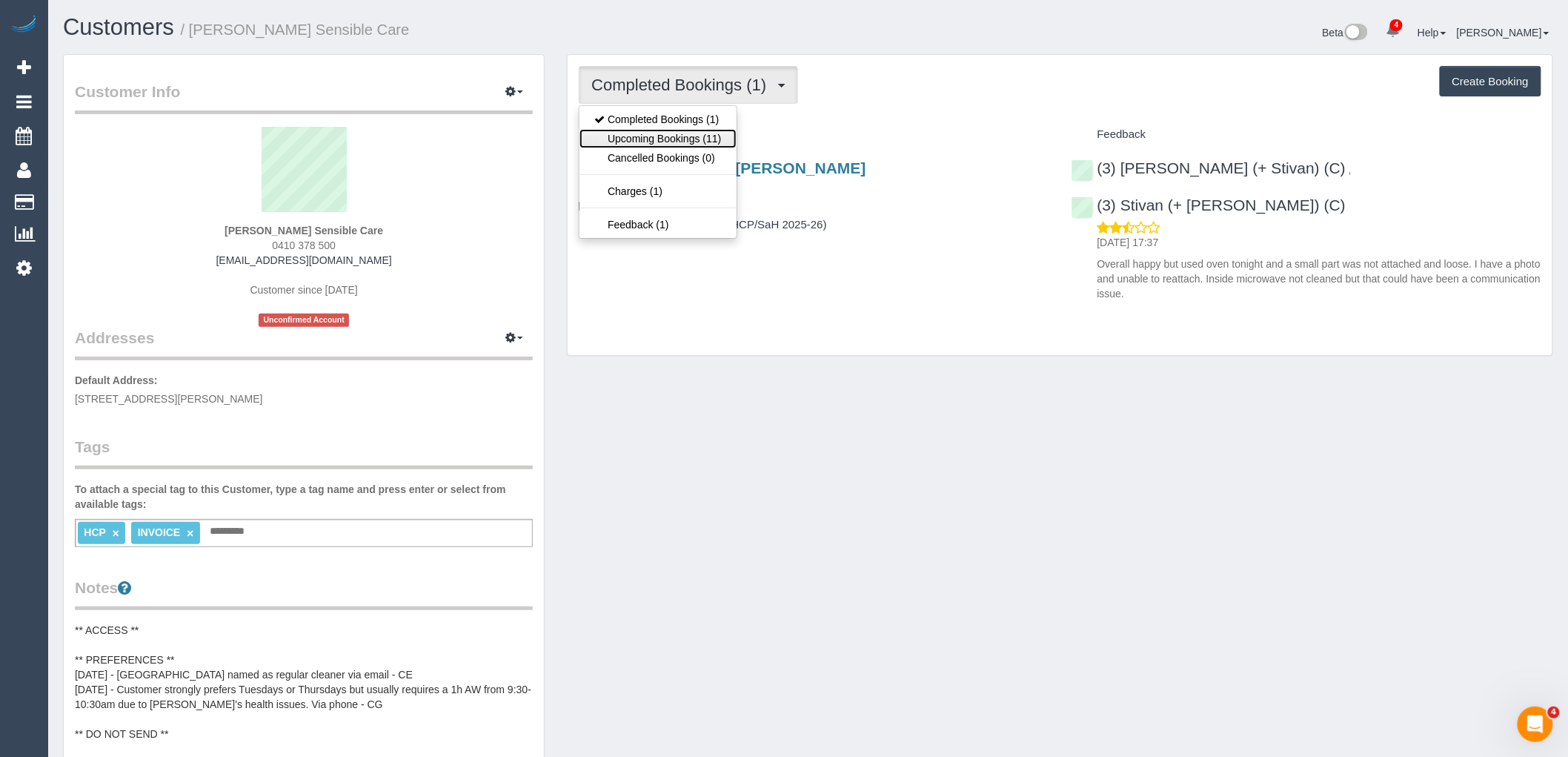
click at [693, 144] on link "Upcoming Bookings (11)" at bounding box center [658, 138] width 157 height 19
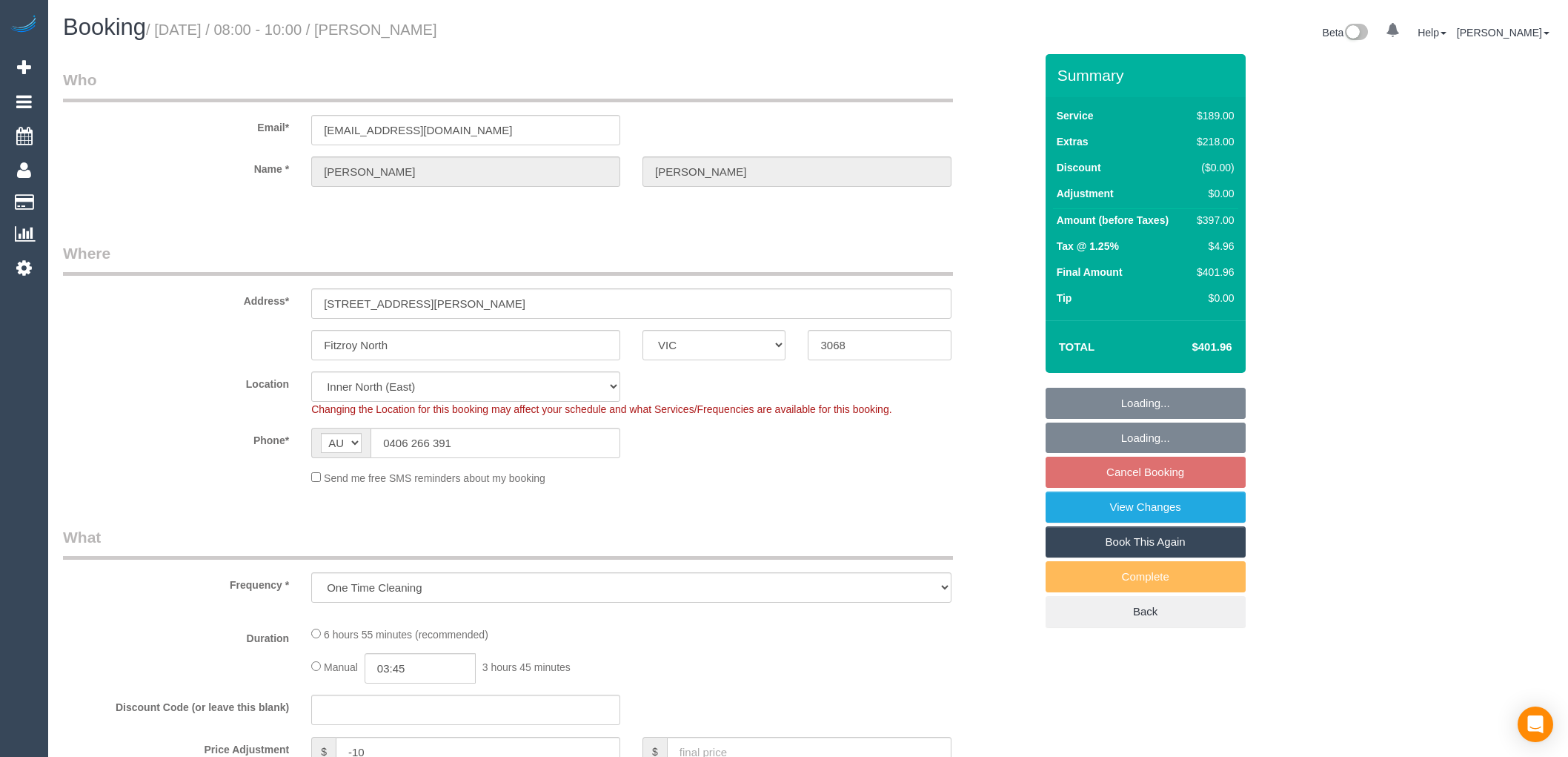
select select "VIC"
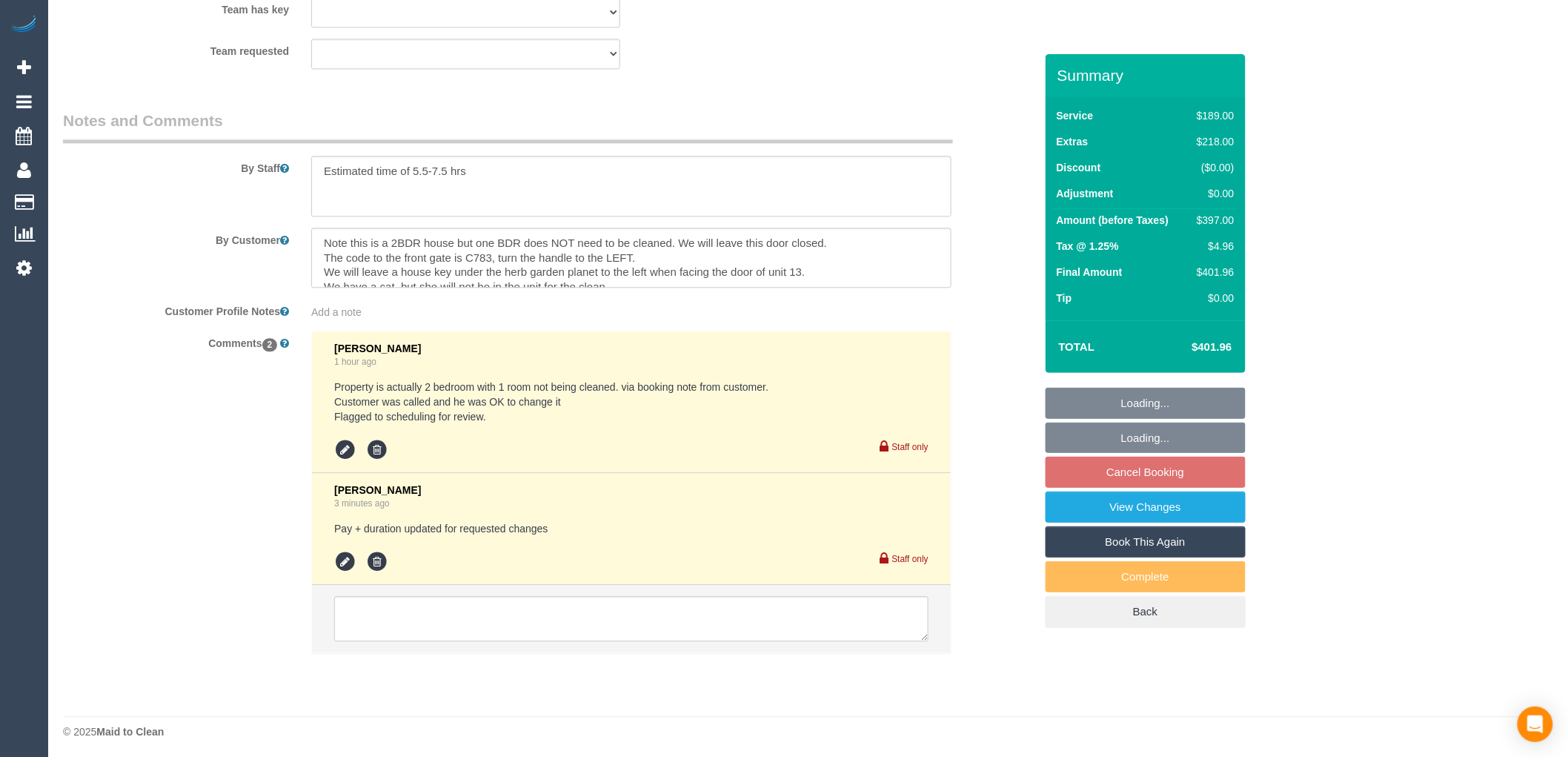
select select "object:856"
select select "string:stripe-pm_1R6lsP2GScqysDRVi0qWMJz6"
select select "number:29"
select select "number:15"
select select "number:19"
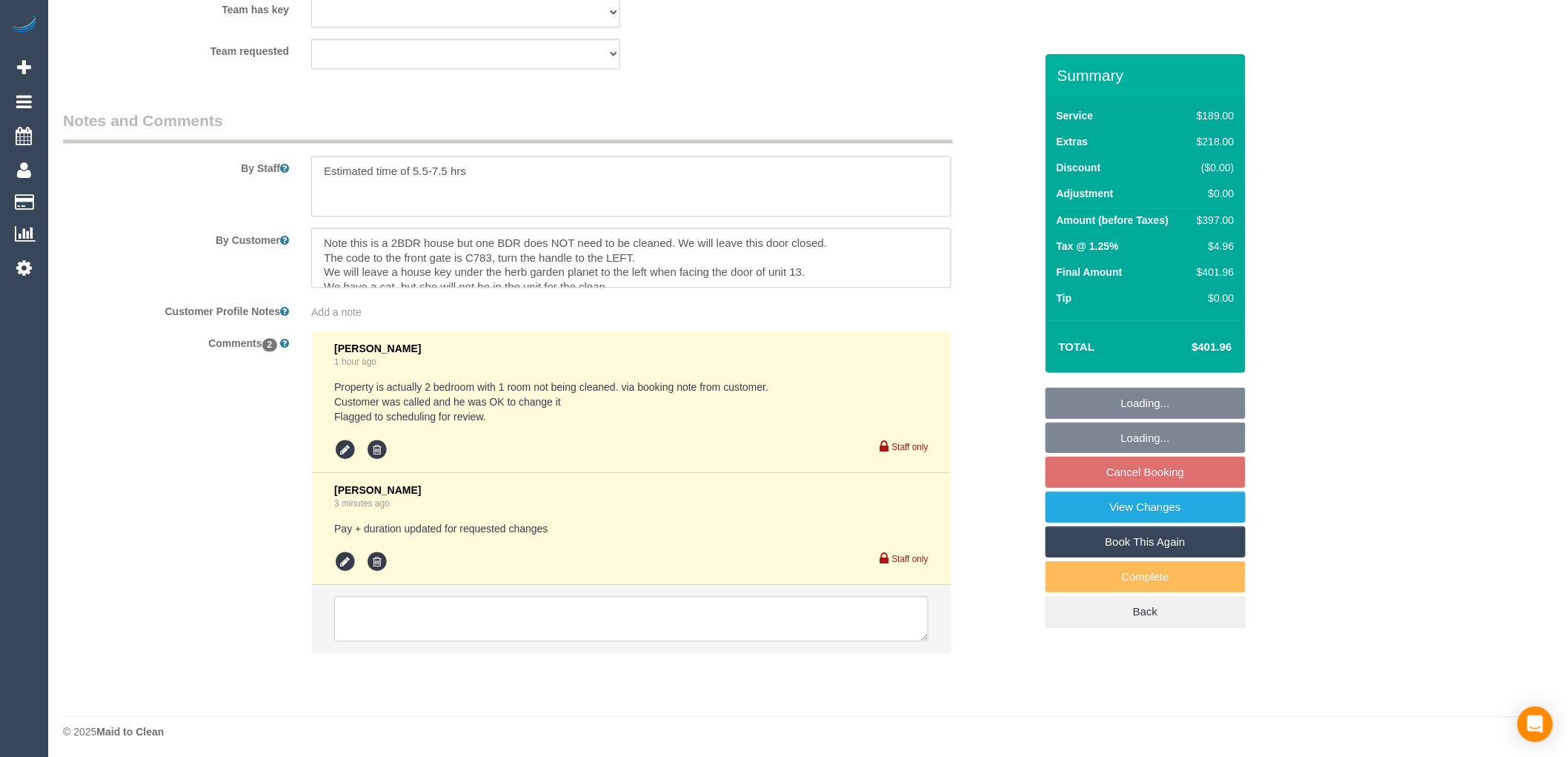
select select "number:23"
select select "number:13"
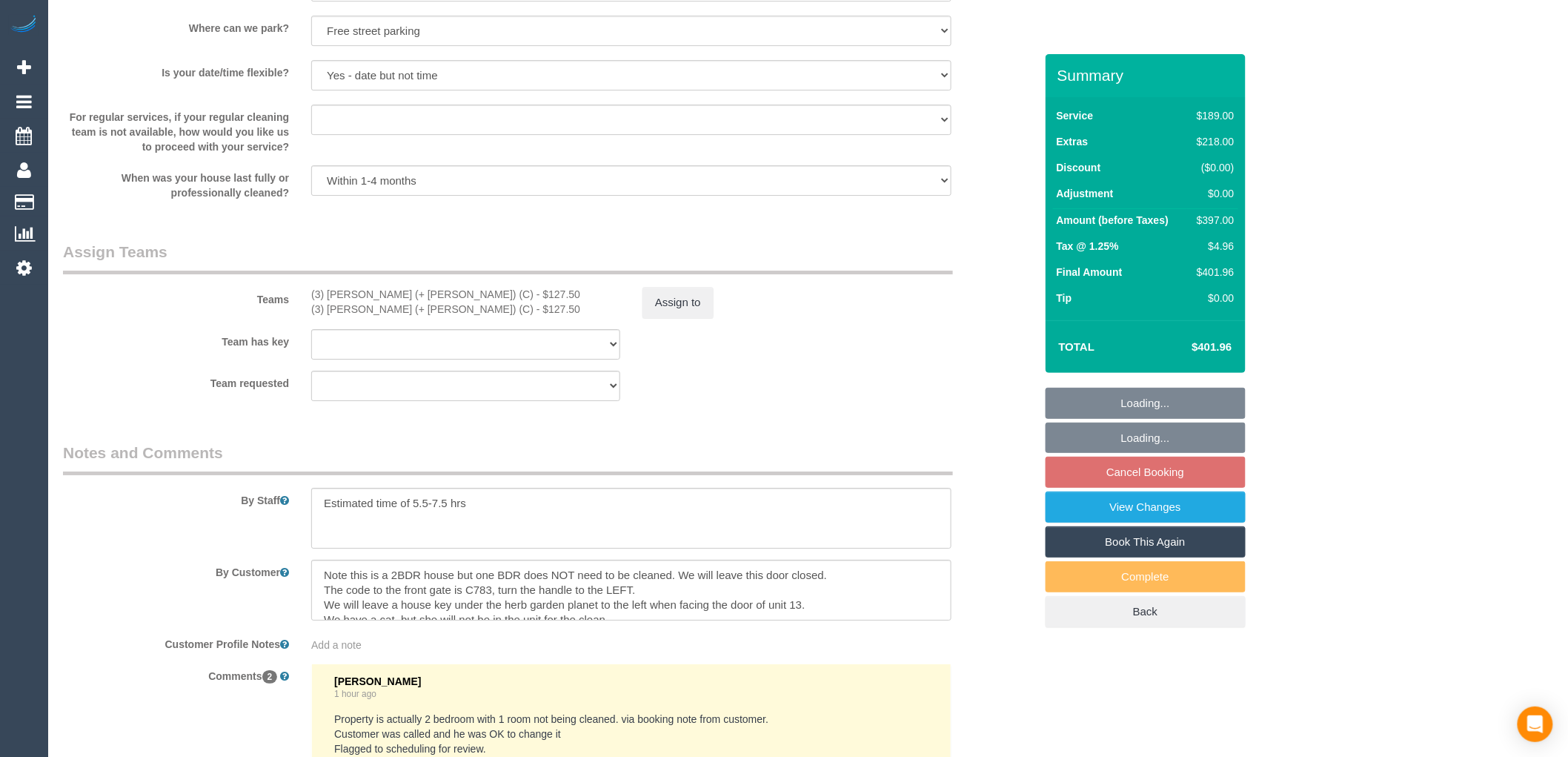
scroll to position [2021, 0]
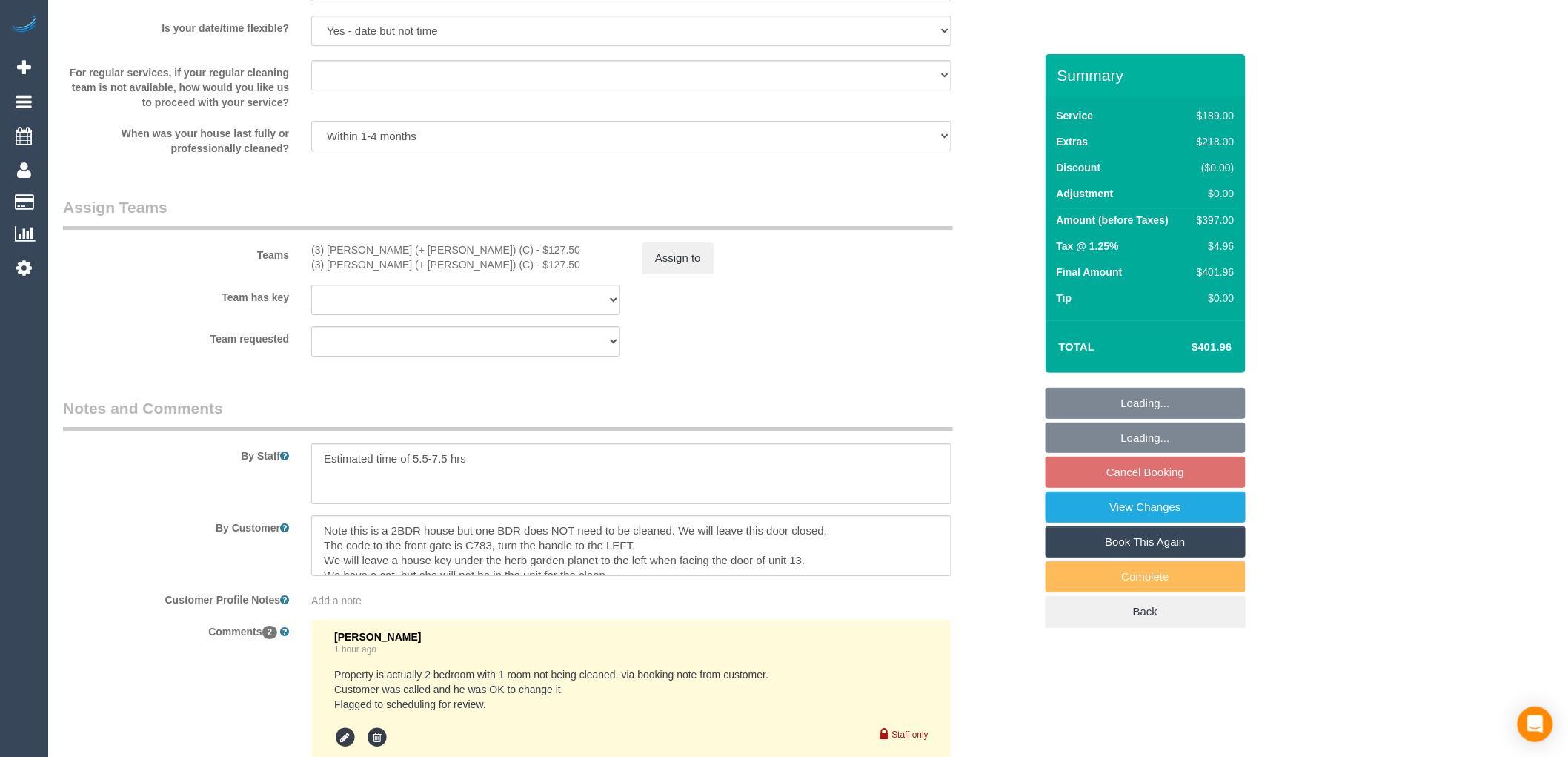
select select "spot1"
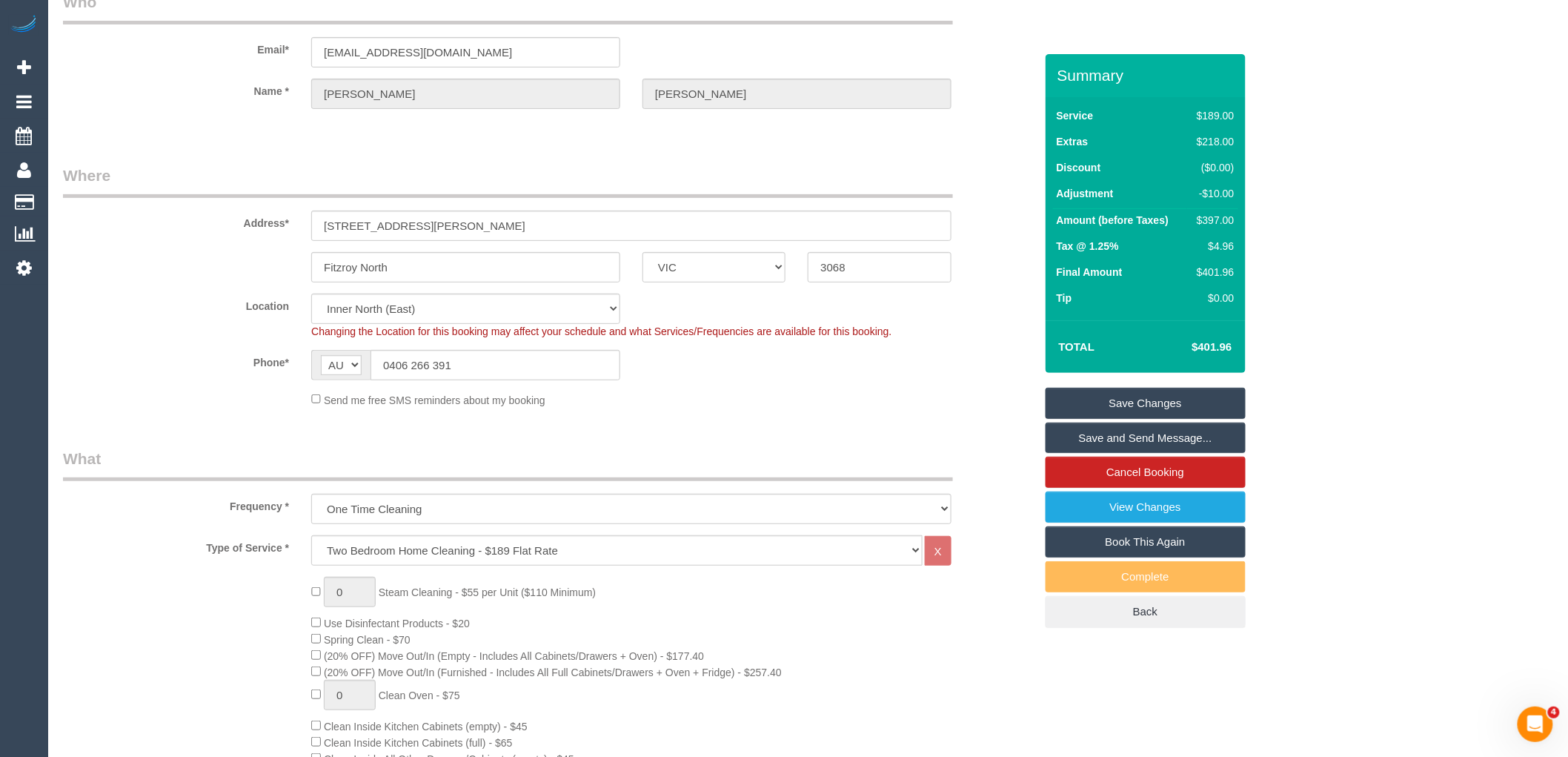
scroll to position [82, 0]
